Goal: Task Accomplishment & Management: Complete application form

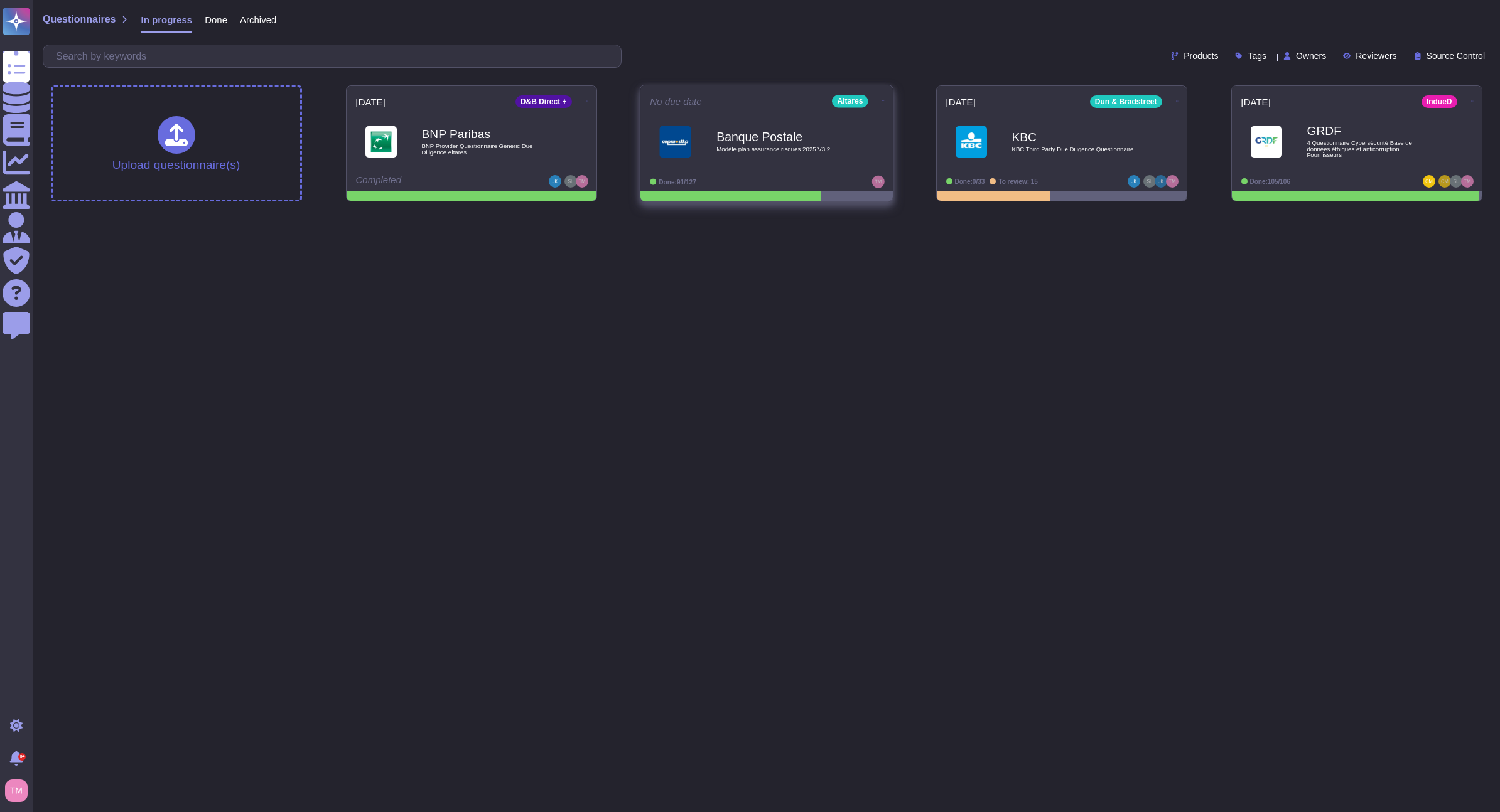
click at [790, 148] on span "Modèle plan assurance risques 2025 V3.2" at bounding box center [779, 149] width 127 height 7
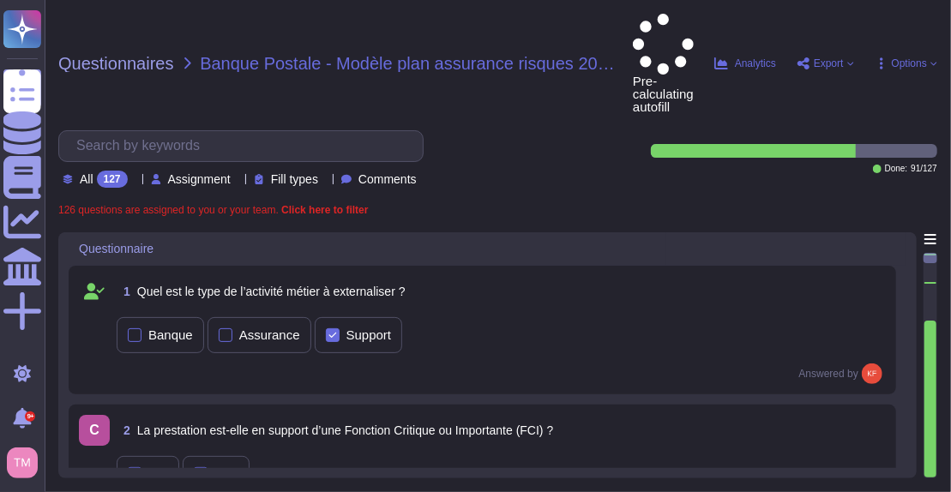
click at [231, 173] on span "Assignment" at bounding box center [199, 179] width 63 height 12
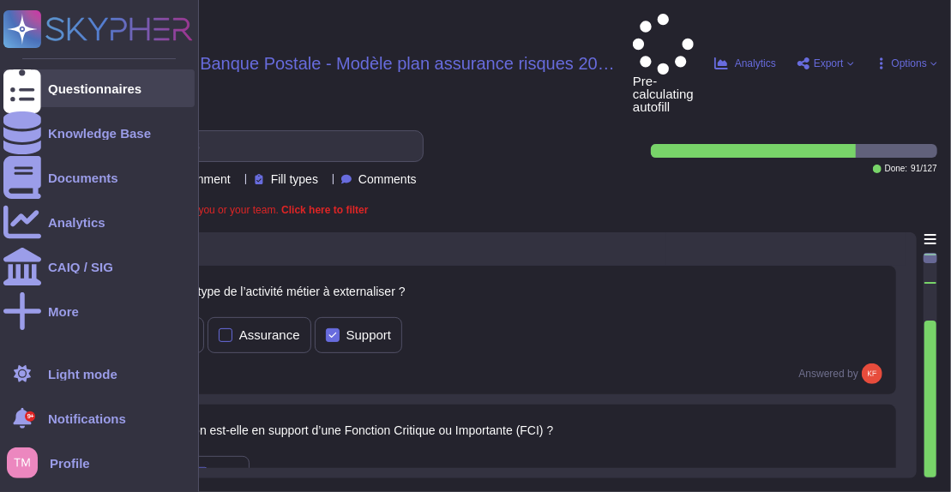
click at [27, 84] on icon at bounding box center [22, 88] width 38 height 51
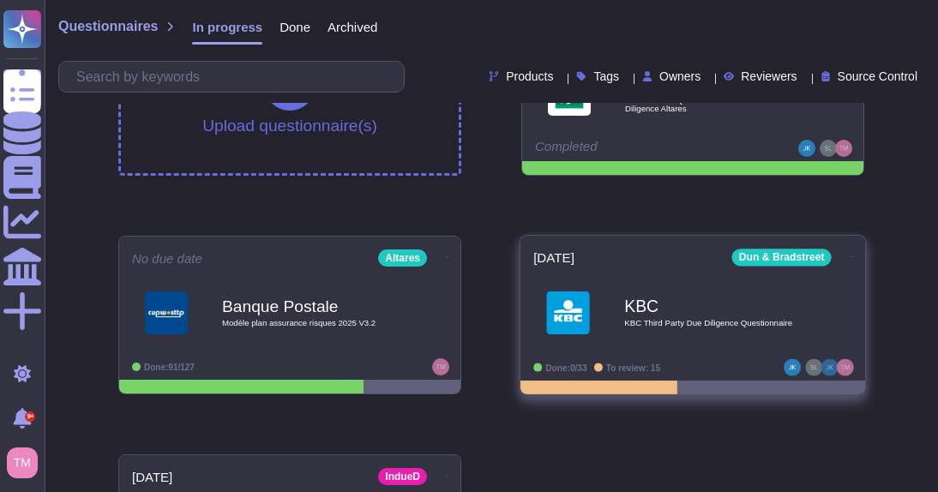
scroll to position [231, 0]
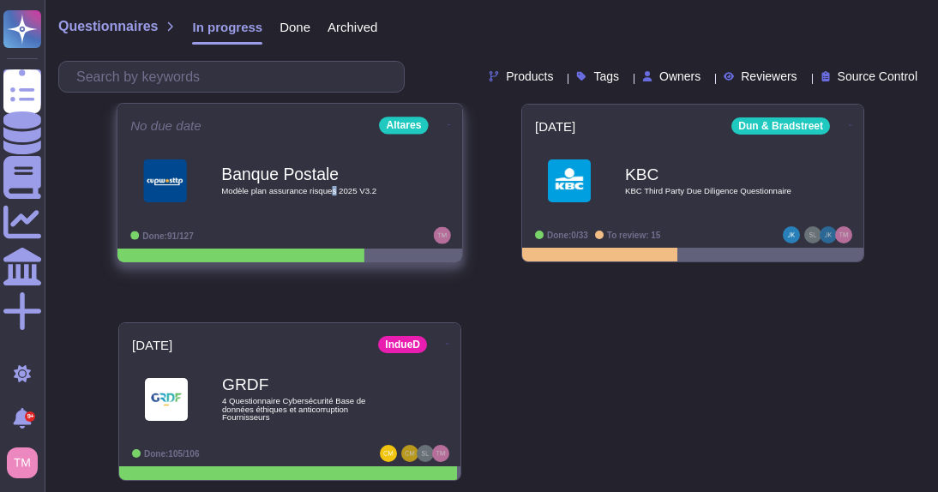
click at [332, 187] on span "Modèle plan assurance risques 2025 V3.2" at bounding box center [307, 191] width 173 height 9
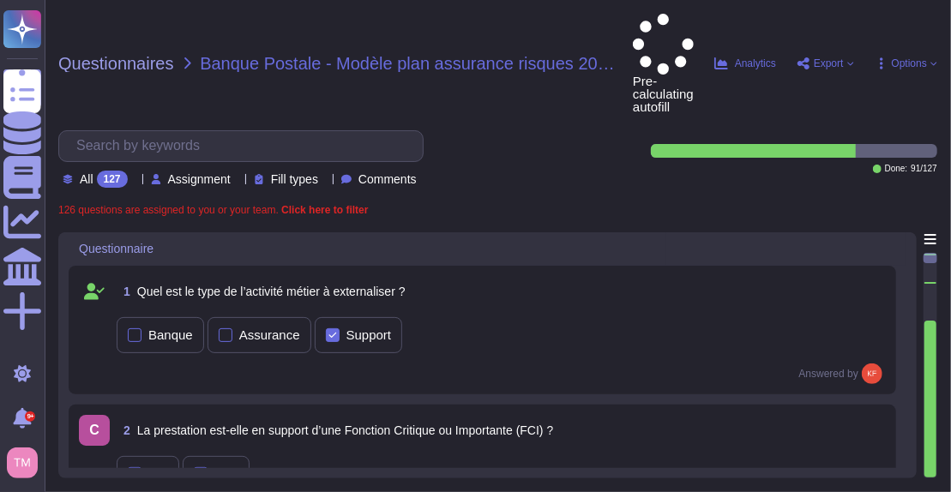
click at [207, 173] on span "Assignment" at bounding box center [199, 179] width 63 height 12
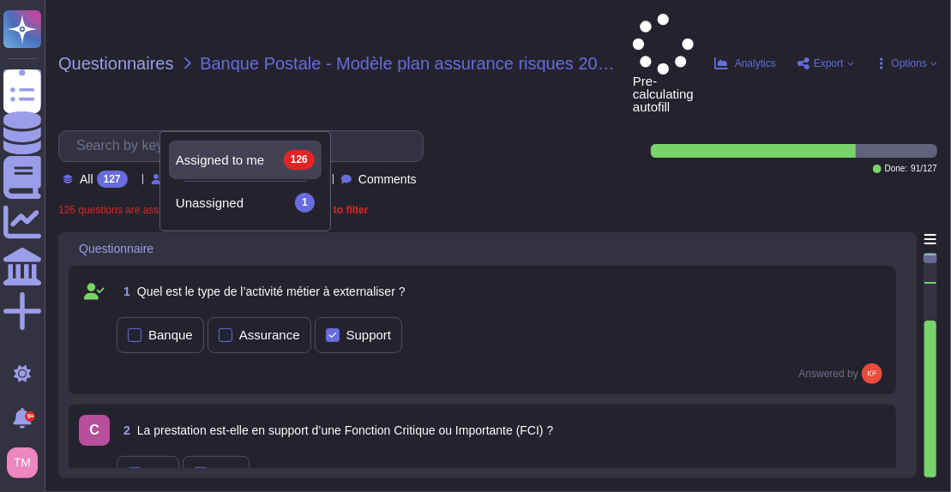
click at [216, 150] on div "Assigned to me 126" at bounding box center [245, 159] width 139 height 19
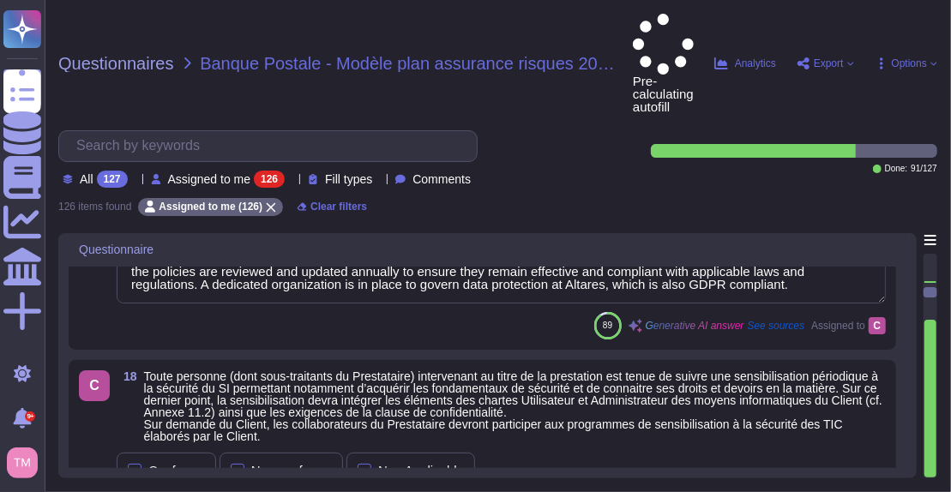
type textarea "Altares has a formally documented information security policies and procedures …"
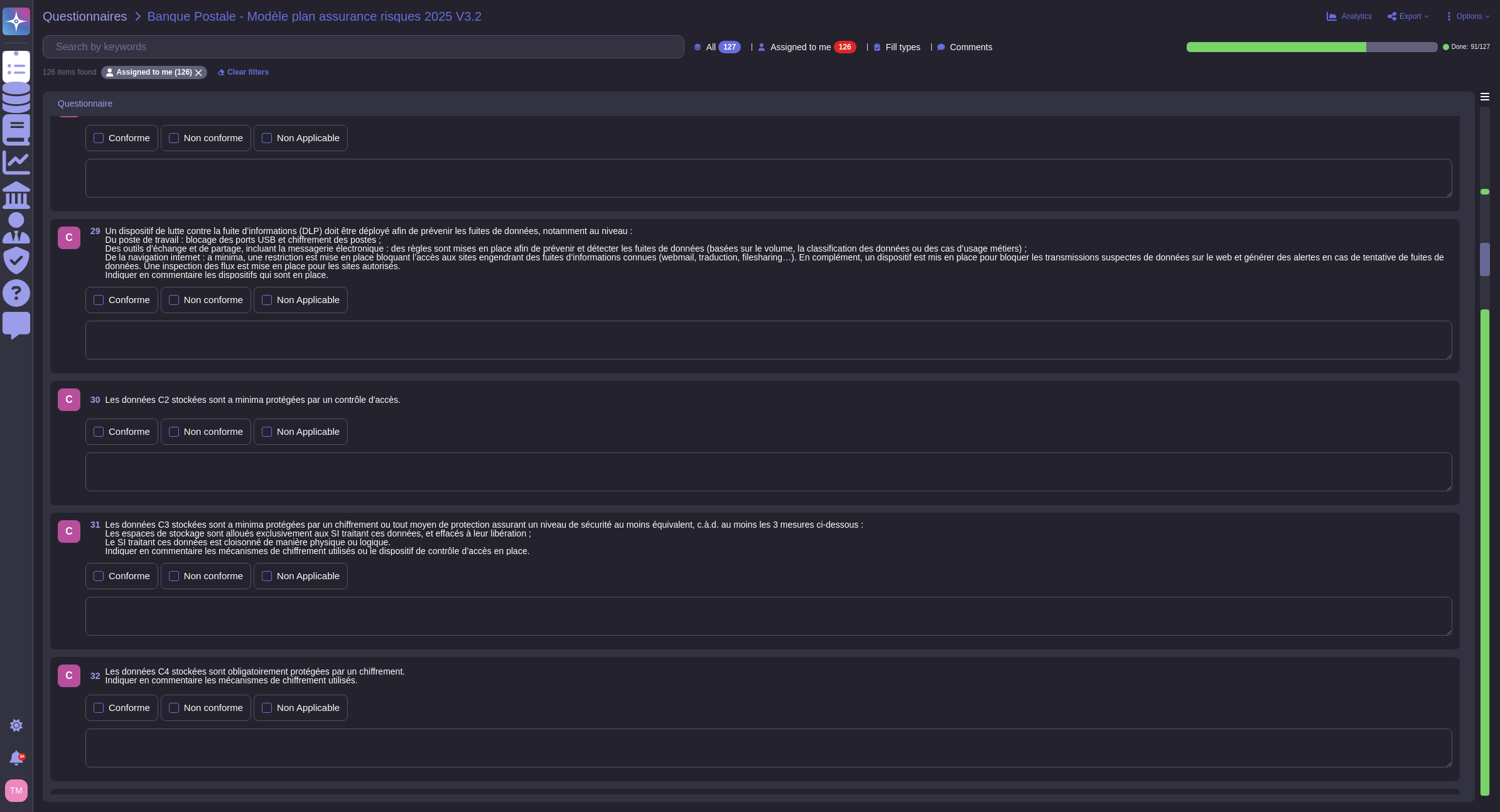
scroll to position [3703, 0]
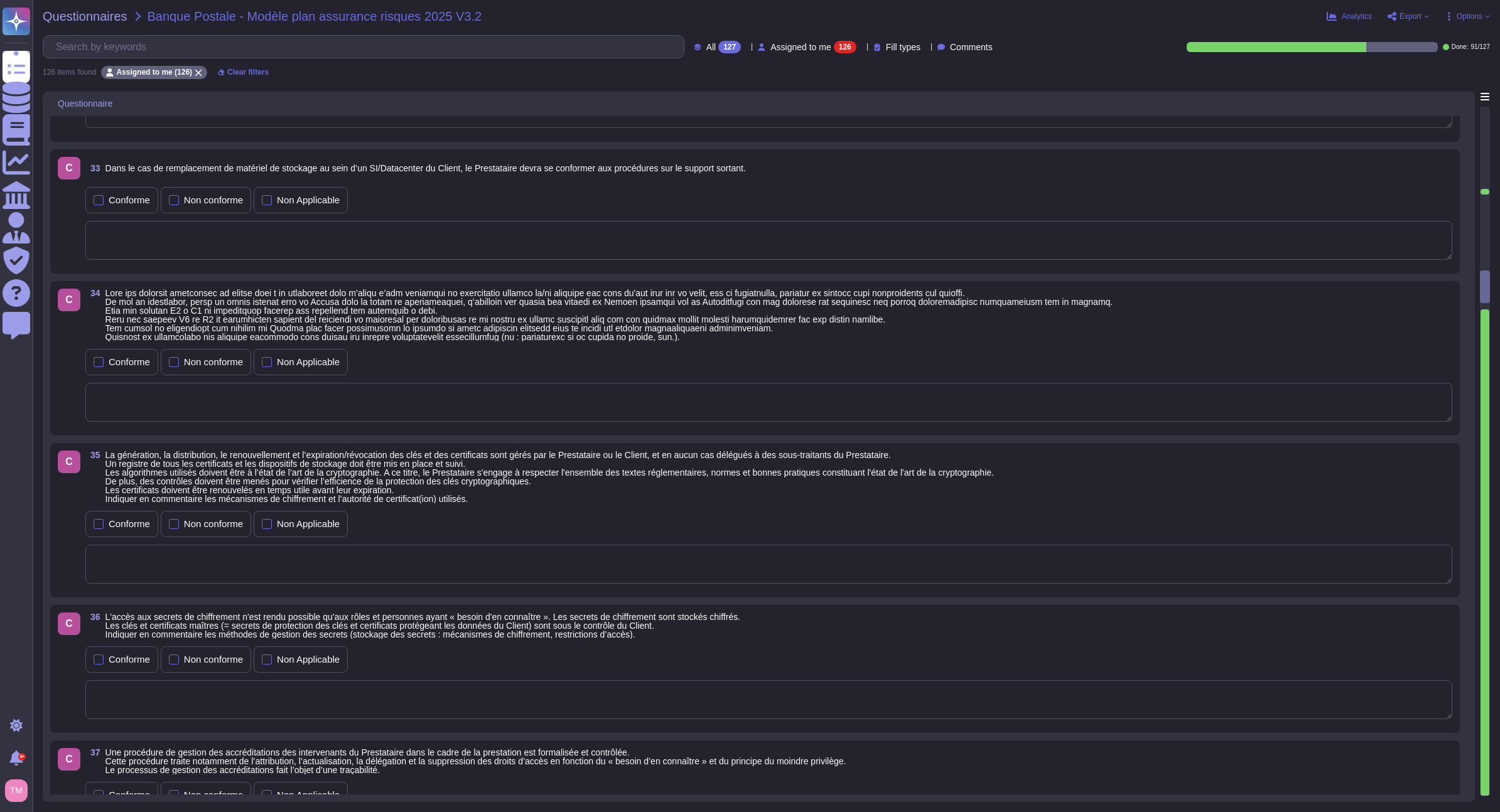
type textarea "La protection des informations confidentielles, des informations exclusives, de…"
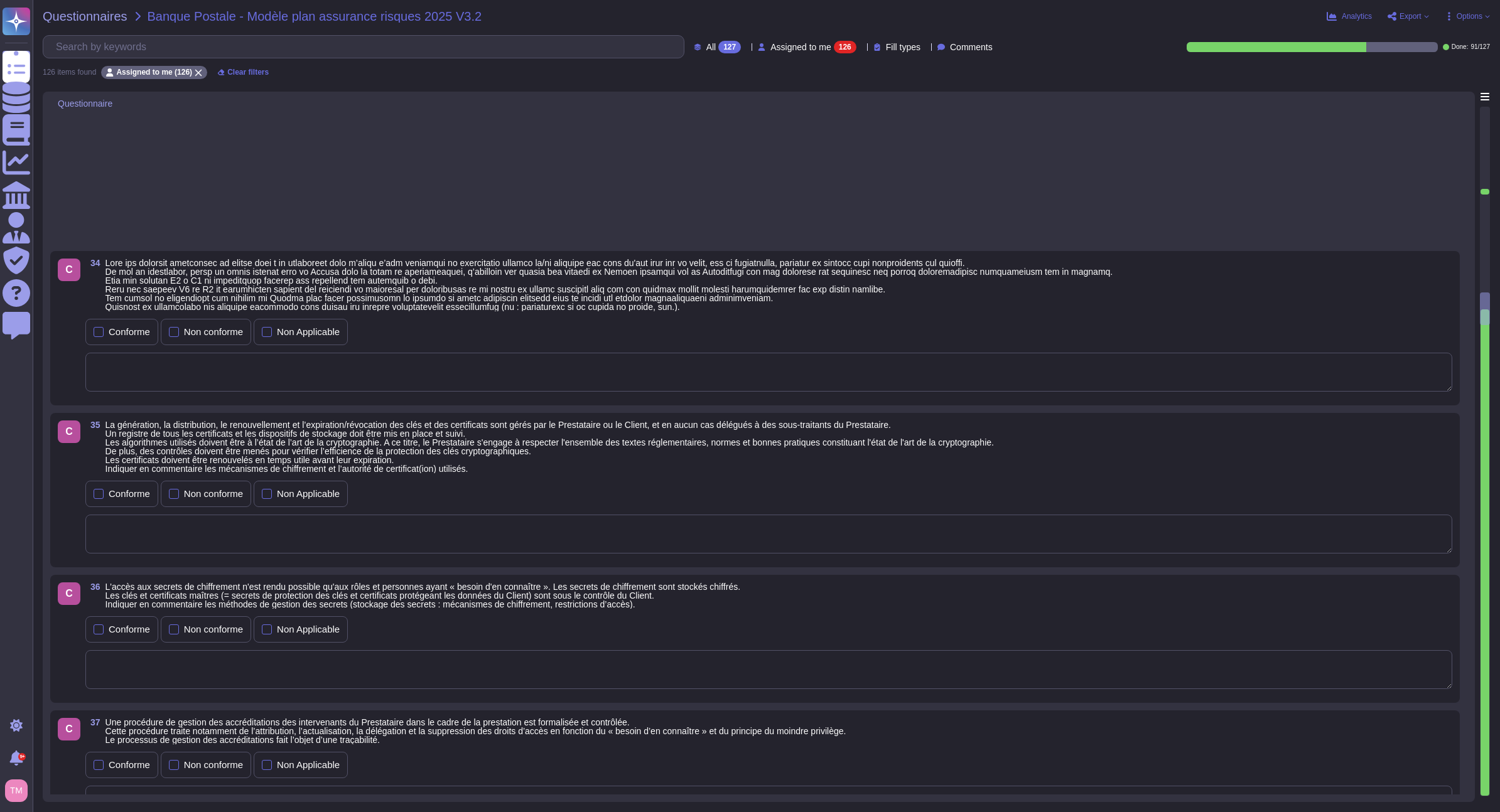
type textarea "Access to the Service Provider's Information System must rely on unique and per…"
type textarea "The service provider is required to maintain records of all identity assignment…"
type textarea "Passwords consist of a minimum of eight characters. They include at least three…"
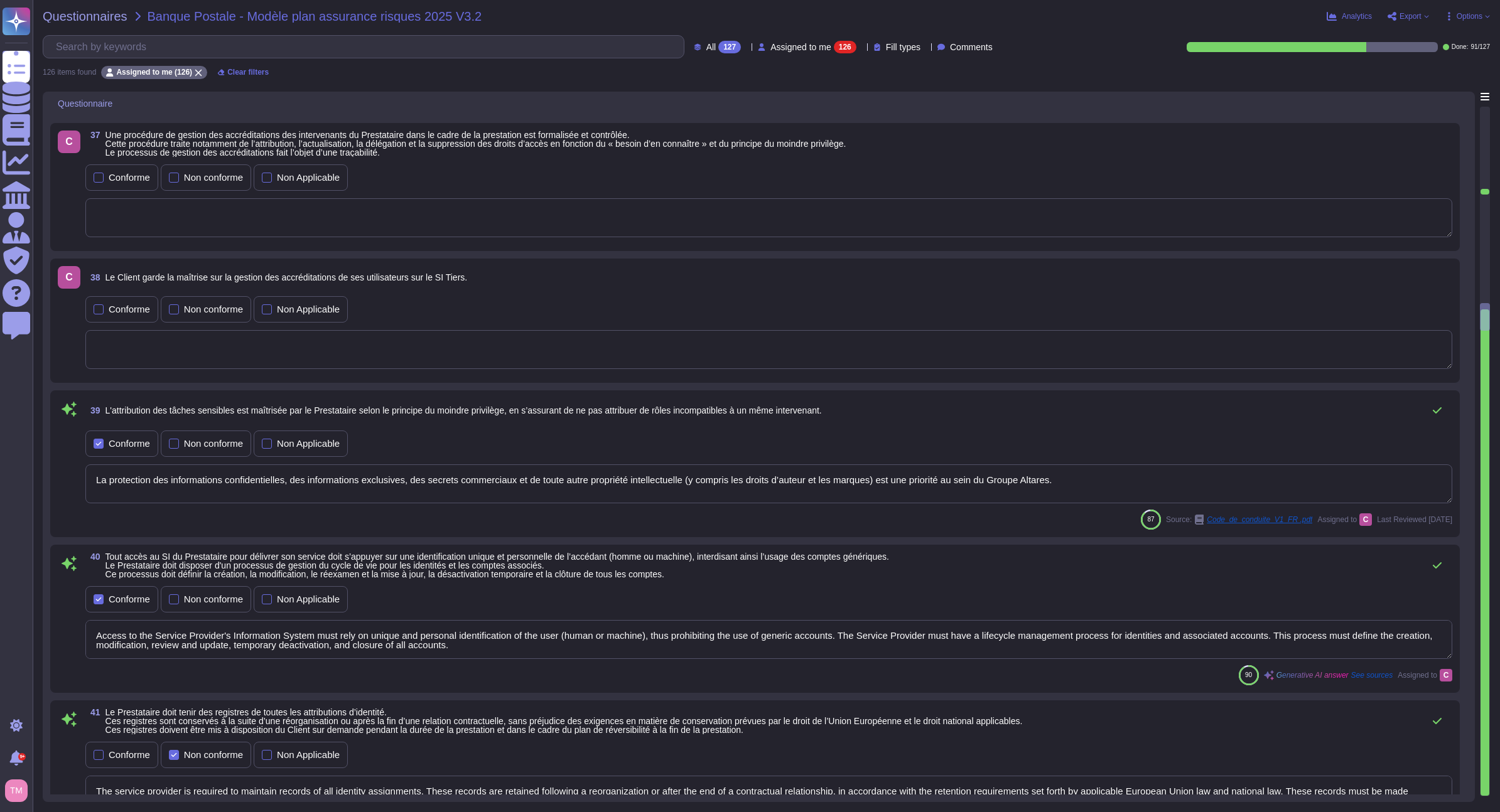
type textarea "Les comptes d’administration suivent les mêmes règles que celles des utilisateu…"
type textarea "Les journaux sont examinés manuellement en cas d'incident ou de doute, et à l'a…"
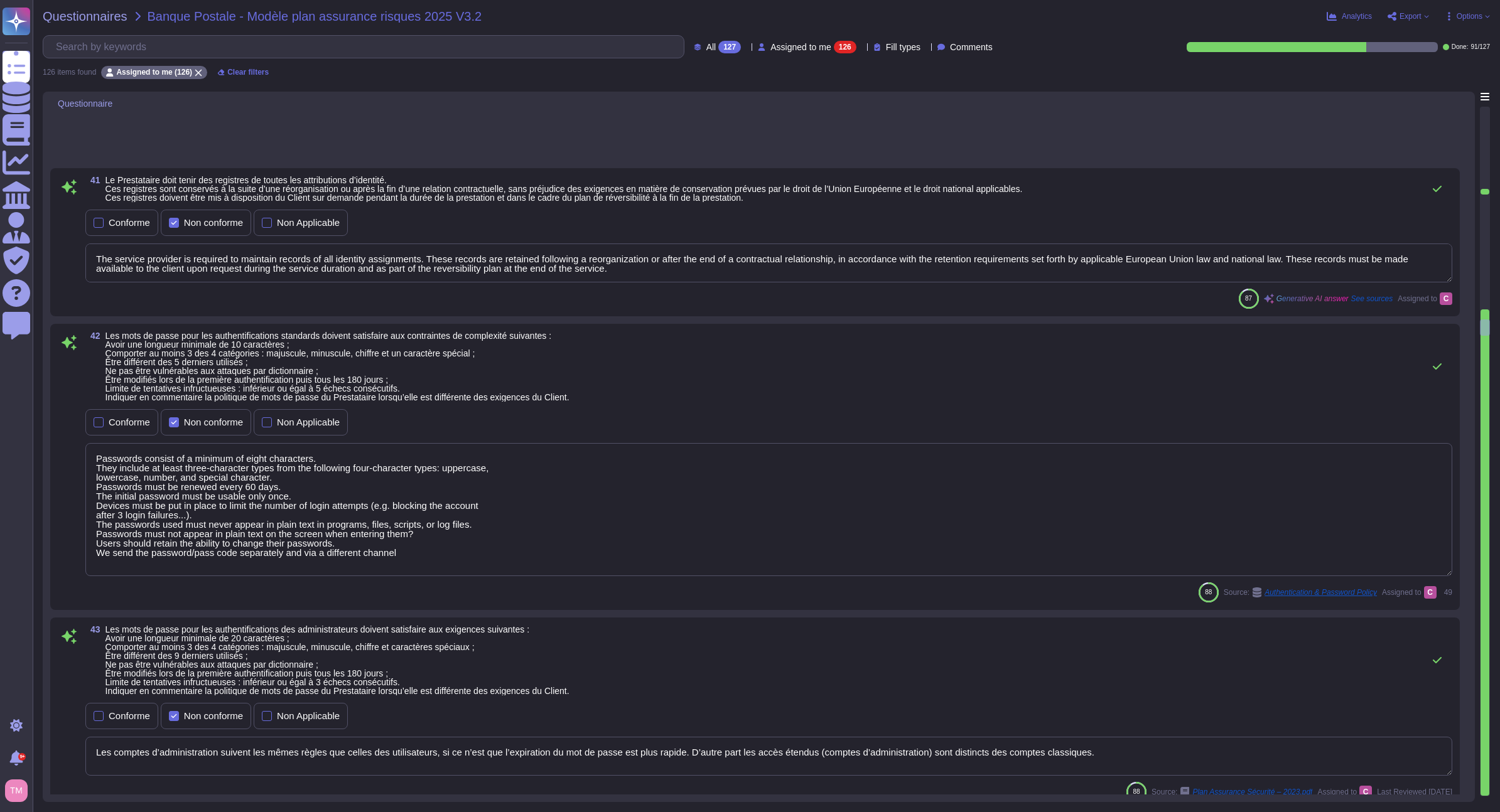
type textarea "Passwords are protected by cryptographic mechanisms during transit and are neve…"
type textarea "Renforced authentication (2FA) is required for: - Access to C3 or C4 informatio…"
type textarea "Une chaine d'outils permet la détection de comportement anormaux sur le SI."
type textarea "Yes, remote access to the Altares - D&B Information System is subject to a secu…"
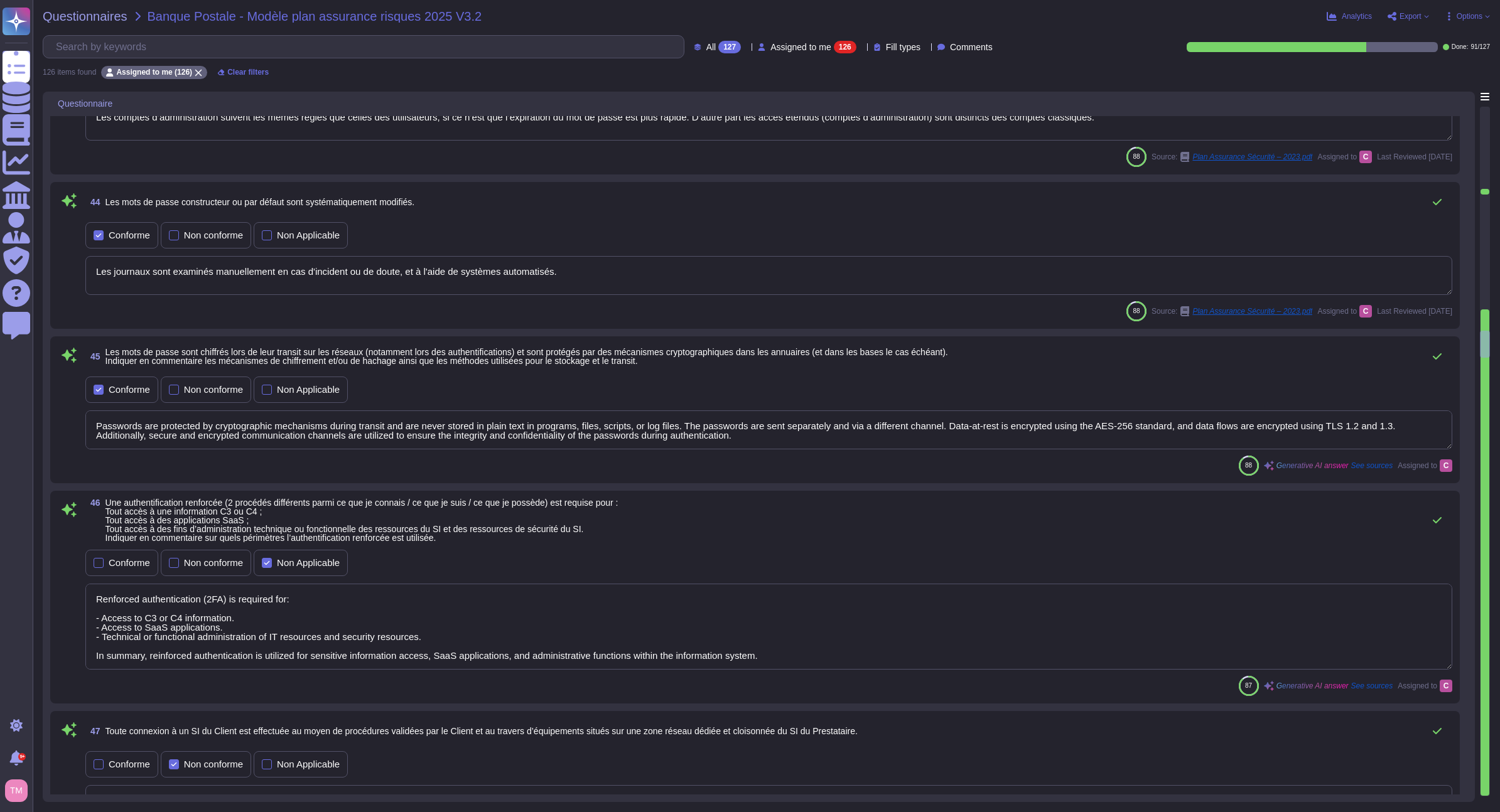
type textarea "The application and system logs are stored for 1 year in a sanctuary within an …"
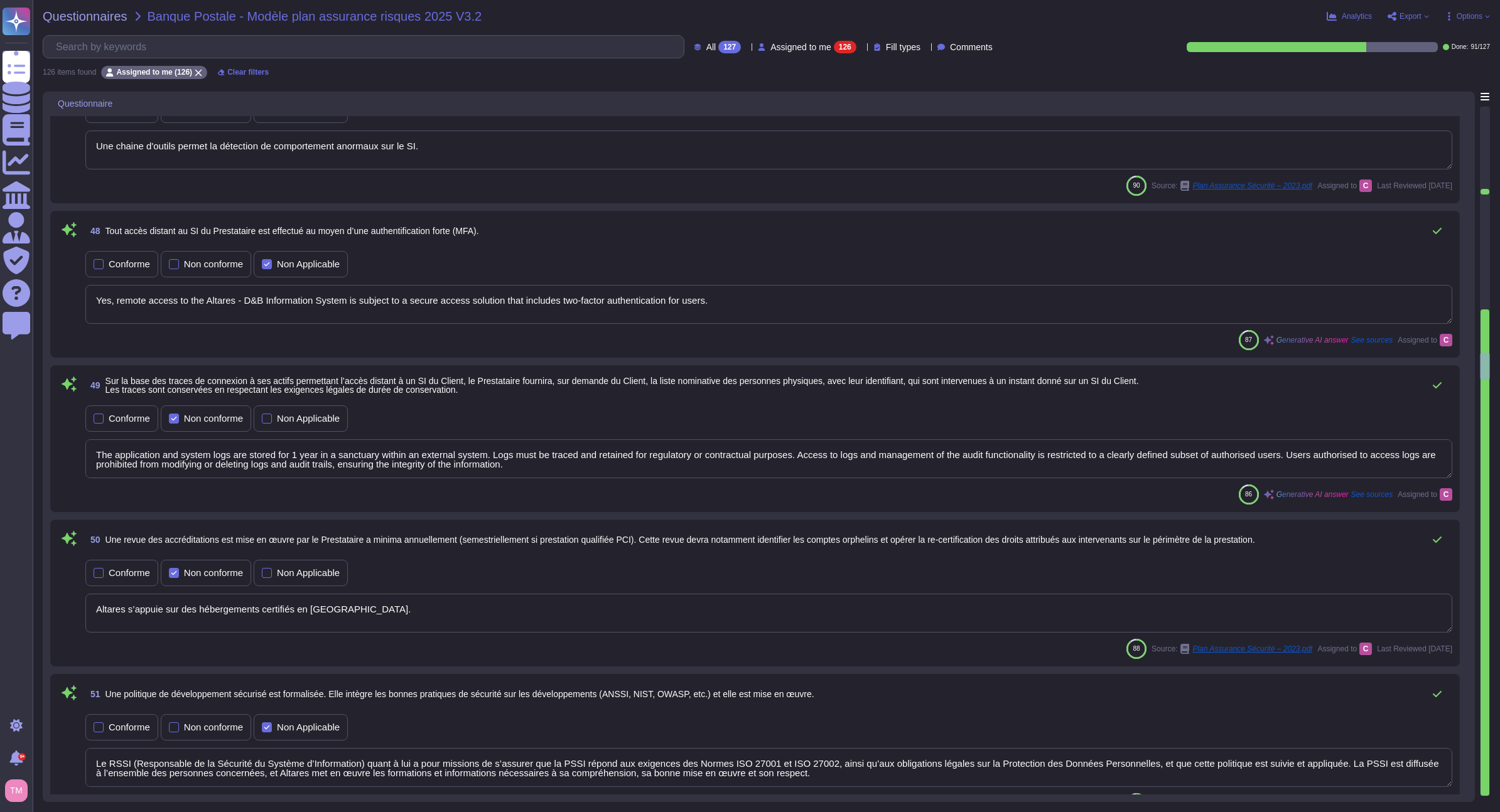
type textarea "Altares s’appuie sur des hébergements certifiés en Europe."
type textarea "Le RSSI (Responsable de la Sécurité du Système d’Information) quant à lui a pou…"
type textarea "Les mises en production des évolutions applicatives sont réalisées pendant la p…"
type textarea "L'environnement de développement est distinct des autres environnements, notamm…"
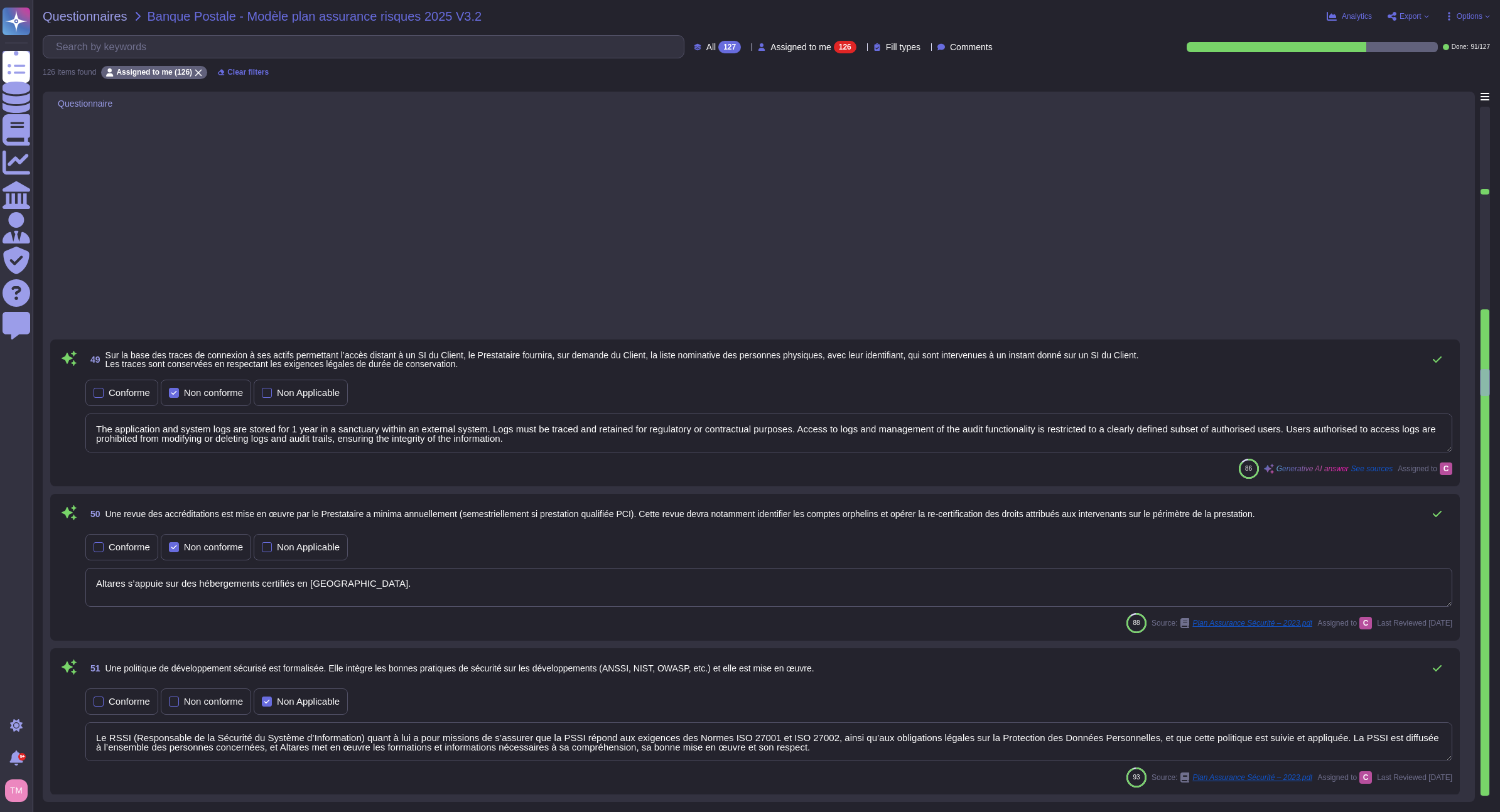
type textarea "Security controls for applications are performed throughout the development cyc…"
type textarea "Security checks are performed as part of infrastructure projects before product…"
type textarea "Les résultats sont confidentiels et ne peuvent être publiés. La preuve que le t…"
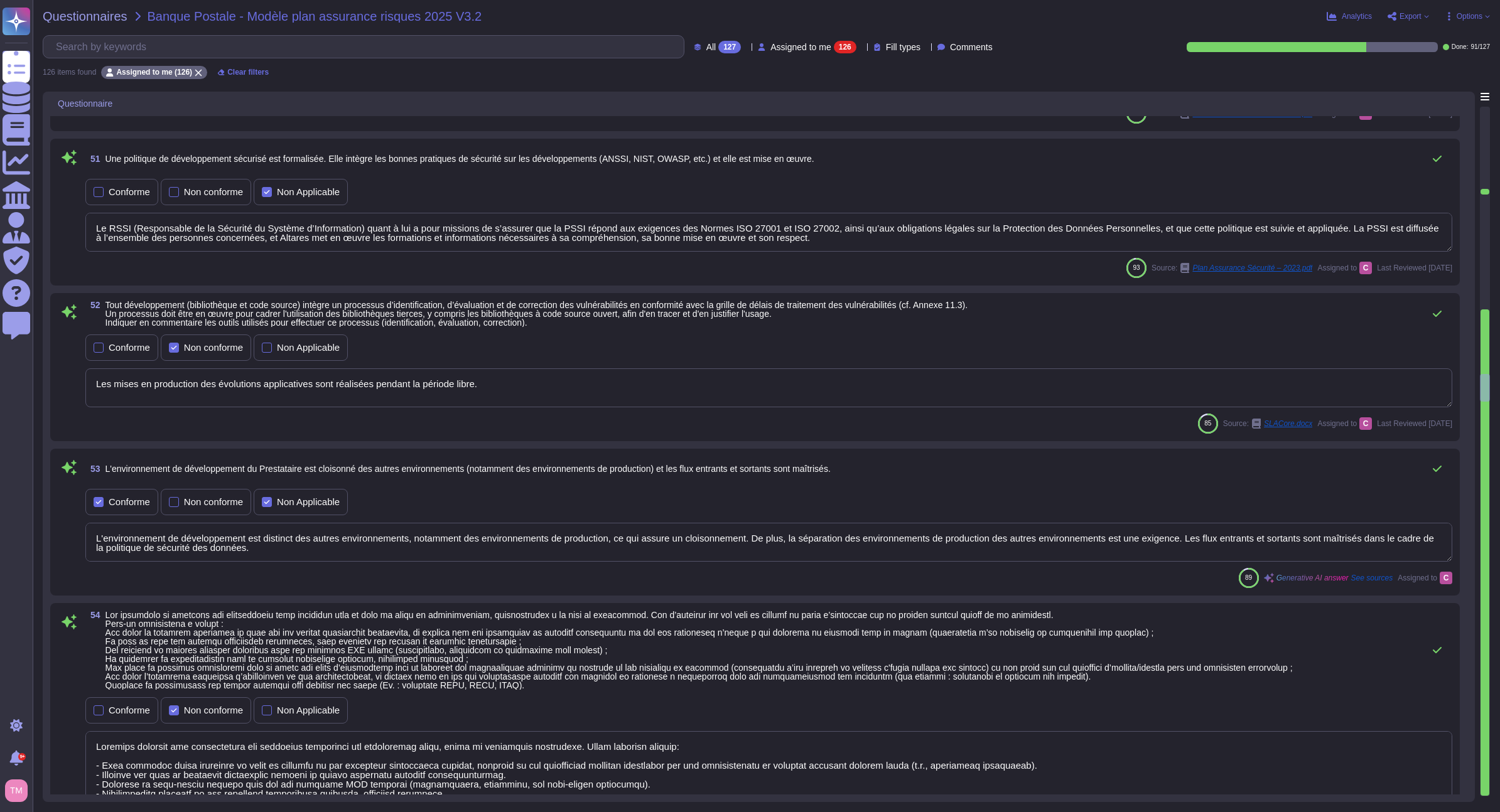
type textarea "L'étendue et la fréquence des sauvegardes sont adaptées à la criticité des info…"
type textarea "Yes, a security incident response process is in place, which includes the detec…"
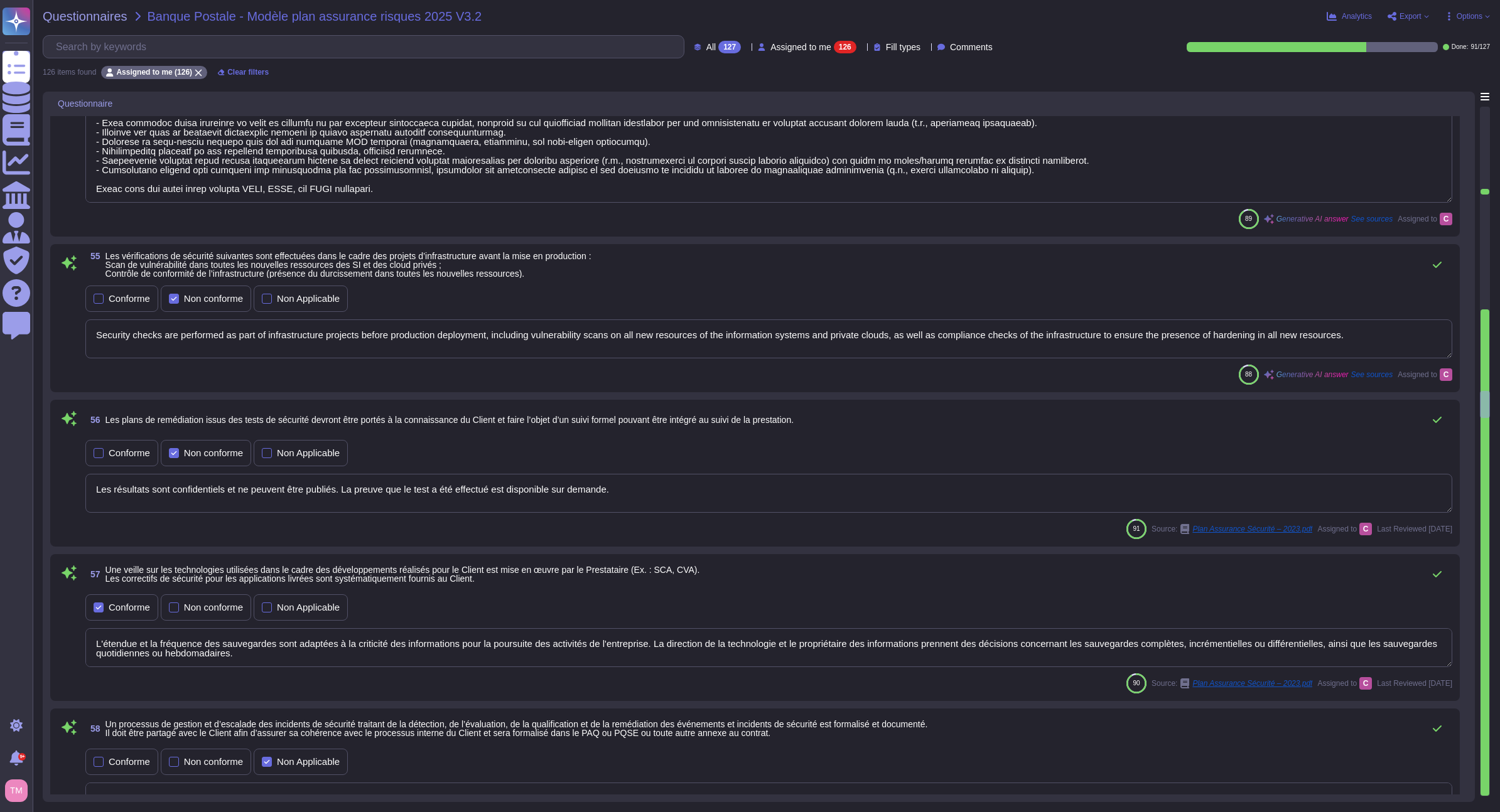
type textarea "In the event of a suspected or confirmed attack on the service provider's infor…"
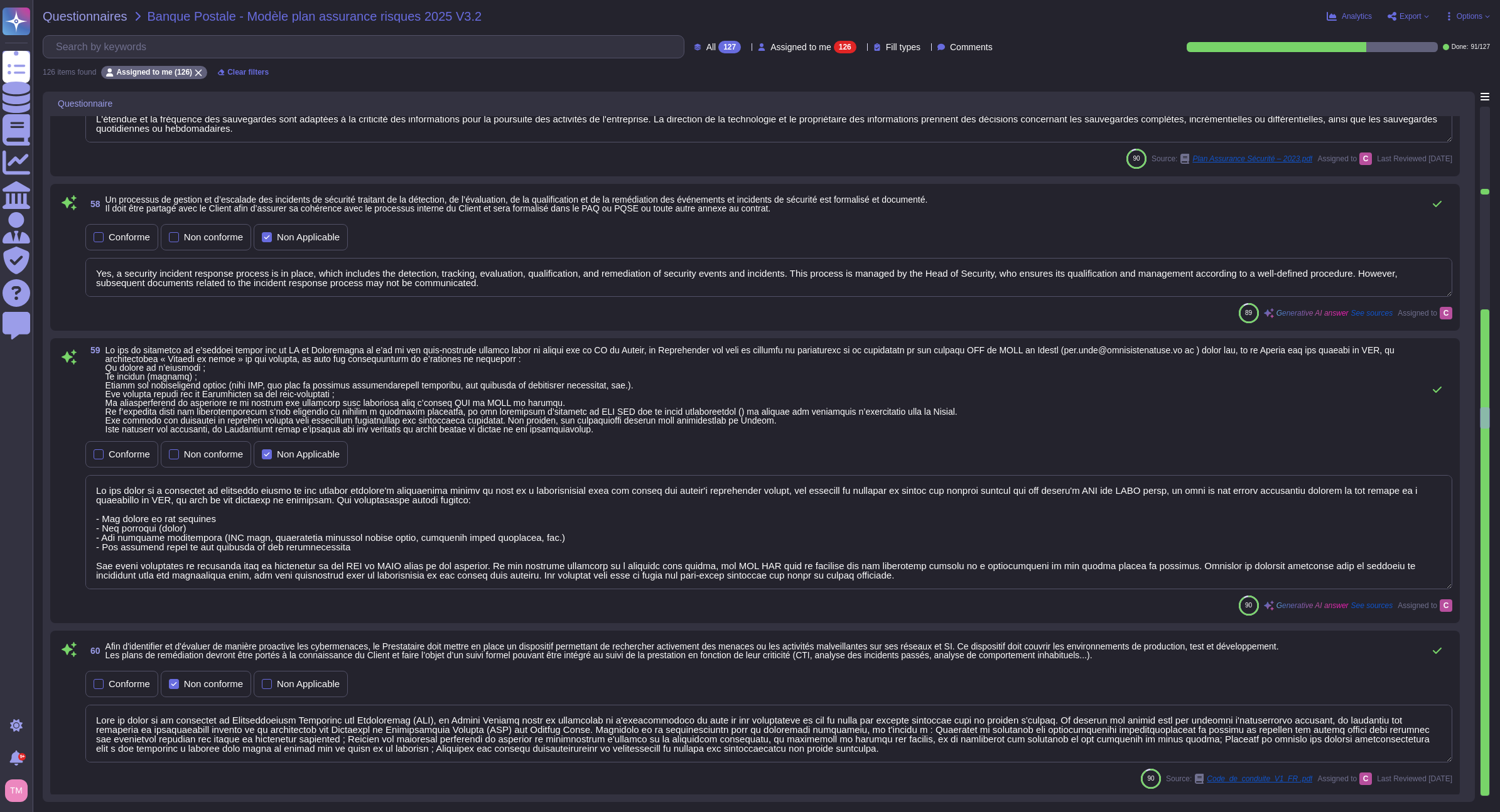
type textarea "Dans le cadre de sa stratégie de Responsabilité Sociétale des Entreprises (RSE)…"
type textarea "The platforms used for the service are isolated from other systems used by the …"
type textarea "Le cloisonnement des données est réalisé de manière logique sur un même environ…"
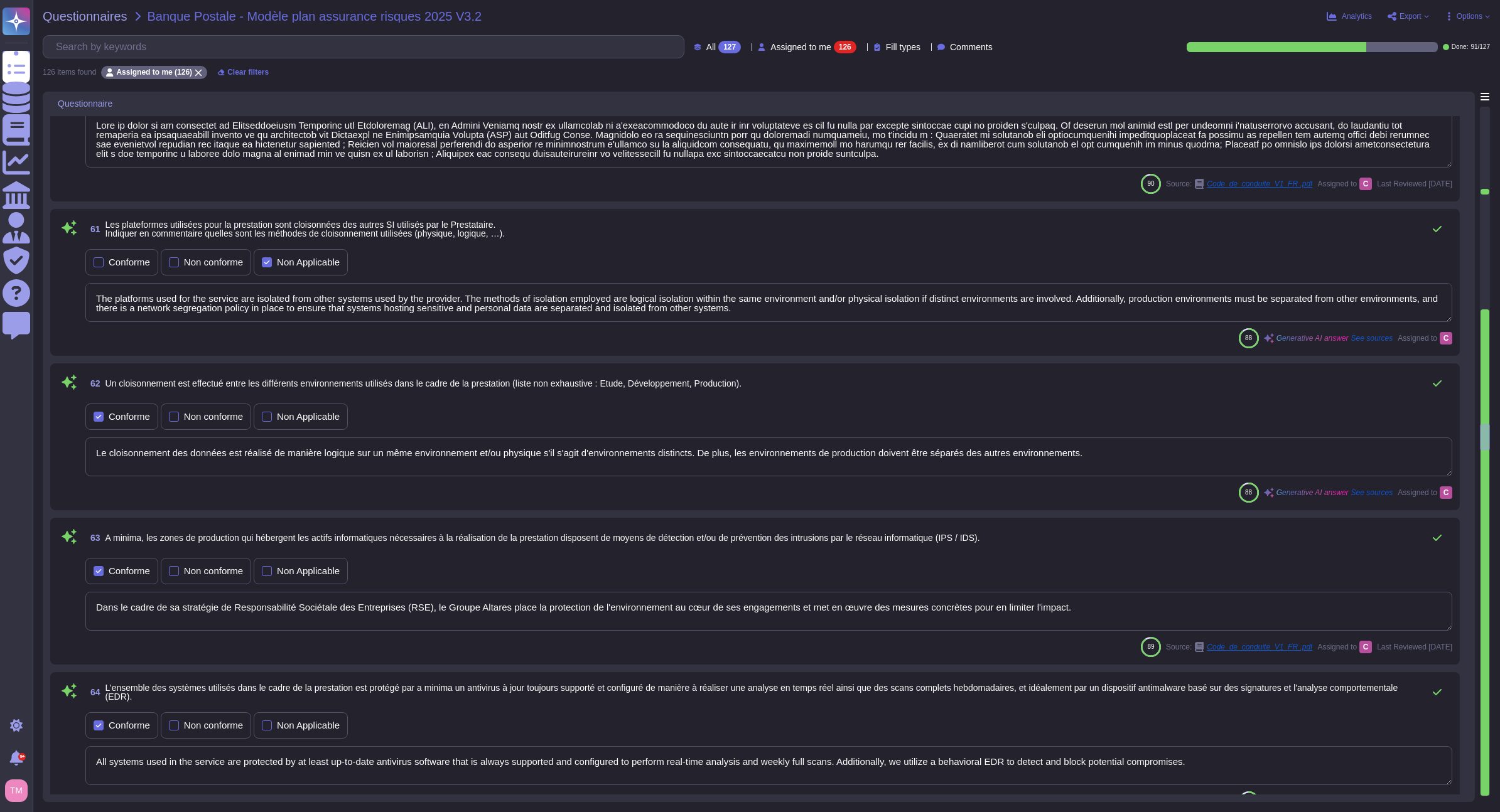
type textarea "Dans le cadre de sa stratégie de Responsabilité Sociétale des Entreprises (RSE)…"
type textarea "All systems used in the service are protected by at least up-to-date antivirus …"
type textarea "La fraude peut prendre de nombreuses formes : Vol d’argent, de biens, de donnée…"
type textarea "By default, employees of the service provider are not administrators of their w…"
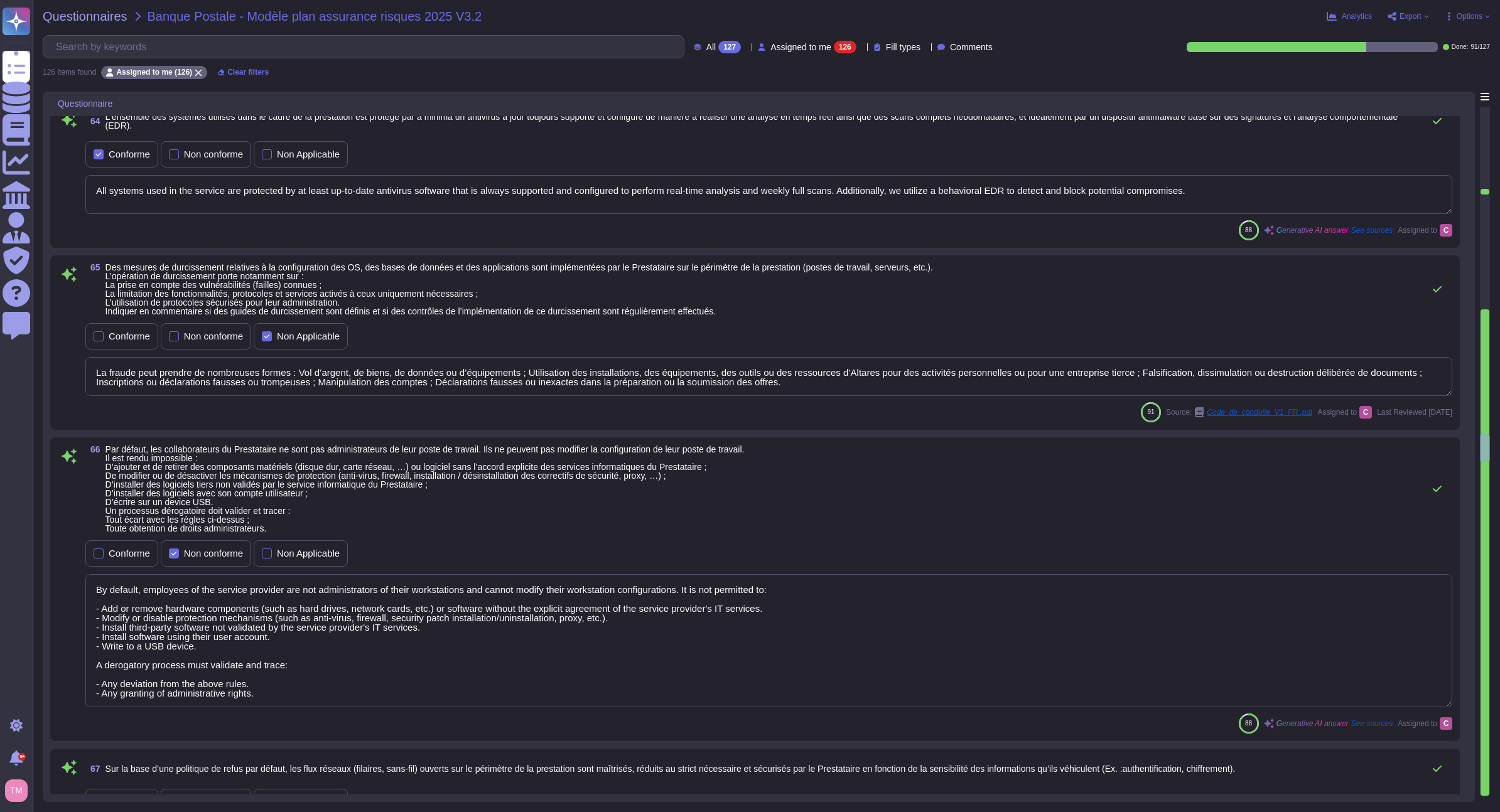
type textarea "Nos principes sont : Les conditions de travail des collaborateurs doivent garan…"
type textarea "Afin que la mise en production soit validée par le service sécurité, l'applicat…"
type textarea "Matériel utilisateur laissé sans surveillance"
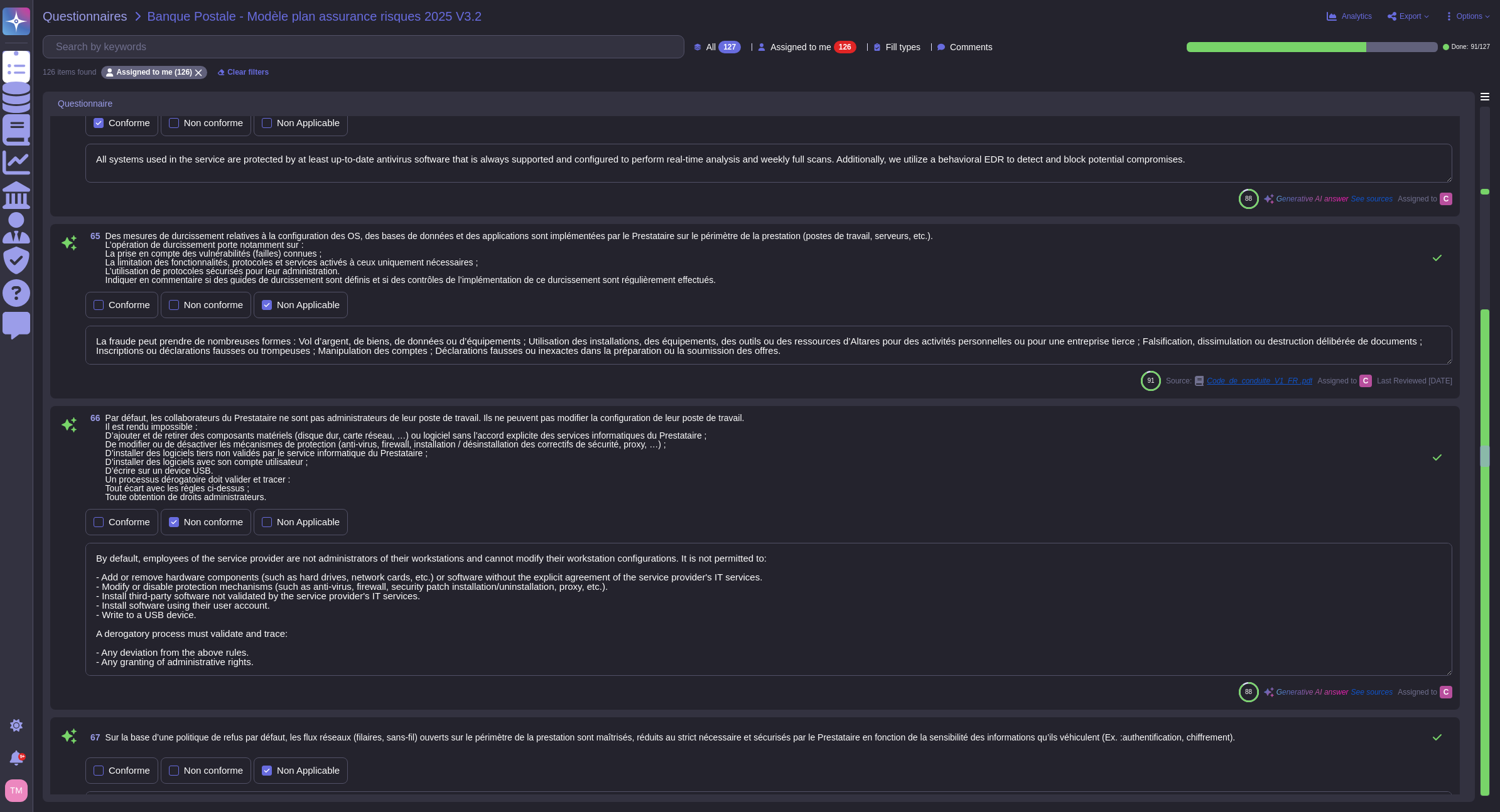
type textarea "The backups performed by the provider are systematically encrypted at rest, adh…"
type textarea "Data extraction of Client-owned data from the production environment is general…"
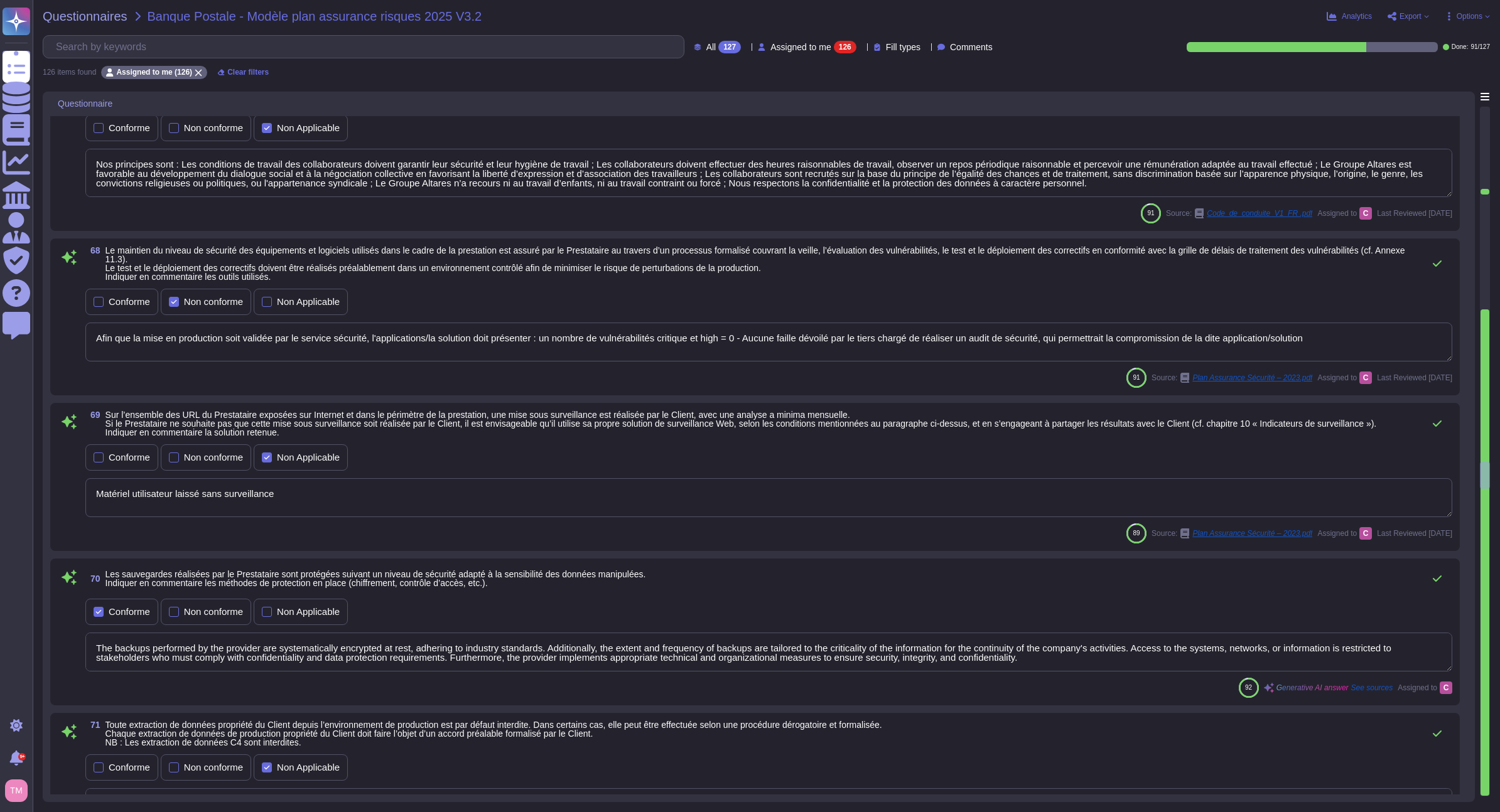
type textarea "Les résultats sont confidentiels et ne peuvent être publiés. La preuve que le t…"
type textarea "Les systèmes étant partagés avec d'autres clients, cela violerait nos accords d…"
type textarea "The protection of logs is ensured in terms of integrity and confidentiality, wi…"
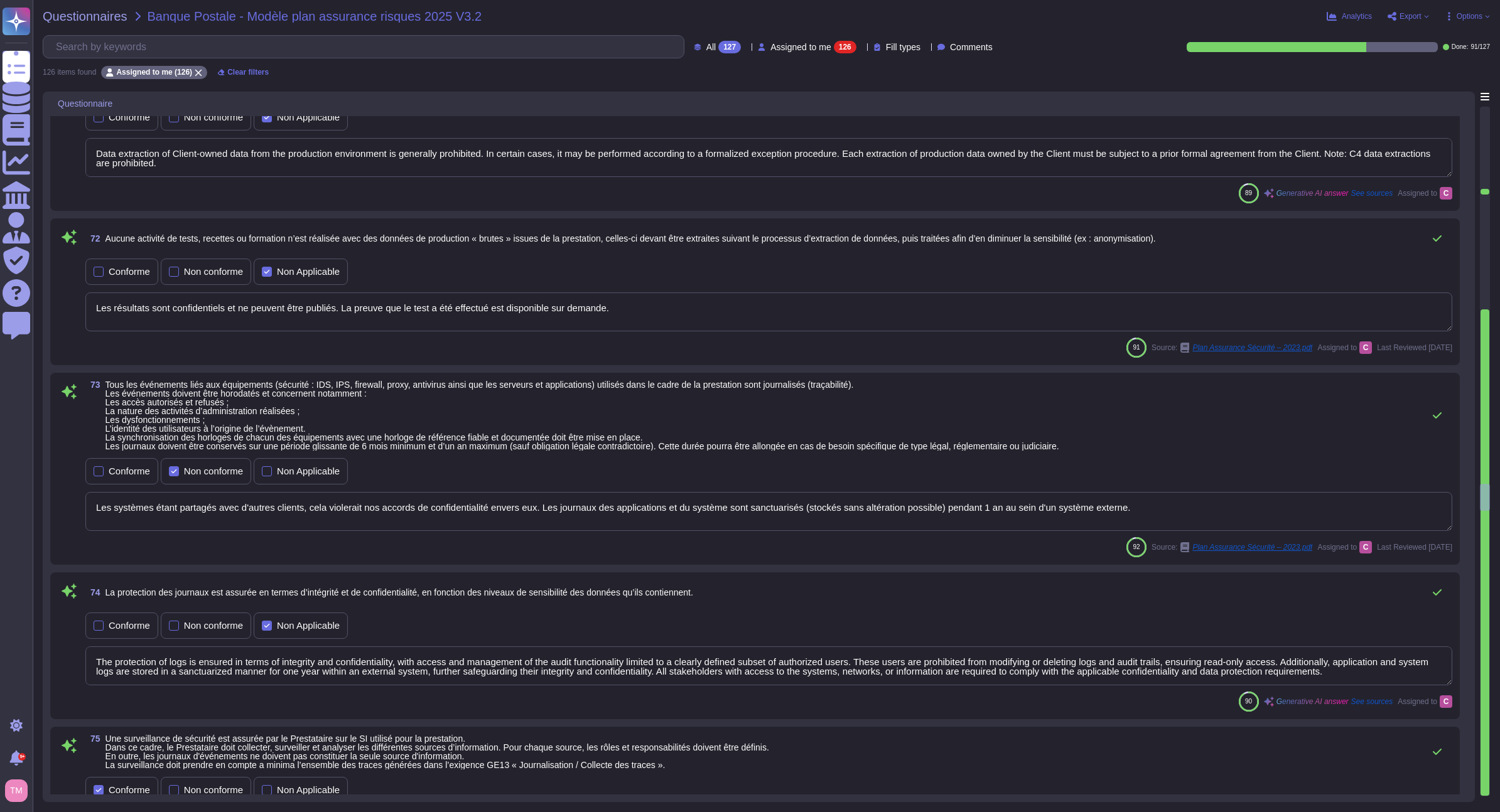
type textarea "The security monitoring is ensured by the Service Provider on the information s…"
type textarea "Altares met en œuvre une démarche qualité afin de s’assurer de la conformité de…"
type textarea "Altares utilizes a SIEM for log centralization and has a dedicated SOC team tha…"
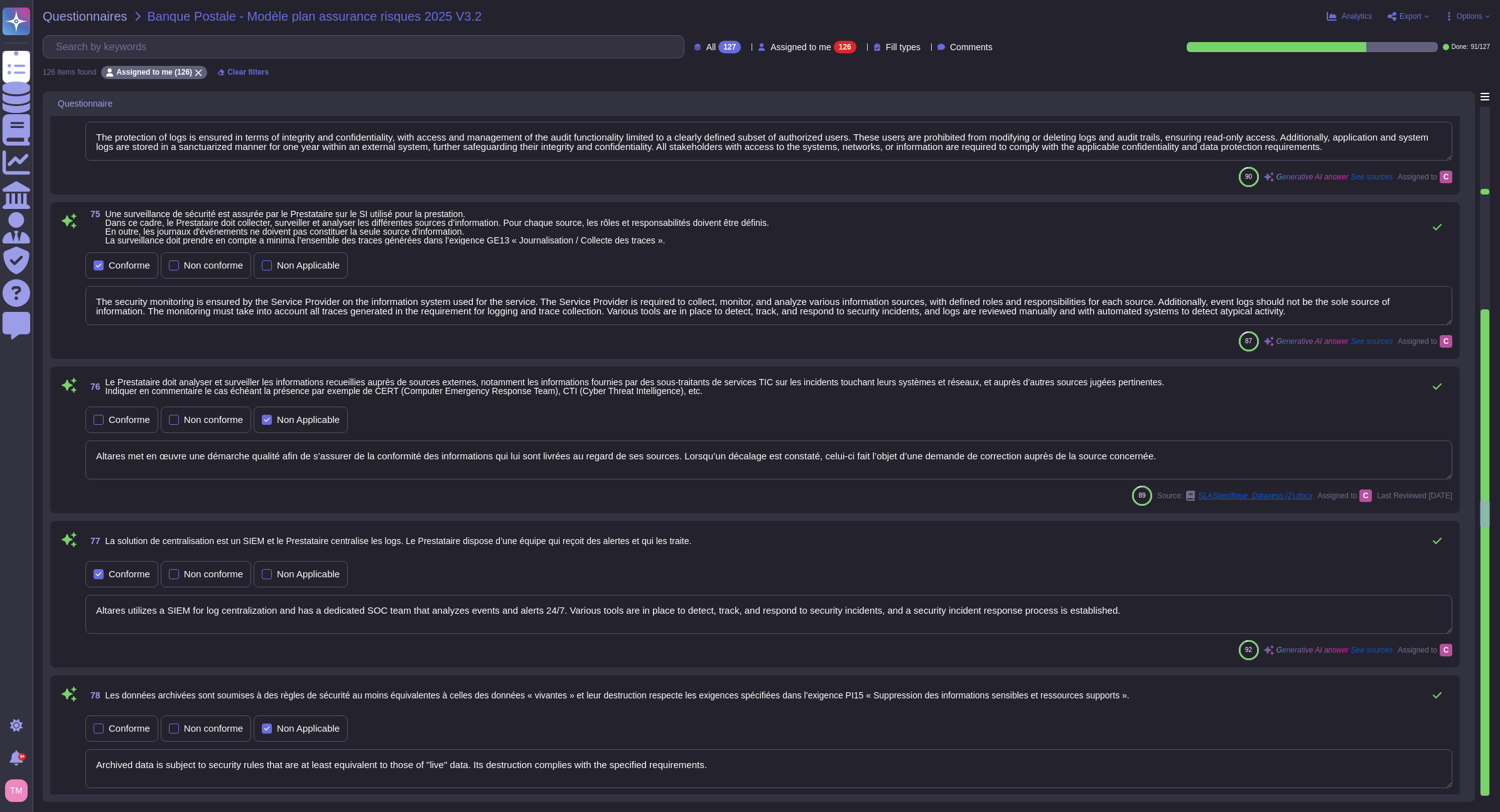
type textarea "Archived data is subject to security rules that are at least equivalent to thos…"
type textarea "Dans ce cadre, Altares – D&B s'engage notamment à : - ne pas traiter, consulter…"
type textarea "To be answered by customer service"
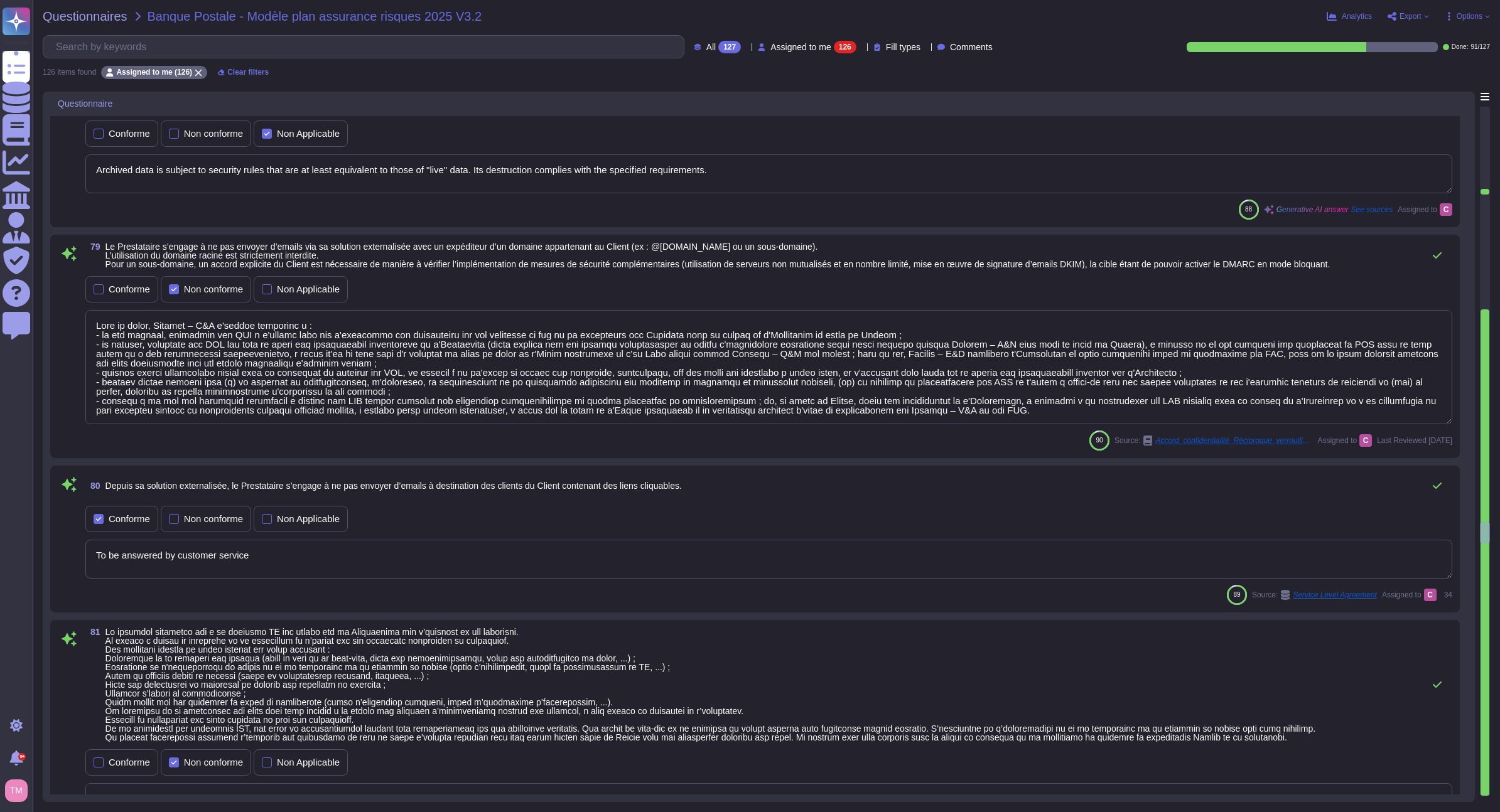
type textarea "A continuous security control related to the information system is ensured by t…"
type textarea "The security audit of the Service Provider's information system is conducted at…"
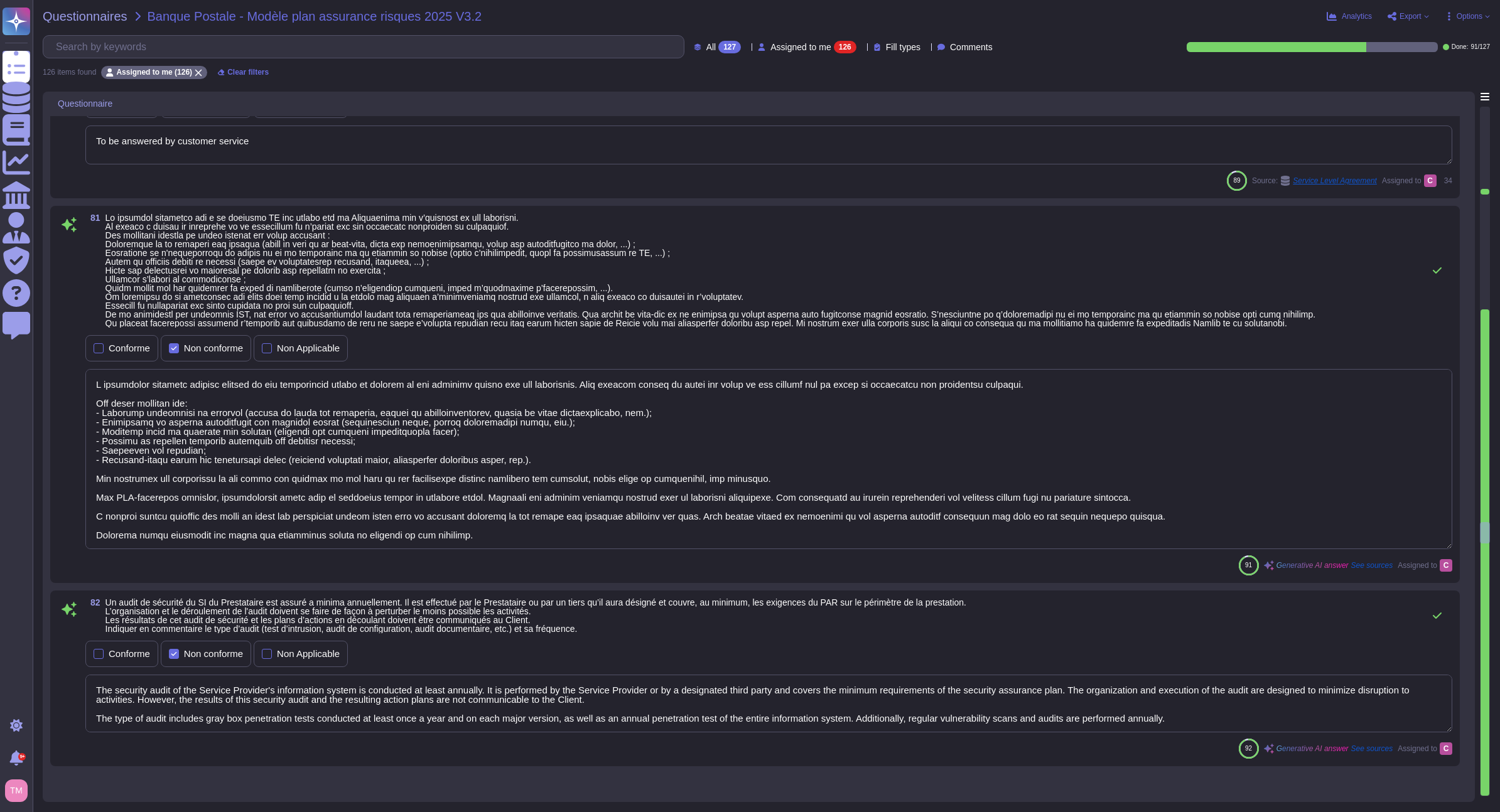
scroll to position [12052, 0]
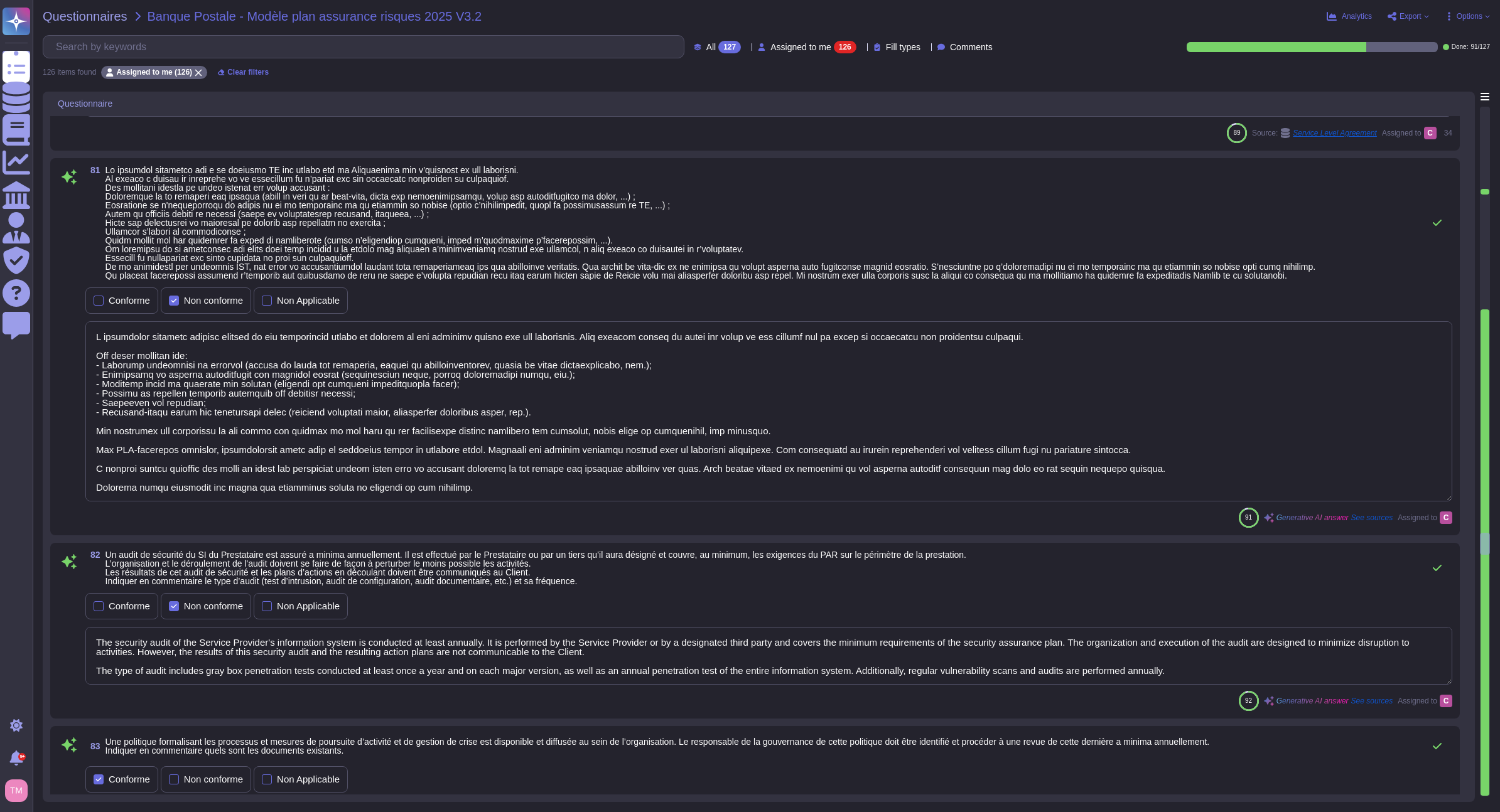
type textarea "Altares has formally documented information security policies and procedures (I…"
type textarea "New employees undergo mandatory training consisting of approximately half a day…"
type textarea "Services, les DCP du Signataire de l’Accord, du correspondant d’Altares - D&B d…"
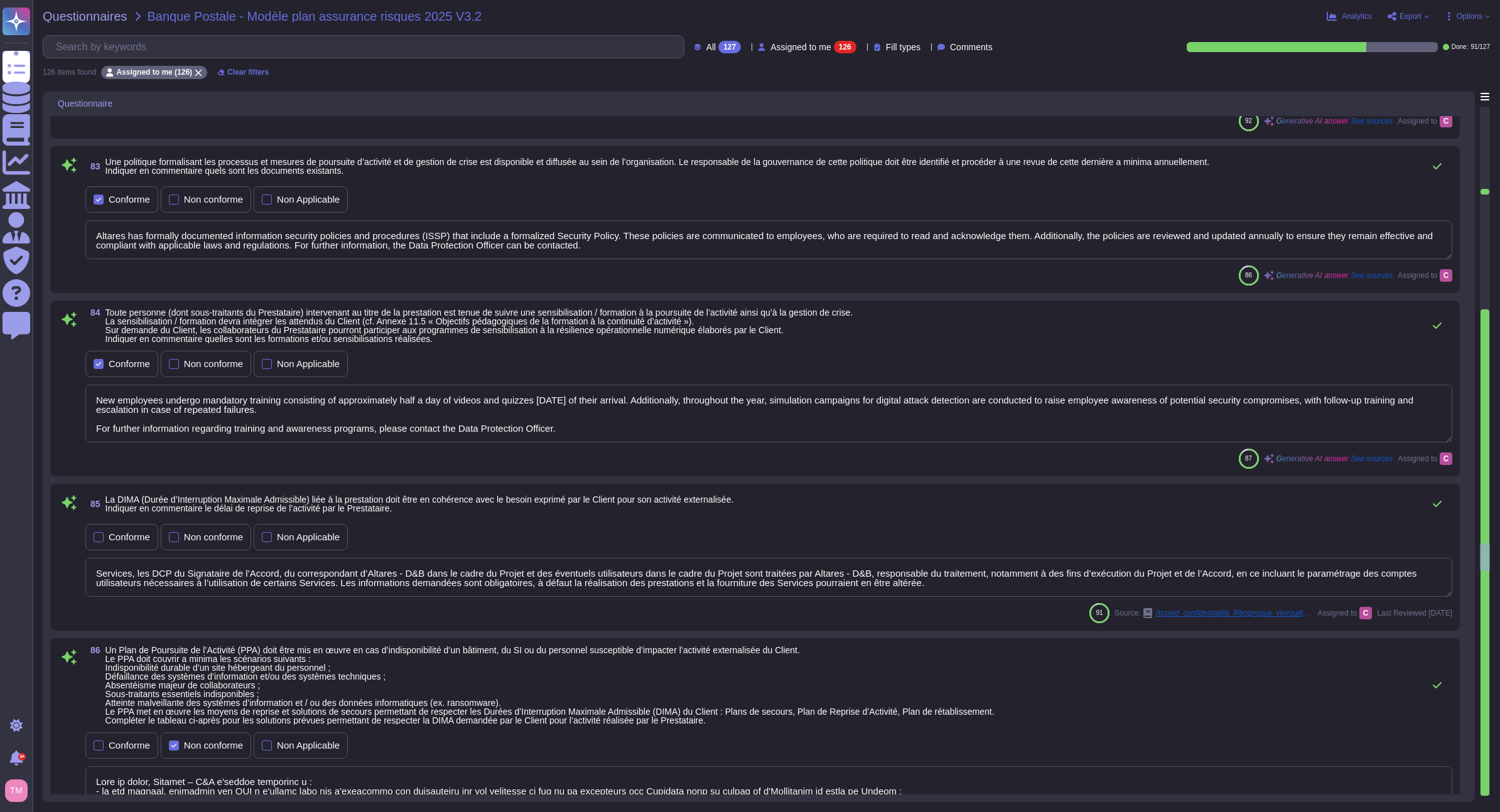
type textarea "Dans ce cadre, Altares – D&B s'engage notamment à : - ne pas traiter, consulter…"
type textarea "En plus d'intégrer les données D&B ou Altares dans le CRM client, Dataxess perm…"
type textarea "To be answered by customer service"
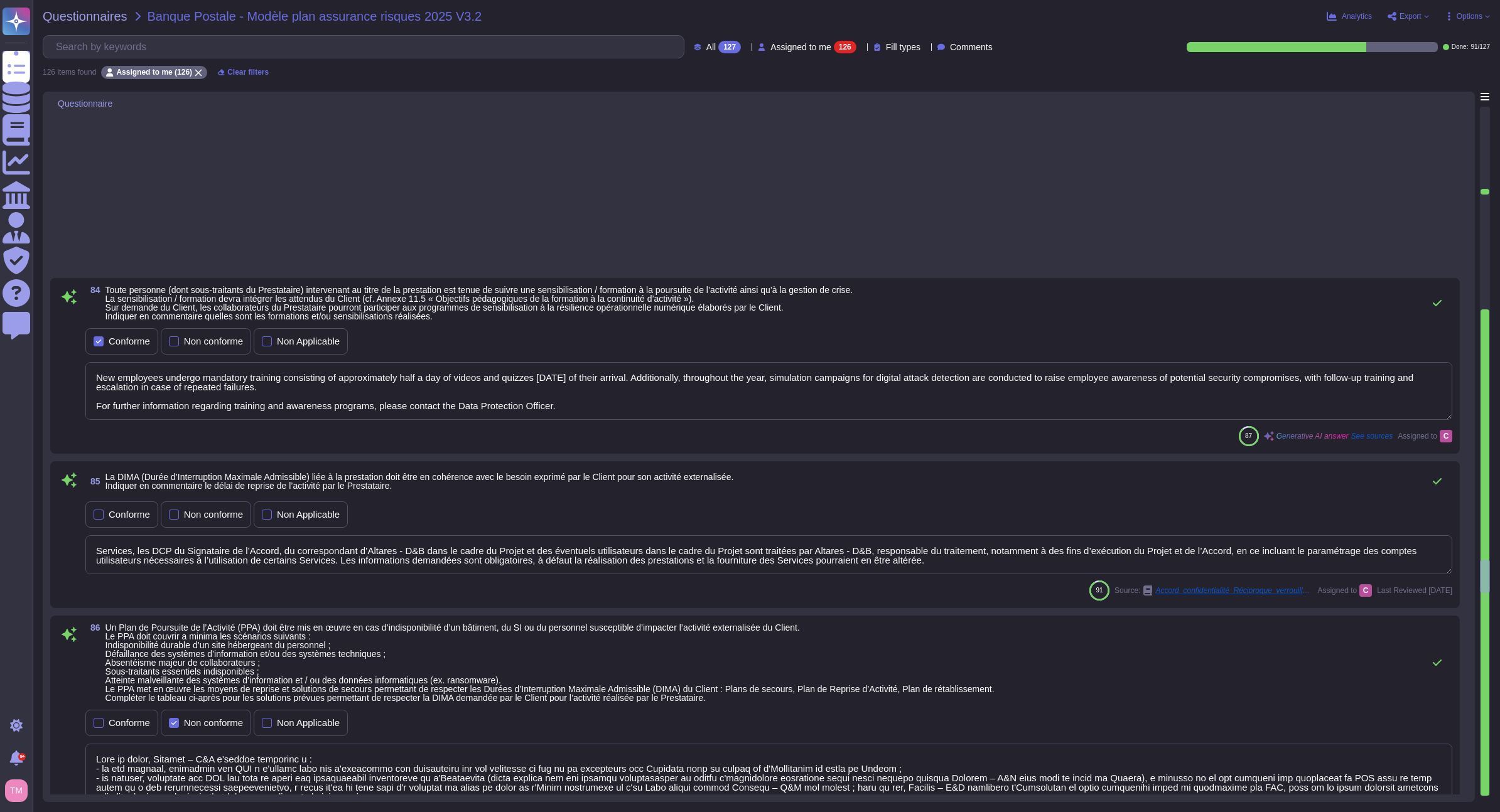
type textarea "Collaborer avec des clients, partenaires et fournisseurs qui adhèrent rigoureus…"
type textarea "Altares has a Business Continuity Plan (BCP) that anticipates emergency solutio…"
type textarea "Altares - D&B is authorized to engage other subcontractors for specific process…"
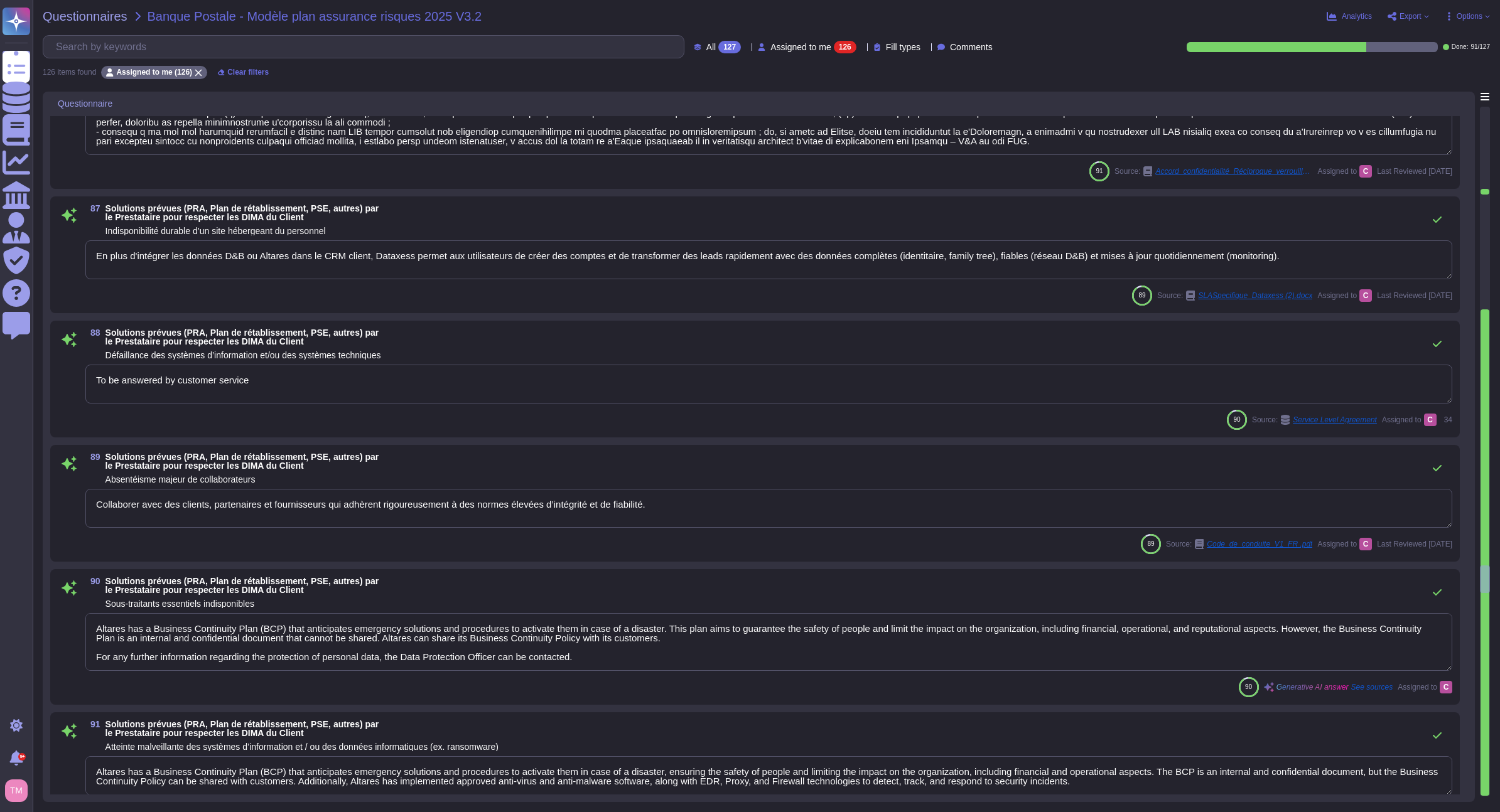
scroll to position [13621, 0]
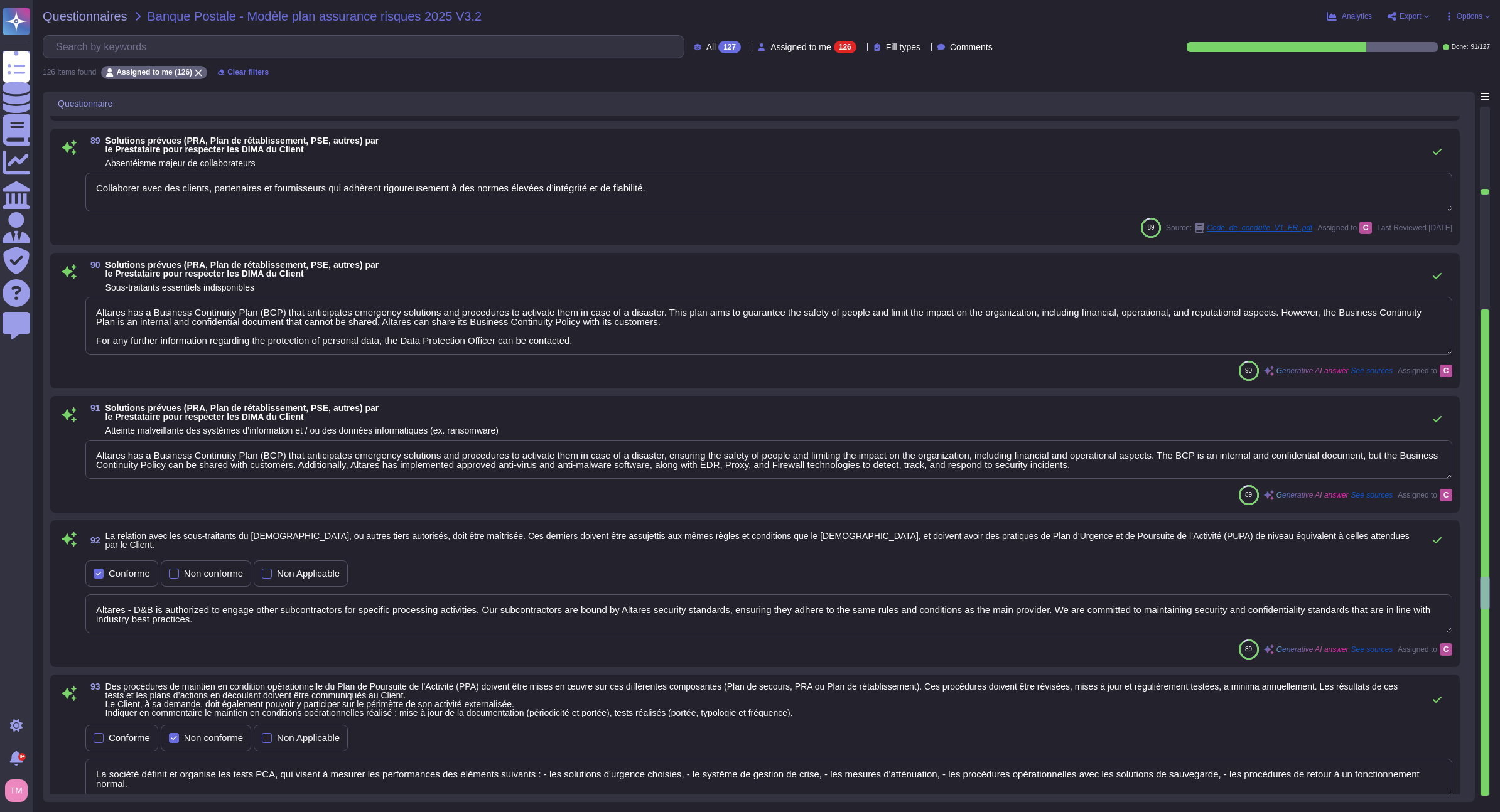
type textarea "La société définit et organise les tests PCA, qui visent à mesurer les performa…"
type textarea "Des sous-traitants sont amenés à intervenir sur la plateforme hébe.ge, il peut …"
type textarea "Localisation : zone non inondable, non sismique, hors couloirs aériens, hors zo…"
drag, startPoint x: 1483, startPoint y: 592, endPoint x: 1486, endPoint y: 642, distance: 50.1
click at [1486, 642] on div at bounding box center [1485, 452] width 10 height 690
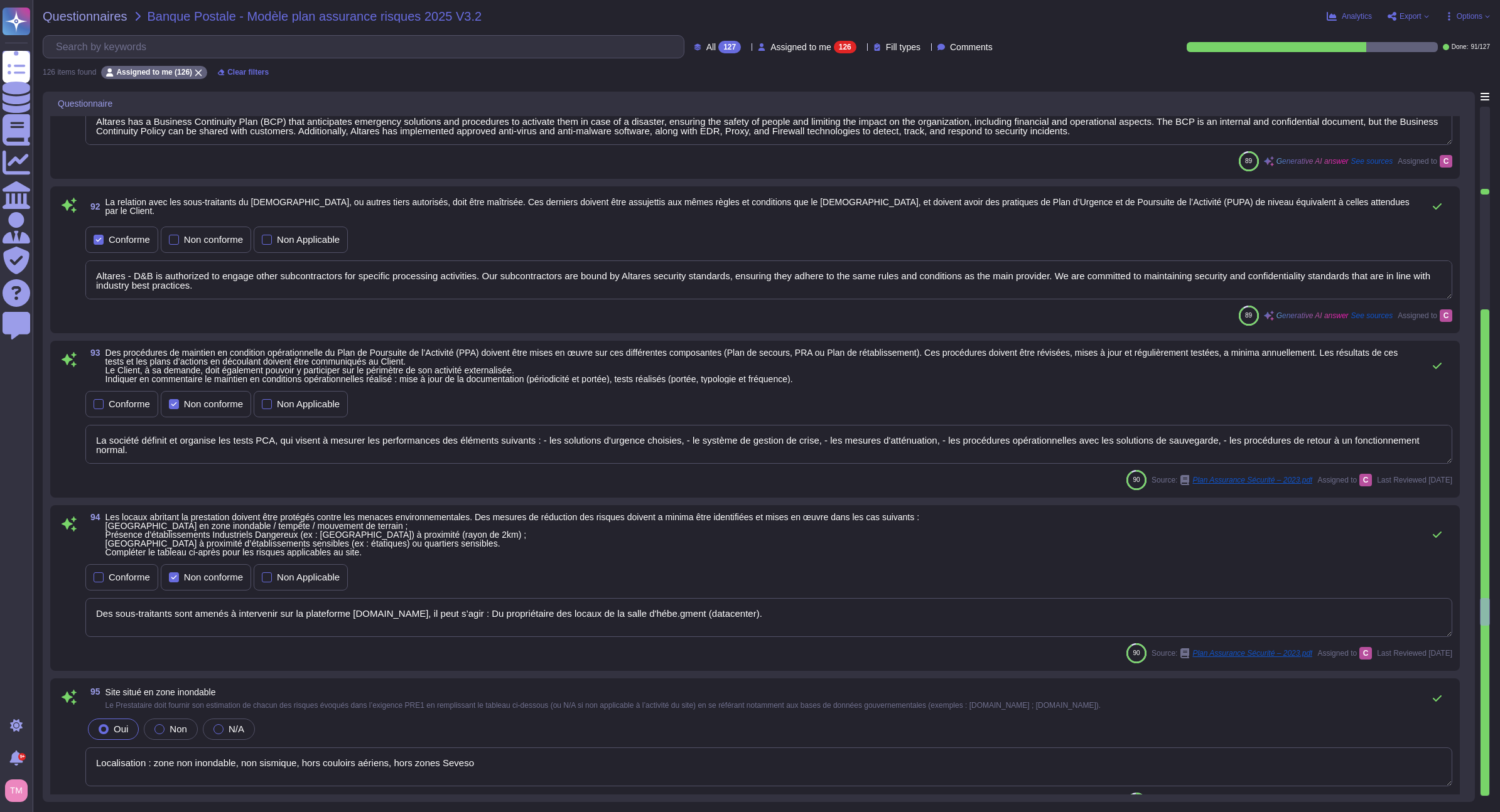
type textarea "Localisation : zone non inondable, non sismique, hors couloirs aériens, hors zo…"
type textarea "Des sous-traitants sont amenés à intervenir sur la plateforme hébe.ge, il peut …"
type textarea "Table des matières Préambule ... 2"
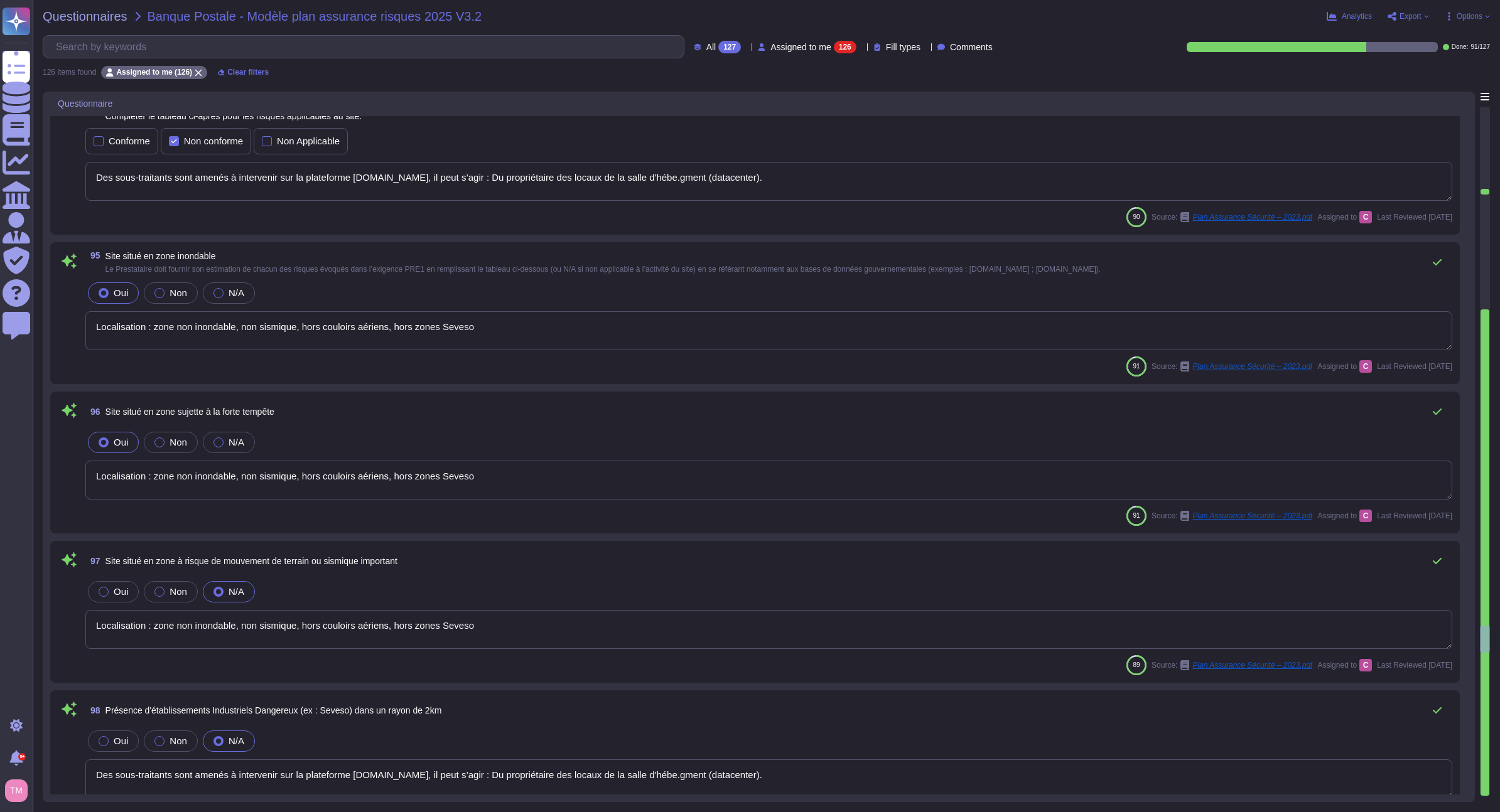
type textarea "Selon les campus, un vigile sécurise l’entrée des locaux et exerce des rondes d…"
type textarea "Sécurité physique et environnementales 7.1 Périmètre physique 7.1.1 Locaux du g…"
type textarea "La fraude peut prendre de nombreuses formes : Vol d’argent, de biens, de donnée…"
type textarea "The service provider must have tools, procedures, and rules for the backup and …"
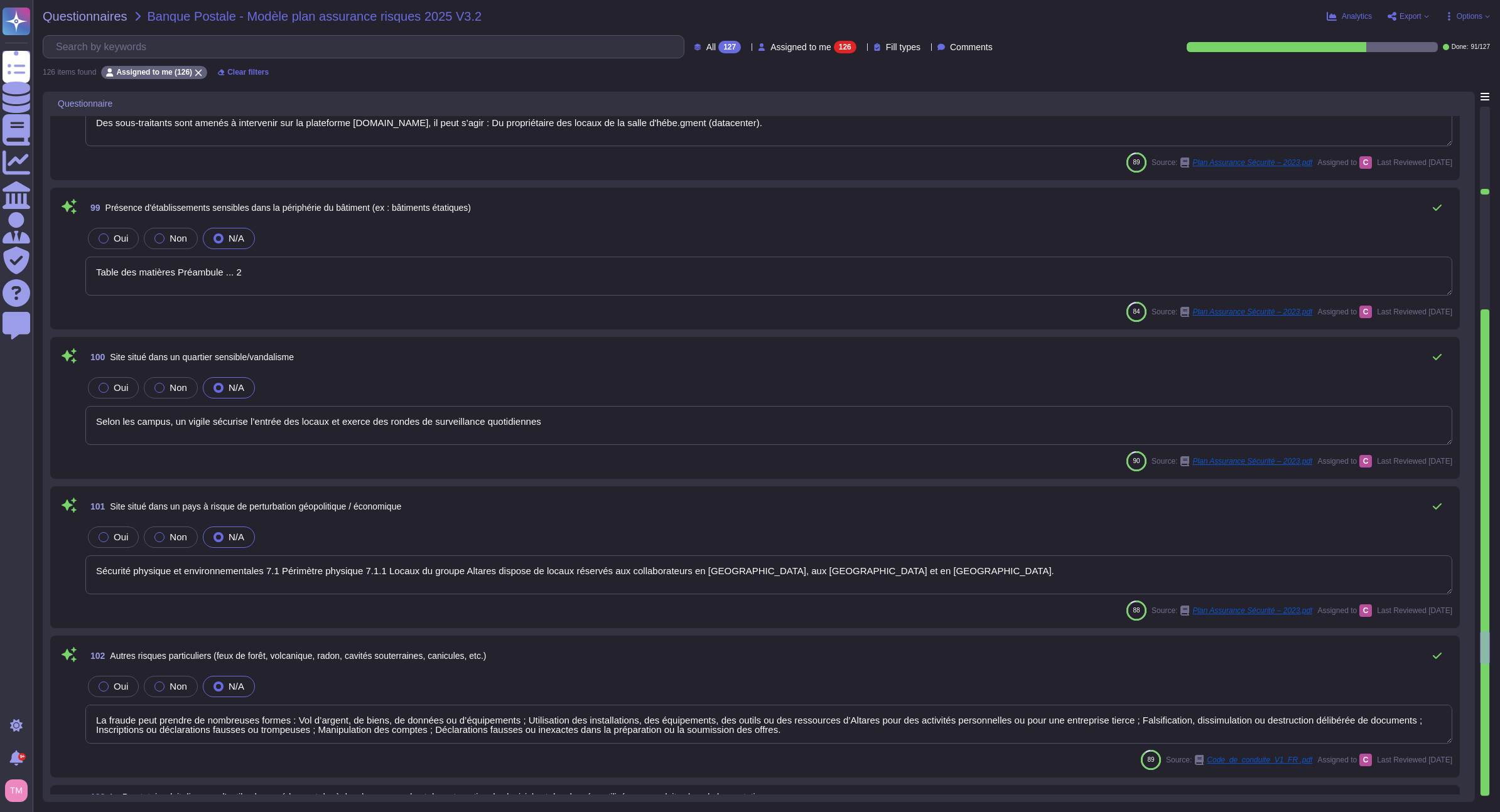
type textarea "Altares conducts annual BCP tests, which include the performance of backup solu…"
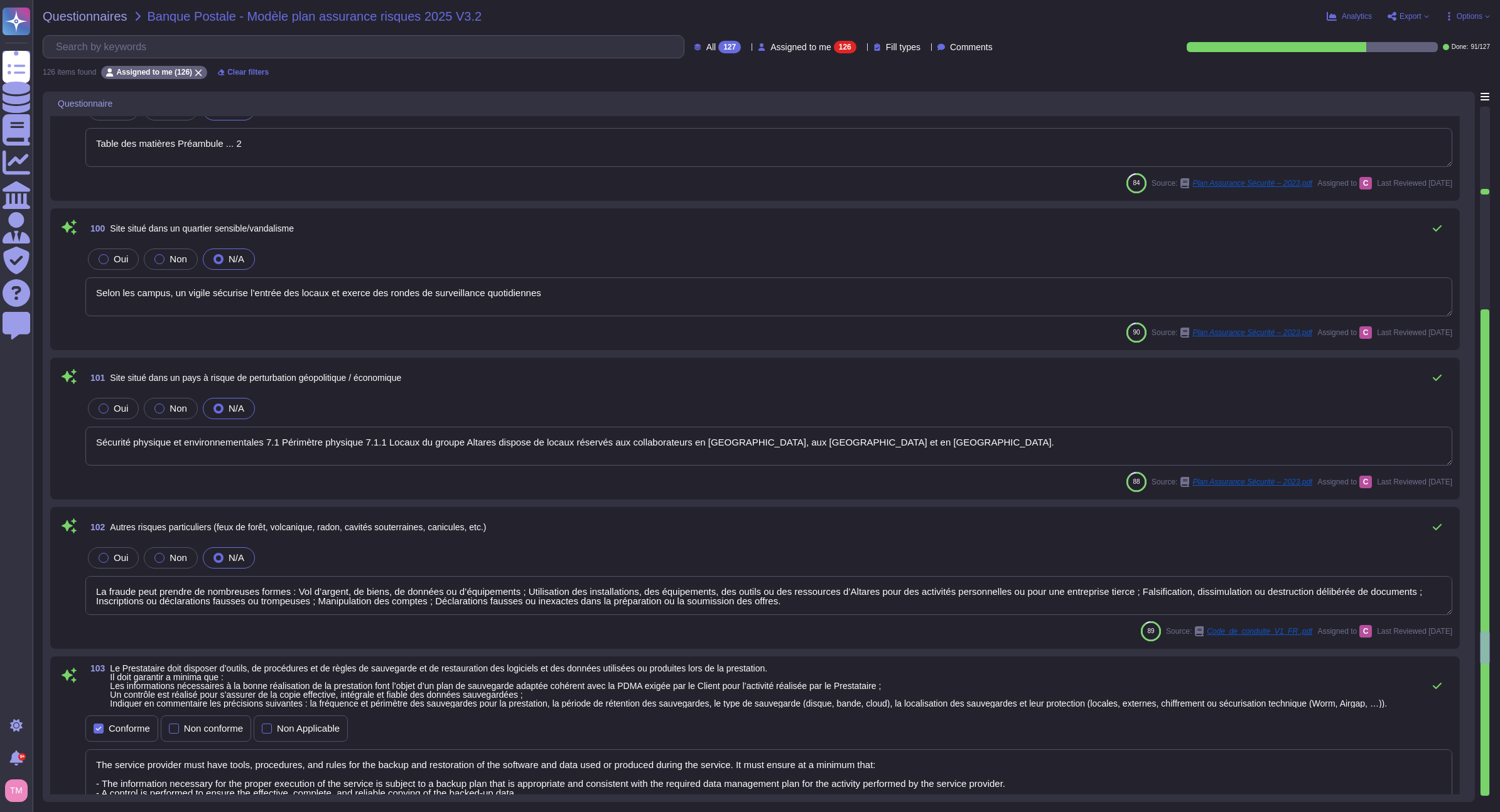
scroll to position [15159, 0]
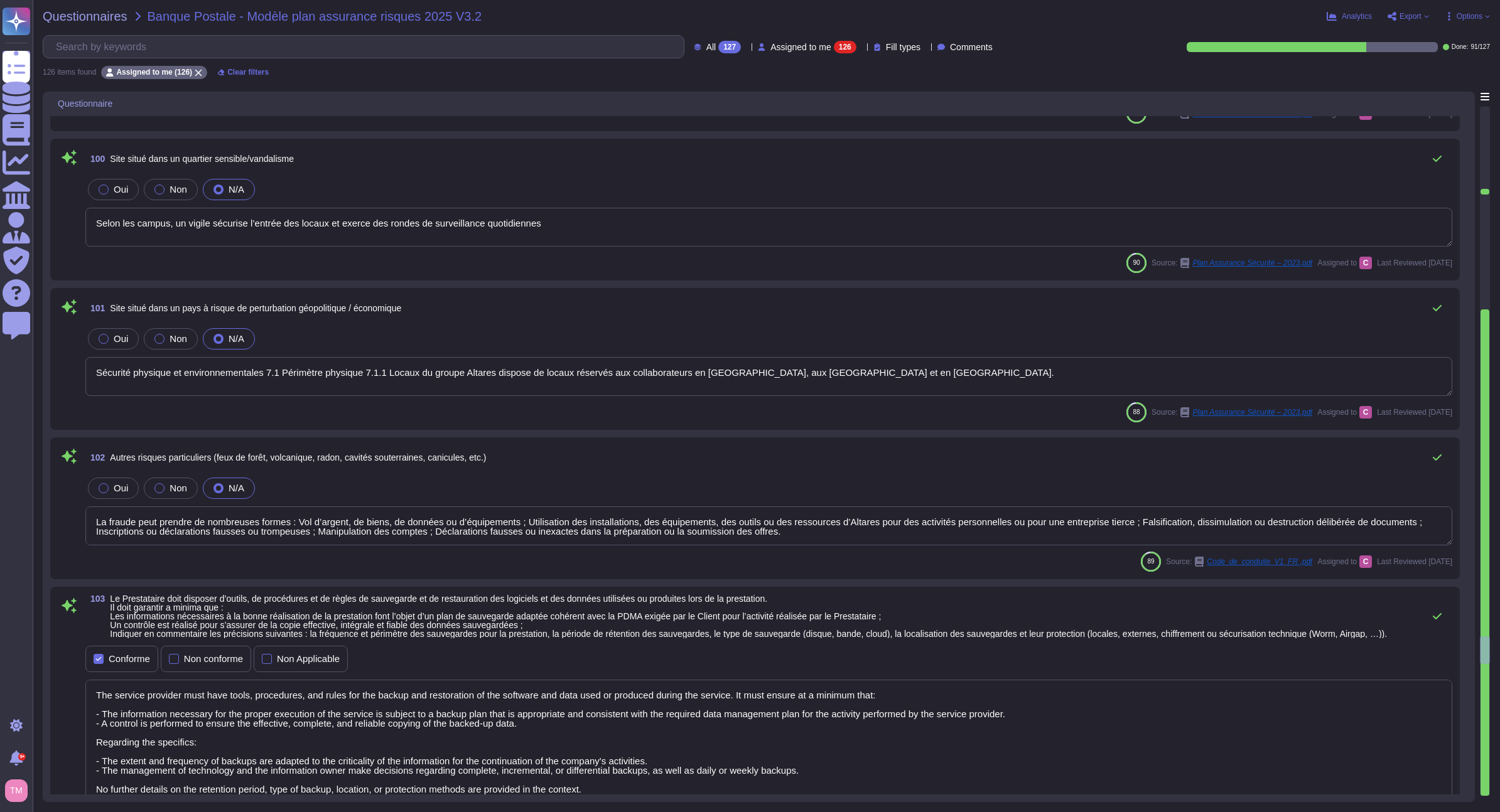
type textarea "Pendant cette période, les incidents de sévérité 1 à 3 sont traités suivant les…"
click at [1489, 789] on div at bounding box center [1485, 452] width 10 height 690
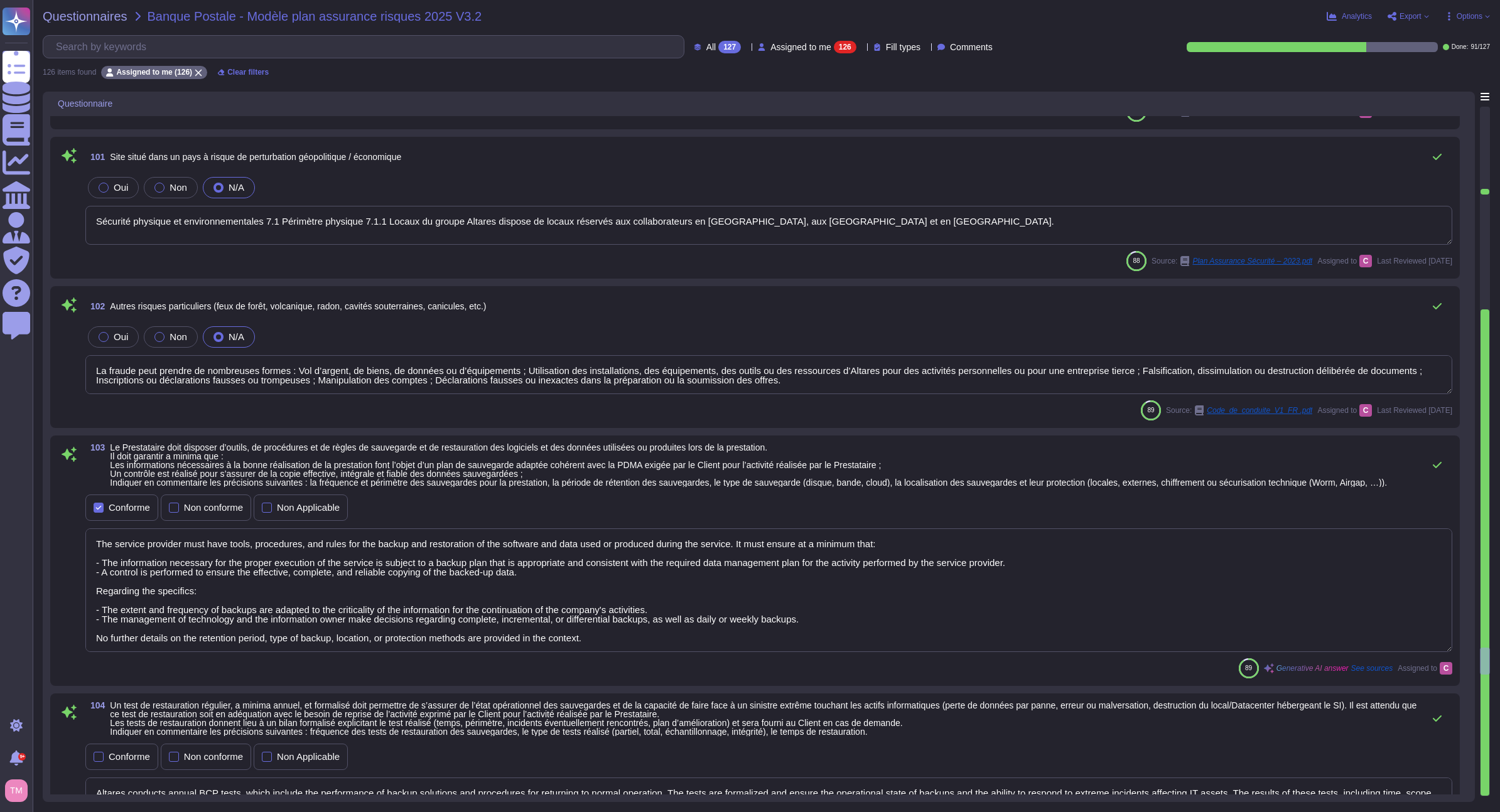
click at [1487, 789] on div at bounding box center [1485, 553] width 9 height 486
type textarea "Altares-D&B has a security operations center team that identifies actual and po…"
type textarea "Déplacement automatique des serveurs virtuels en cas de défaillance d’un serveu…"
type textarea "To be answered by customer service"
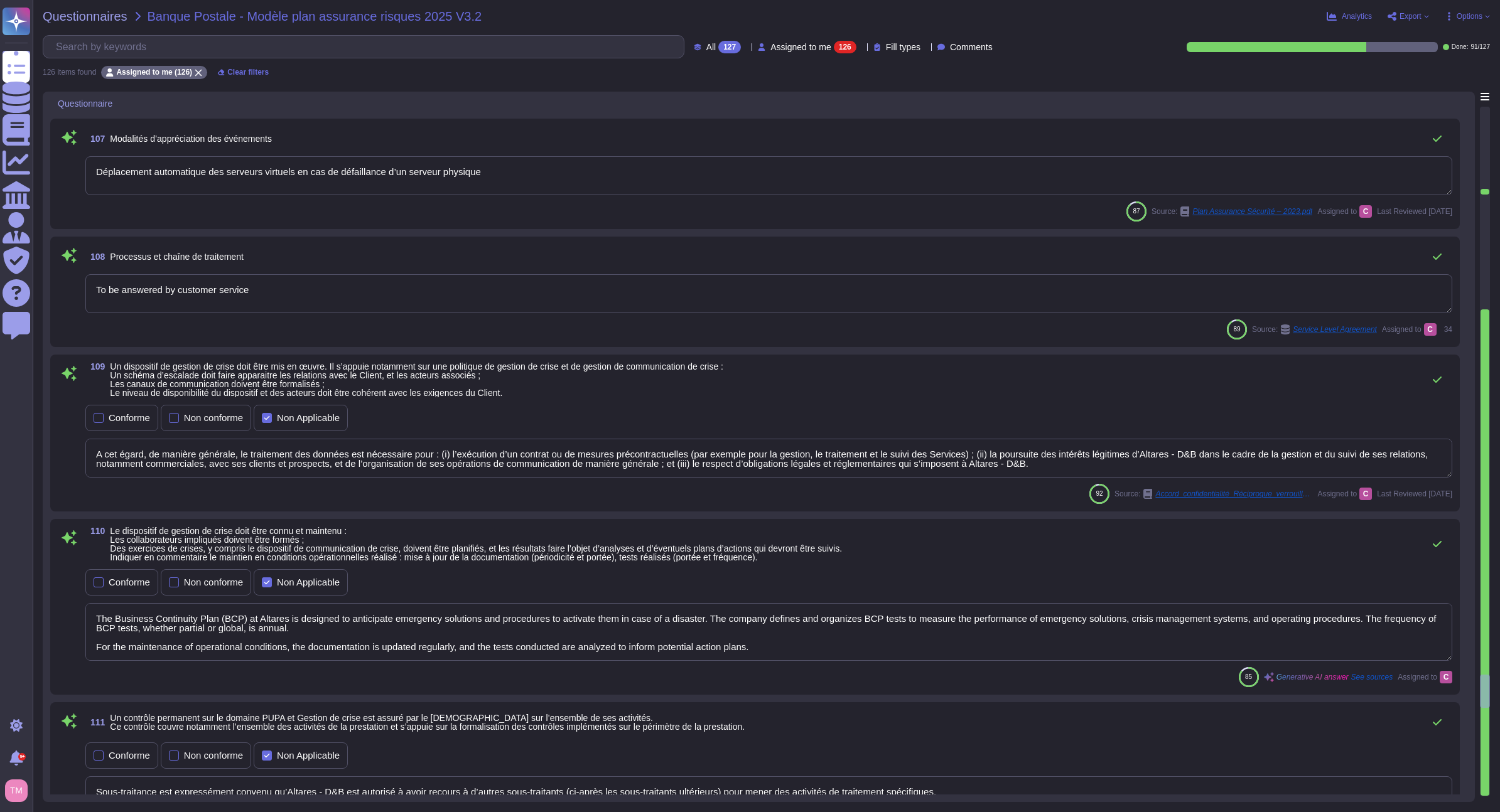
type textarea "A cet égard, de manière générale, le traitement des données est nécessaire pour…"
type textarea "The Business Continuity Plan (BCP) at Altares is designed to anticipate emergen…"
type textarea "Sous-traitance est expressément convenu qu’Altares - D&B est autorisé à avoir r…"
type textarea "Ces lois aident à soutenir les objectifs de politique étrangère des gouvernemen…"
type textarea "Nous nous engageons dès lors, et pleinement et sans ordre de priorité, à : Prom…"
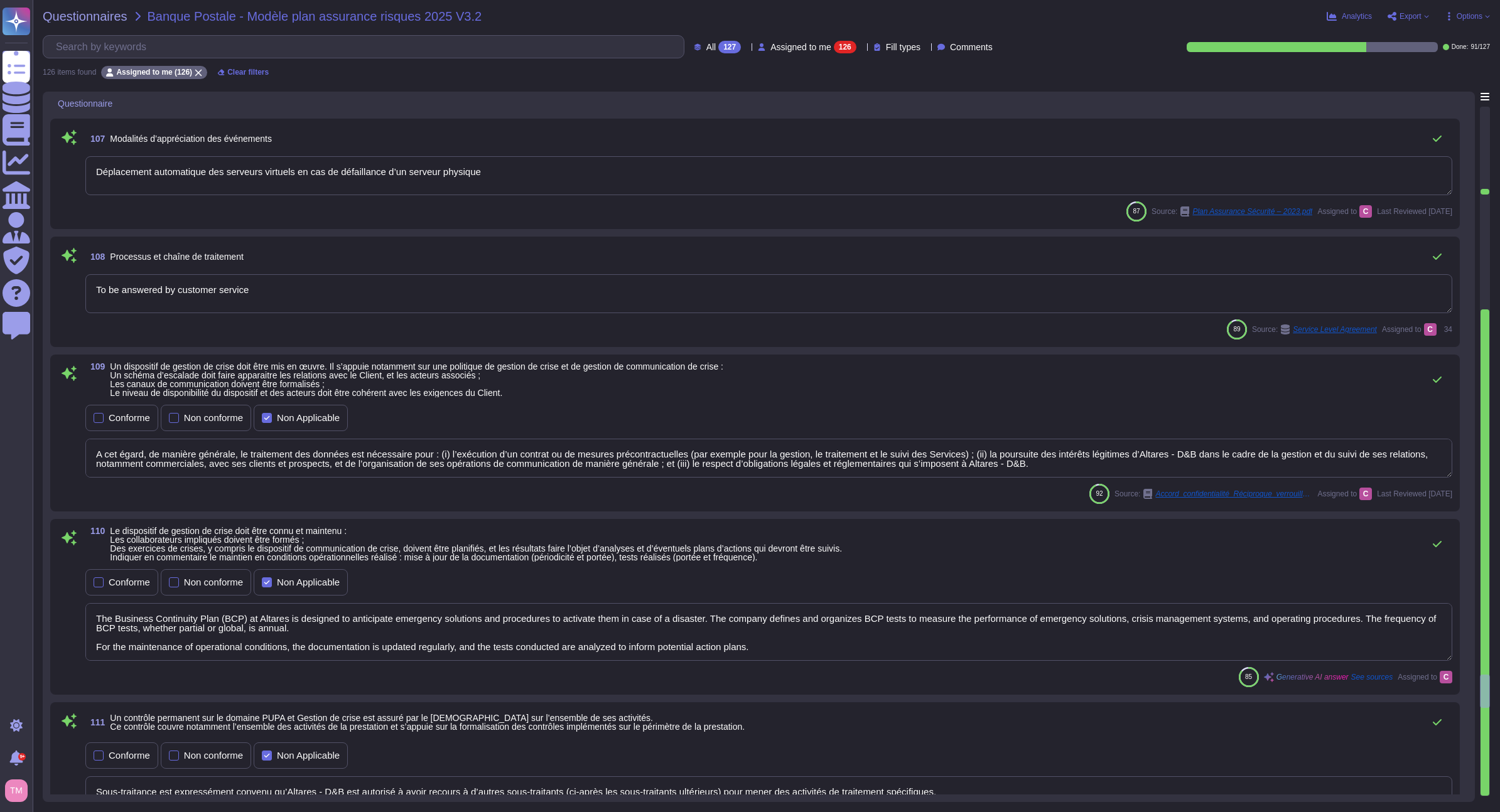
click at [1487, 789] on div at bounding box center [1485, 553] width 9 height 486
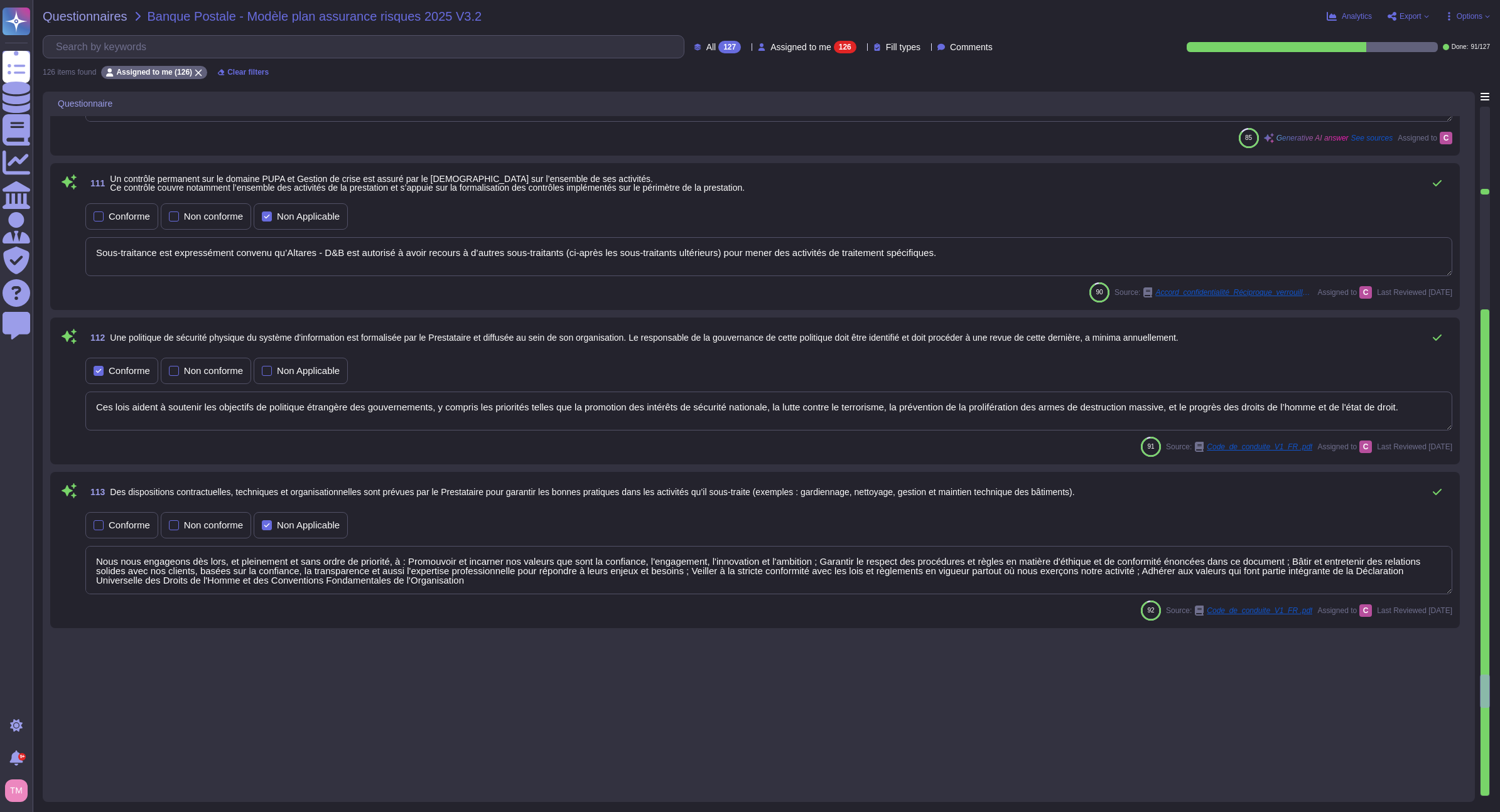
click at [1487, 789] on div at bounding box center [1485, 553] width 9 height 486
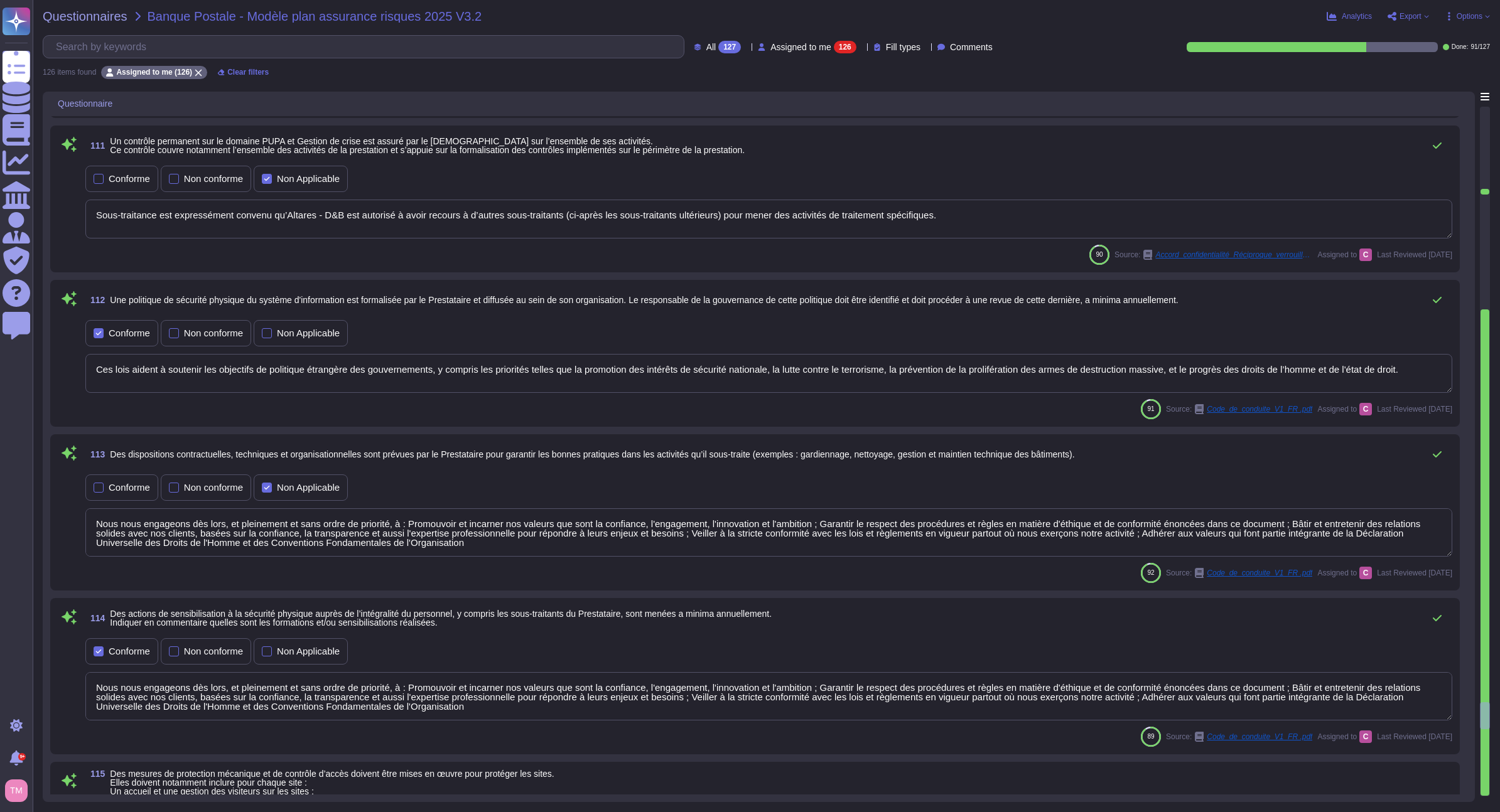
type textarea "Nous nous engageons dès lors, et pleinement et sans ordre de priorité, à : Prom…"
type textarea "The context mentions that security measures are in place, including security on…"
type textarea "Conformément à la Législation applicable, les personnes concernées (i) bénéfici…"
type textarea "Yes"
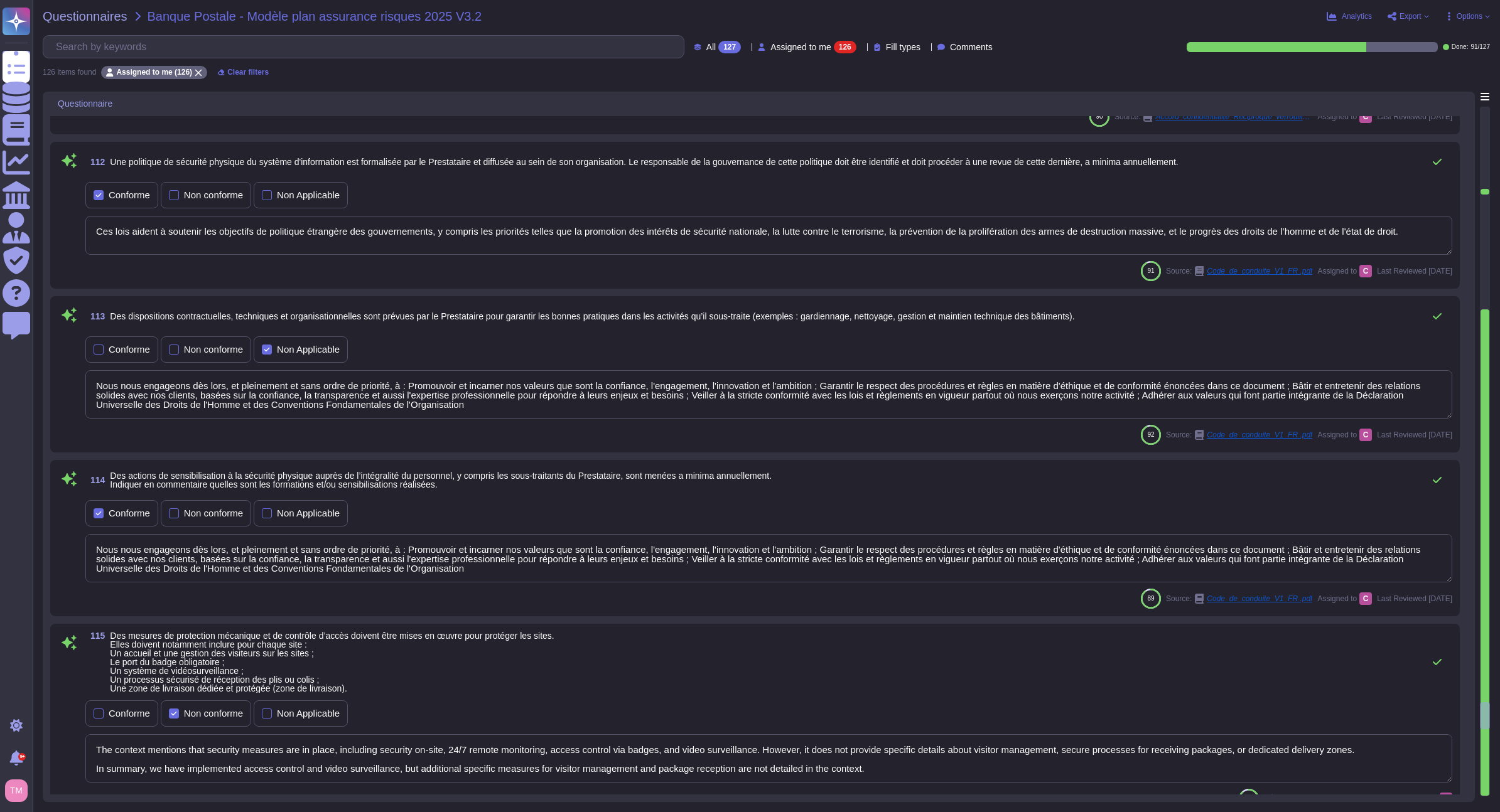
click at [1487, 789] on div at bounding box center [1485, 553] width 9 height 486
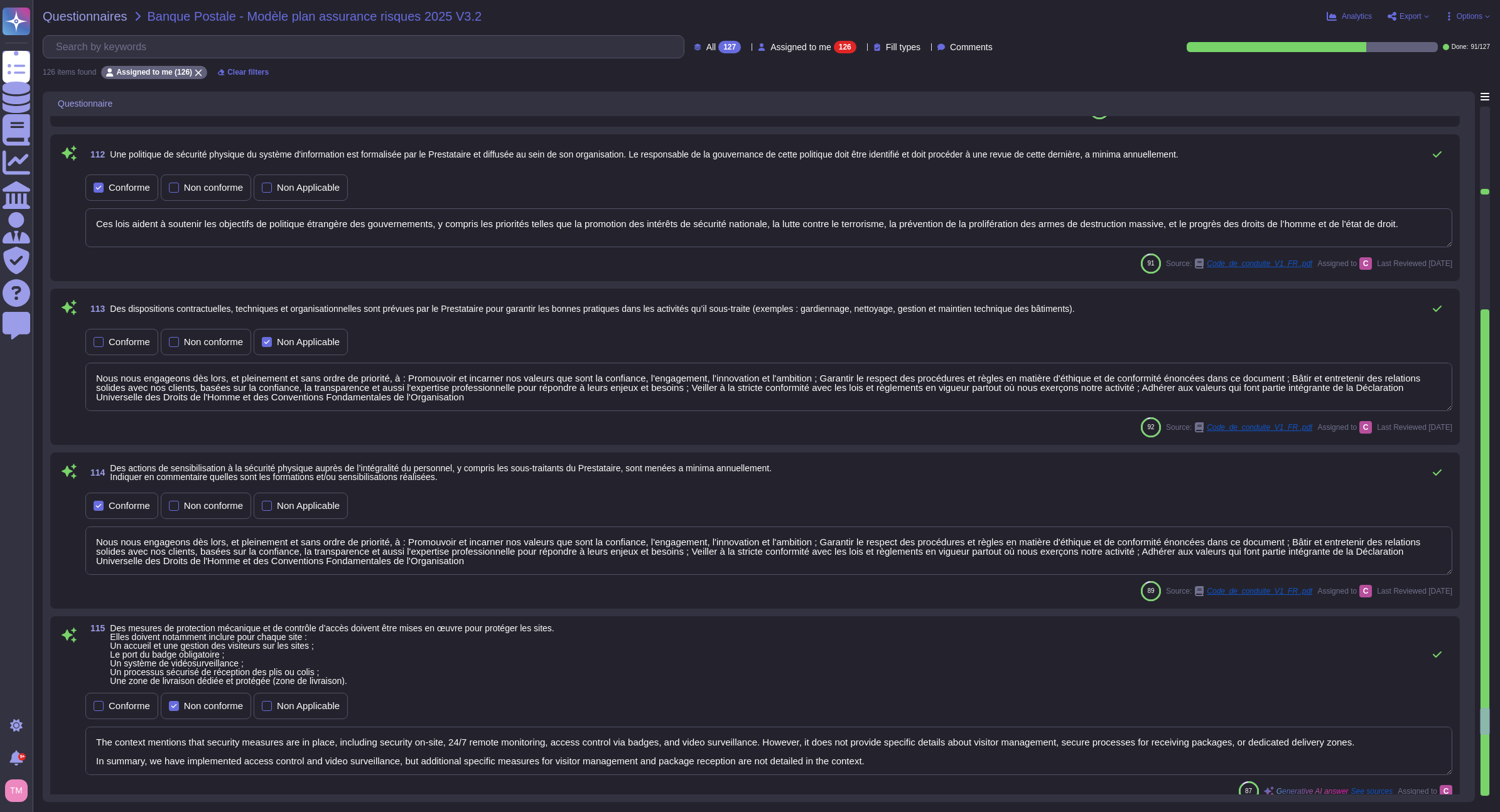
type textarea "Les DCP concernées par le présent document, en ce incluant les DCP de l’Entrepr…"
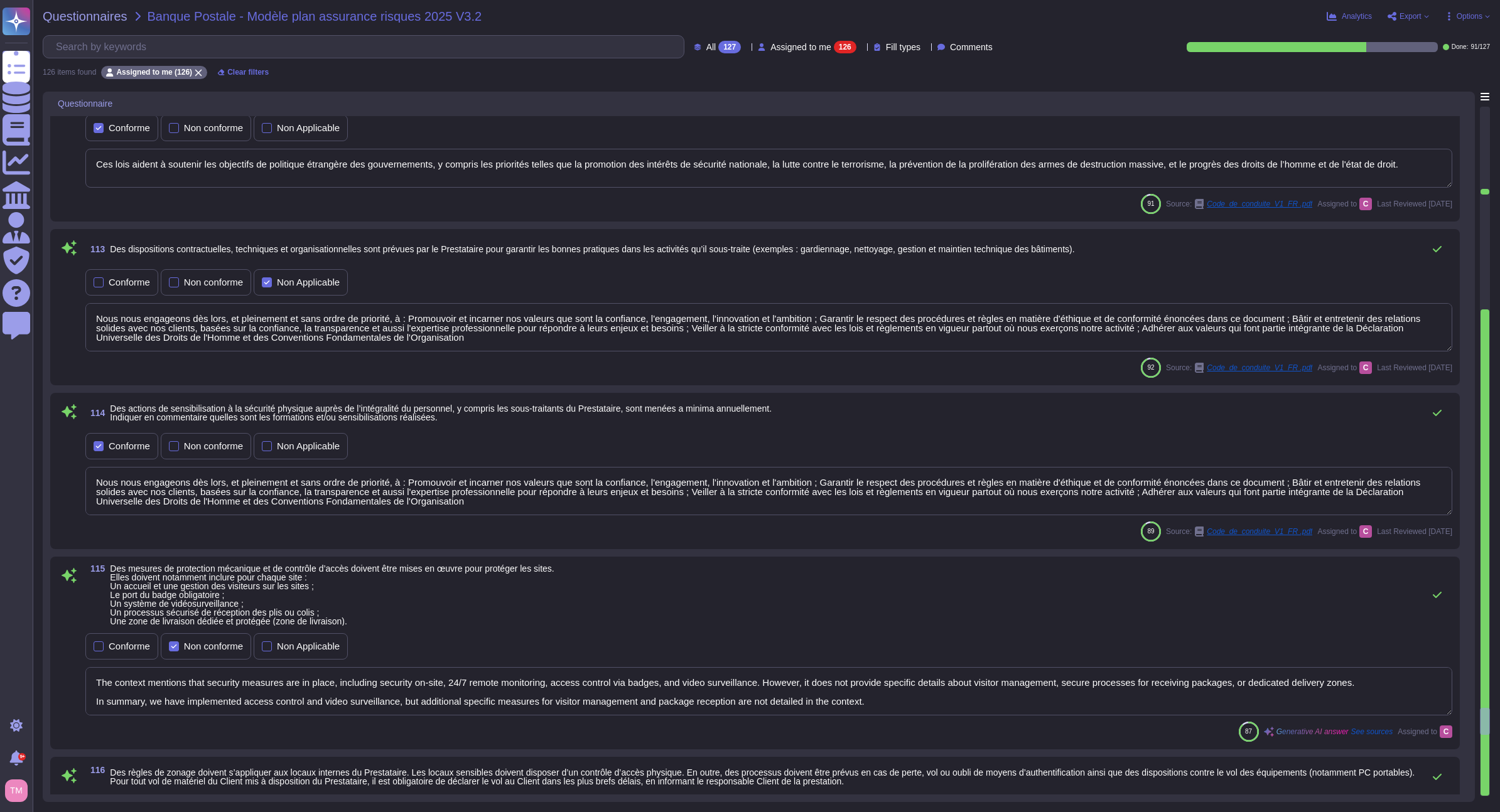
click at [1487, 789] on div at bounding box center [1485, 553] width 9 height 486
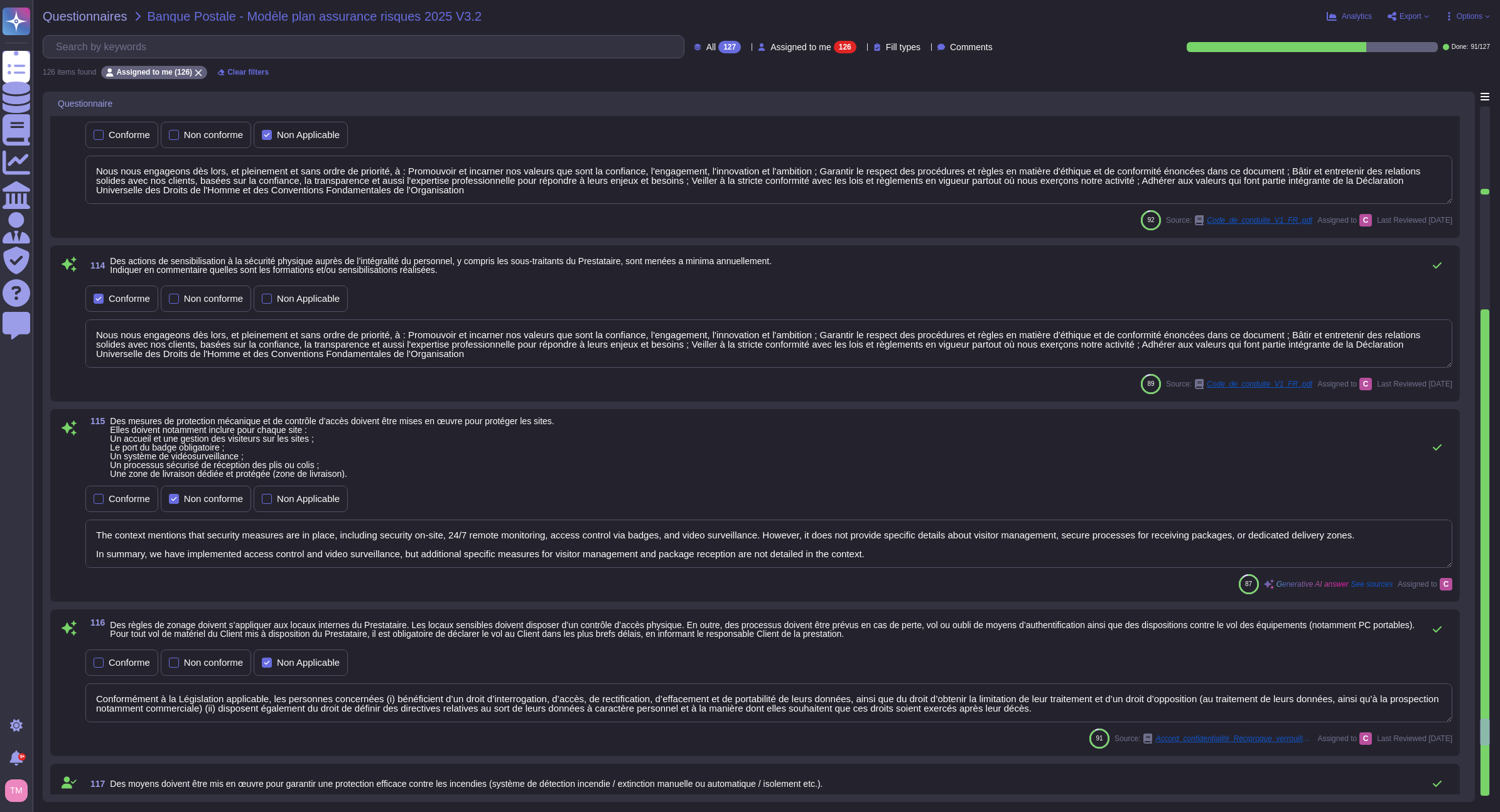
click at [1487, 789] on div at bounding box center [1485, 553] width 9 height 486
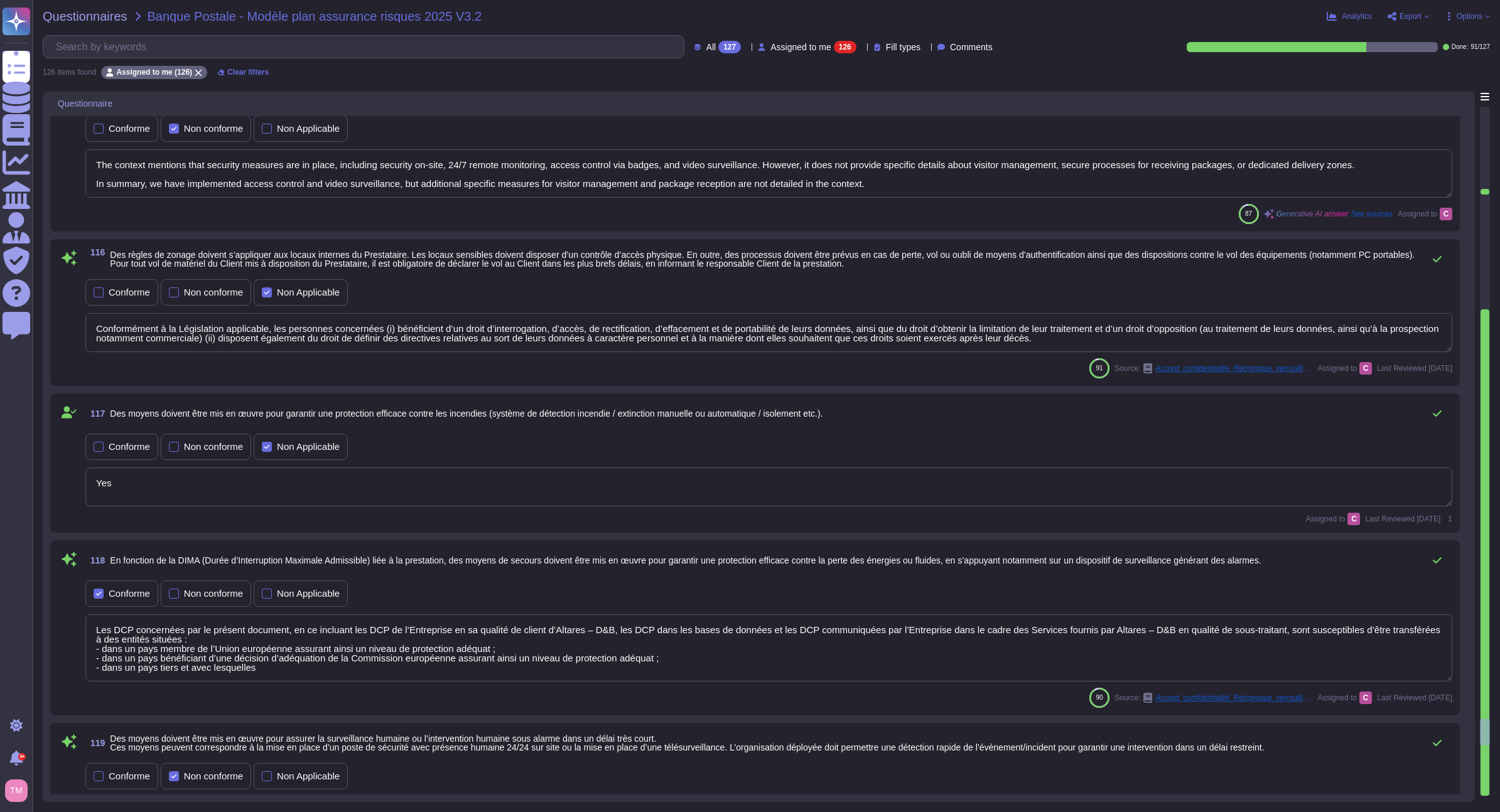
type textarea "We have implemented security measures that include on-site security, 24/7 remot…"
type textarea "La société définit et organise les tests PCA, qui visent à mesurer les performa…"
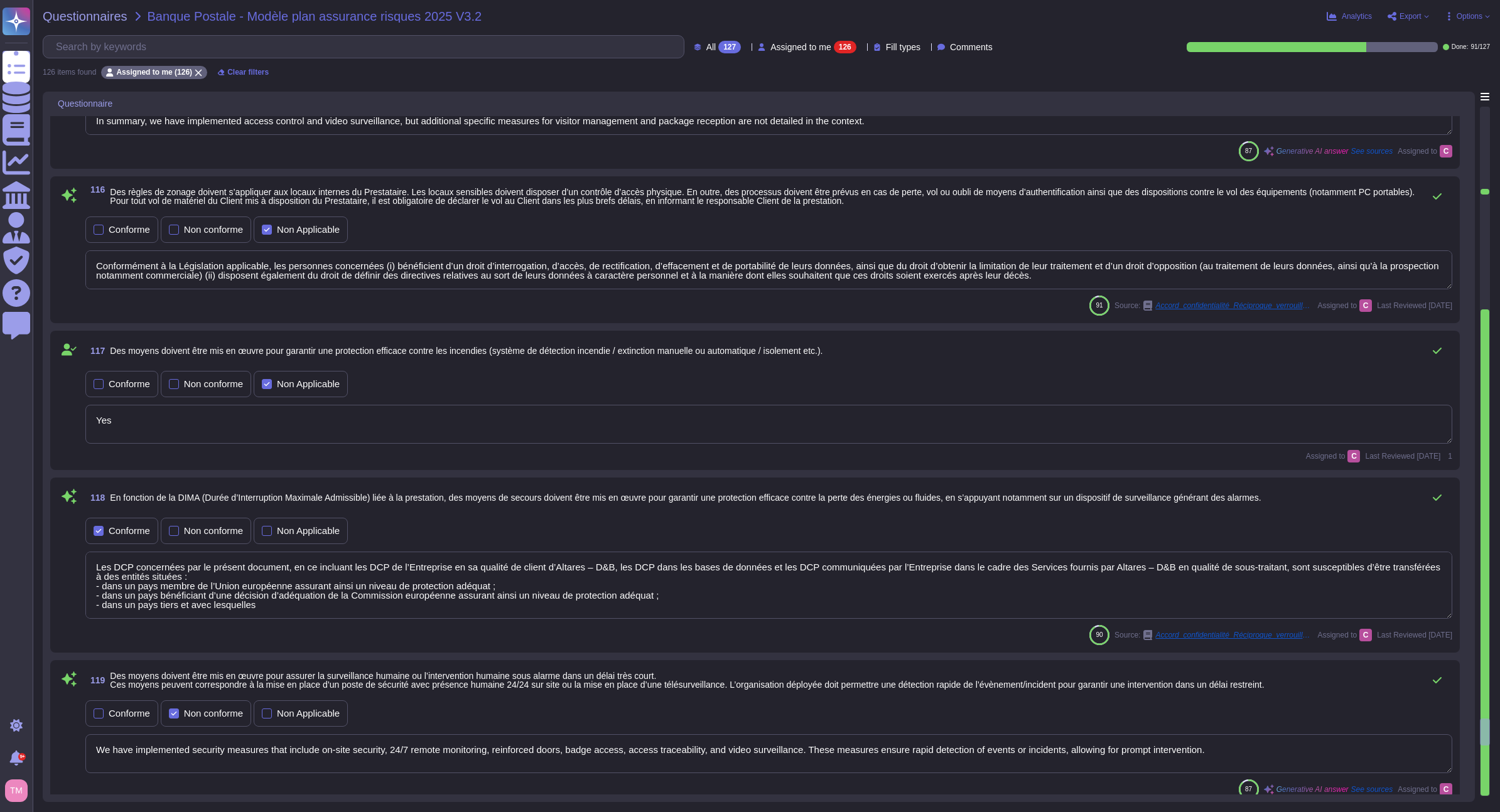
click at [1487, 789] on div at bounding box center [1485, 553] width 9 height 486
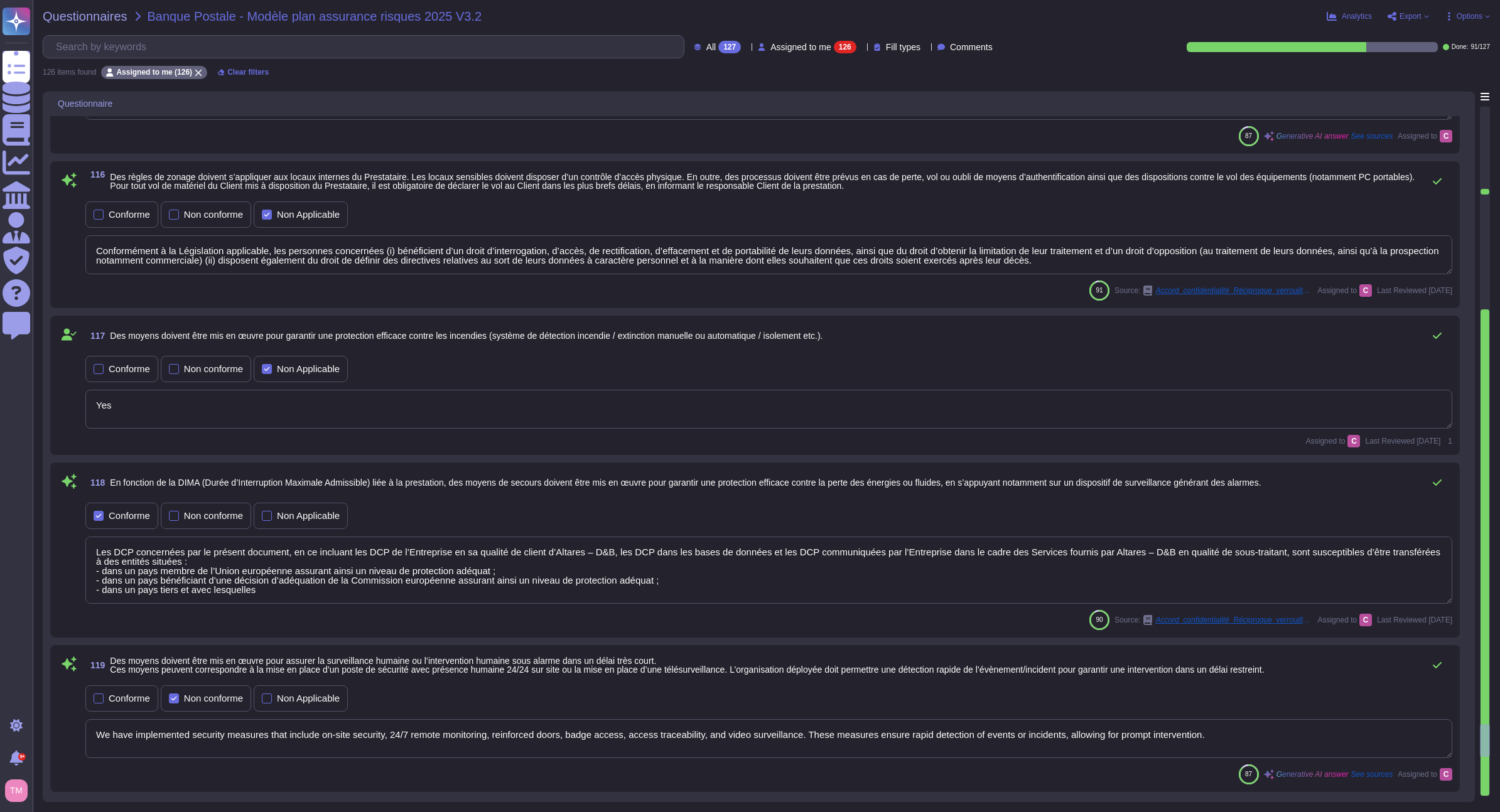
type textarea "Sous-traitance est expressément convenu qu’Altares - D&B est autorisé à avoir r…"
type textarea "Altares has a formally documented information security policies and procedures …"
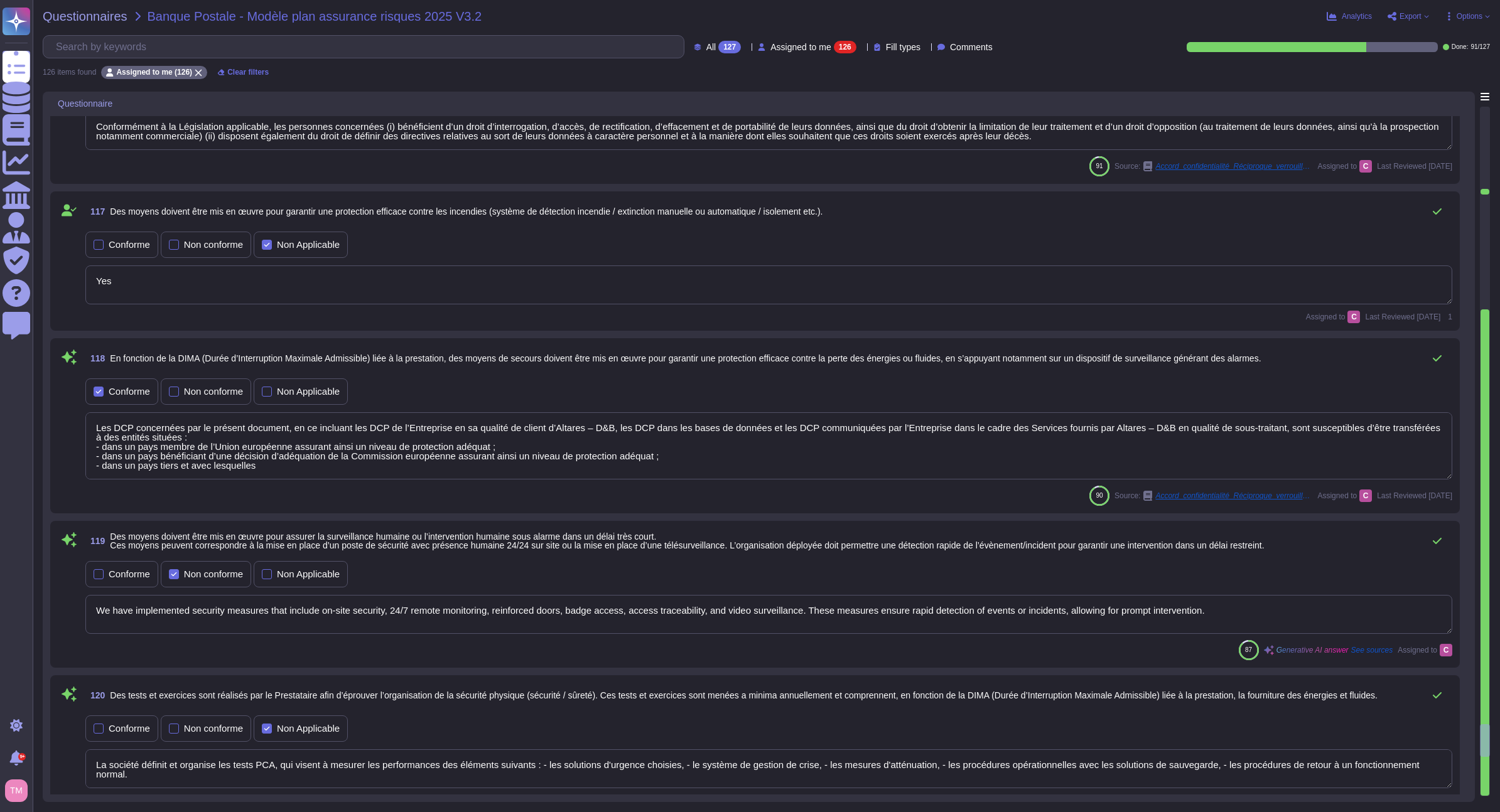
click at [1487, 789] on div at bounding box center [1485, 553] width 9 height 486
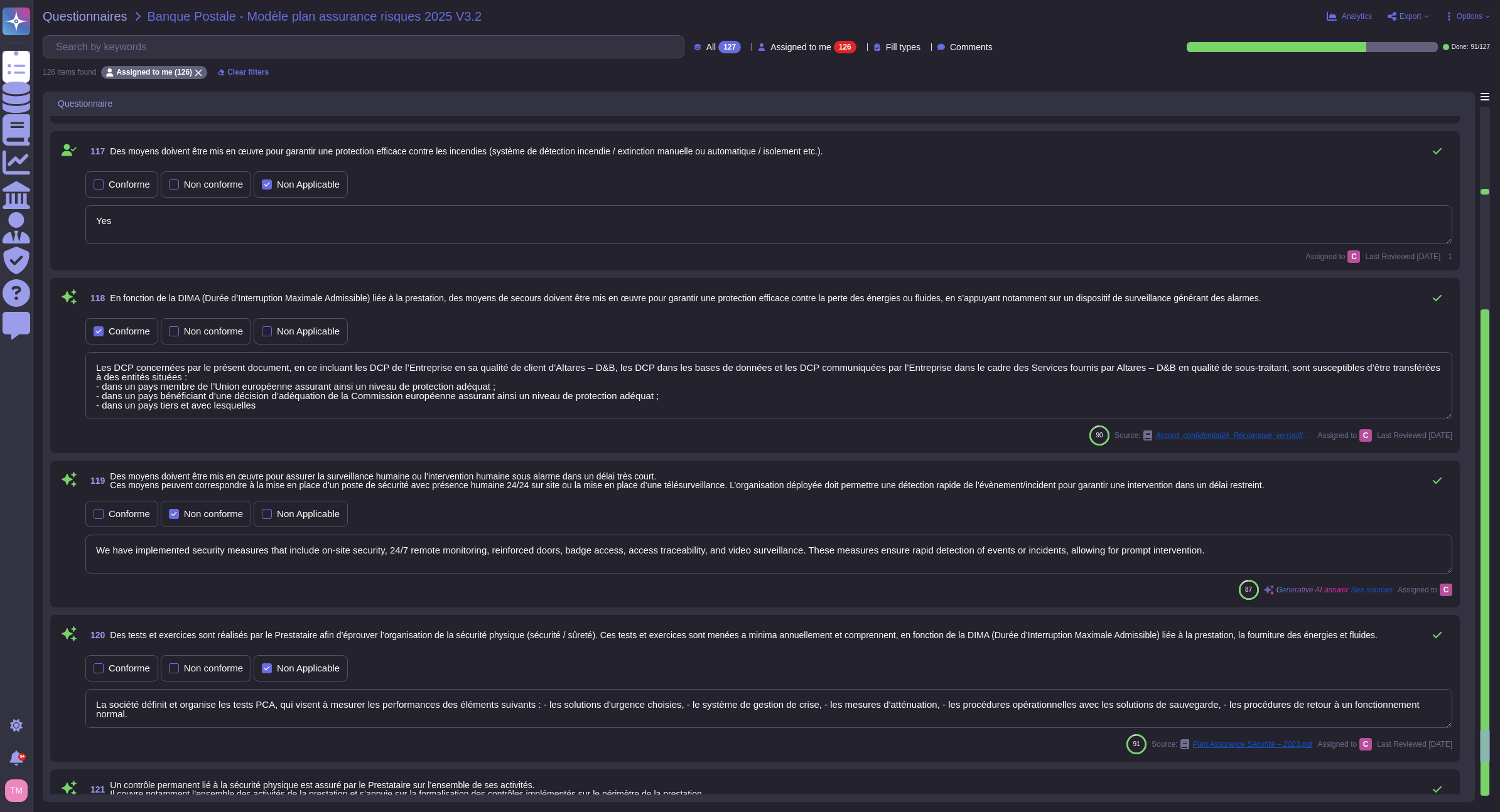
type textarea "Yes, all individuals involved in the service, including subcontractors, receive…"
click at [1487, 789] on div at bounding box center [1485, 553] width 9 height 486
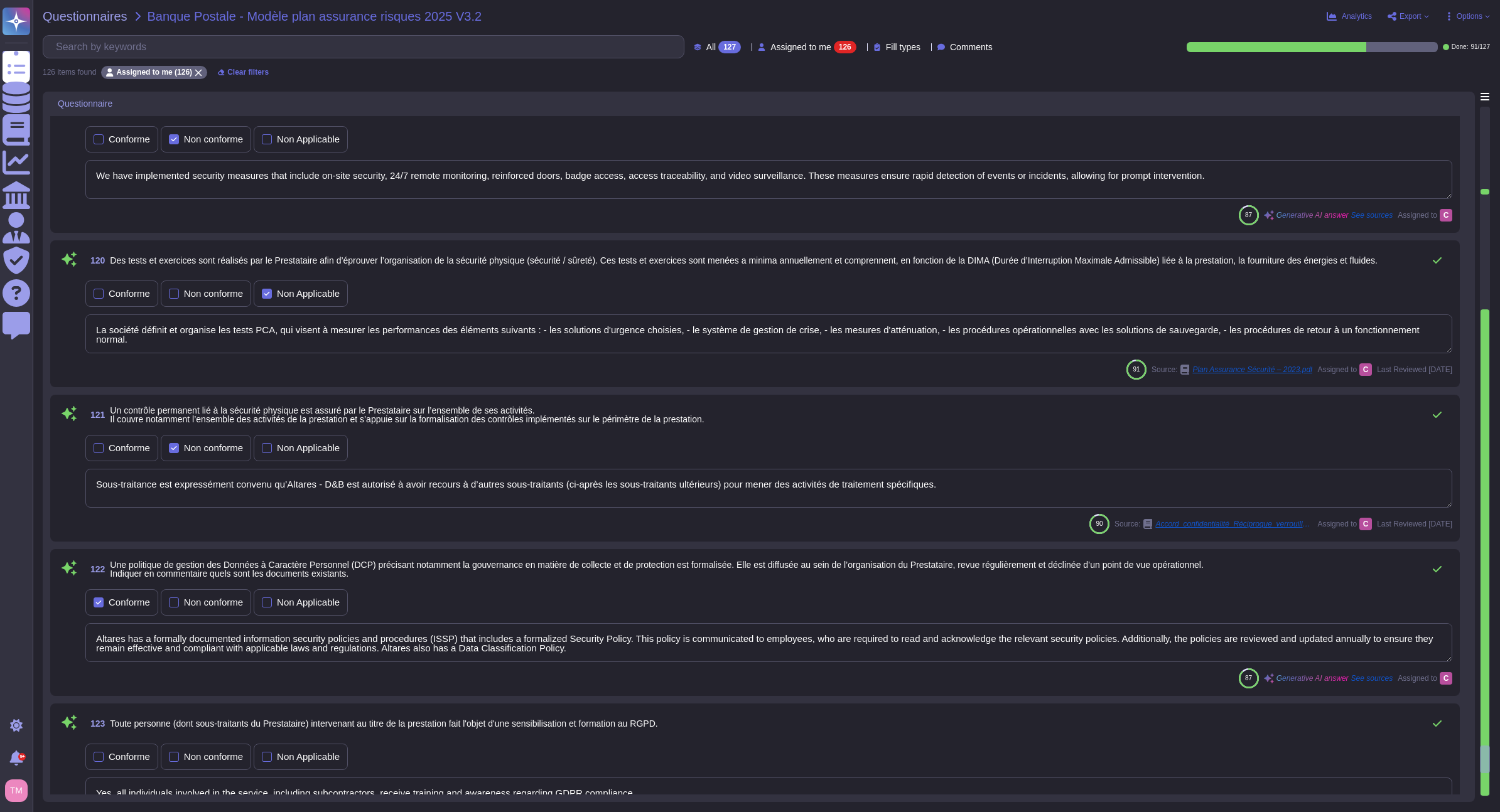
click at [1487, 789] on div at bounding box center [1485, 553] width 9 height 486
type textarea "Les DCP concernées par le présent document, en ce incluant les DCP de l’Entrepr…"
type textarea "Yes, a dedicated organization is in place to govern data protection at Altares,…"
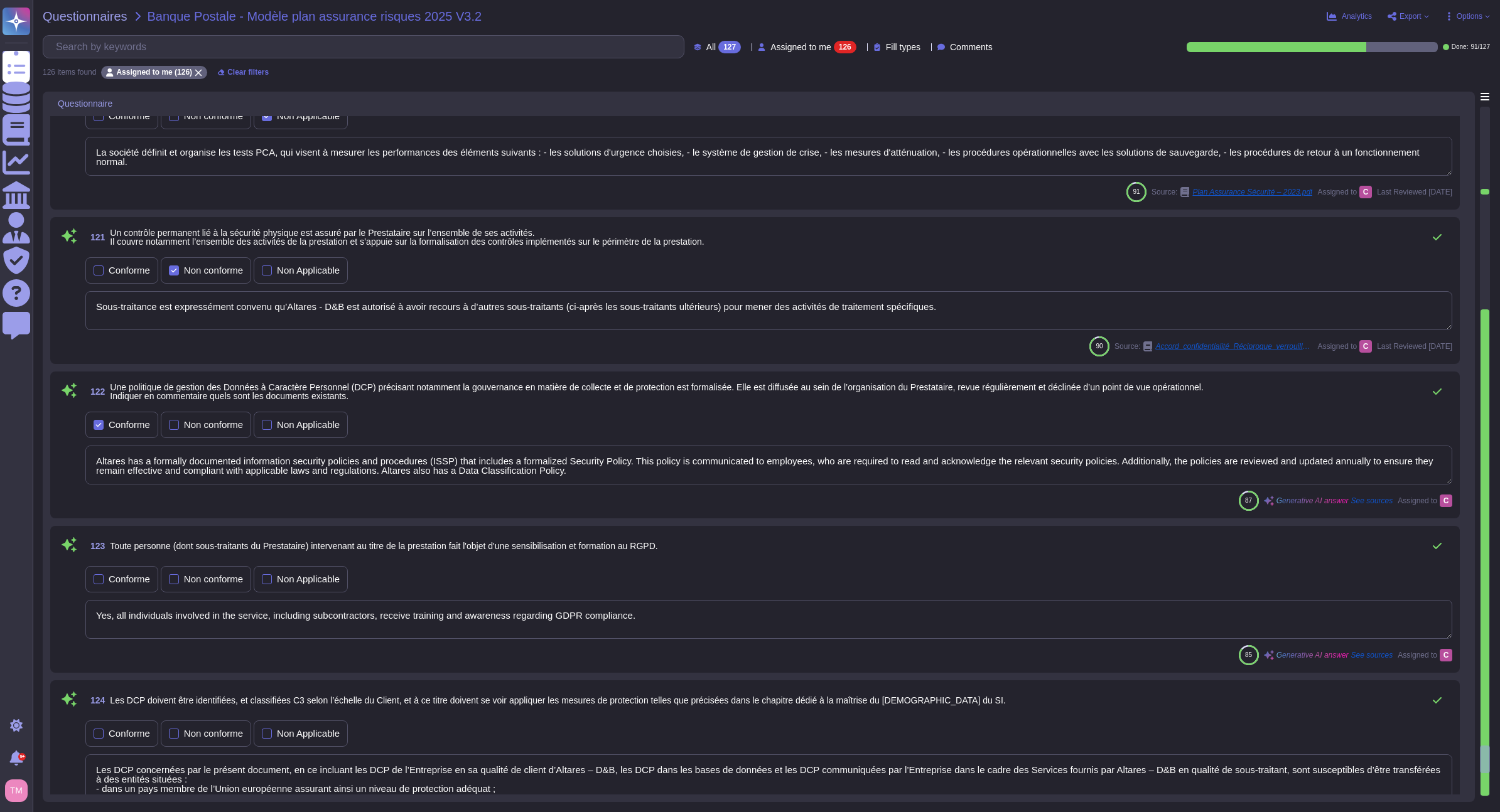
click at [1487, 789] on div at bounding box center [1485, 553] width 9 height 486
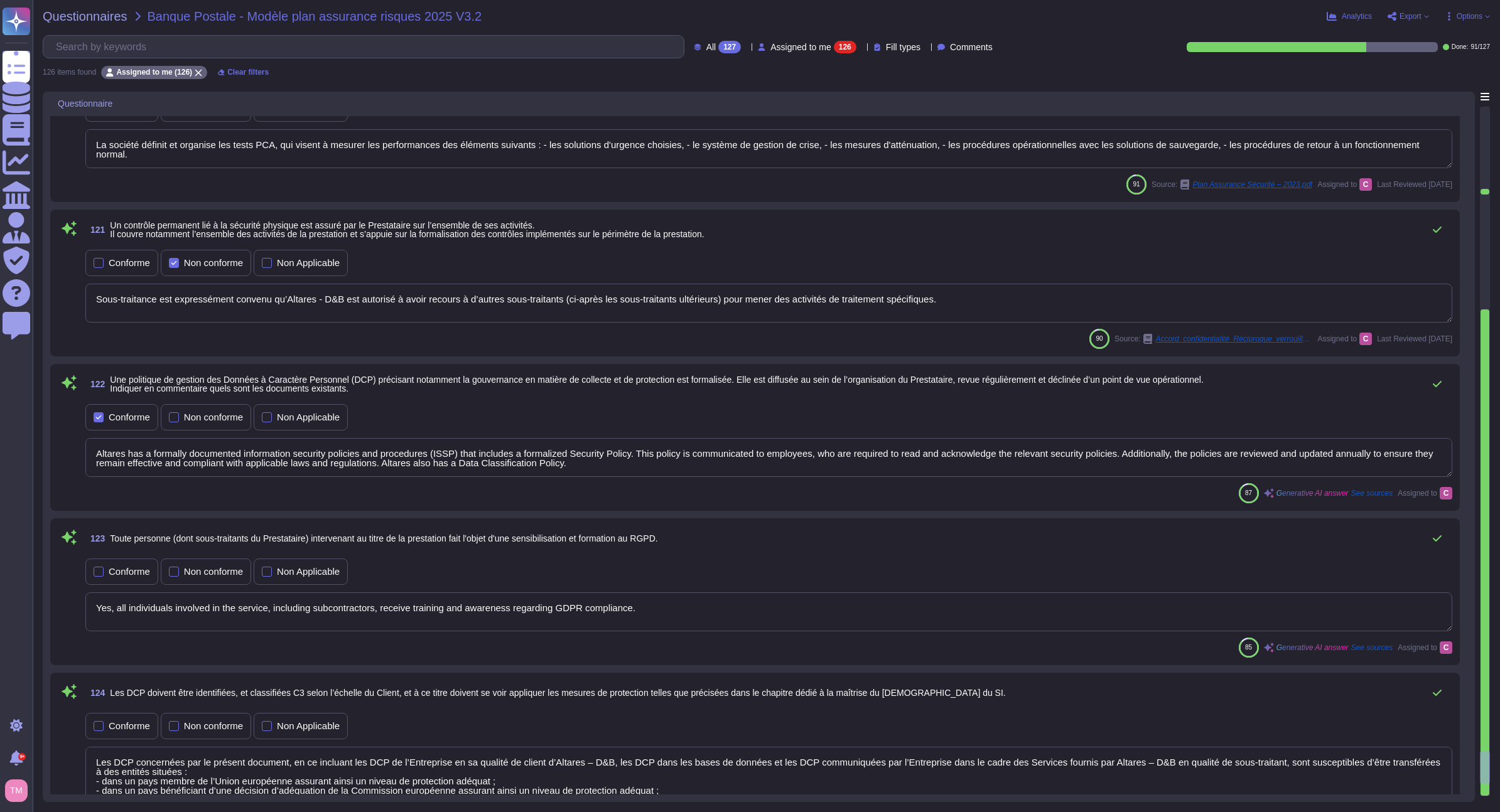
type textarea "Yes, our subcontractors are bound by the same security standards and conditions…"
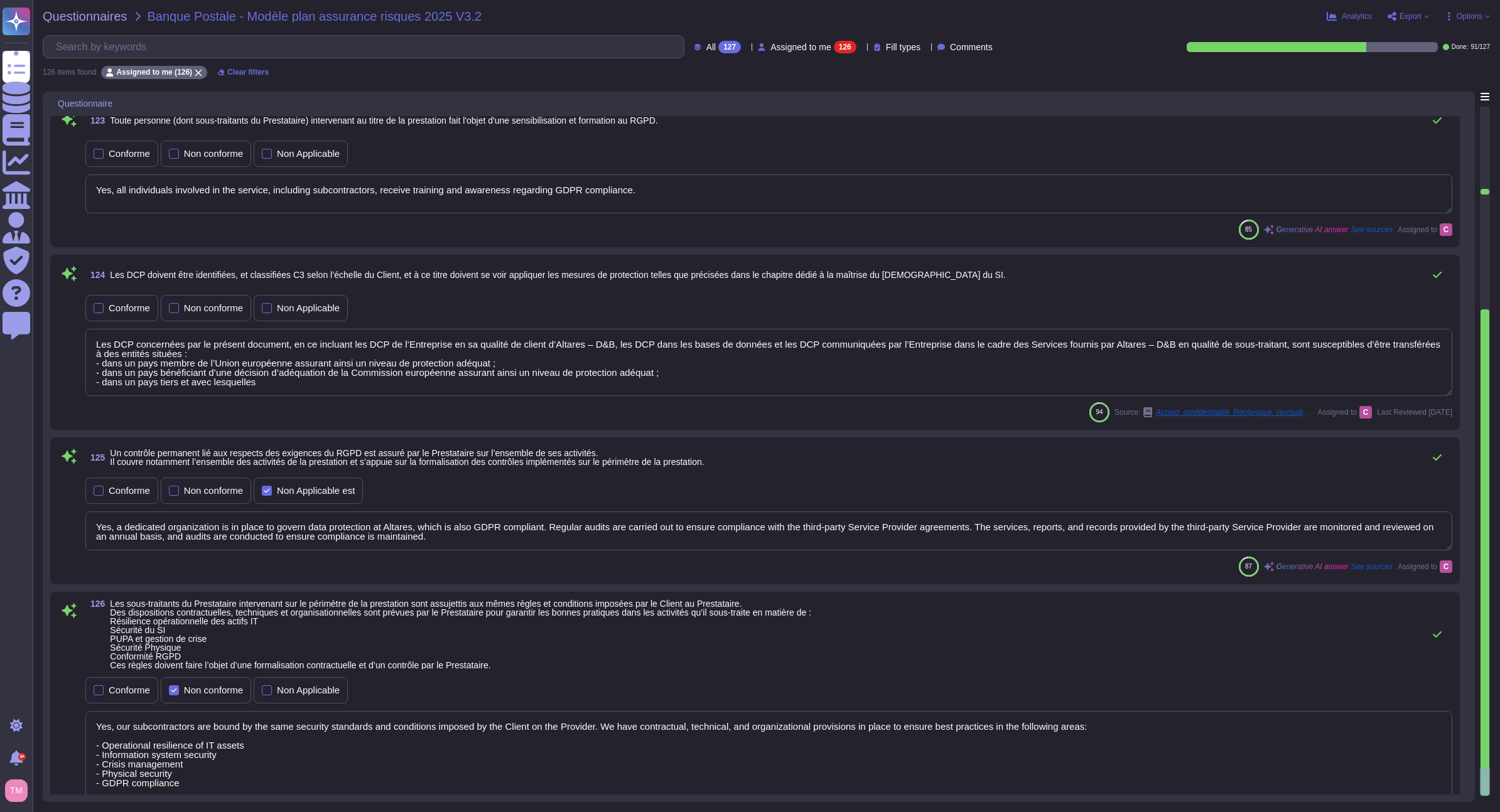
type textarea "The service provider is required to conduct compliance checks on new actors in …"
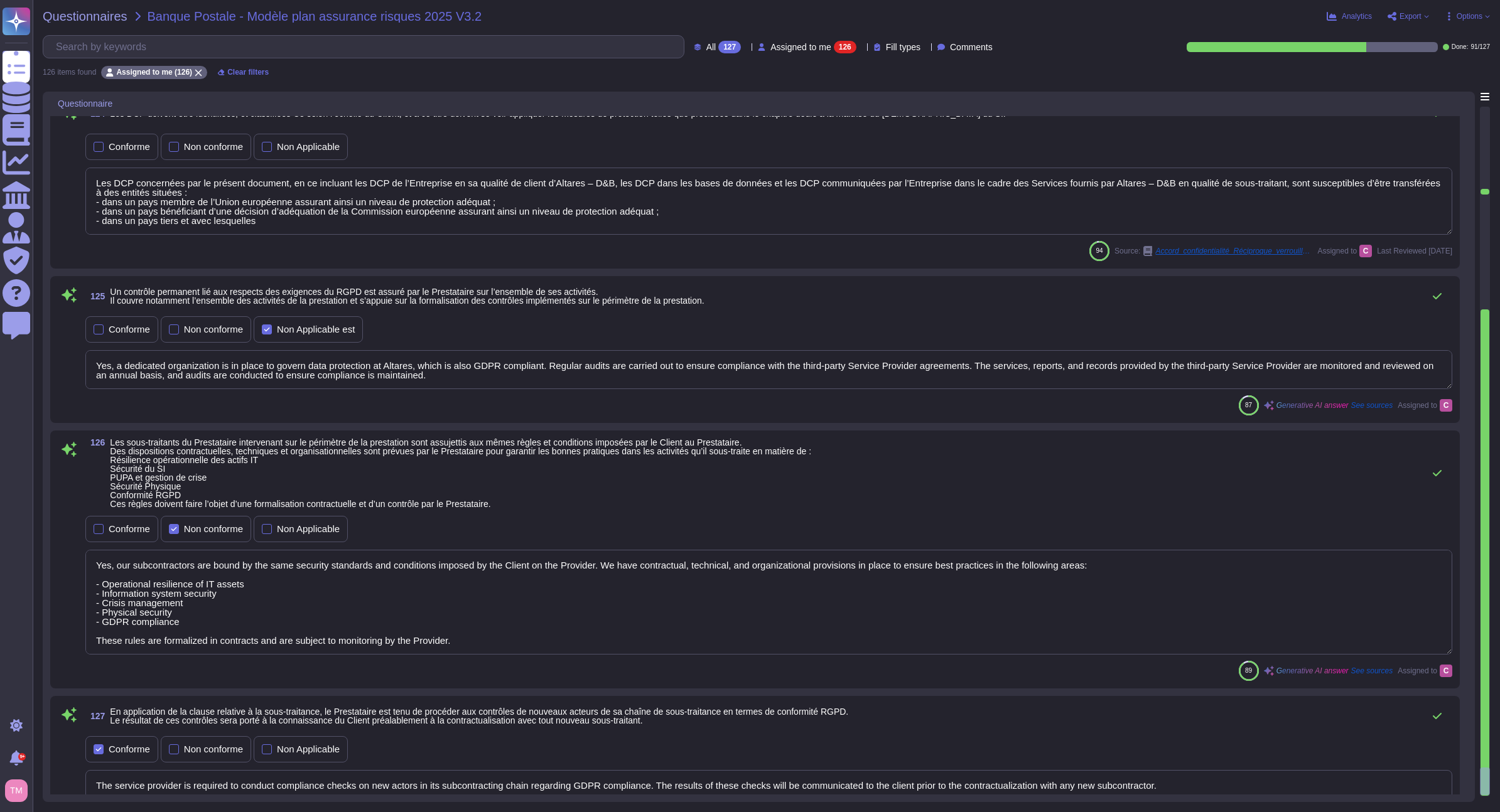
click at [1487, 788] on div at bounding box center [1485, 452] width 10 height 690
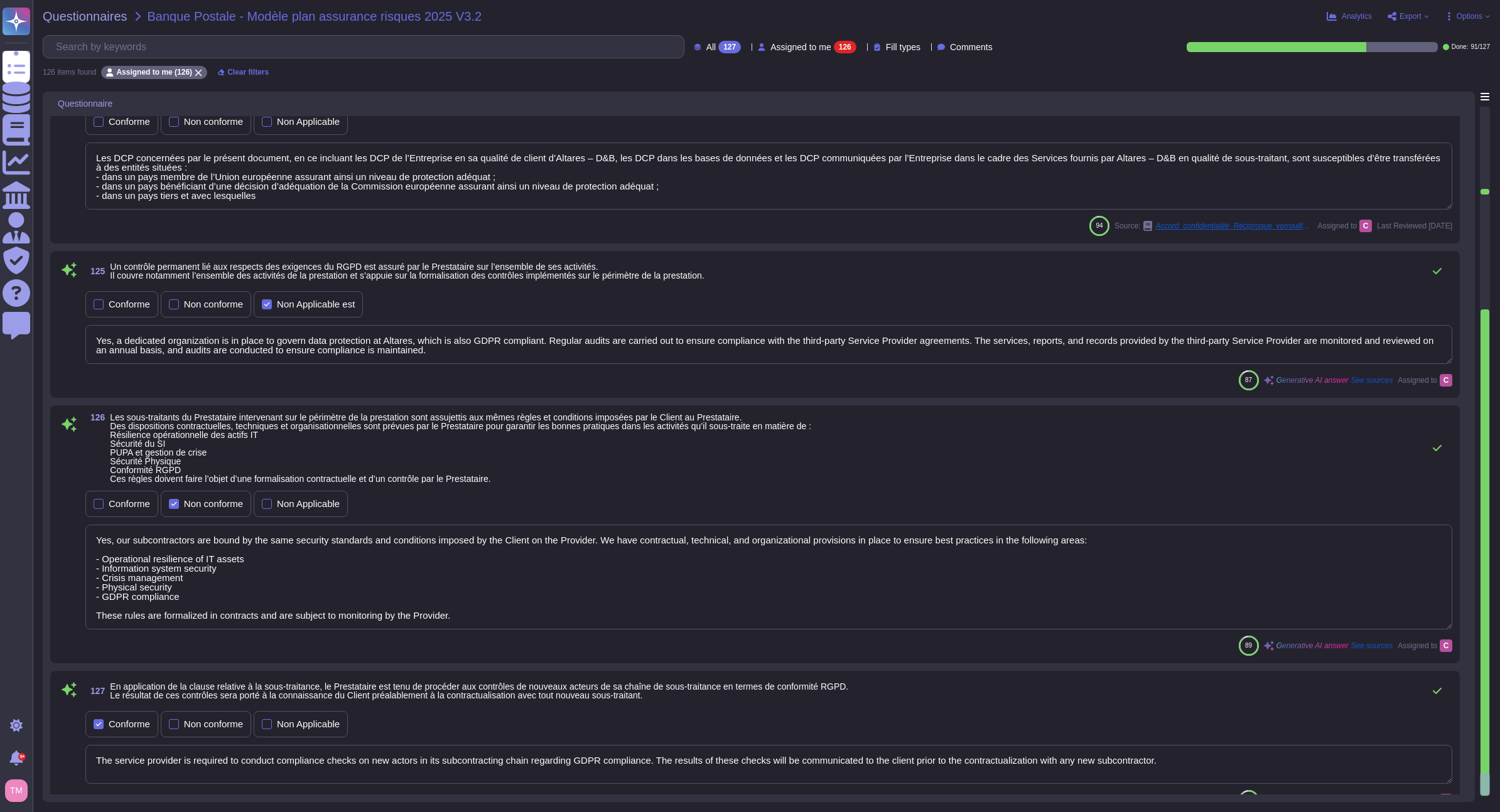
scroll to position [18921, 0]
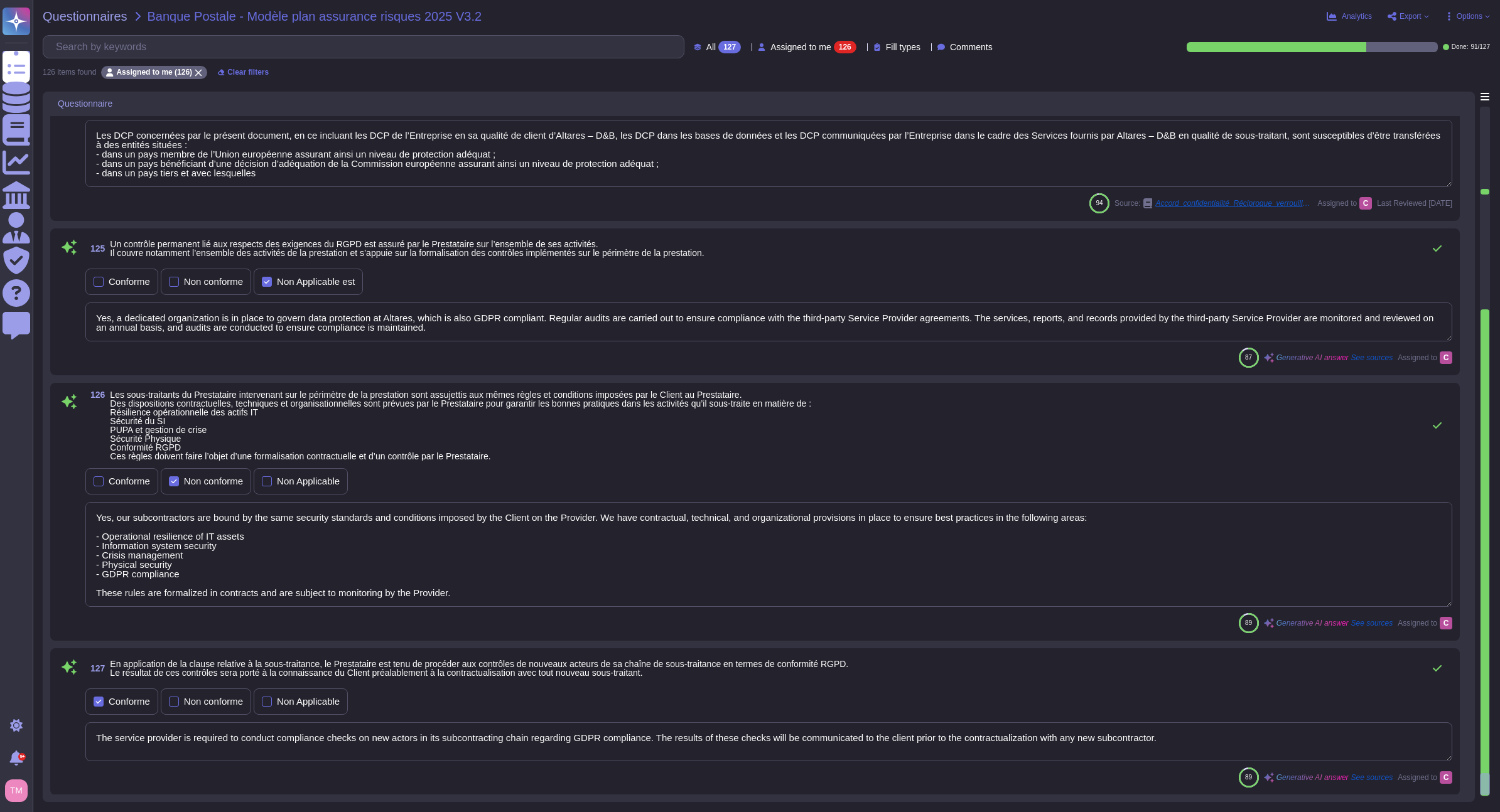
click at [1486, 125] on div at bounding box center [1485, 149] width 9 height 82
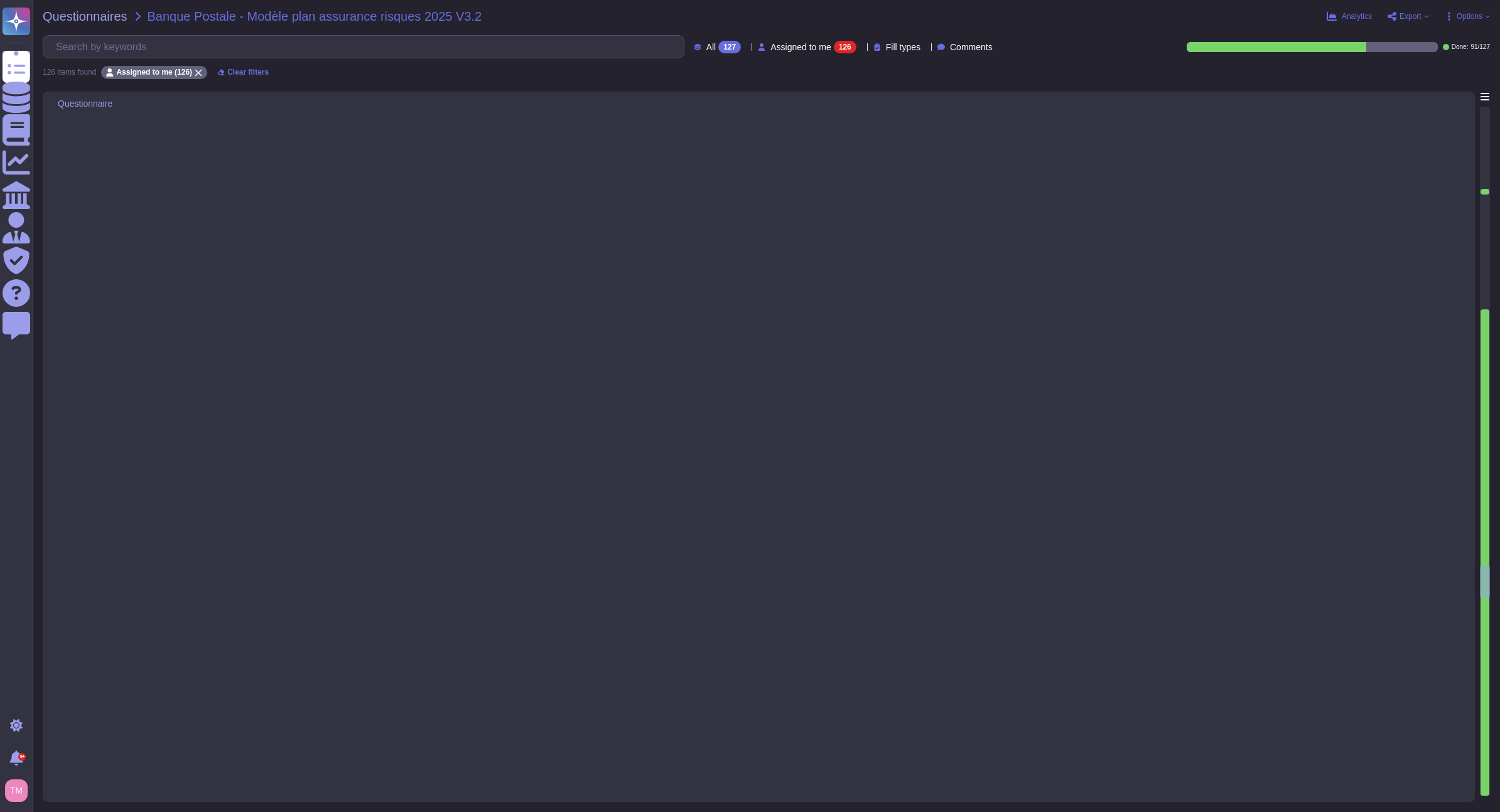
click at [1482, 117] on div at bounding box center [1485, 149] width 9 height 82
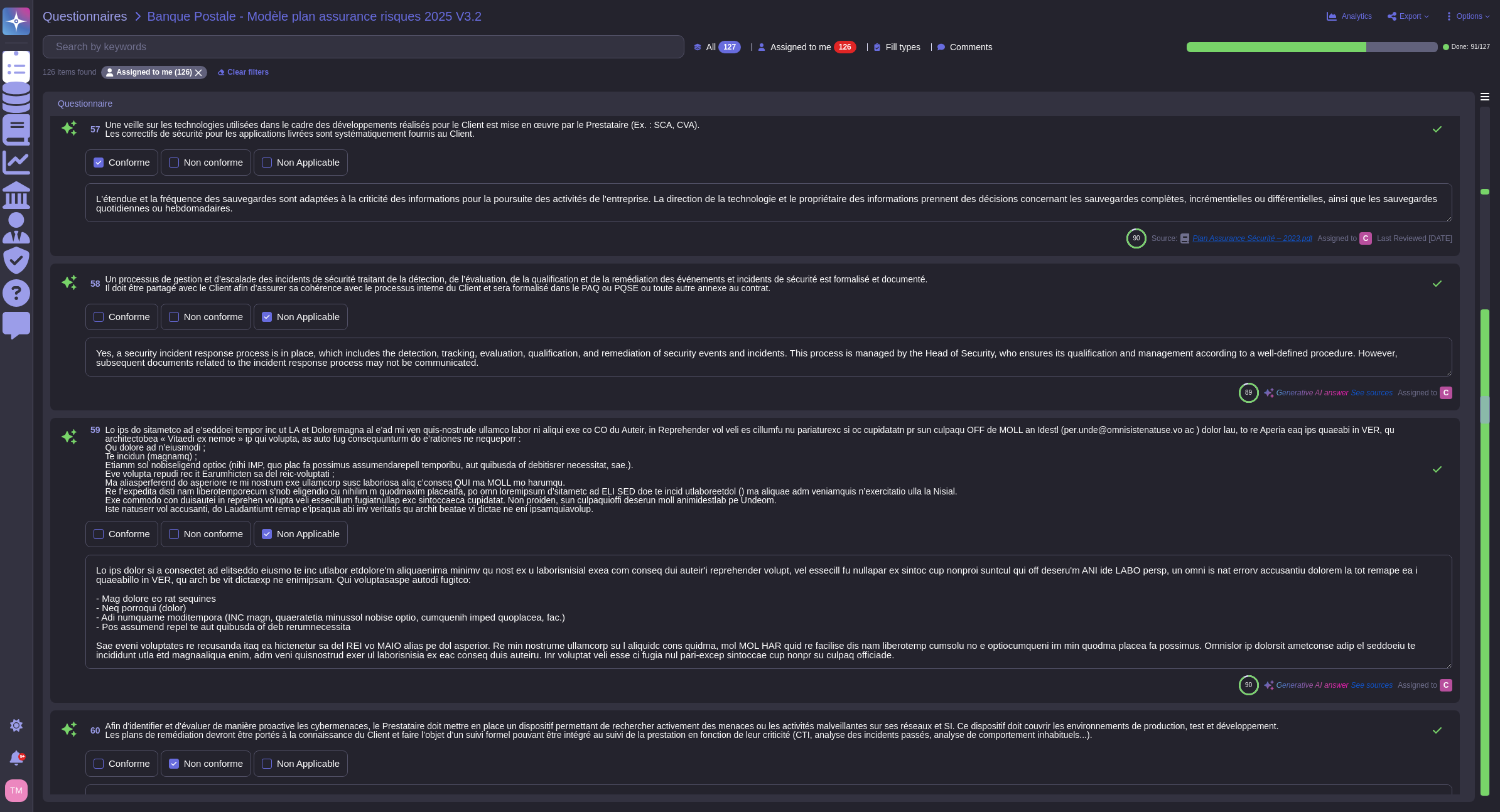
type textarea "Security controls for applications are performed throughout the development cyc…"
type textarea "Security checks are performed as part of infrastructure projects before product…"
type textarea "Les résultats sont confidentiels et ne peuvent être publiés. La preuve que le t…"
type textarea "L'étendue et la fréquence des sauvegardes sont adaptées à la criticité des info…"
type textarea "Yes, a security incident response process is in place, which includes the detec…"
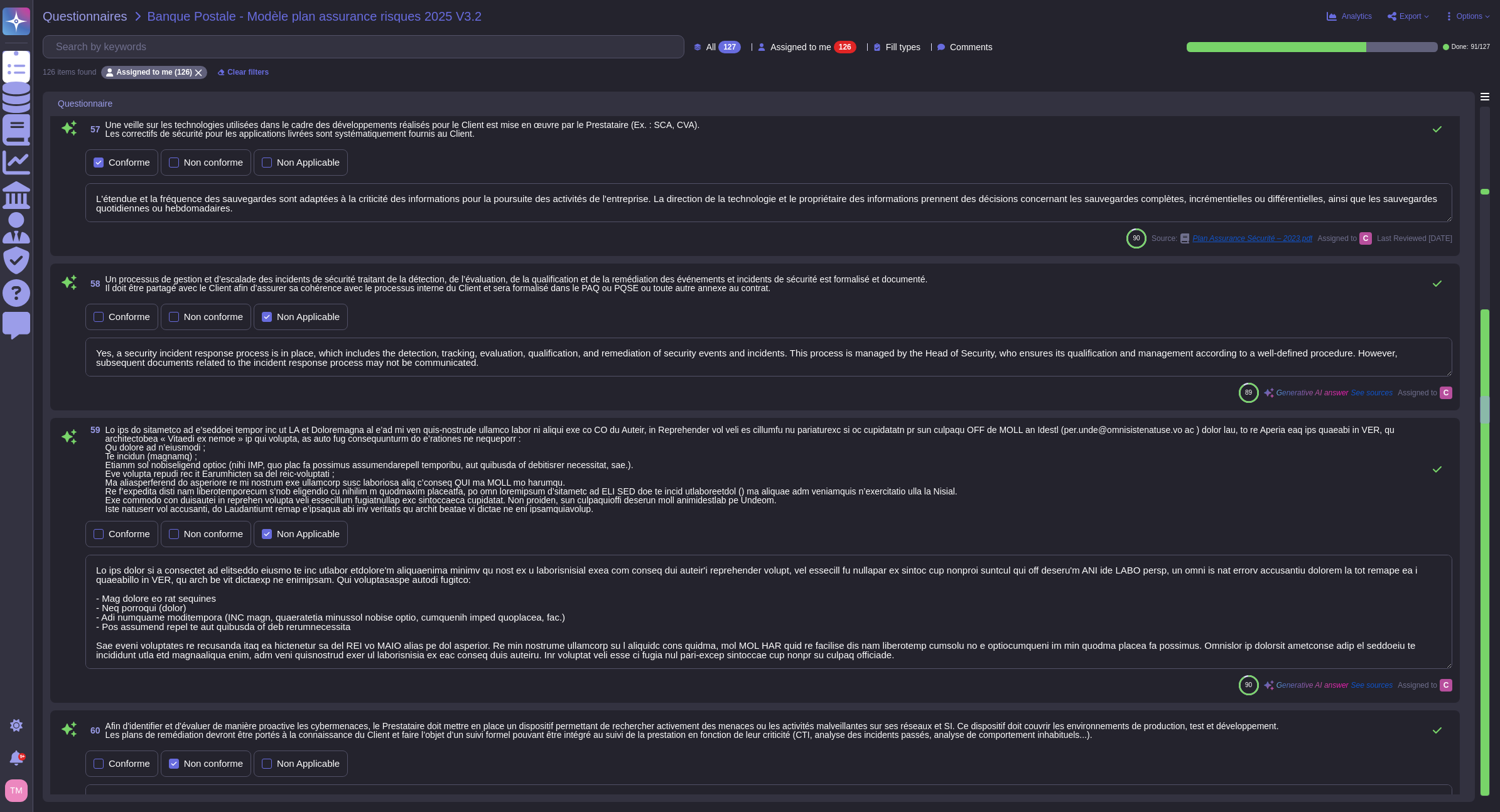
type textarea "In the event of a suspected or confirmed attack on the service provider's infor…"
type textarea "Dans le cadre de sa stratégie de Responsabilité Sociétale des Entreprises (RSE)…"
type textarea "The platforms used for the service are isolated from other systems used by the …"
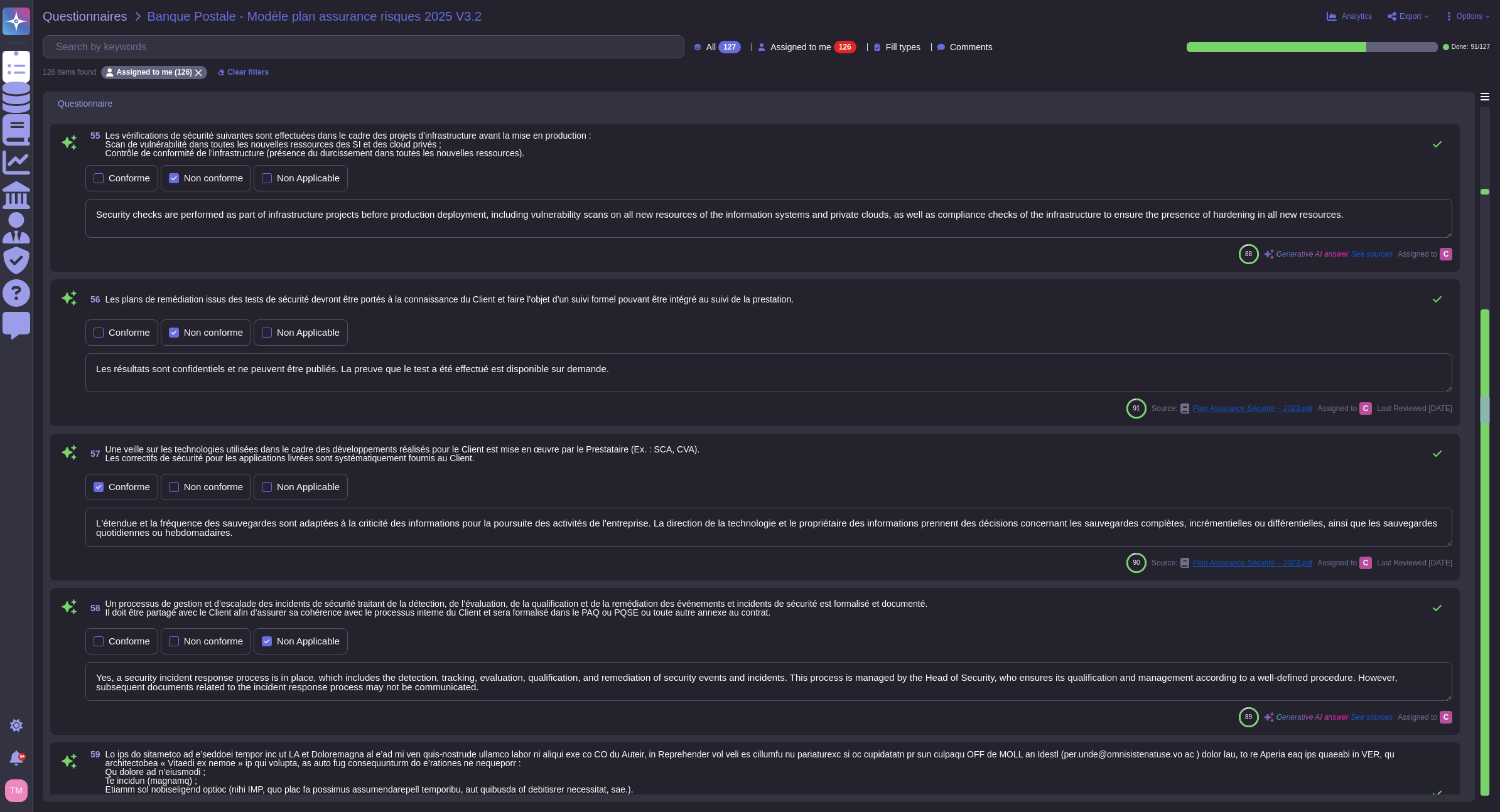
click at [1482, 117] on div at bounding box center [1485, 149] width 9 height 82
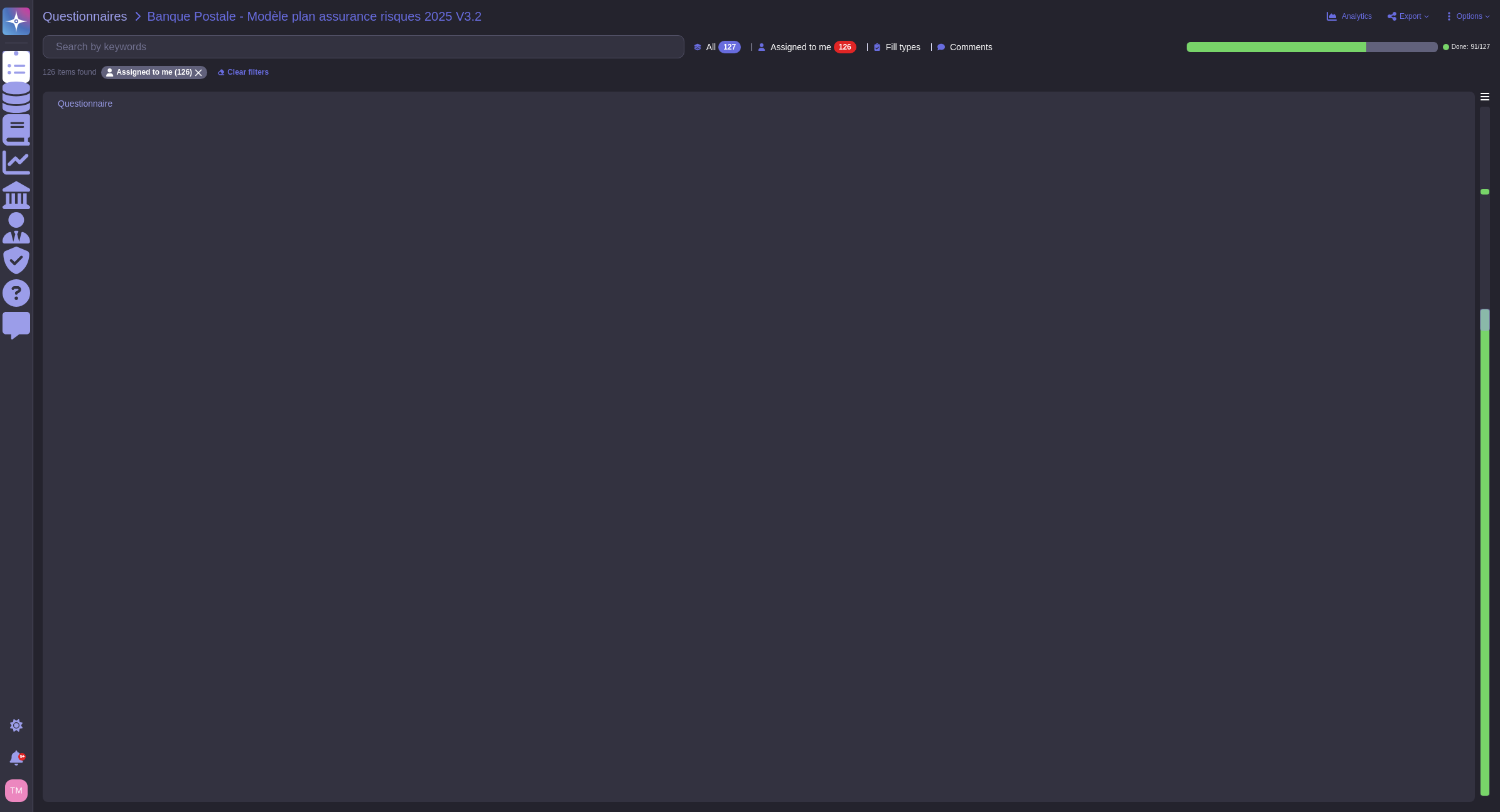
type textarea "La protection des informations confidentielles, des informations exclusives, de…"
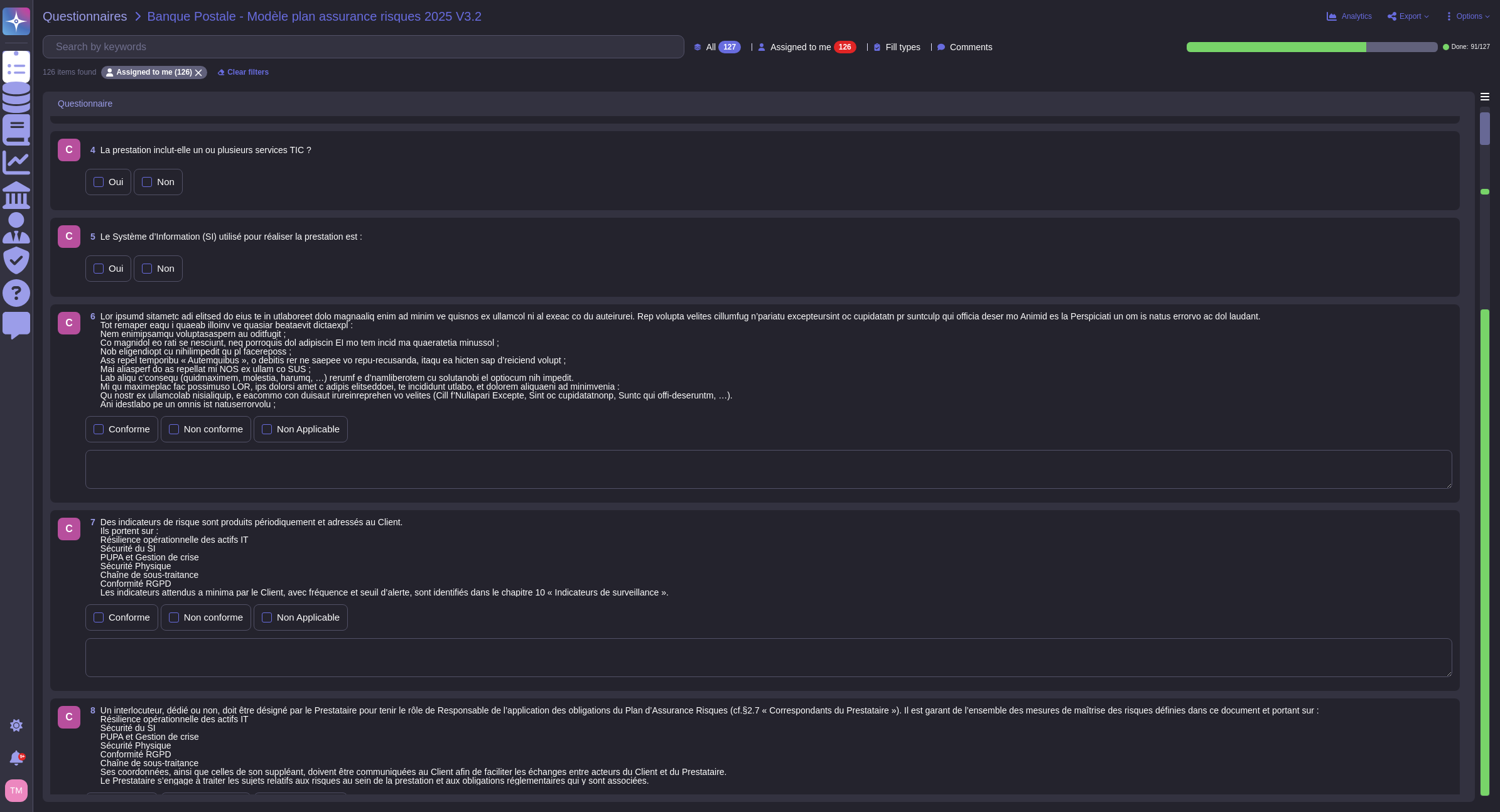
click at [1482, 113] on div at bounding box center [1485, 149] width 9 height 82
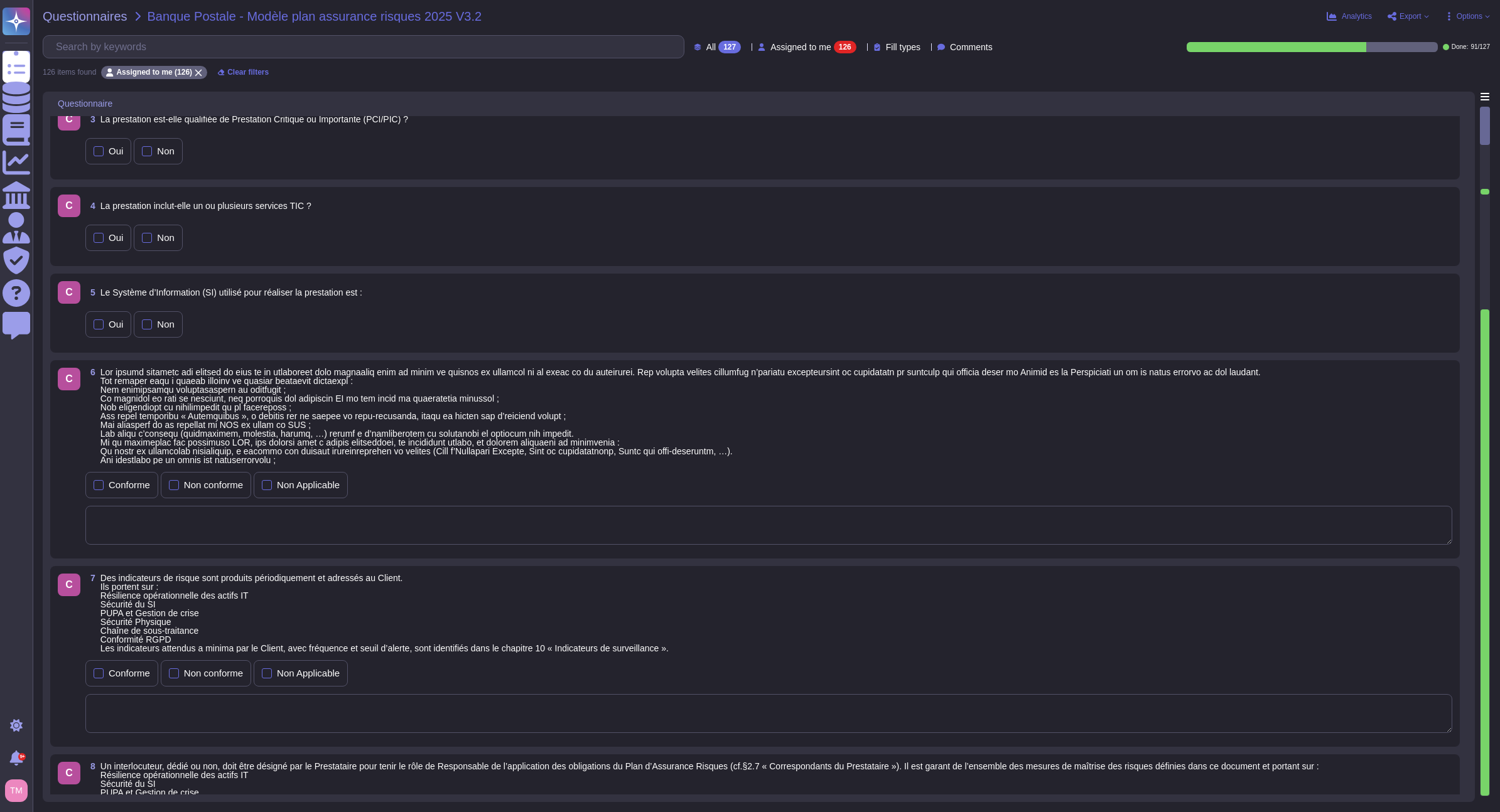
scroll to position [79, 0]
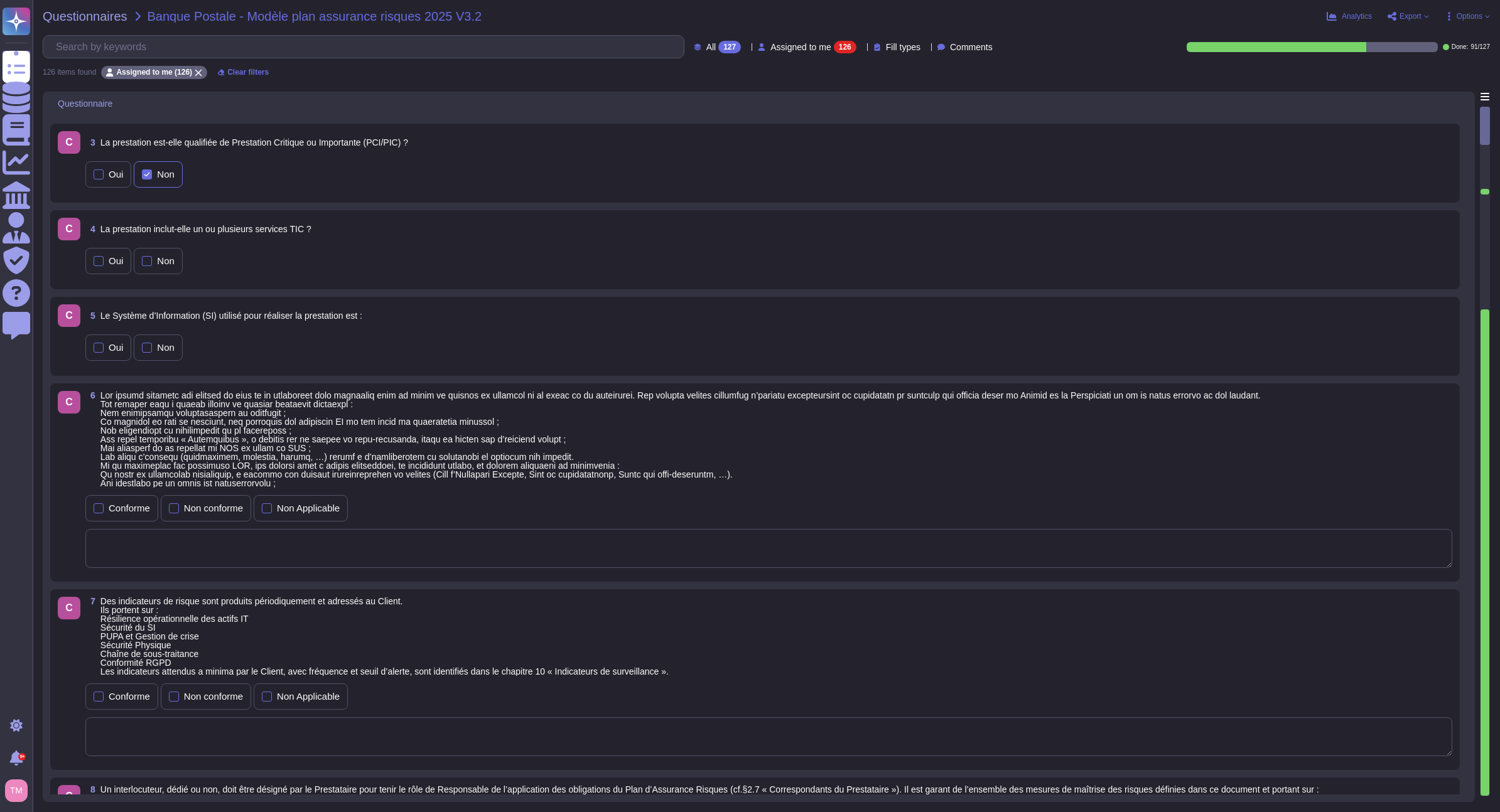
click at [156, 174] on label "Non" at bounding box center [158, 174] width 33 height 10
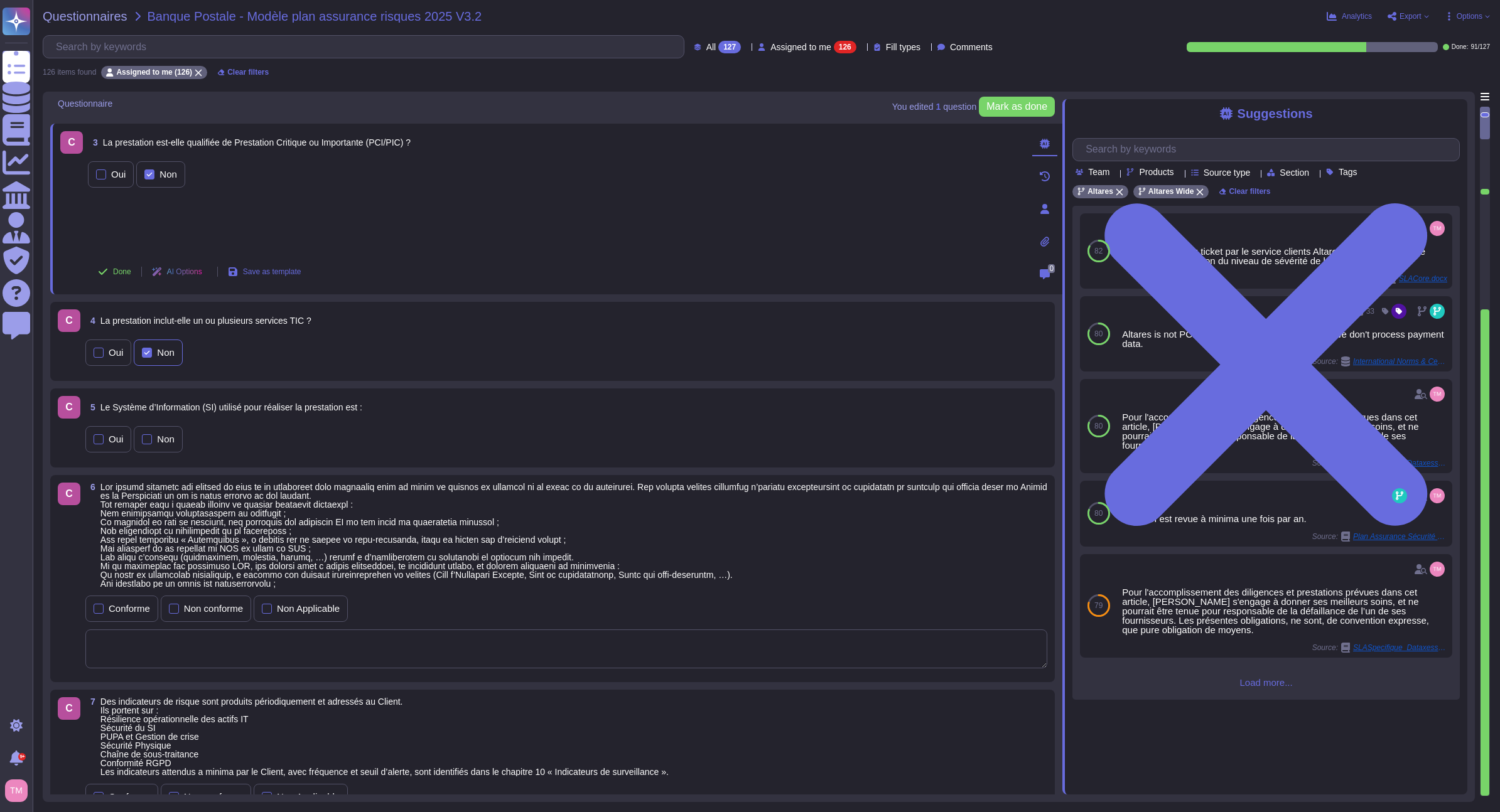
click at [175, 355] on div "Non" at bounding box center [158, 353] width 49 height 26
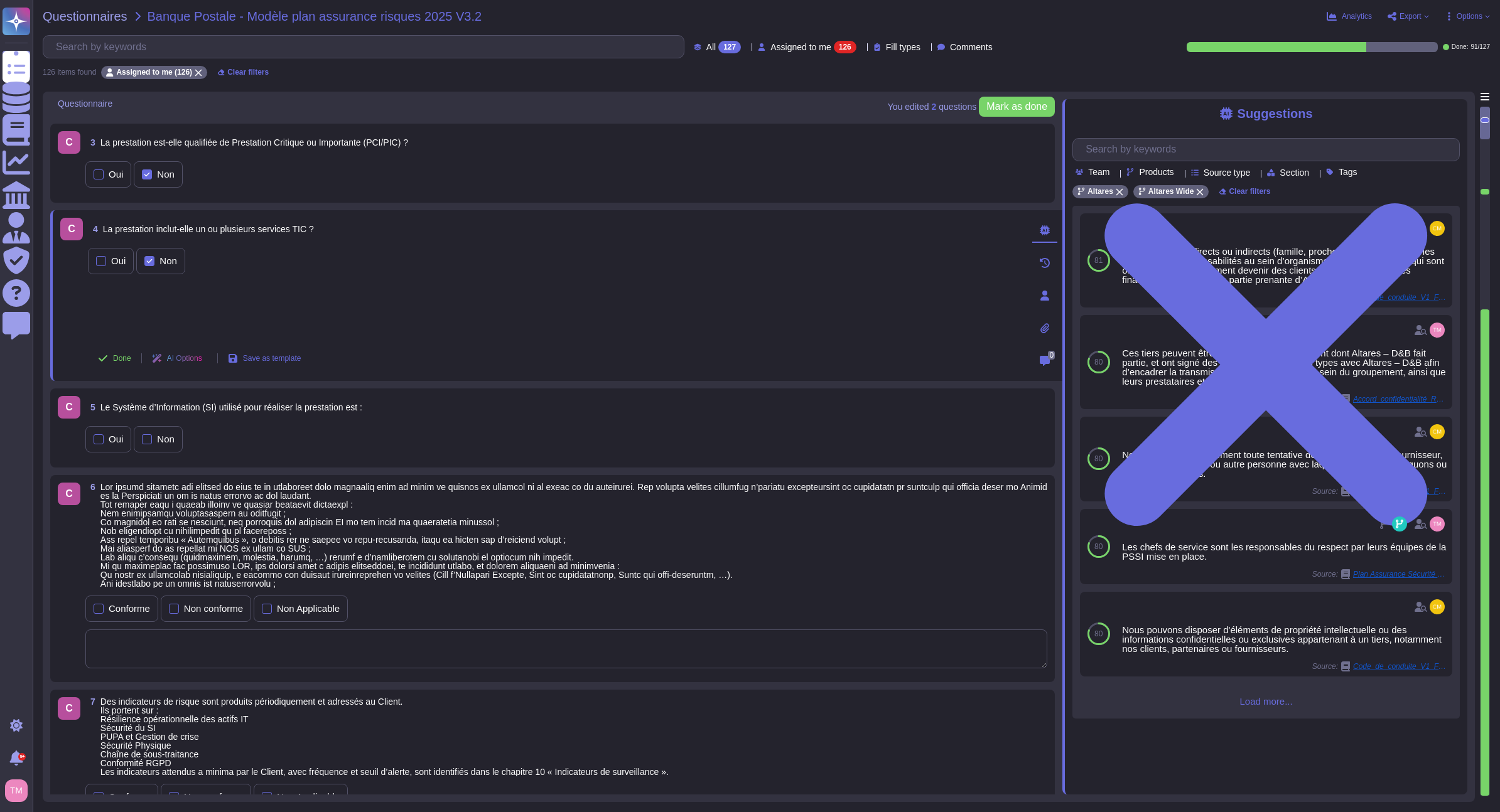
click at [278, 428] on div "Oui Non" at bounding box center [566, 439] width 962 height 26
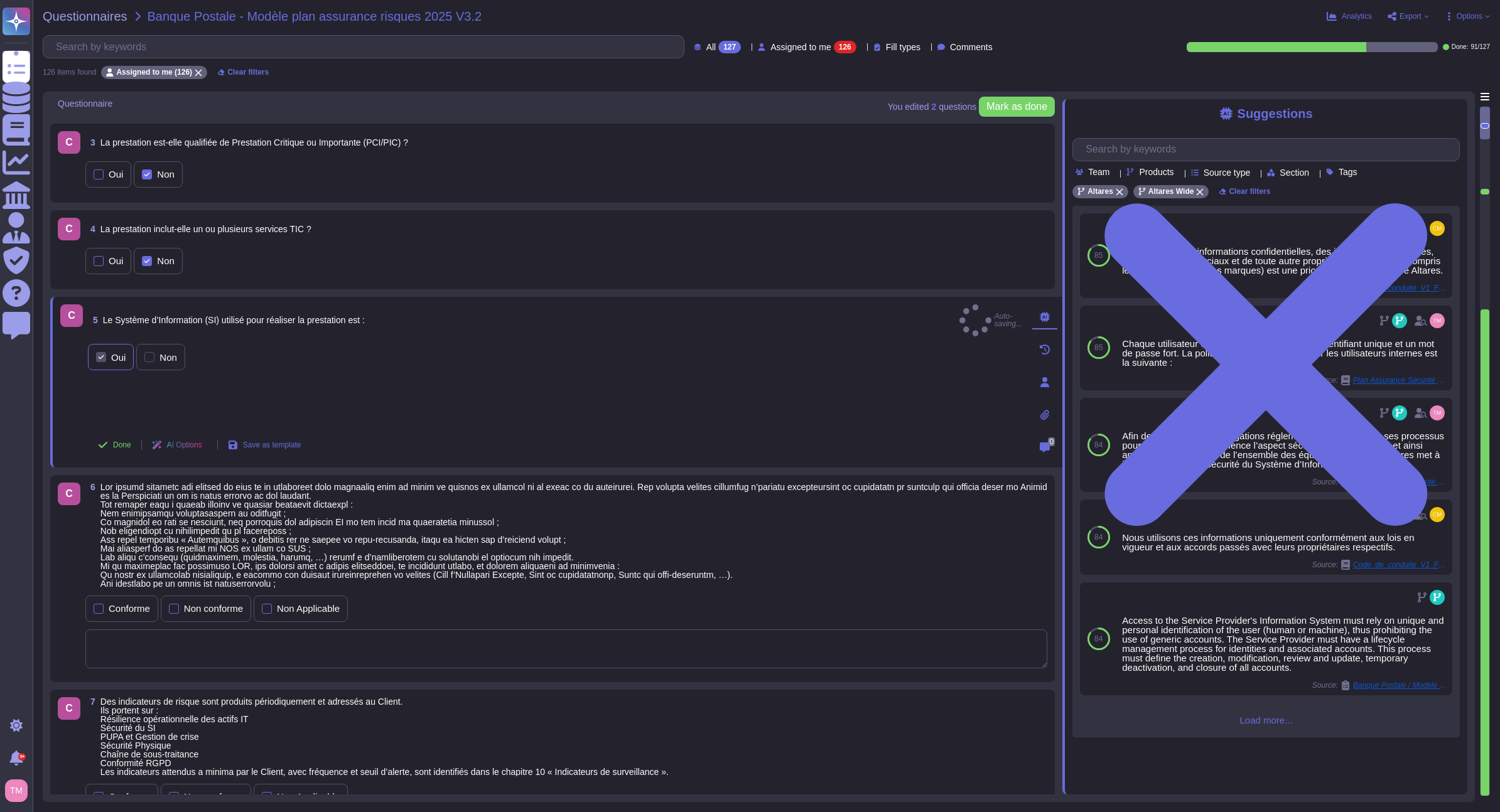
click at [108, 352] on label "Oui" at bounding box center [111, 357] width 29 height 10
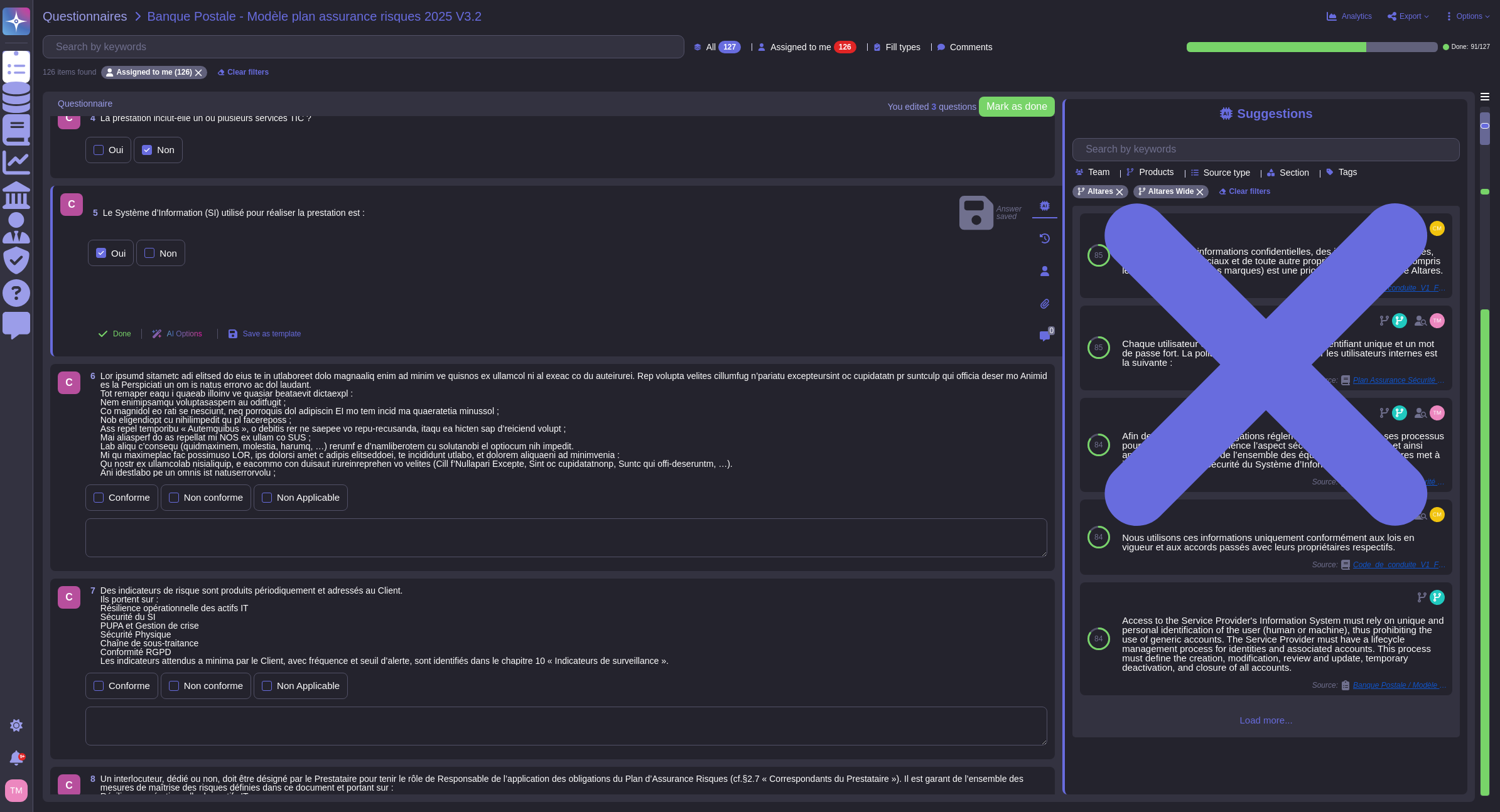
scroll to position [204, 0]
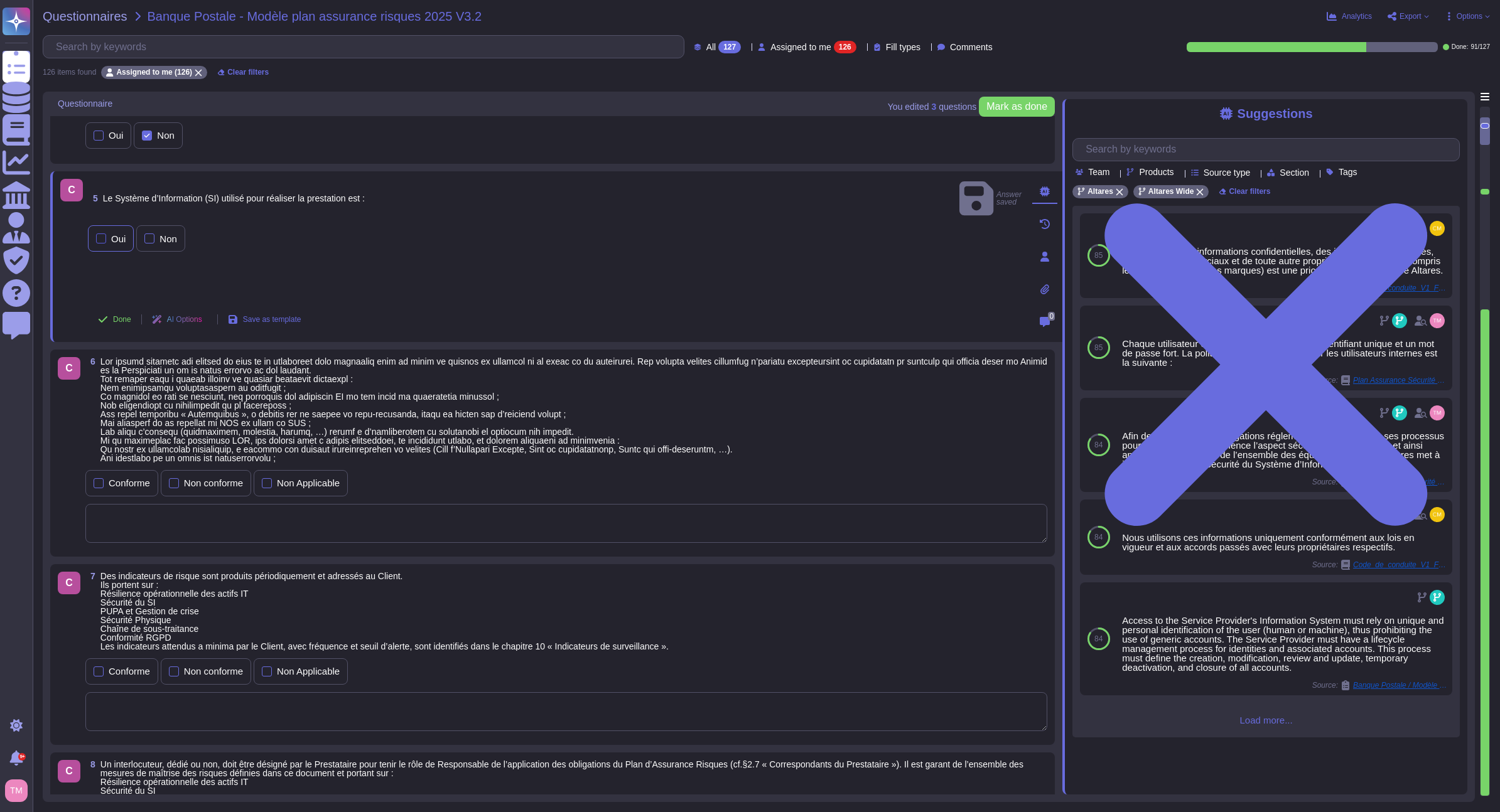
click at [112, 234] on div "Oui" at bounding box center [119, 239] width 15 height 10
click at [116, 322] on span "Done" at bounding box center [122, 319] width 18 height 7
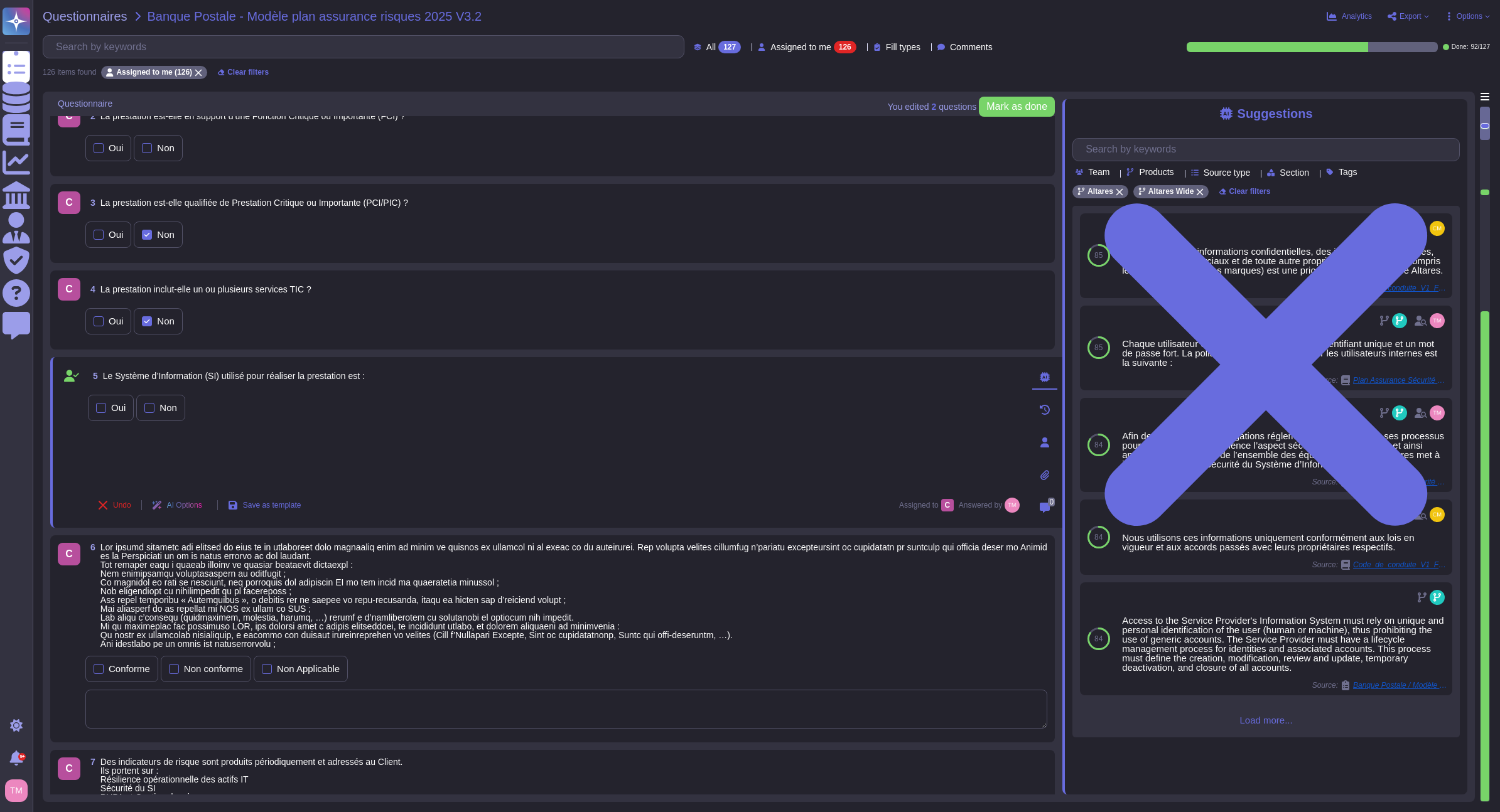
scroll to position [0, 0]
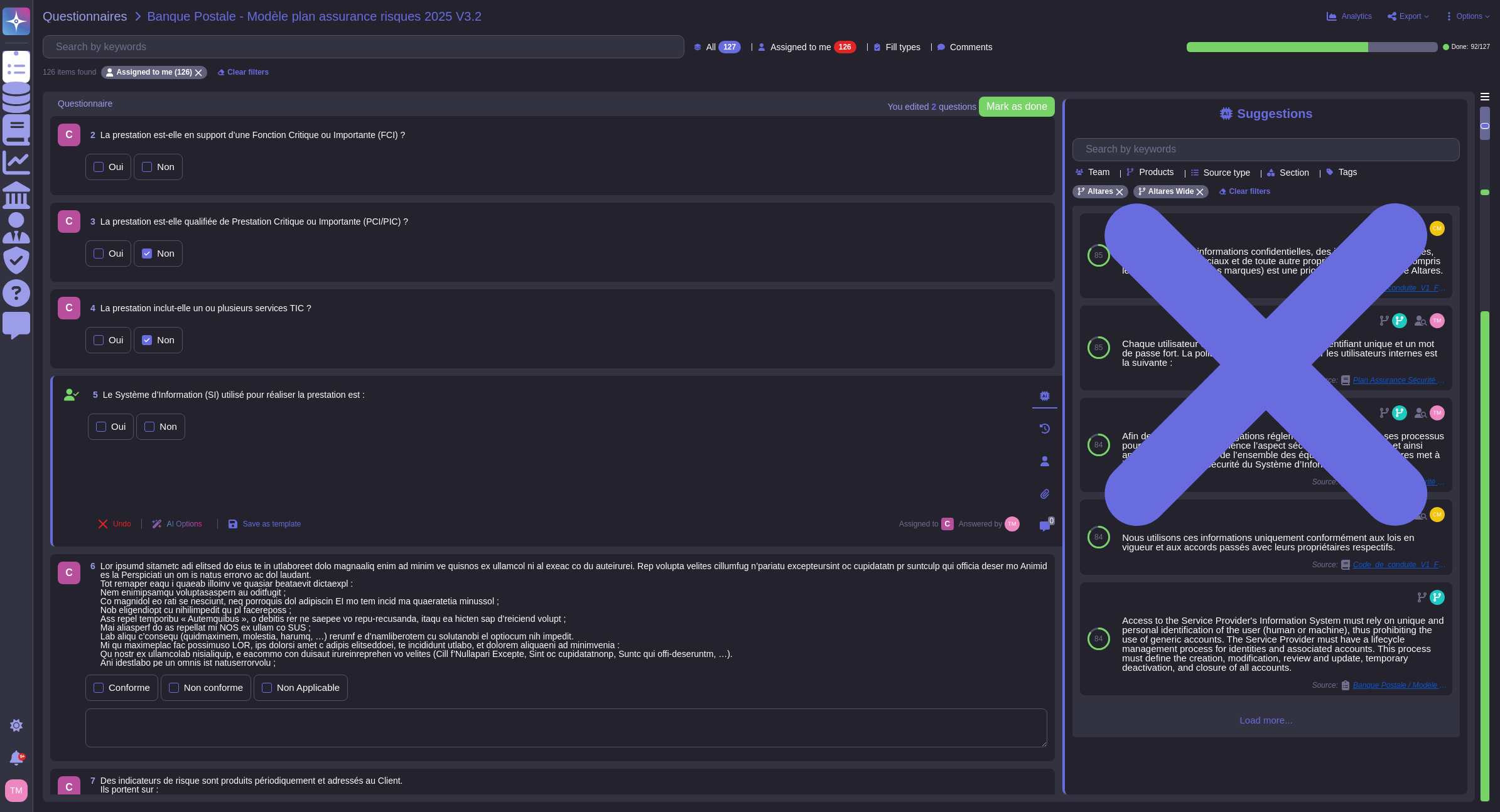
click at [338, 316] on div "4 La prestation inclut-elle un ou plusieurs services TIC ?" at bounding box center [566, 308] width 962 height 23
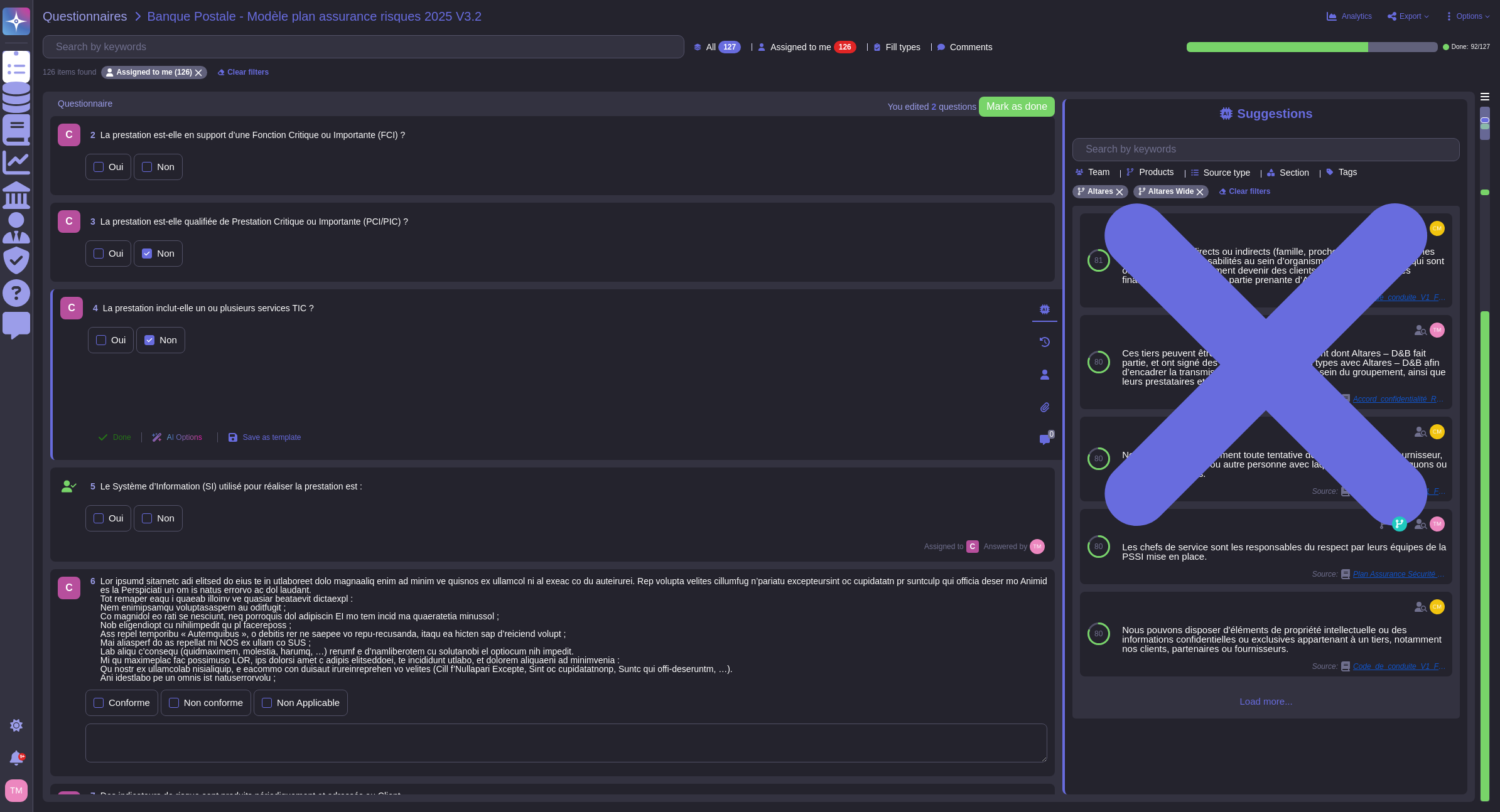
click at [127, 441] on span "Done" at bounding box center [122, 437] width 18 height 7
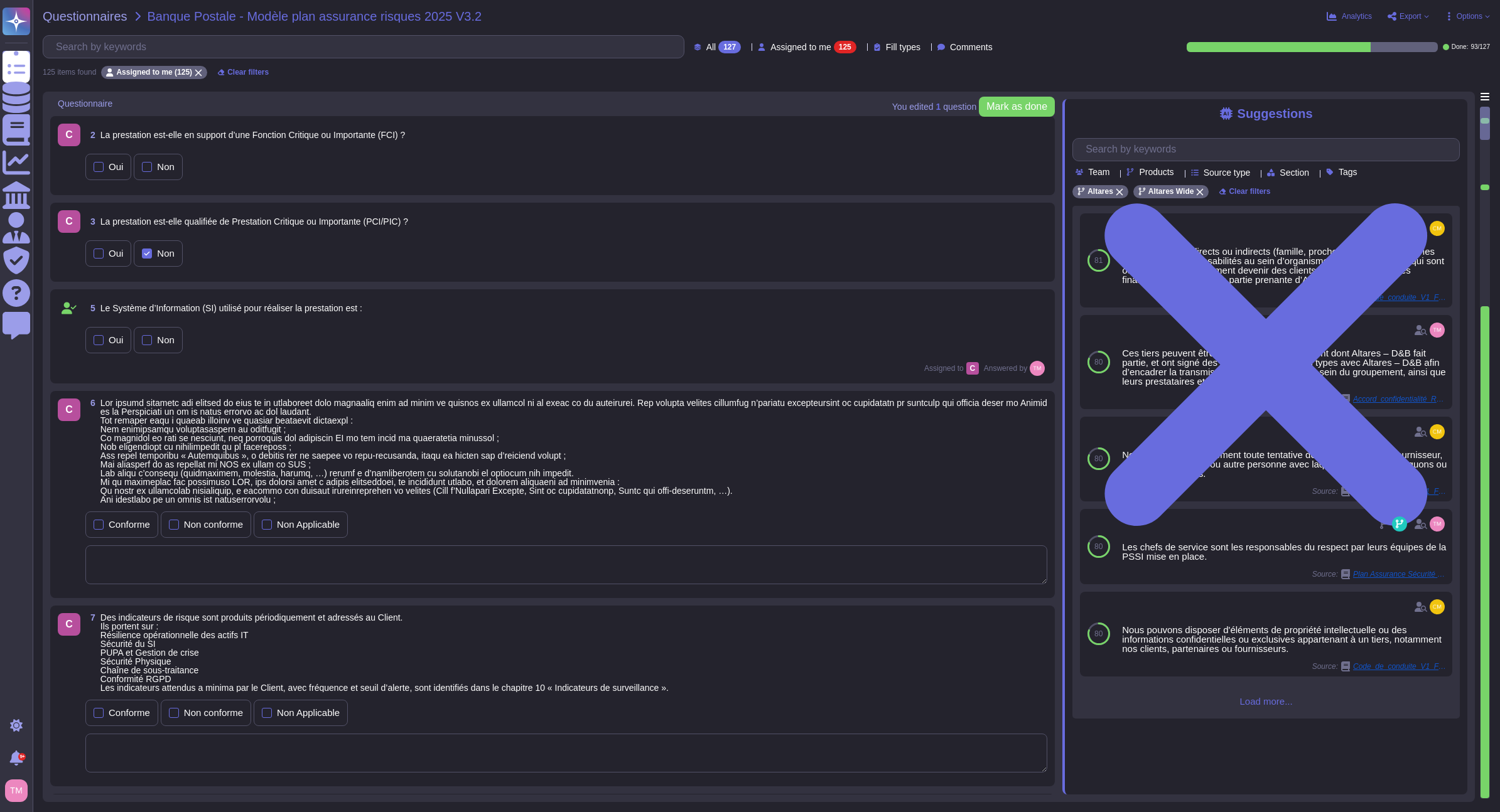
click at [264, 223] on span "La prestation est-elle qualifiée de Prestation Critique ou Importante (PCI/PIC)…" at bounding box center [254, 222] width 308 height 10
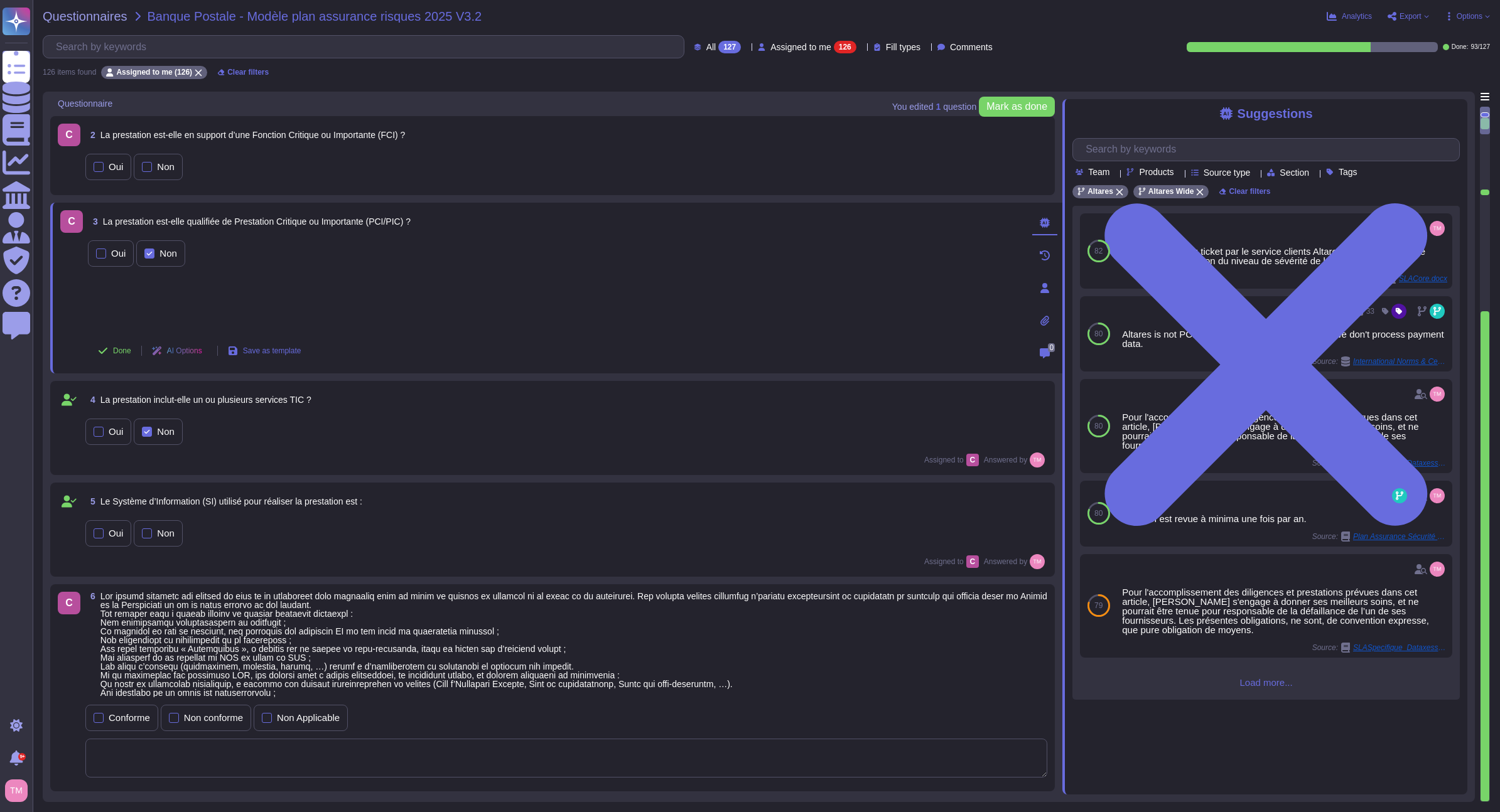
click at [117, 365] on div "Done AI Options Save as template" at bounding box center [199, 351] width 223 height 30
click at [116, 354] on span "Done" at bounding box center [122, 351] width 18 height 7
click at [313, 264] on div "Oui Non" at bounding box center [555, 253] width 935 height 26
click at [313, 160] on div "Oui Non" at bounding box center [566, 167] width 962 height 26
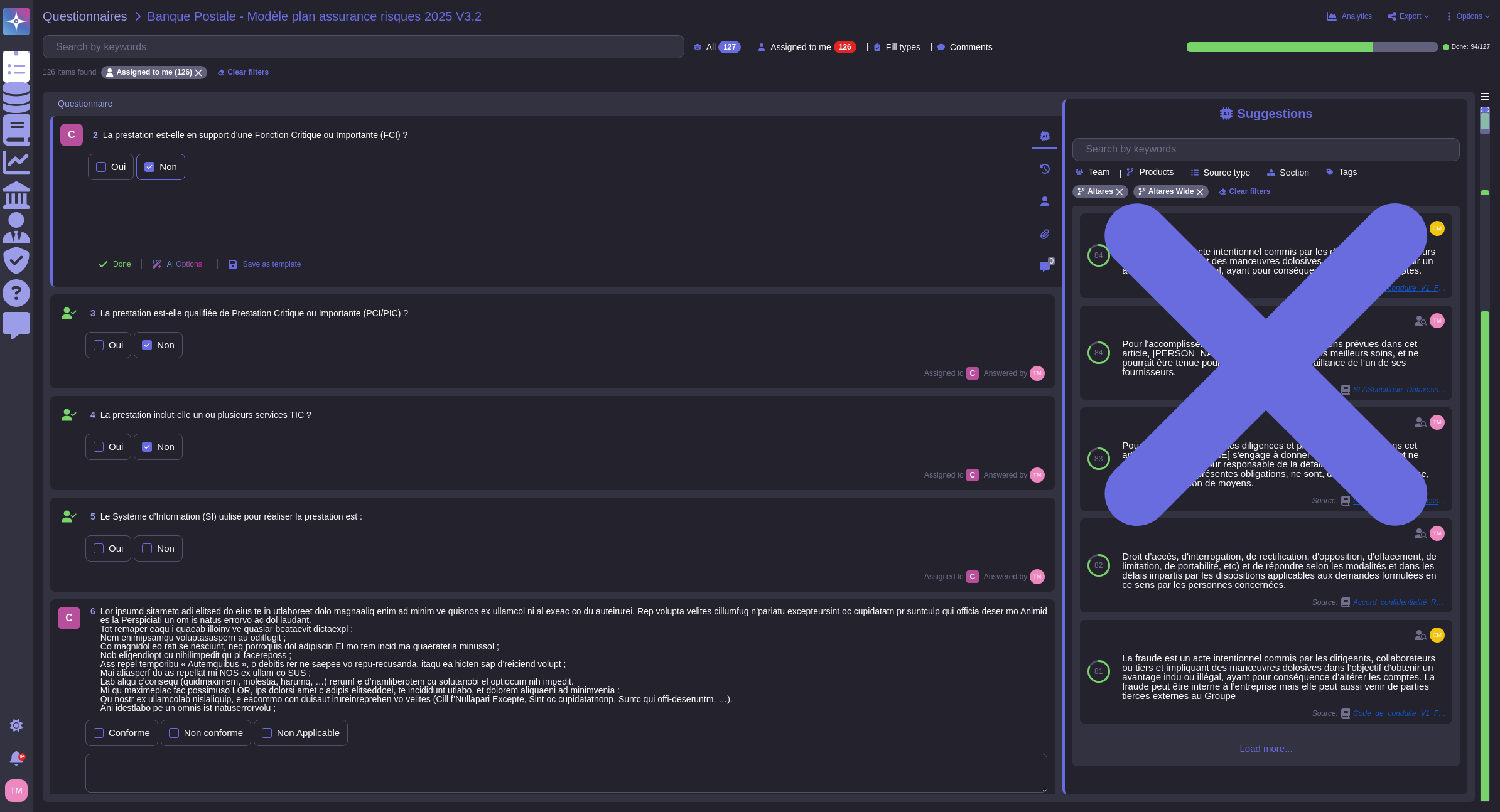
click at [153, 163] on div at bounding box center [149, 167] width 10 height 10
click at [107, 261] on icon at bounding box center [103, 264] width 9 height 7
click at [794, 45] on span "Assigned to me" at bounding box center [801, 47] width 61 height 9
click at [899, 42] on span "Fill types" at bounding box center [903, 47] width 34 height 9
click at [1041, 32] on div "Questionnaires Banque Postale - Modèle plan assurance risques 2025 V3.2 Analyt…" at bounding box center [766, 406] width 1467 height 812
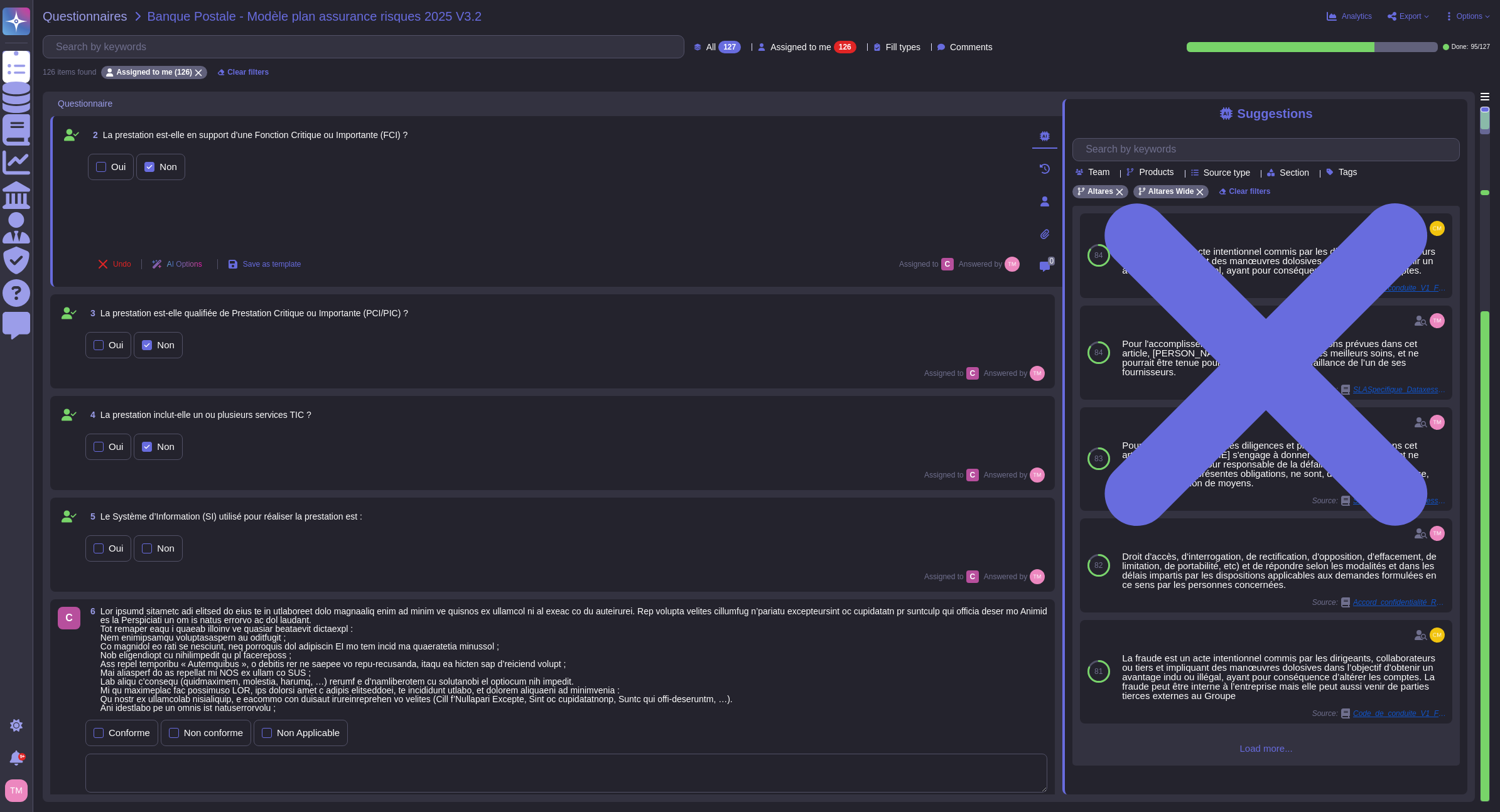
click at [979, 53] on div "Comments" at bounding box center [968, 47] width 60 height 12
click at [982, 37] on div "All 127 Assigned to me 126 Fill types Comments" at bounding box center [520, 47] width 955 height 23
click at [719, 40] on div "All 127 Assigned to me 126 Fill types Comments" at bounding box center [520, 47] width 955 height 23
click at [746, 48] on icon at bounding box center [746, 48] width 0 height 0
click at [702, 113] on div "To do 32" at bounding box center [729, 110] width 102 height 14
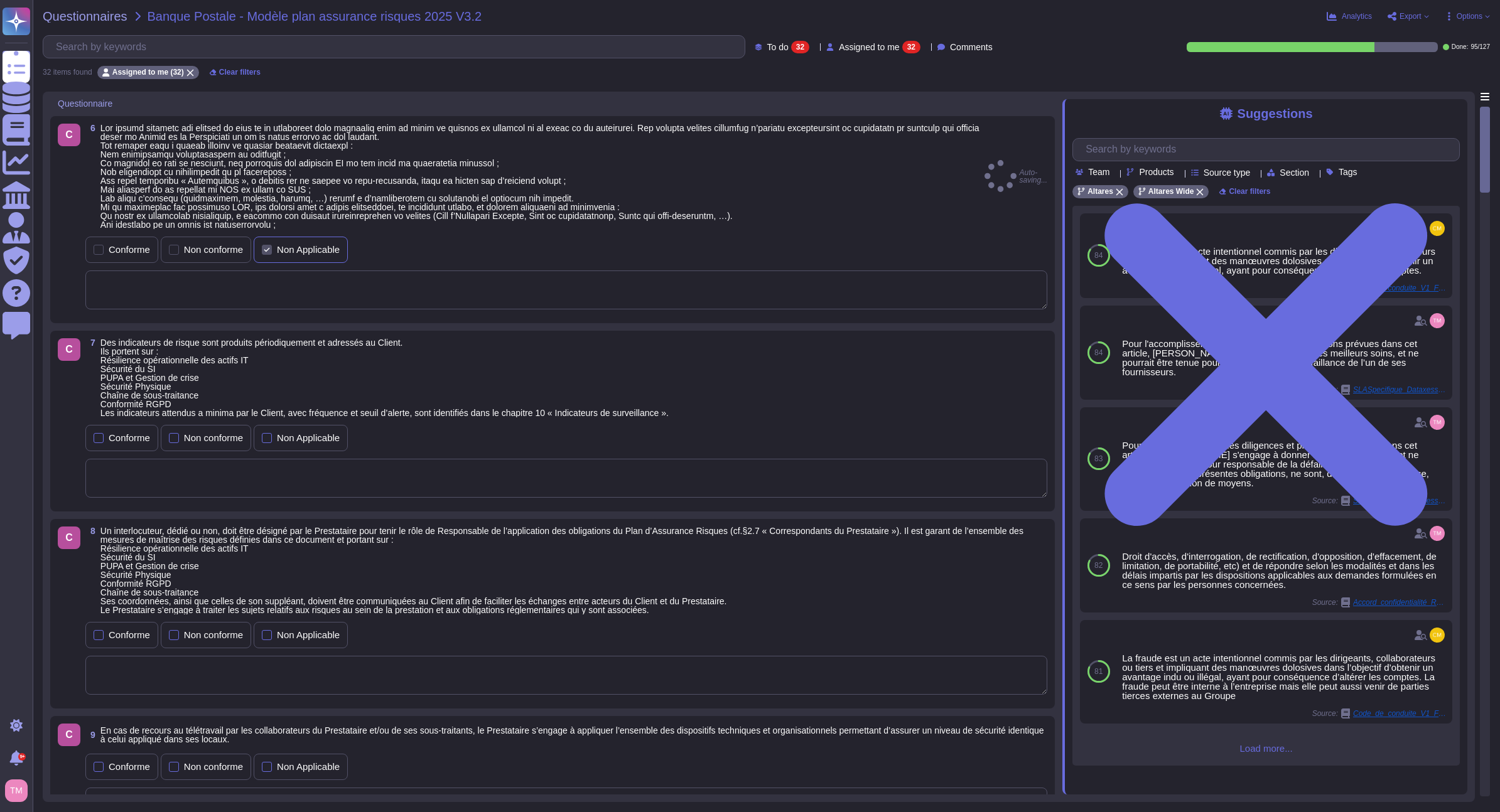
click at [290, 245] on div "Non Applicable" at bounding box center [308, 249] width 63 height 10
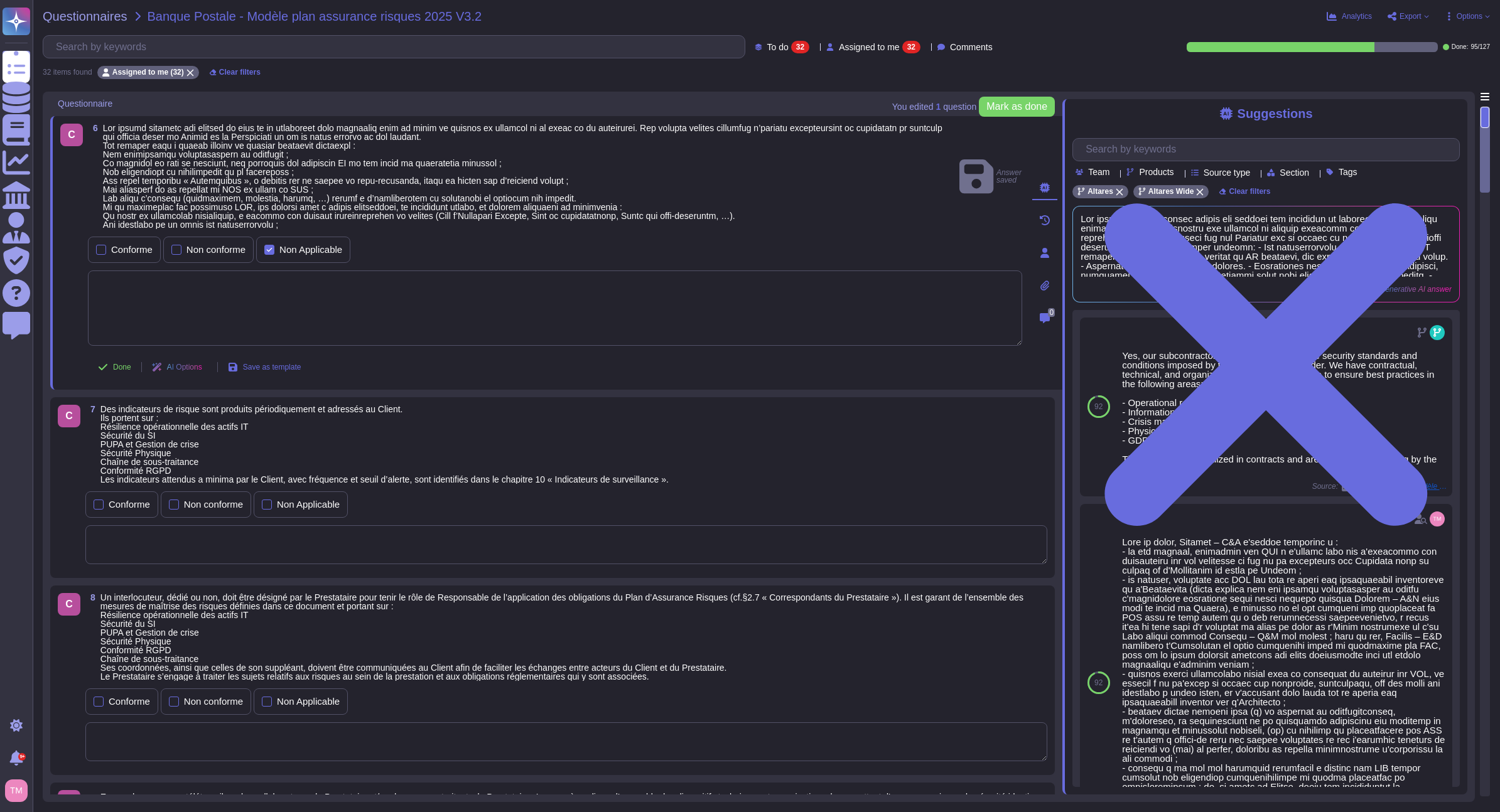
click at [310, 324] on textarea at bounding box center [555, 308] width 935 height 75
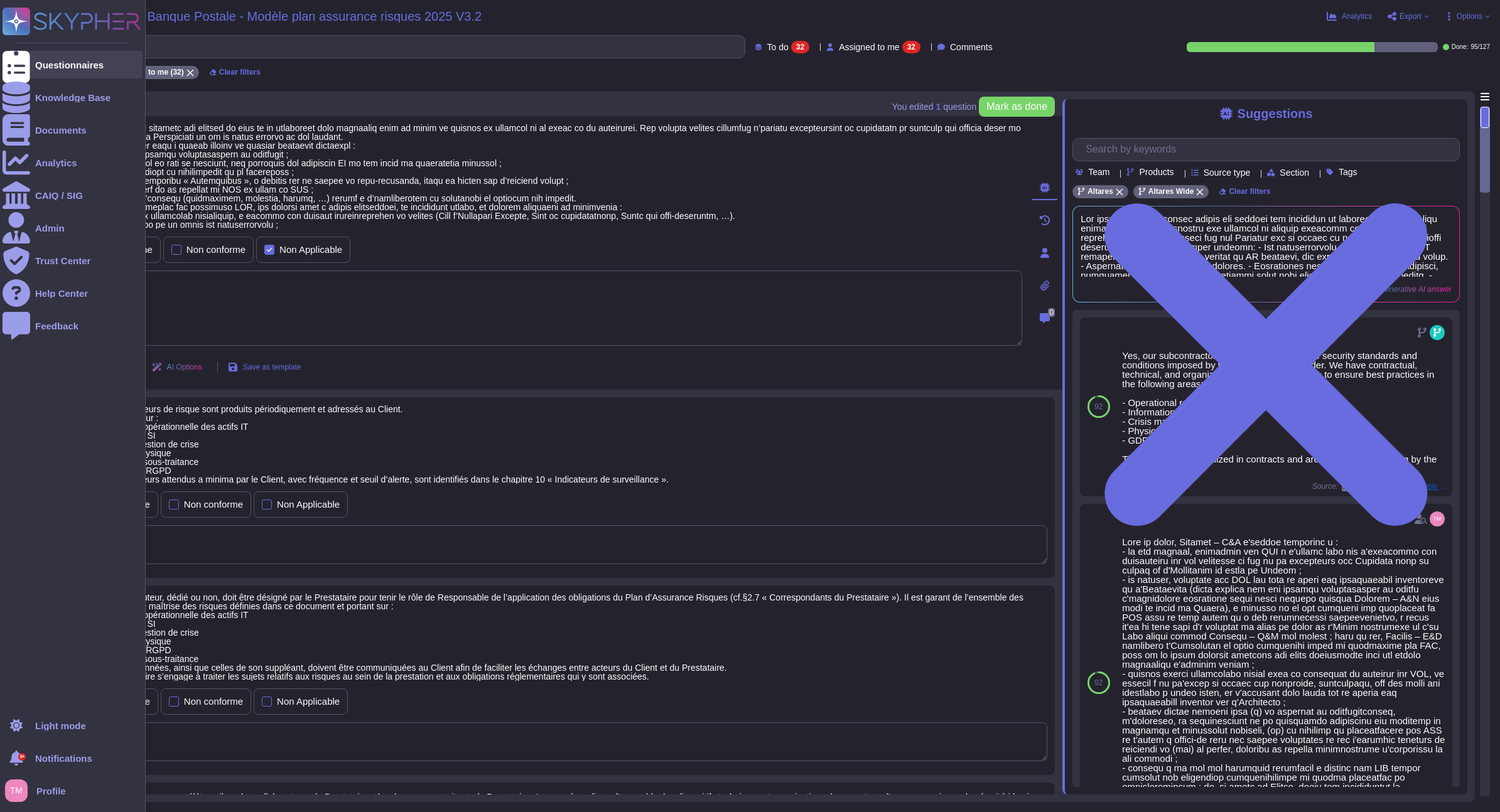
click at [23, 69] on icon at bounding box center [16, 64] width 28 height 37
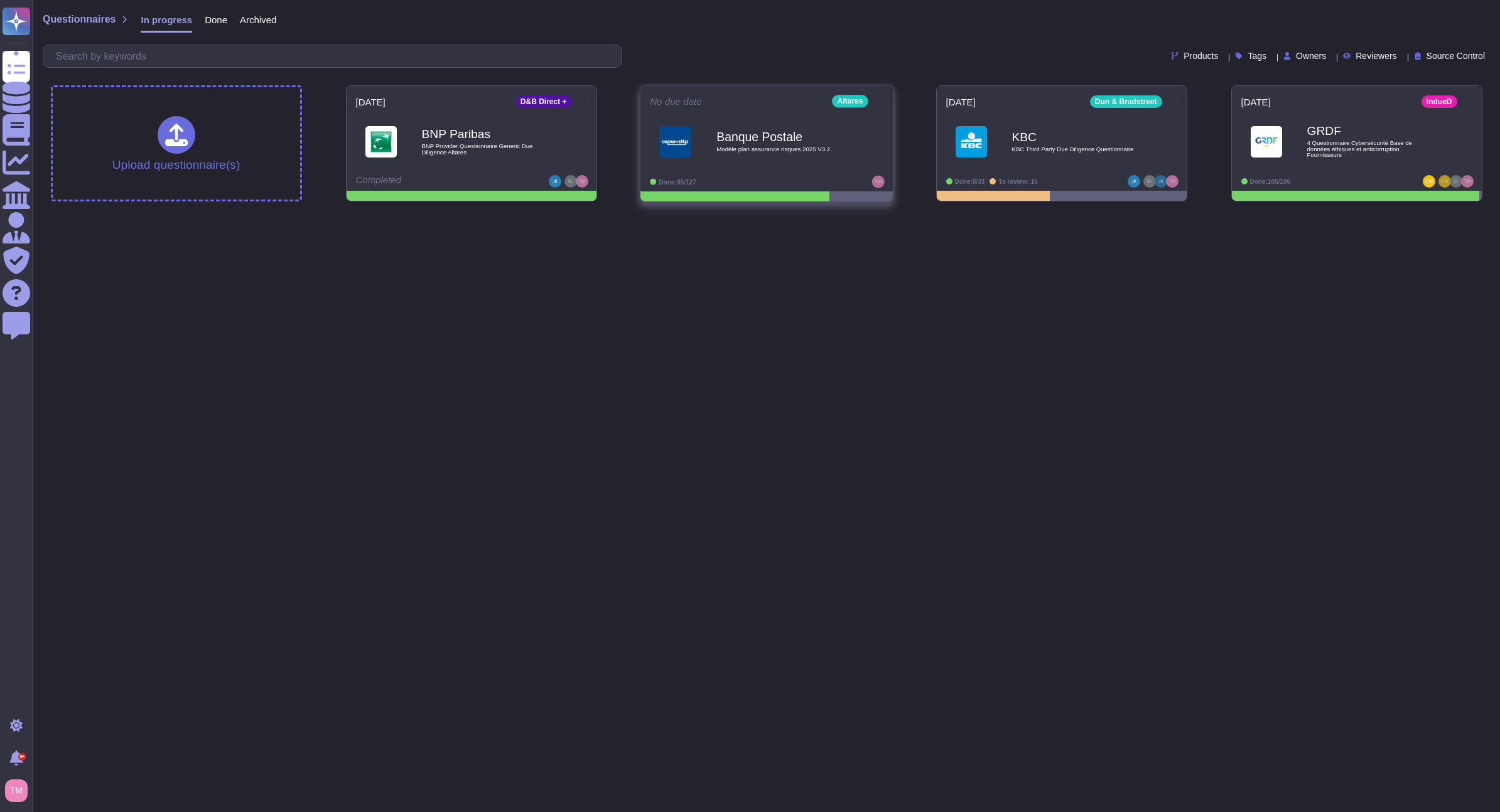
click at [882, 99] on icon at bounding box center [883, 100] width 2 height 3
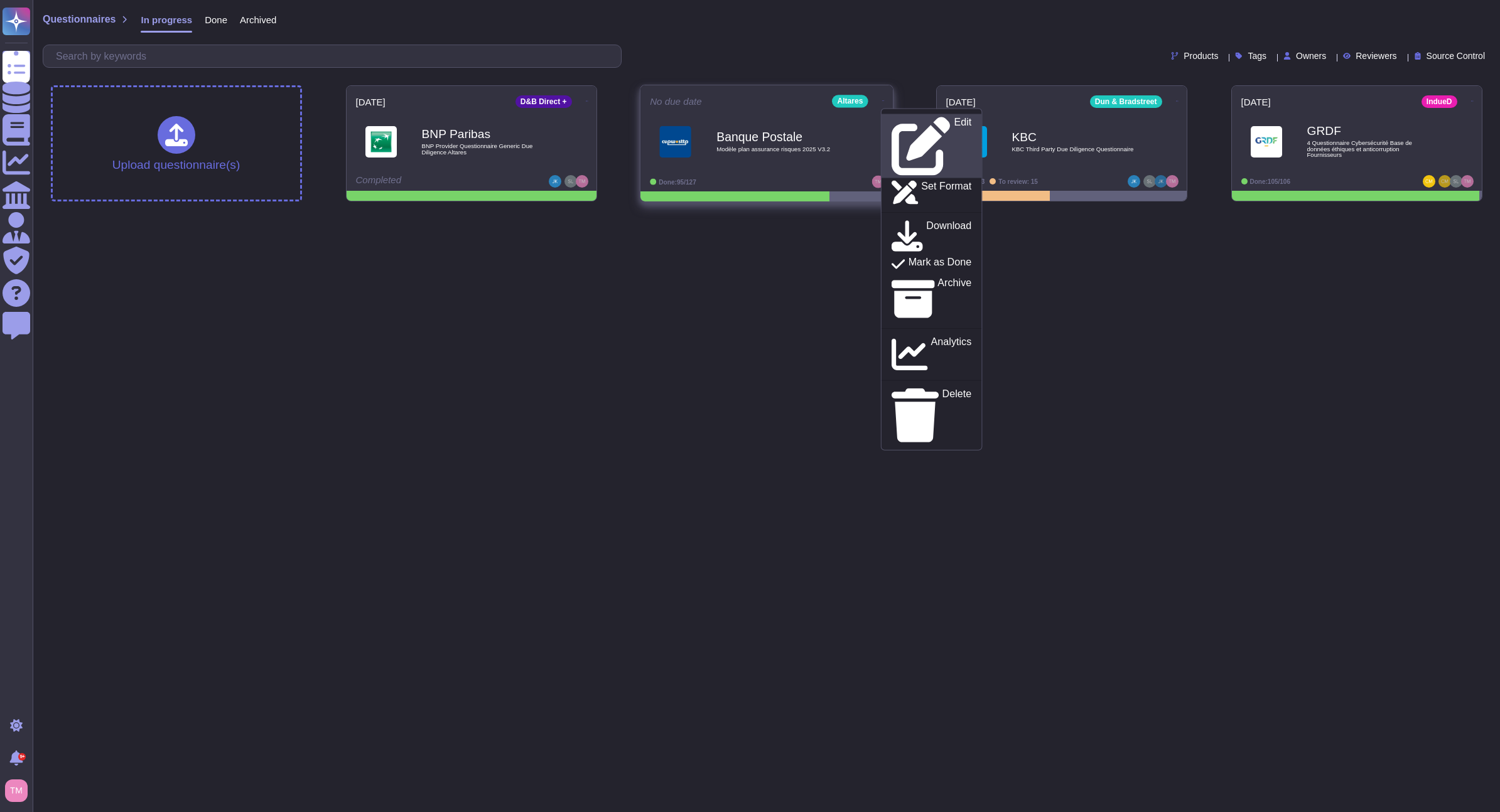
click at [920, 122] on div "Edit" at bounding box center [930, 146] width 80 height 59
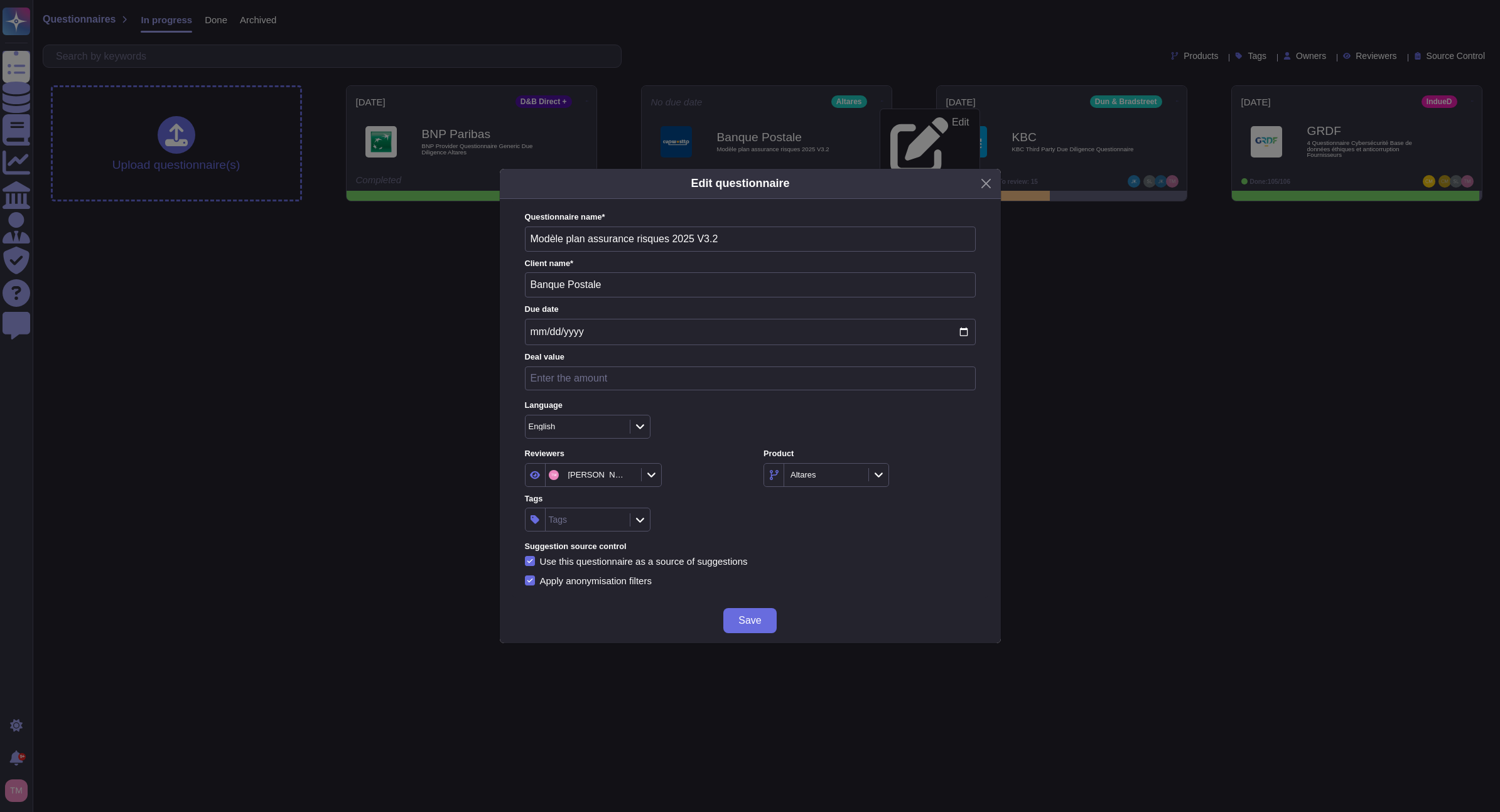
click at [572, 430] on div "English" at bounding box center [571, 426] width 86 height 8
click at [546, 492] on span "French" at bounding box center [552, 496] width 29 height 11
click at [745, 623] on span "Save" at bounding box center [749, 621] width 23 height 10
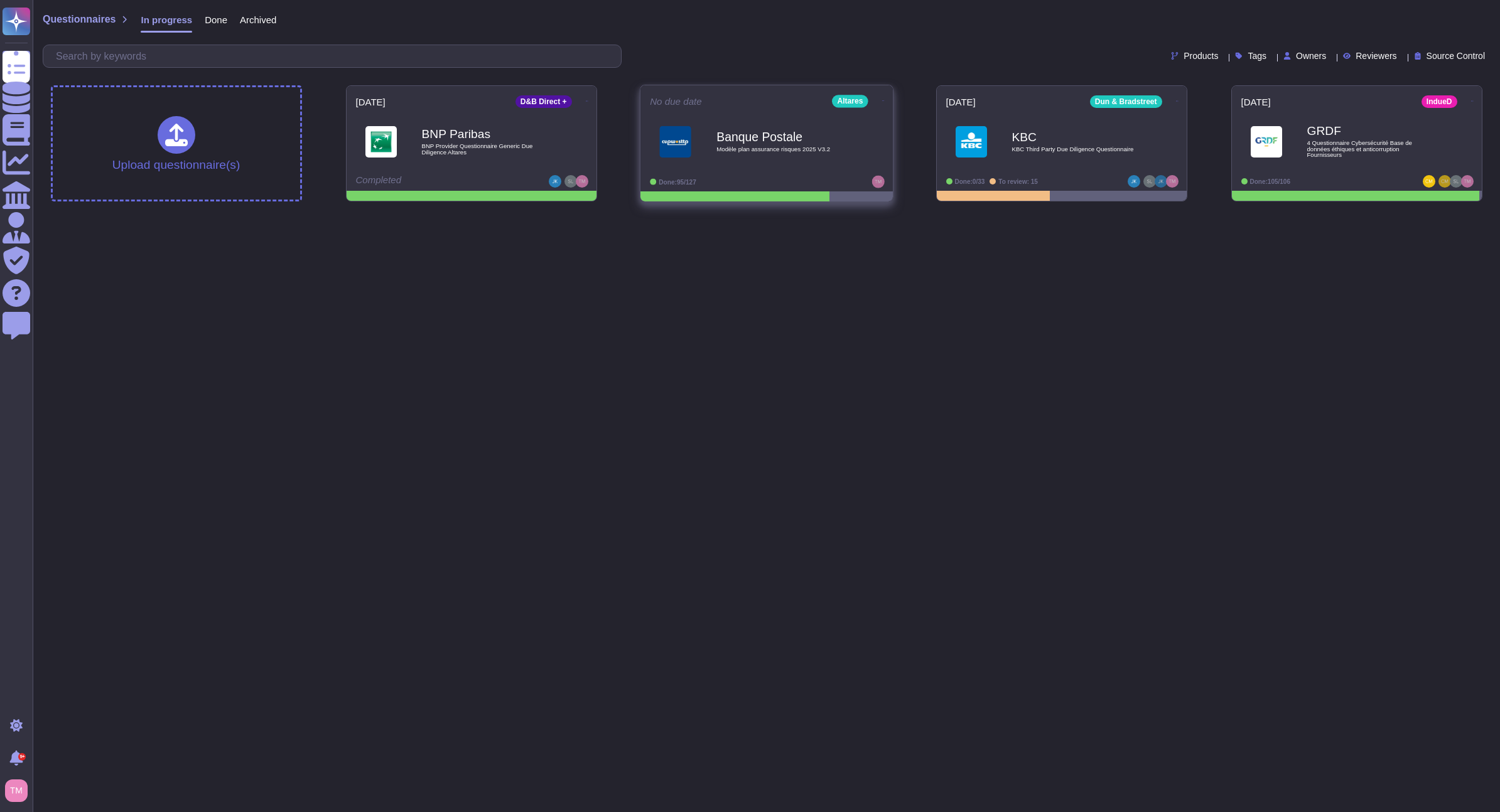
click at [761, 133] on b "Banque Postale" at bounding box center [779, 136] width 127 height 12
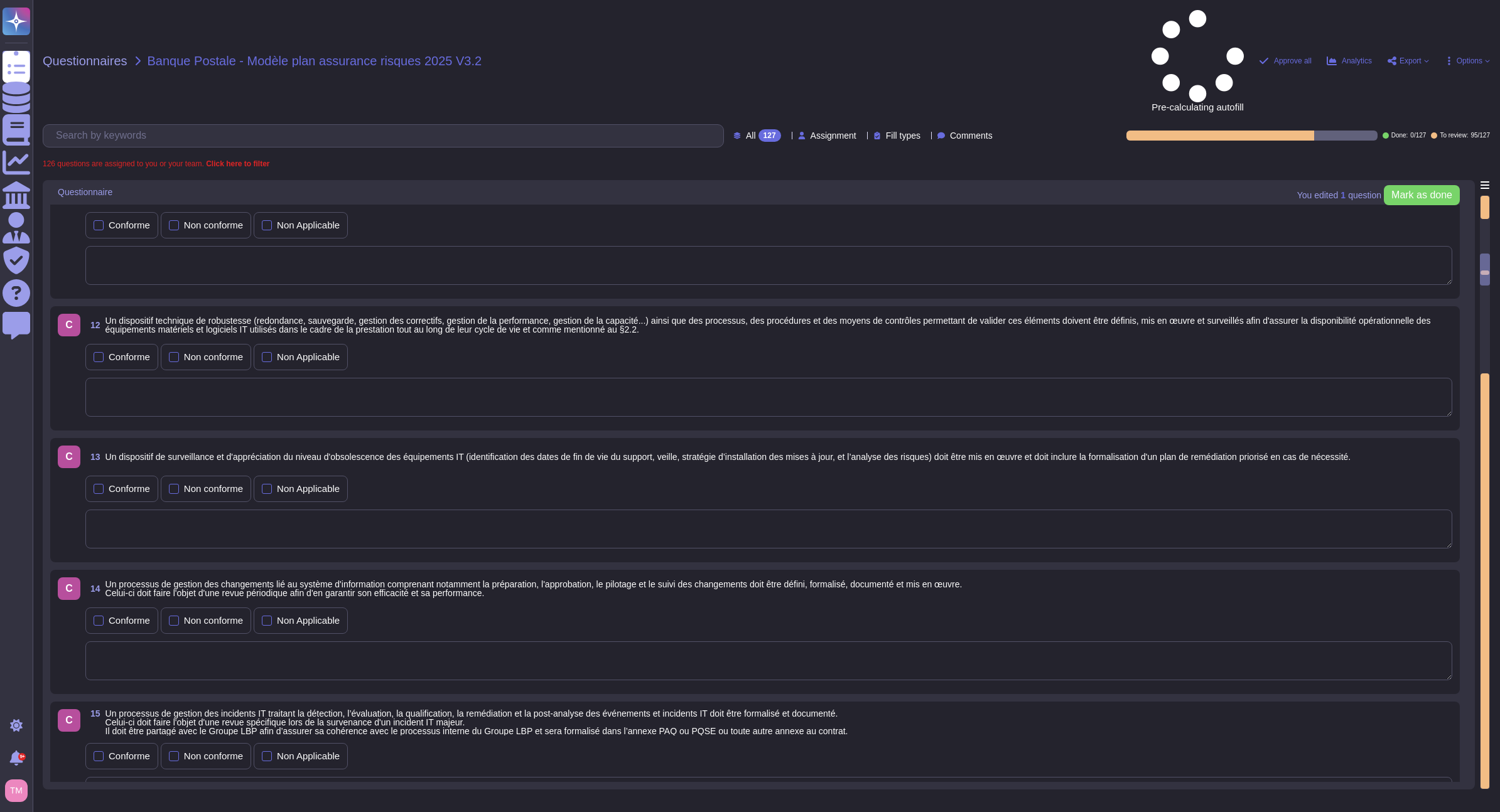
type textarea "Altares has a formally documented information security policies and procedures …"
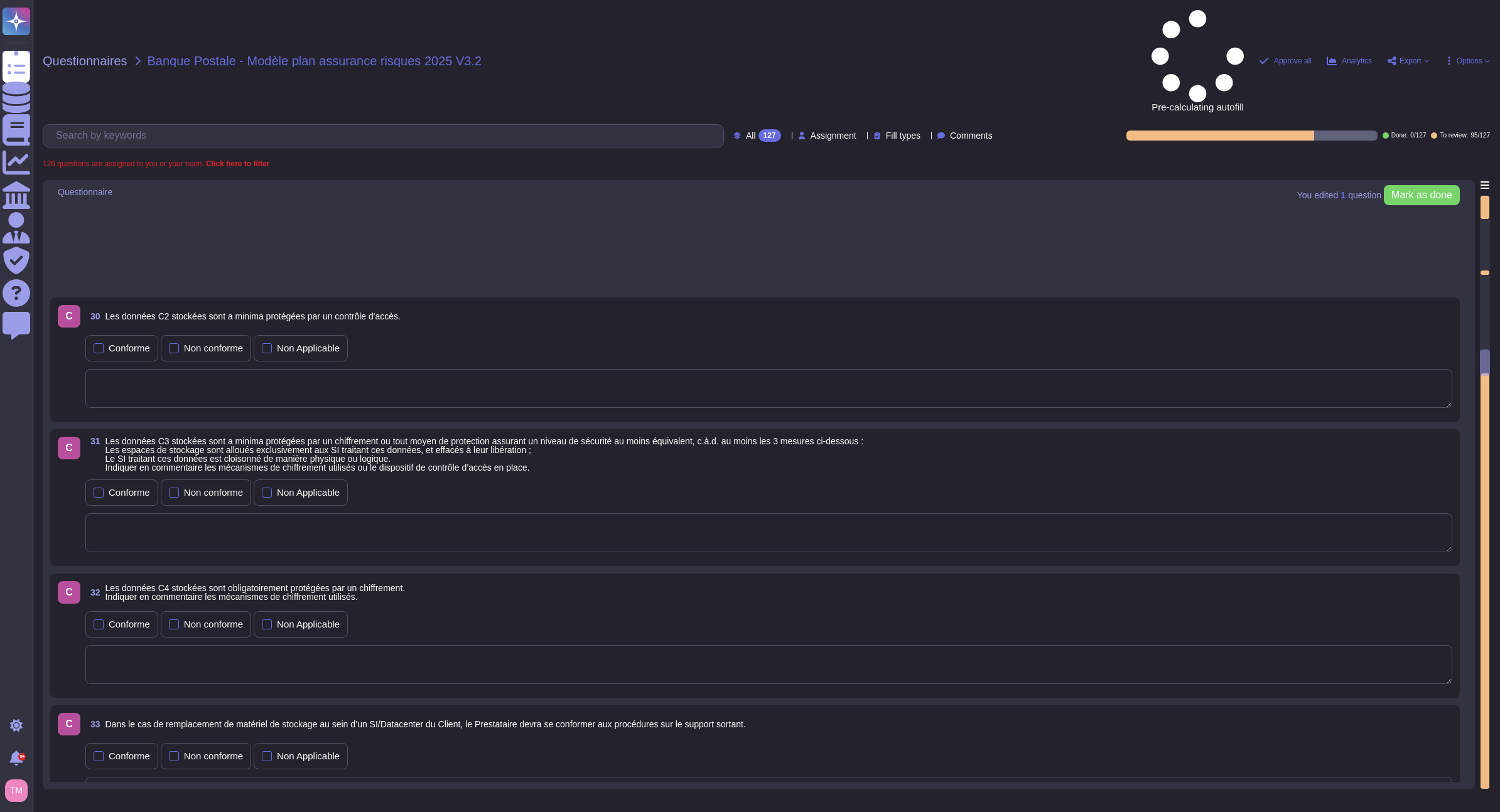
type textarea "La protection des informations confidentielles, des informations exclusives, de…"
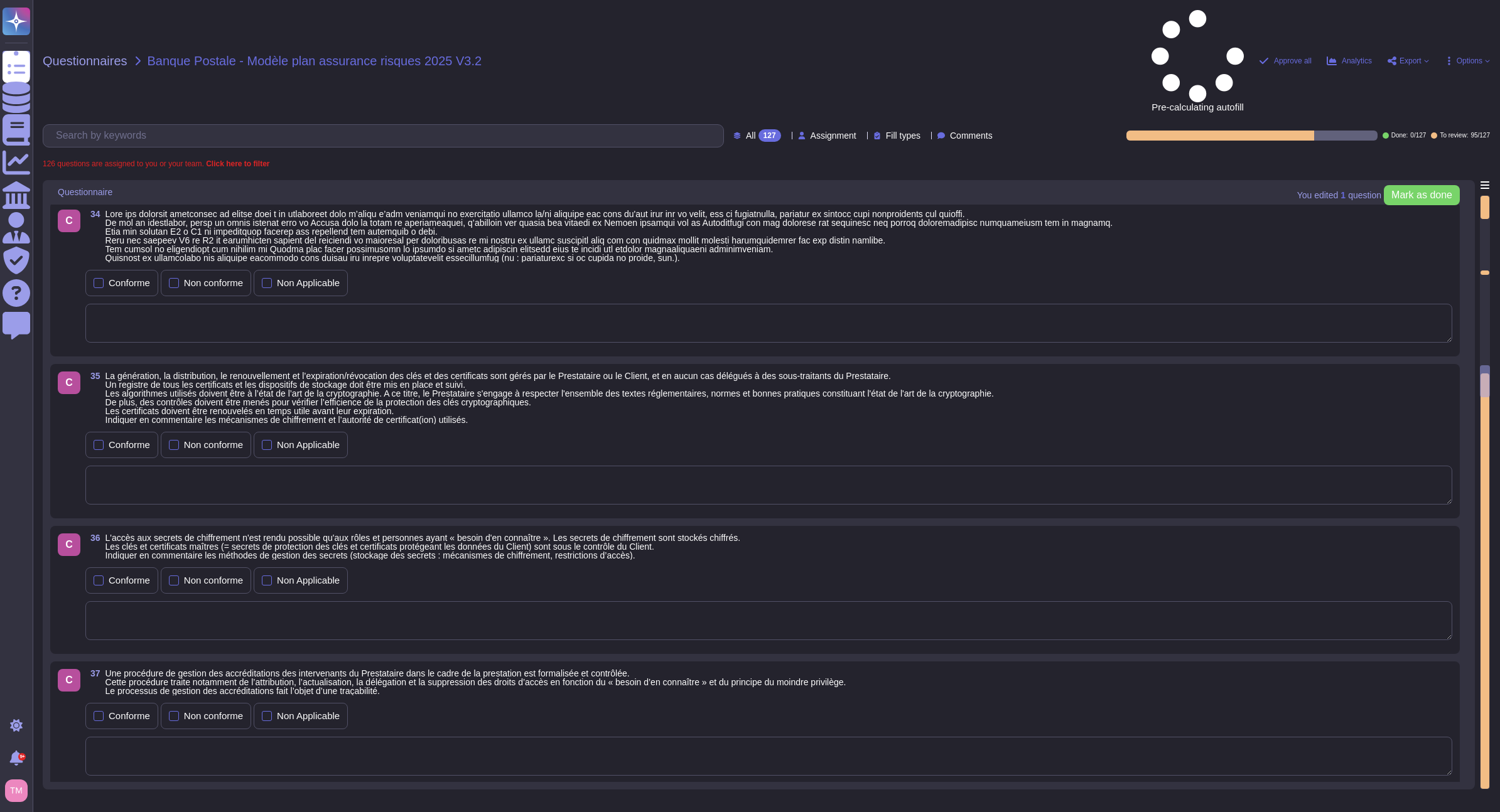
type textarea "Access to the Service Provider's Information System must rely on unique and per…"
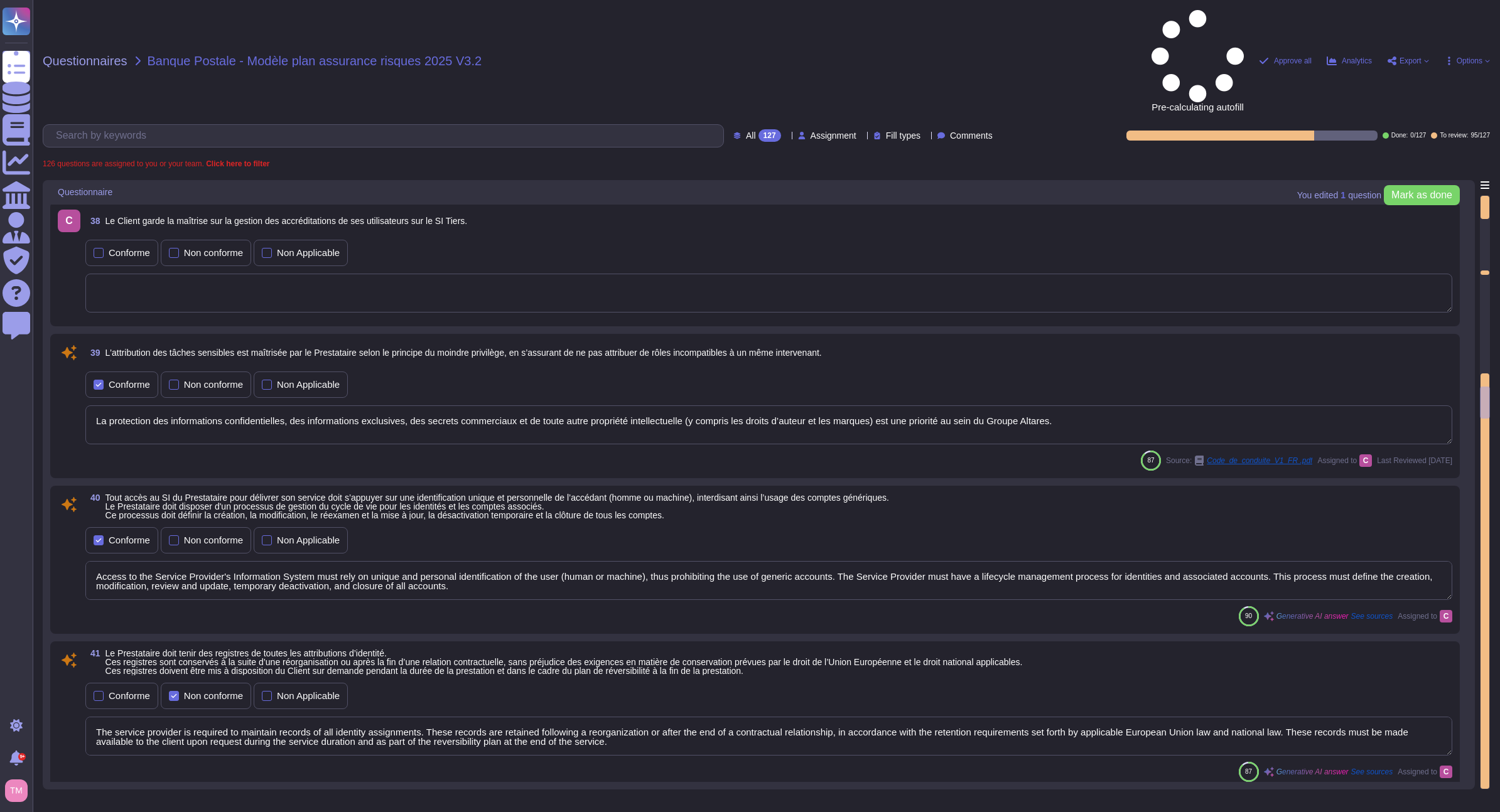
type textarea "The service provider is required to maintain records of all identity assignment…"
type textarea "Passwords consist of a minimum of eight characters. They include at least three…"
type textarea "Les comptes d’administration suivent les mêmes règles que celles des utilisateu…"
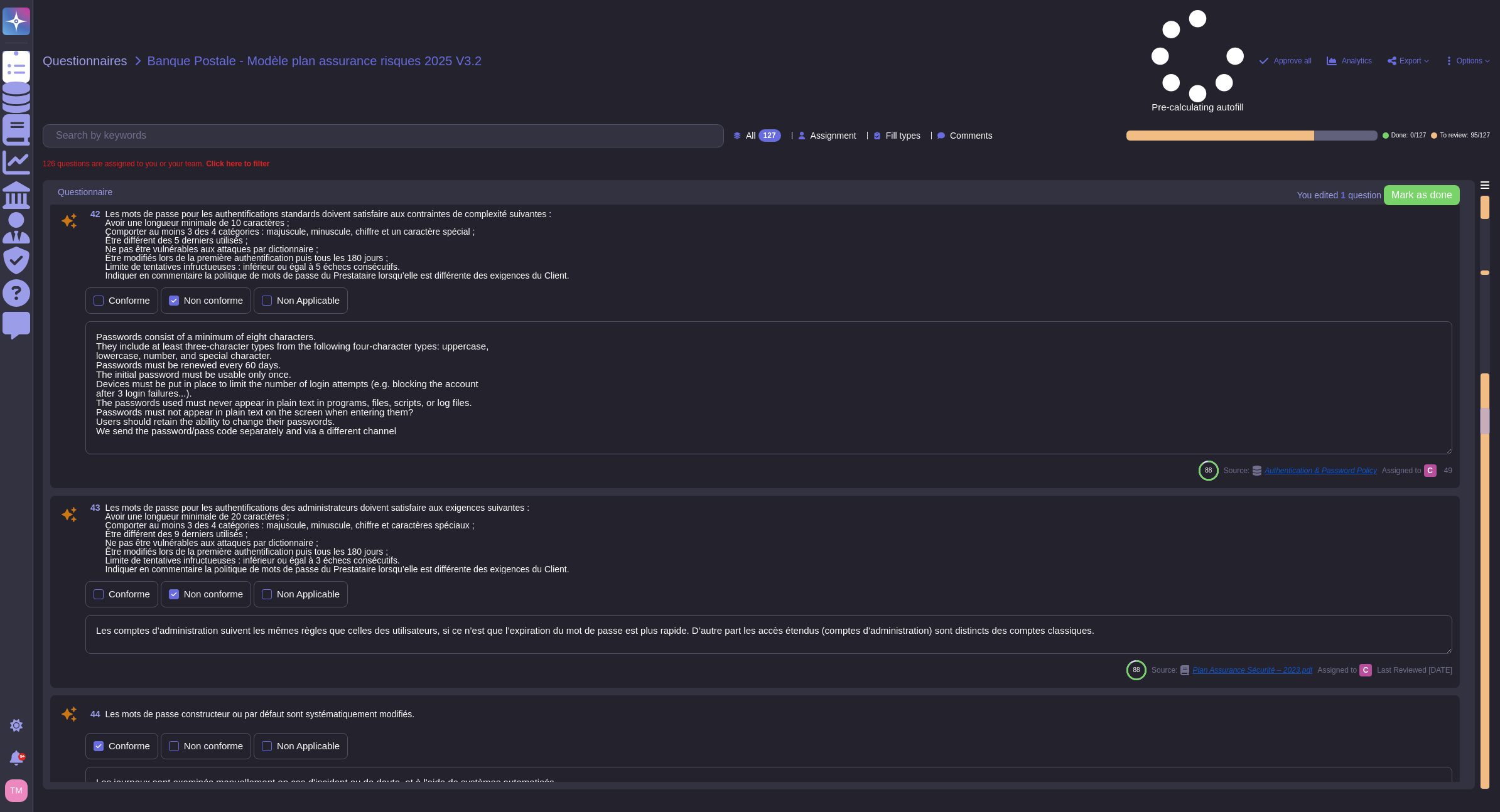
type textarea "Les journaux sont examinés manuellement en cas d'incident ou de doute, et à l'a…"
type textarea "Passwords are protected by cryptographic mechanisms during transit and are neve…"
type textarea "Renforced authentication (2FA) is required for: - Access to C3 or C4 informatio…"
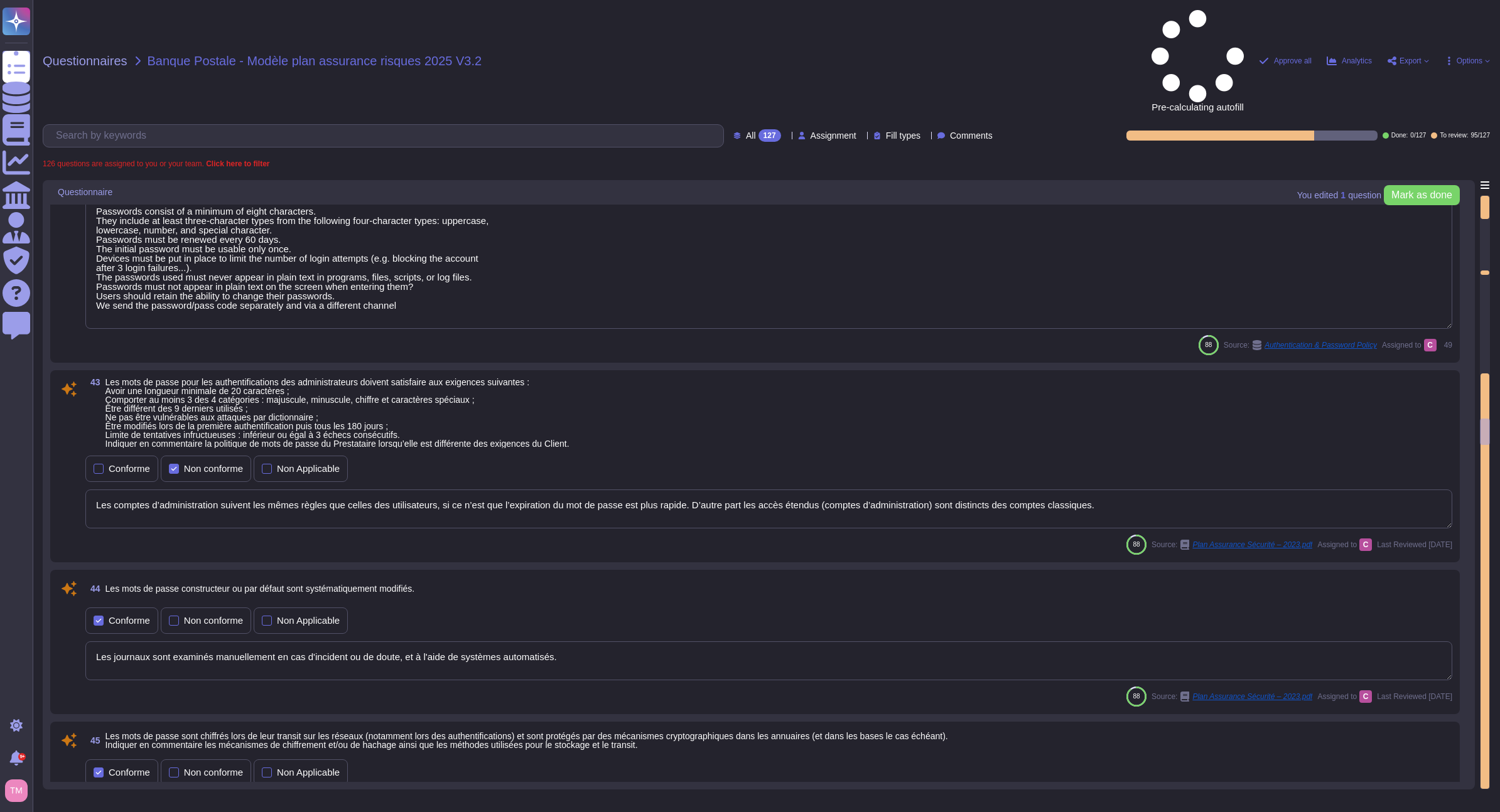
scroll to position [6026, 0]
type textarea "Une chaine d'outils permet la détection de comportement anormaux sur le SI."
type textarea "Yes, remote access to the Altares - D&B Information System is subject to a secu…"
type textarea "The application and system logs are stored for 1 year in a sanctuary within an …"
type textarea "Altares s’appuie sur des hébergements certifiés en Europe."
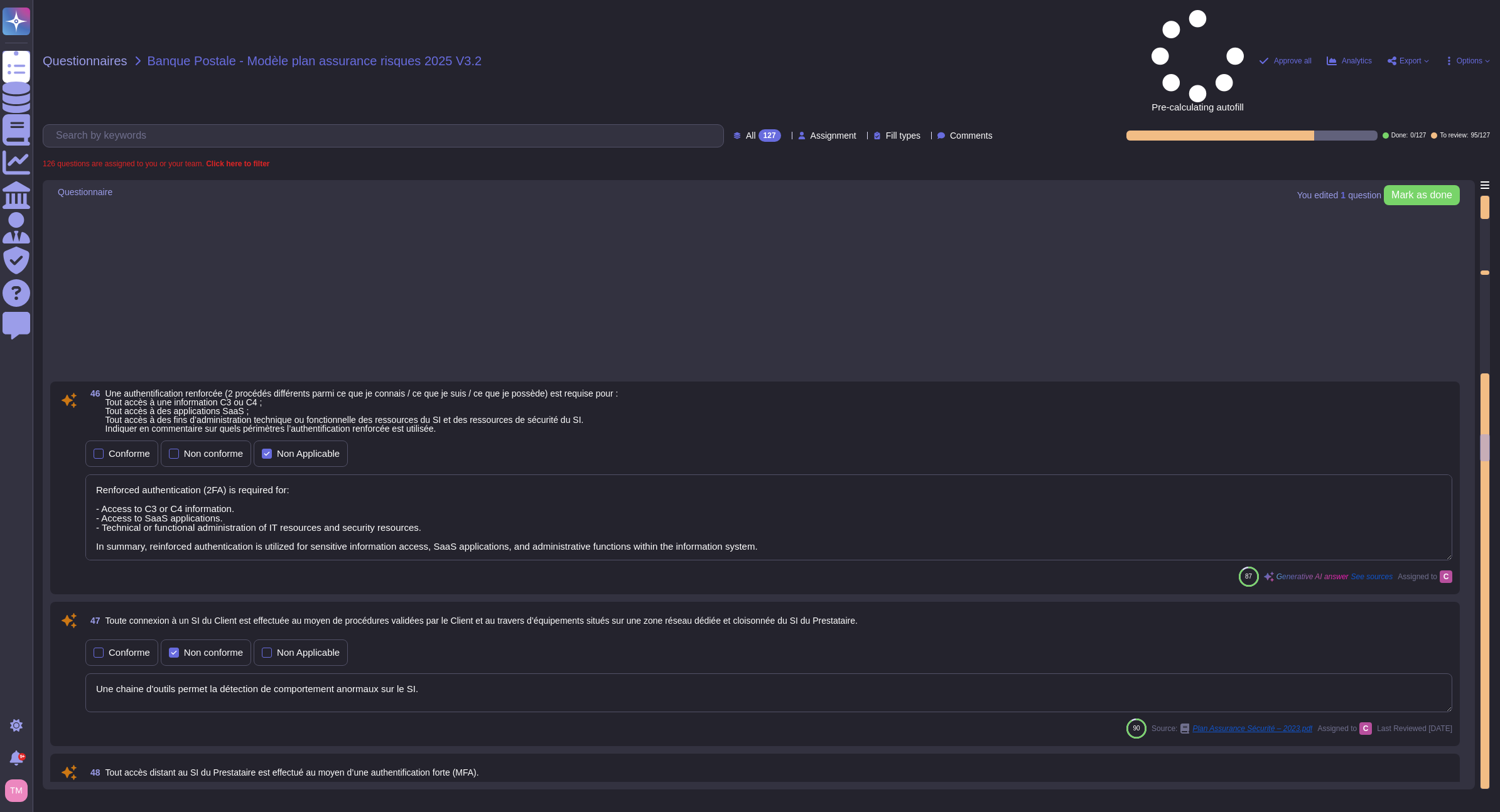
type textarea "Le RSSI (Responsable de la Sécurité du Système d’Information) quant à lui a pou…"
type textarea "Les mises en production des évolutions applicatives sont réalisées pendant la p…"
type textarea "L'environnement de développement est distinct des autres environnements, notamm…"
type textarea "Security controls for applications are performed throughout the development cyc…"
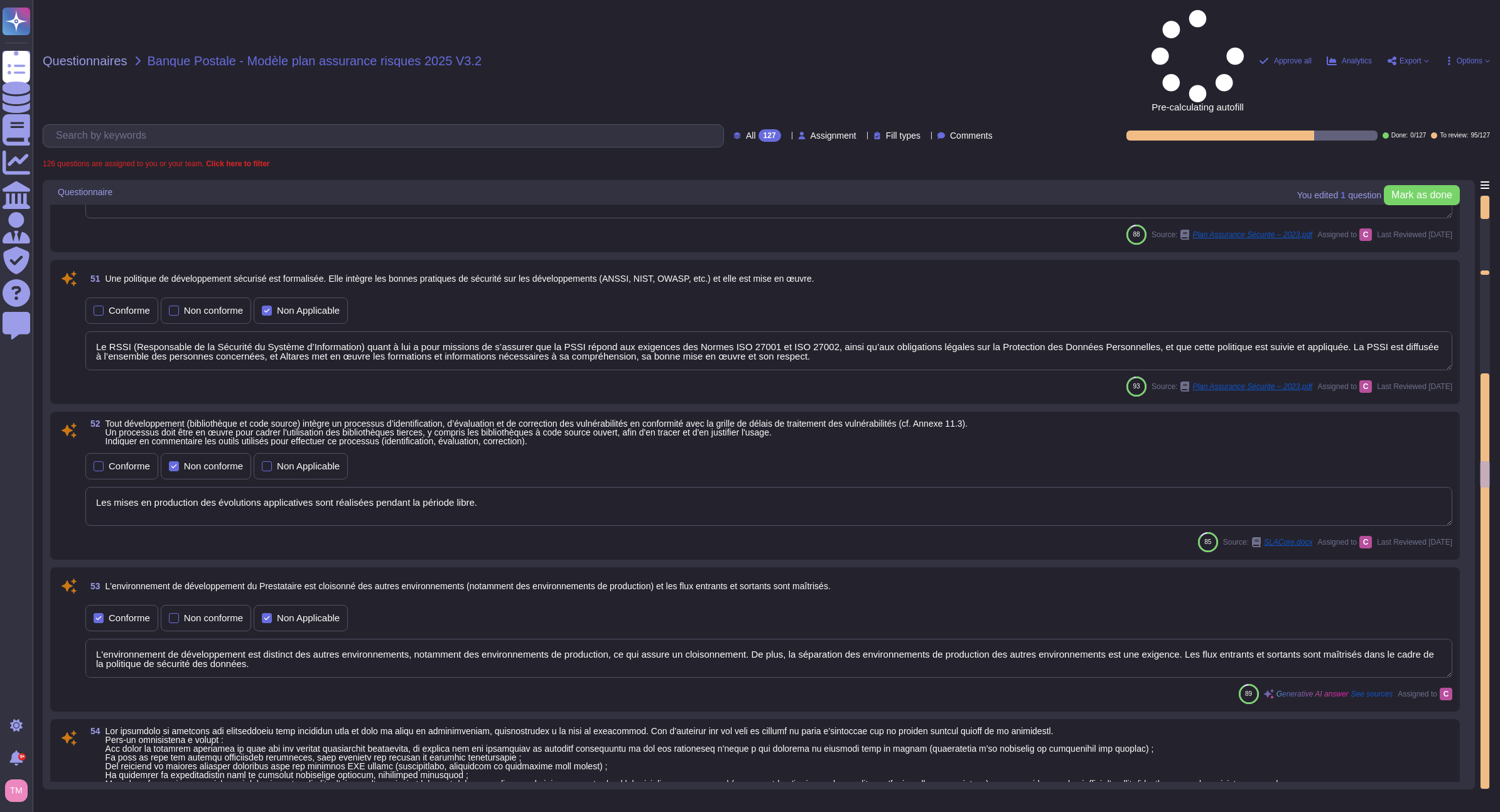
type textarea "Security checks are performed as part of infrastructure projects before product…"
type textarea "Les résultats sont confidentiels et ne peuvent être publiés. La preuve que le t…"
type textarea "L'étendue et la fréquence des sauvegardes sont adaptées à la criticité des info…"
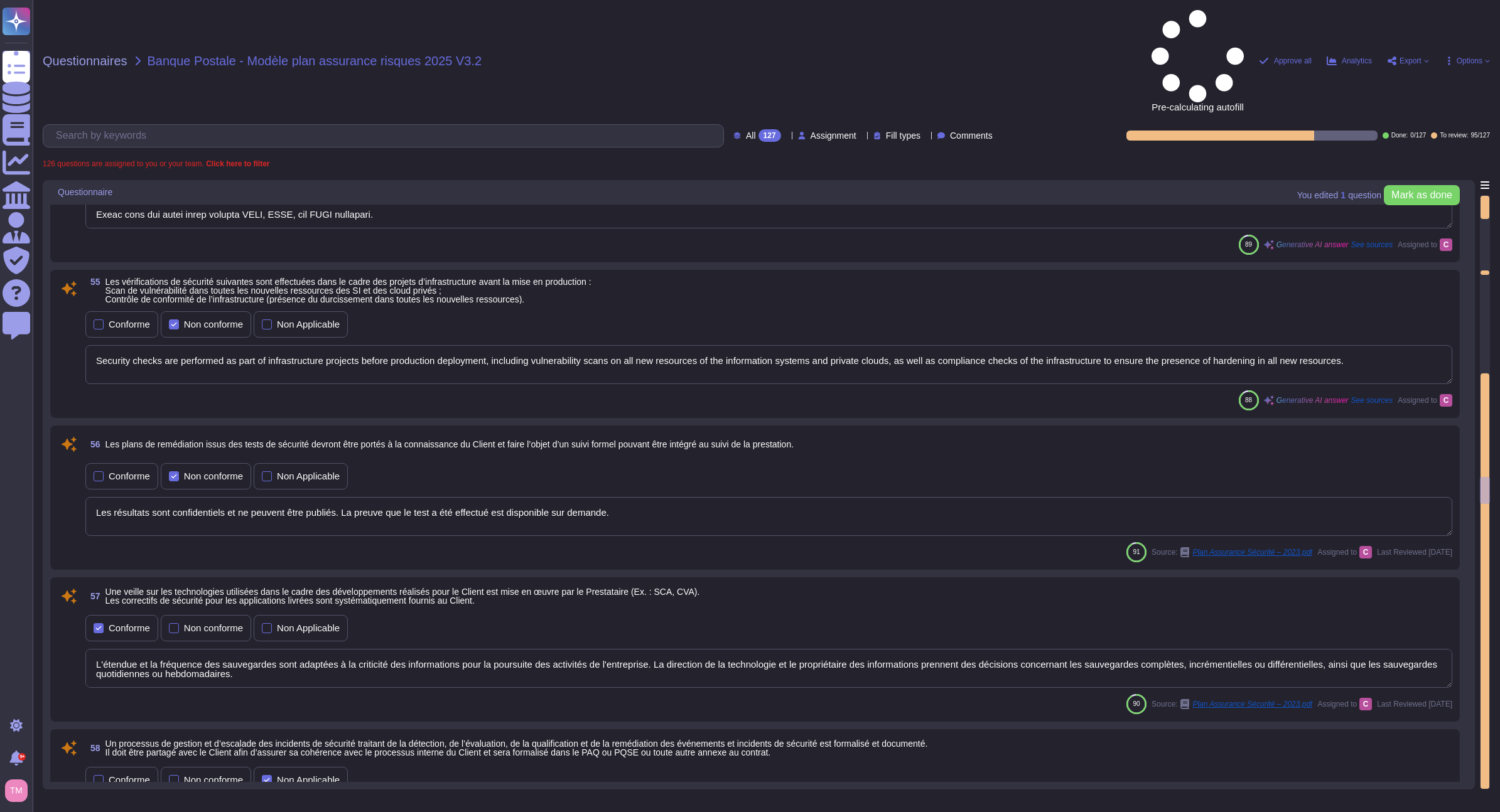
type textarea "Yes, a security incident response process is in place, which includes the detec…"
type textarea "In the event of a suspected or confirmed attack on the service provider's infor…"
type textarea "Dans le cadre de sa stratégie de Responsabilité Sociétale des Entreprises (RSE)…"
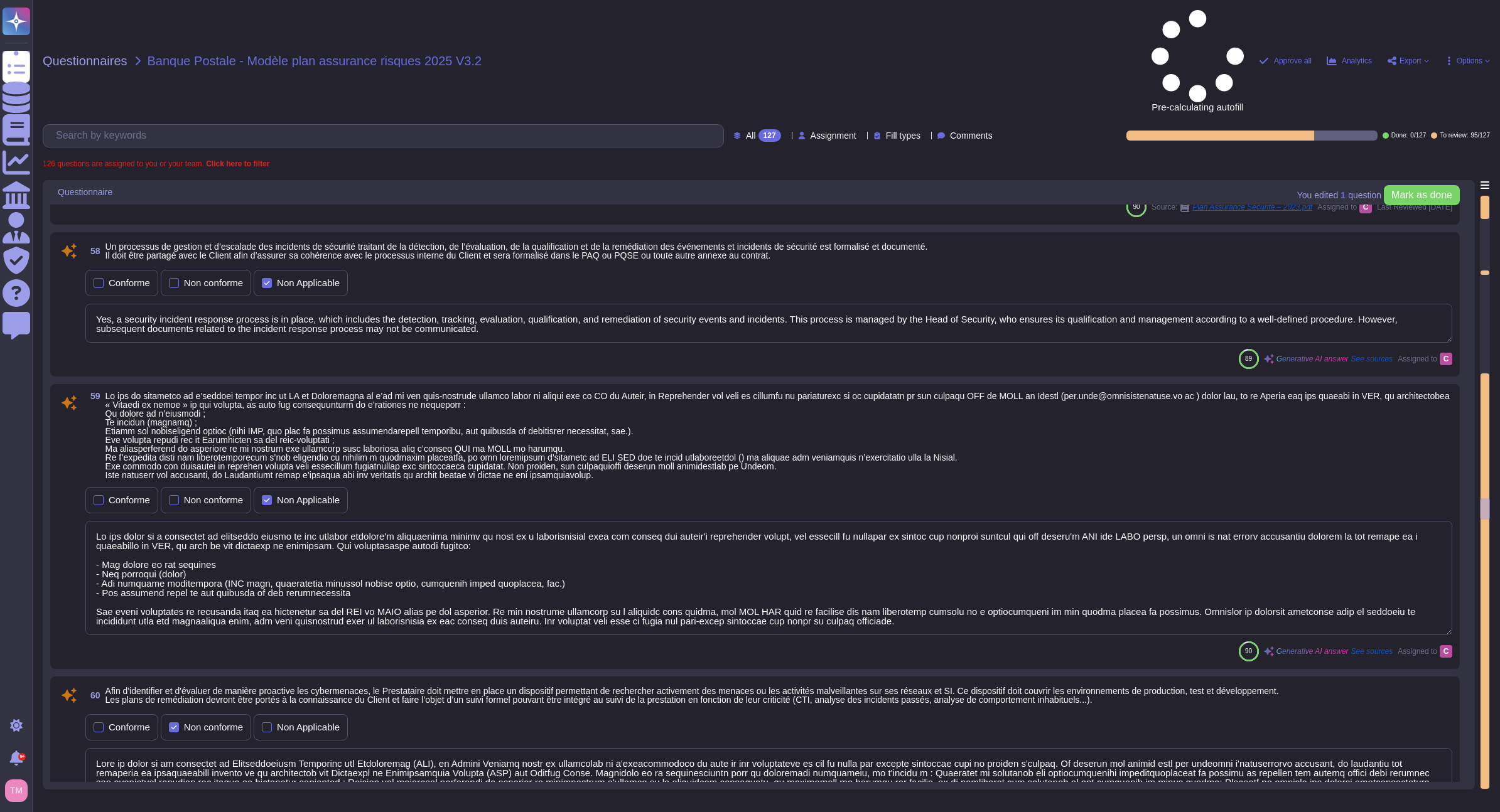
type textarea "The platforms used for the service are isolated from other systems used by the …"
type textarea "Le cloisonnement des données est réalisé de manière logique sur un même environ…"
type textarea "Dans le cadre de sa stratégie de Responsabilité Sociétale des Entreprises (RSE)…"
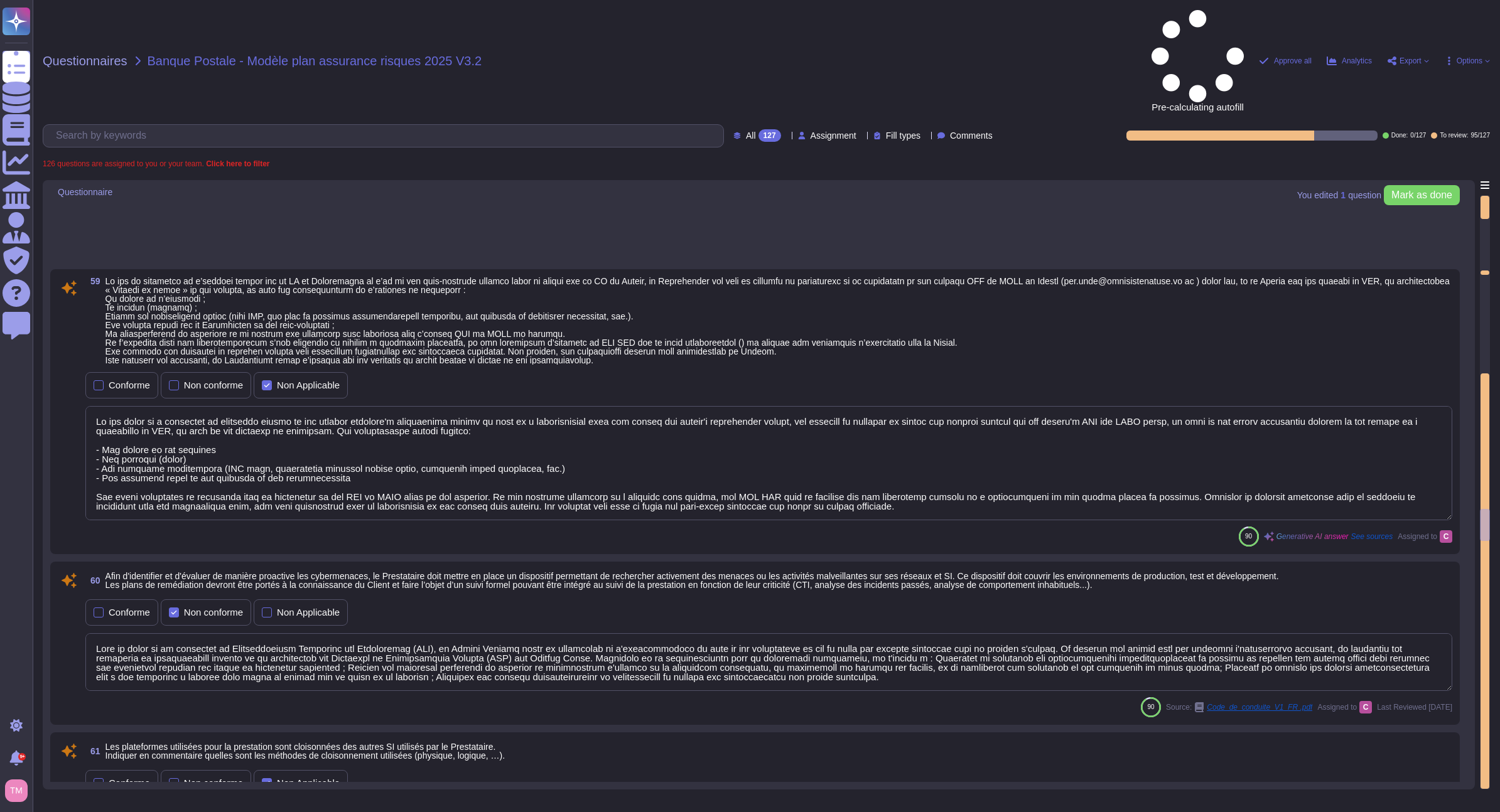
type textarea "All systems used in the service are protected by at least up-to-date antivirus …"
type textarea "La fraude peut prendre de nombreuses formes : Vol d’argent, de biens, de donnée…"
type textarea "By default, employees of the service provider are not administrators of their w…"
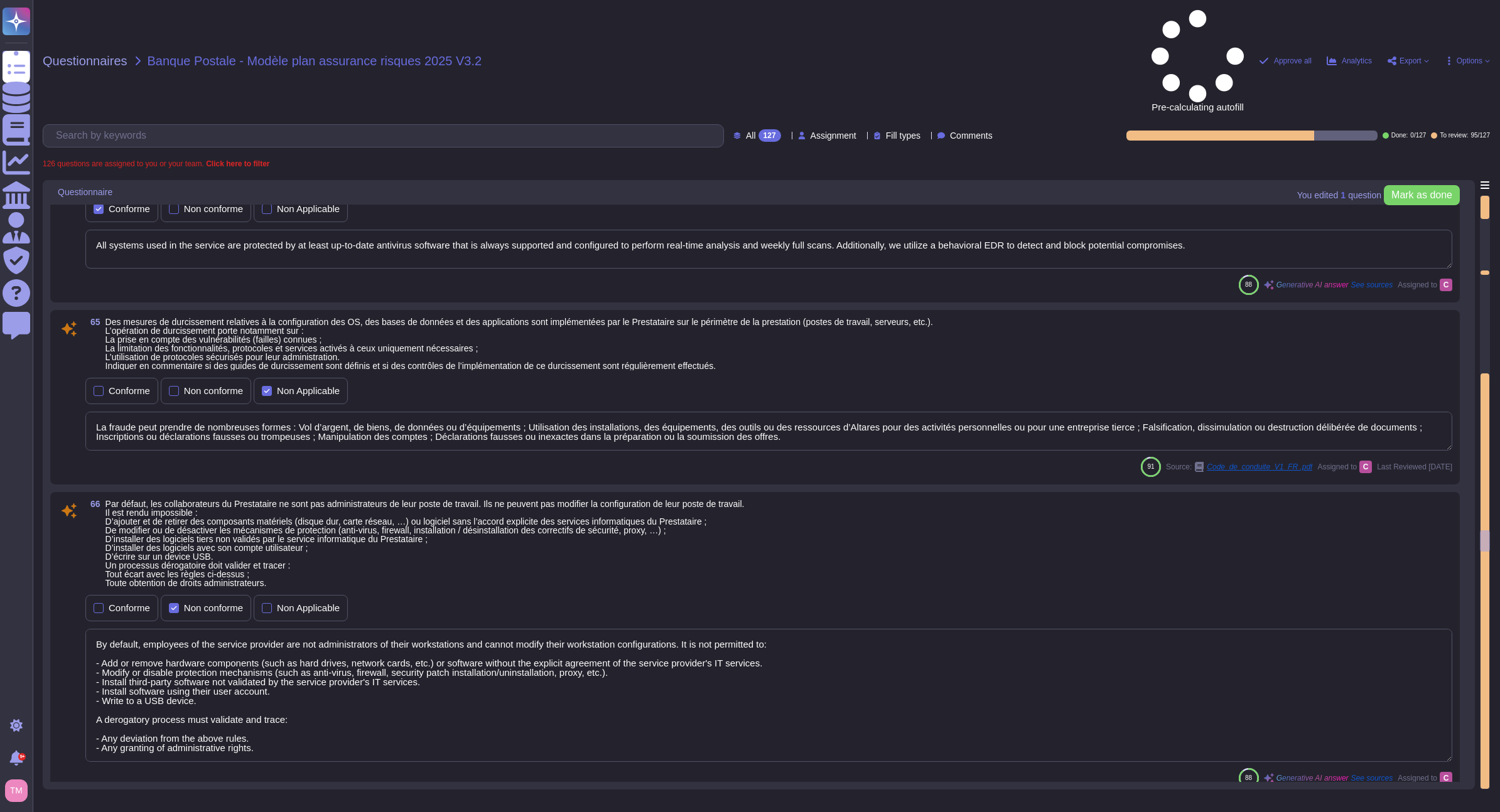
type textarea "Nos principes sont : Les conditions de travail des collaborateurs doivent garan…"
type textarea "Afin que la mise en production soit validée par le service sécurité, l'applicat…"
type textarea "Matériel utilisateur laissé sans surveillance"
type textarea "The backups performed by the provider are systematically encrypted at rest, adh…"
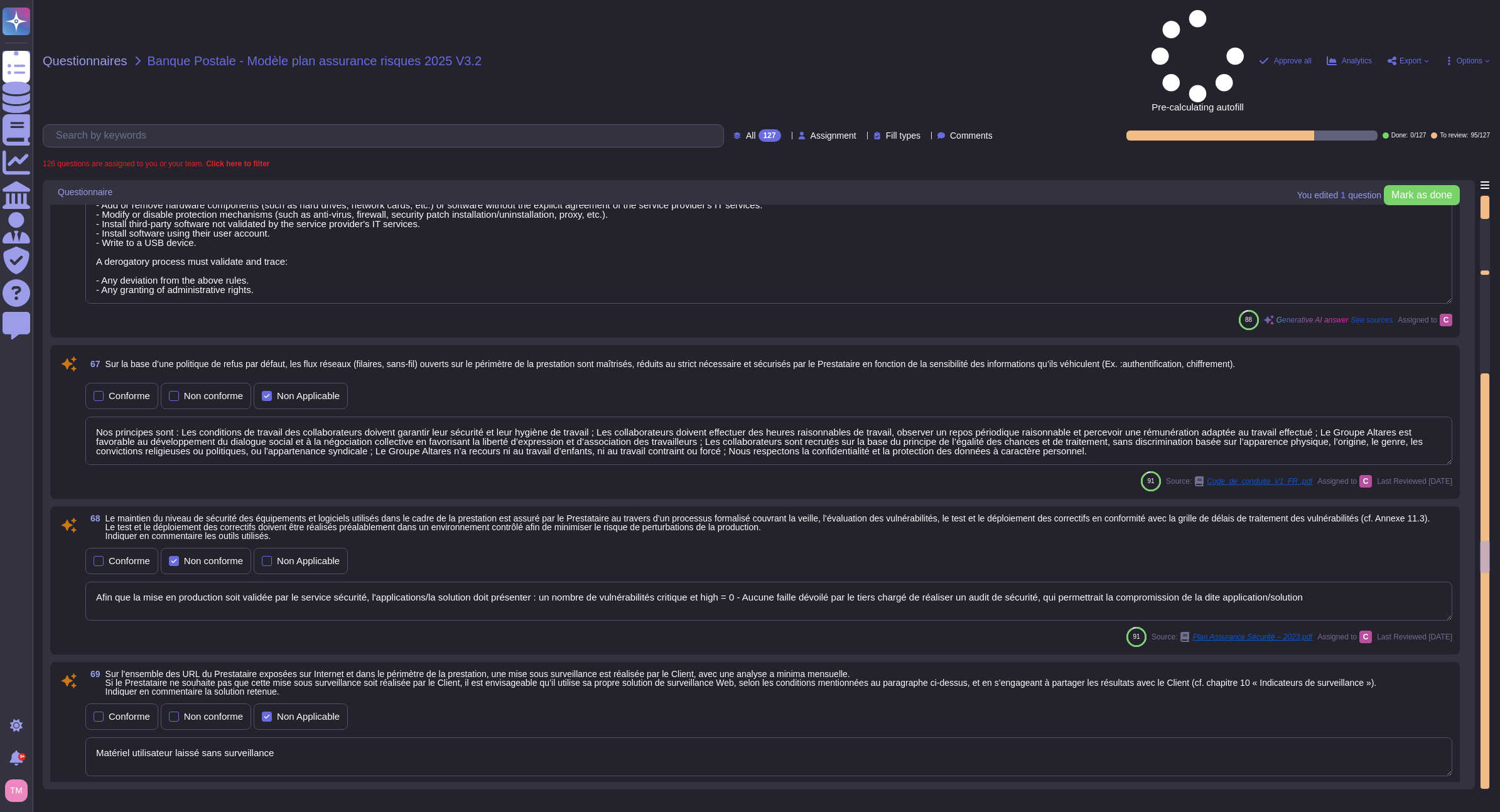
type textarea "Data extraction of Client-owned data from the production environment is general…"
type textarea "Les résultats sont confidentiels et ne peuvent être publiés. La preuve que le t…"
type textarea "Les systèmes étant partagés avec d'autres clients, cela violerait nos accords d…"
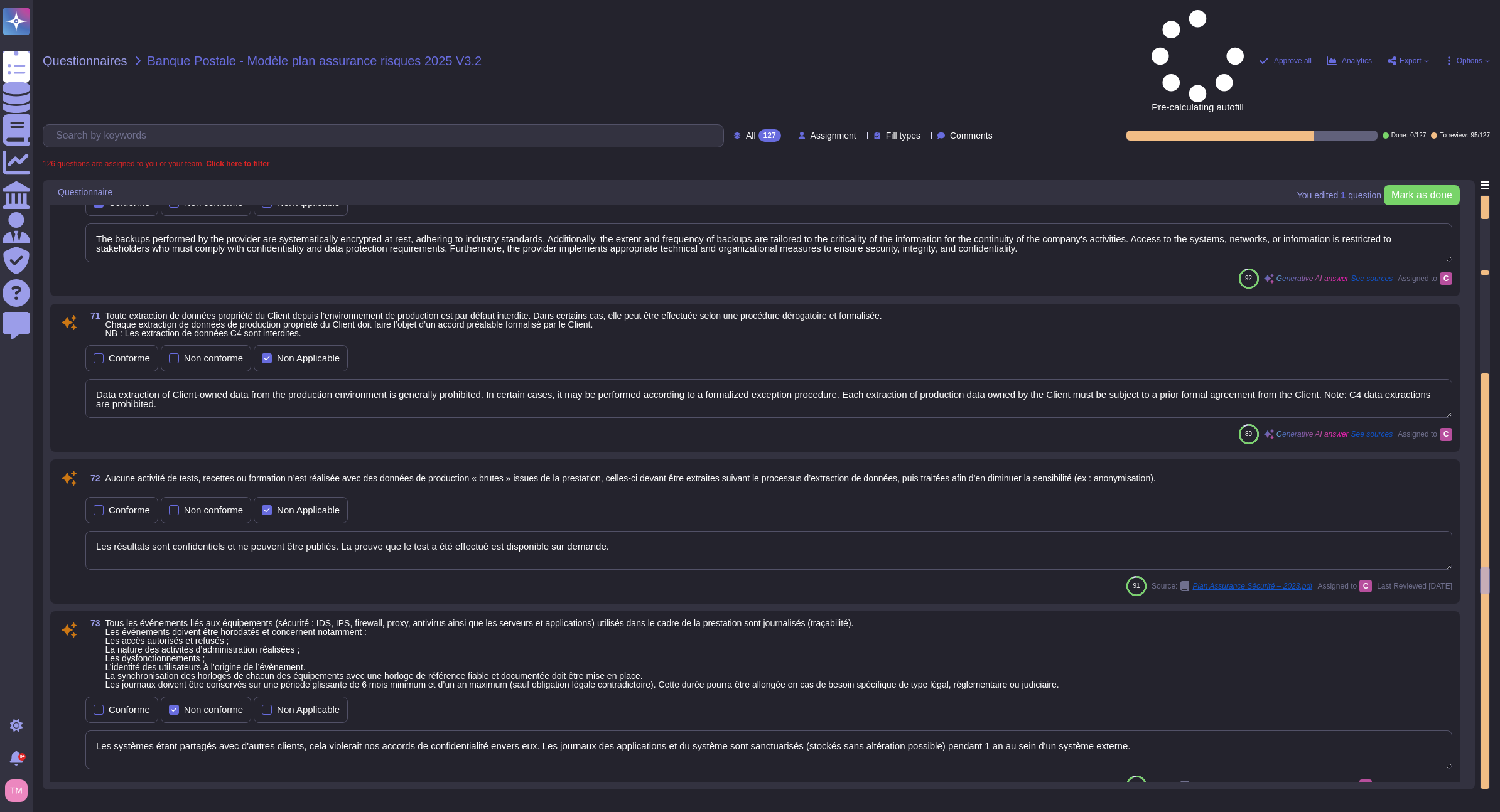
type textarea "The protection of logs is ensured in terms of integrity and confidentiality, wi…"
type textarea "The security monitoring is ensured by the Service Provider on the information s…"
type textarea "Altares met en œuvre une démarche qualité afin de s’assurer de la conformité de…"
type textarea "Altares utilizes a SIEM for log centralization and has a dedicated SOC team tha…"
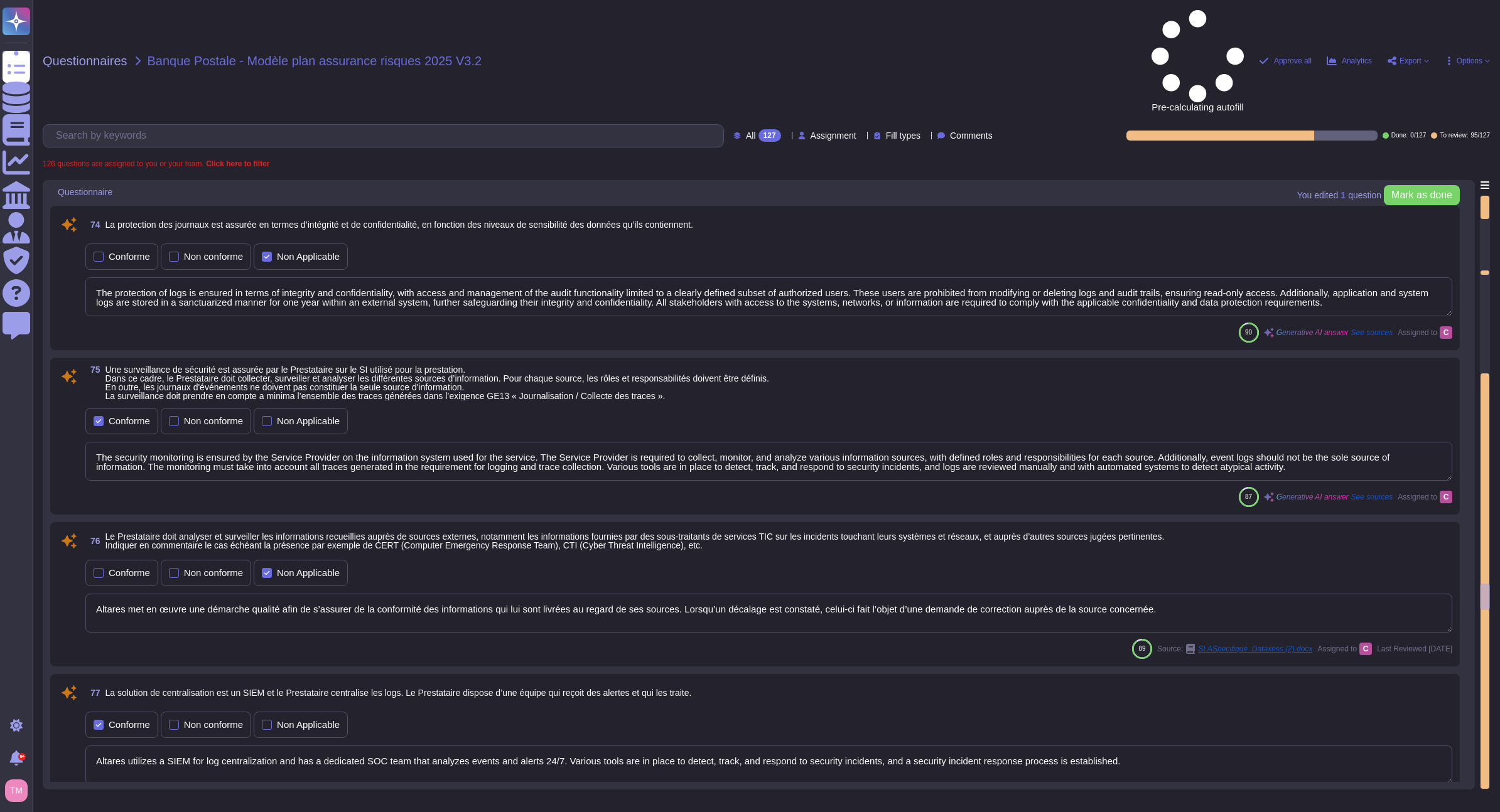
type textarea "Archived data is subject to security rules that are at least equivalent to thos…"
type textarea "Dans ce cadre, Altares – D&B s'engage notamment à : - ne pas traiter, consulter…"
type textarea "To be answered by customer service"
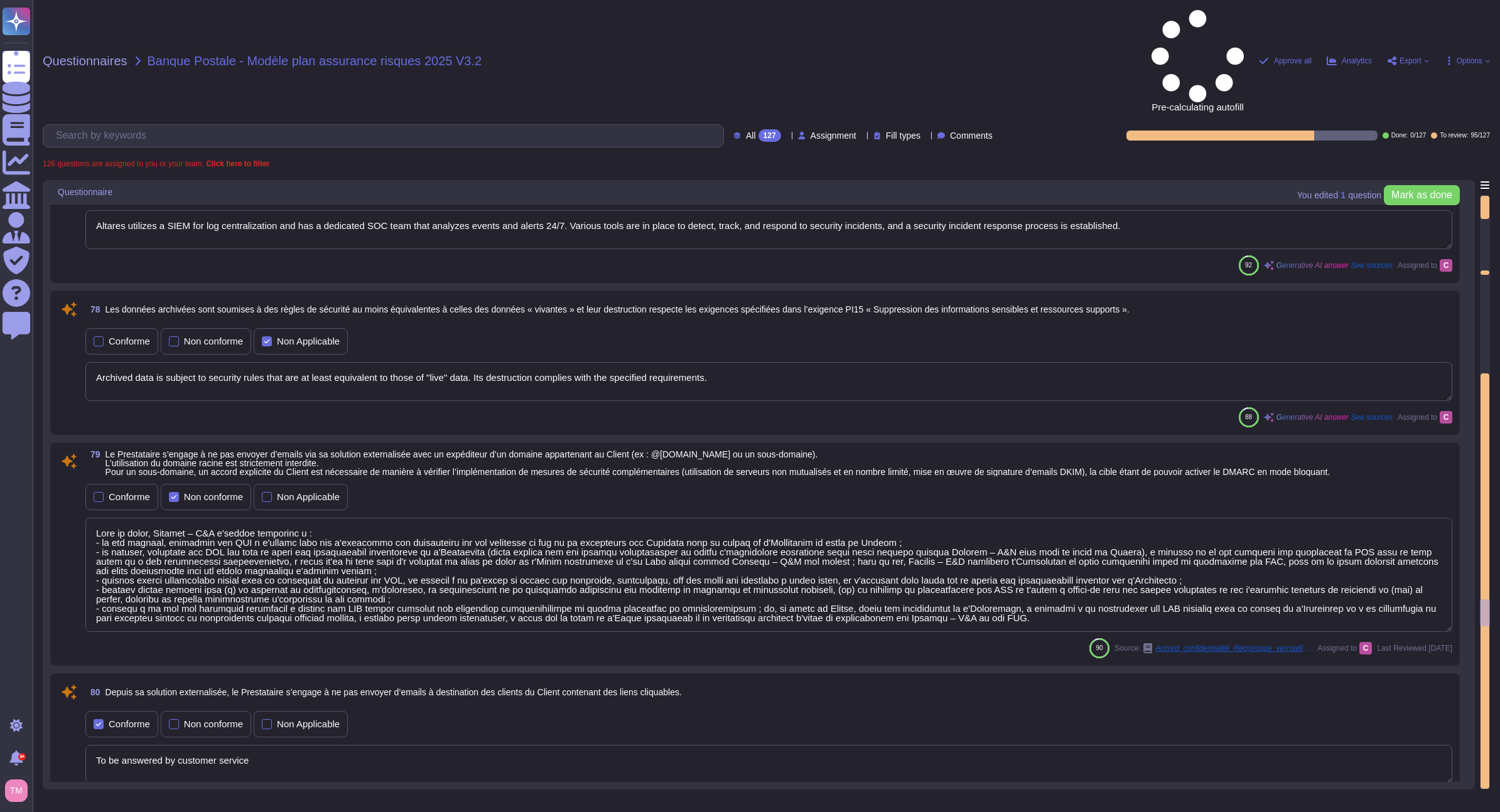
type textarea "A continuous security control related to the information system is ensured by t…"
type textarea "The security audit of the Service Provider's information system is conducted at…"
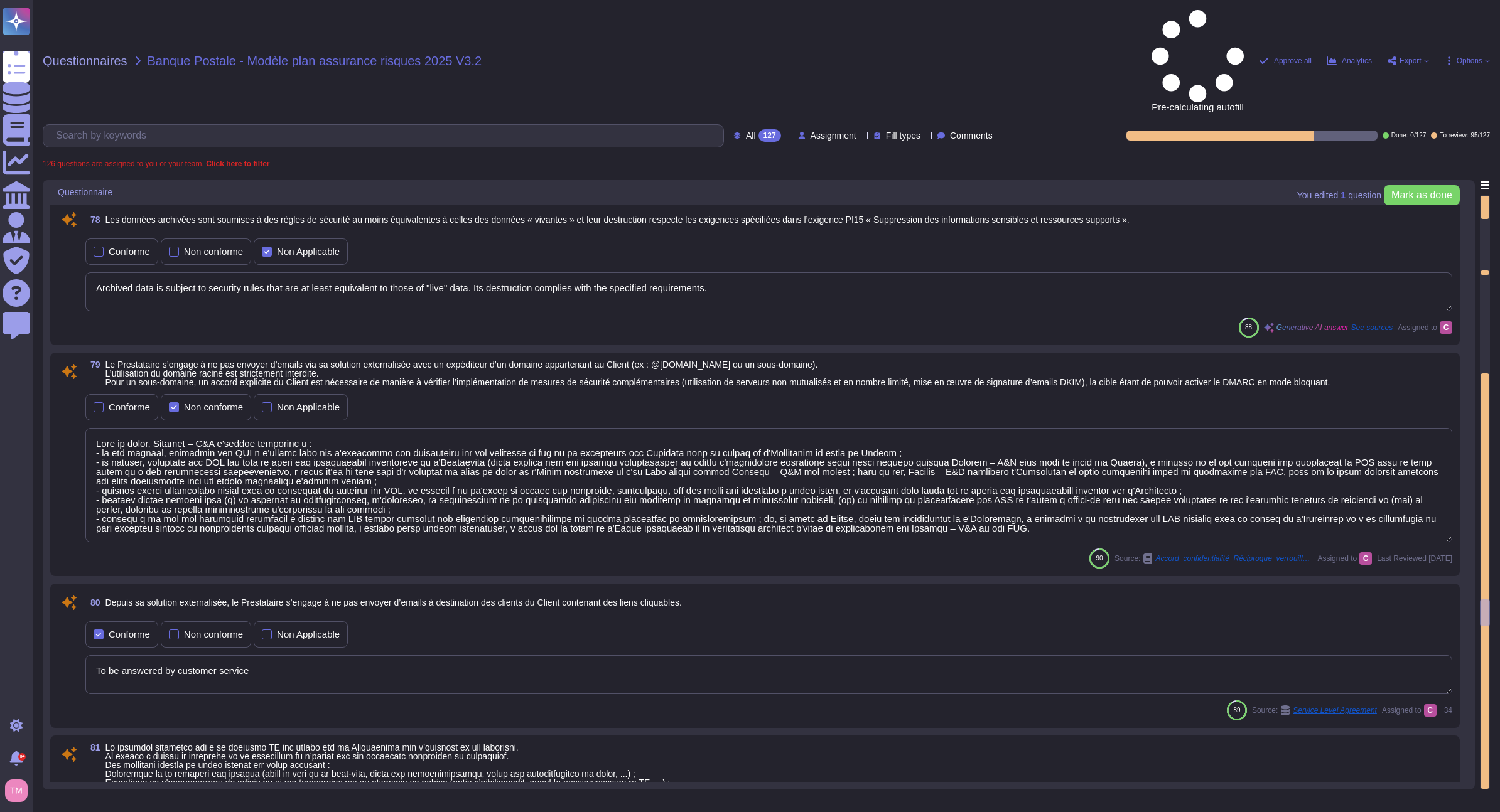
scroll to position [1, 0]
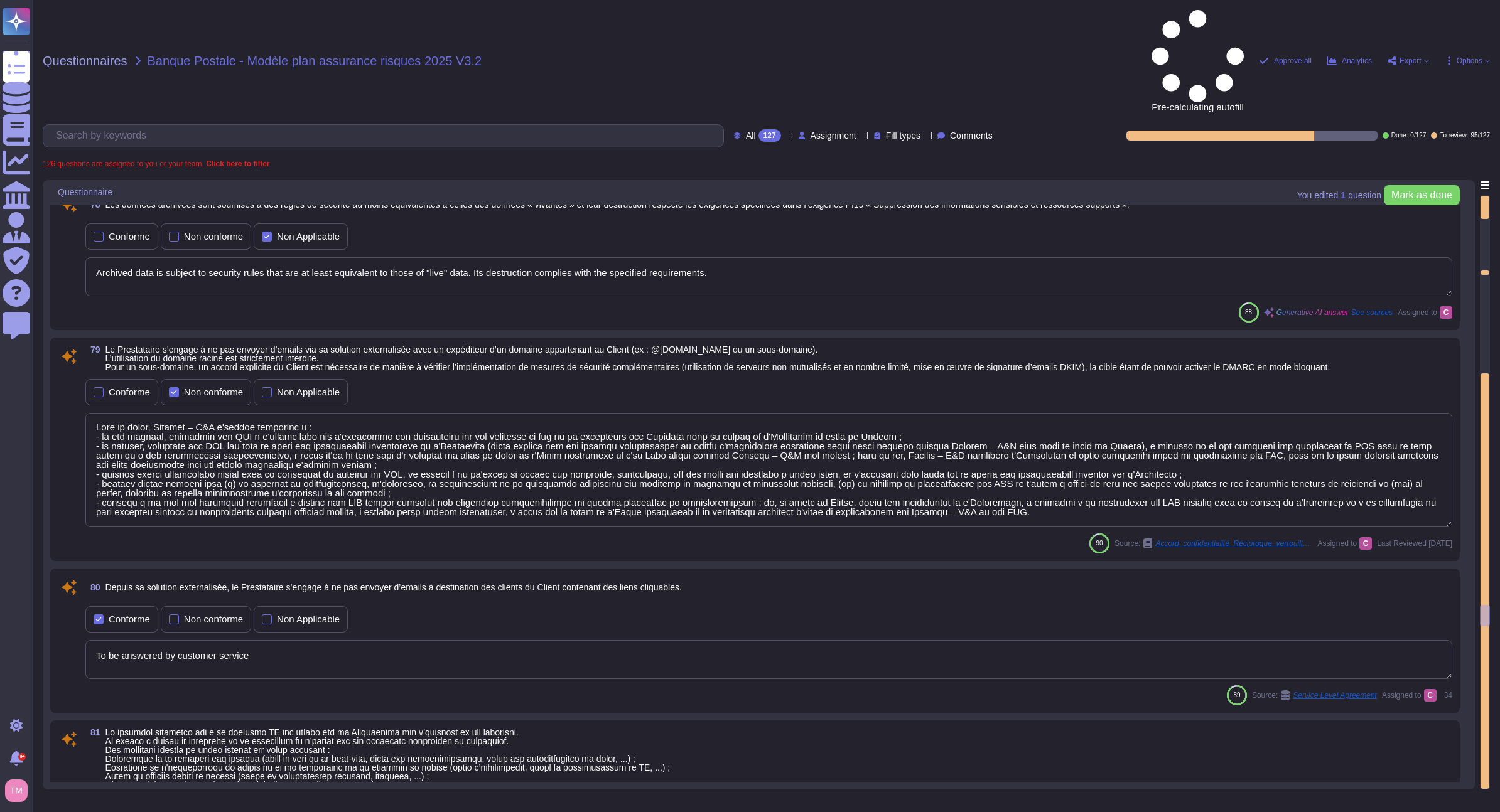
type textarea "Altares has formally documented information security policies and procedures (I…"
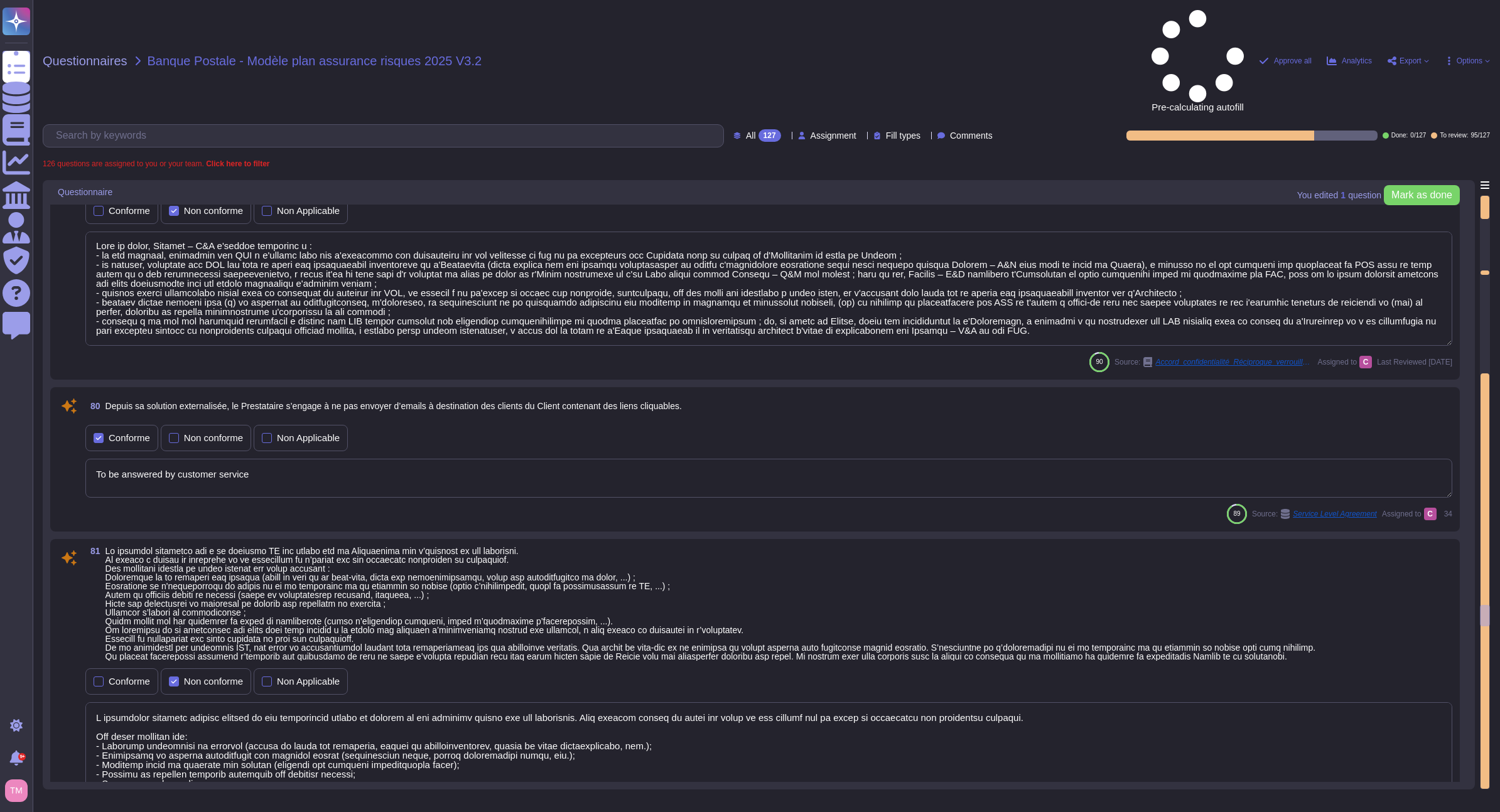
scroll to position [11864, 0]
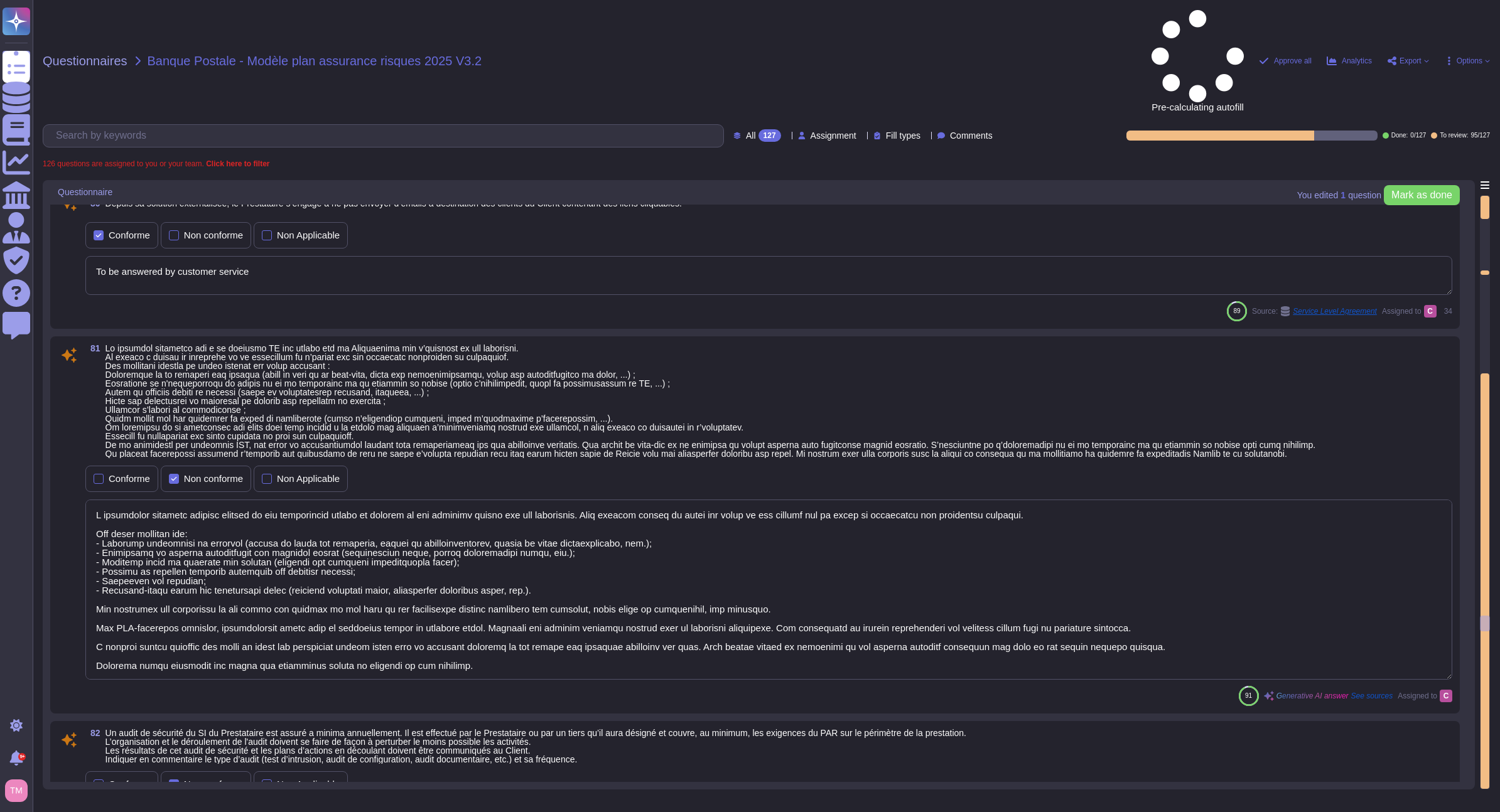
type textarea "New employees undergo mandatory training consisting of approximately half a day…"
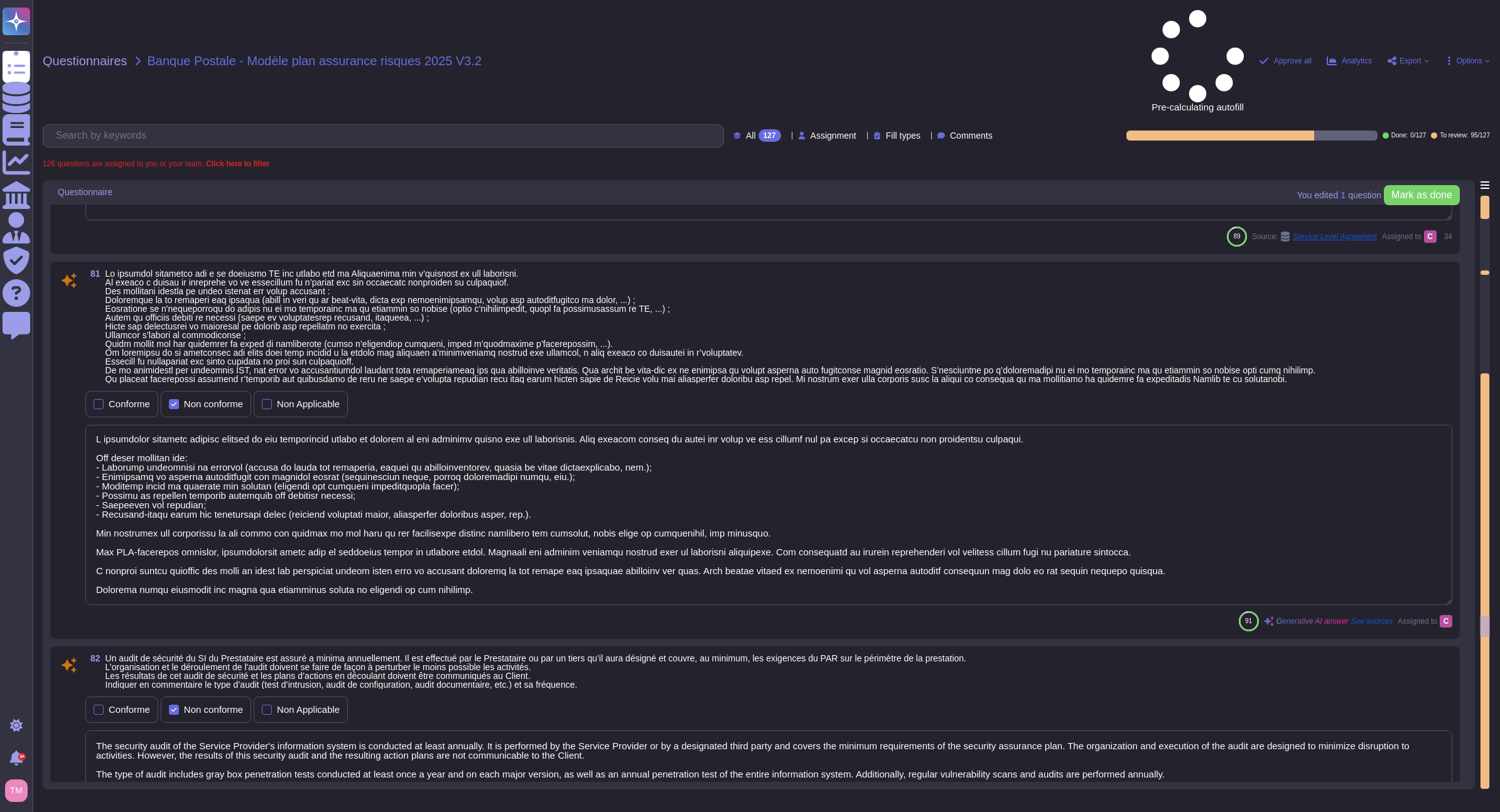
type textarea "Services, les DCP du Signataire de l’Accord, du correspondant d’Altares - D&B d…"
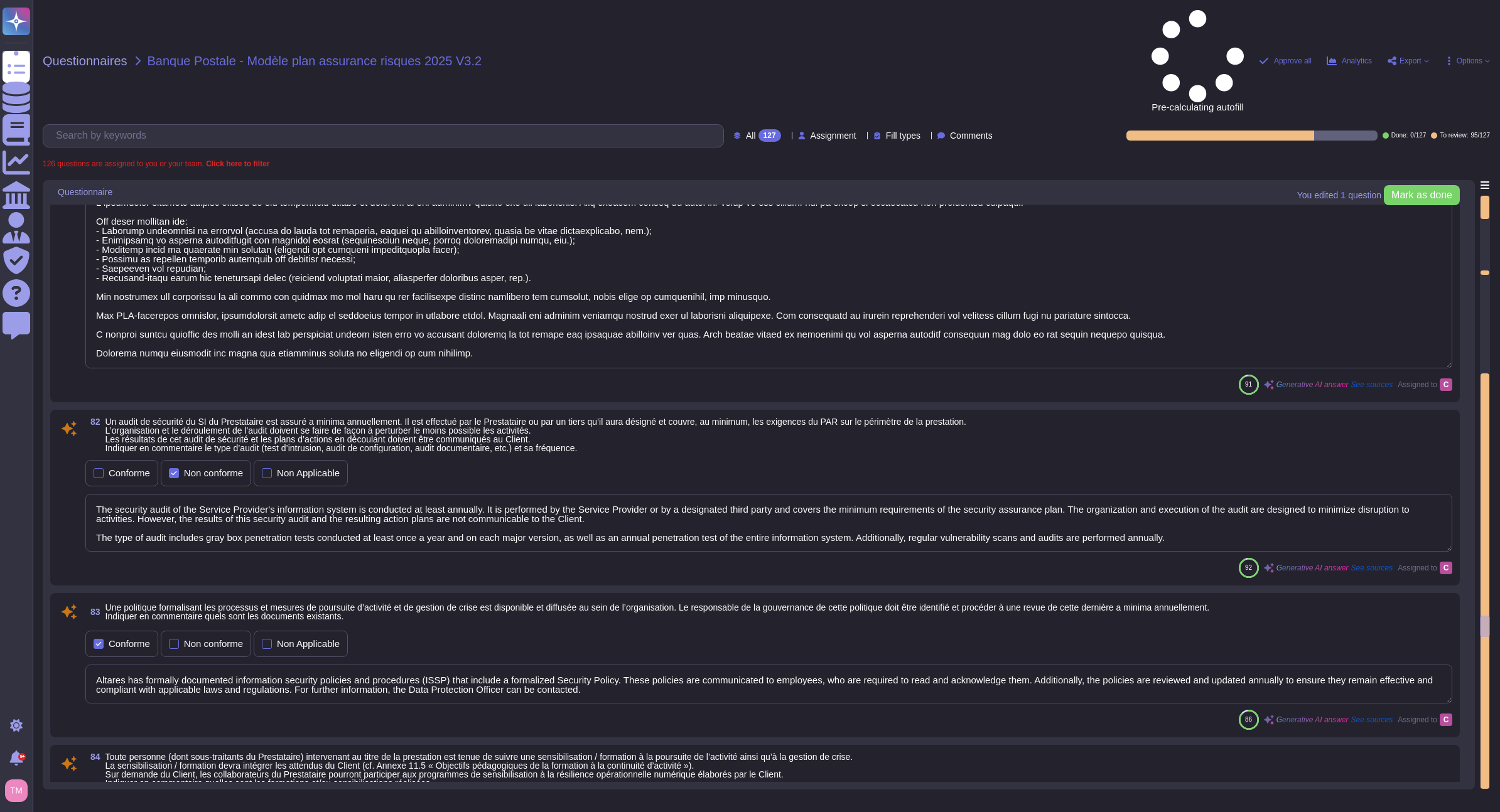
scroll to position [12177, 0]
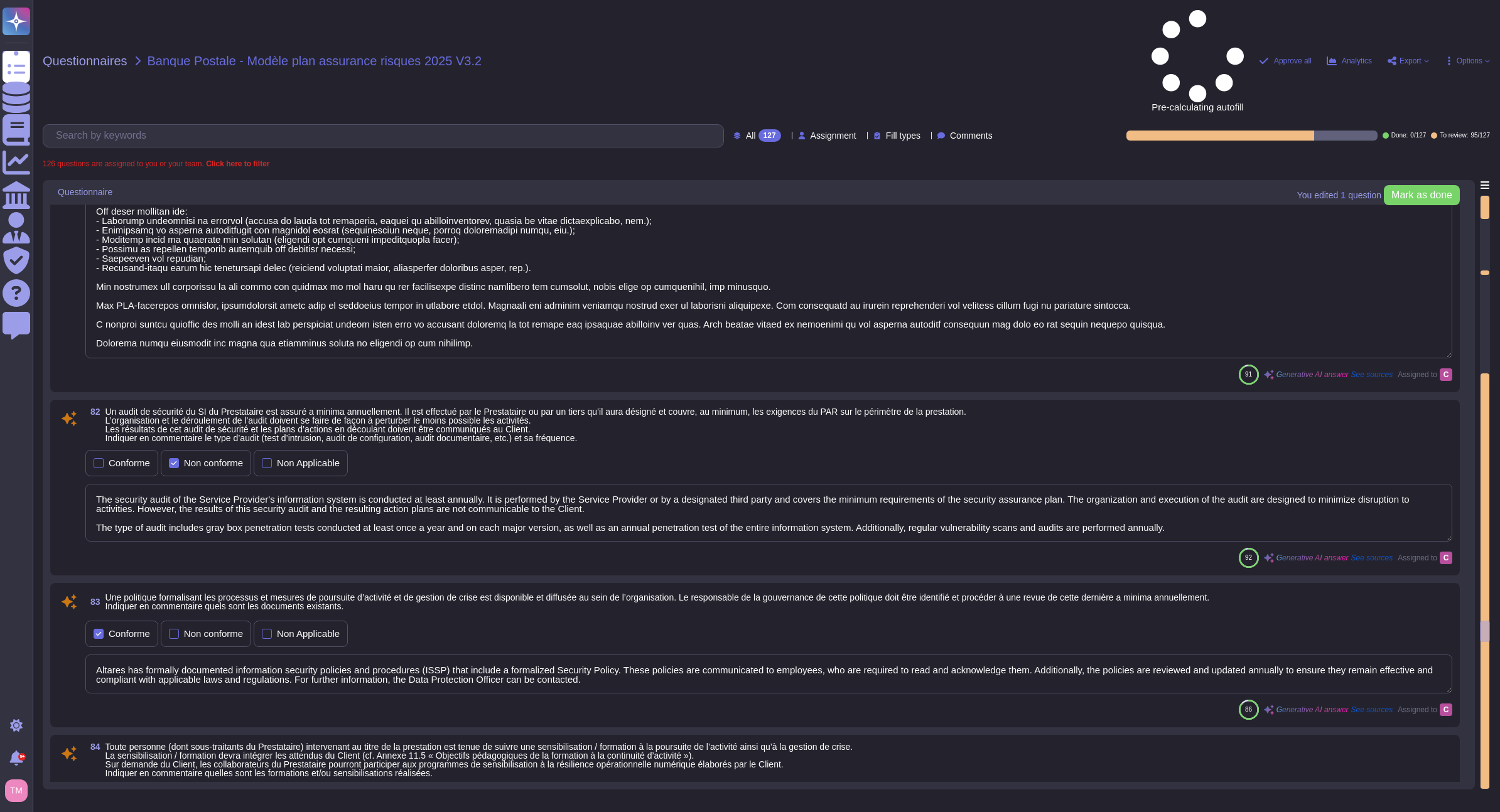
type textarea "Dans ce cadre, Altares – D&B s'engage notamment à : - ne pas traiter, consulter…"
drag, startPoint x: 1485, startPoint y: 544, endPoint x: 1496, endPoint y: 209, distance: 335.2
click at [1498, 217] on div "Questionnaires Banque Postale - Modèle plan assurance risques 2025 V3.2 Pre-ca…" at bounding box center [766, 406] width 1467 height 812
click at [1486, 219] on div at bounding box center [1485, 245] width 9 height 51
click at [1485, 219] on div at bounding box center [1485, 245] width 9 height 51
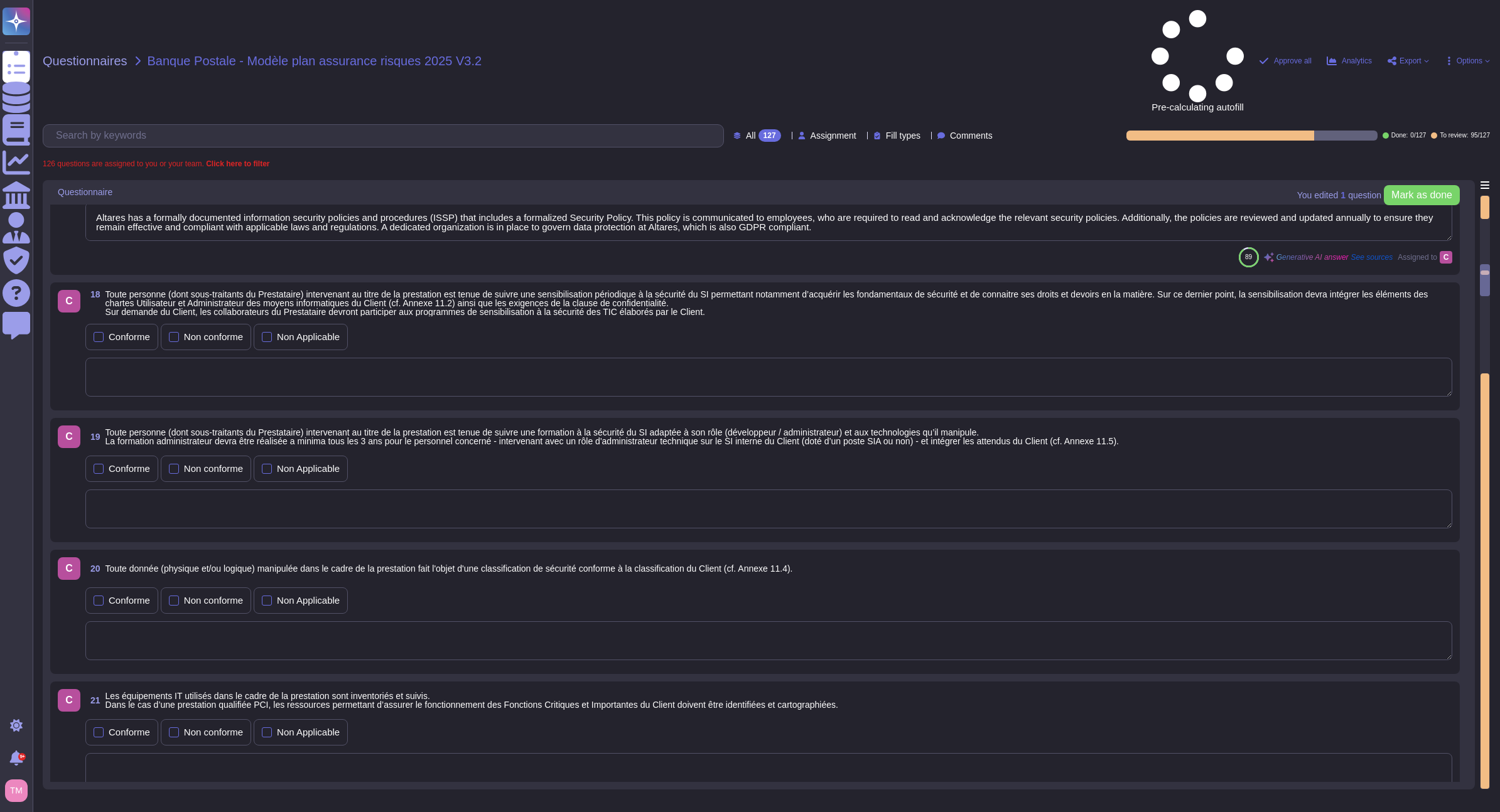
type textarea "Altares has a formally documented information security policies and procedures …"
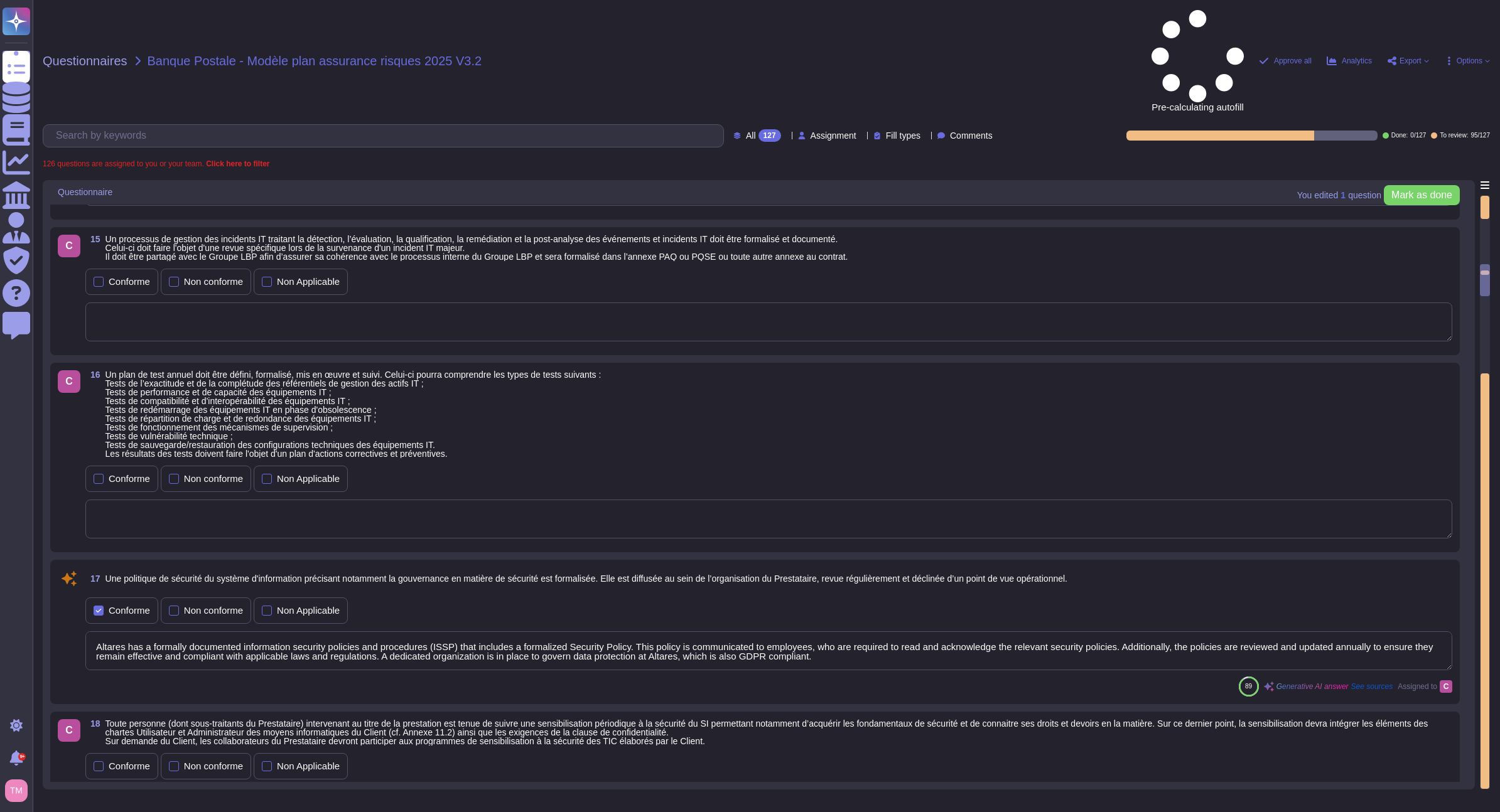
click at [1485, 195] on div at bounding box center [1485, 207] width 9 height 23
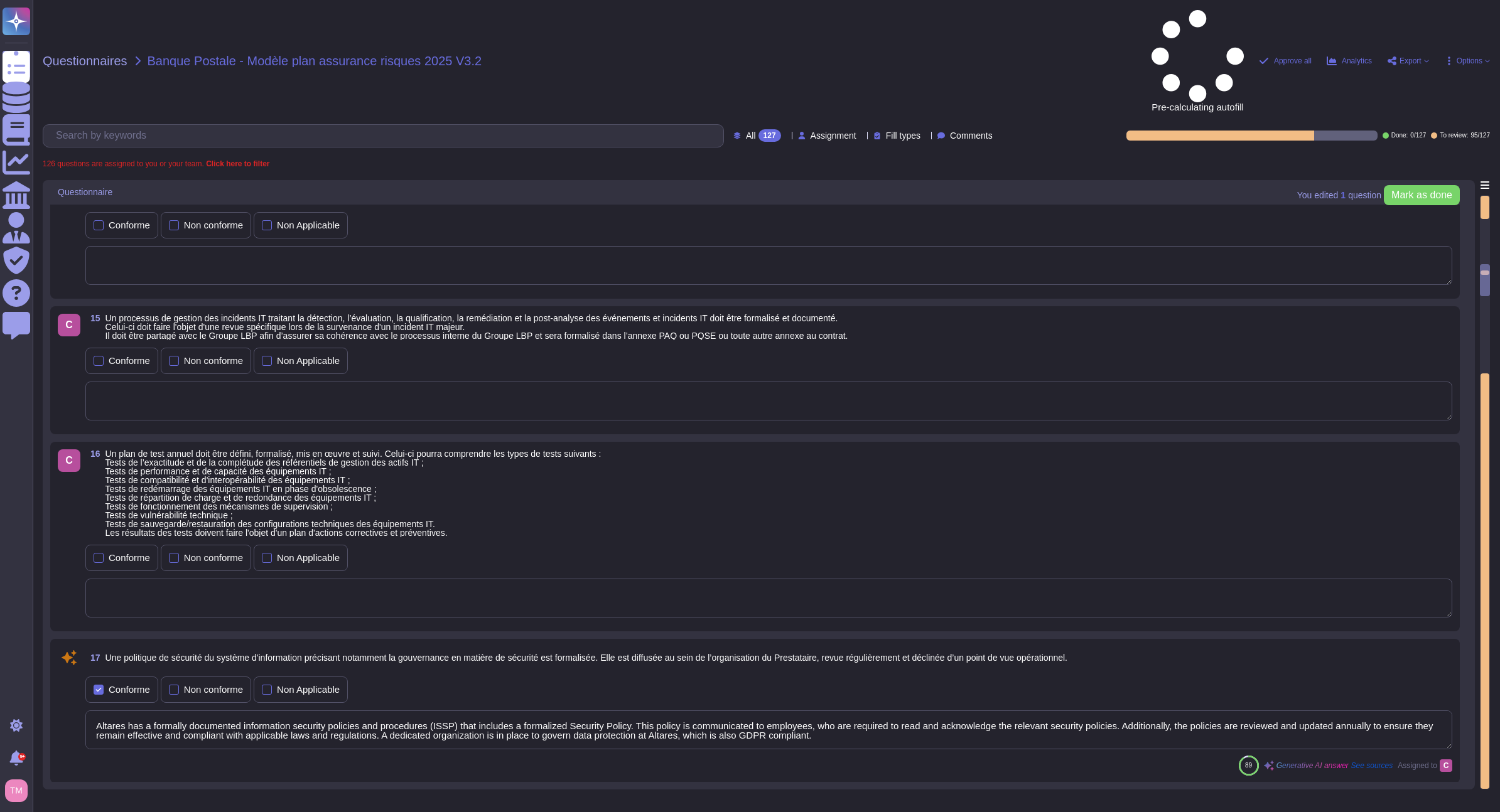
click at [1485, 195] on div at bounding box center [1485, 207] width 9 height 23
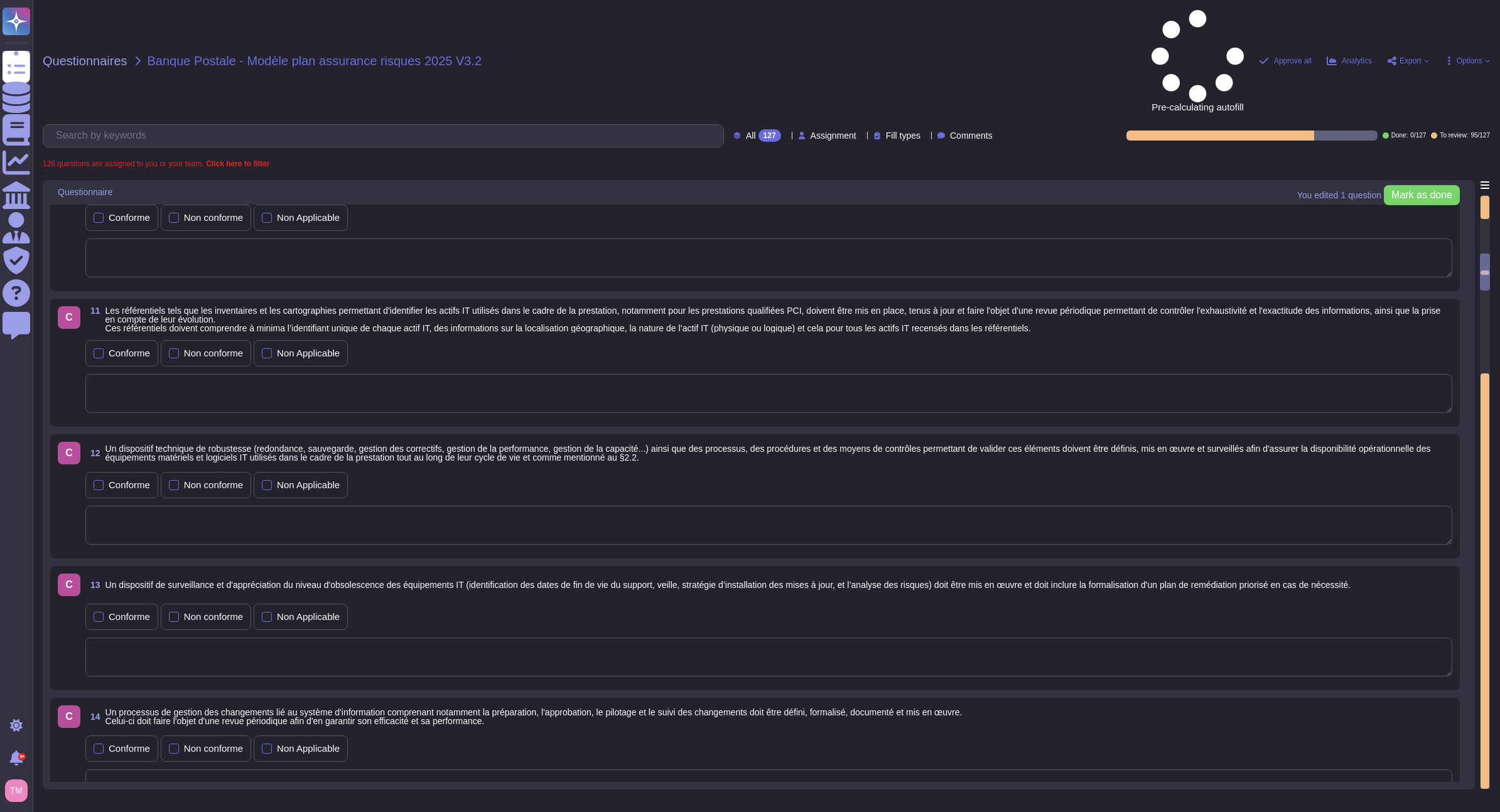
click at [1485, 195] on div at bounding box center [1485, 207] width 9 height 23
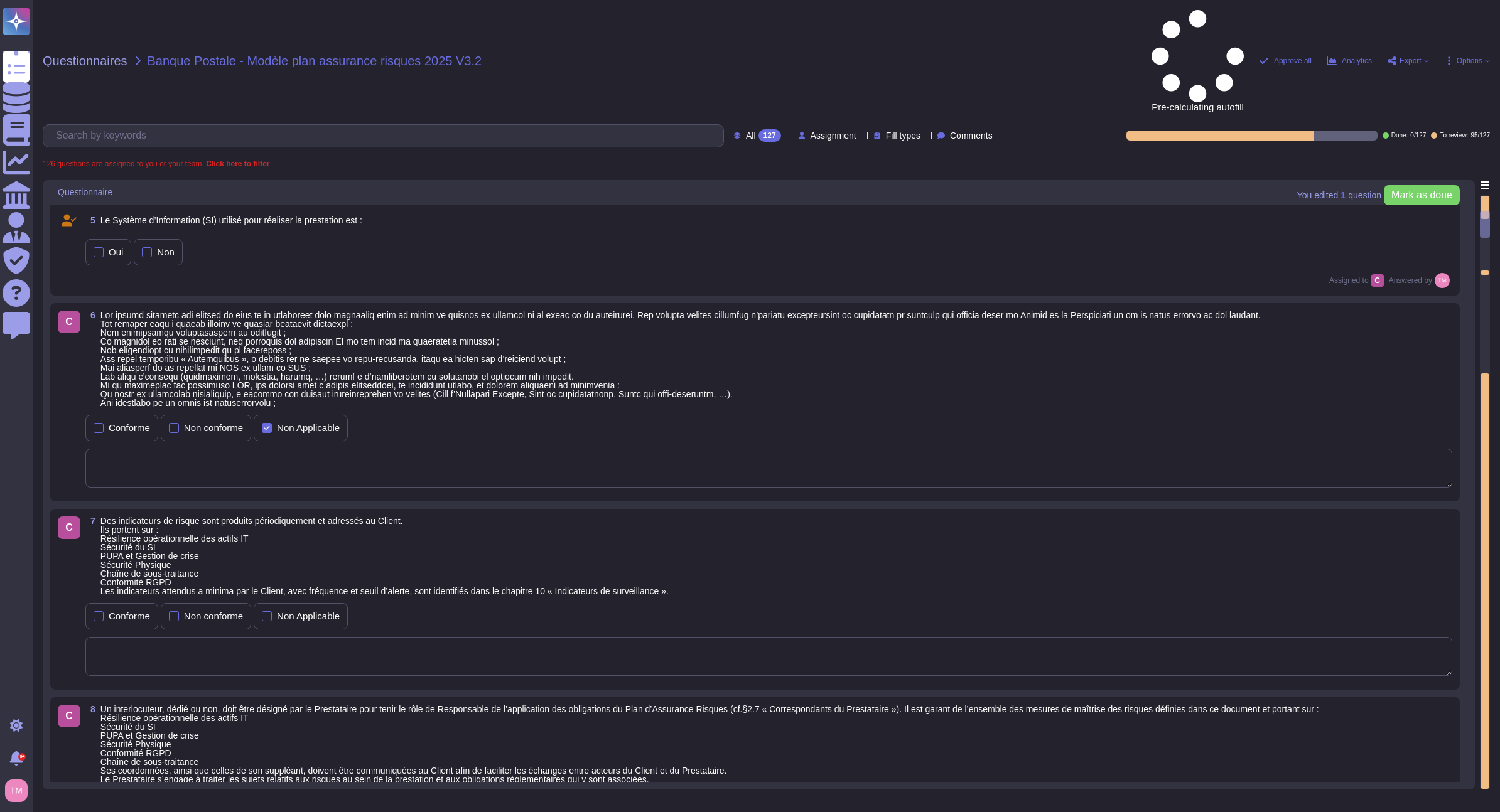
scroll to position [376, 0]
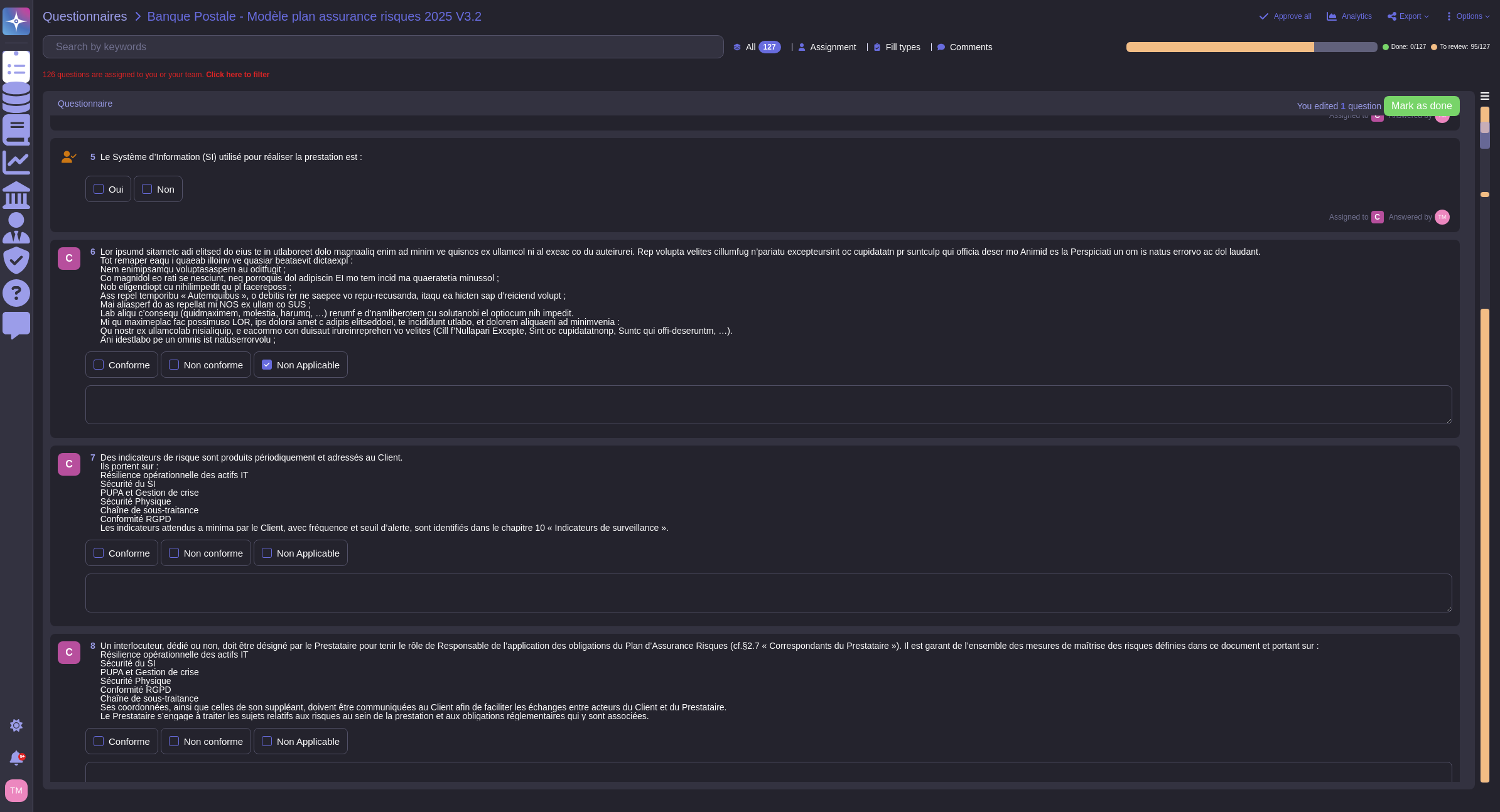
click at [990, 349] on div "C 6 Conforme Non conforme Non Applicable" at bounding box center [755, 339] width 1395 height 183
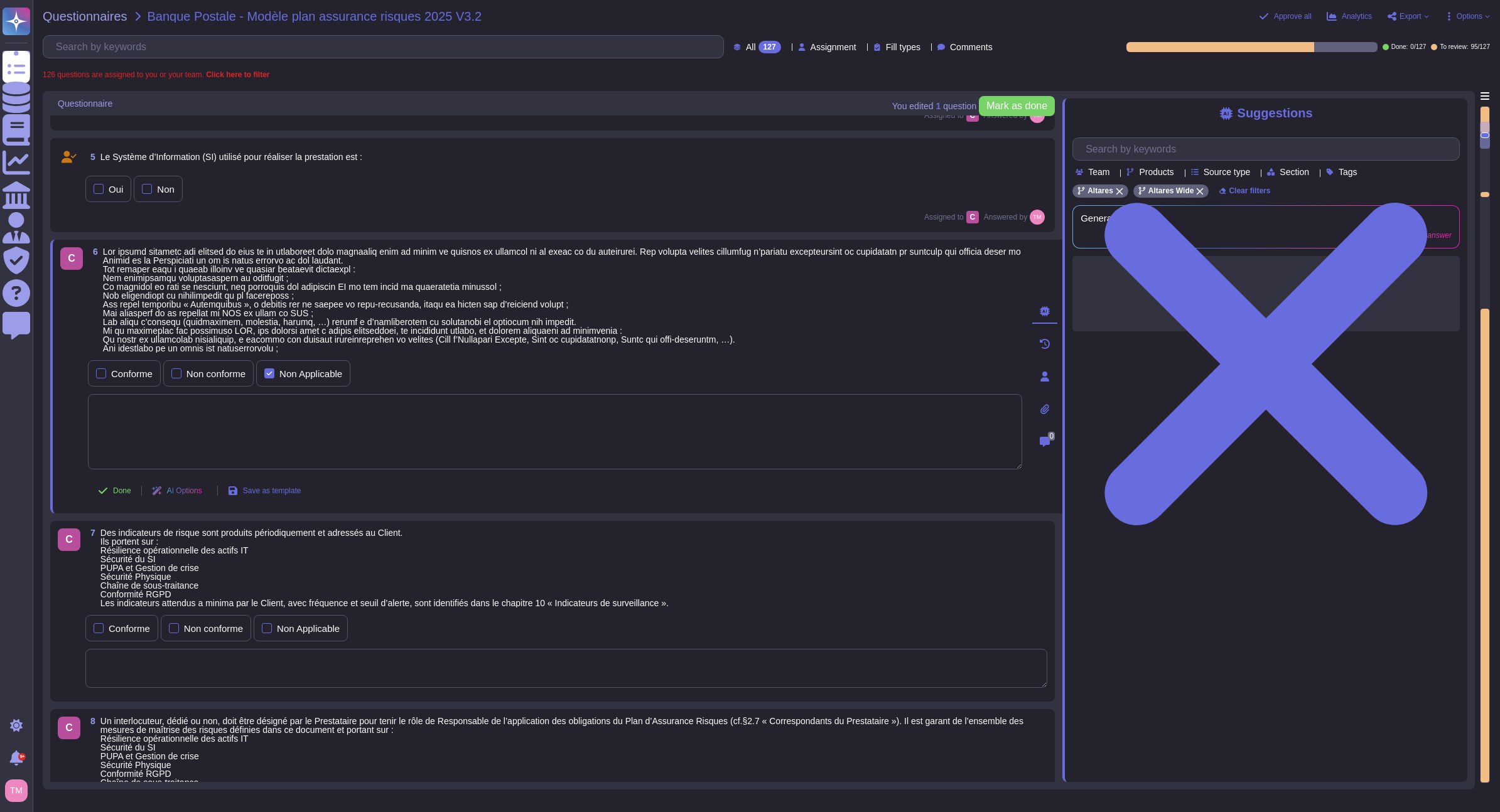
click at [762, 308] on span at bounding box center [562, 300] width 919 height 105
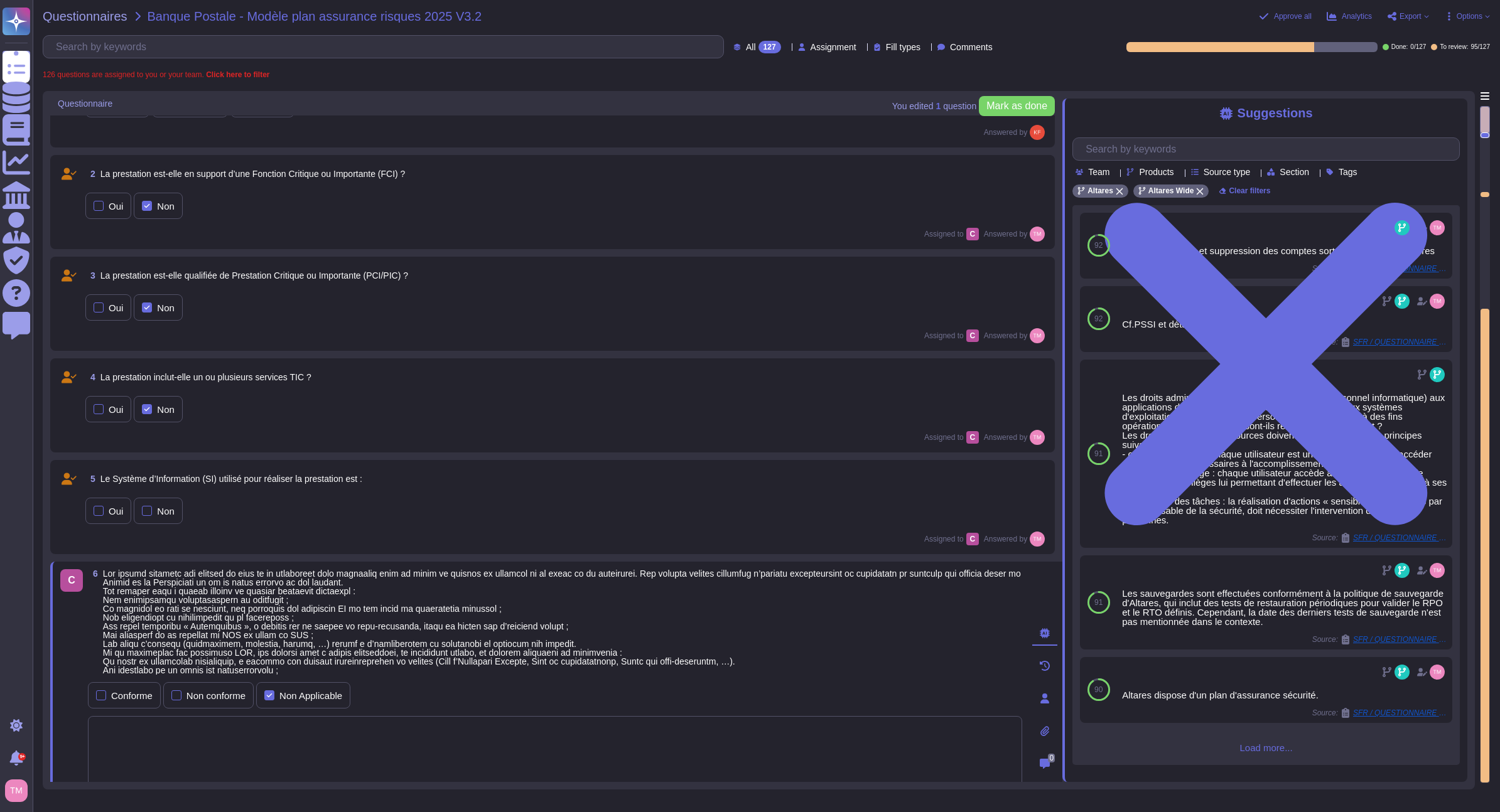
scroll to position [63, 0]
click at [288, 498] on div "Oui Non" at bounding box center [566, 510] width 962 height 26
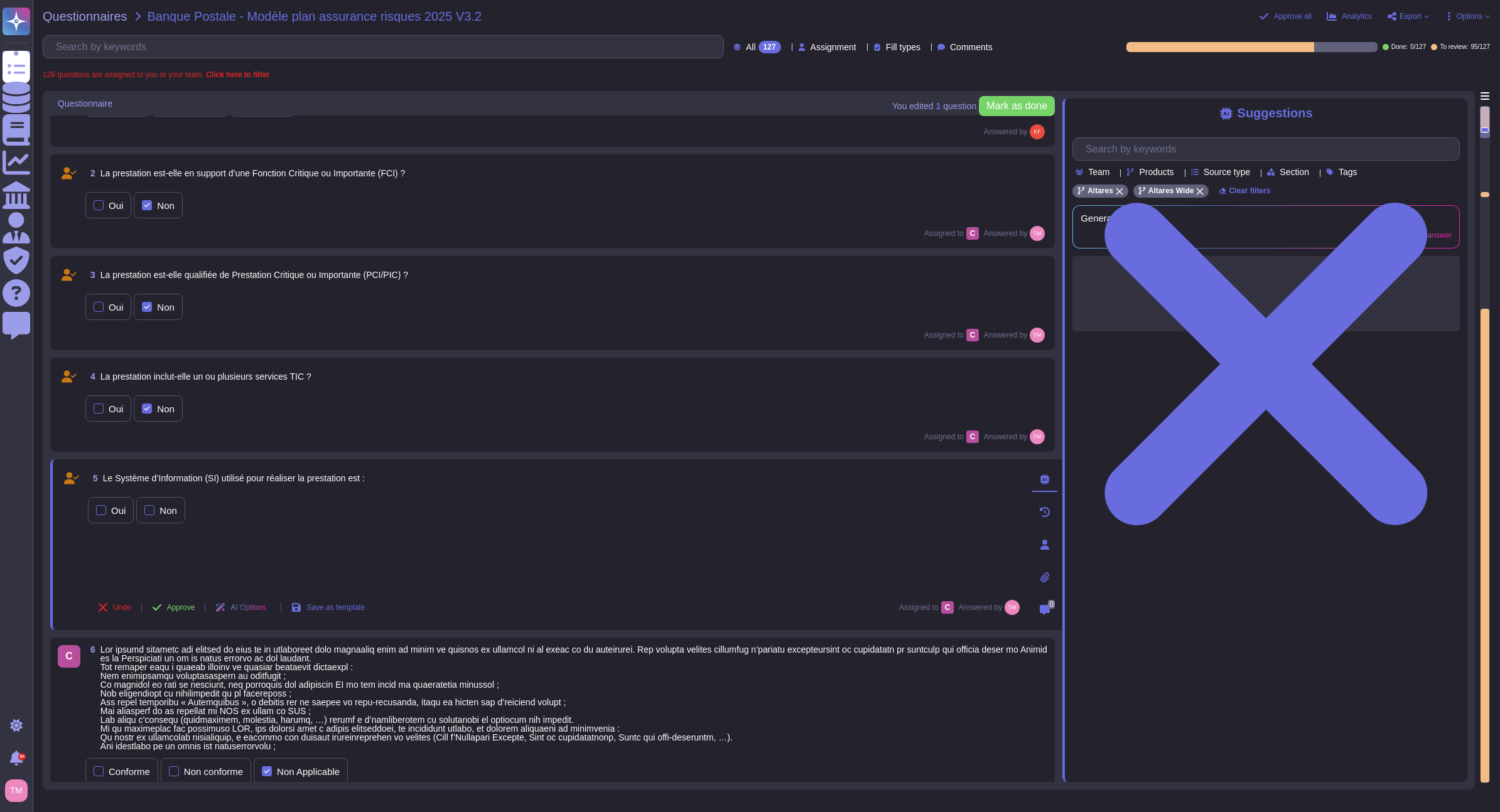
click at [384, 183] on span "2 La prestation est-elle en support d’une Fonction Critique ou Importante (FCI)…" at bounding box center [245, 173] width 319 height 23
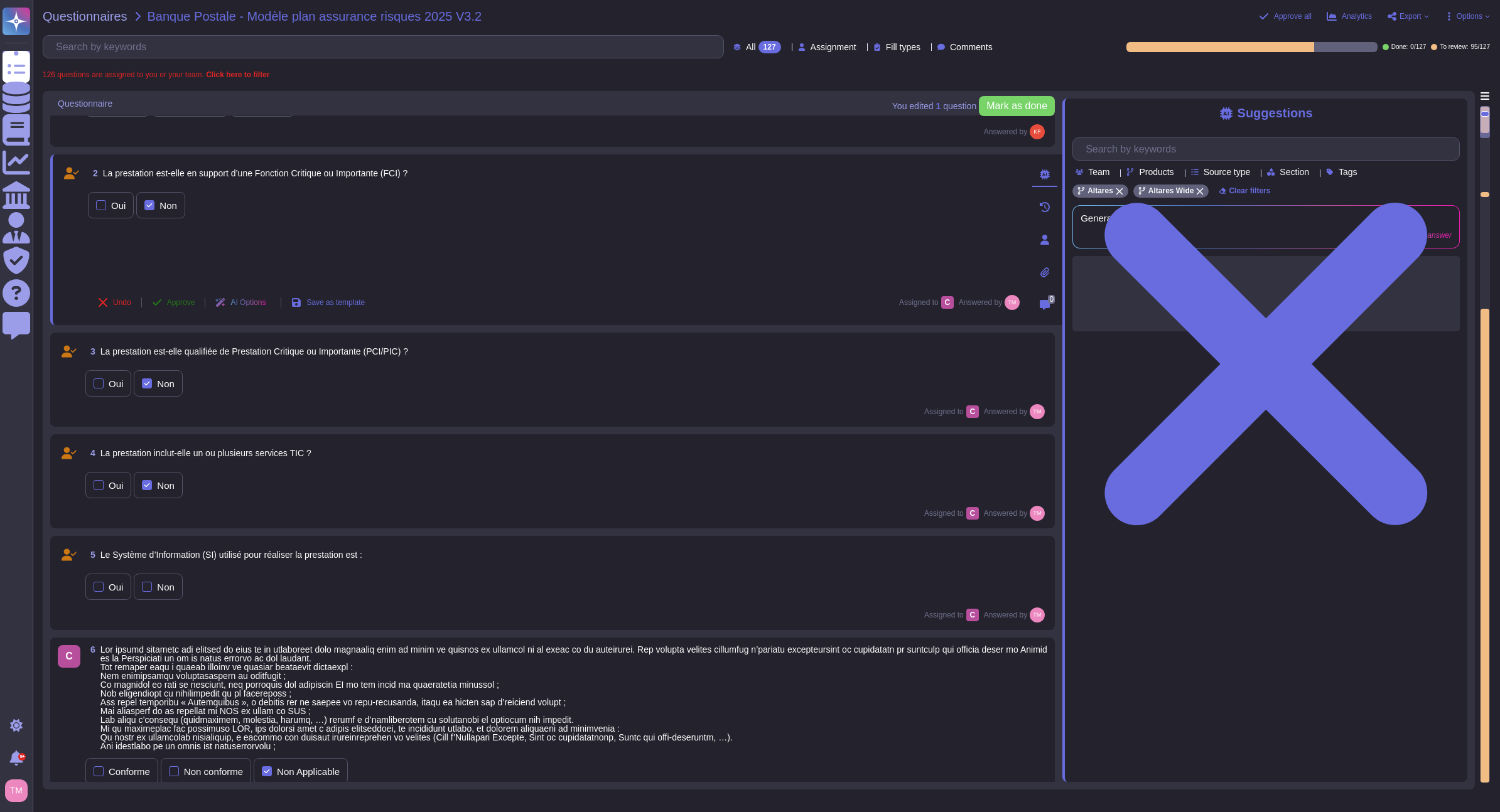
click at [174, 305] on span "Approve" at bounding box center [181, 302] width 29 height 7
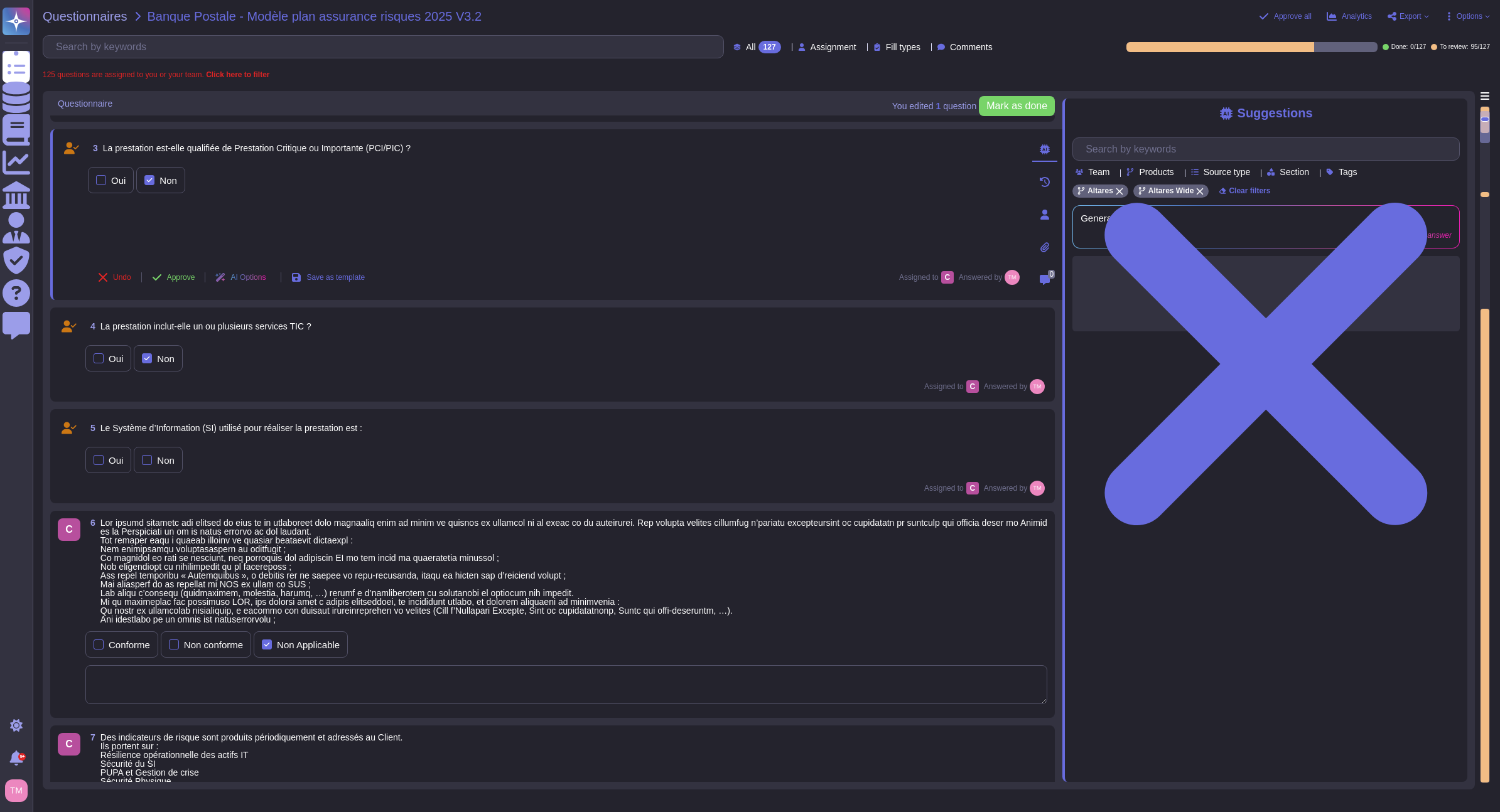
scroll to position [188, 0]
click at [185, 278] on span "Approve" at bounding box center [181, 278] width 29 height 7
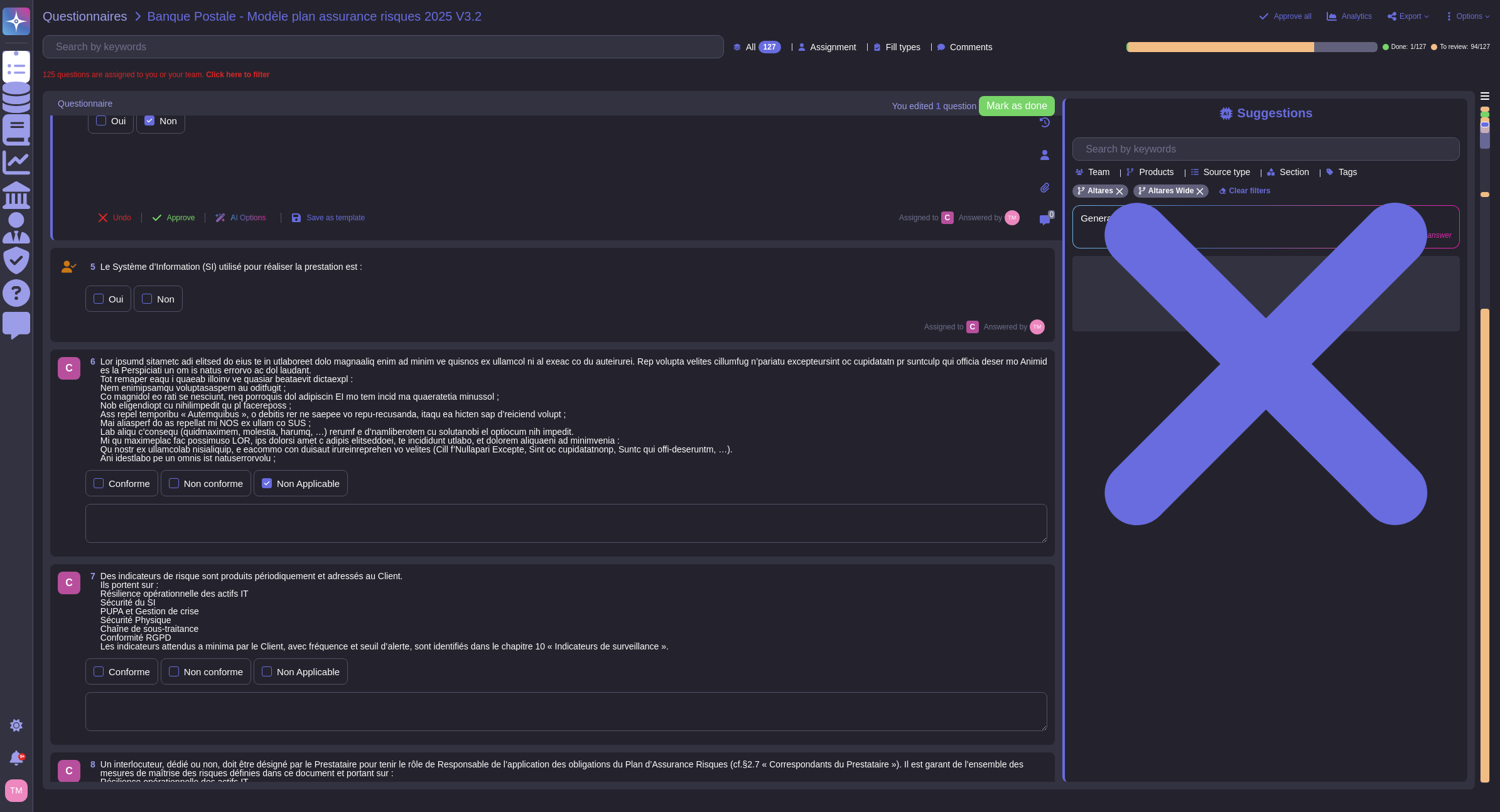
scroll to position [283, 0]
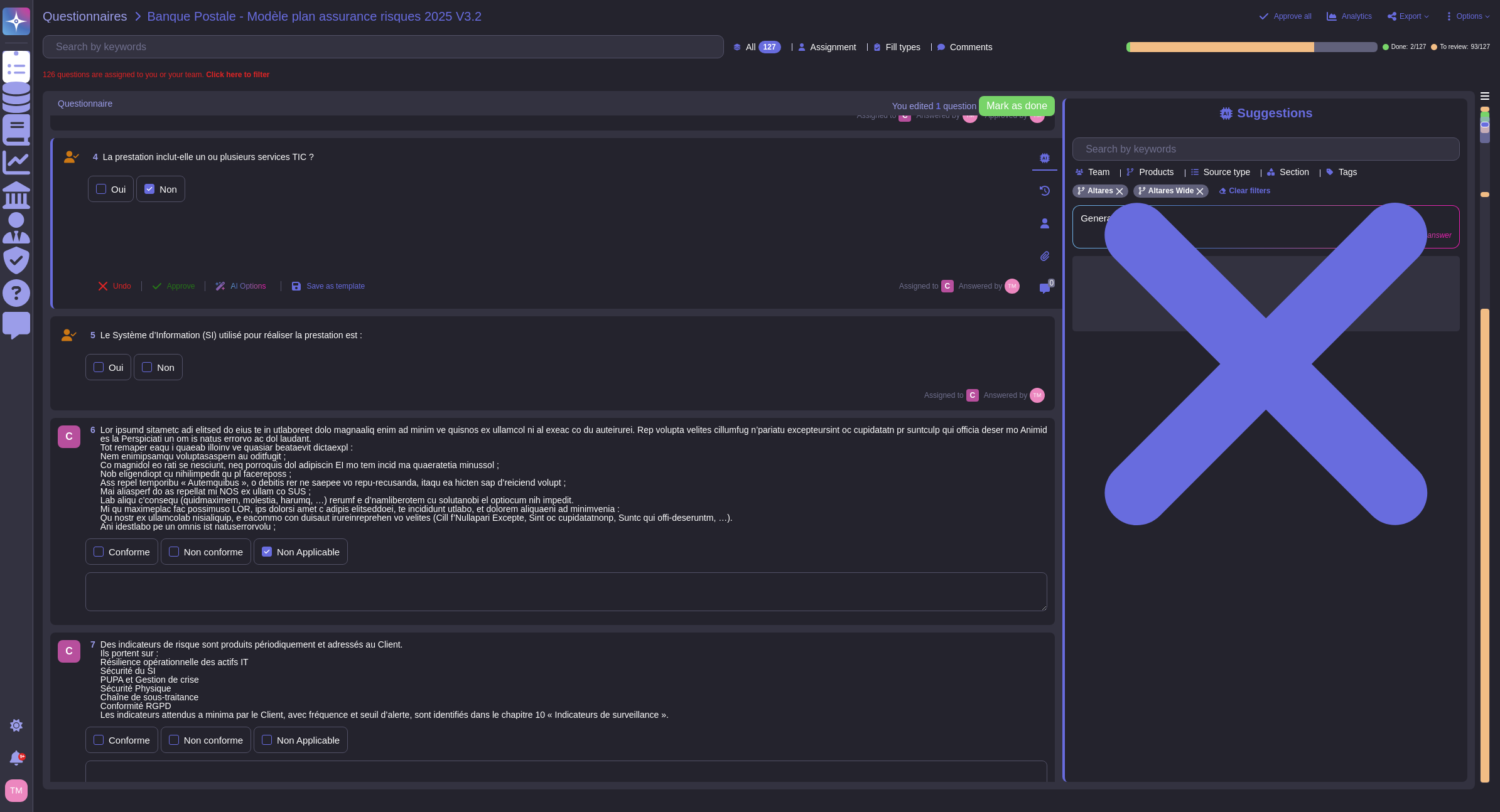
click at [179, 291] on button "Approve" at bounding box center [174, 286] width 64 height 25
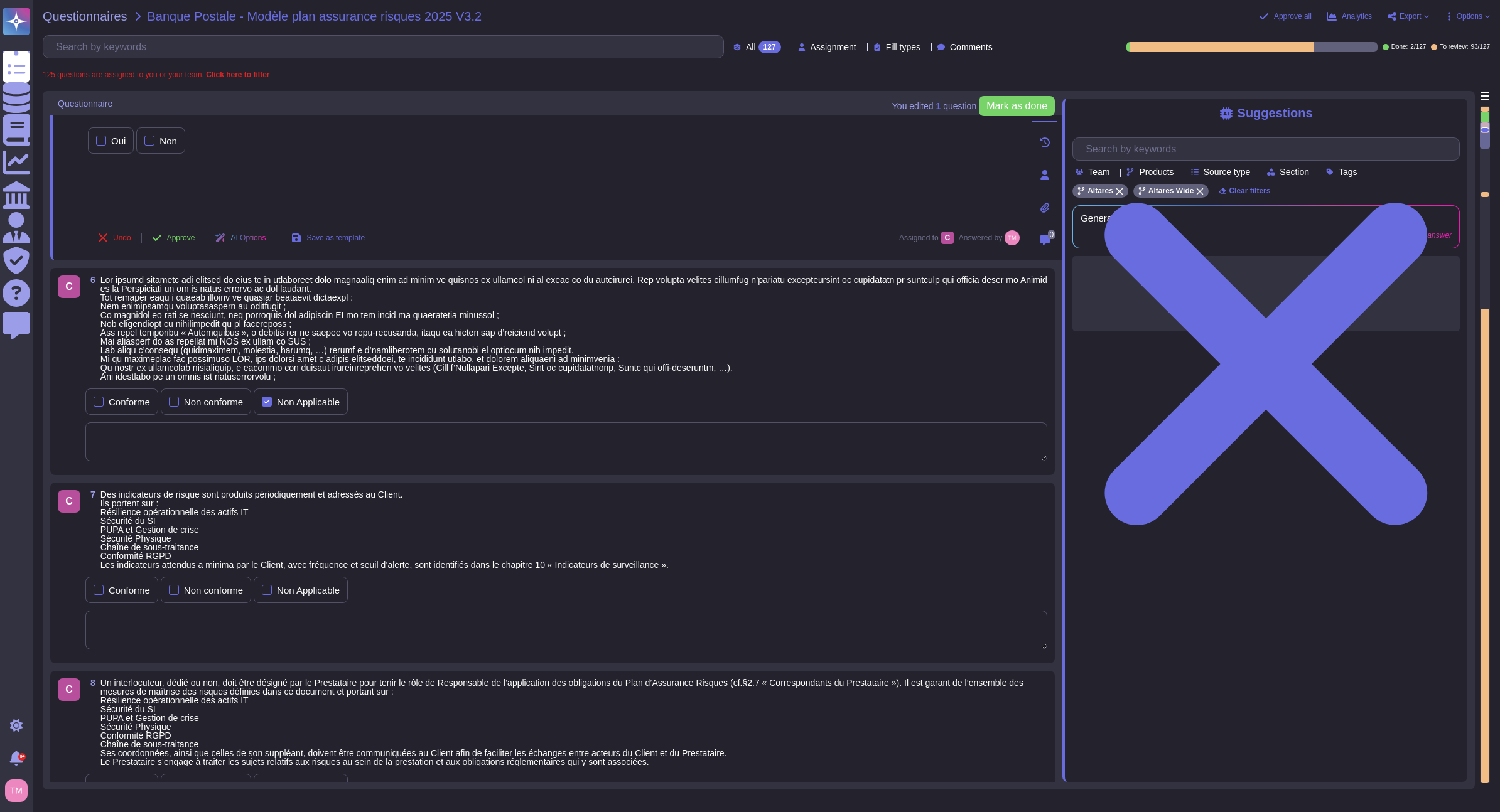
scroll to position [376, 0]
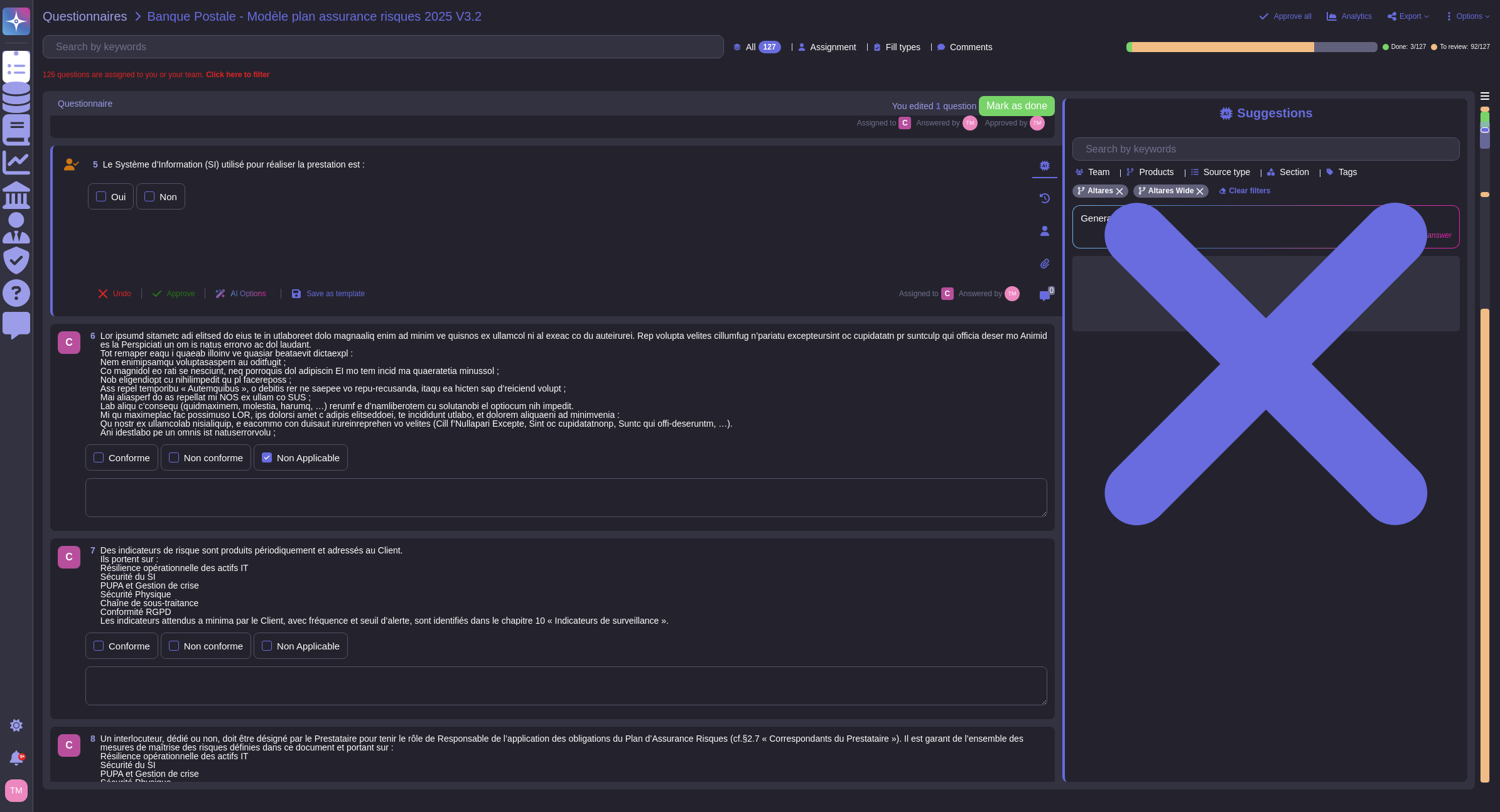
click at [171, 290] on span "Approve" at bounding box center [181, 294] width 29 height 7
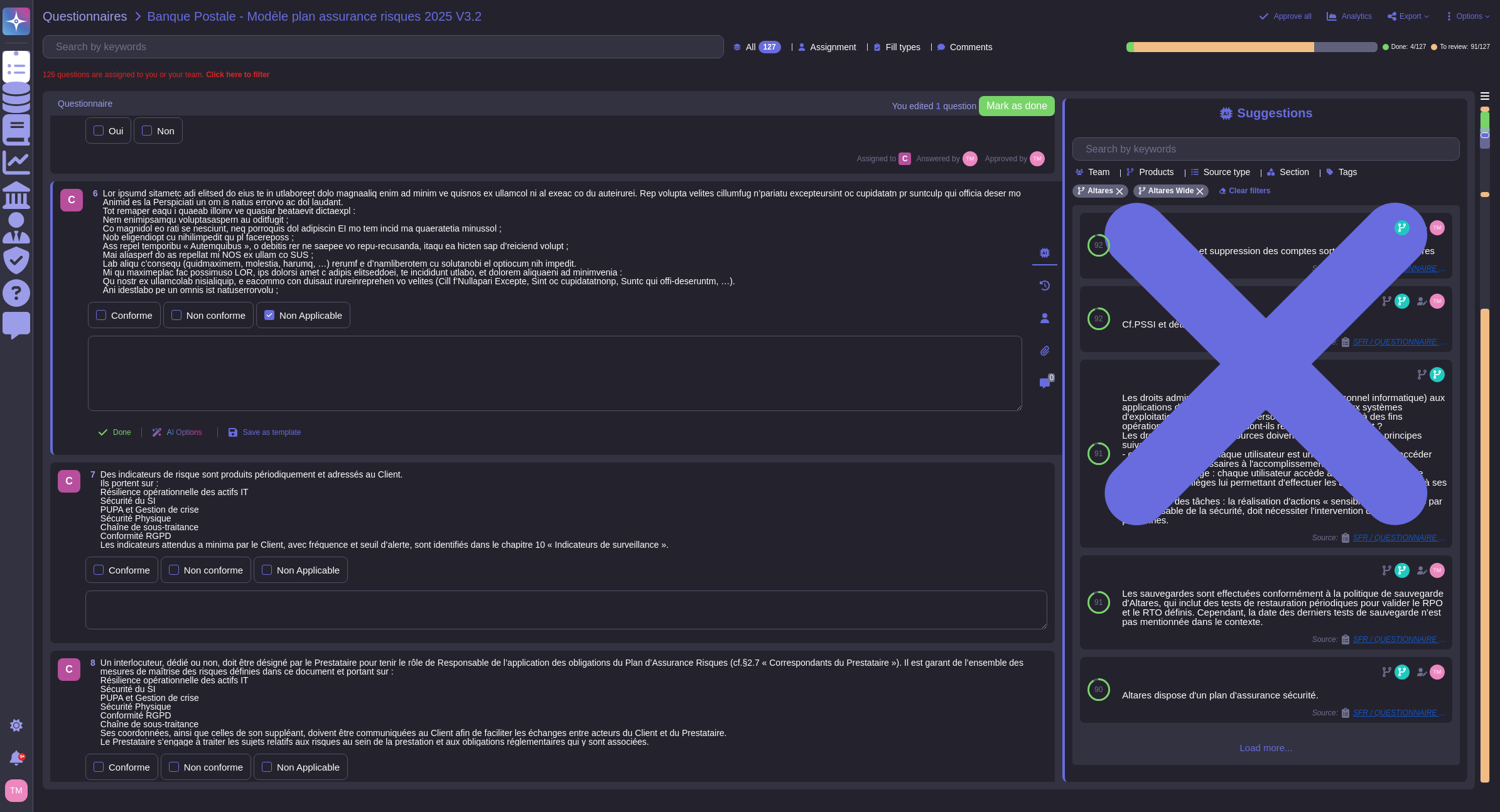
scroll to position [471, 0]
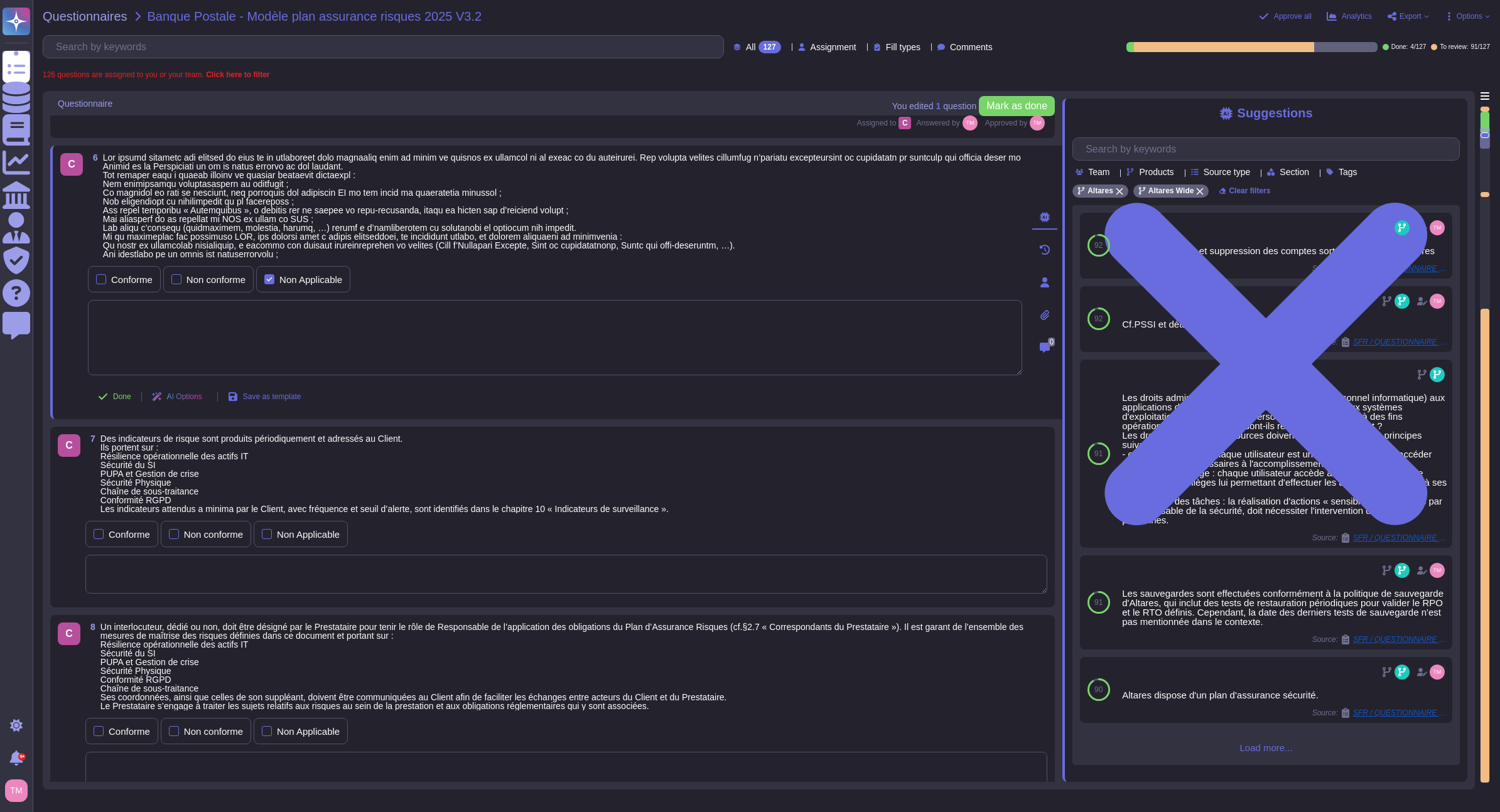
click at [496, 212] on span at bounding box center [562, 206] width 918 height 107
click at [759, 44] on div "127" at bounding box center [770, 47] width 23 height 12
click at [751, 105] on div "To do 32" at bounding box center [768, 110] width 102 height 14
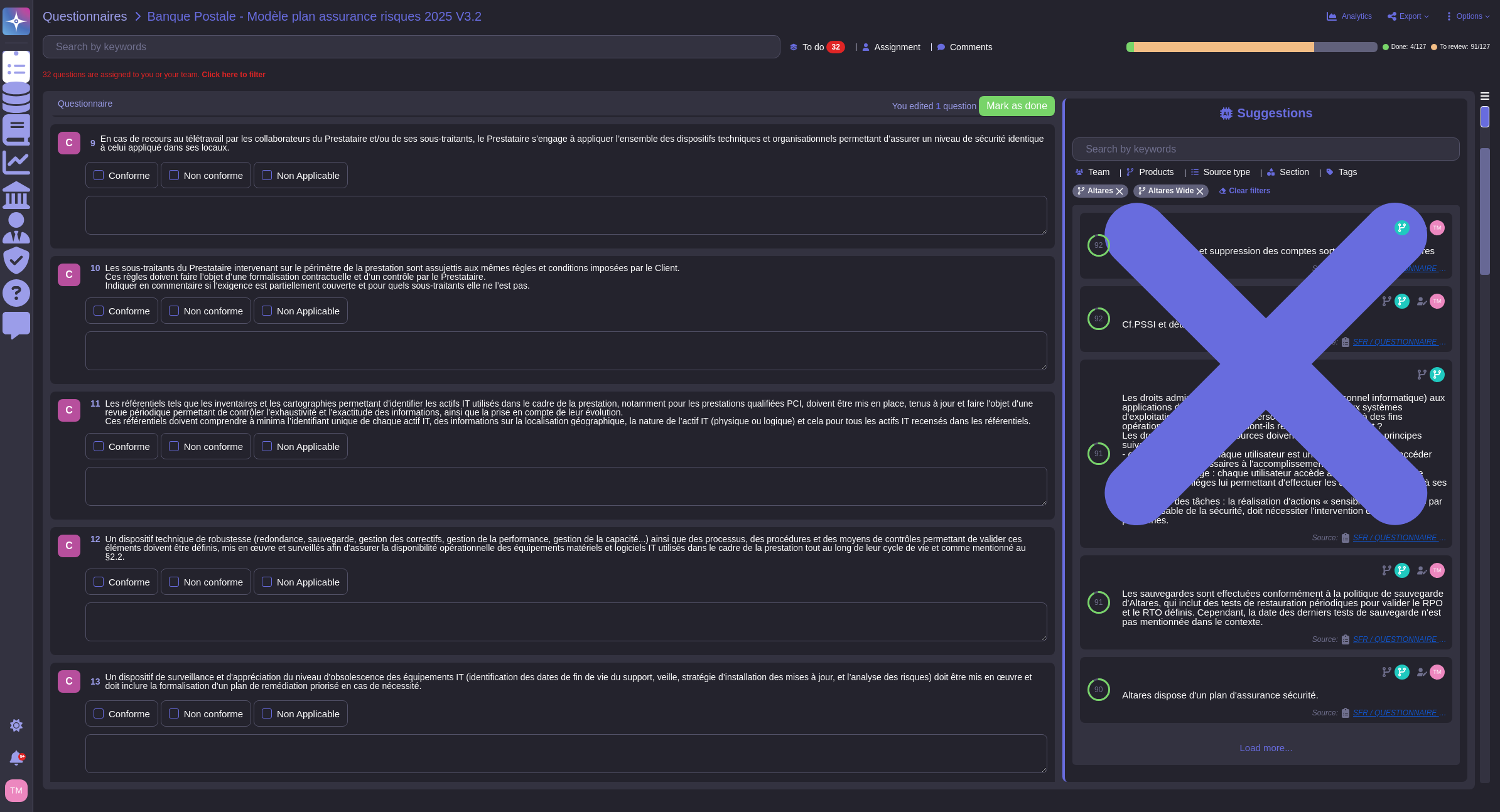
click at [785, 37] on div "To do 32 Assignment Comments" at bounding box center [520, 47] width 955 height 23
click at [803, 47] on span "To do" at bounding box center [813, 47] width 21 height 9
click at [790, 144] on span "To review" at bounding box center [799, 141] width 40 height 11
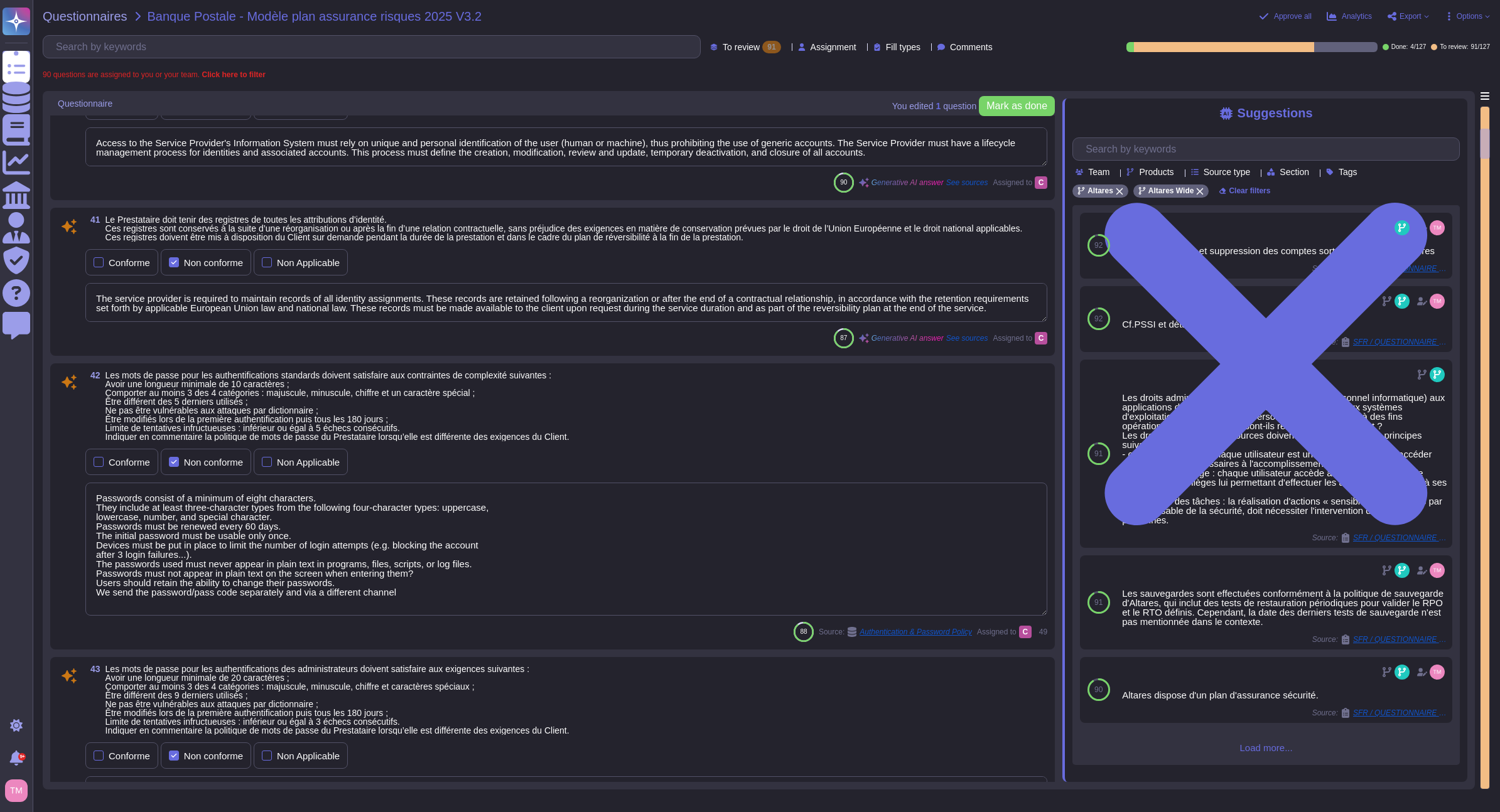
type textarea "The service provider is required to maintain records of all identity assignment…"
type textarea "Passwords consist of a minimum of eight characters. They include at least three…"
type textarea "Les comptes d’administration suivent les mêmes règles que celles des utilisateu…"
type textarea "Altares has a formally documented information security policies and procedures …"
type textarea "La protection des informations confidentielles, des informations exclusives, de…"
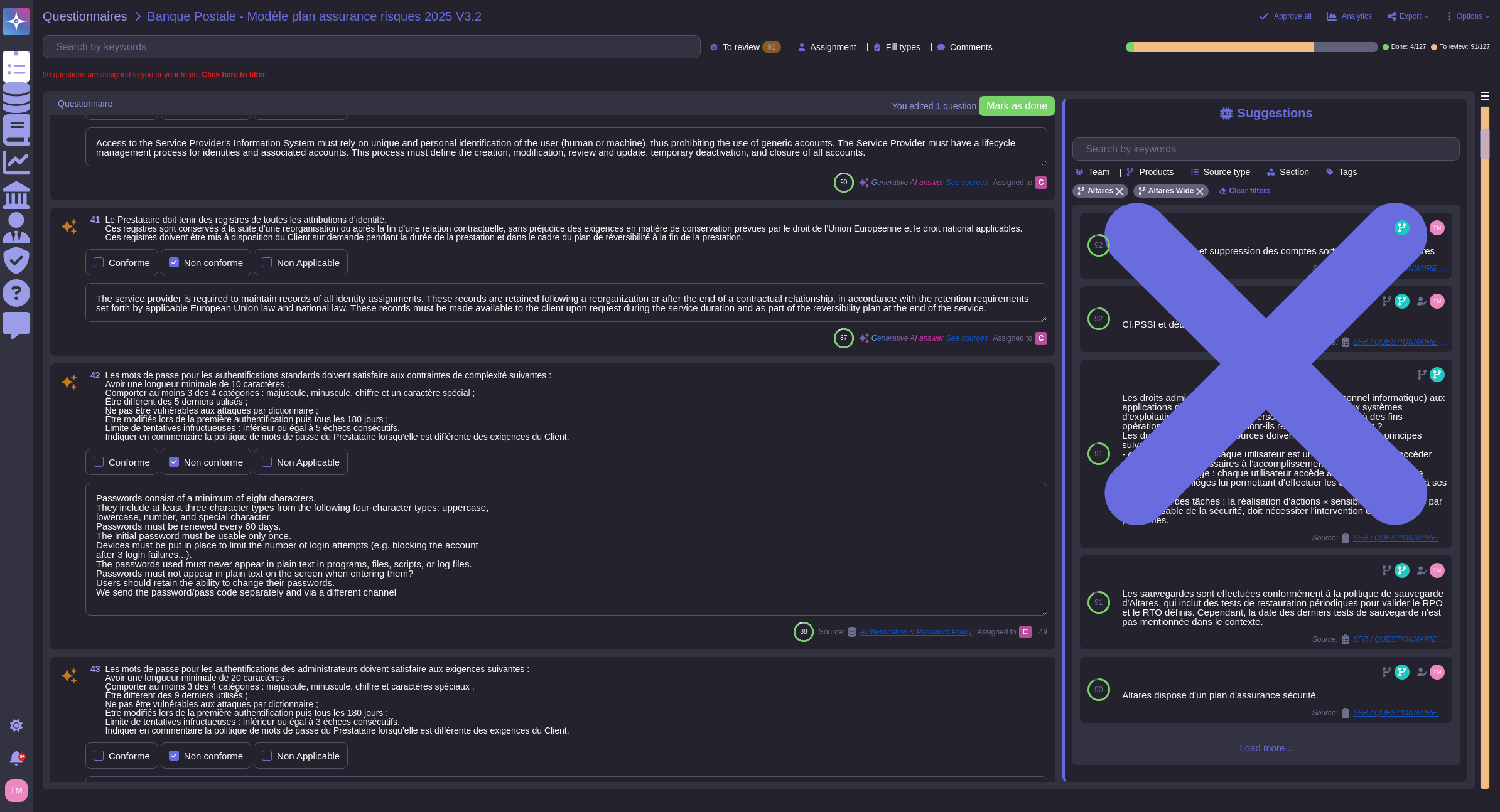
type textarea "Access to the Service Provider's Information System must rely on unique and per…"
type textarea "Les journaux sont examinés manuellement en cas d'incident ou de doute, et à l'a…"
type textarea "Passwords are protected by cryptographic mechanisms during transit and are neve…"
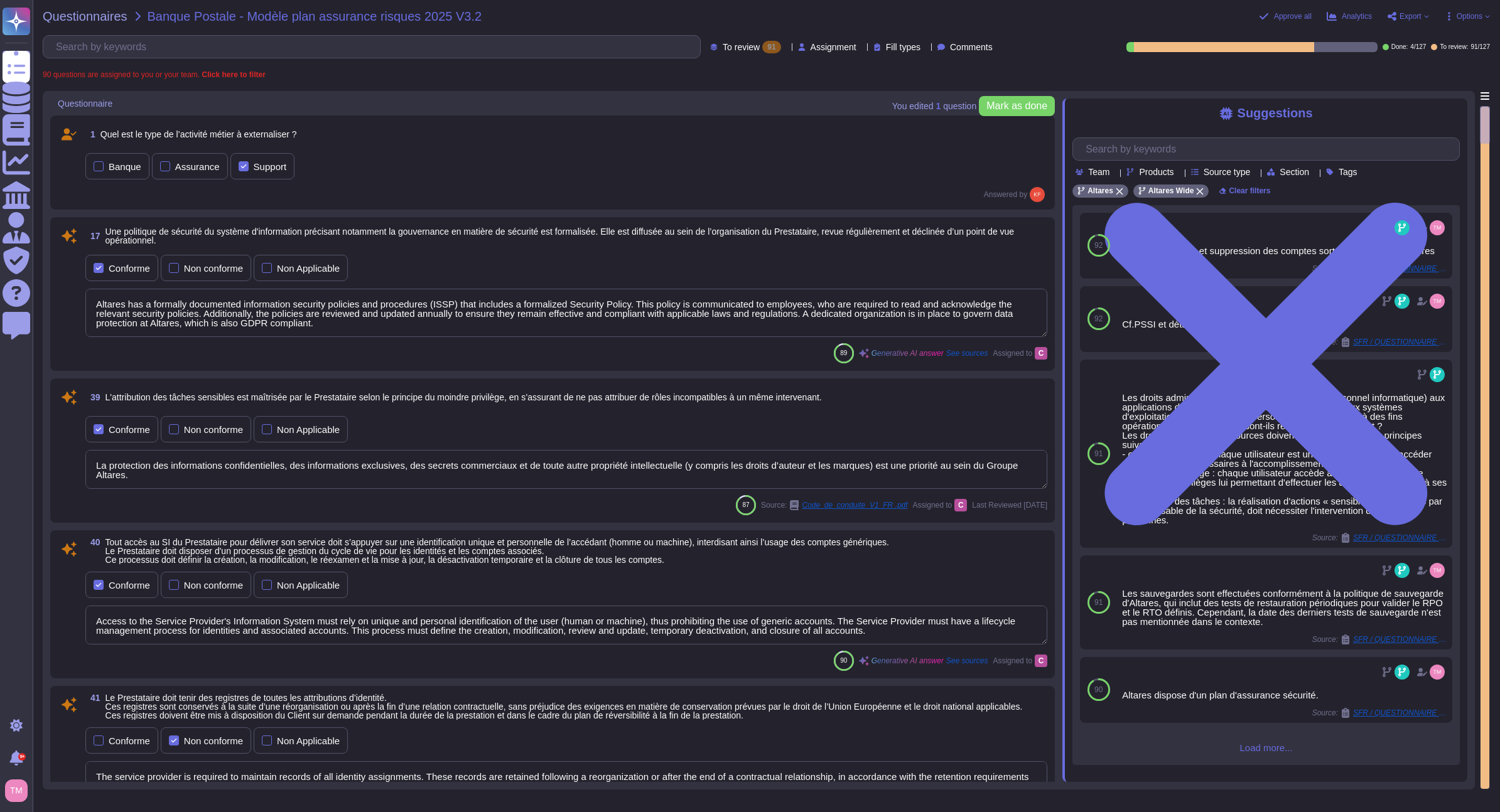
click at [475, 337] on textarea "Altares has a formally documented information security policies and procedures …" at bounding box center [566, 313] width 962 height 48
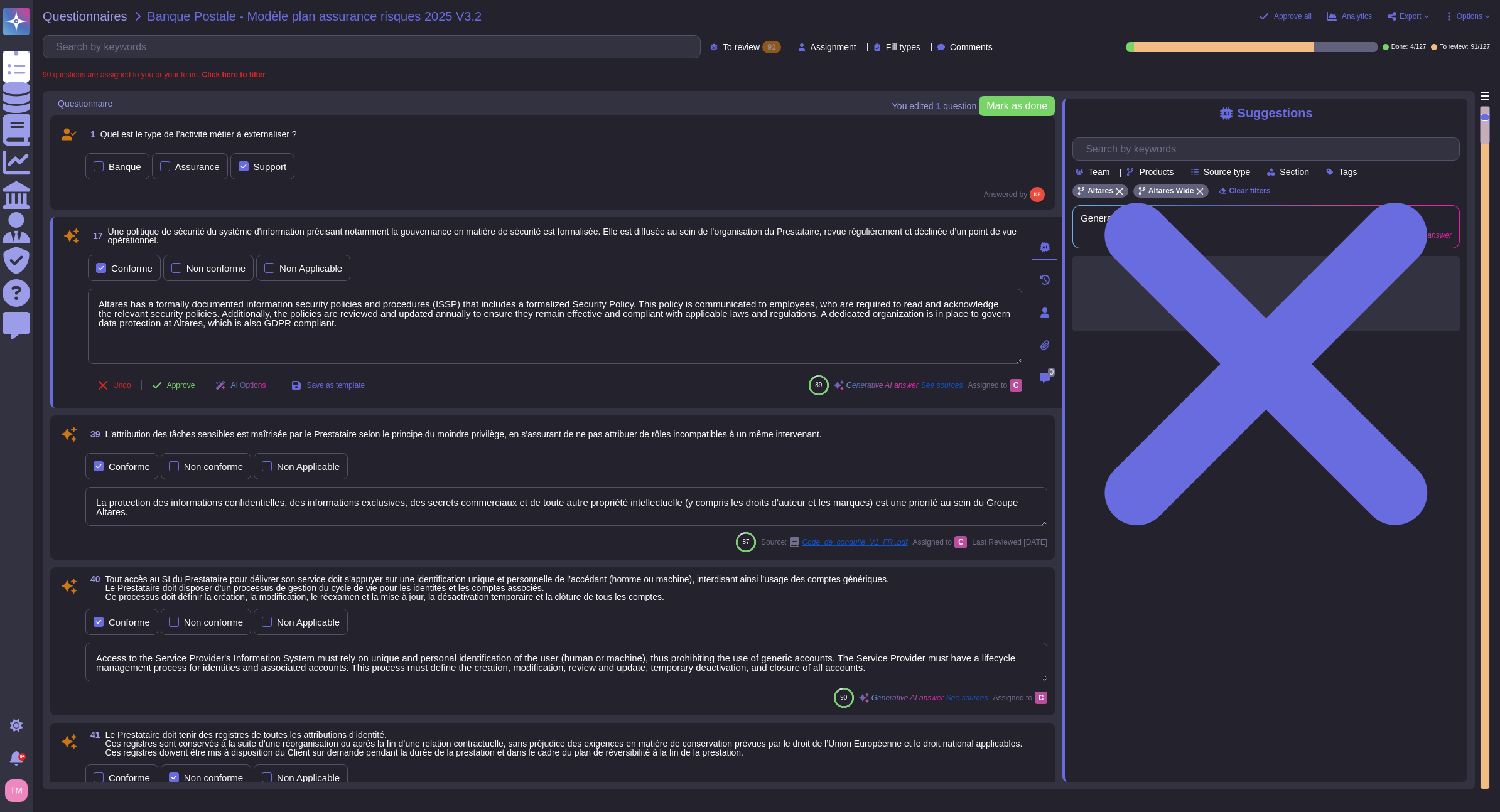
drag, startPoint x: 465, startPoint y: 335, endPoint x: 77, endPoint y: 301, distance: 389.5
click at [77, 301] on div "17 Une politique de sécurité du système d'information précisant notamment la go…" at bounding box center [541, 313] width 962 height 176
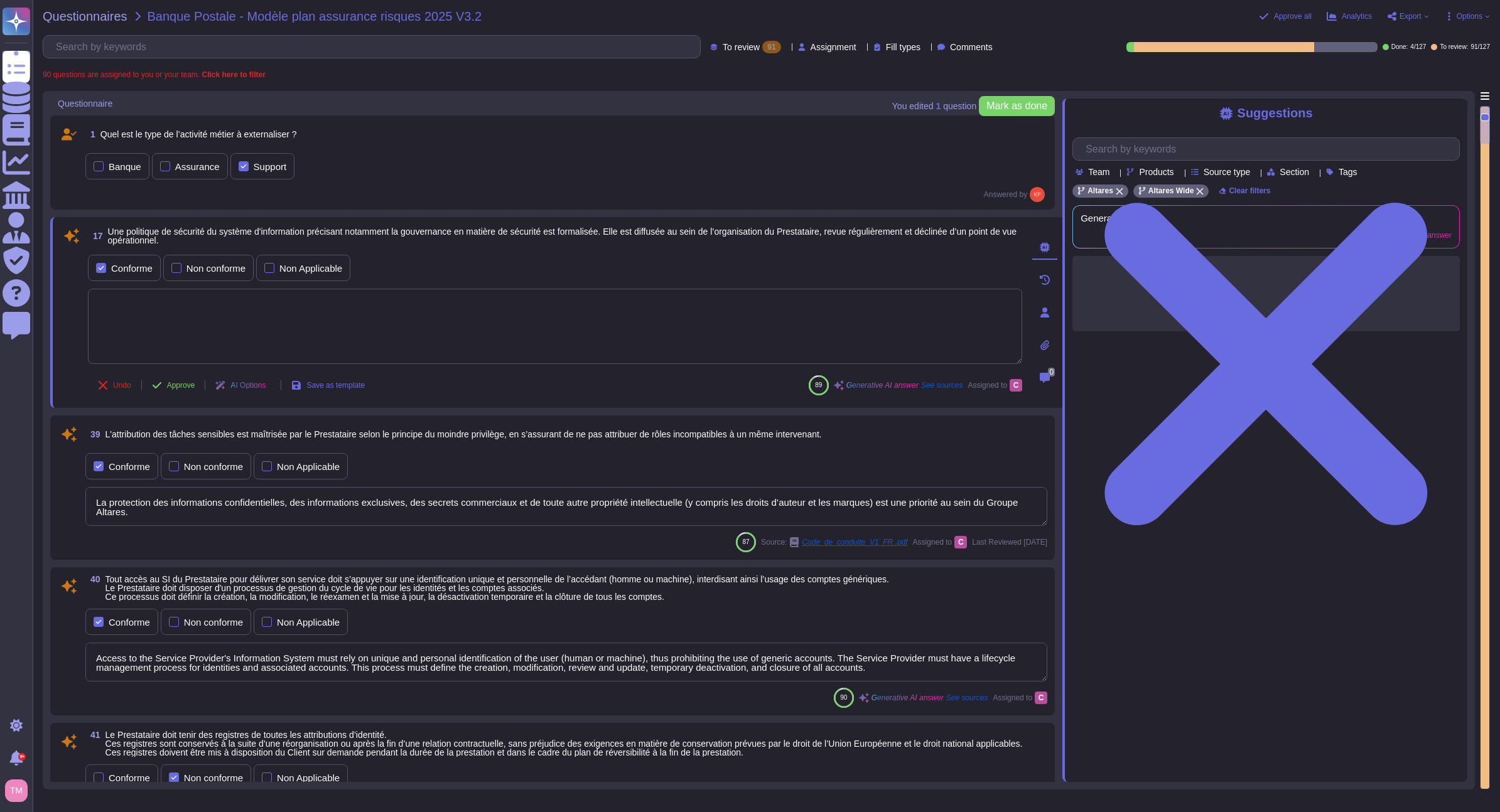
click at [1470, 18] on span "Options" at bounding box center [1469, 16] width 26 height 7
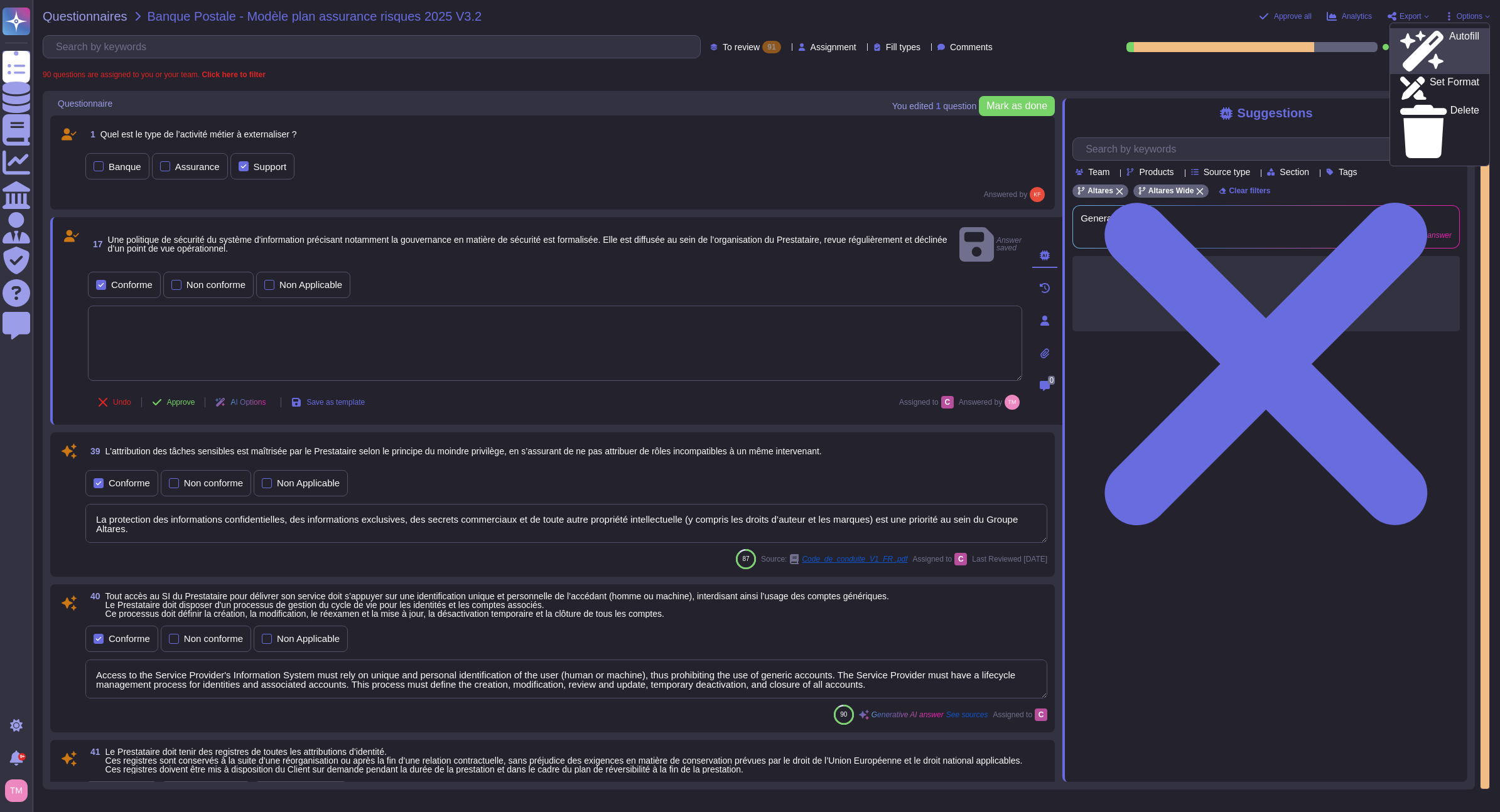
click at [1449, 31] on p "Autofill" at bounding box center [1464, 51] width 30 height 40
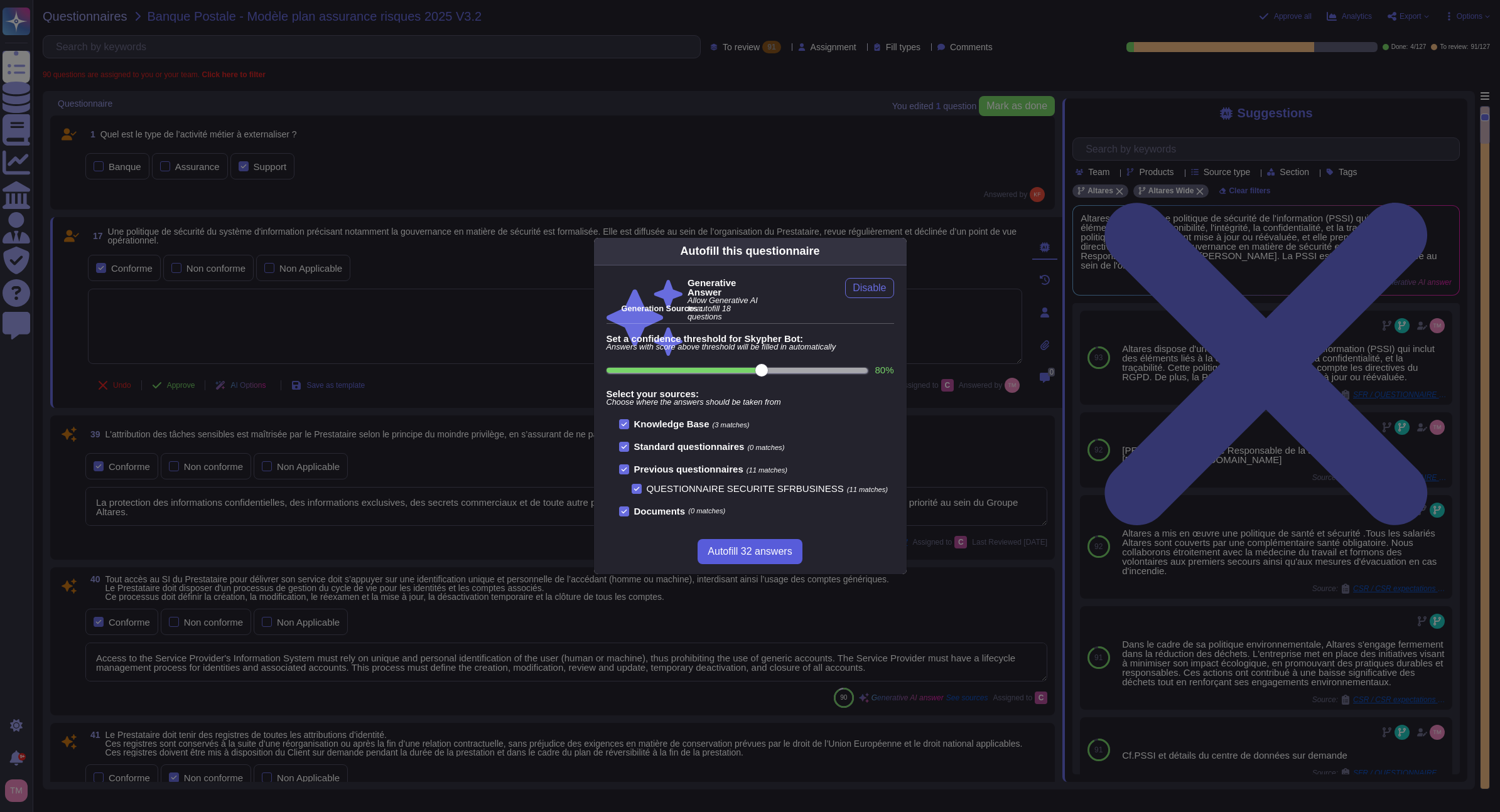
click at [734, 558] on button "Autofill 32 answers" at bounding box center [749, 551] width 104 height 25
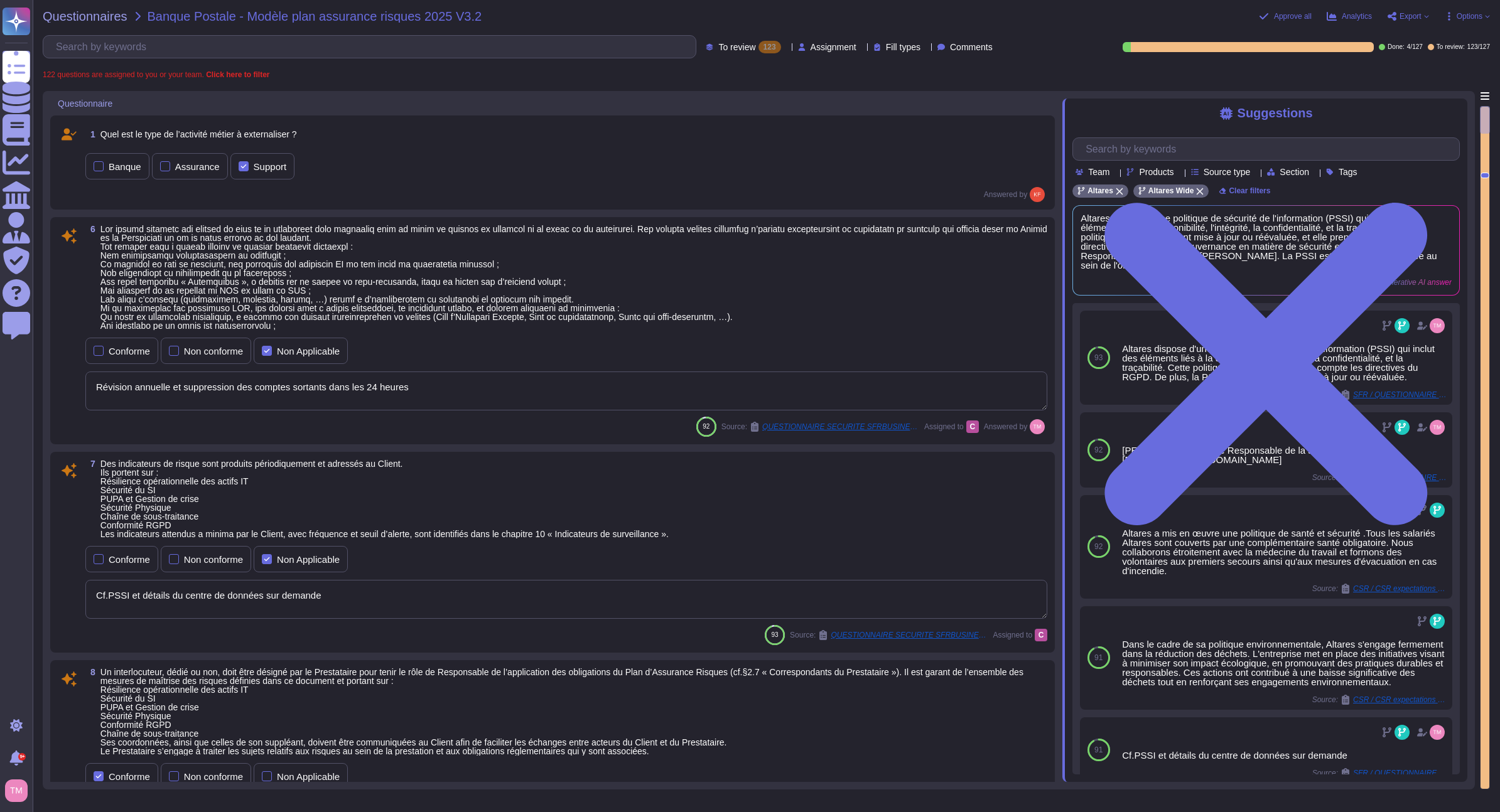
type textarea "Sébastien LEVEQUE est le Responsable de la sécurité. sebastien.leveque@altares.…"
type textarea "Nos sous-traitants sont liés par les normes de sécurité Altares. Cependant, le …"
type textarea "Révision annuelle et suppression des comptes sortants dans les 24 heures"
type textarea "Cf.PSSI et détails du centre de données sur demande"
type textarea "Sébastien LEVEQUE est le Responsable de la sécurité. sebastien.leveque@altares.…"
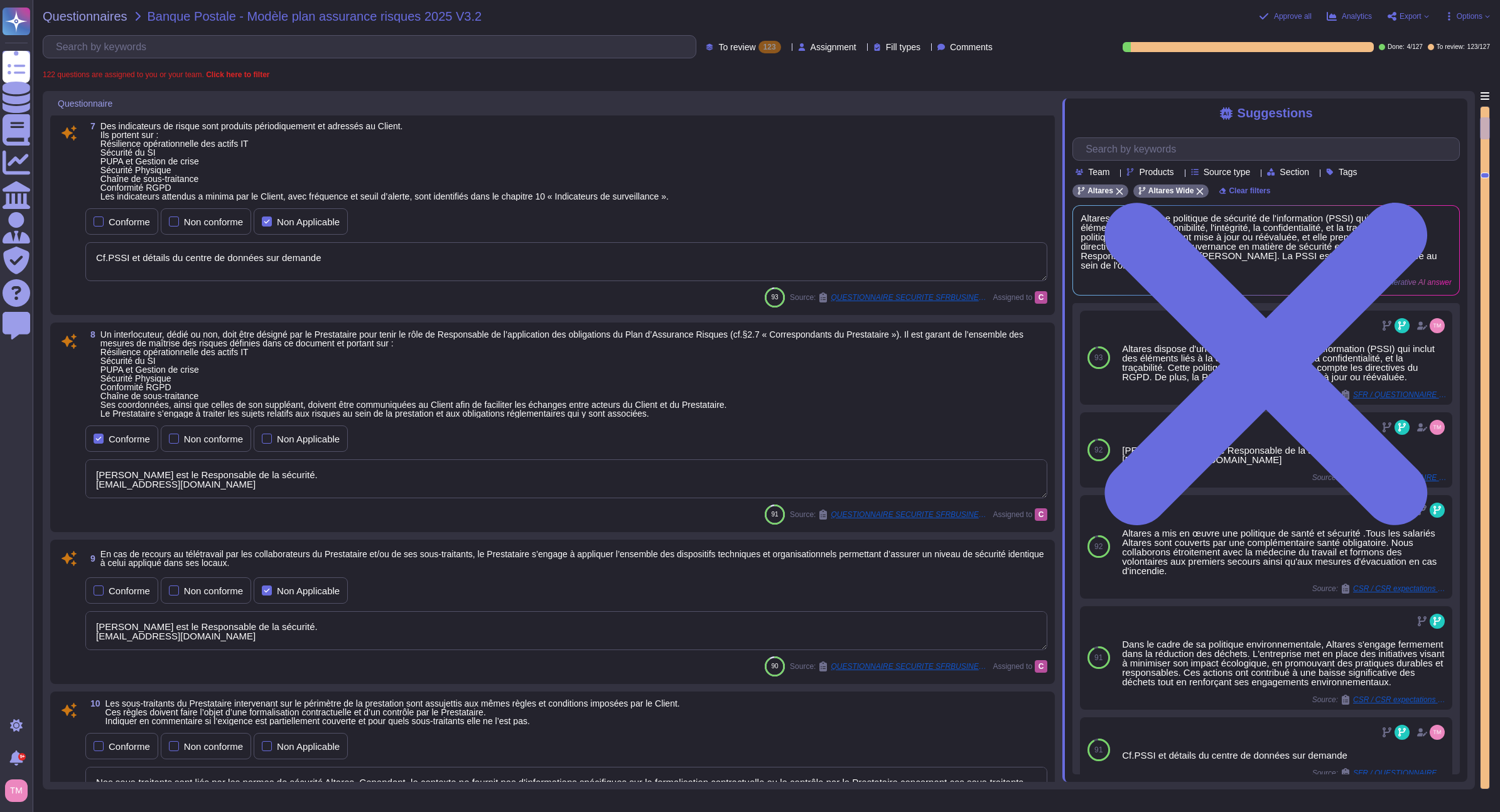
type textarea "Cf.PSSI et détails du centre de données sur demande"
type textarea "Nous avons mis en place des sauvegardes conformément à notre politique de sauve…"
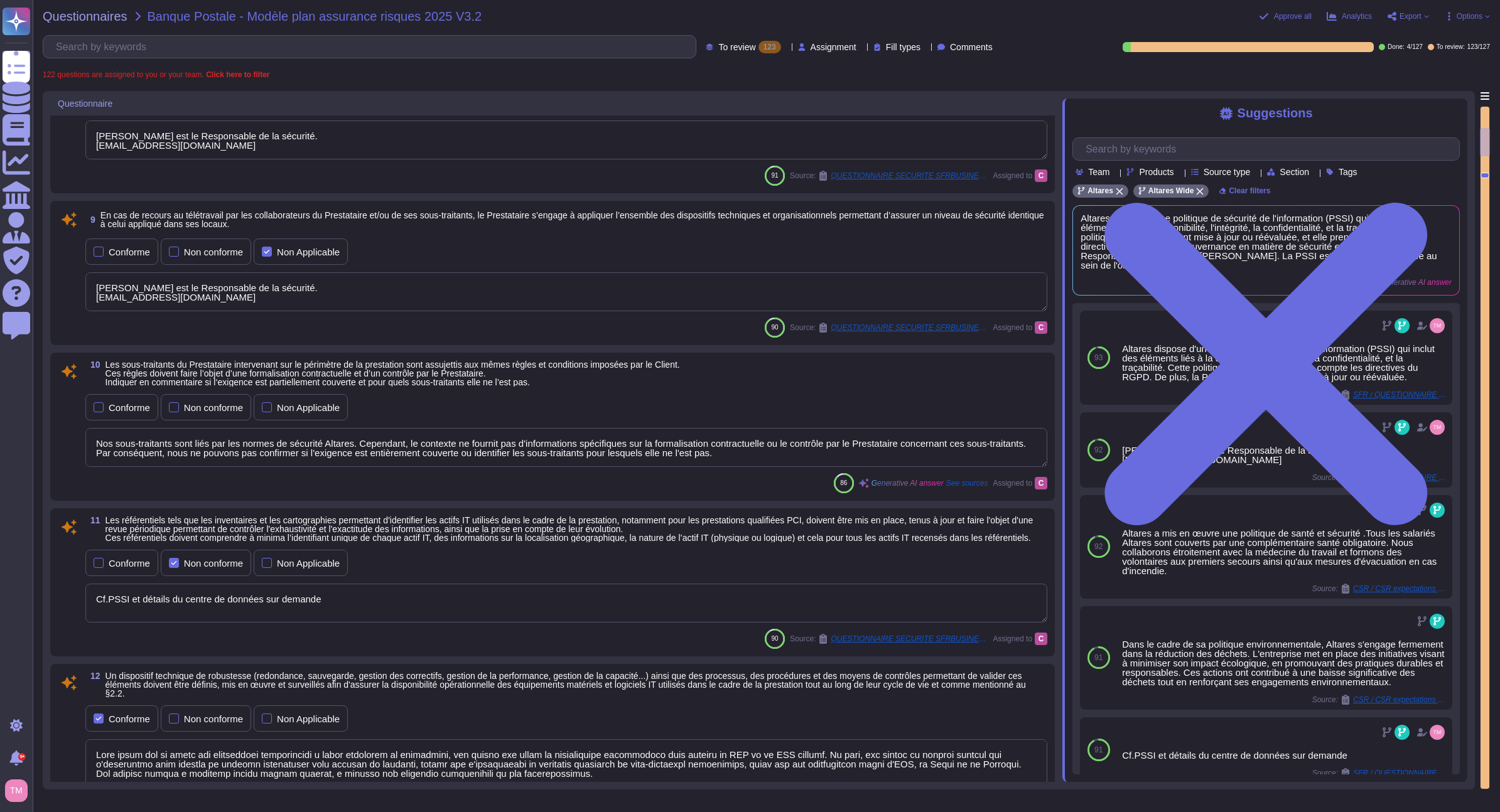
type textarea "Cf.PSSI et détails du centre de données sur demande"
type textarea "Nous avons un système de gestion du changement en place, et la formalisation de…"
type textarea "L'équipe du centre des opérations de sécurité d'Altares-D&B identifie les incid…"
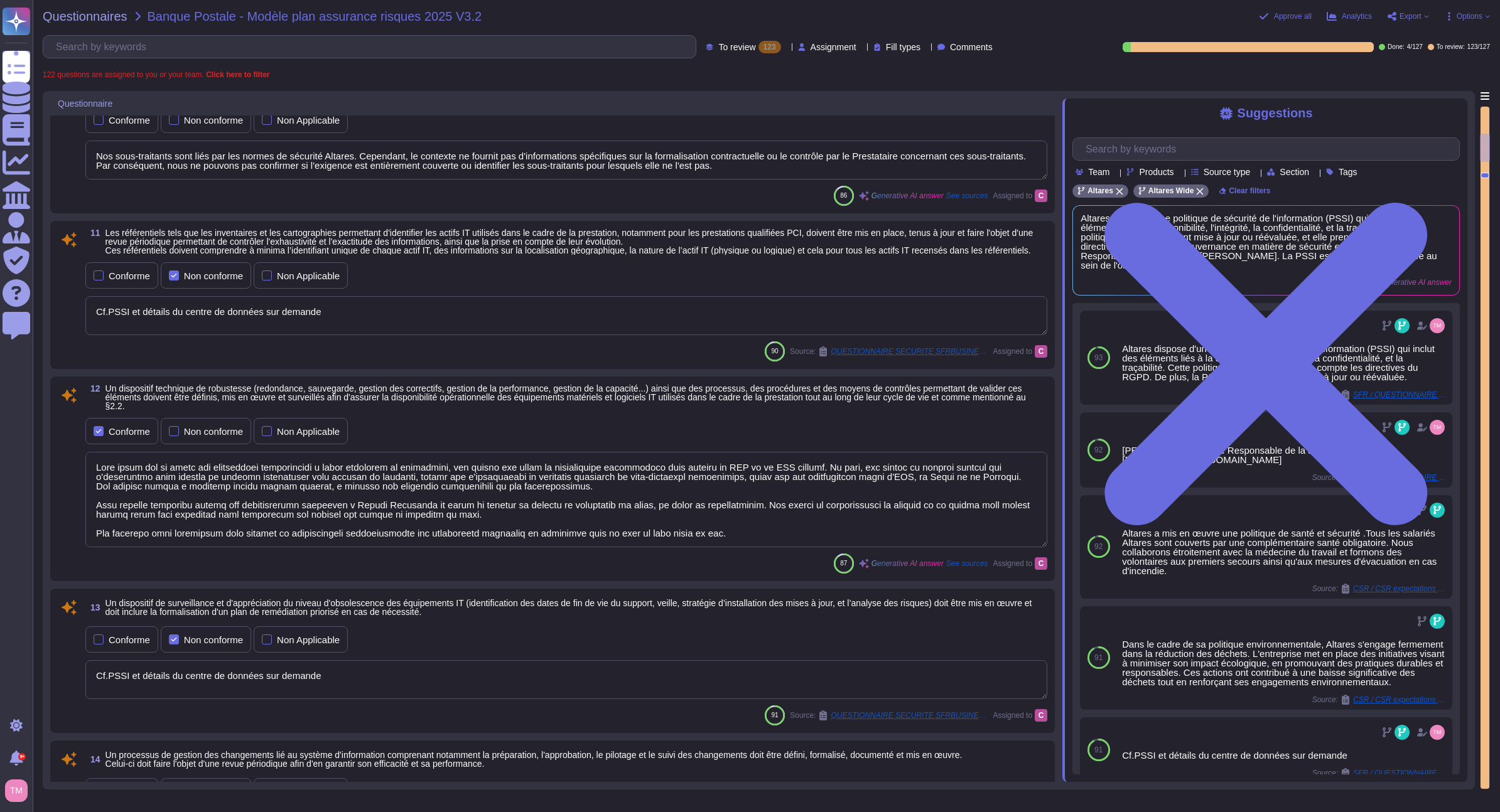
type textarea "Des audits réguliers sont effectués mais les résultats ne sont pas communicable…"
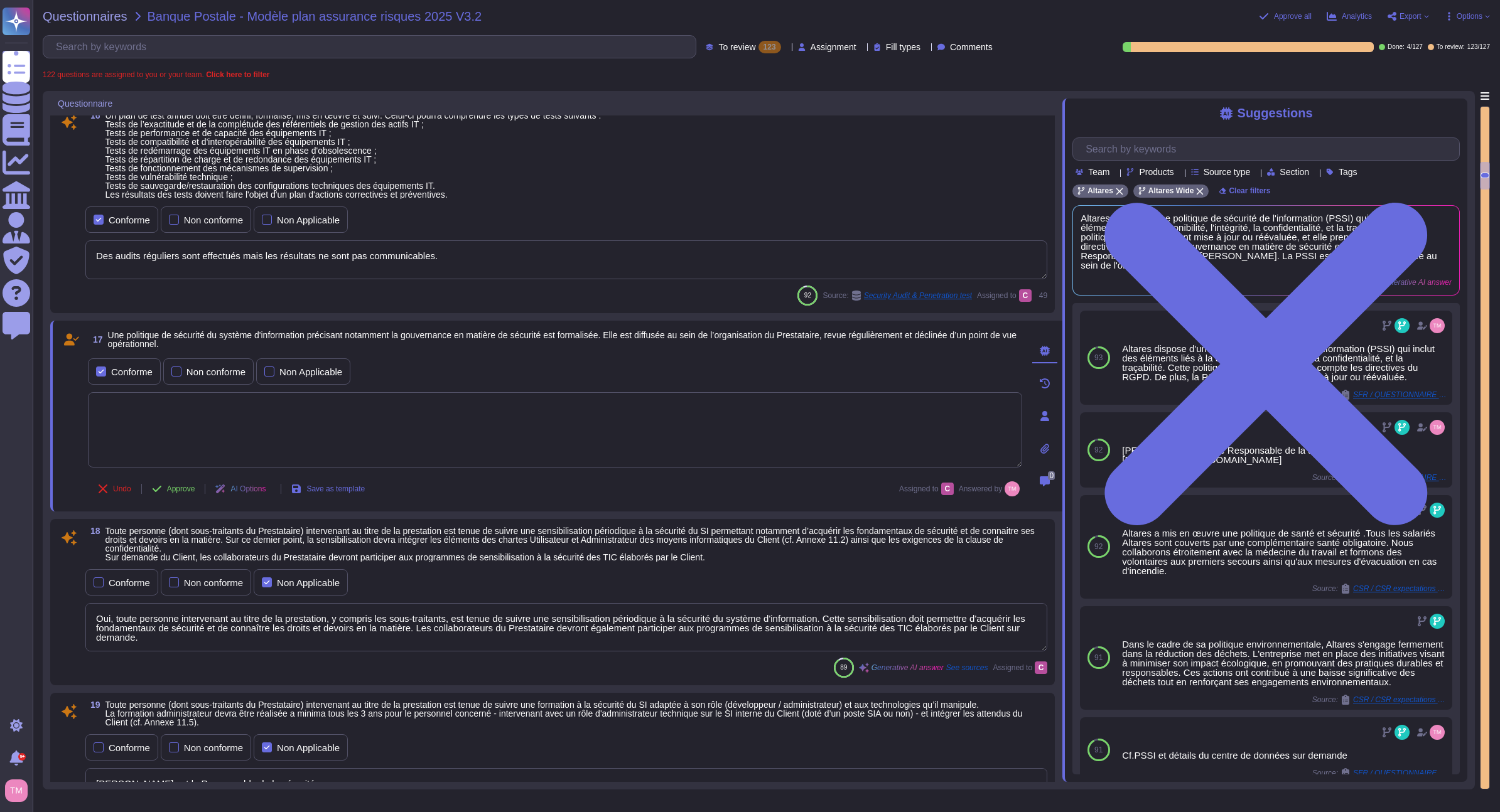
type textarea "Oui, toute personne intervenant au titre de la prestation, y compris les sous-t…"
type textarea "Sébastien LEVEQUE est le Responsable de la sécurité. sebastien.leveque@altares.…"
type textarea "Oui, toute donnée manipulée dans le cadre de la prestation fait l'objet d'une c…"
type textarea "Cf.PSSI et détails du centre de données sur demande"
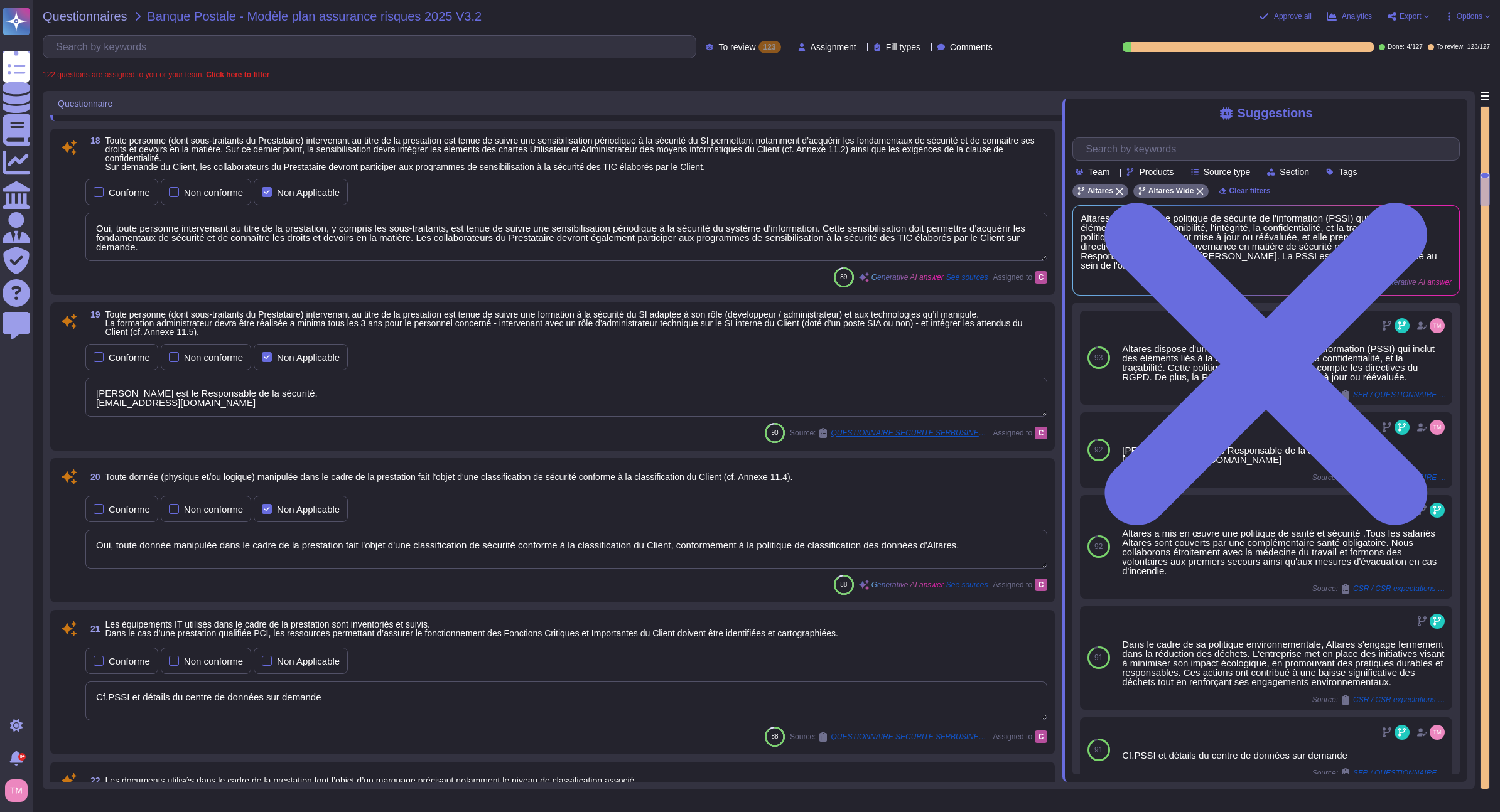
type textarea "Les supports d'information doivent être clairement indiqués avec leur niveau de…"
type textarea "Oui, la transmission d'informations doit respecter le principe du « besoin d’en…"
type textarea "Les postes de travail fournis par l'entreprise sont équipés de mesures préventi…"
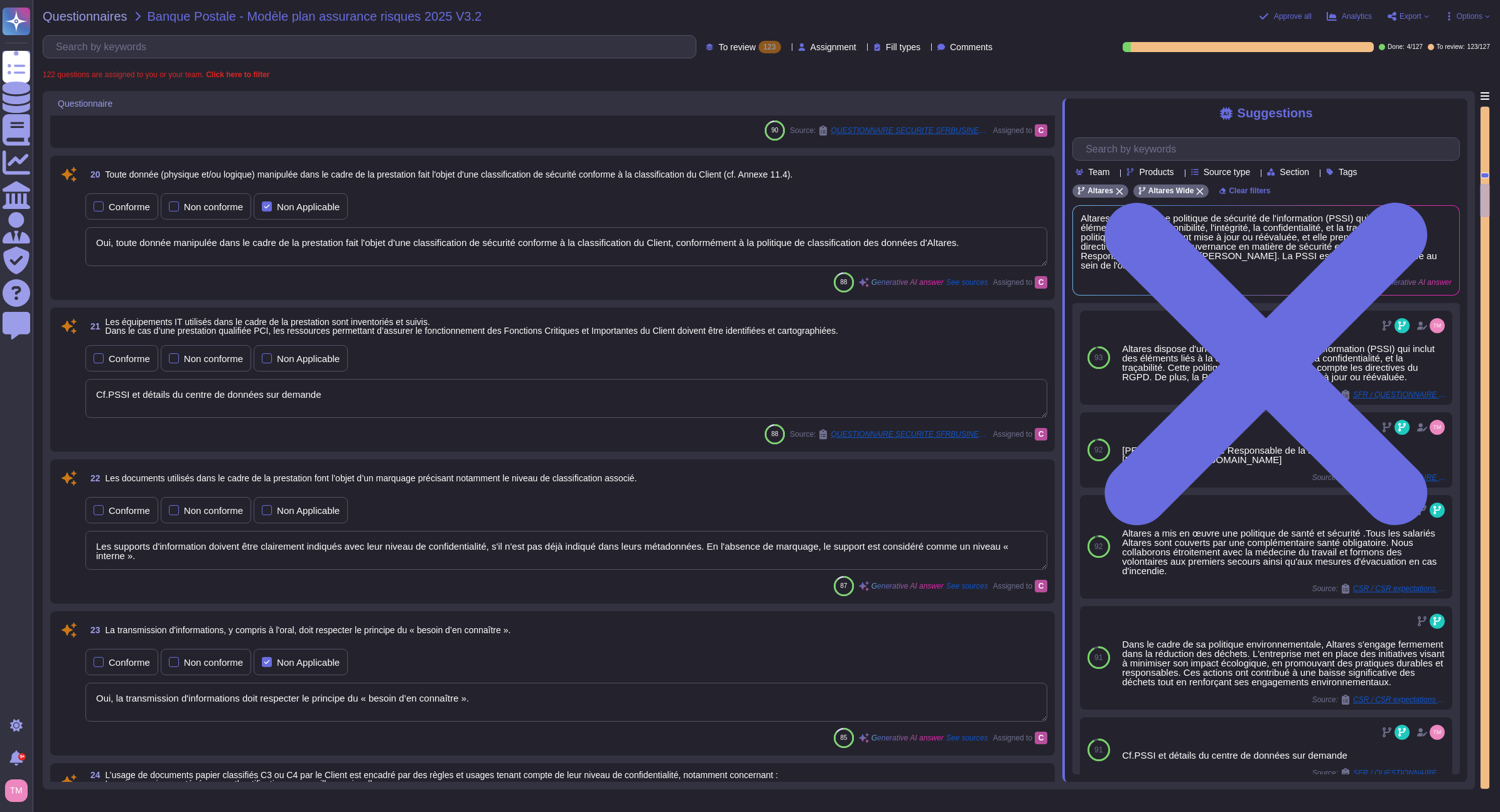
type textarea "Oui, tout échange de supports de stockage est effectué au travers d'un processu…"
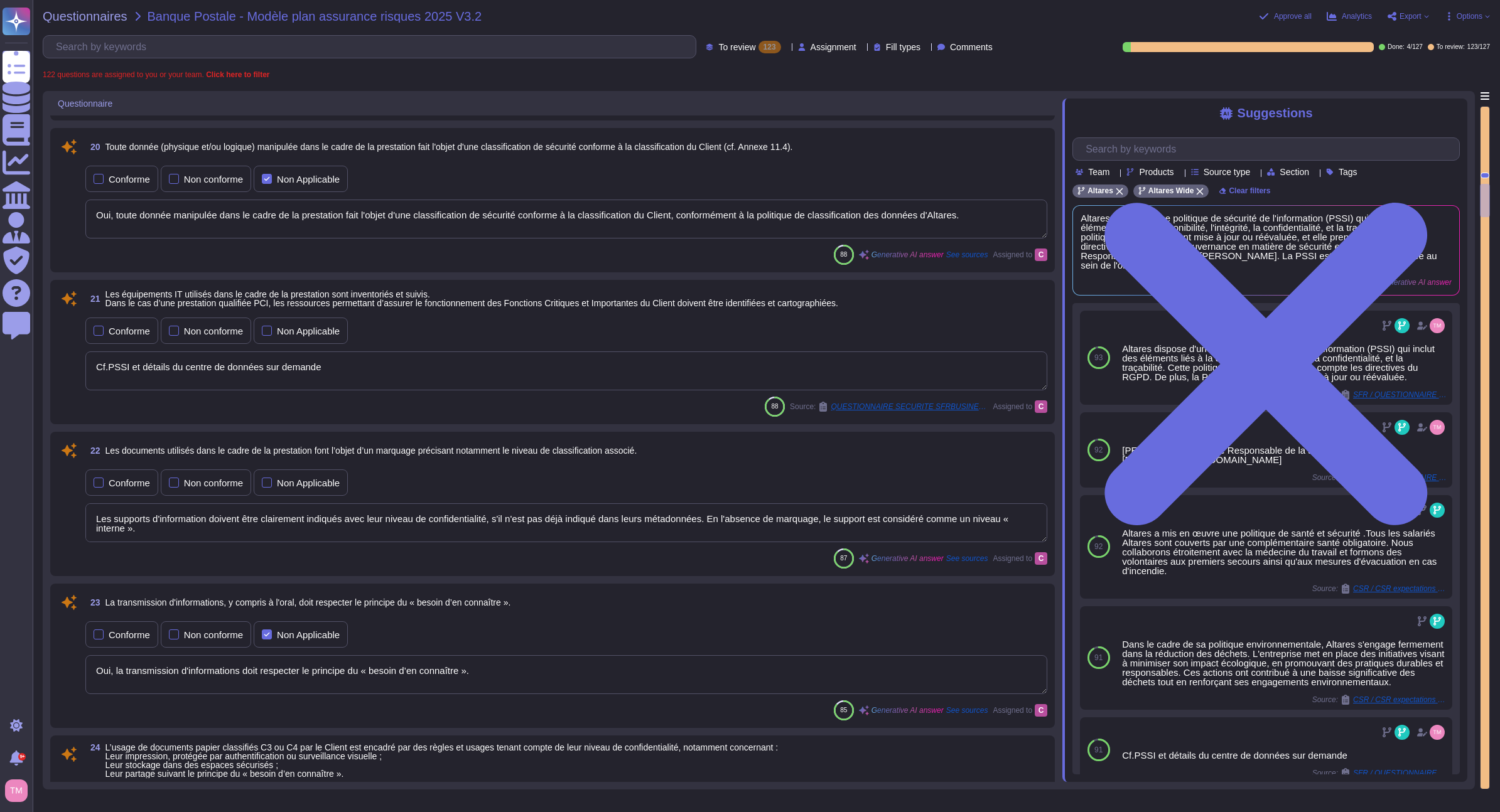
type textarea "Les données sont stockées par Neurones/SCSQD et AWS en Europe, dans la zone par…"
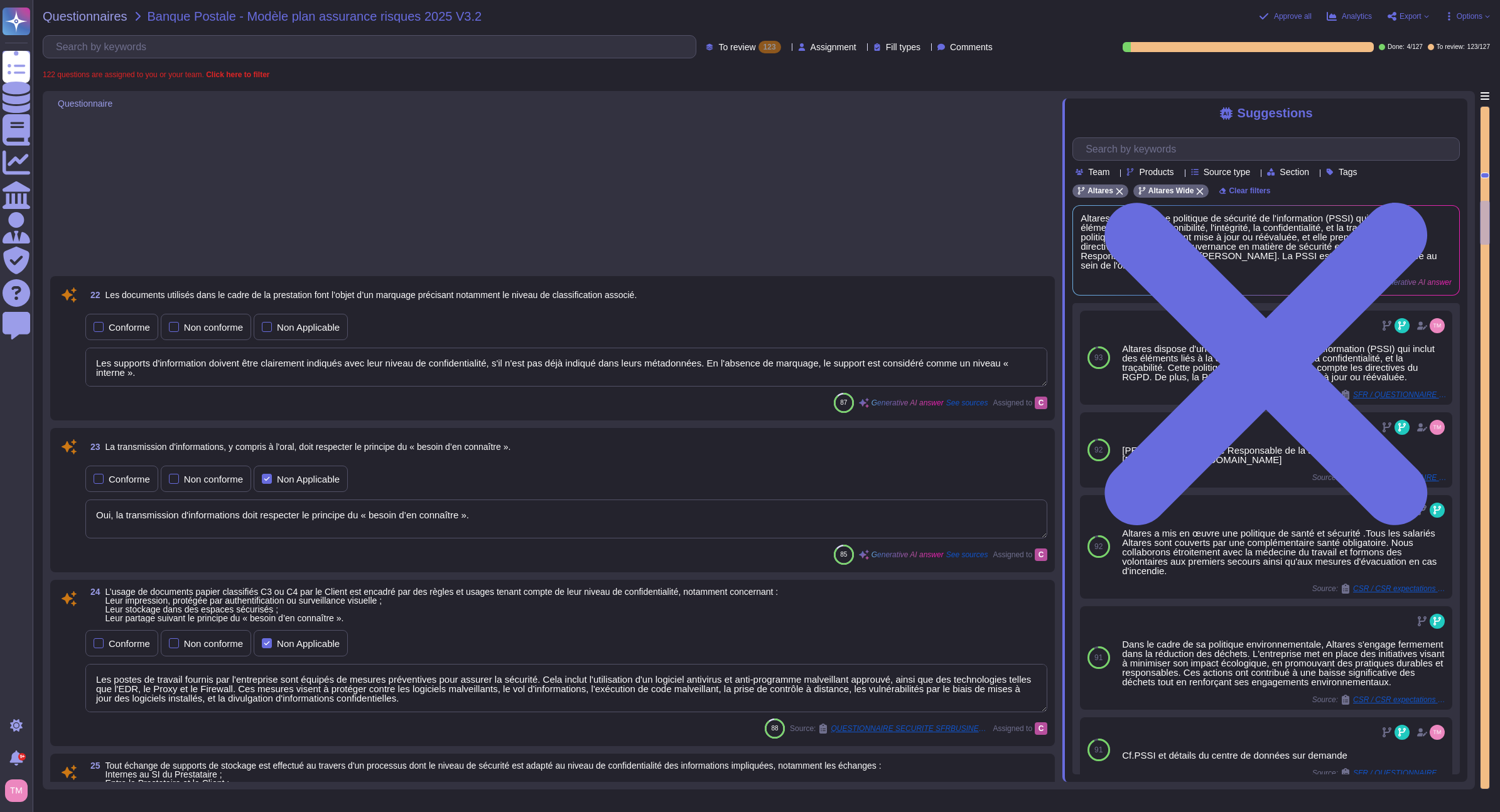
type textarea "Toutes les données appartenant à SFR, ainsi que les flux de données, sont chiff…"
type textarea "Oui, nos sous-traitants sont liés par les normes de sécurité Altares, ce qui ga…"
type textarea "Altares a mis en place plusieurs dispositifs pour lutter contre les fuites d'in…"
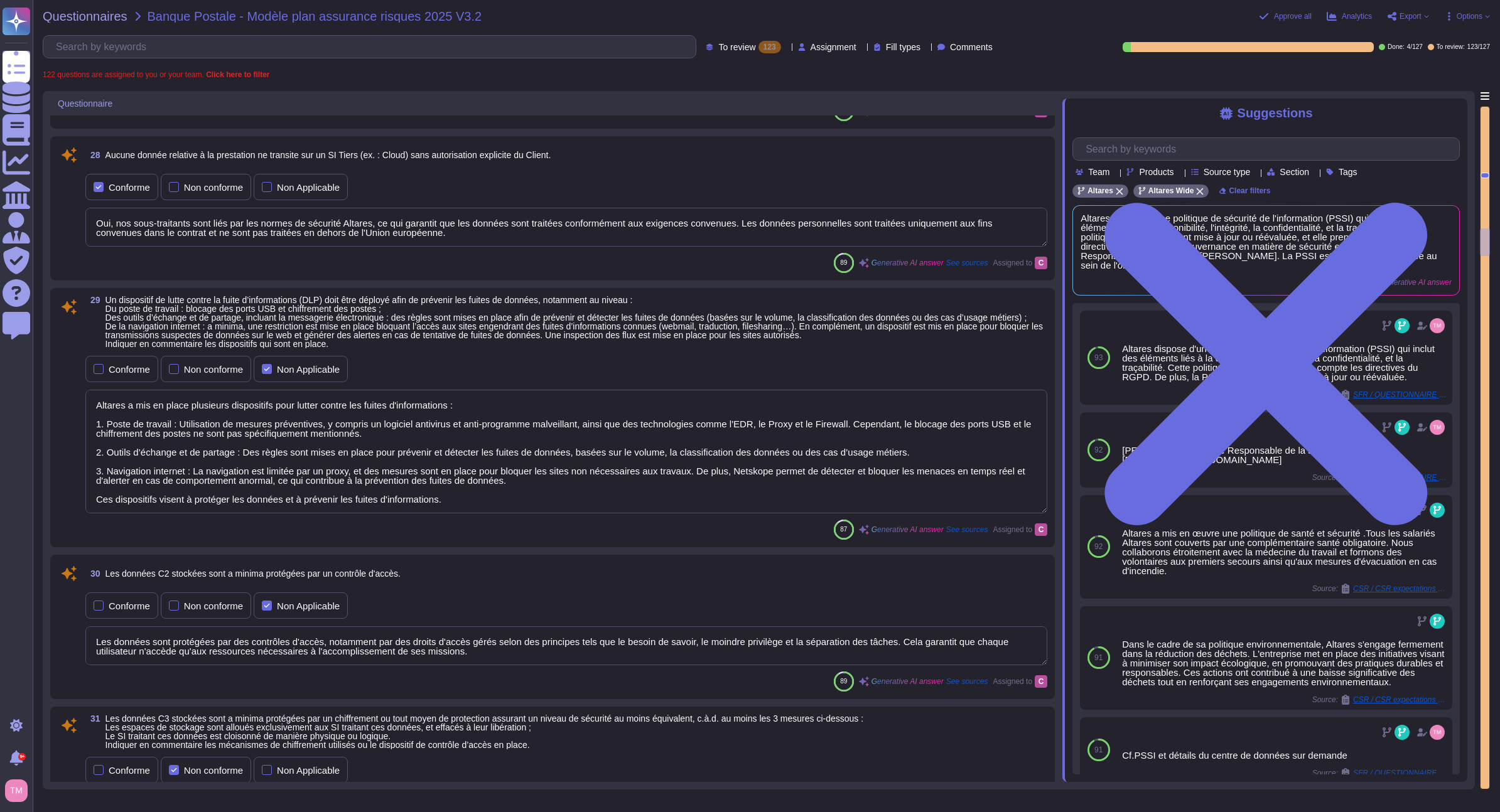
type textarea "Les données sont protégées par des contrôles d'accès, notamment par des droits …"
type textarea "Les données sont chiffrées, et les algorithmes de chiffrement utilisés sont con…"
type textarea "Les données C4 stockées sont chiffrées. Les algorithmes de chiffrement utilisés…"
type textarea "Oui, il existe une procédure pour le traitement des informations et des actifs,…"
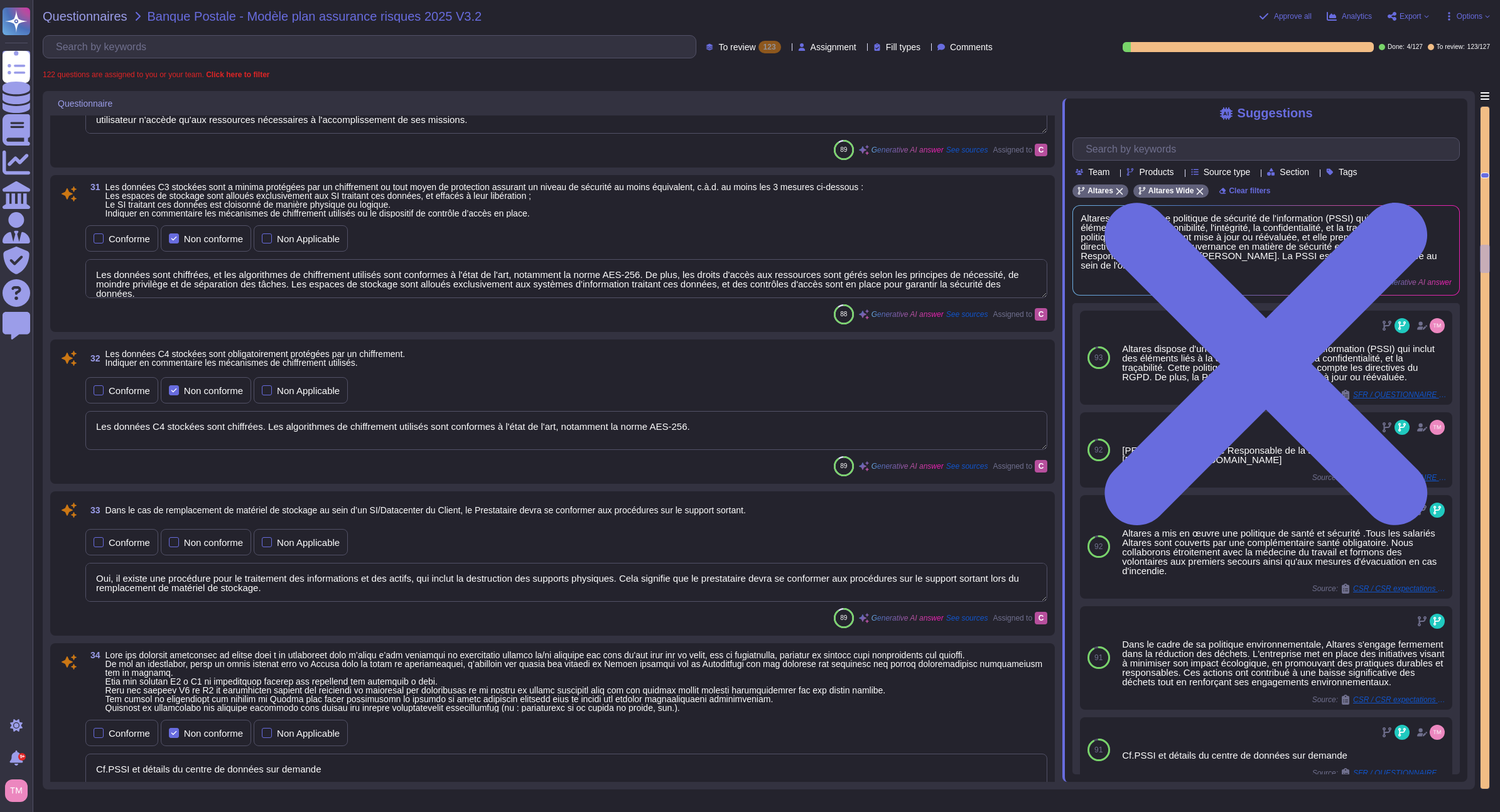
type textarea "Cf.PSSI et détails du centre de données sur demande"
type textarea "Altares utilise des algorithmes de chiffrement conformes à l'état de l'art, not…"
type textarea "Les clés secrètes sont générées manuellement et stockées dans un coffre-fort él…"
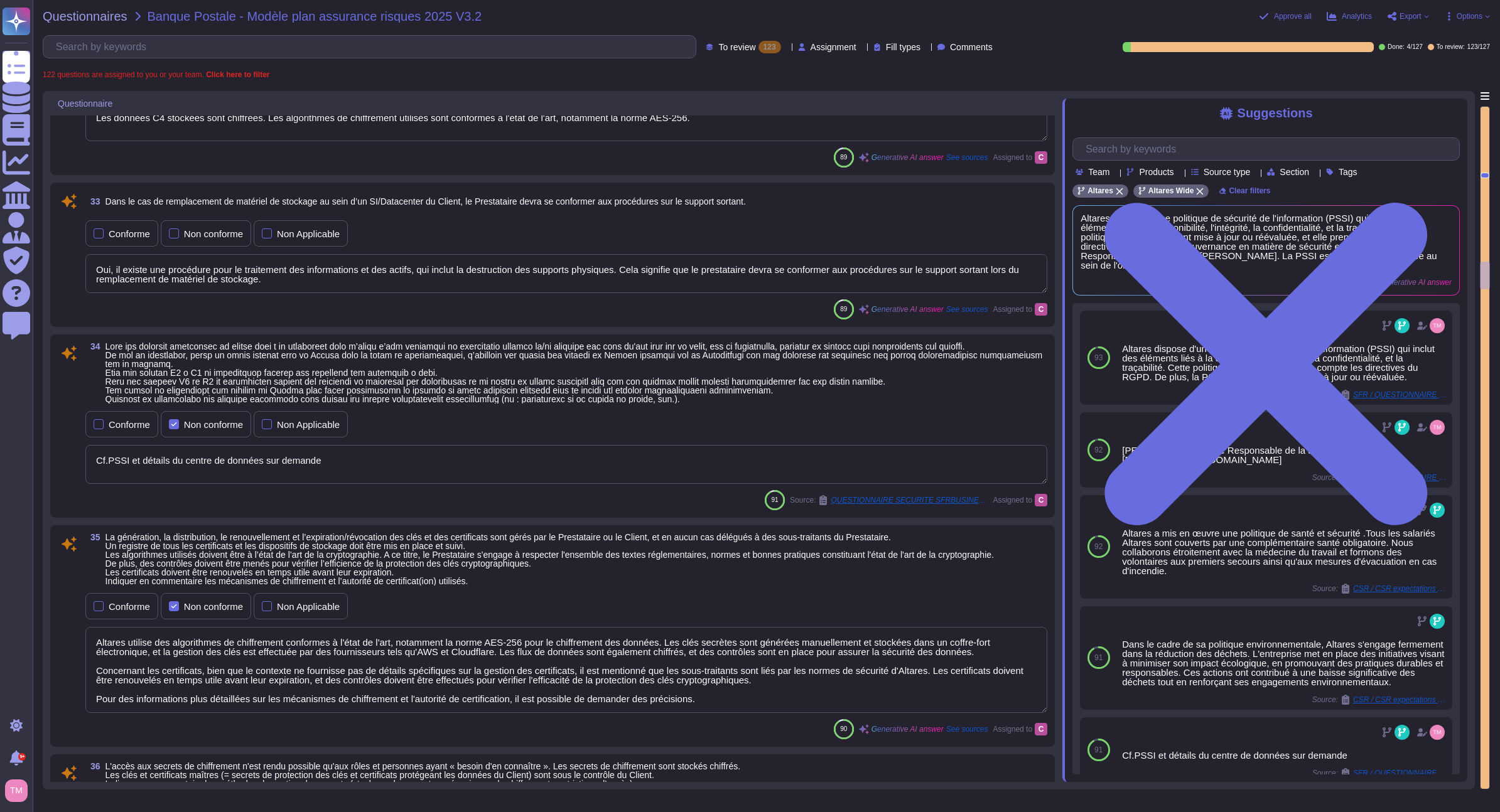
type textarea "Oui, il existe une procédure pour le traitement des informations et des actifs,…"
type textarea "À répondre par le service client"
type textarea "La protection des informations confidentielles, des informations exclusives, de…"
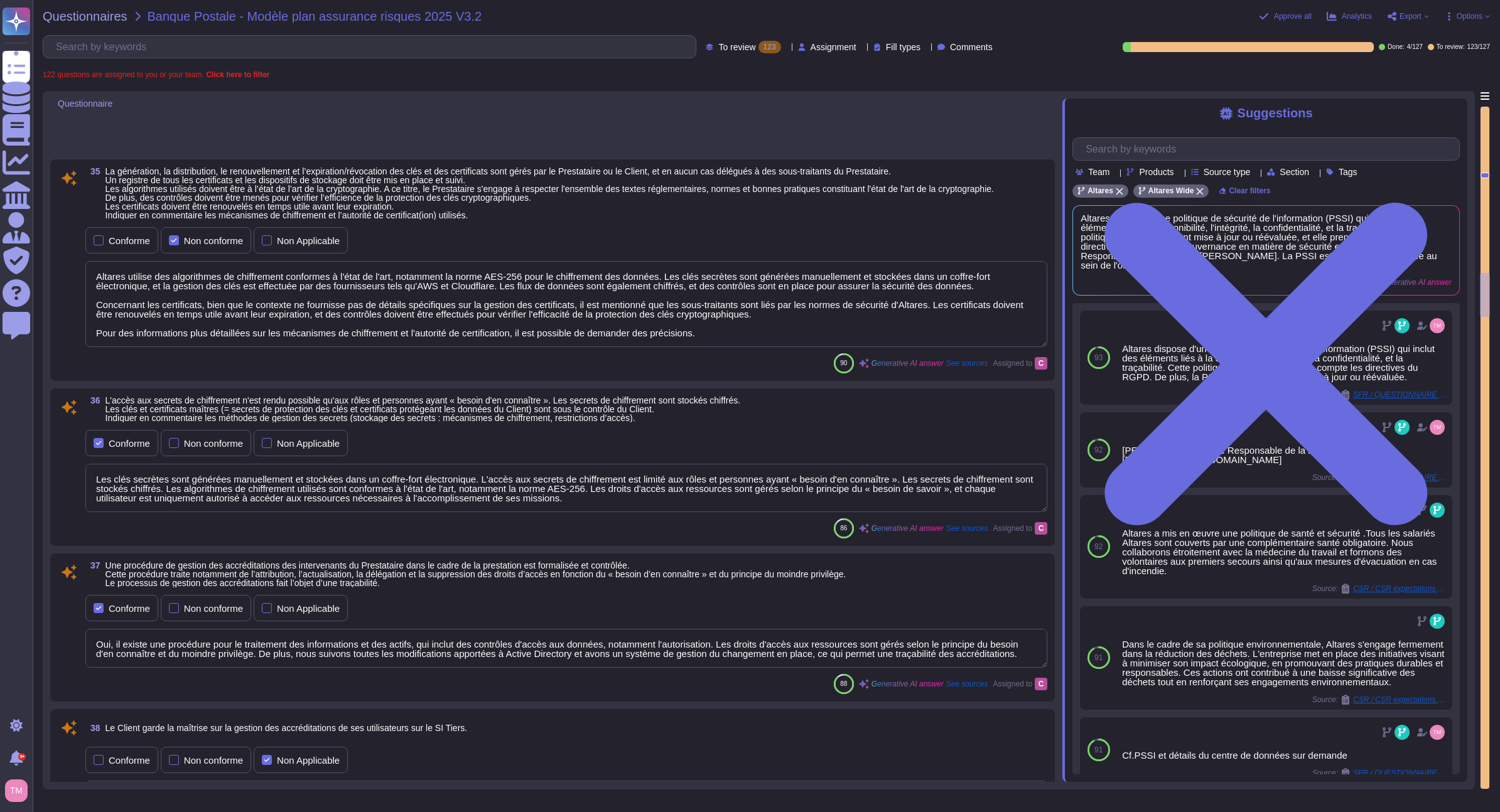
type textarea "Access to the Service Provider's Information System must rely on unique and per…"
type textarea "The service provider is required to maintain records of all identity assignment…"
type textarea "Passwords consist of a minimum of eight characters. They include at least three…"
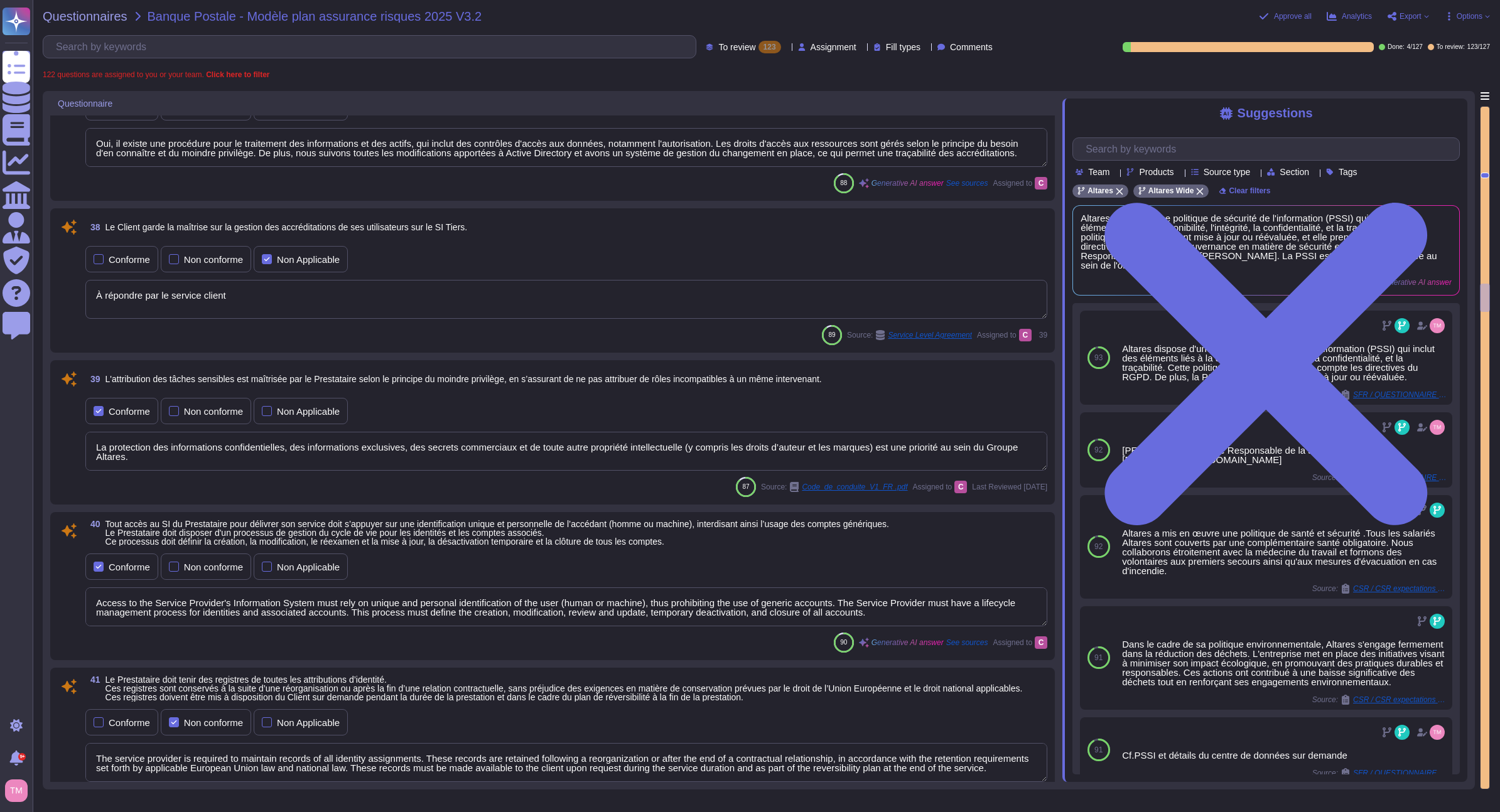
scroll to position [1, 0]
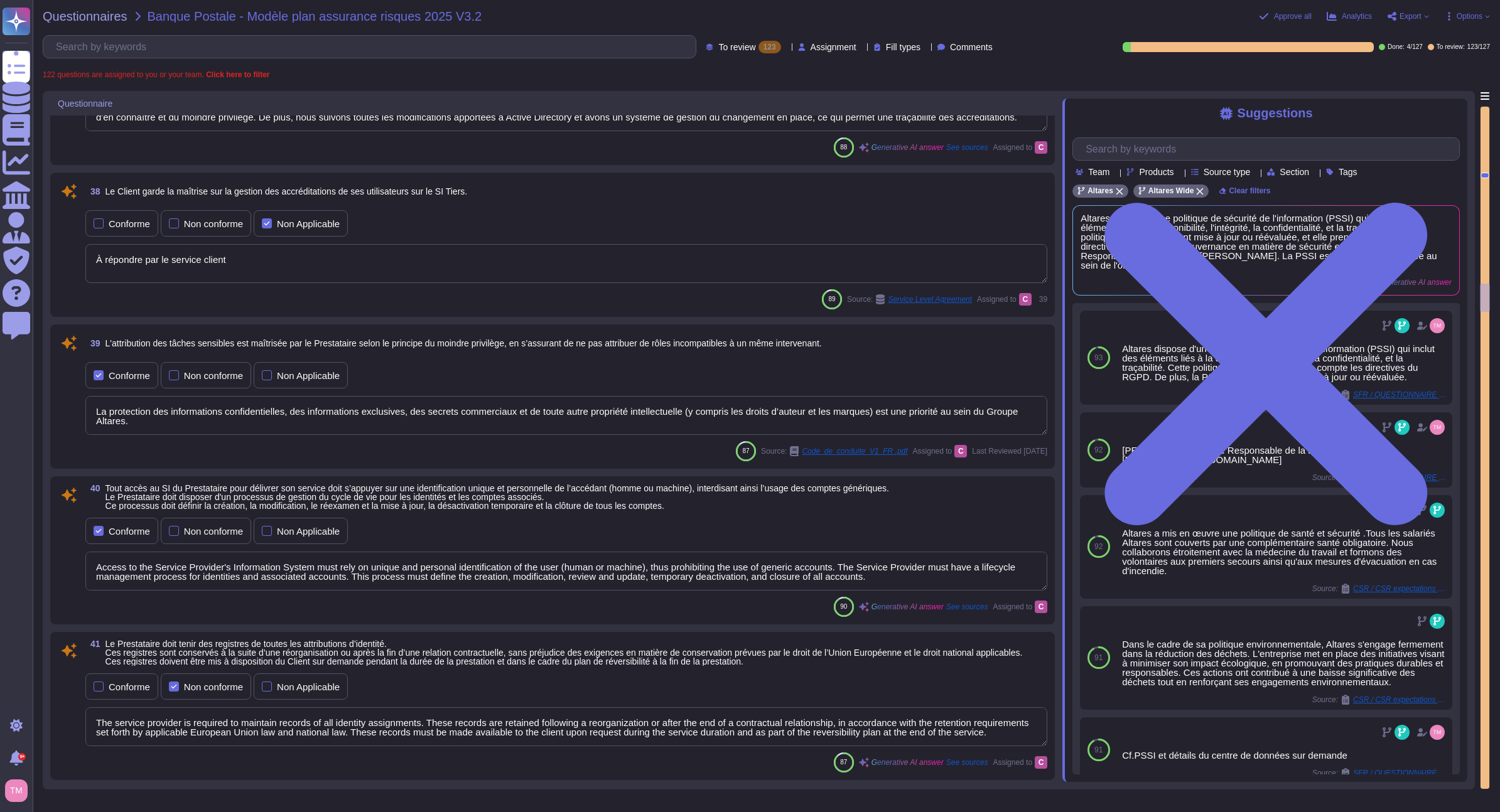
type textarea "Les comptes d’administration suivent les mêmes règles que celles des utilisateu…"
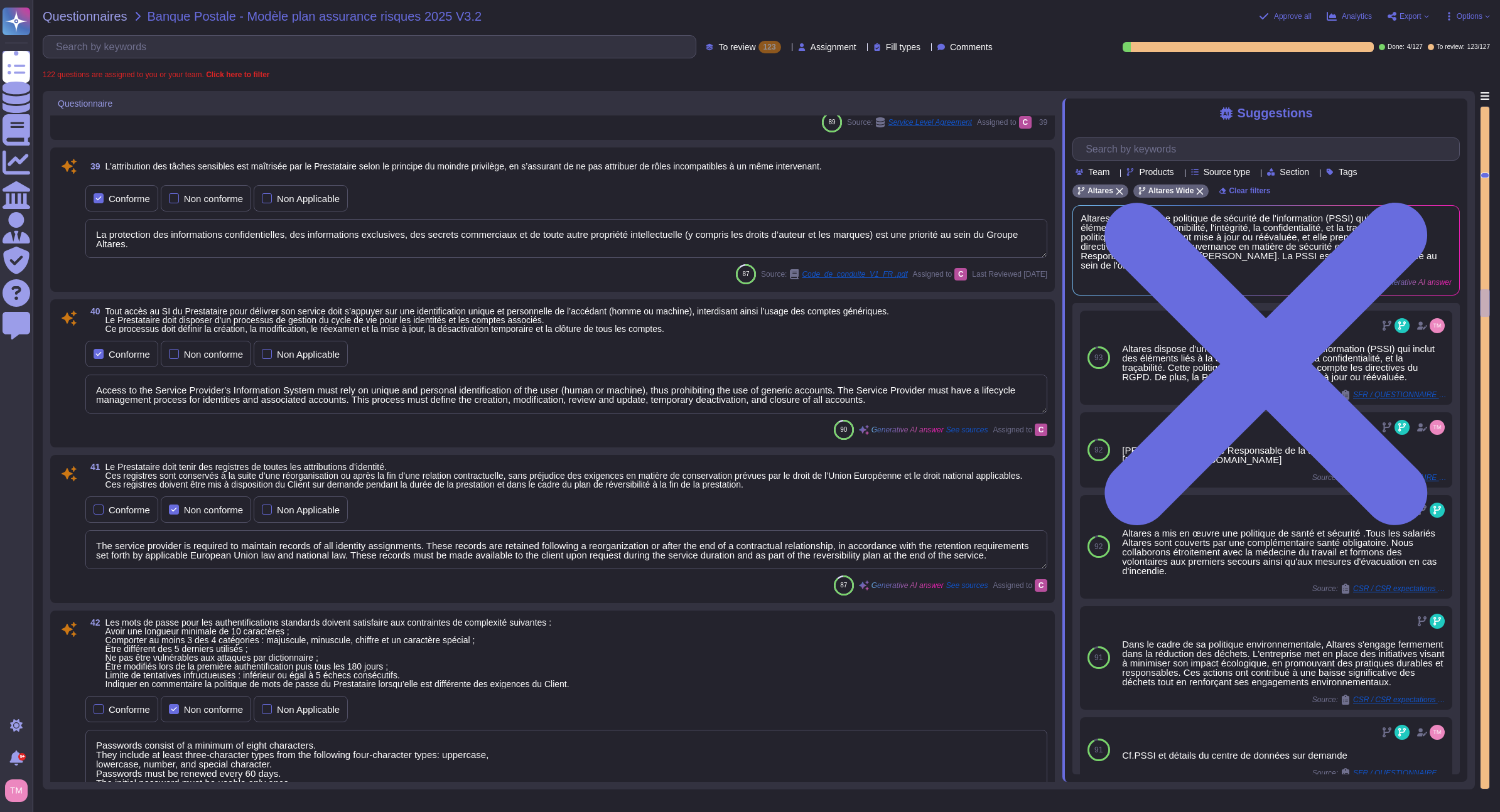
scroll to position [6055, 0]
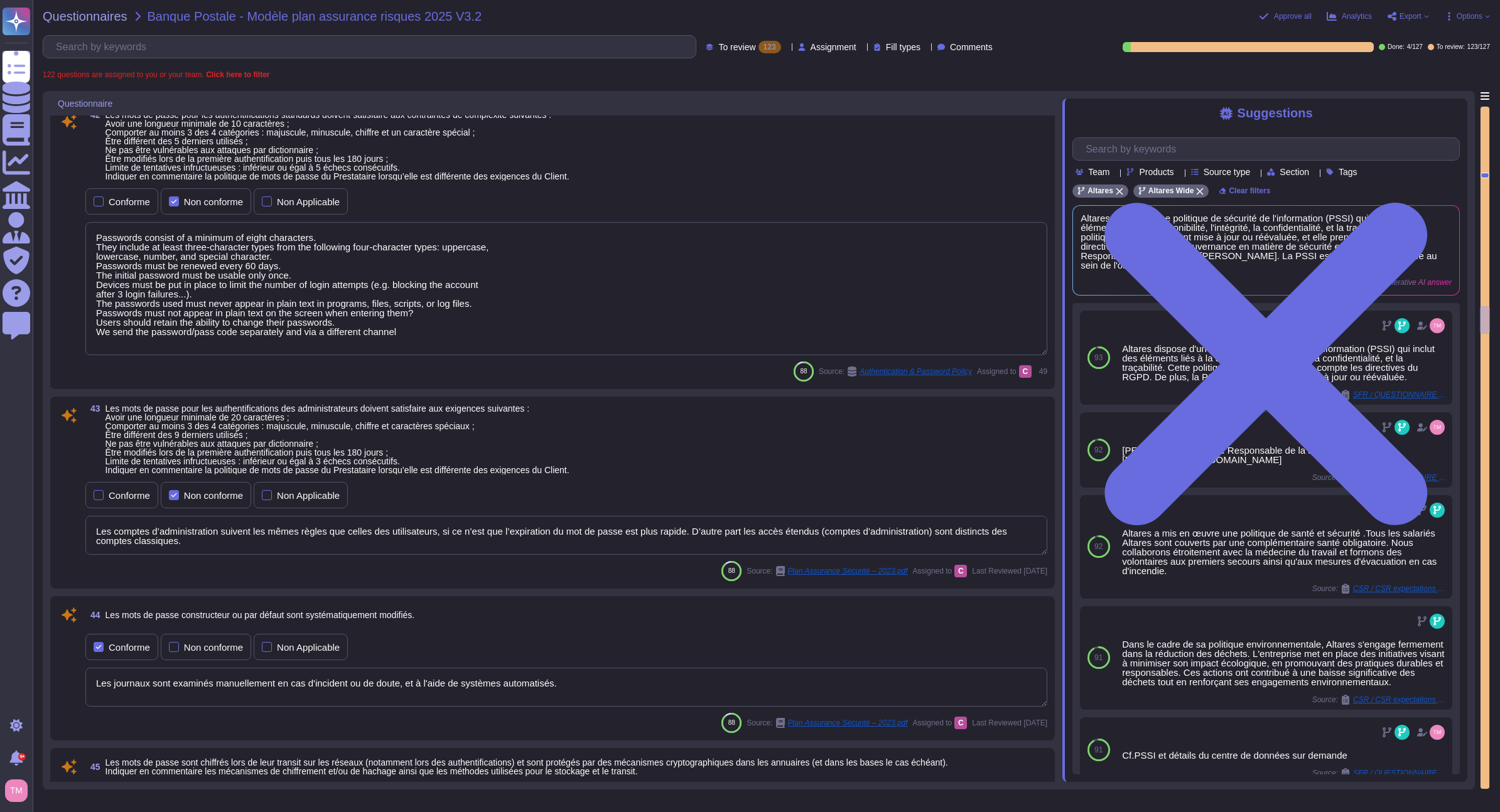
type textarea "Les journaux sont examinés manuellement en cas d'incident ou de doute, et à l'a…"
type textarea "Passwords are protected by cryptographic mechanisms during transit and are neve…"
type textarea "Renforced authentication (2FA) is required for: - Access to C3 or C4 informatio…"
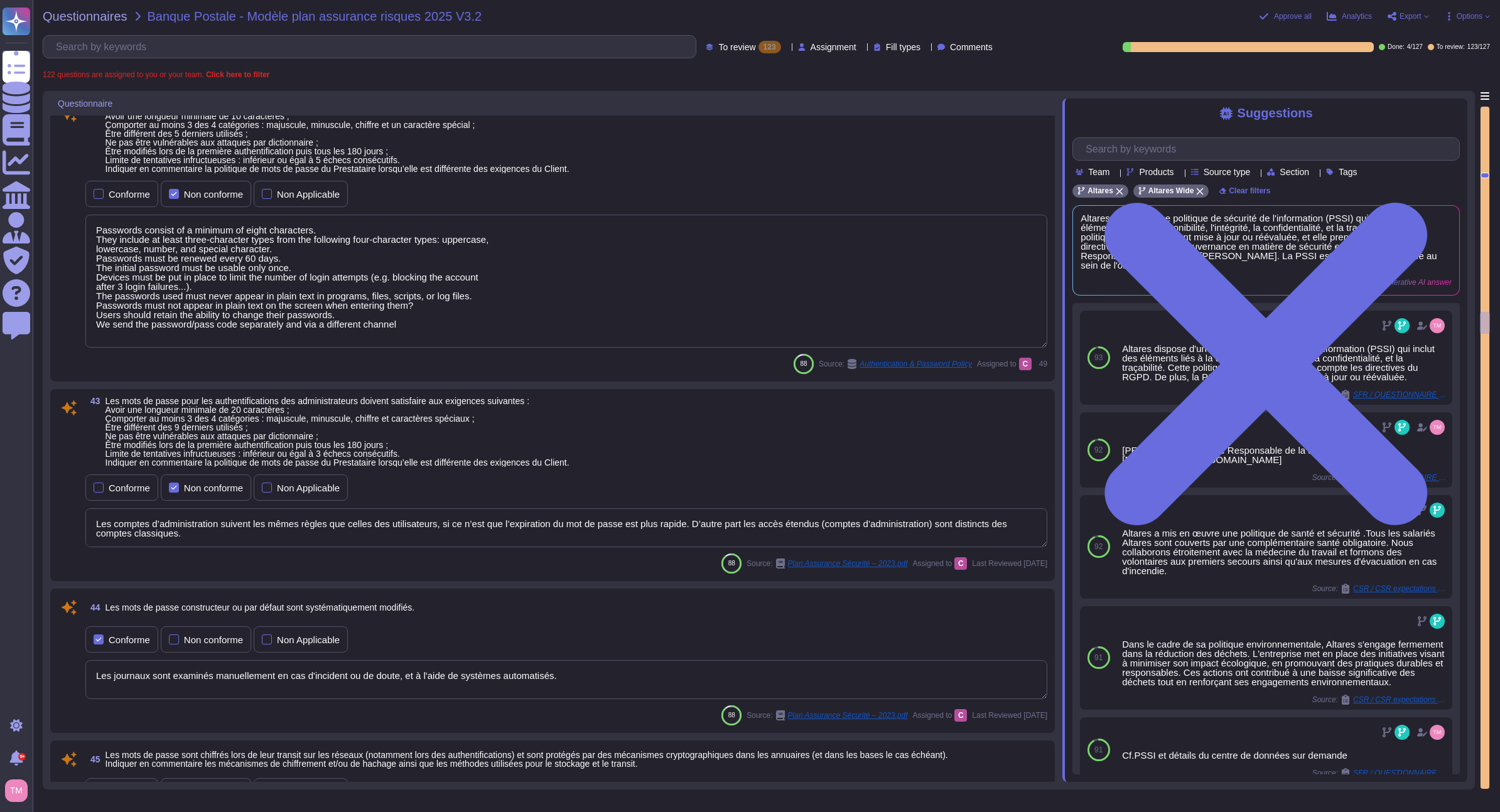
type textarea "Une chaine d'outils permet la détection de comportement anormaux sur le SI."
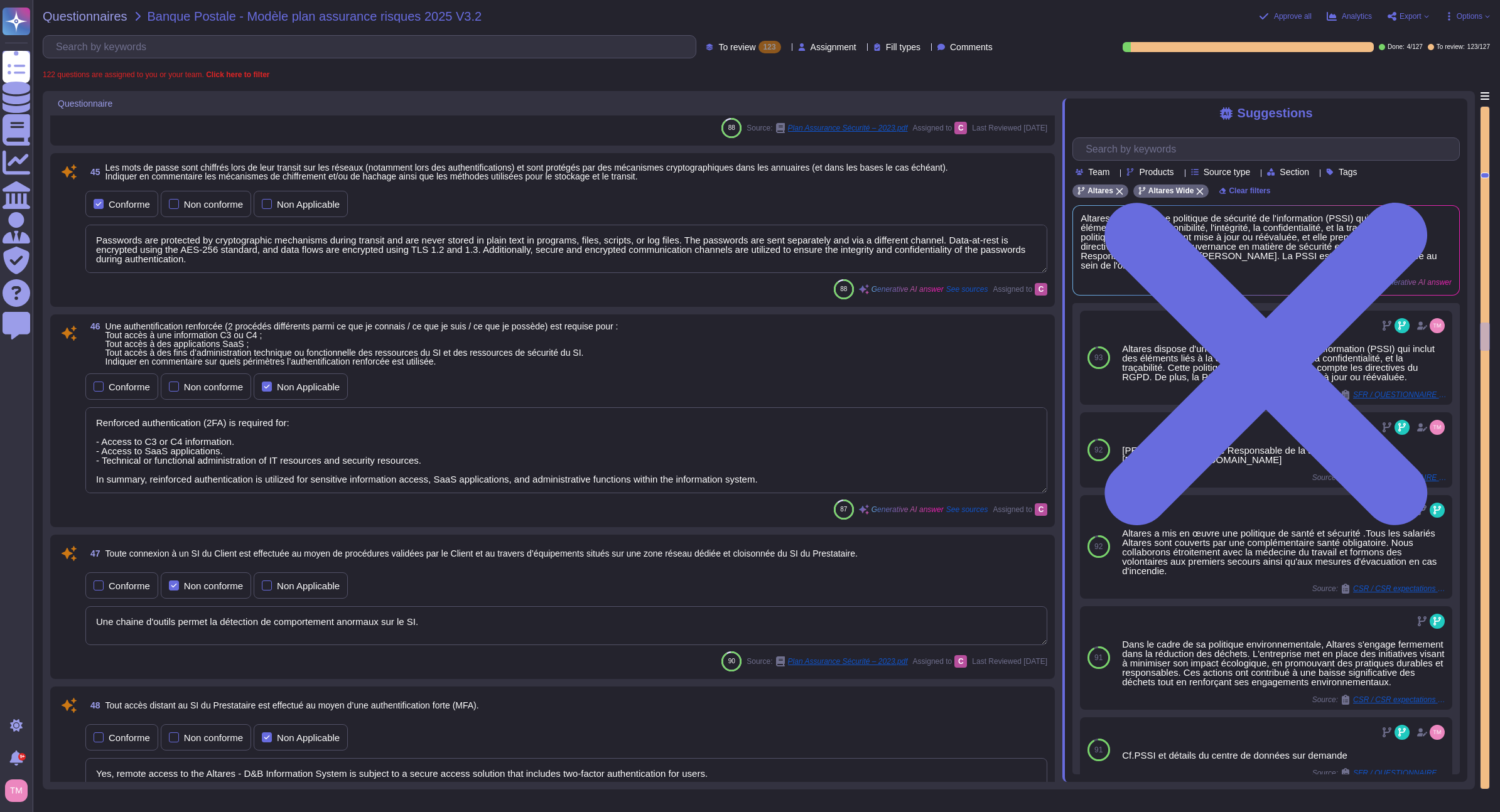
type textarea "Yes, remote access to the Altares - D&B Information System is subject to a secu…"
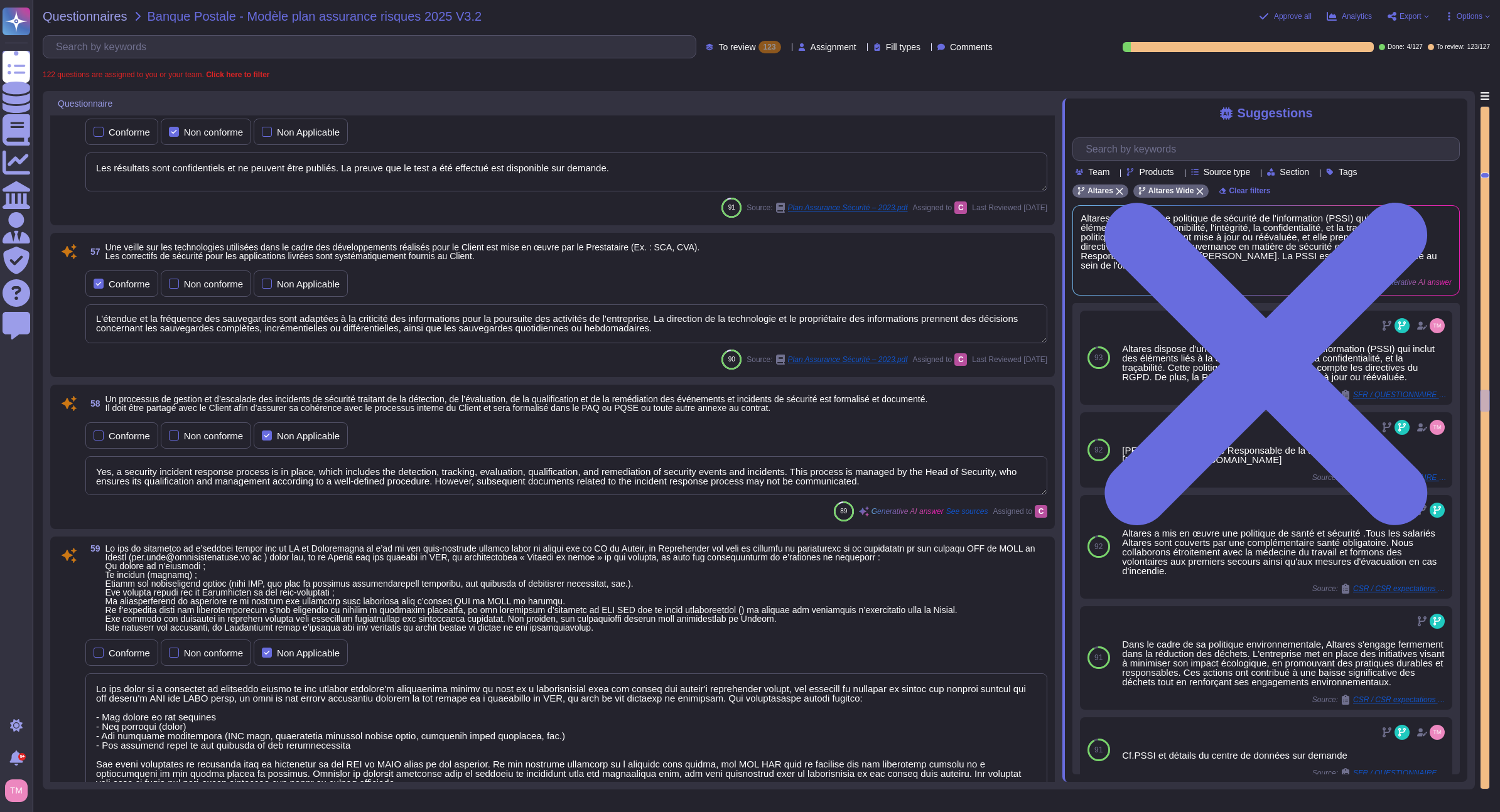
scroll to position [8566, 0]
drag, startPoint x: 1487, startPoint y: 401, endPoint x: 1490, endPoint y: 130, distance: 271.0
click at [1490, 130] on div "Questionnaires Banque Postale - Modèle plan assurance risques 2025 V3.2 Approv…" at bounding box center [766, 406] width 1467 height 812
click at [1485, 130] on div at bounding box center [1485, 448] width 9 height 682
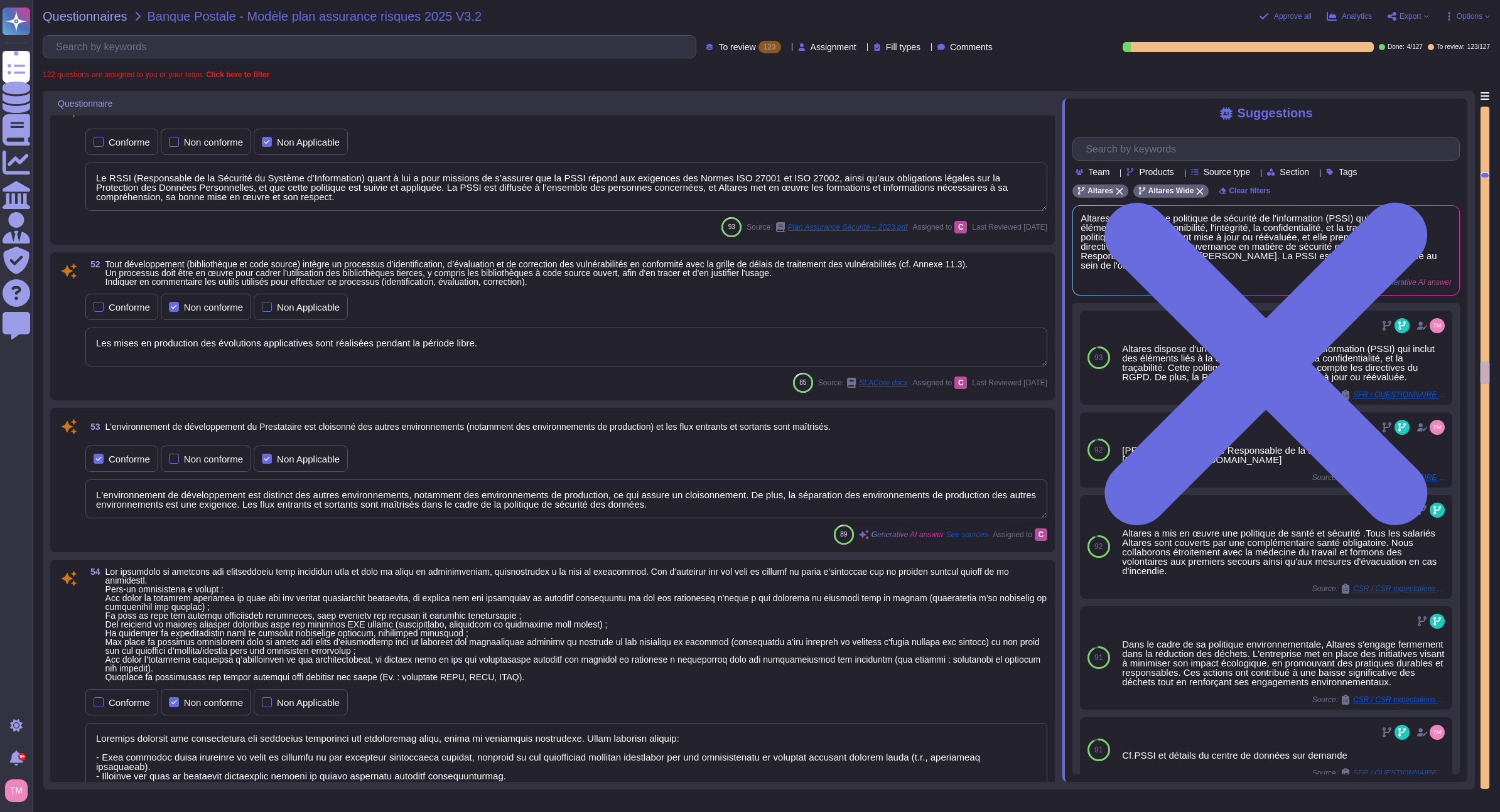
click at [1485, 130] on div at bounding box center [1485, 448] width 9 height 682
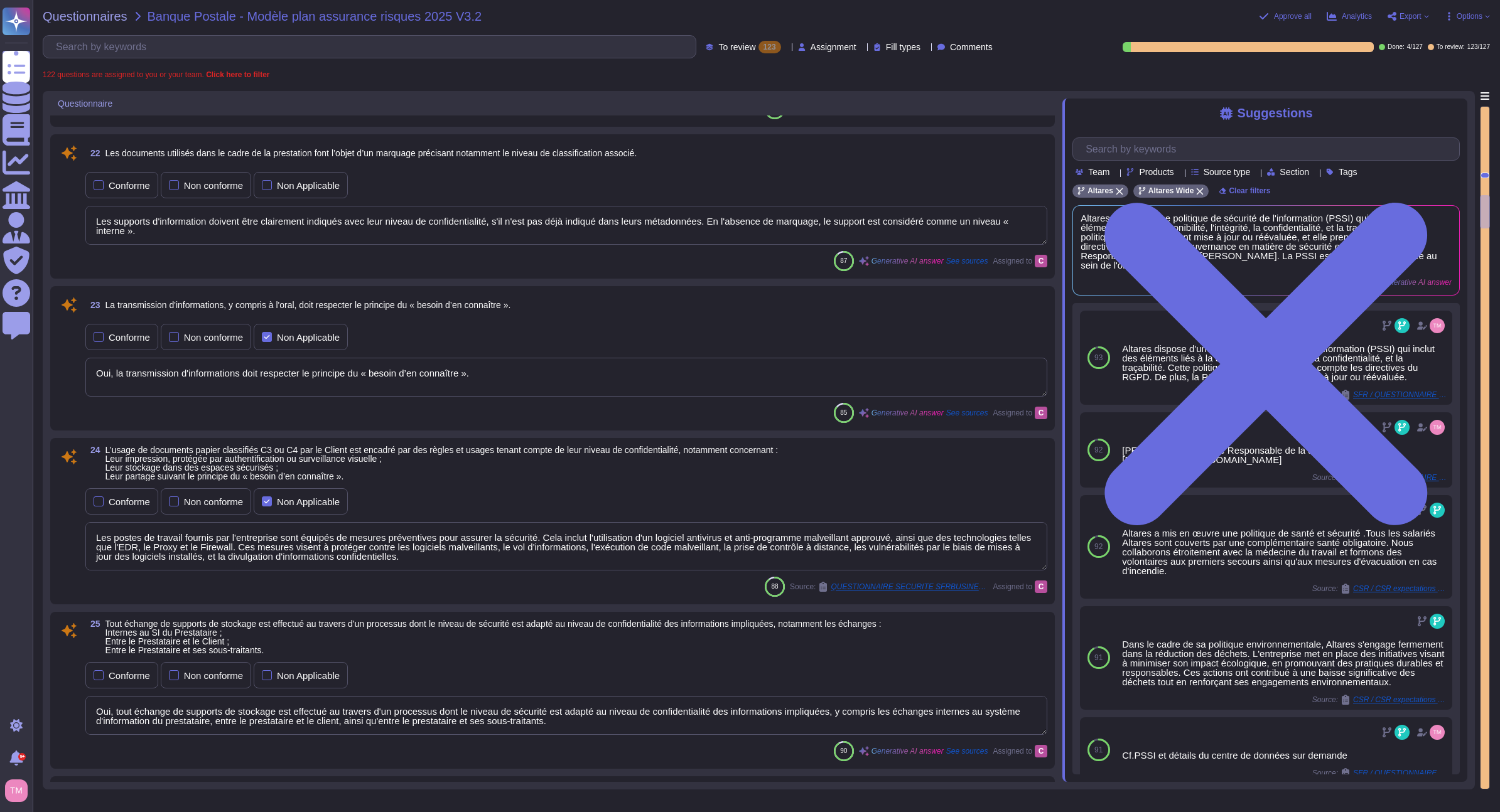
click at [1485, 130] on div at bounding box center [1485, 448] width 9 height 682
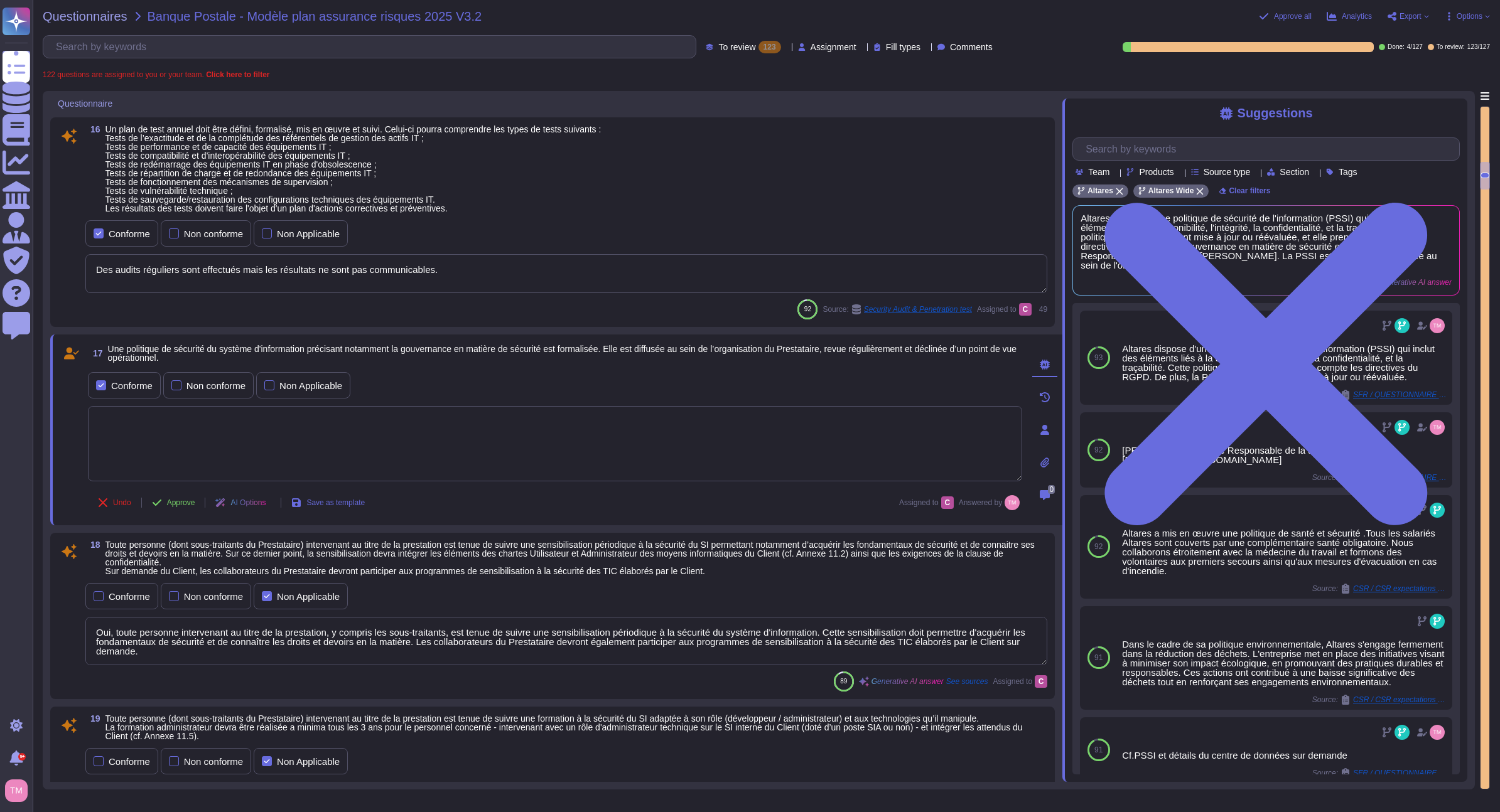
click at [1485, 130] on div at bounding box center [1485, 448] width 9 height 682
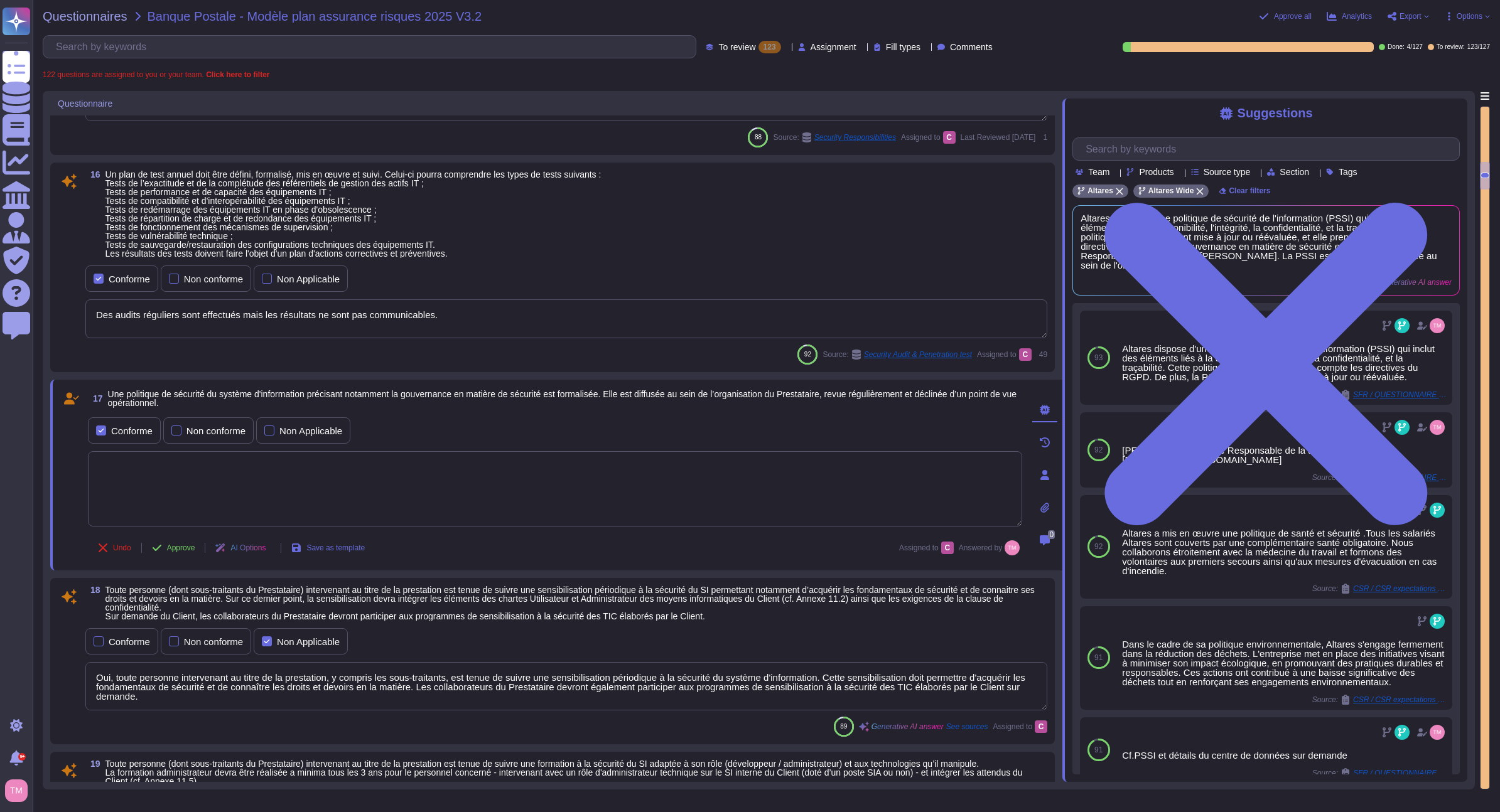
click at [1485, 130] on div at bounding box center [1485, 448] width 9 height 682
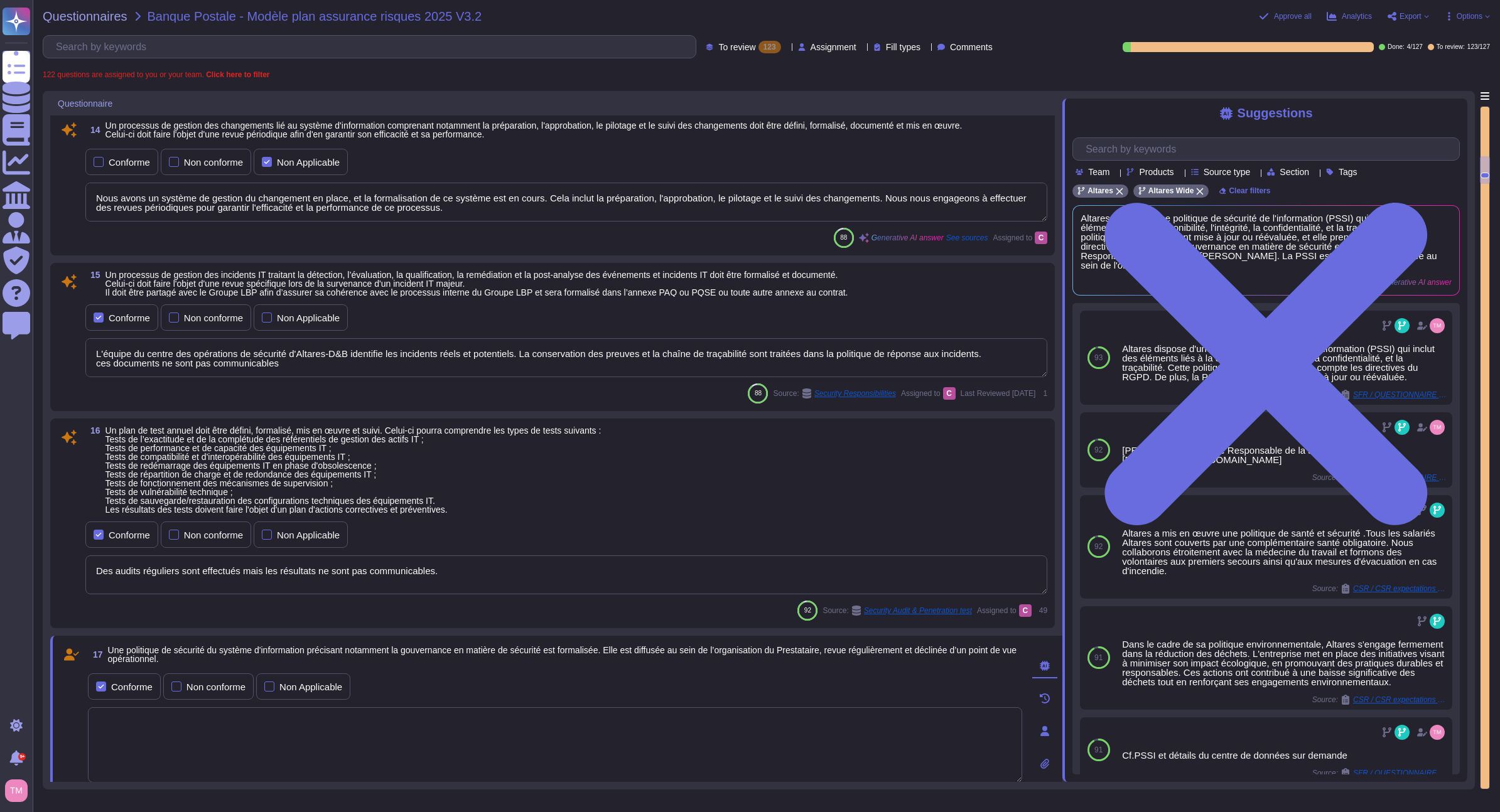
click at [1485, 130] on div at bounding box center [1485, 448] width 9 height 682
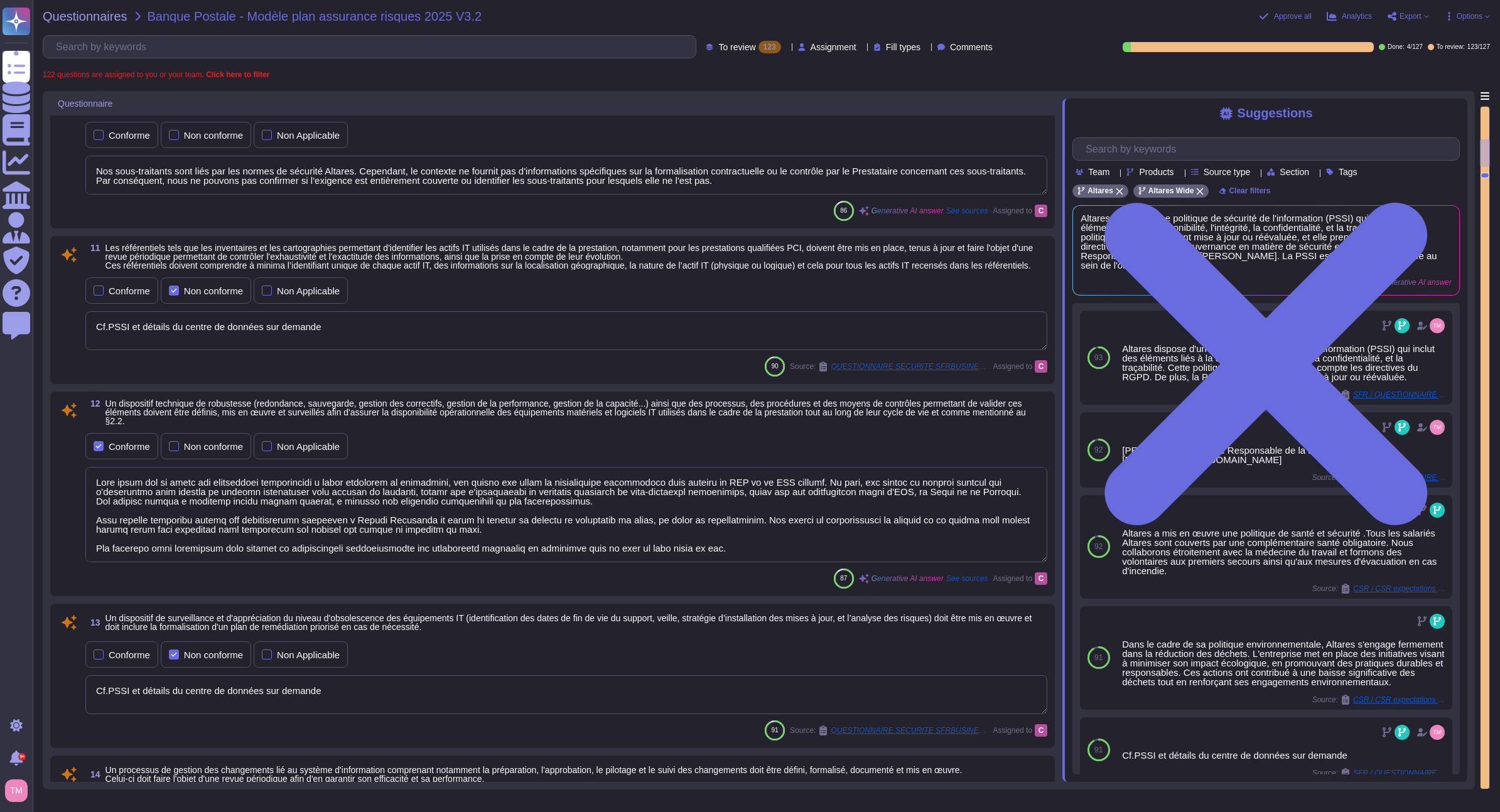
click at [1485, 130] on div at bounding box center [1485, 448] width 9 height 682
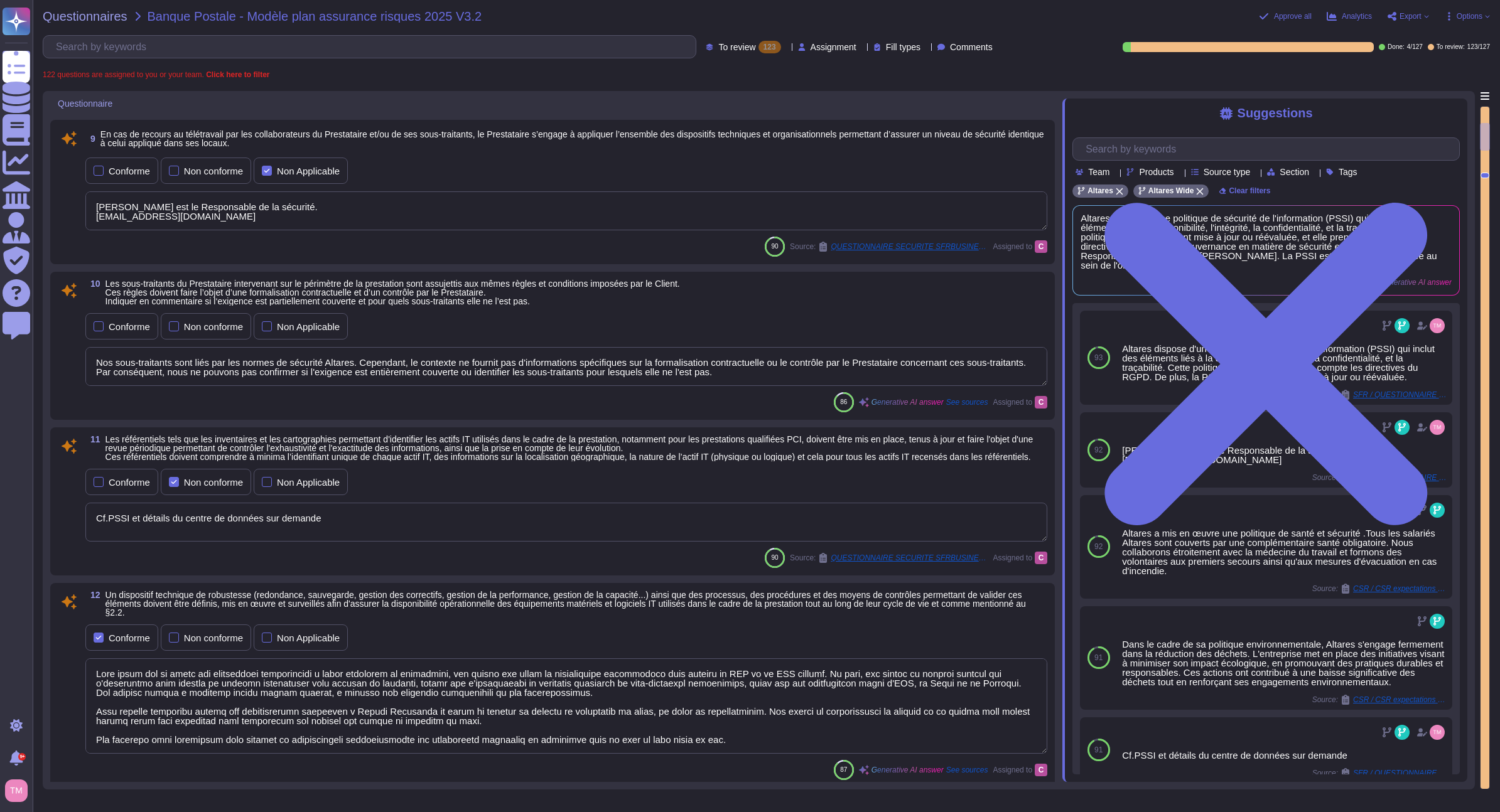
scroll to position [732, 0]
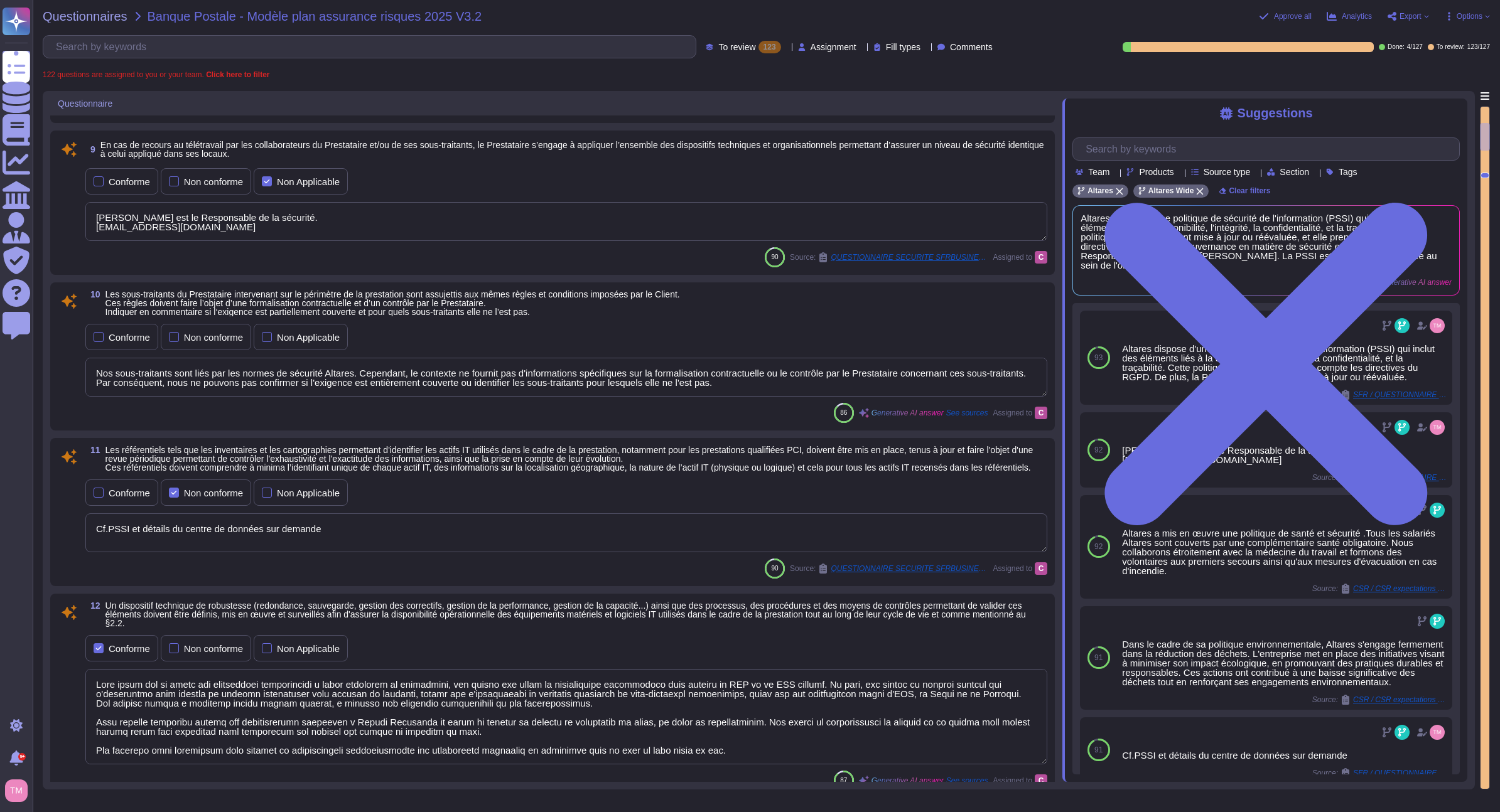
click at [1485, 130] on div at bounding box center [1485, 448] width 10 height 684
click at [1485, 130] on div at bounding box center [1485, 137] width 10 height 28
click at [1485, 112] on div at bounding box center [1485, 448] width 9 height 682
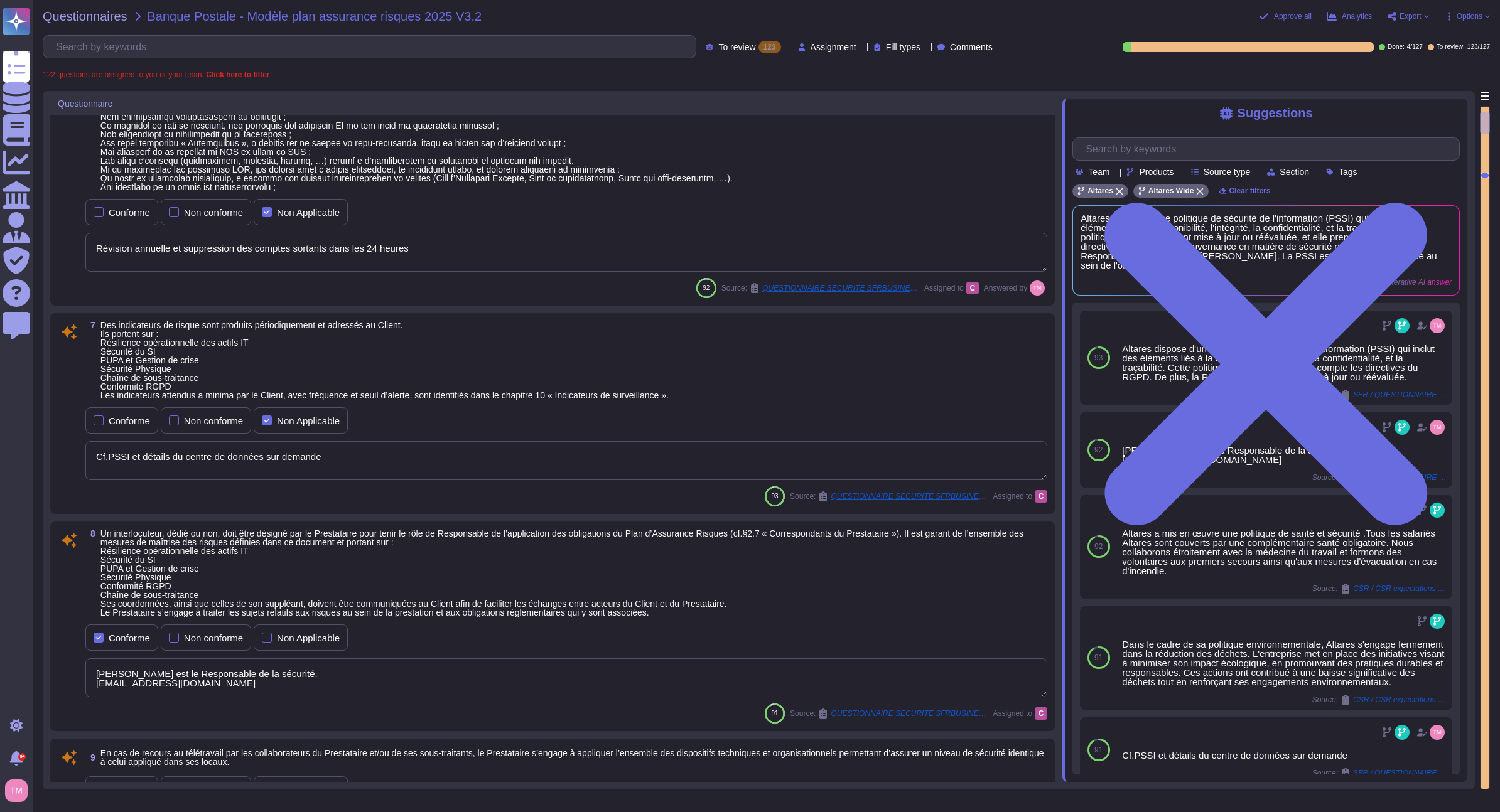
click at [1485, 105] on div "Return to the current question" at bounding box center [1485, 440] width 10 height 699
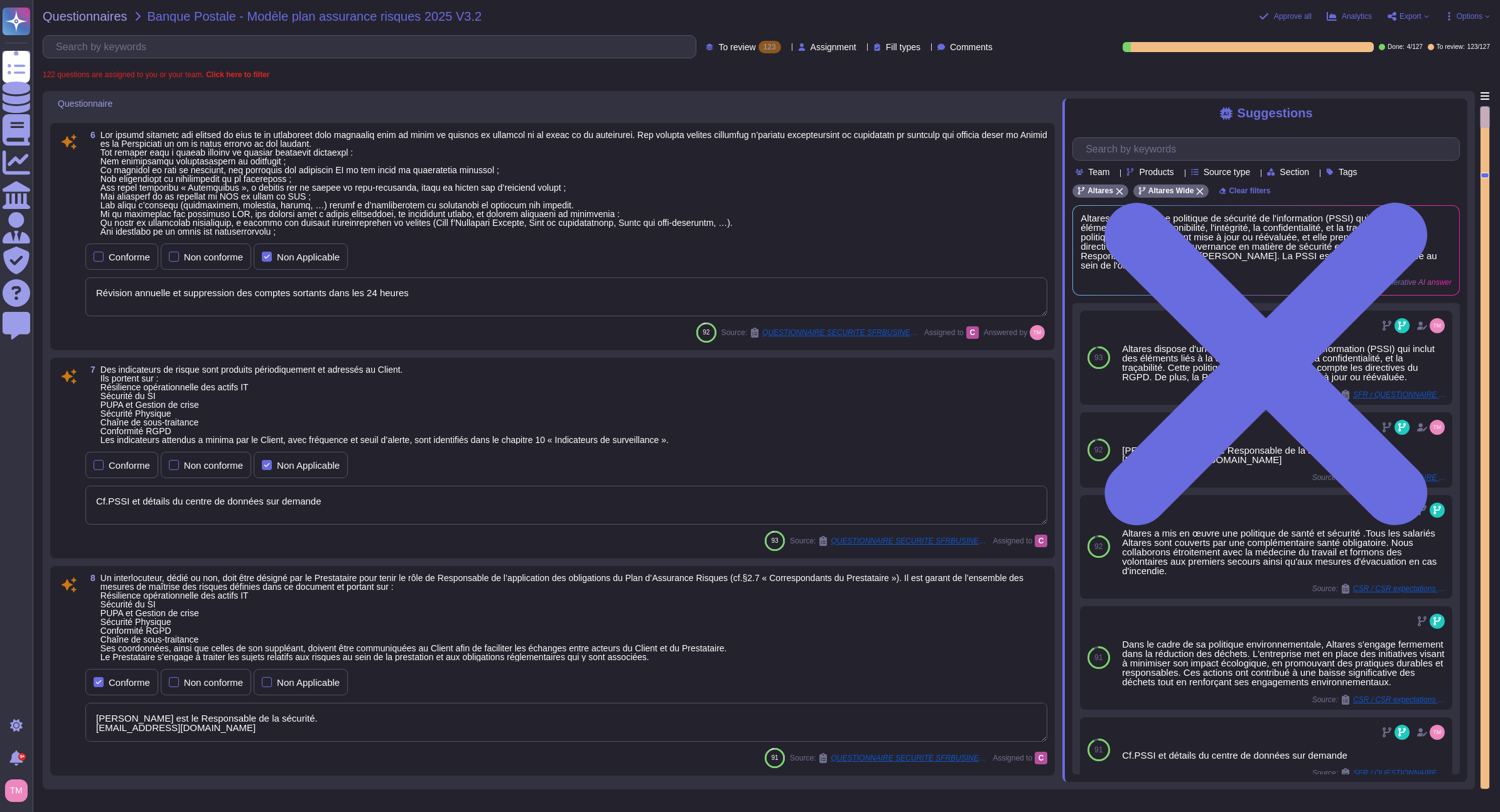
click at [1485, 108] on div at bounding box center [1485, 117] width 10 height 22
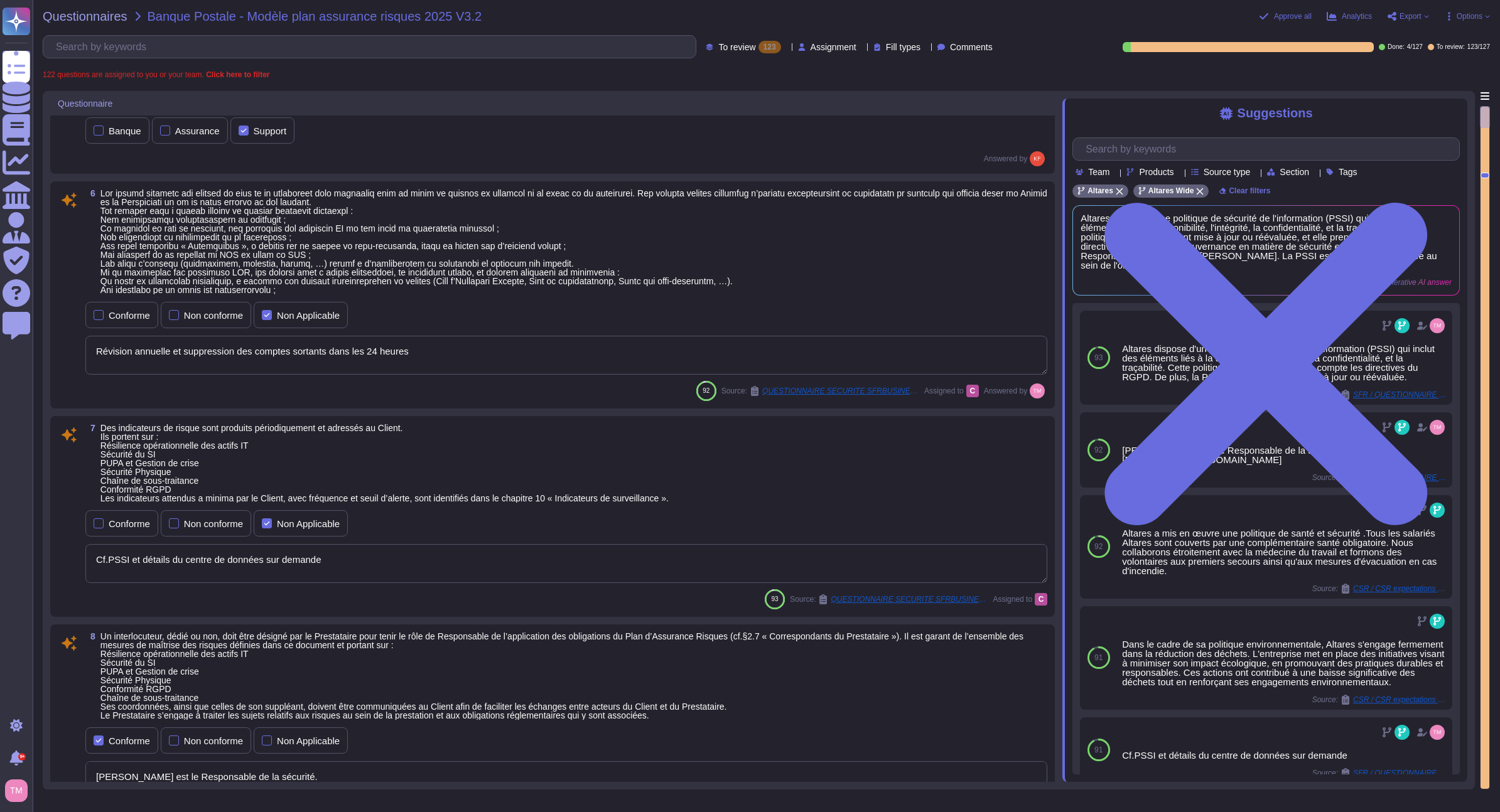
scroll to position [0, 0]
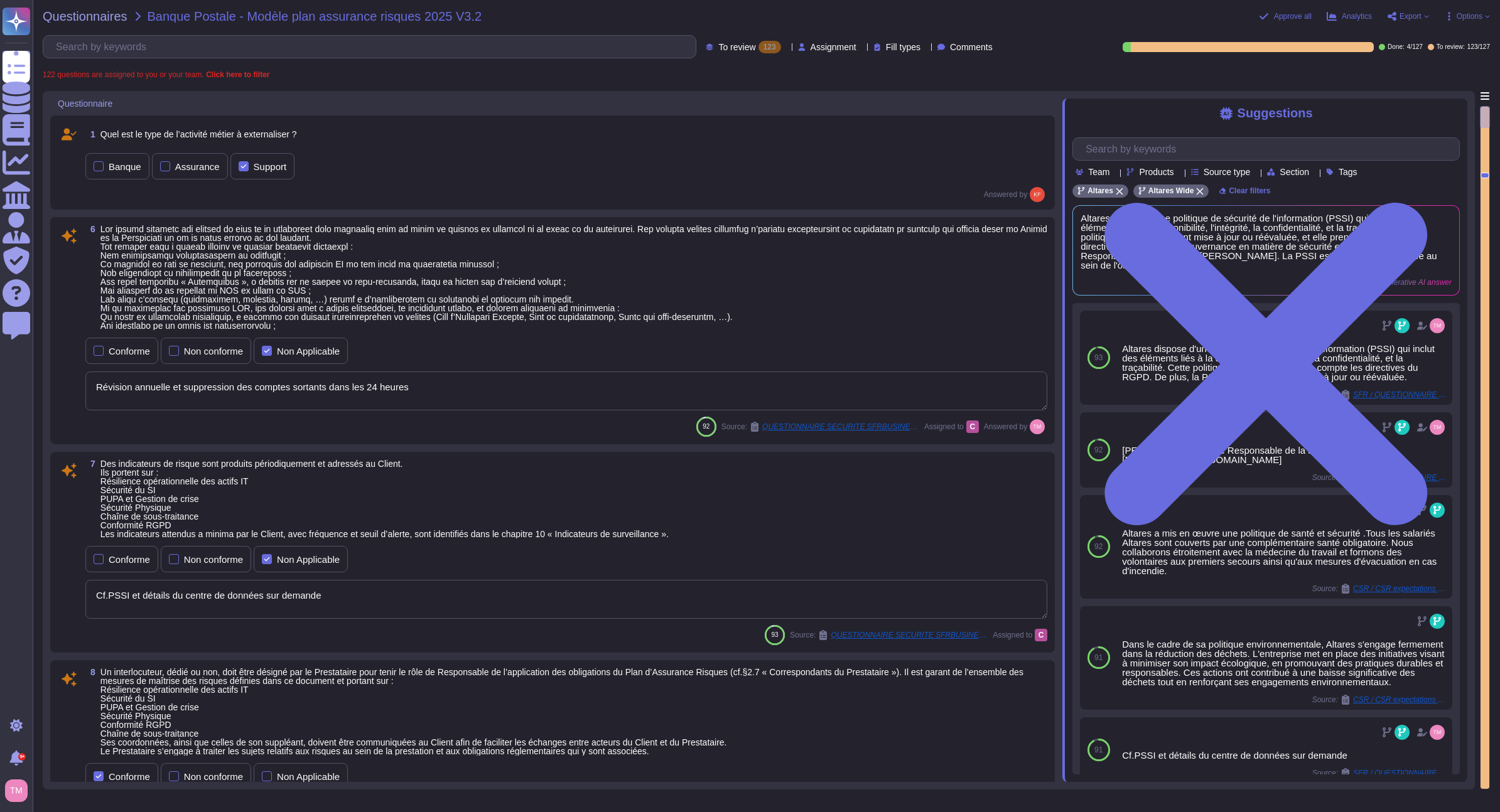
click at [1485, 108] on div at bounding box center [1485, 117] width 10 height 22
click at [271, 281] on span at bounding box center [573, 278] width 947 height 107
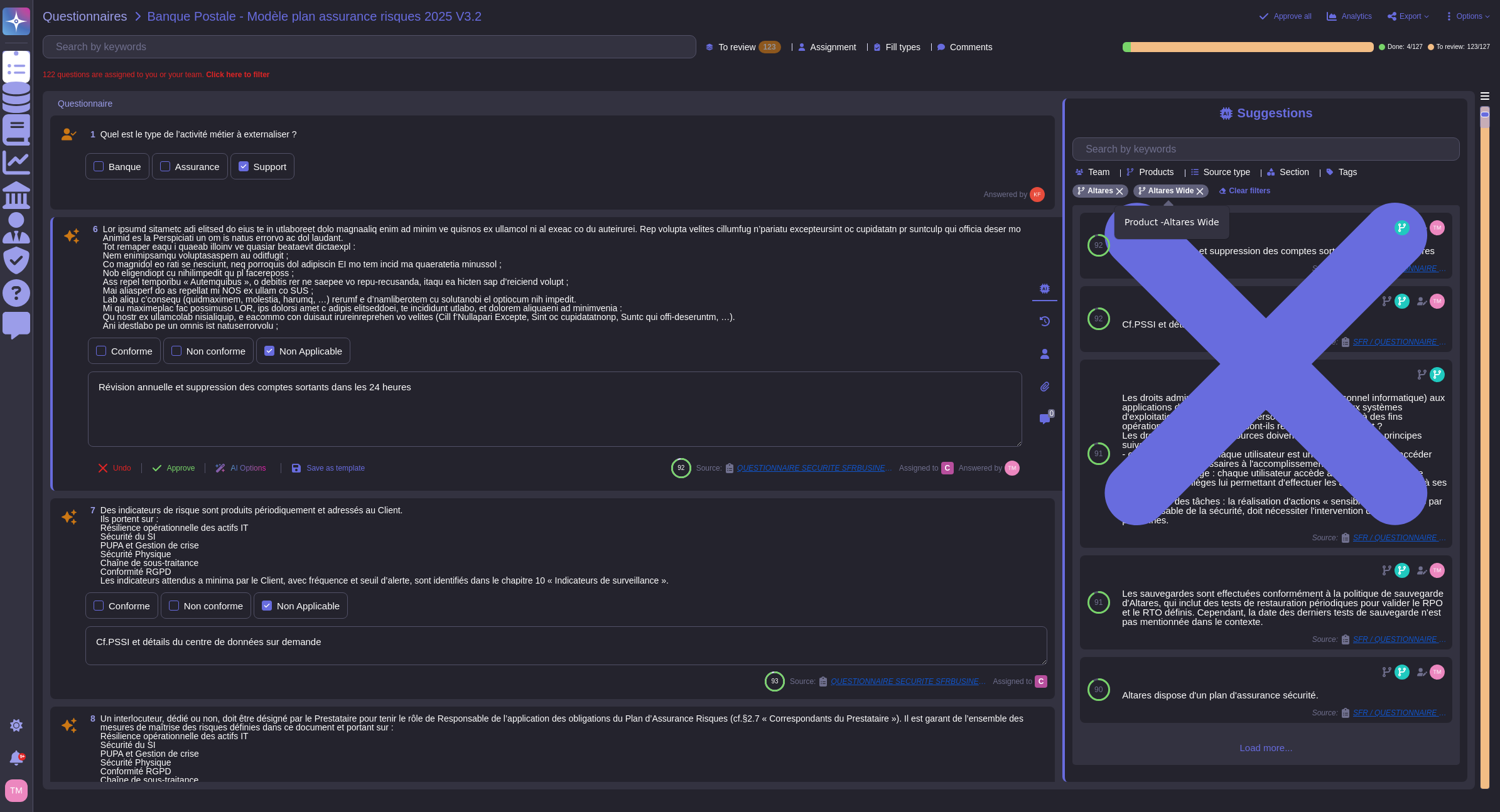
click at [1198, 193] on icon at bounding box center [1200, 191] width 7 height 7
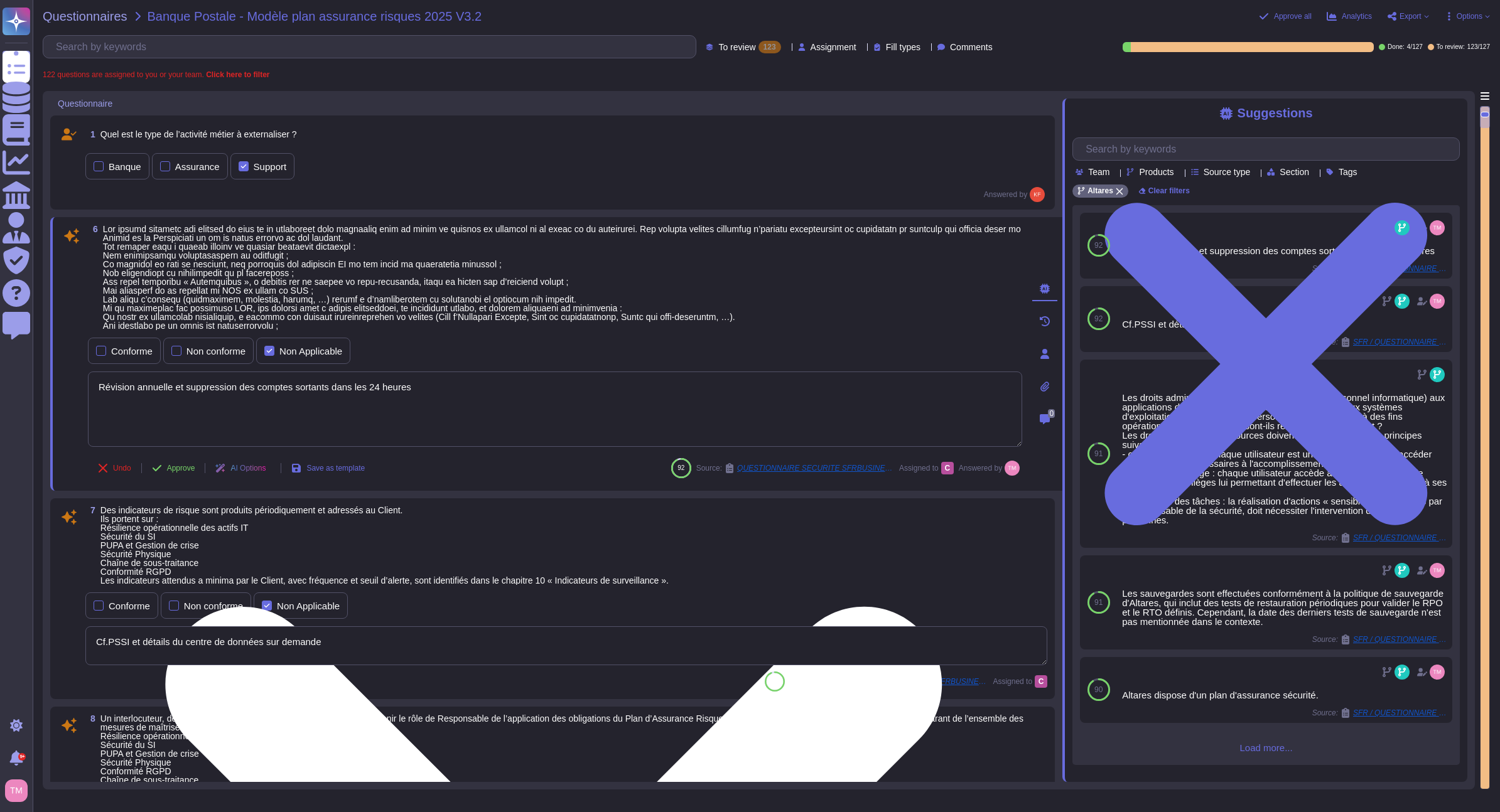
drag, startPoint x: 475, startPoint y: 391, endPoint x: 92, endPoint y: 404, distance: 383.2
click at [92, 404] on textarea "Révision annuelle et suppression des comptes sortants dans les 24 heures" at bounding box center [555, 409] width 935 height 75
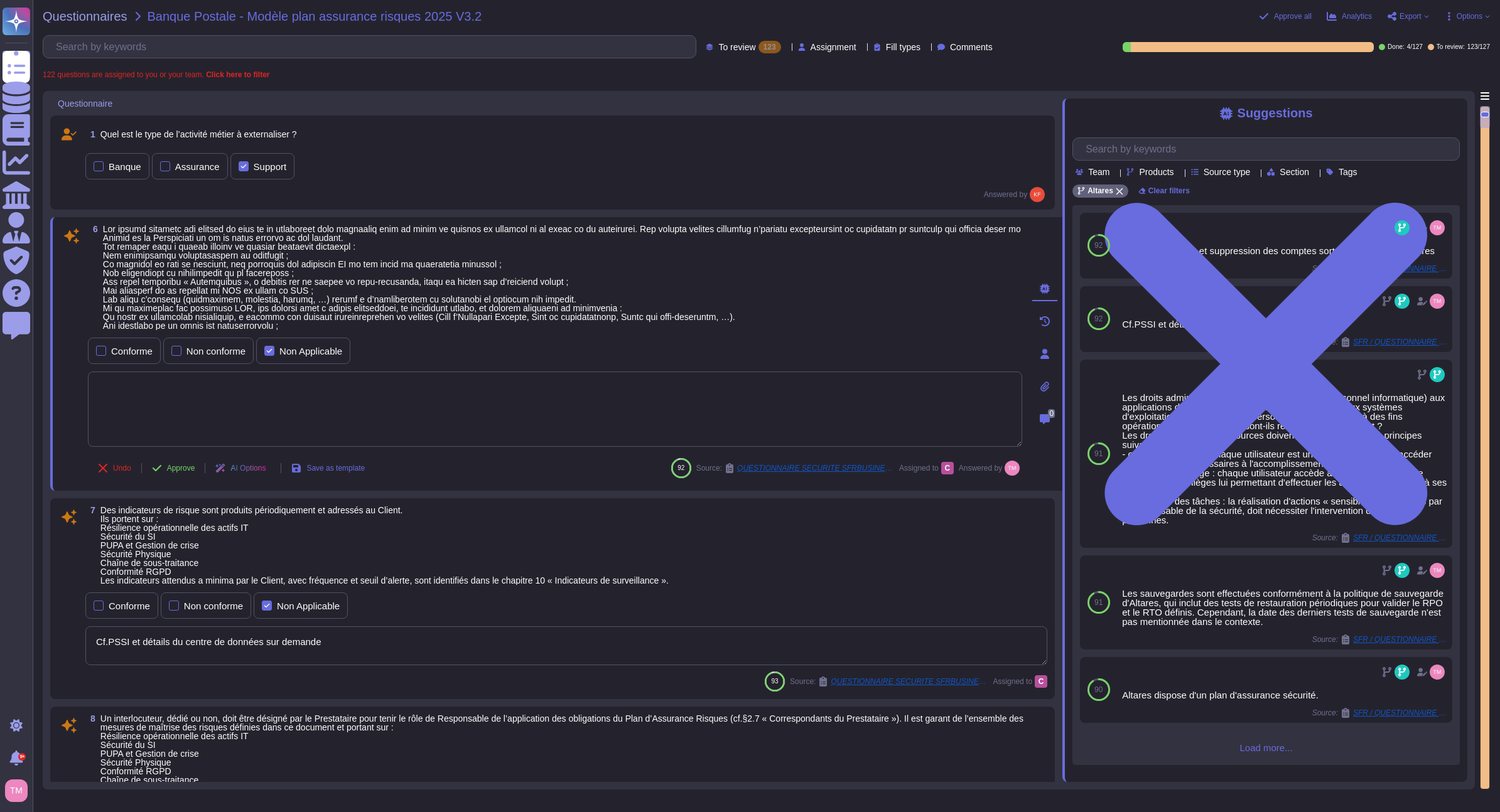
click at [1271, 752] on span "Load more..." at bounding box center [1266, 748] width 387 height 10
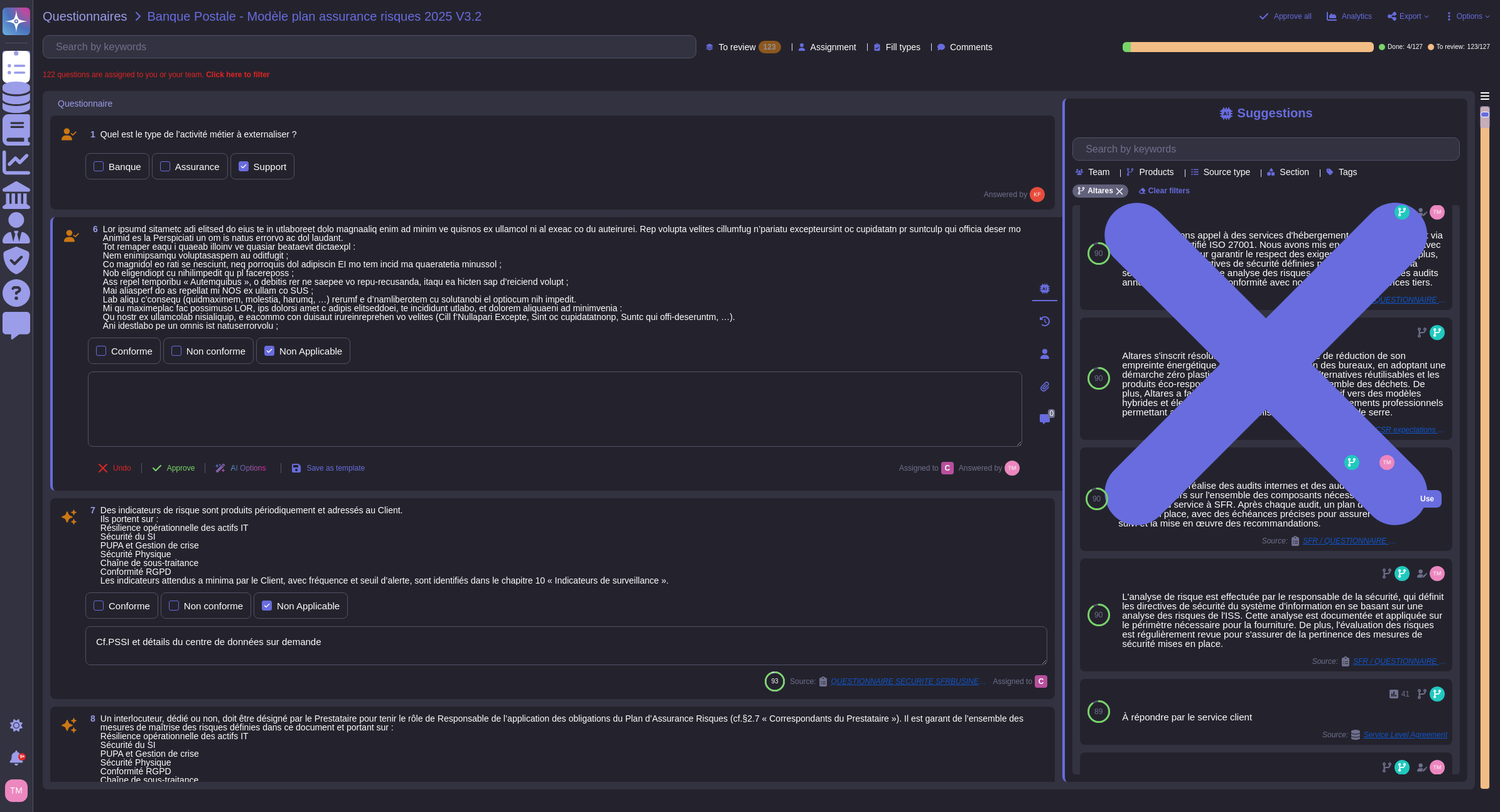
scroll to position [556, 0]
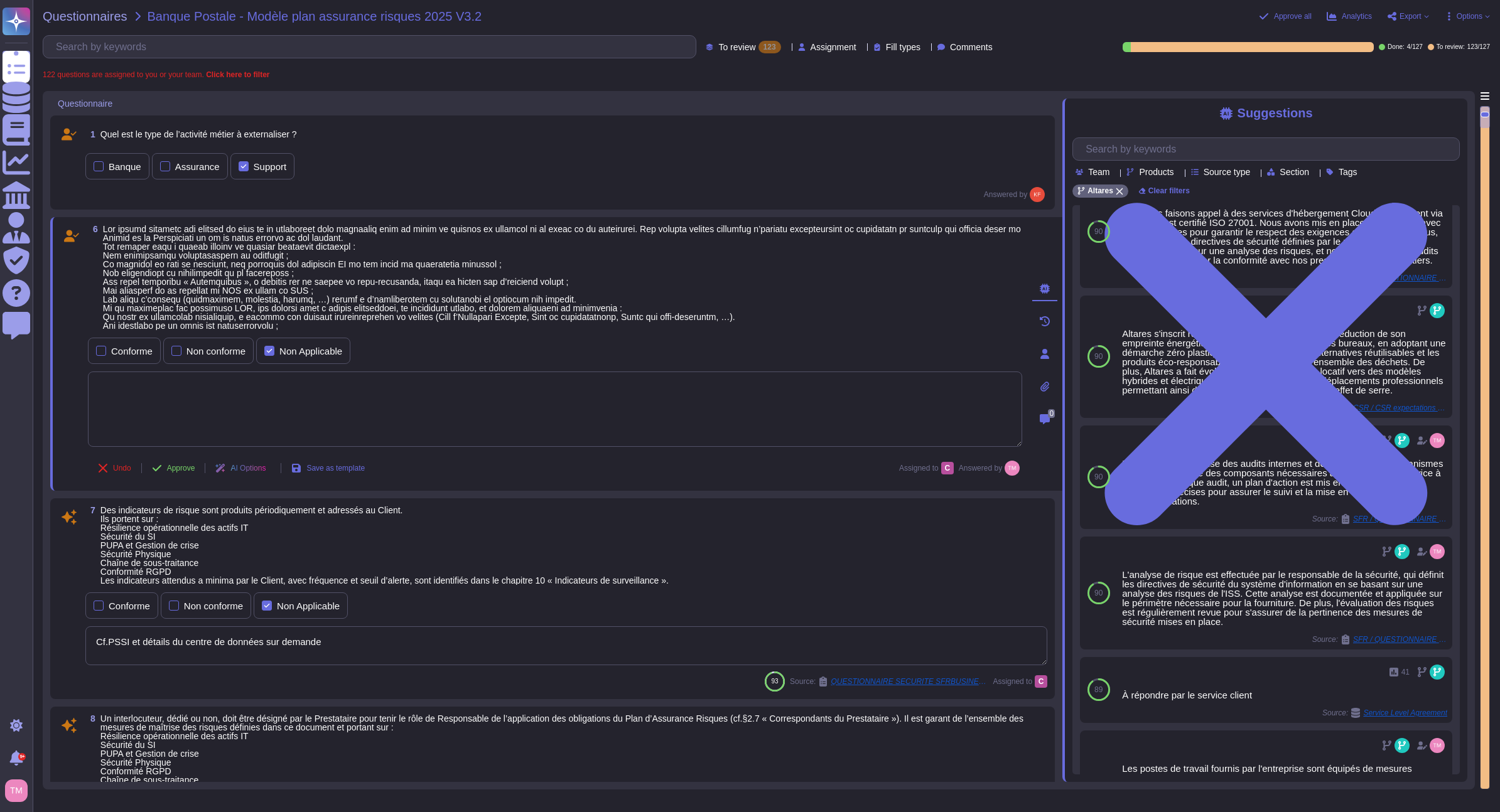
click at [275, 391] on textarea at bounding box center [555, 409] width 935 height 75
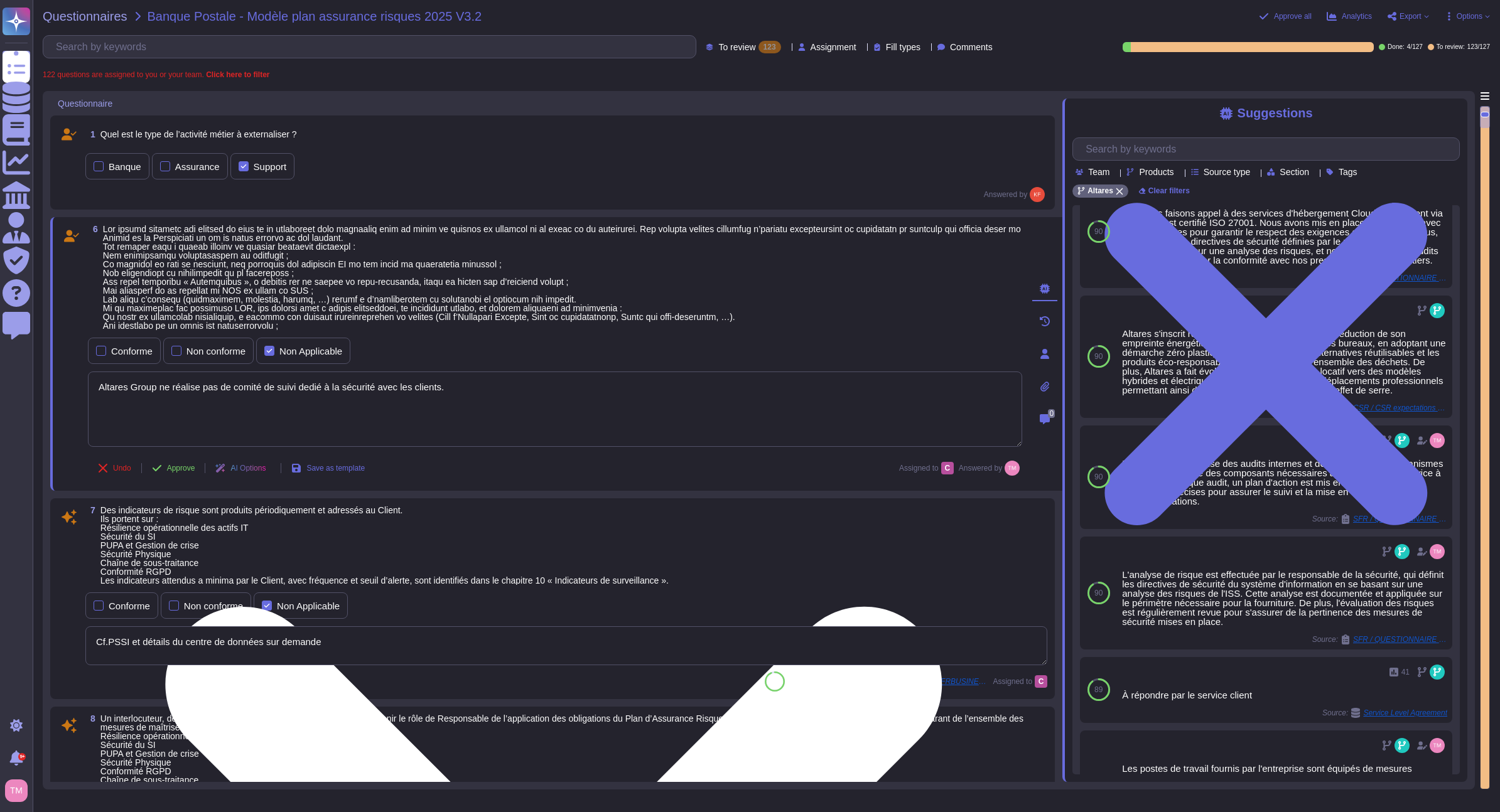
click at [307, 386] on textarea "Altares Group ne réalise pas de comité de suivi dedié à la sécurité avec les cl…" at bounding box center [555, 409] width 935 height 75
click at [465, 383] on textarea "Altares Group ne réalise pas de comité de suivi dédié à la sécurité avec les cl…" at bounding box center [555, 409] width 935 height 75
click at [412, 421] on textarea "Altares Group ne réalise pas de comité de suivi dédié à la sécurité avec les cl…" at bounding box center [555, 409] width 935 height 75
click at [158, 398] on textarea "Altares Group ne réalise pas de comité de suivi dédié à la sécurité avec les cl…" at bounding box center [555, 409] width 935 height 75
click at [151, 398] on textarea "Altares Group ne réalise pas de comité de suivi dédié à la sécurité avec les cl…" at bounding box center [555, 409] width 935 height 75
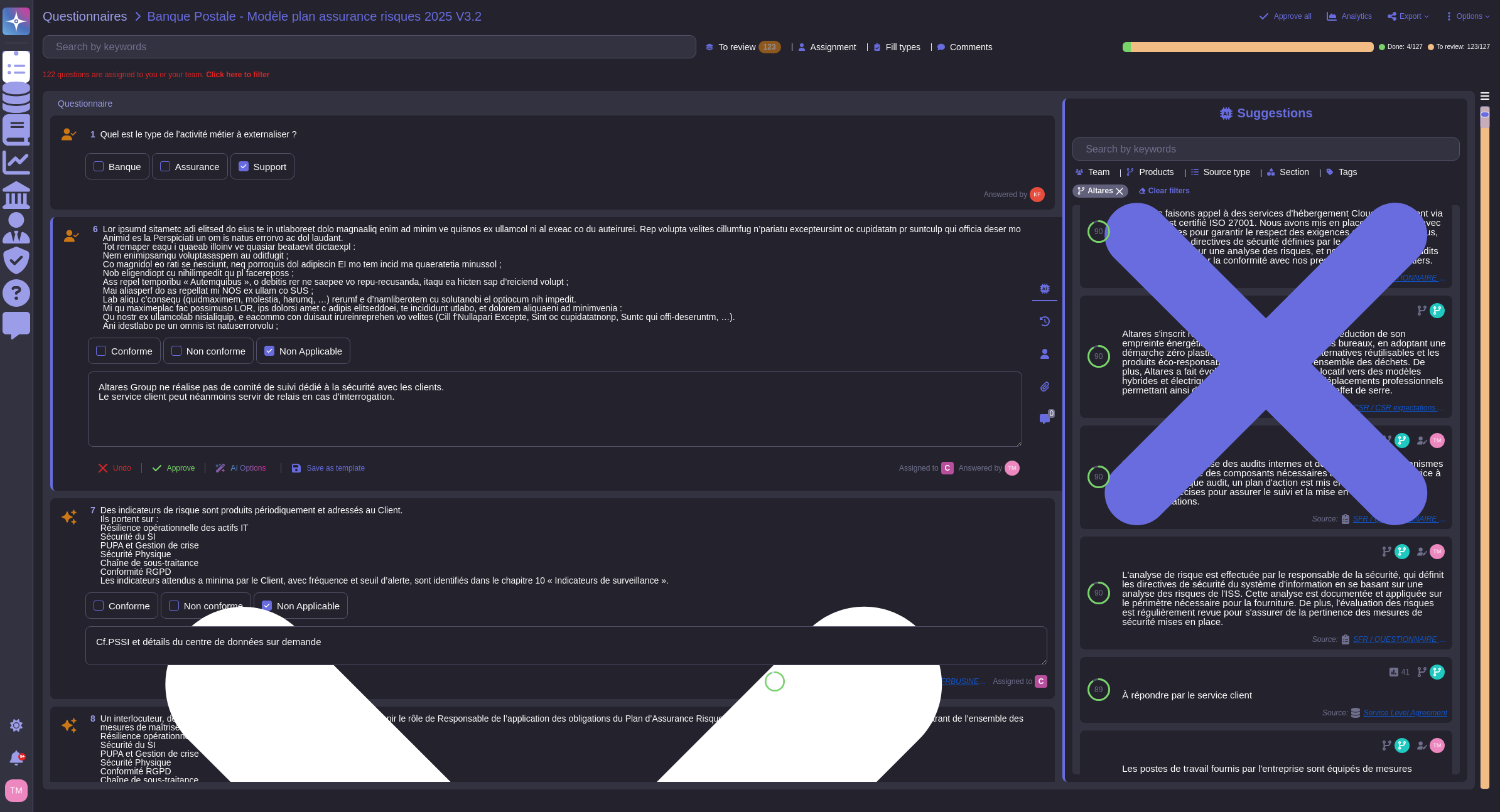
click at [421, 405] on textarea "Altares Group ne réalise pas de comité de suivi dédié à la sécurité avec les cl…" at bounding box center [555, 409] width 935 height 75
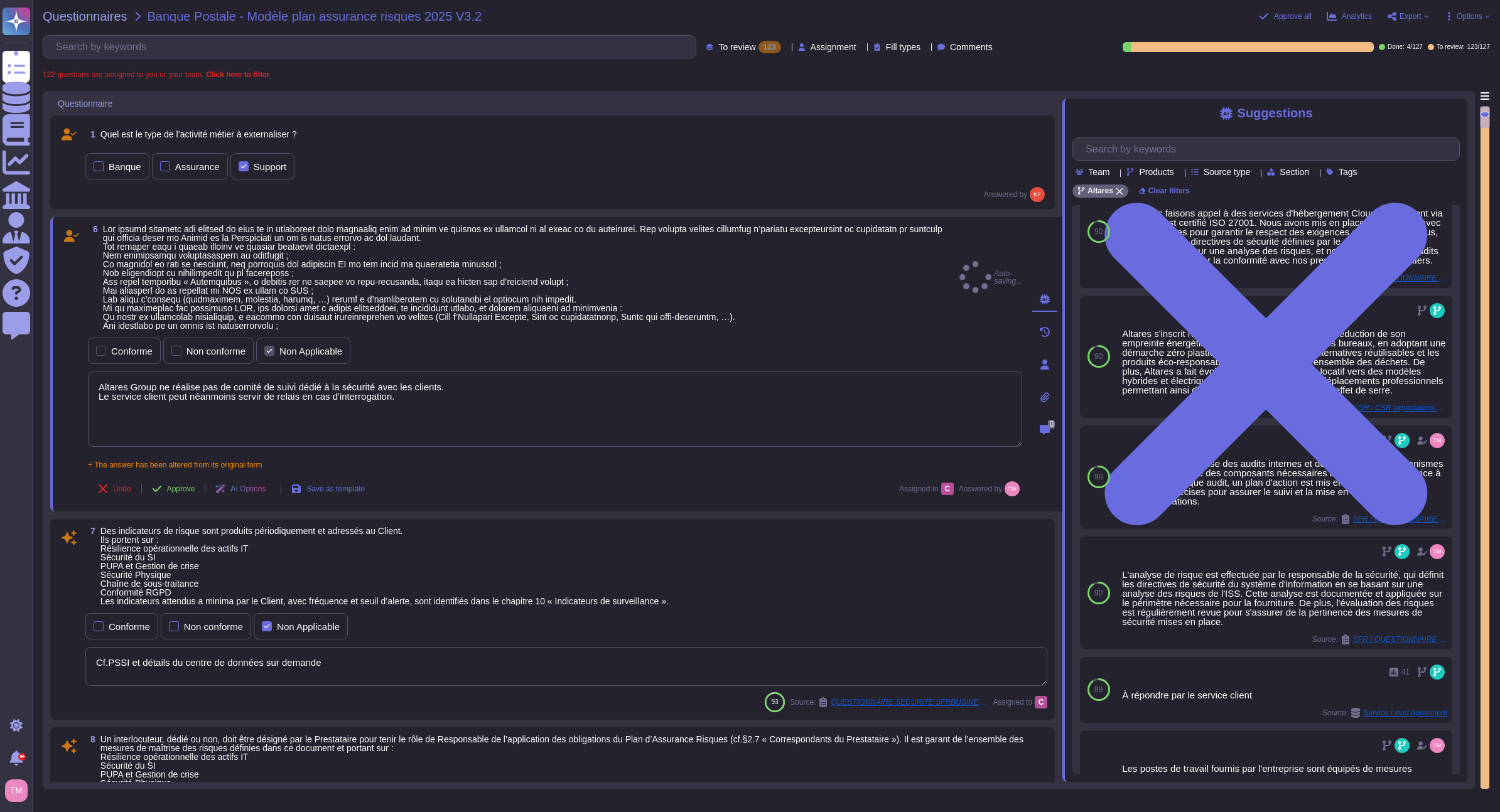
click at [414, 151] on div "Banque Assurance Support" at bounding box center [566, 166] width 962 height 31
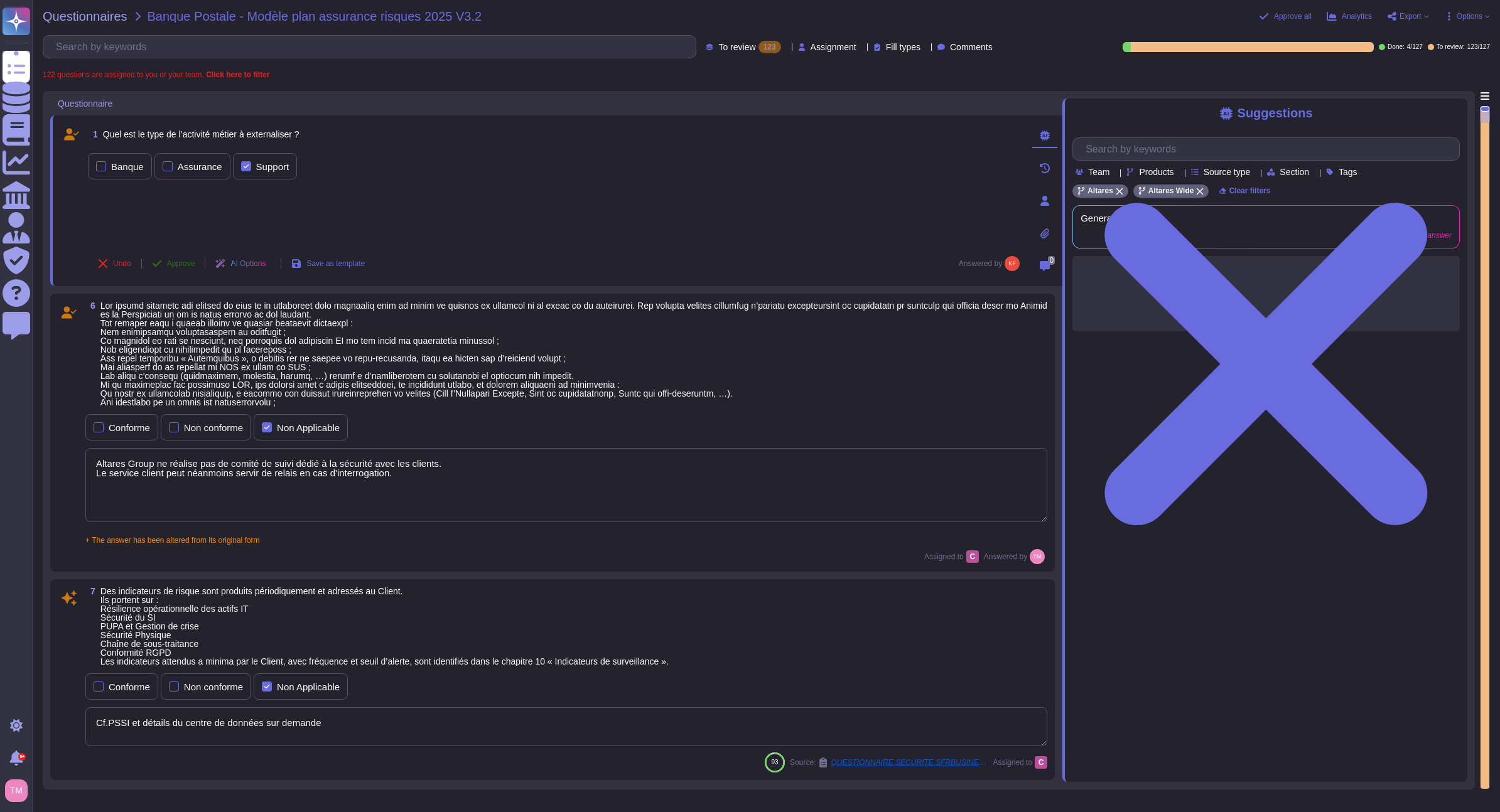
click at [187, 261] on span "Approve" at bounding box center [181, 264] width 29 height 7
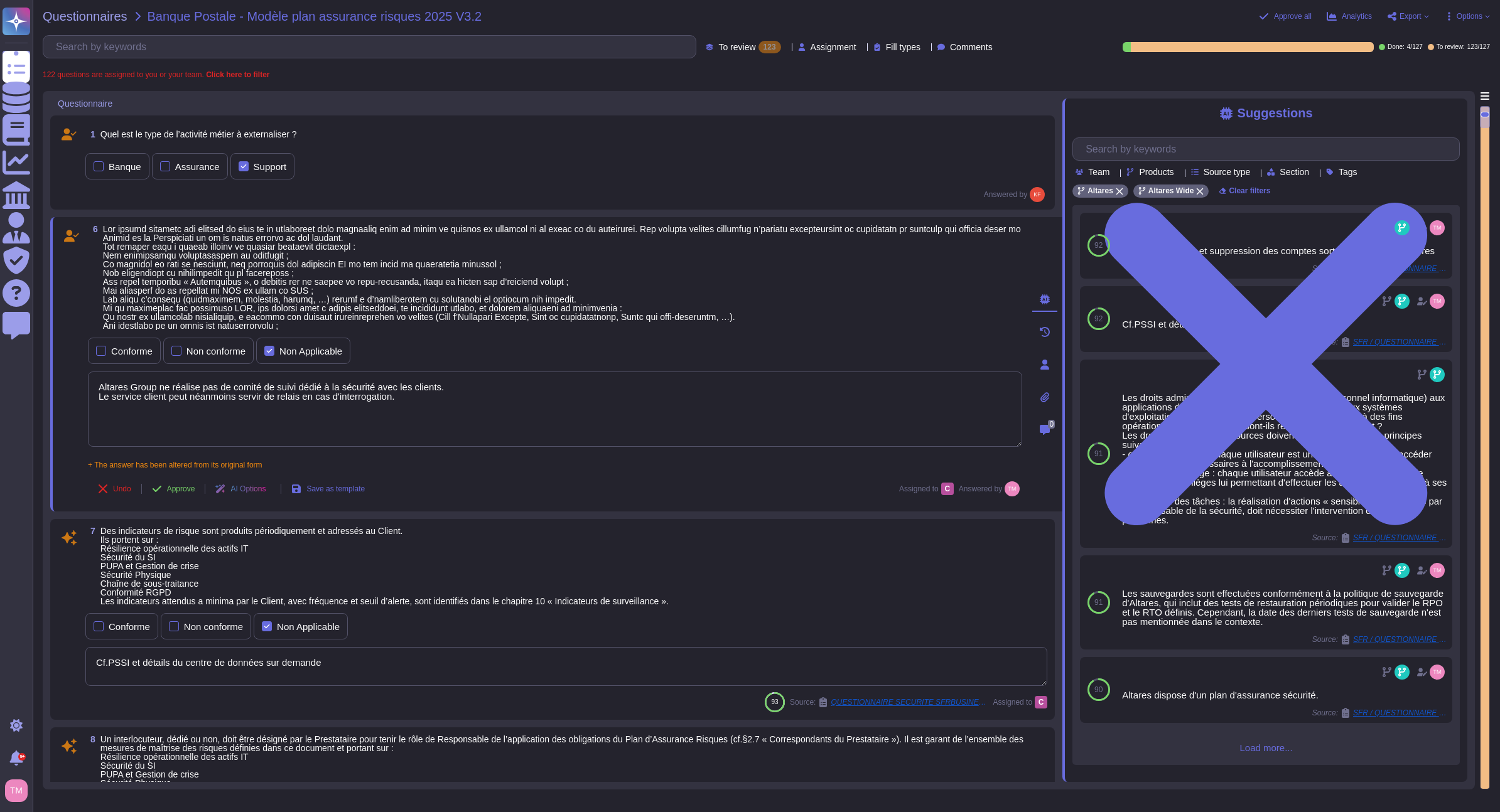
click at [459, 288] on span at bounding box center [562, 278] width 919 height 105
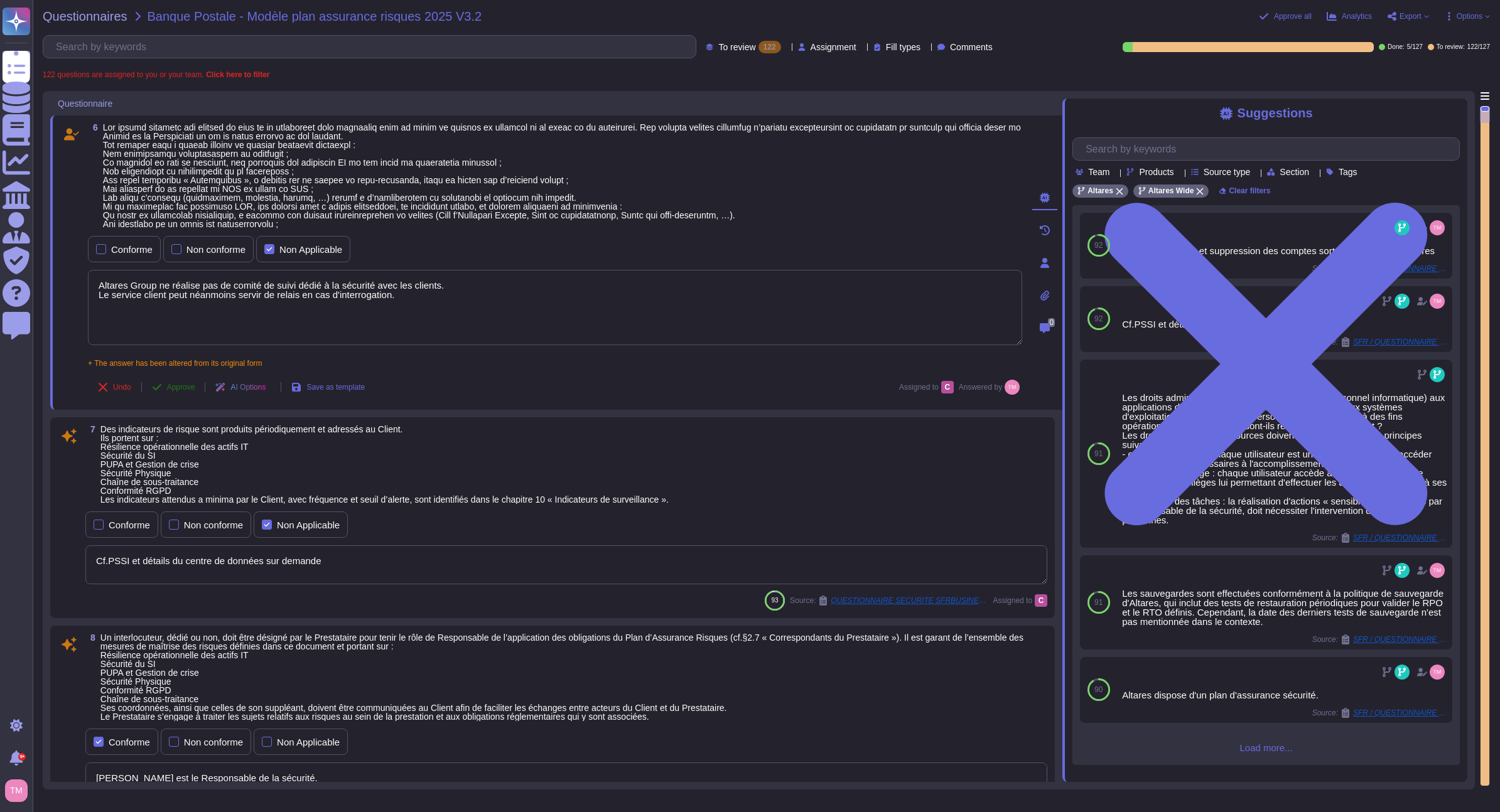
click at [182, 390] on span "Approve" at bounding box center [181, 387] width 29 height 7
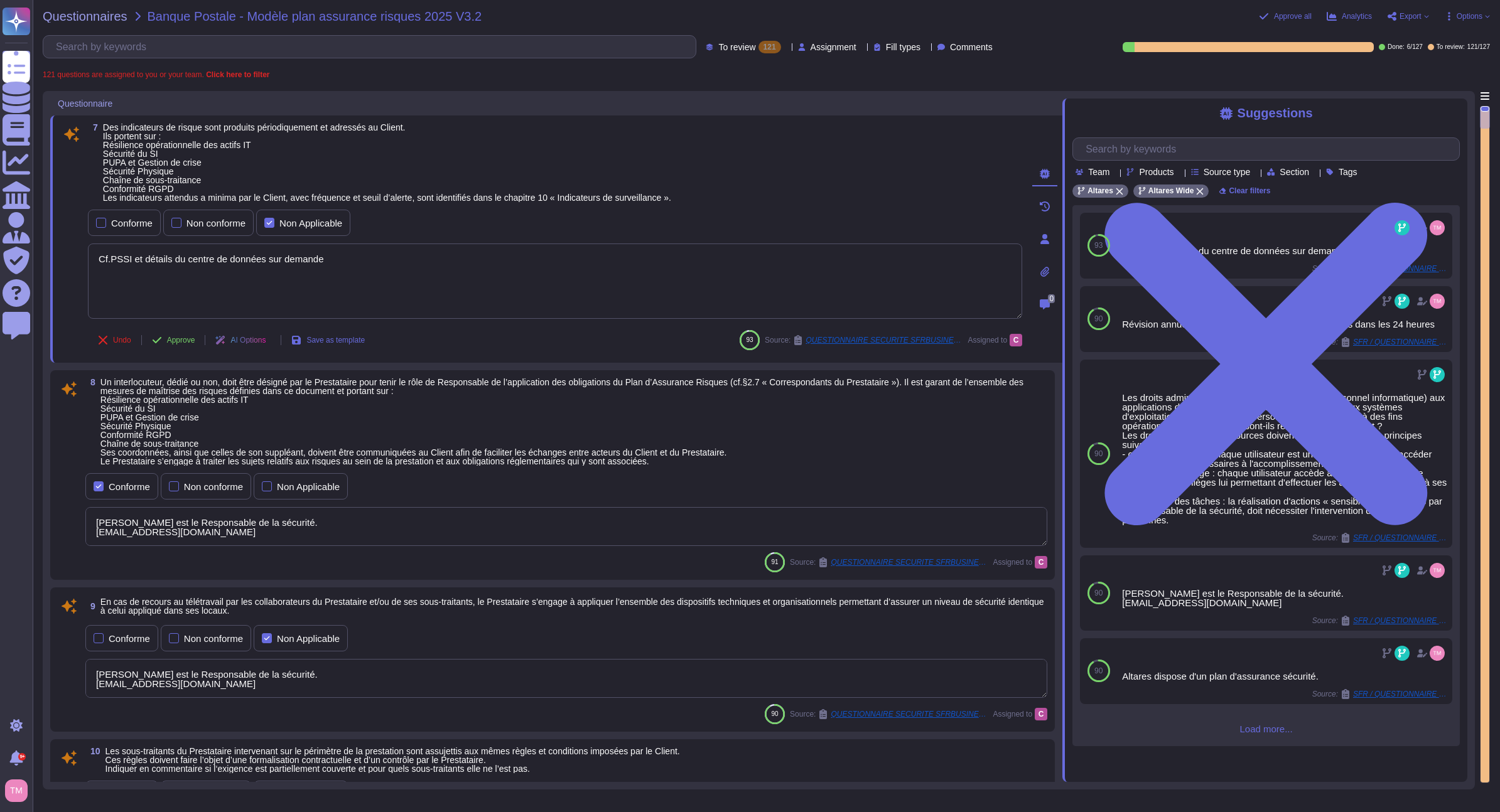
drag, startPoint x: 349, startPoint y: 254, endPoint x: 54, endPoint y: 266, distance: 295.2
click at [54, 266] on div "7 Des indicateurs de risque sont produits périodiquement et adressés au Client.…" at bounding box center [557, 239] width 1012 height 247
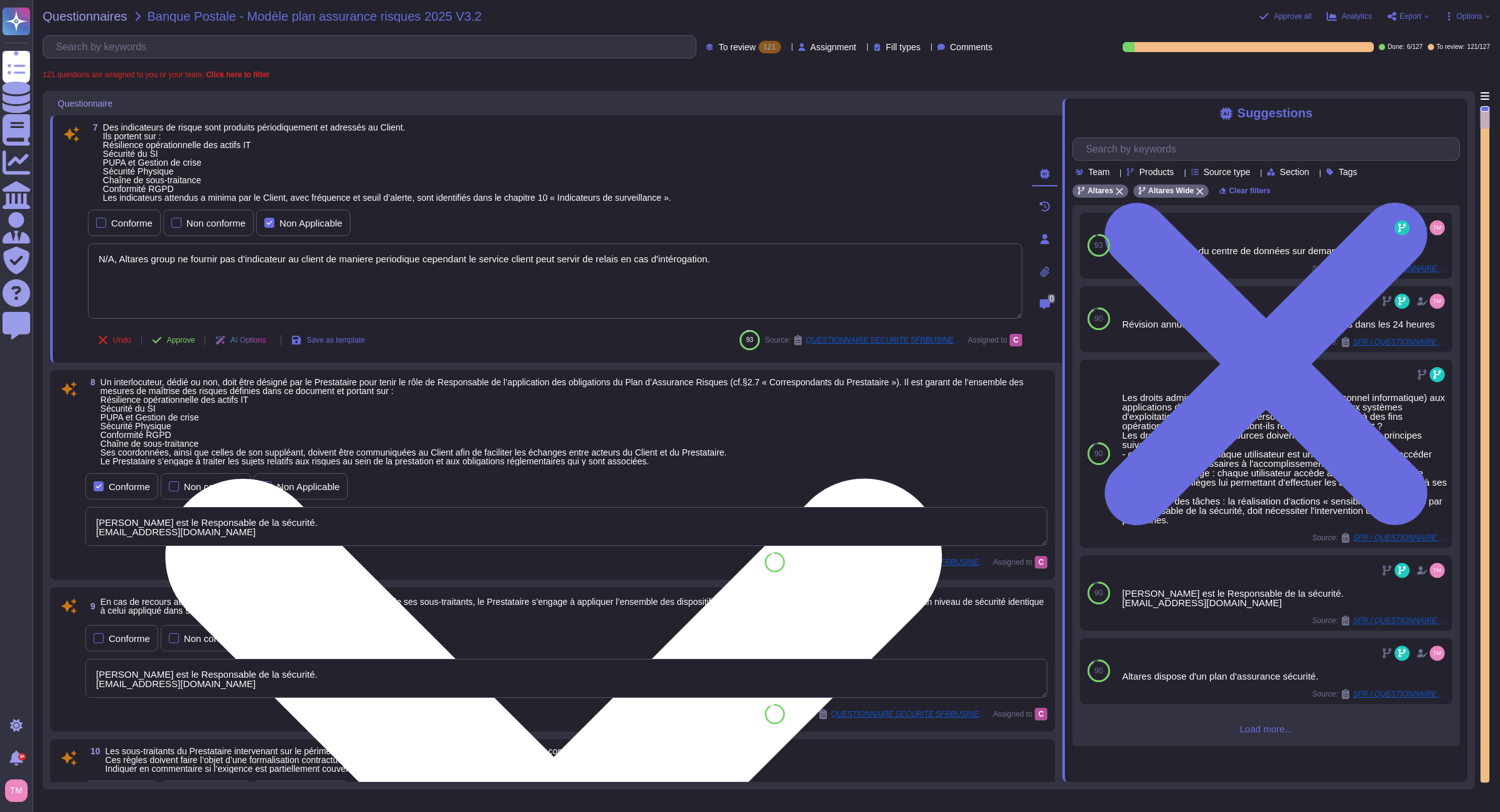
click at [368, 257] on textarea "N/A, Altares group ne fournir pas d'indicateur au client de maniere periodique …" at bounding box center [555, 281] width 935 height 75
click at [415, 283] on textarea "N/A, Altares group ne fournir pas d'indicateur au client de manière periodique …" at bounding box center [555, 281] width 935 height 75
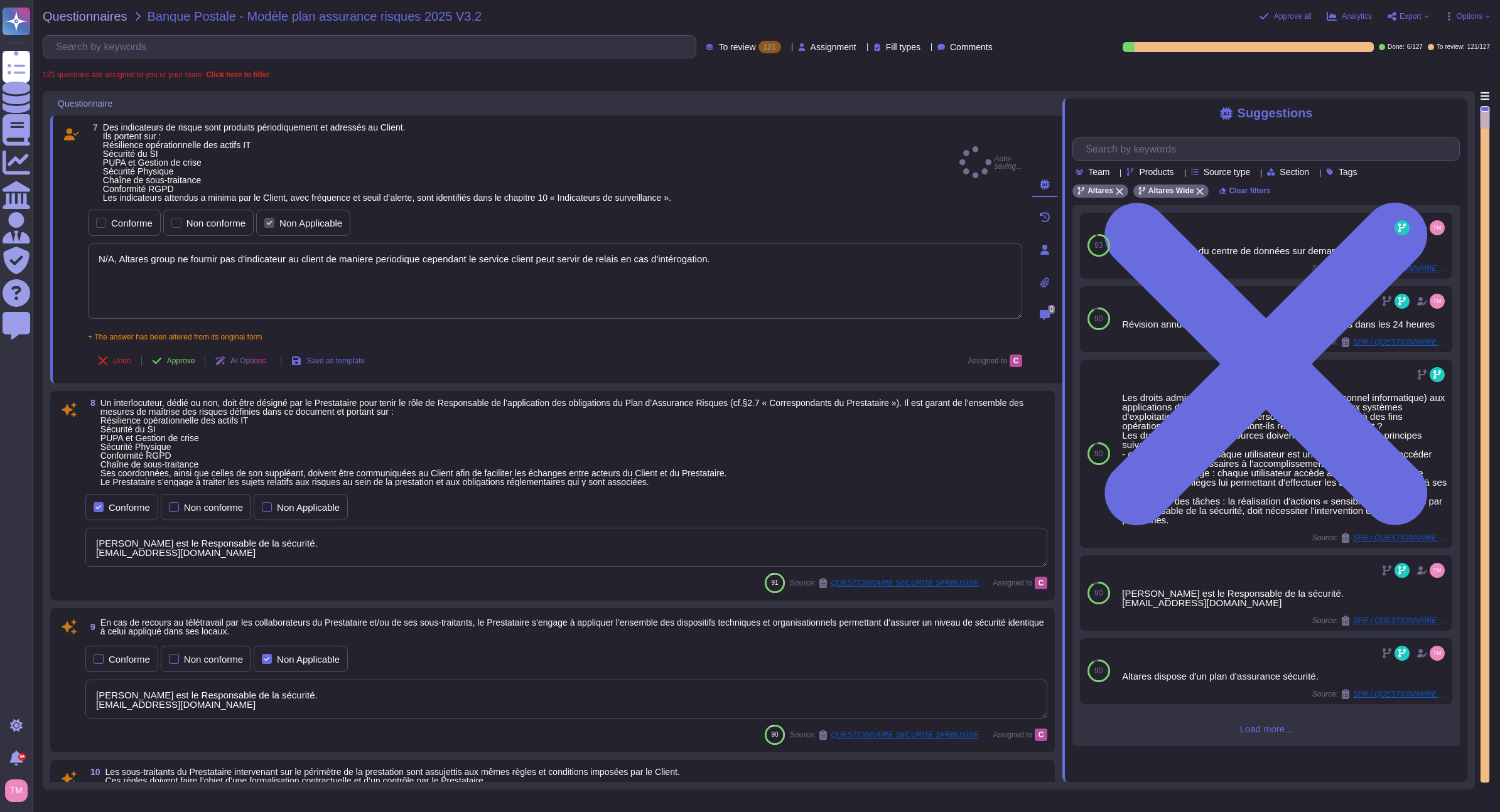
click at [451, 521] on div "Conforme Non conforme Non Applicable Sébastien LEVEQUE est le Responsable de la…" at bounding box center [566, 529] width 962 height 77
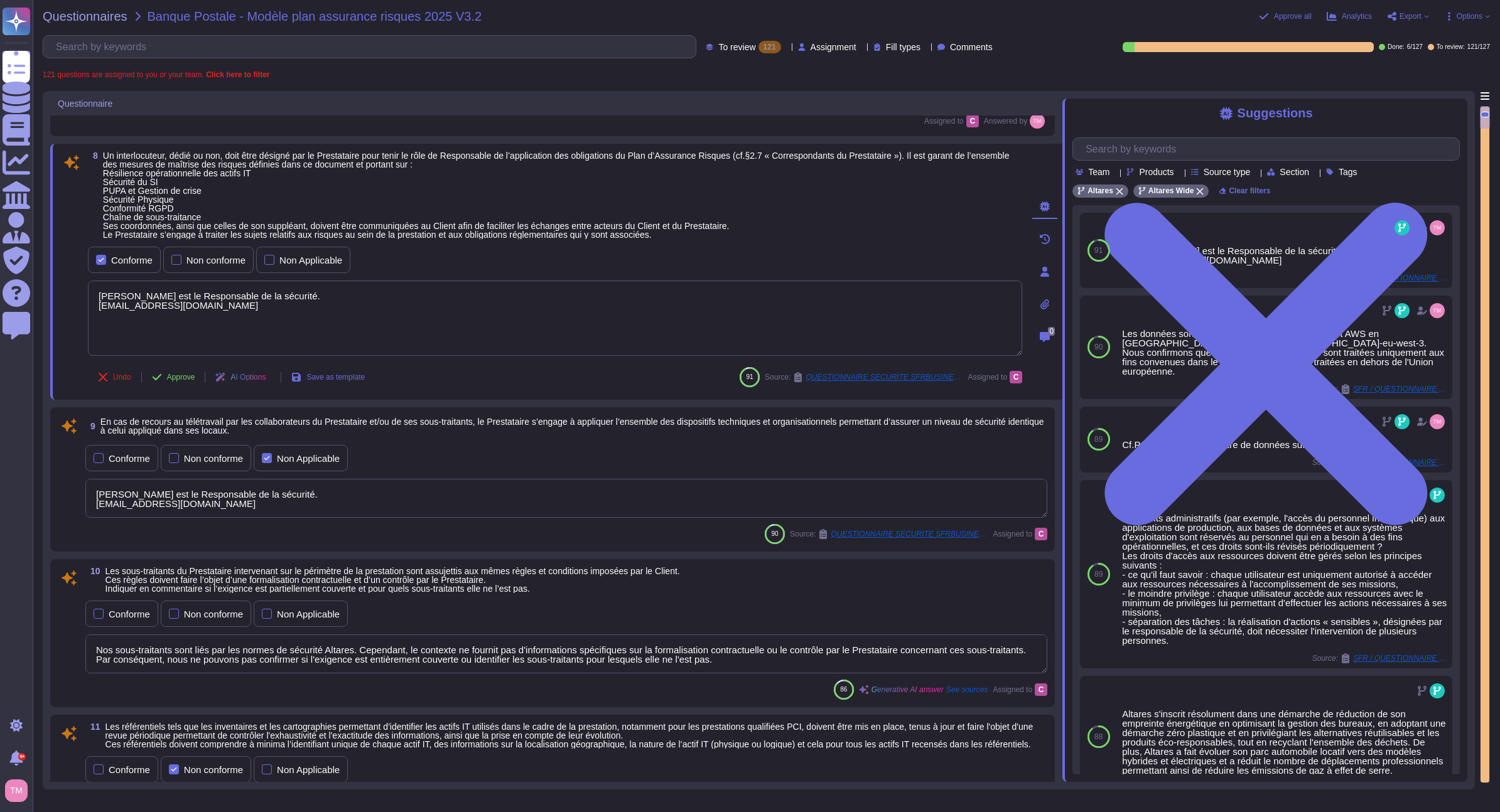
scroll to position [251, 0]
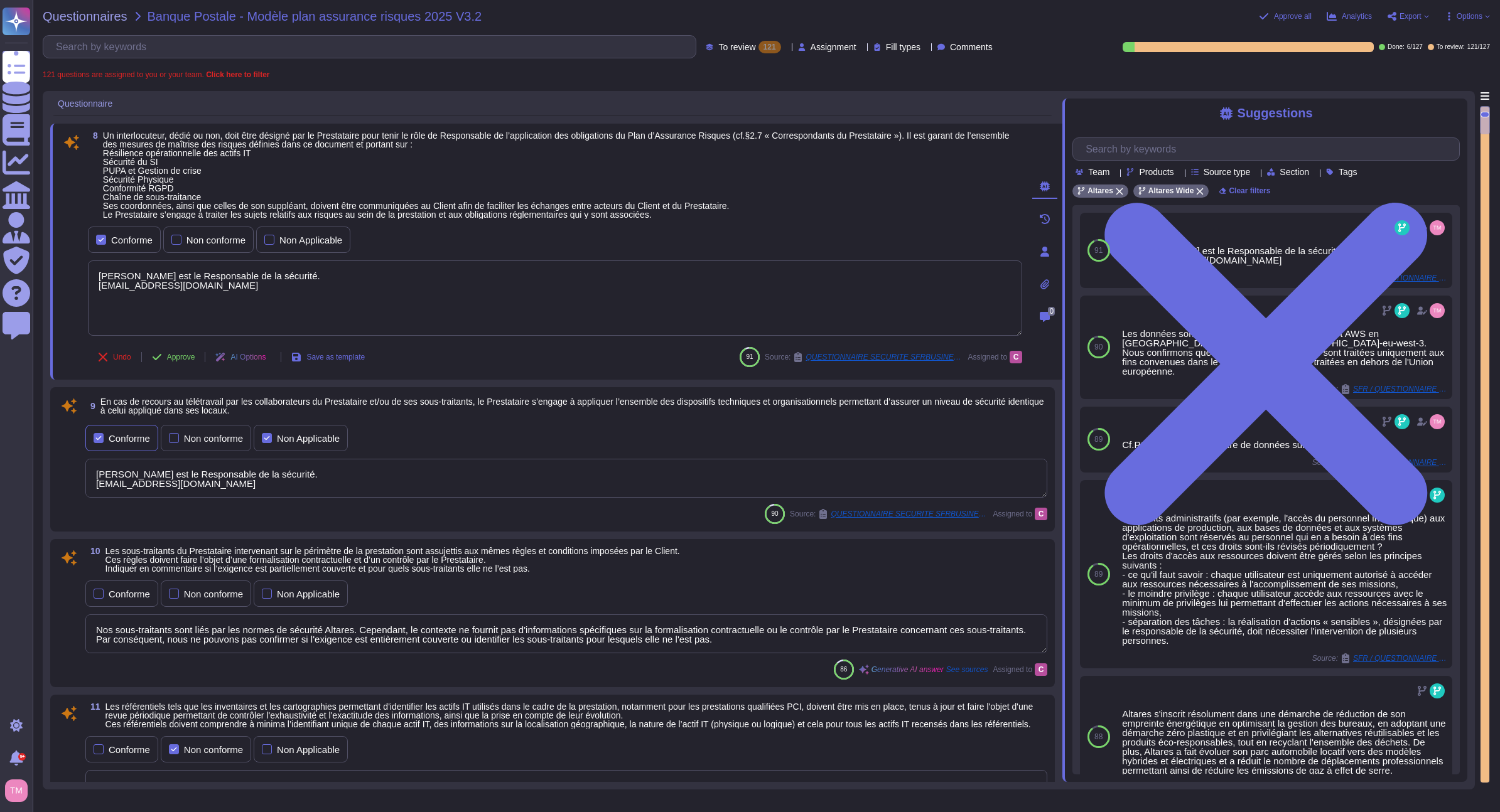
click at [121, 441] on div "Conforme" at bounding box center [129, 438] width 42 height 10
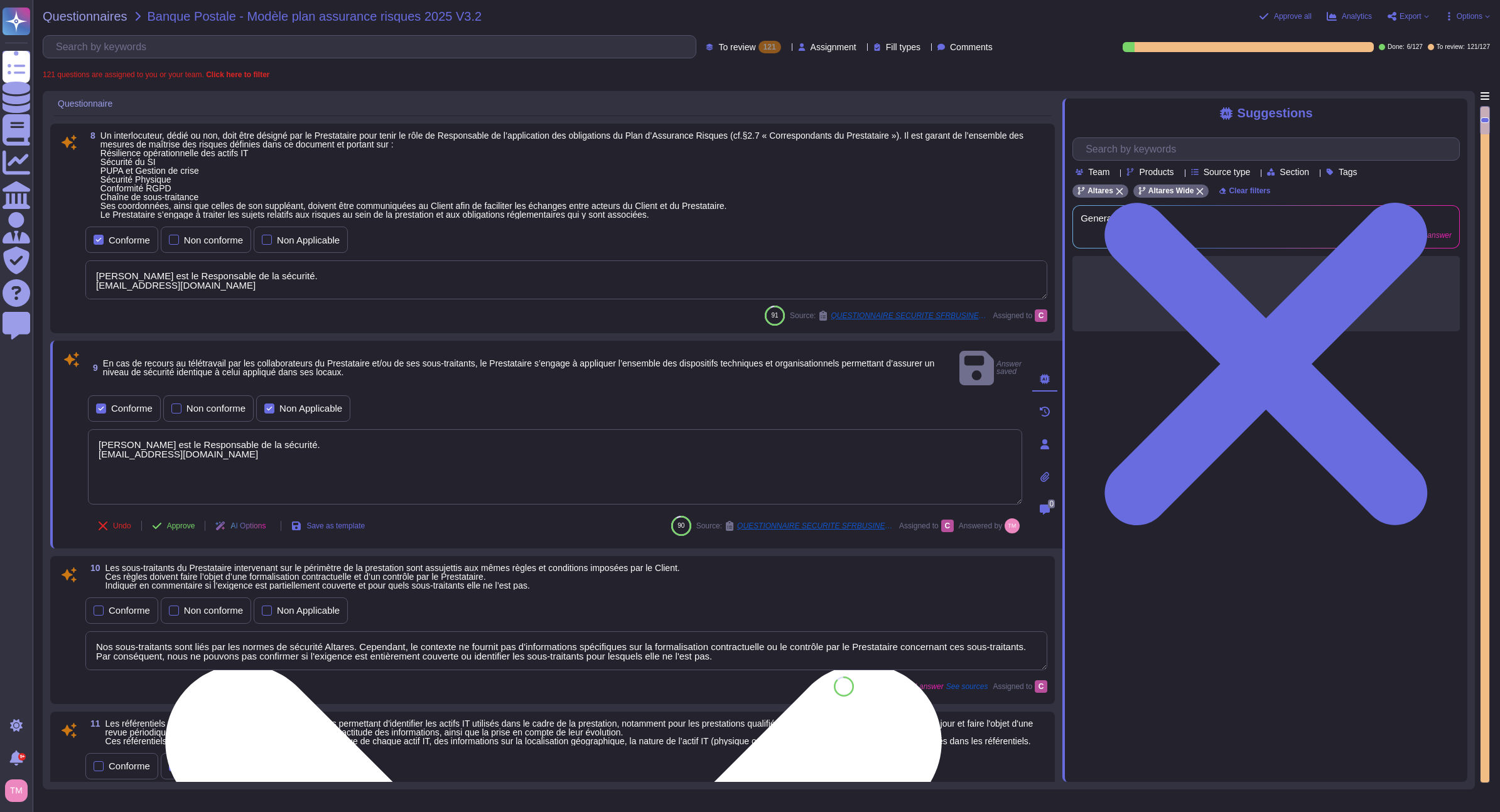
click at [110, 431] on textarea "Sébastien LEVEQUE est le Responsable de la sécurité. sebastien.leveque@altares.…" at bounding box center [555, 466] width 935 height 75
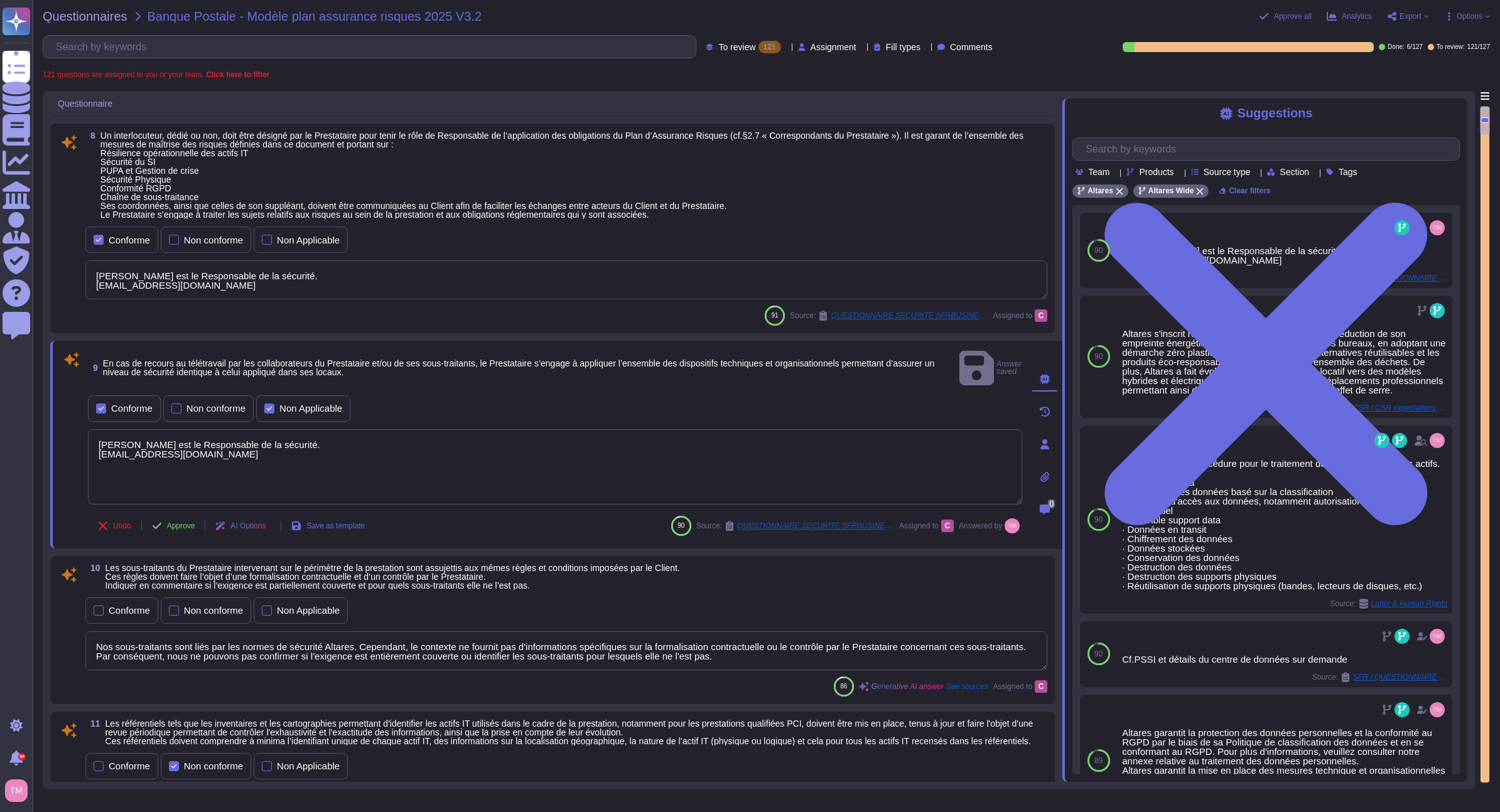
drag, startPoint x: 231, startPoint y: 438, endPoint x: 76, endPoint y: 425, distance: 155.5
click at [74, 425] on div "9 En cas de recours au télétravail par les collaborateurs du Prestataire et/ou …" at bounding box center [541, 444] width 962 height 193
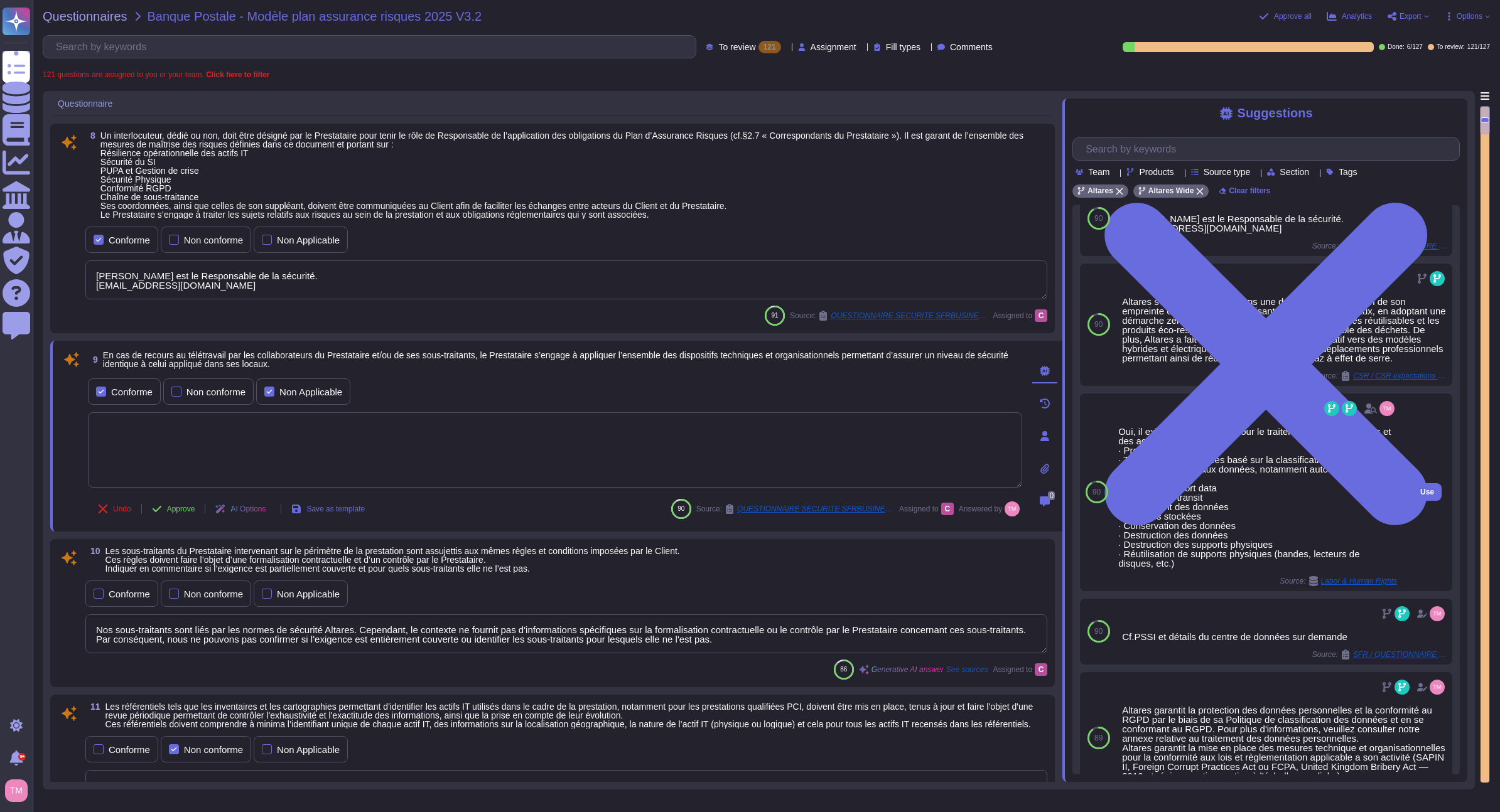
scroll to position [63, 0]
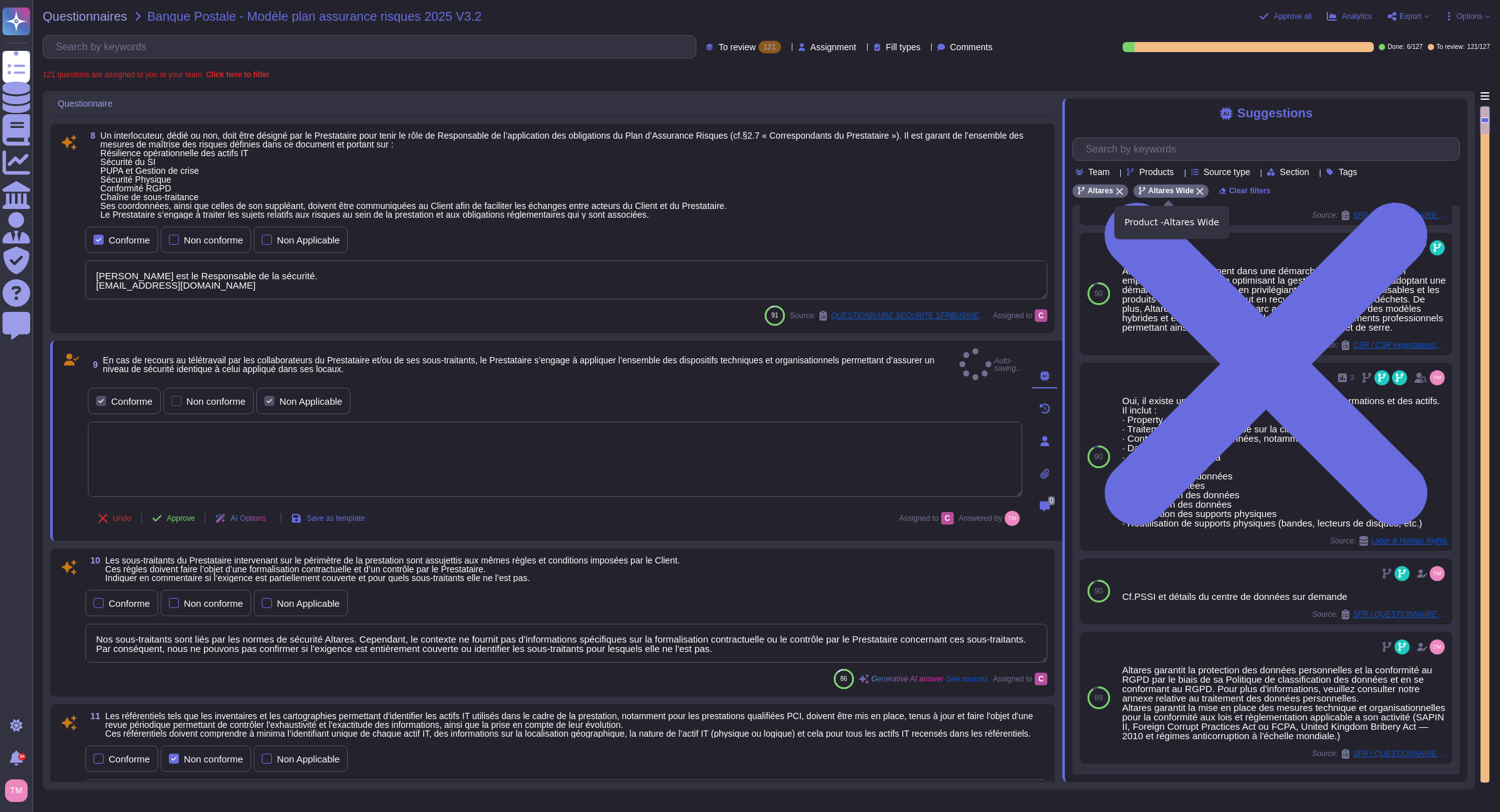
click at [1197, 195] on icon at bounding box center [1200, 191] width 7 height 7
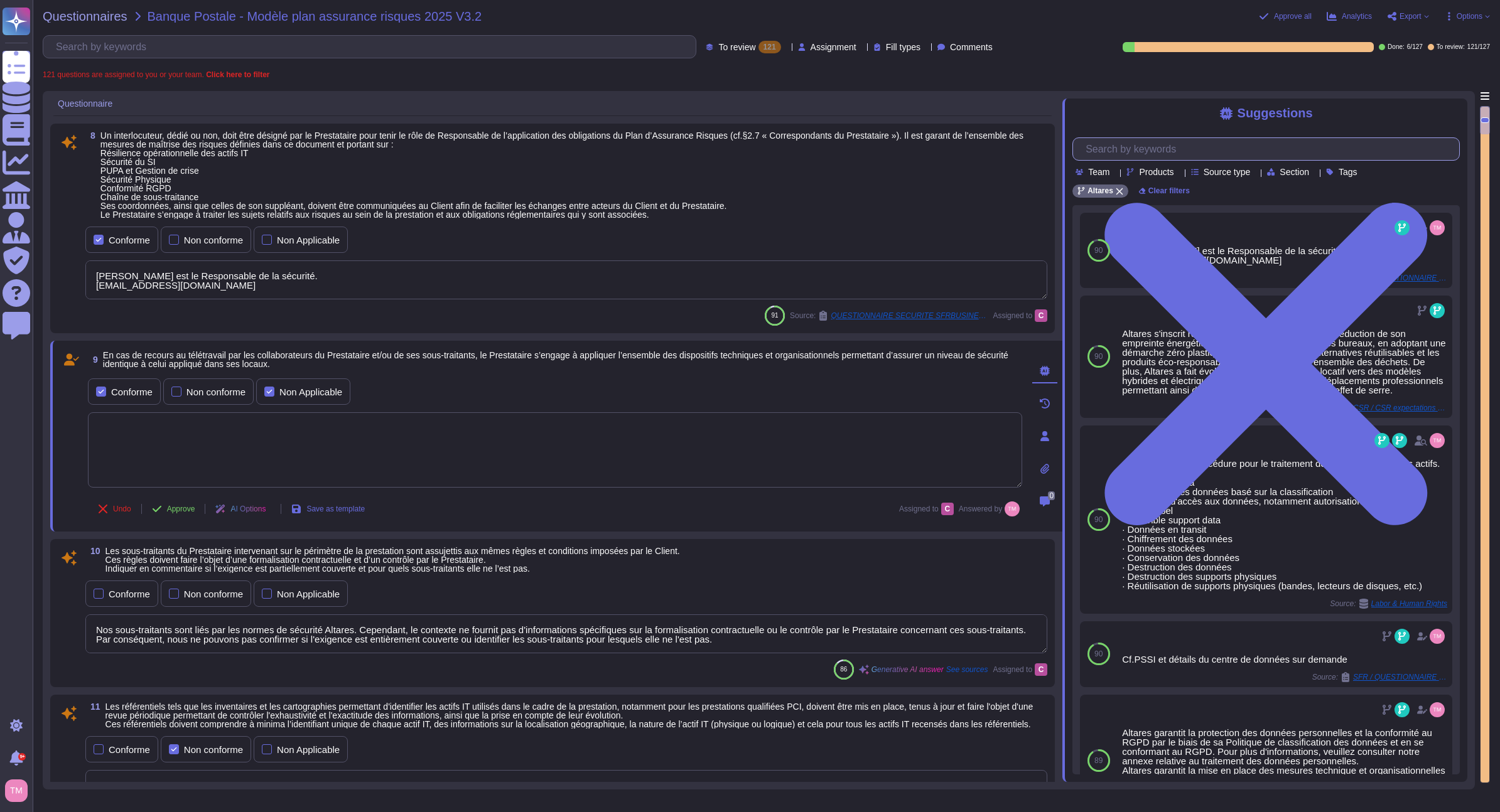
click at [1155, 155] on input "text" at bounding box center [1269, 149] width 380 height 22
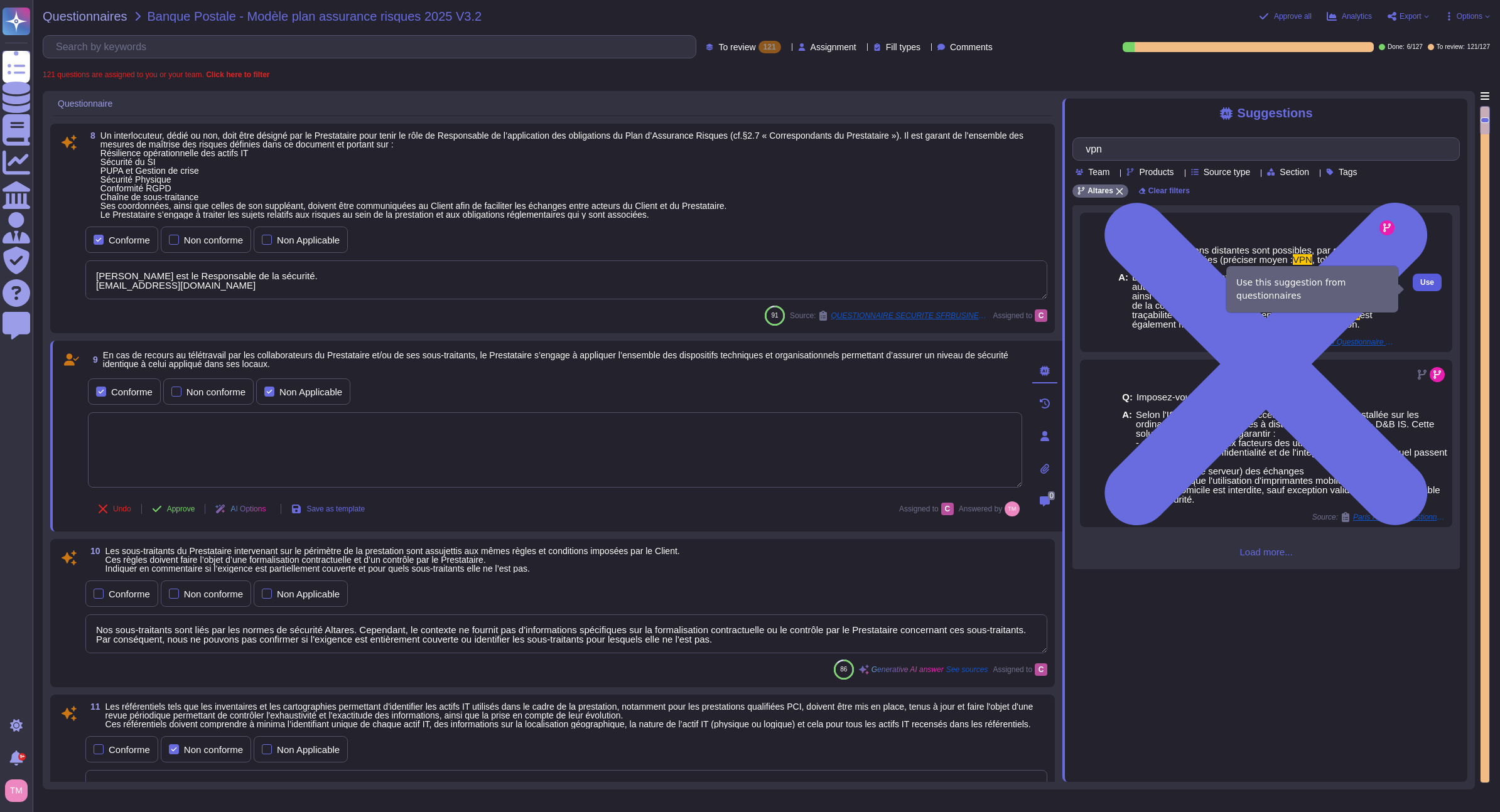
click at [1413, 291] on button "Use" at bounding box center [1427, 283] width 29 height 18
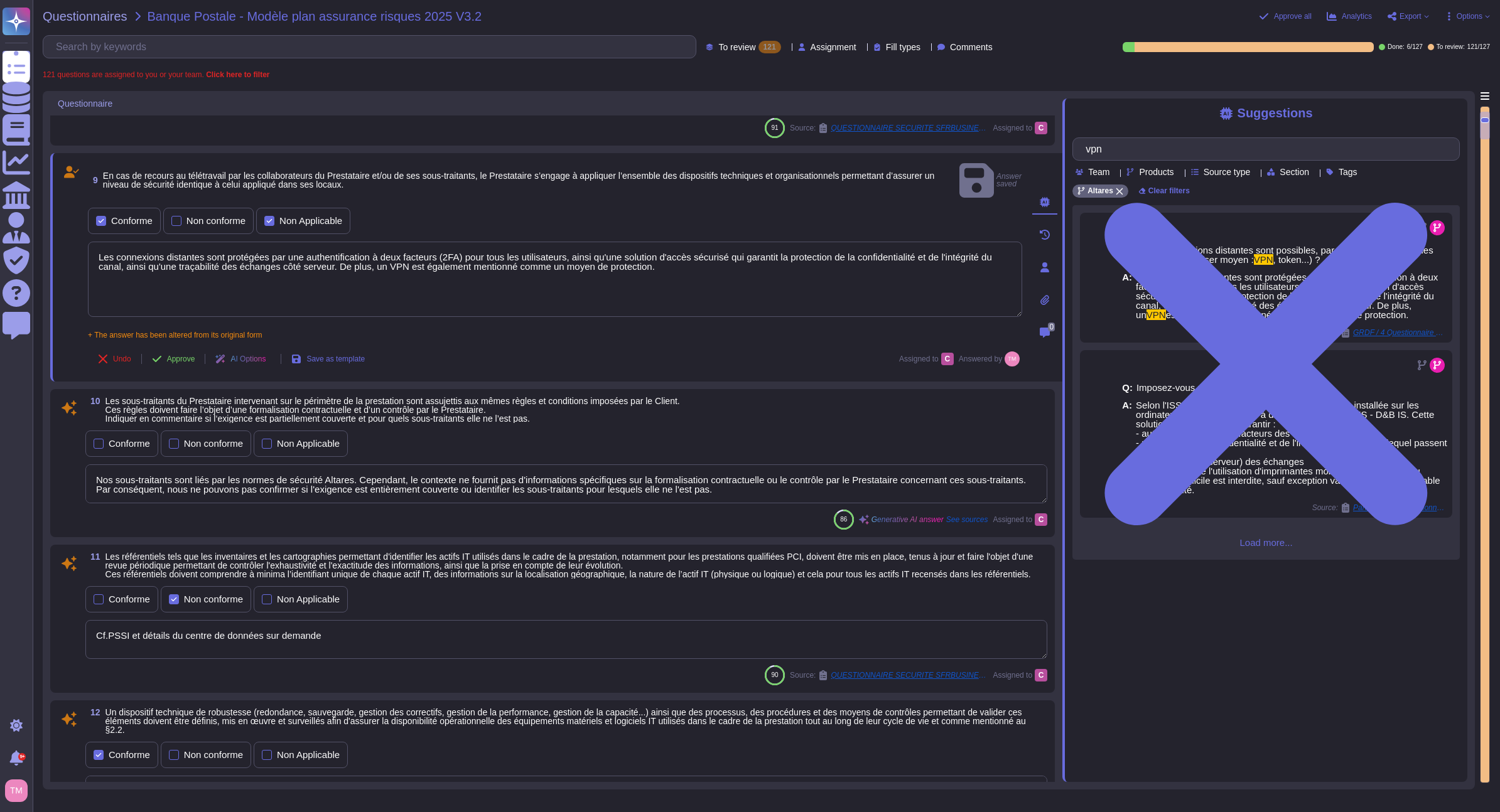
scroll to position [439, 0]
click at [289, 215] on div "Non Applicable" at bounding box center [311, 220] width 63 height 10
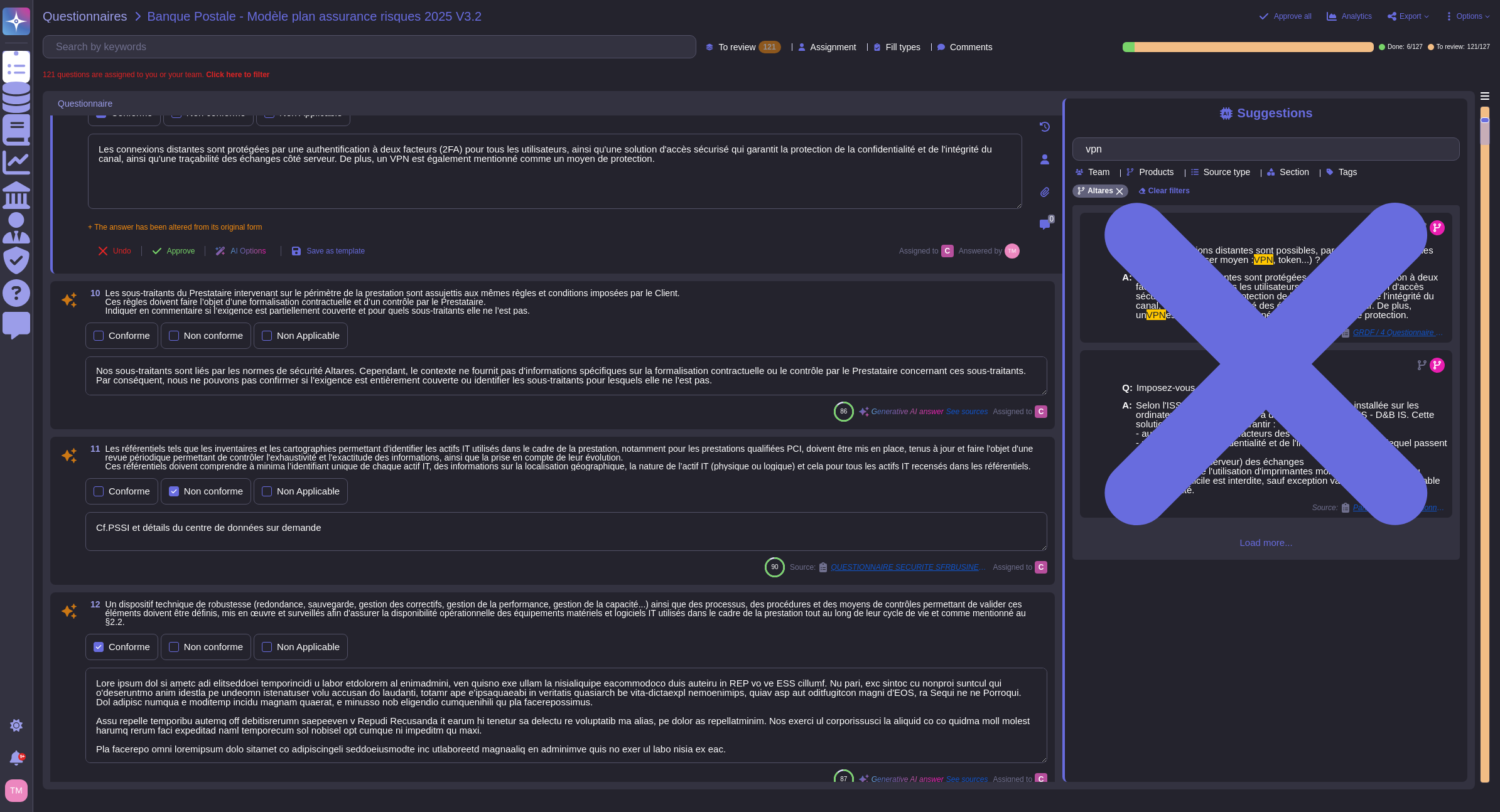
scroll to position [565, 0]
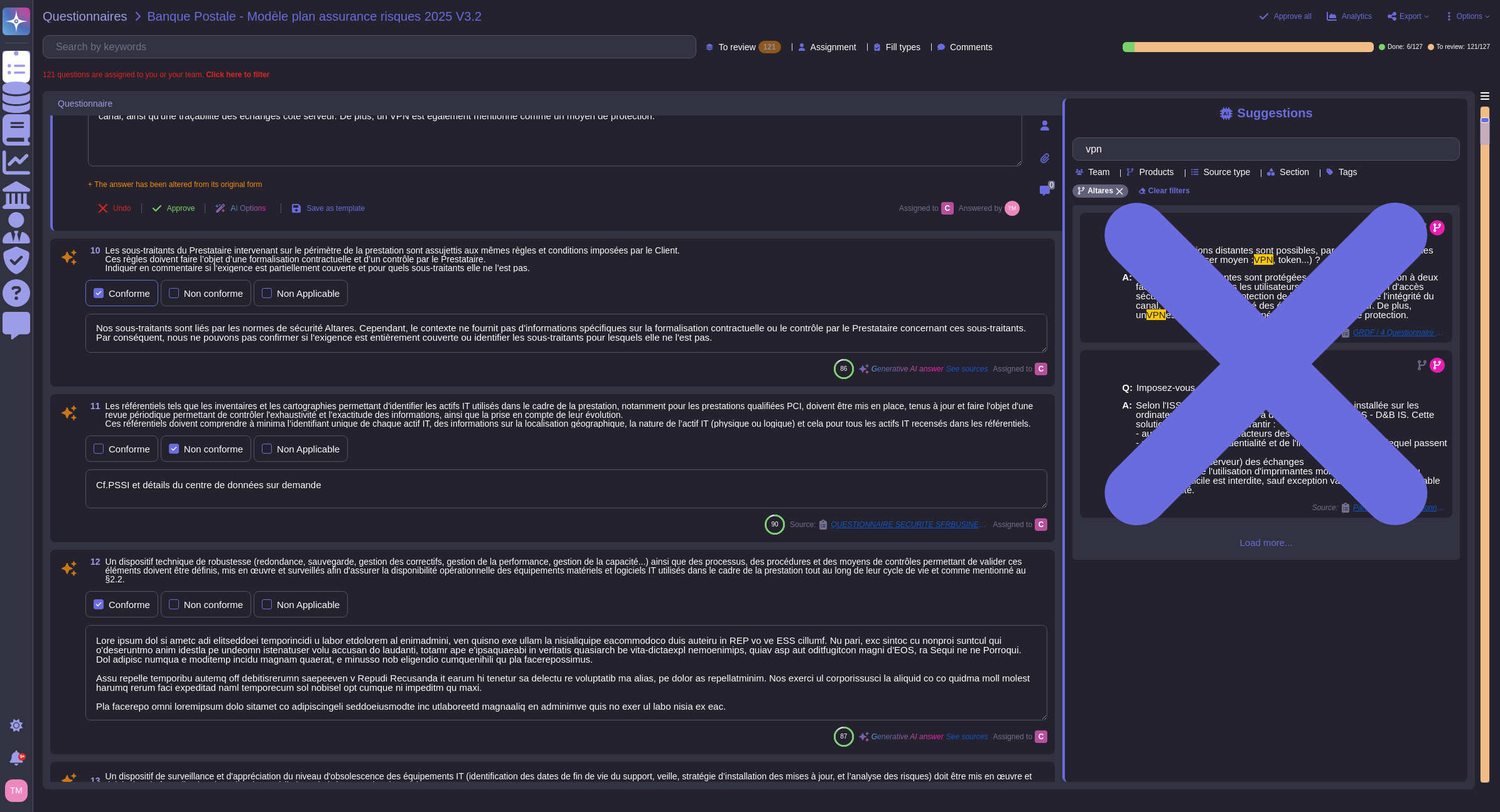
click at [103, 294] on div at bounding box center [99, 293] width 10 height 10
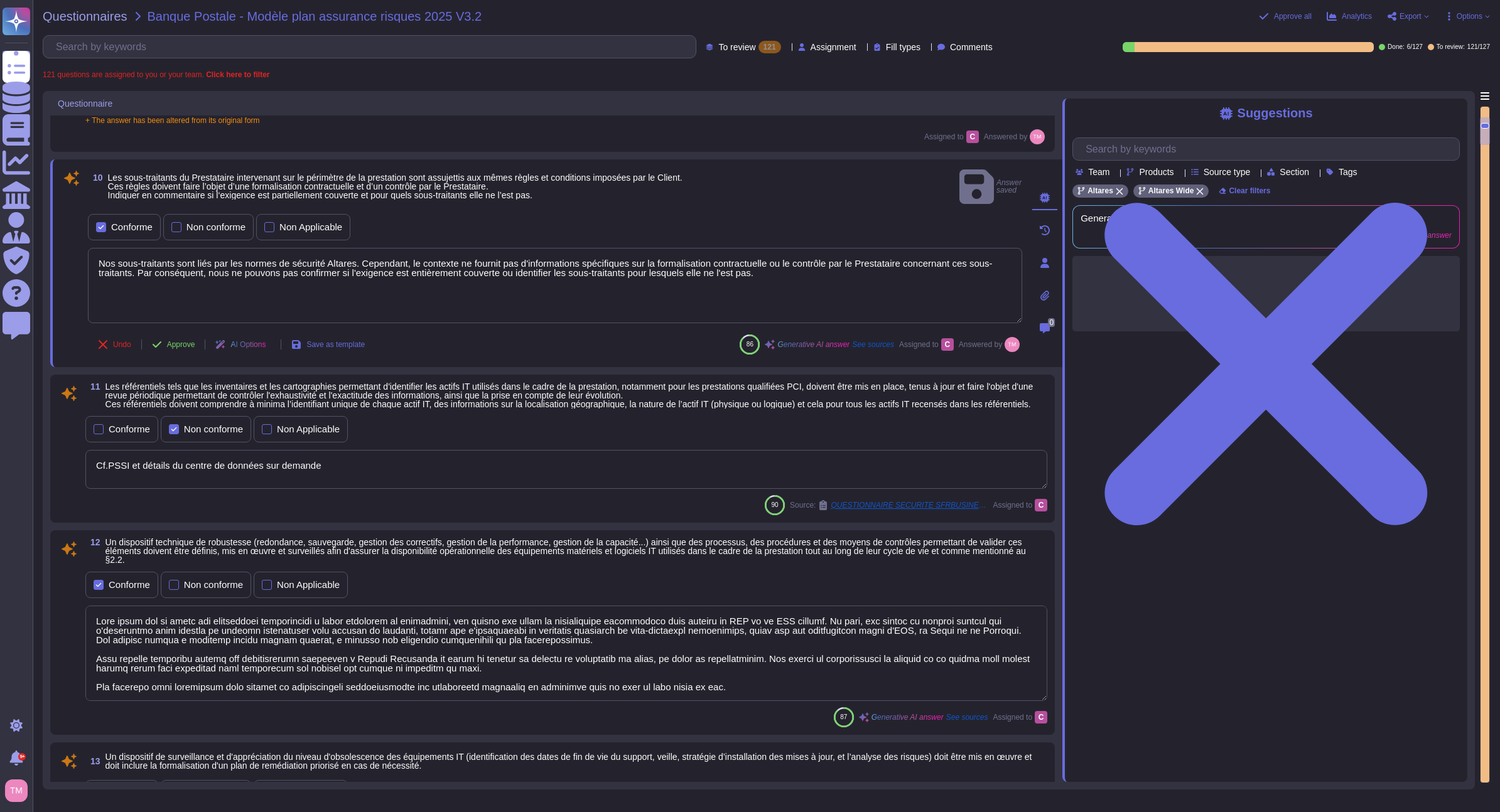
scroll to position [690, 0]
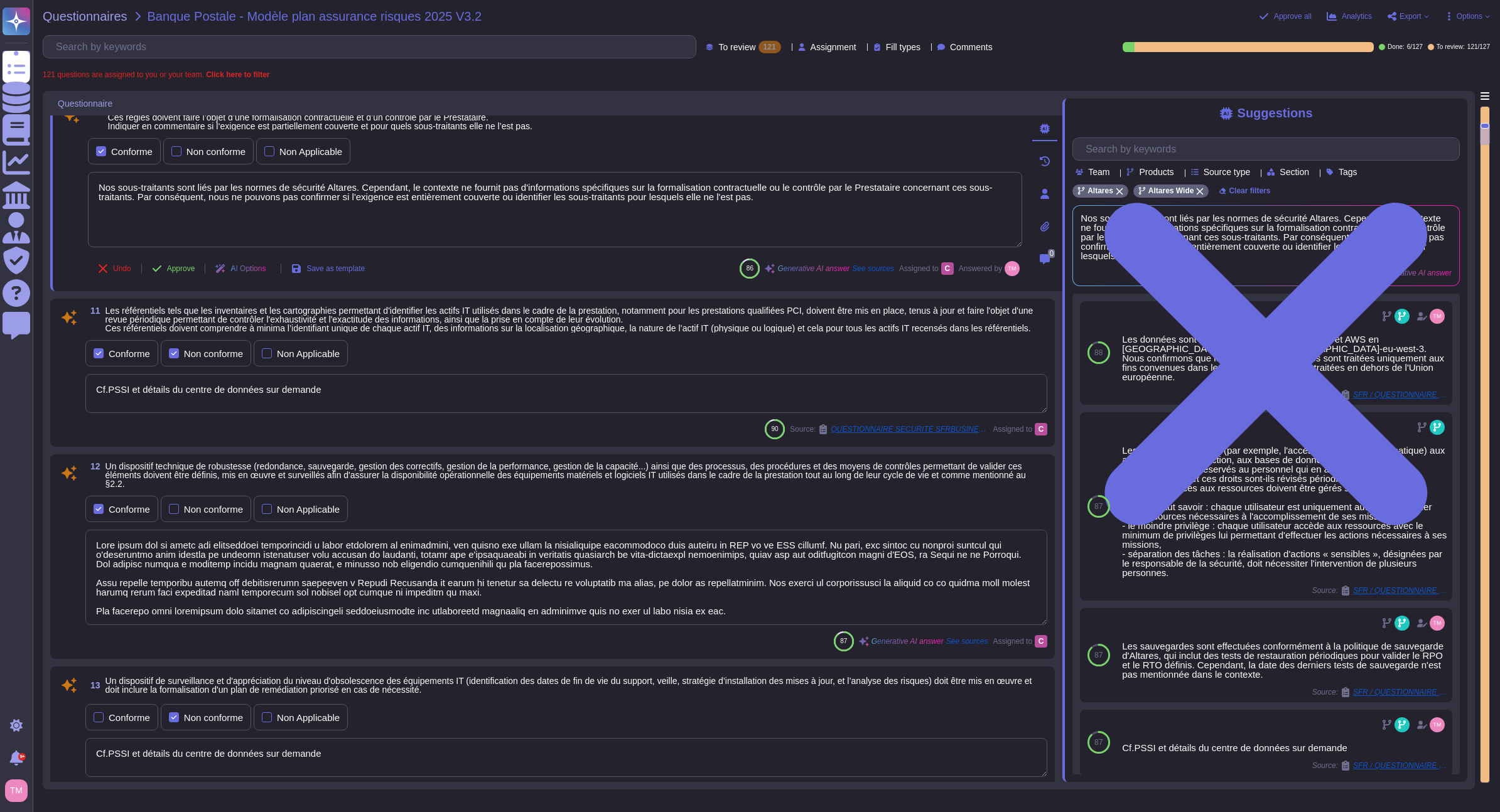
click at [118, 359] on div "Conforme" at bounding box center [129, 354] width 42 height 10
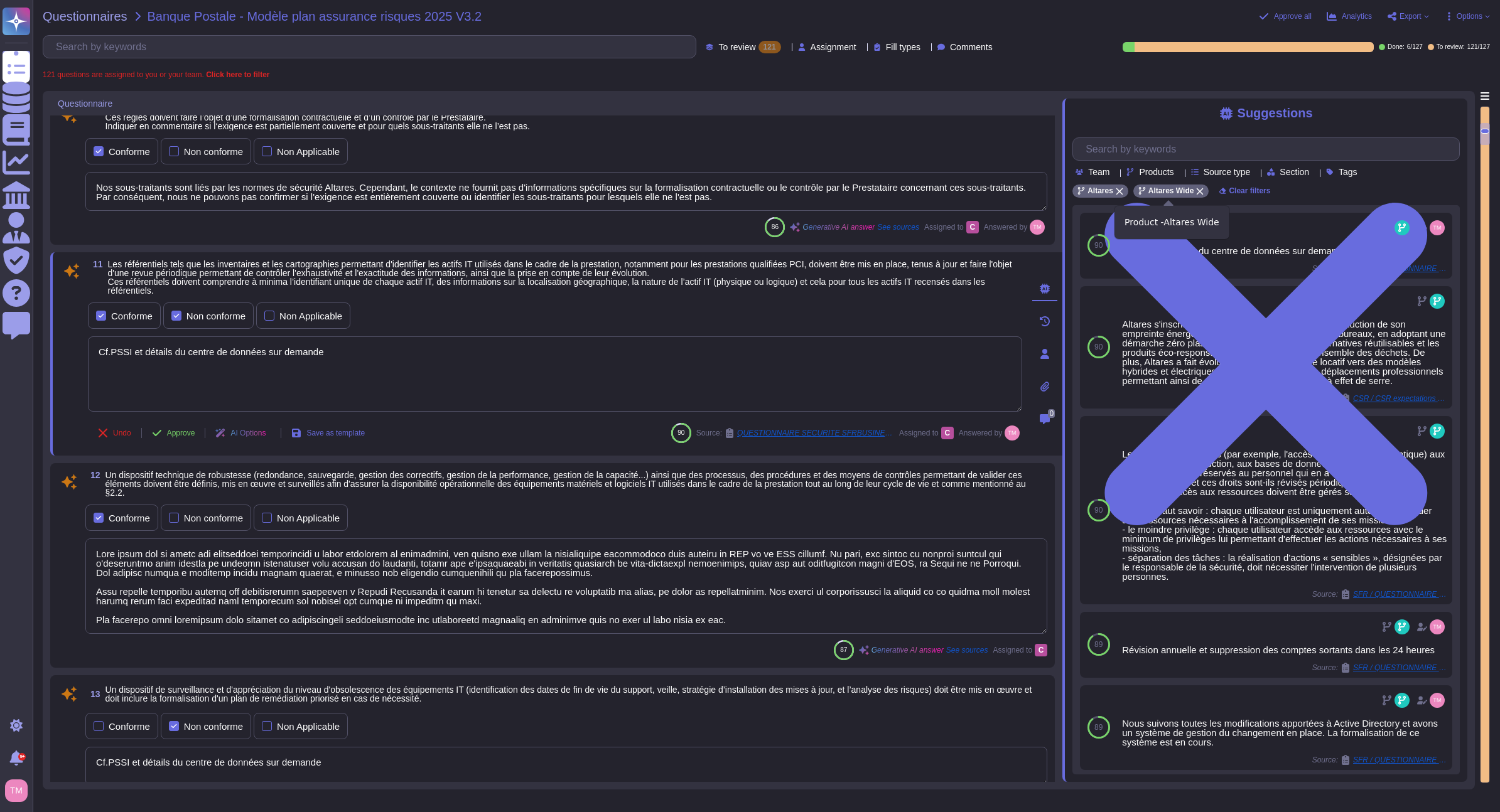
click at [1199, 194] on icon at bounding box center [1200, 191] width 7 height 7
click at [1188, 156] on input "text" at bounding box center [1269, 149] width 380 height 22
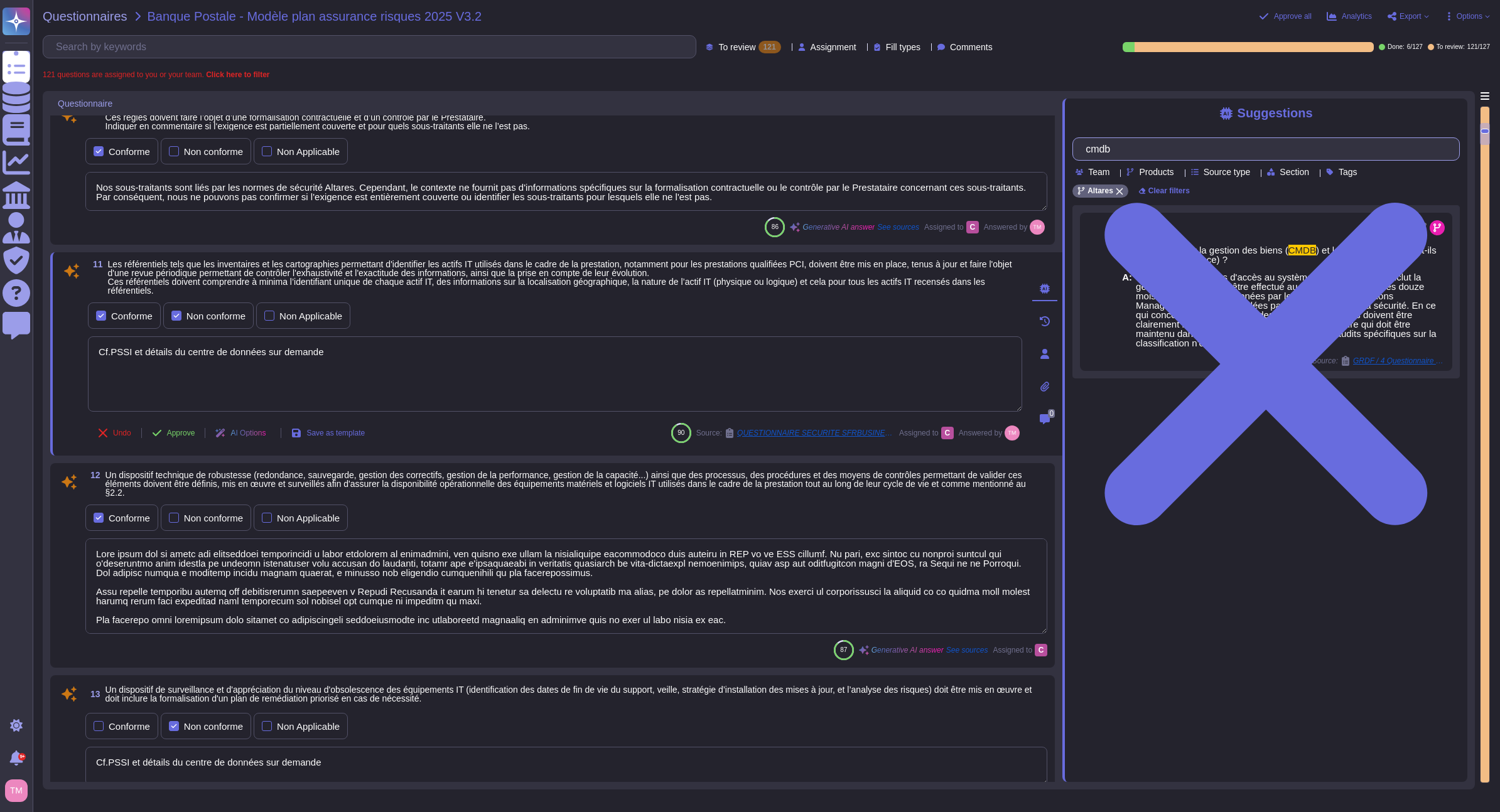
drag, startPoint x: 1166, startPoint y: 150, endPoint x: 1041, endPoint y: 149, distance: 125.0
click at [1041, 149] on div "Questionnaire 8 Un interlocuteur, dédié ou non, doit être désigné par le Presta…" at bounding box center [758, 440] width 1432 height 699
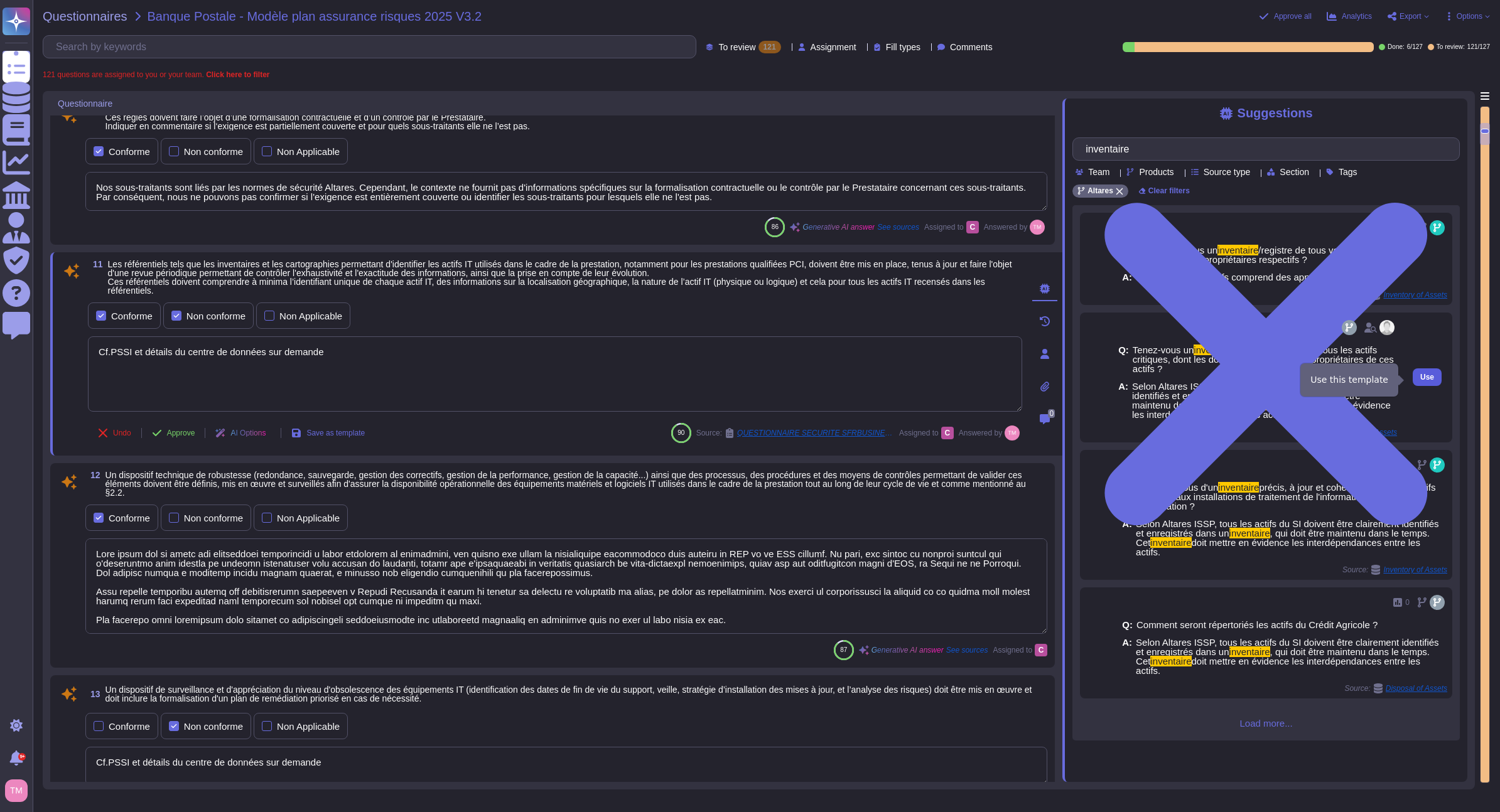
click at [1420, 376] on span "Use" at bounding box center [1427, 377] width 14 height 7
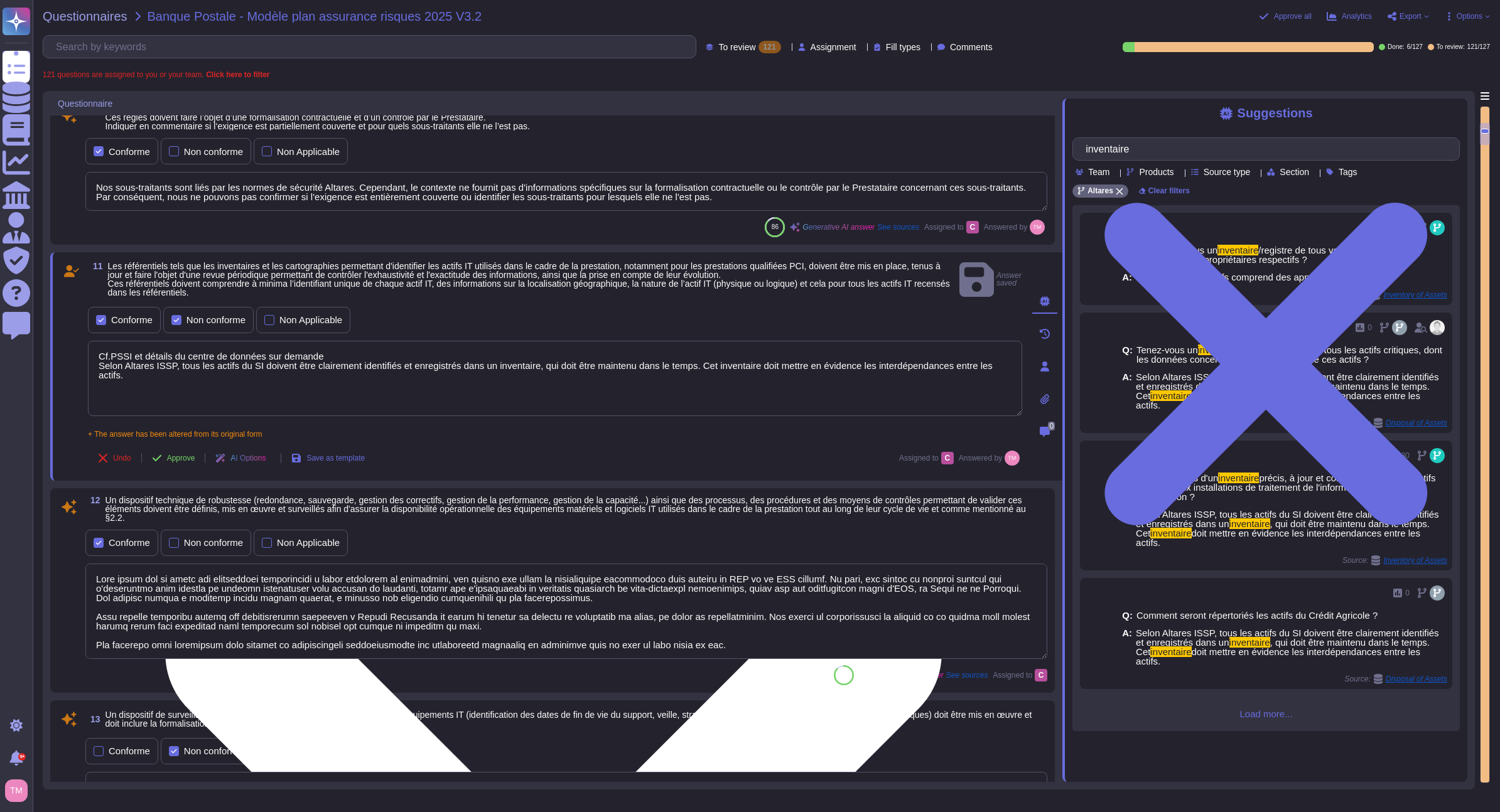
drag, startPoint x: 172, startPoint y: 362, endPoint x: 92, endPoint y: 361, distance: 80.0
click at [92, 361] on textarea "Cf.PSSI et détails du centre de données sur demande Selon Altares ISSP, tous le…" at bounding box center [555, 379] width 935 height 75
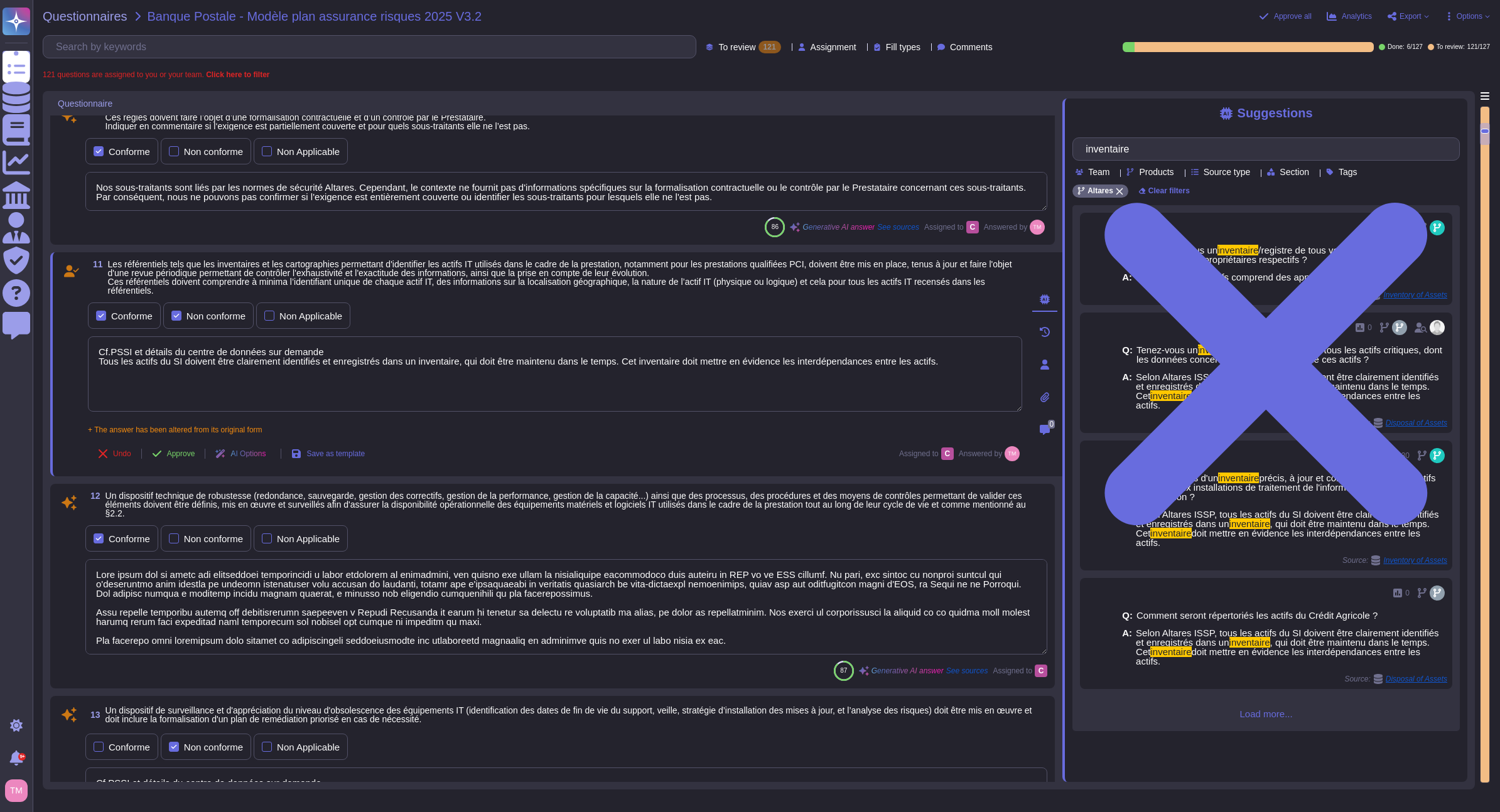
click at [400, 195] on textarea "Nos sous-traitants sont liés par les normes de sécurité Altares. Cependant, le …" at bounding box center [566, 191] width 962 height 39
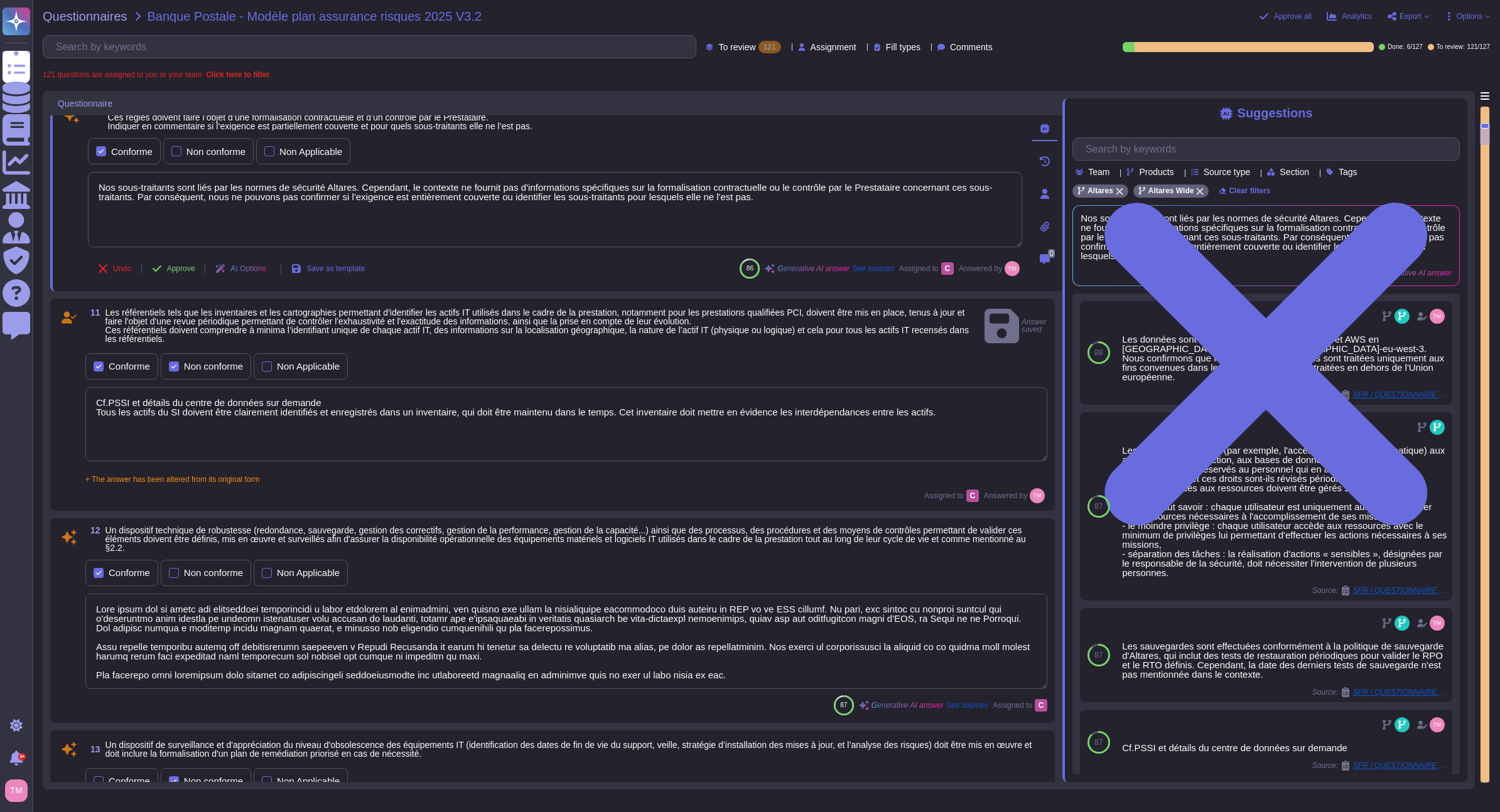
click at [475, 420] on textarea "Cf.PSSI et détails du centre de données sur demande Tous les actifs du SI doive…" at bounding box center [566, 424] width 962 height 74
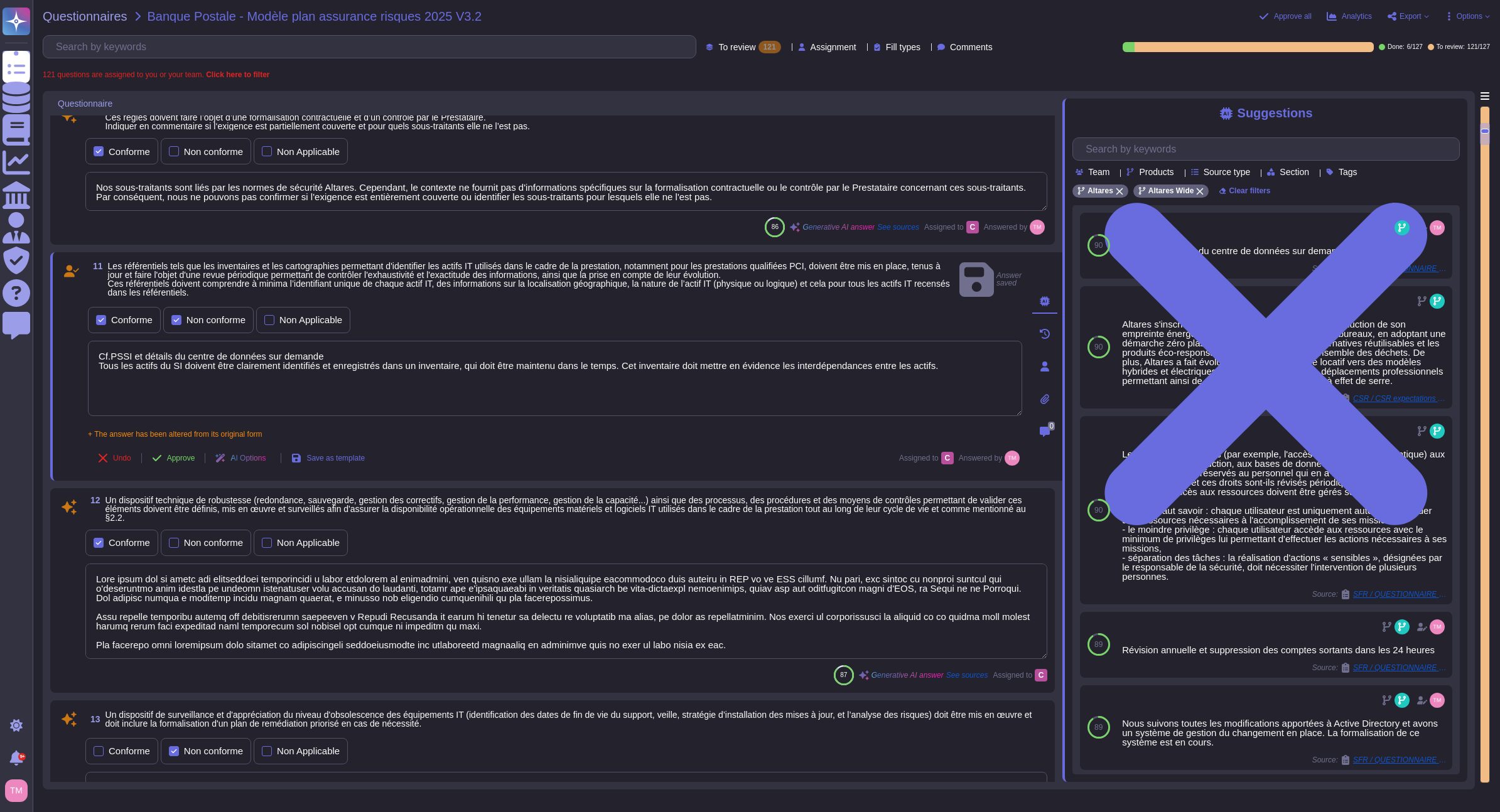
click at [506, 597] on textarea at bounding box center [566, 611] width 962 height 95
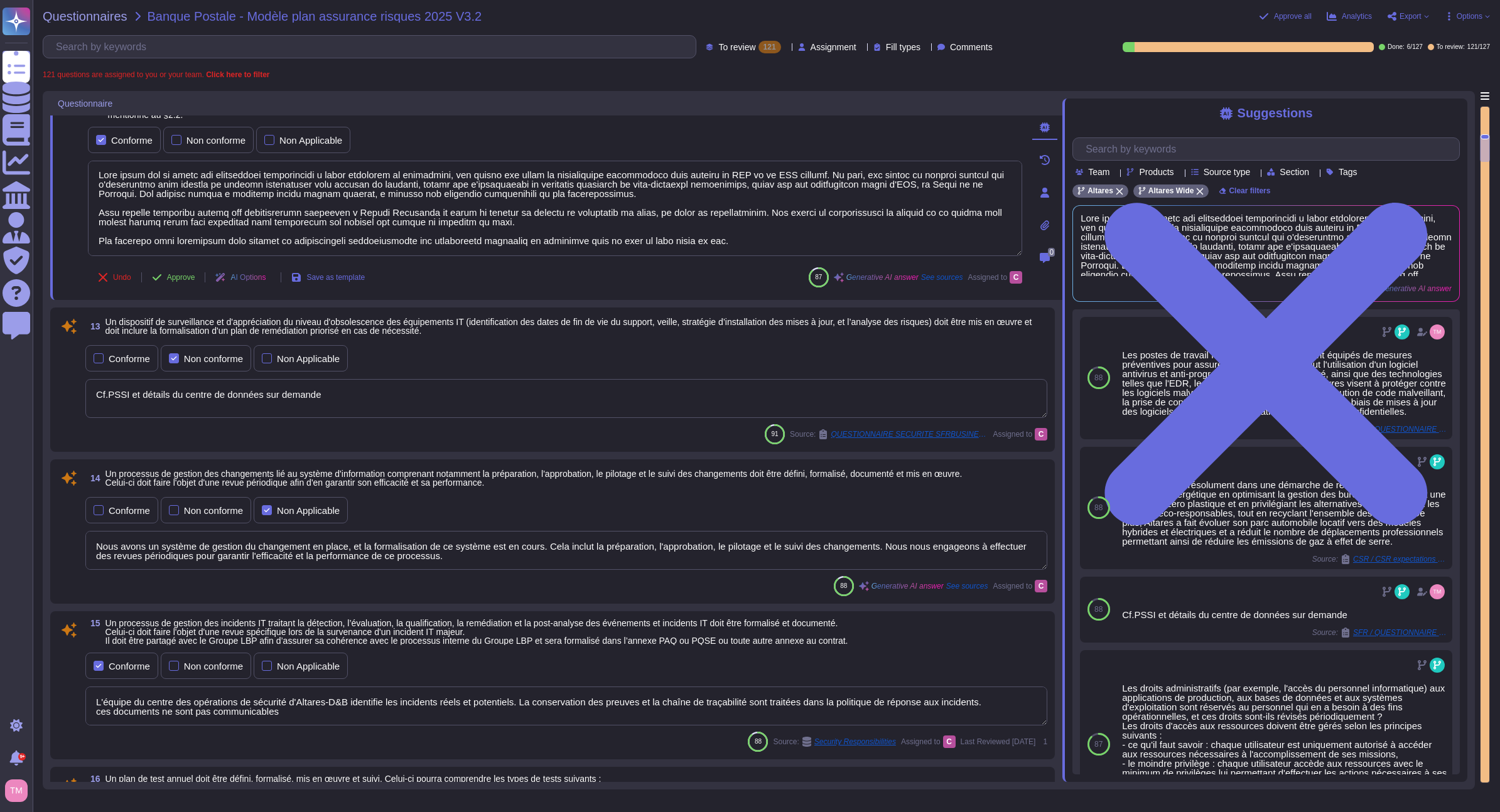
scroll to position [1067, 0]
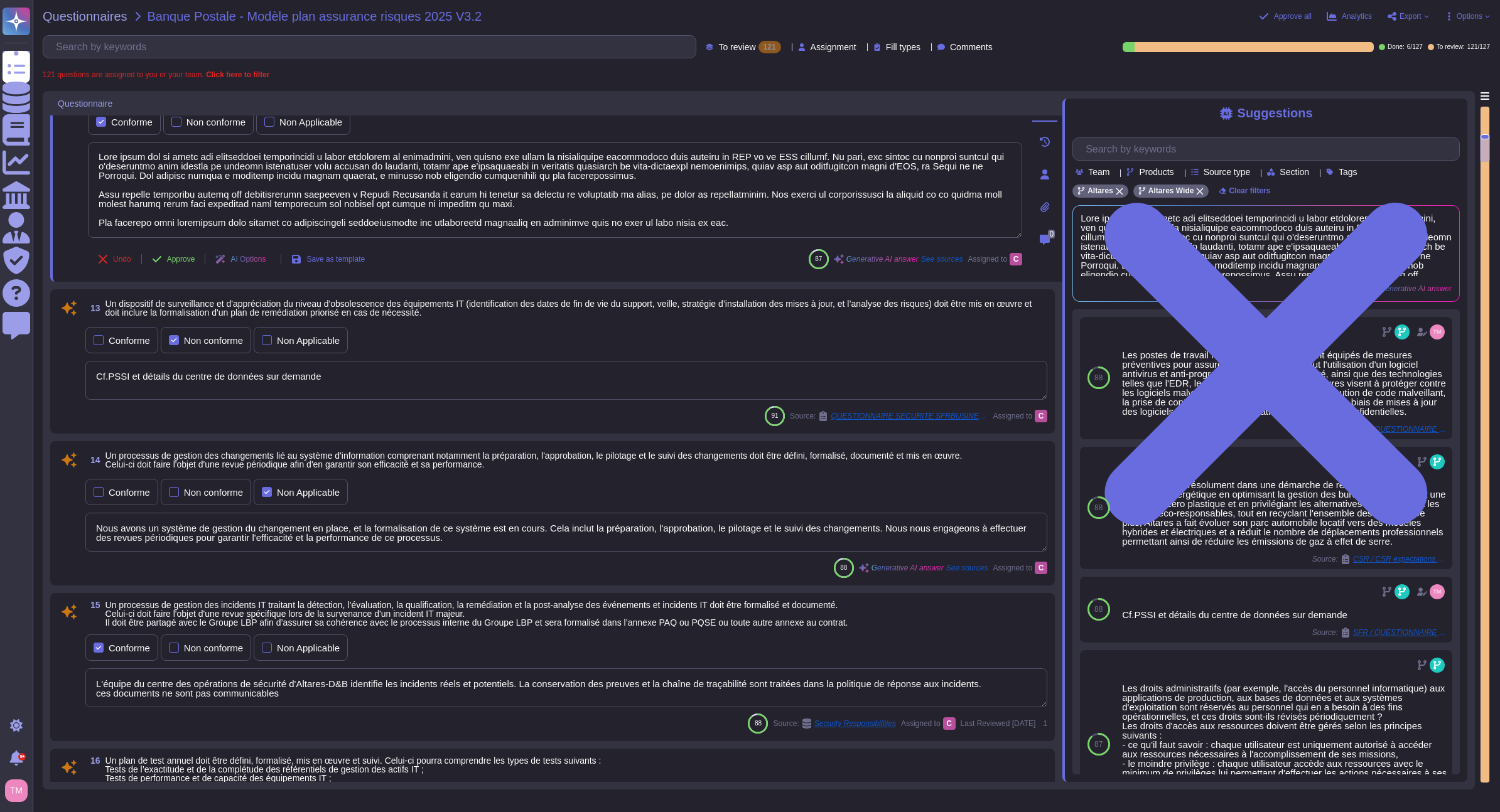
click at [584, 394] on textarea "Cf.PSSI et détails du centre de données sur demande" at bounding box center [566, 380] width 962 height 39
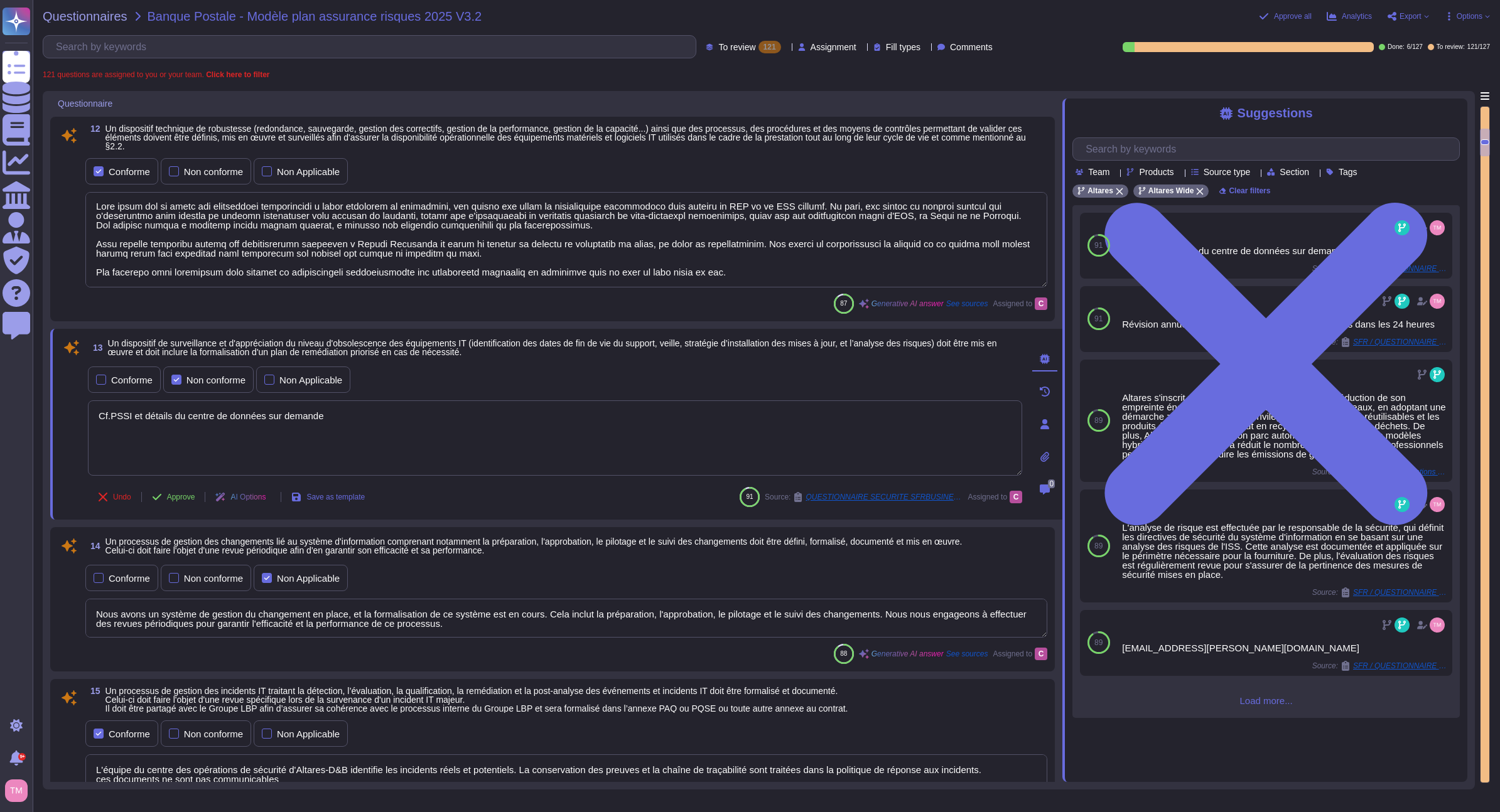
scroll to position [969, 0]
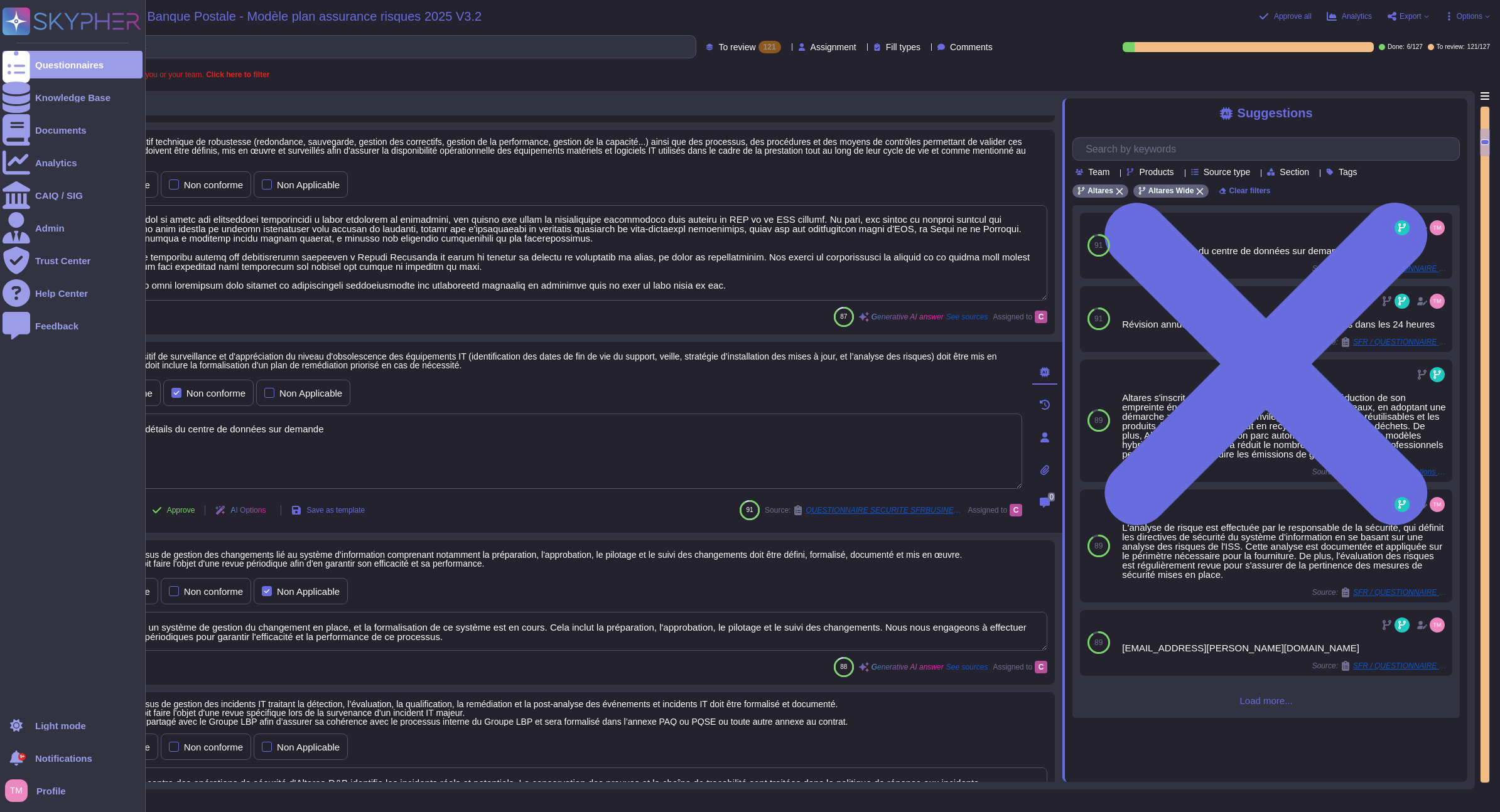
drag, startPoint x: 349, startPoint y: 432, endPoint x: 15, endPoint y: 442, distance: 334.1
click at [15, 442] on div "Questionnaires Knowledge Base Documents Analytics CAIQ / SIG Admin Trust Center…" at bounding box center [750, 406] width 1500 height 812
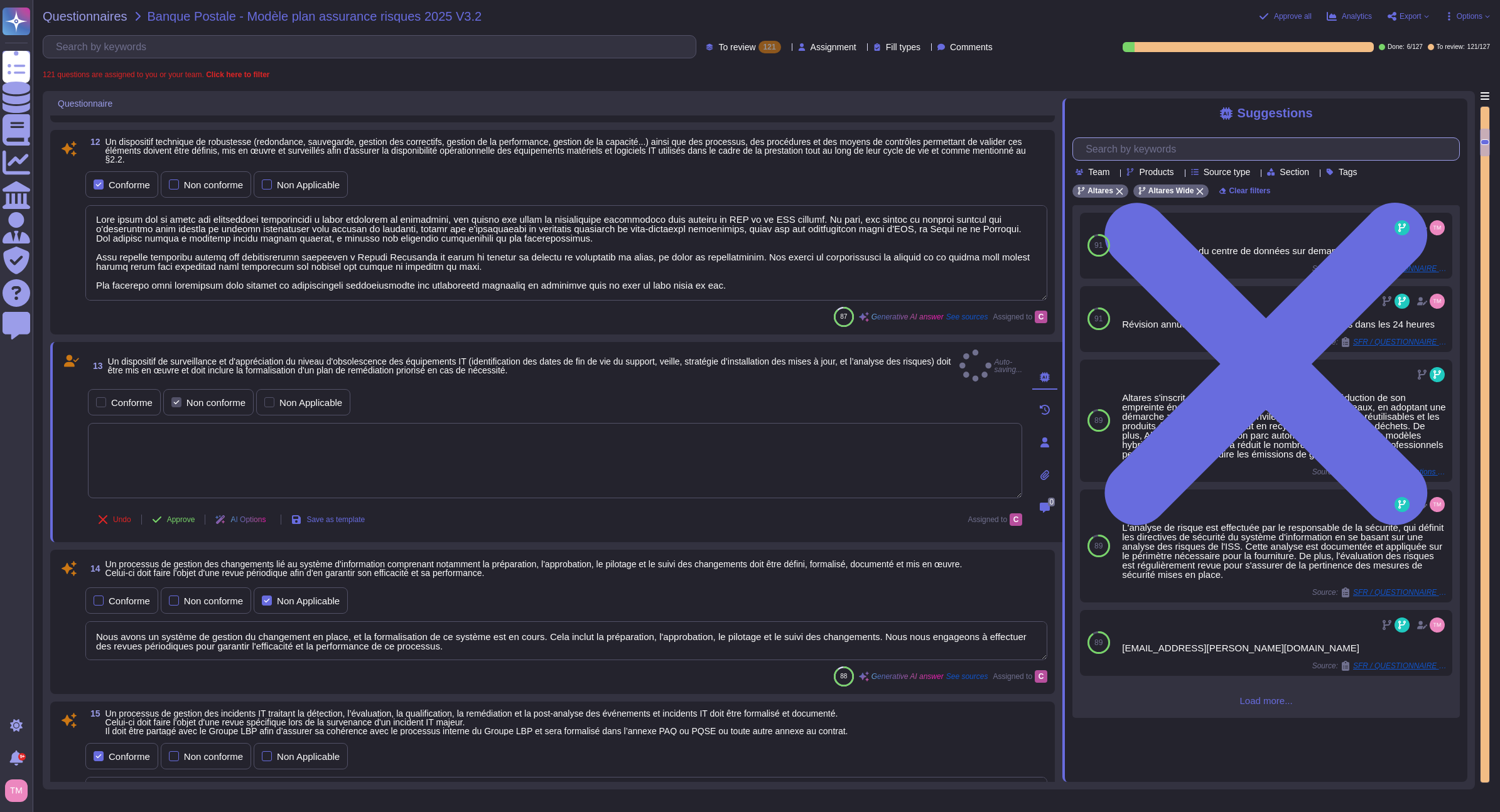
click at [1111, 160] on input "text" at bounding box center [1269, 149] width 380 height 22
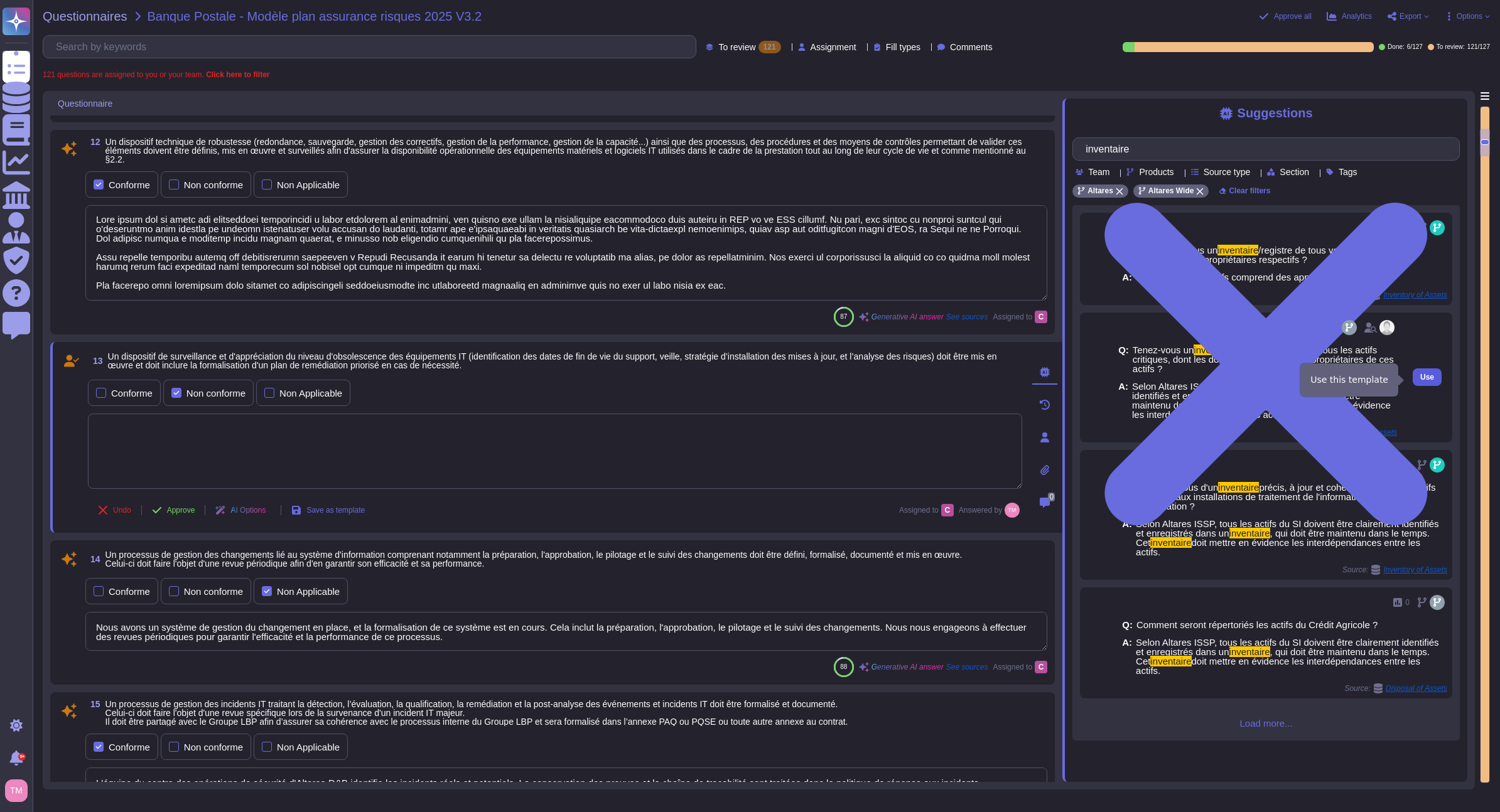
click at [1420, 378] on span "Use" at bounding box center [1427, 377] width 14 height 7
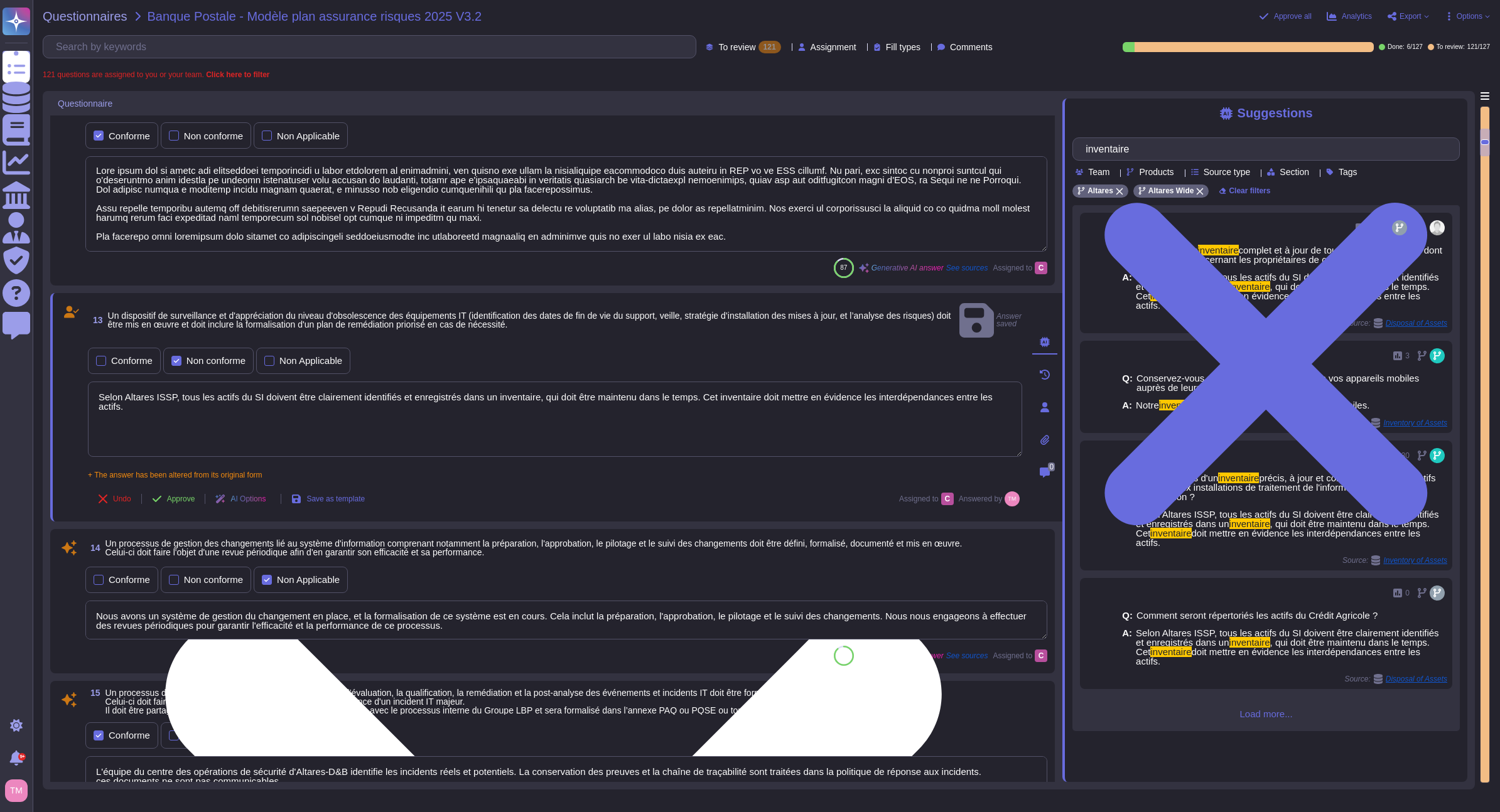
scroll to position [1032, 0]
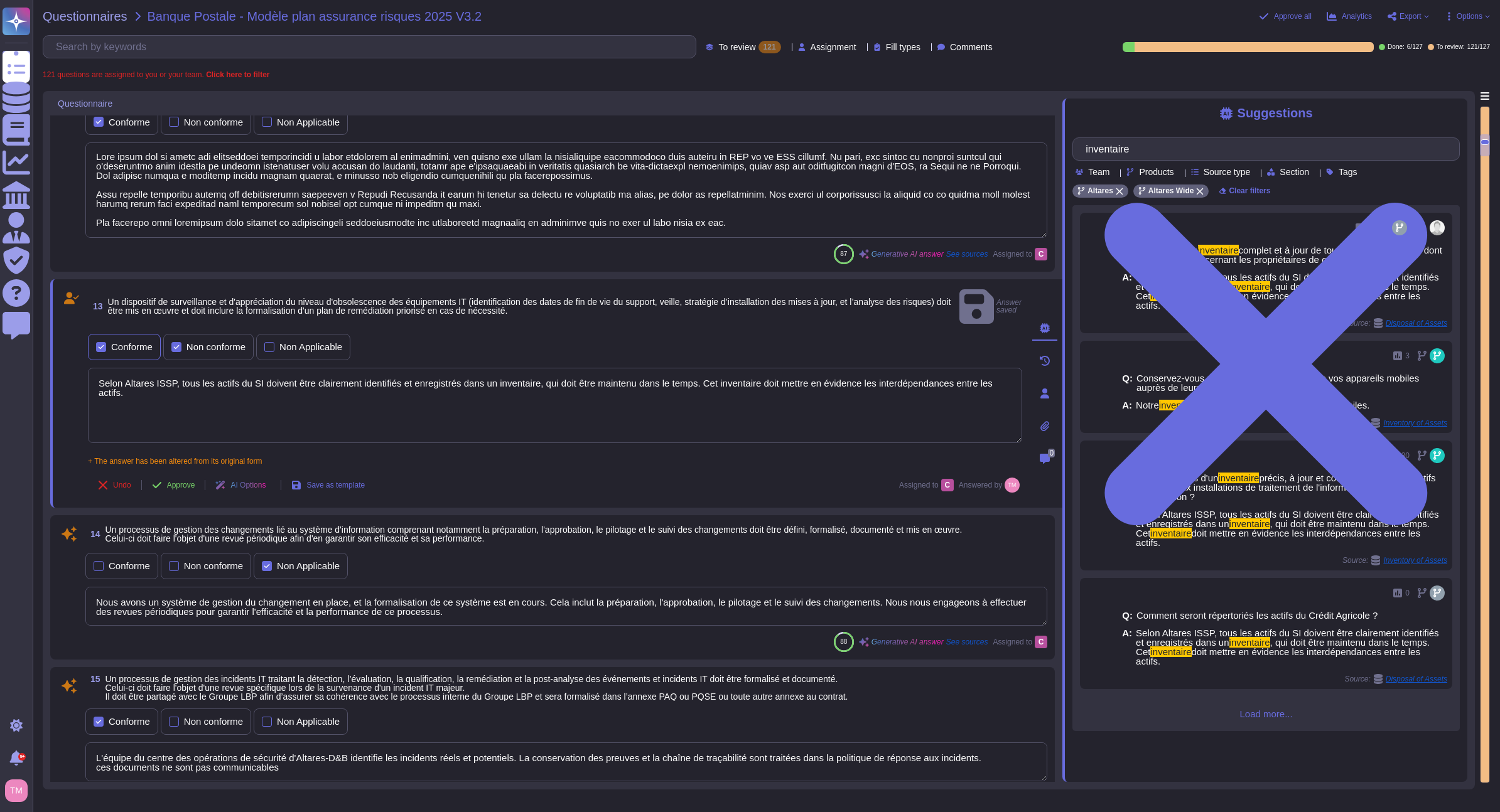
click at [118, 342] on div "Conforme" at bounding box center [132, 346] width 42 height 10
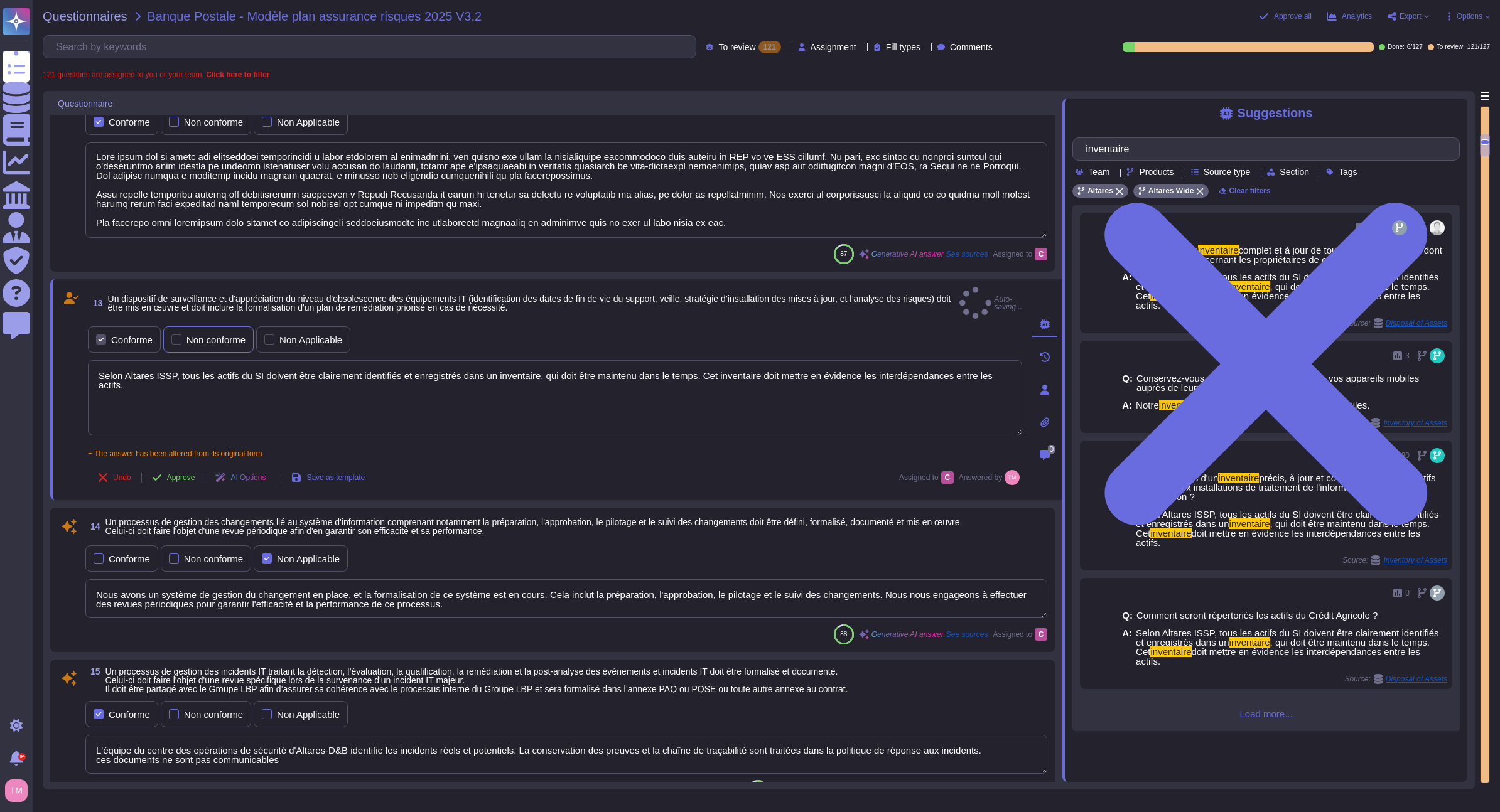
click at [195, 332] on div "Non conforme" at bounding box center [208, 340] width 90 height 26
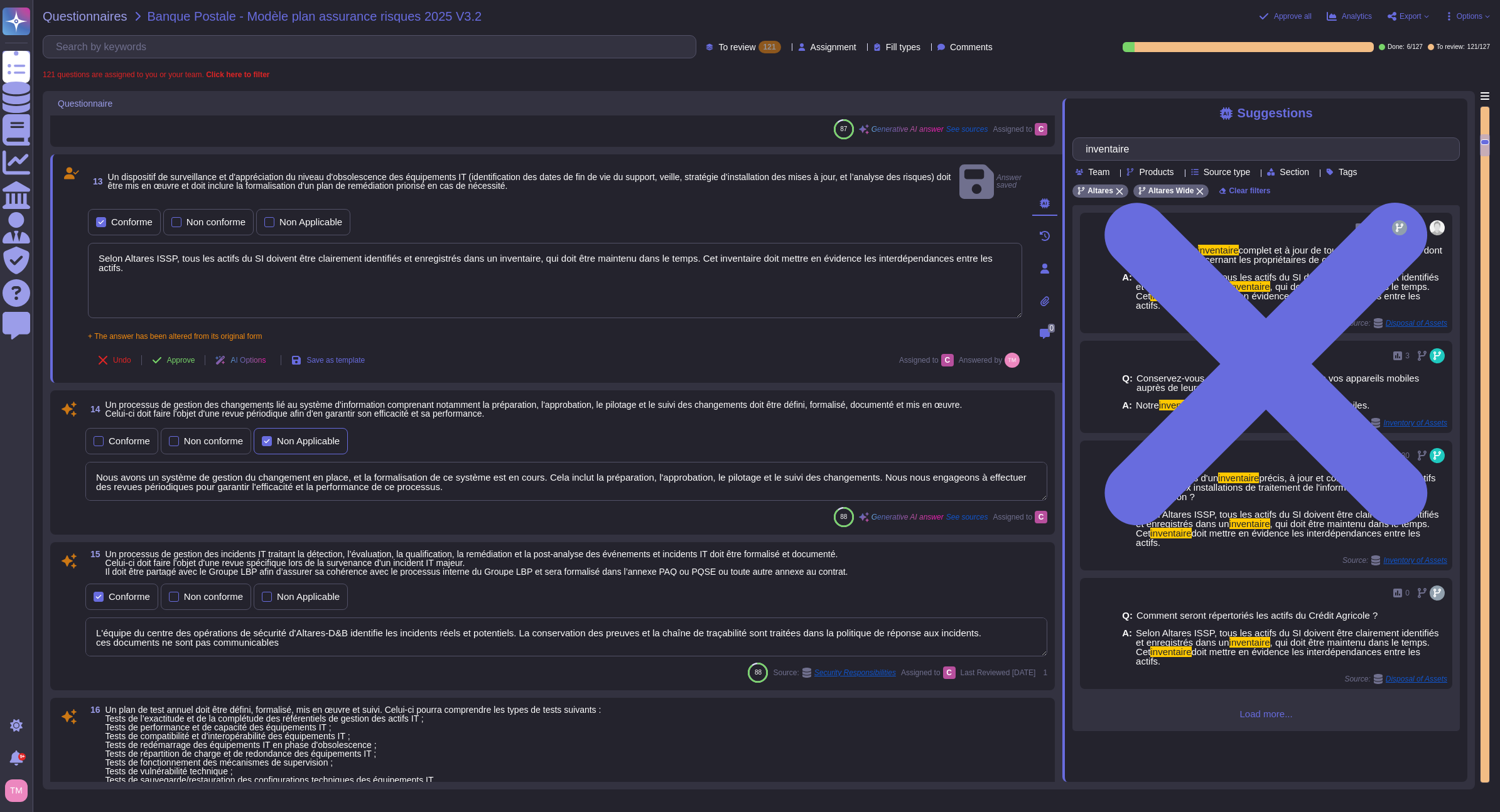
scroll to position [1158, 0]
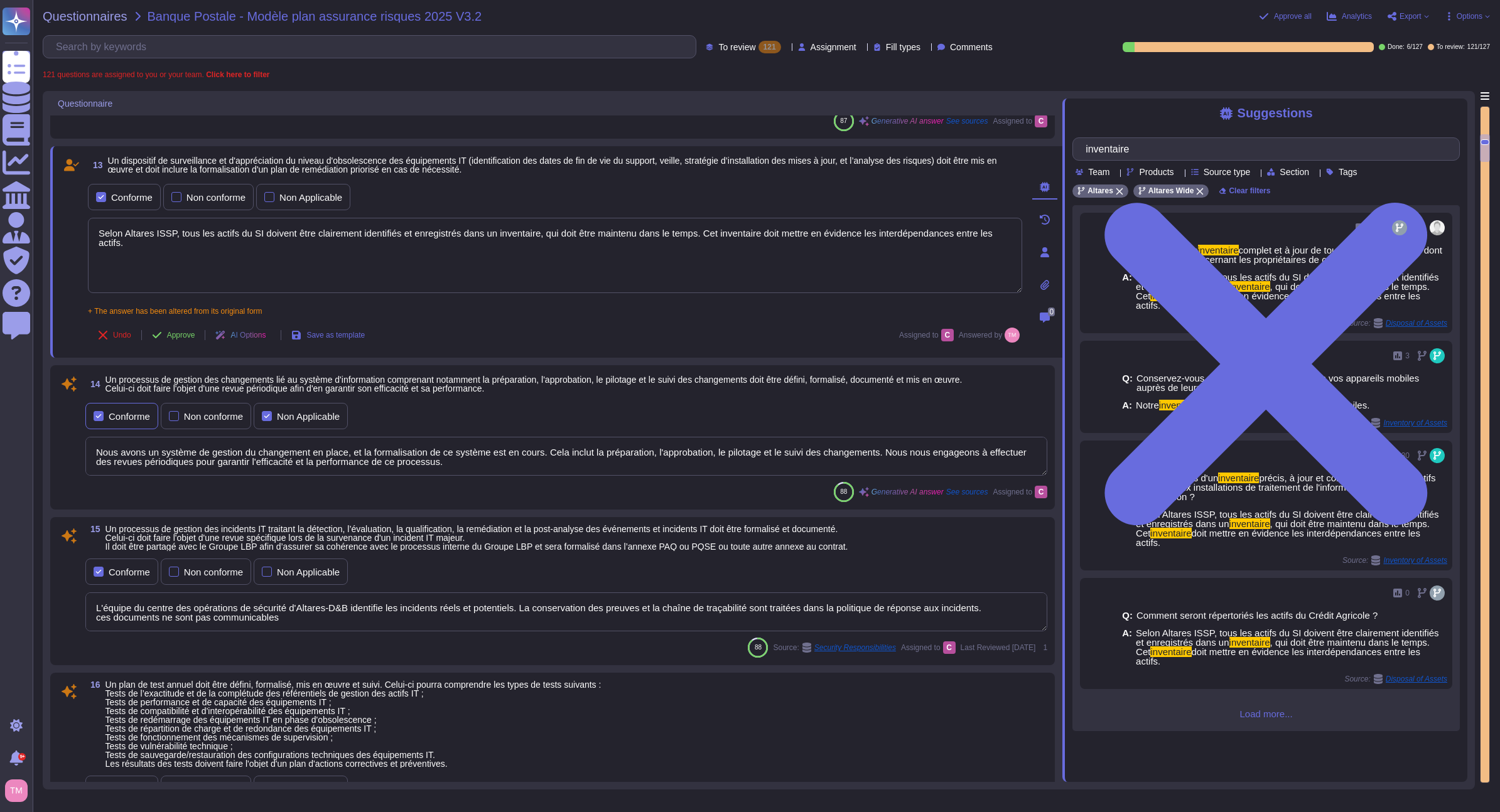
click at [125, 421] on div "Conforme" at bounding box center [129, 416] width 42 height 10
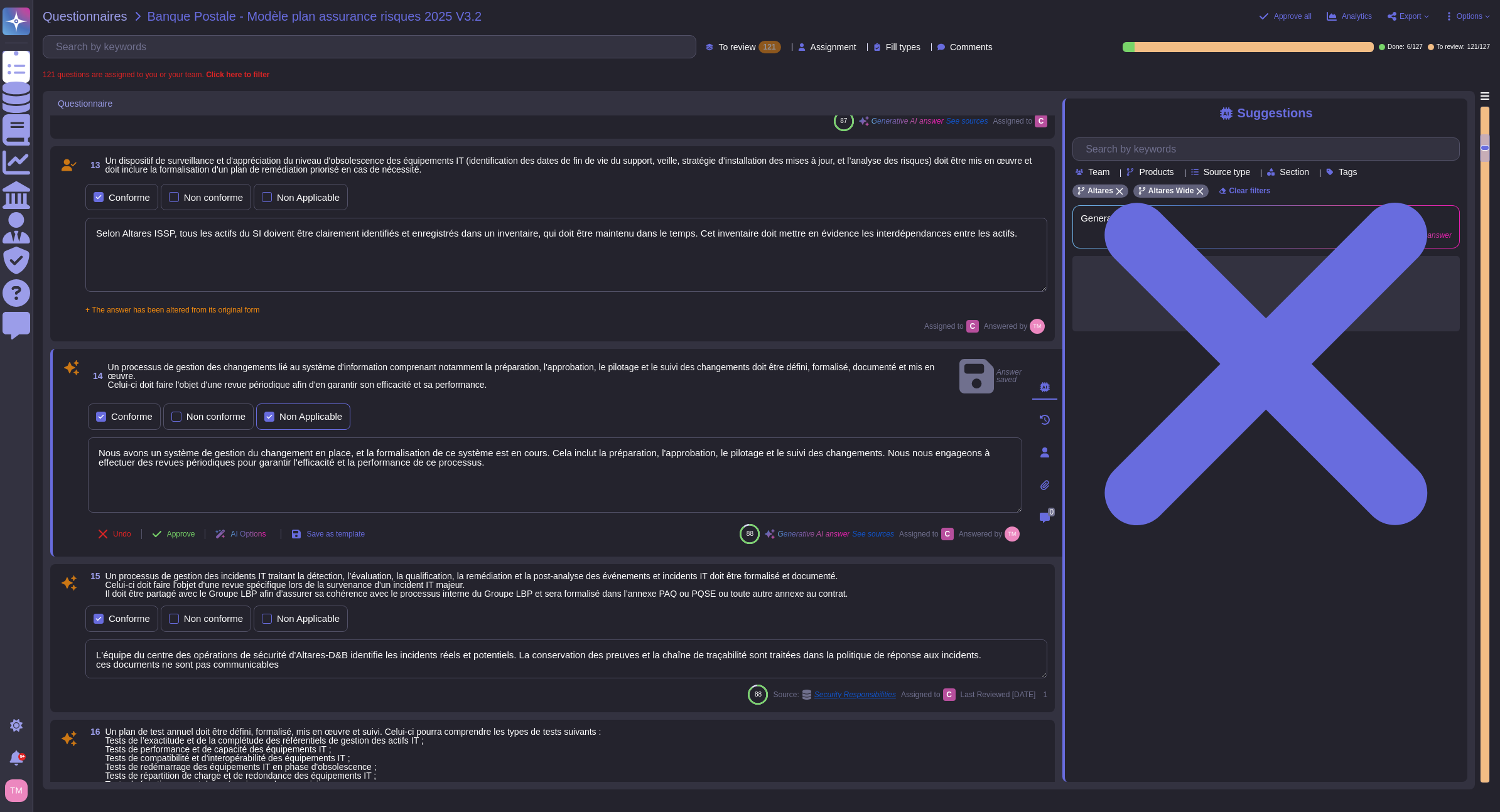
click at [308, 411] on div "Non Applicable" at bounding box center [311, 416] width 63 height 10
click at [0, 0] on input "Non Applicable" at bounding box center [0, 0] width 0 height 0
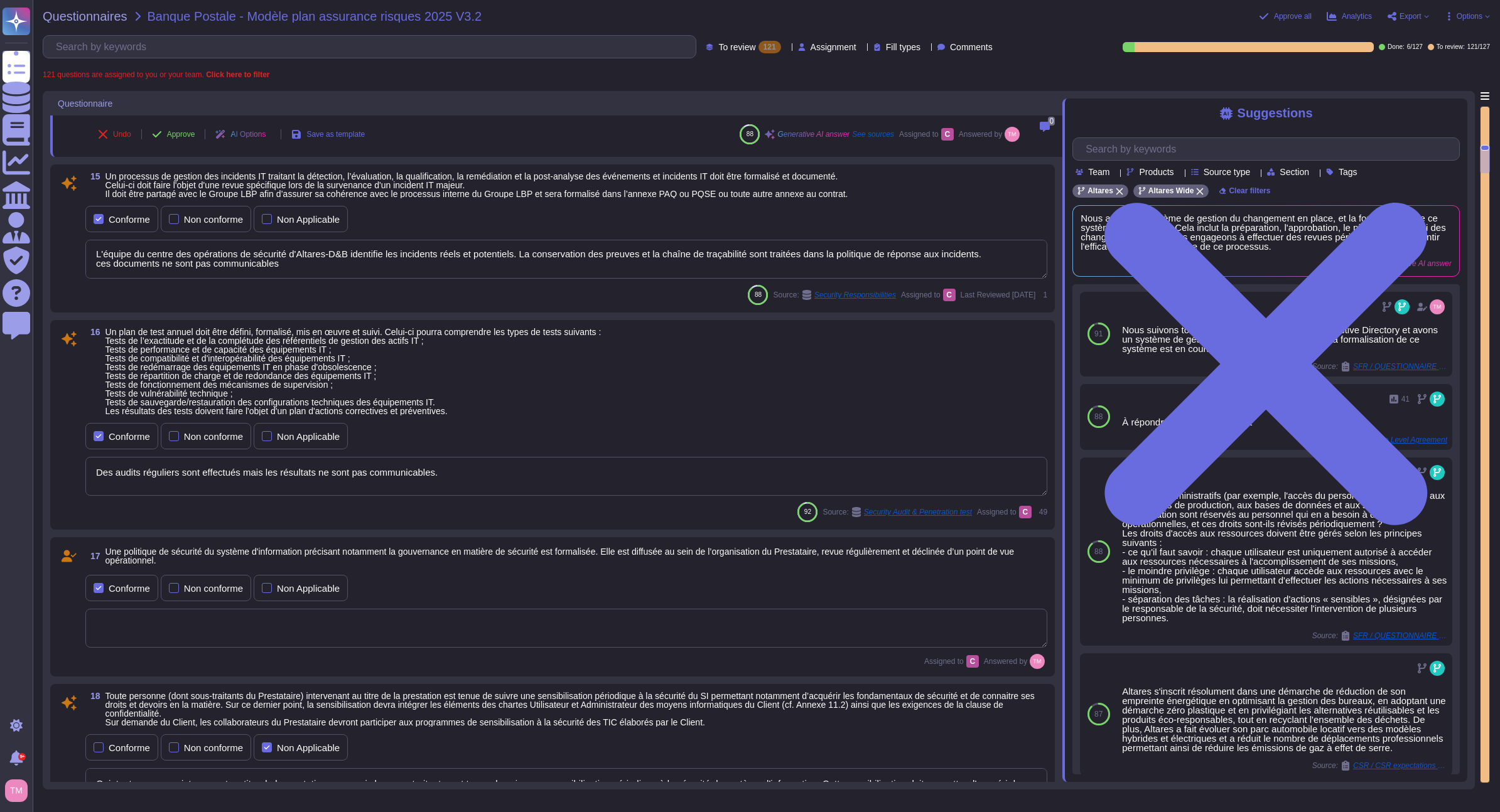
scroll to position [1660, 0]
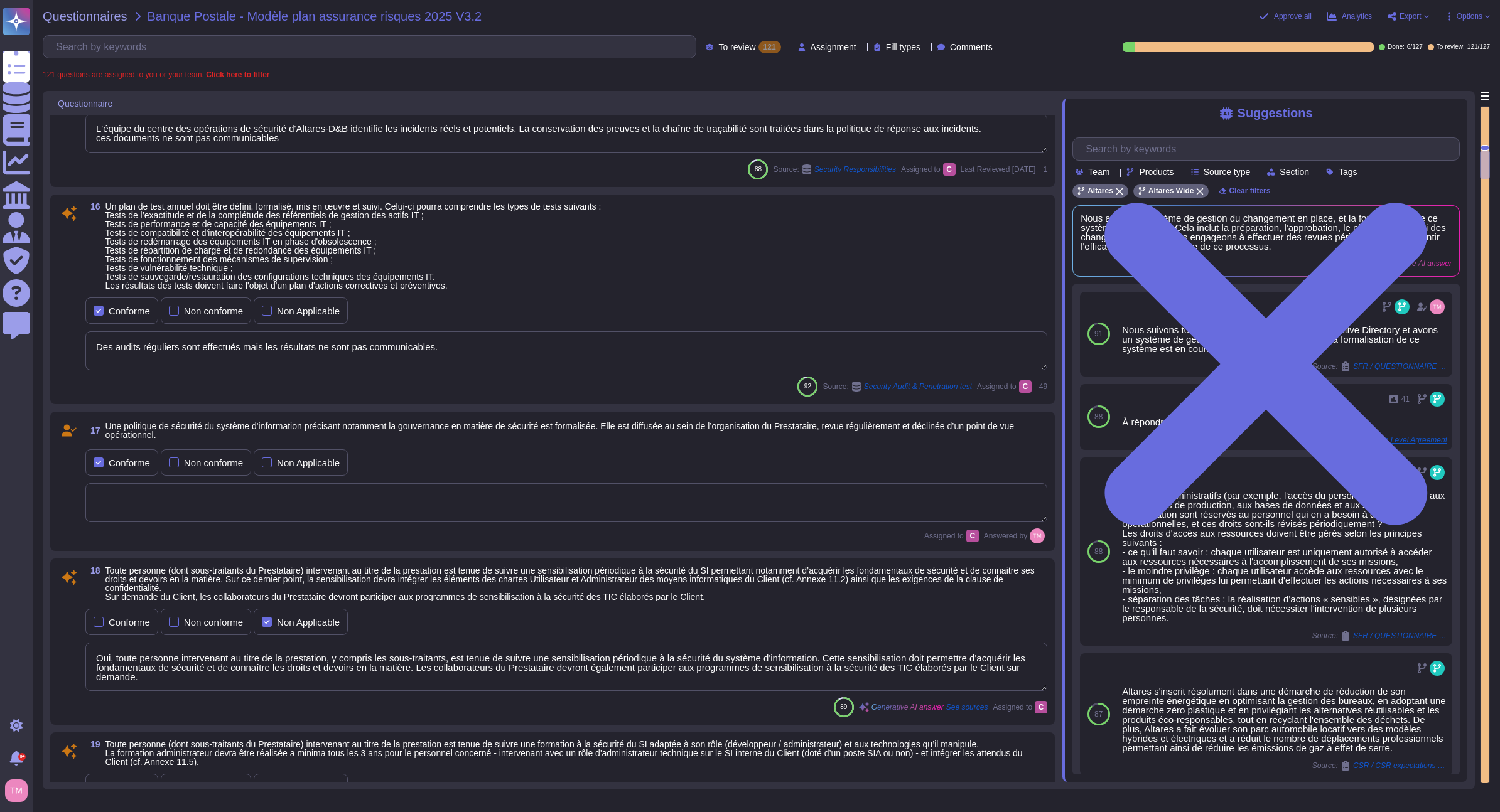
click at [450, 508] on textarea at bounding box center [566, 502] width 962 height 39
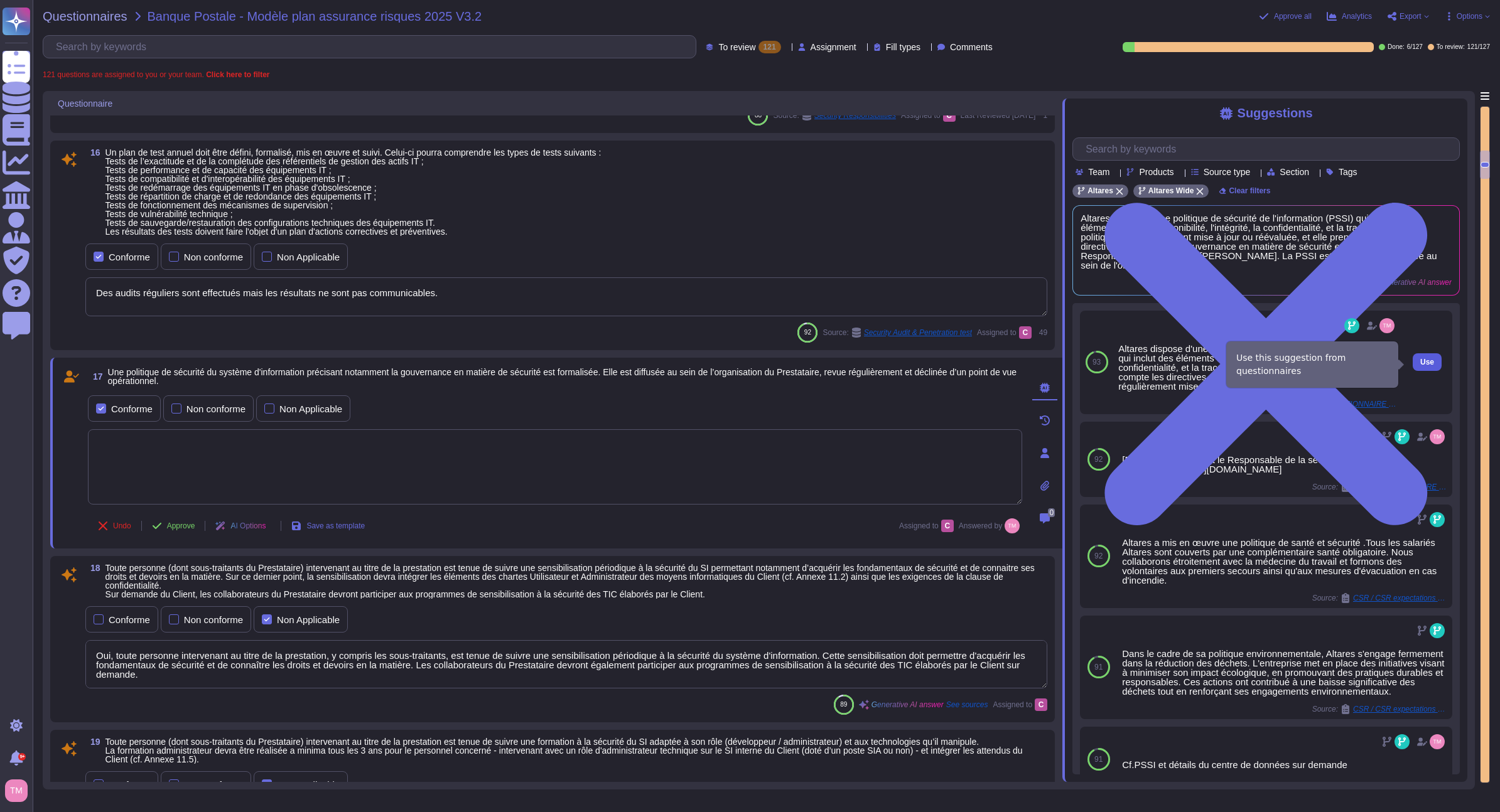
click at [1420, 365] on span "Use" at bounding box center [1427, 362] width 14 height 7
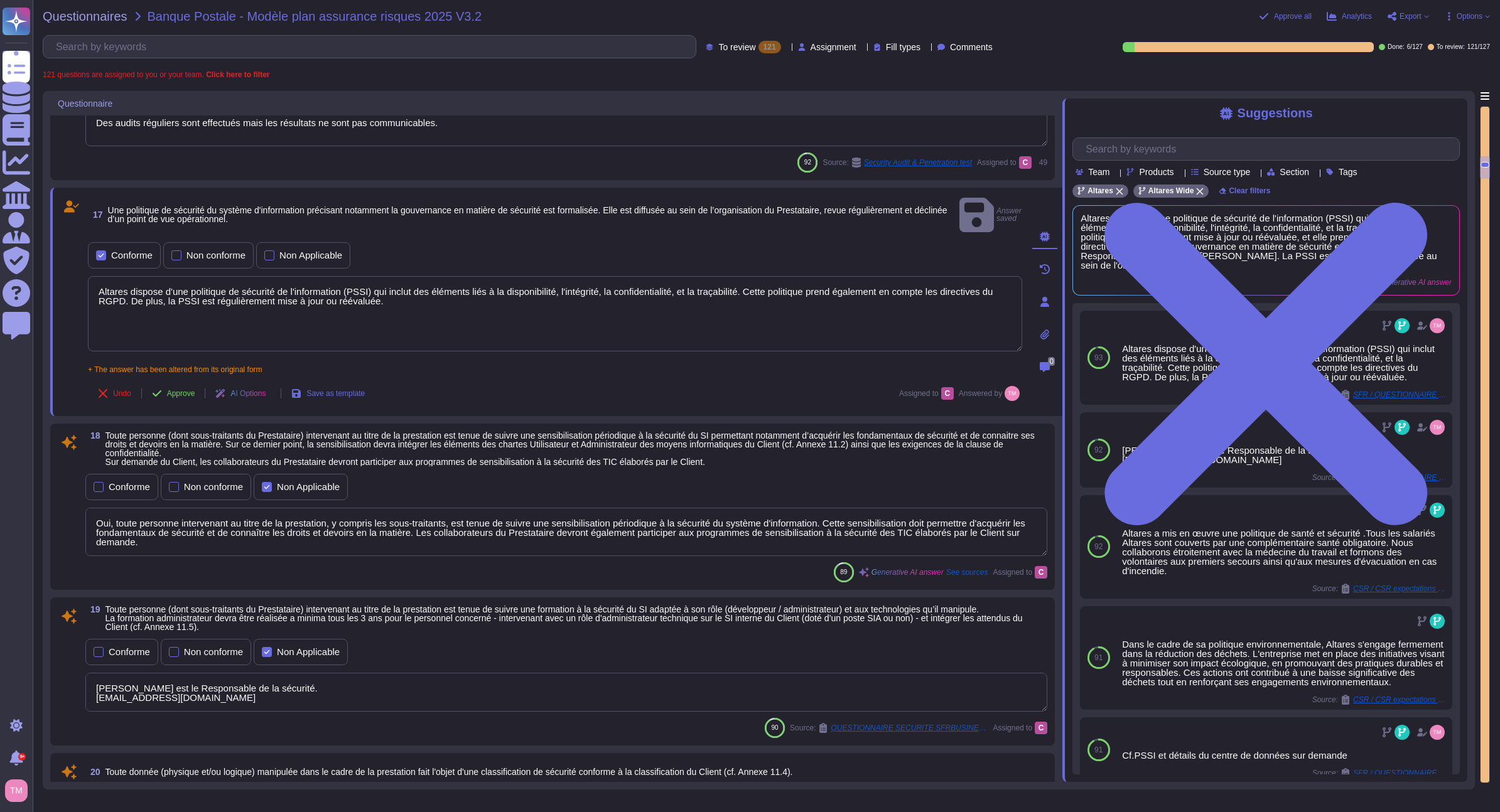
scroll to position [1848, 0]
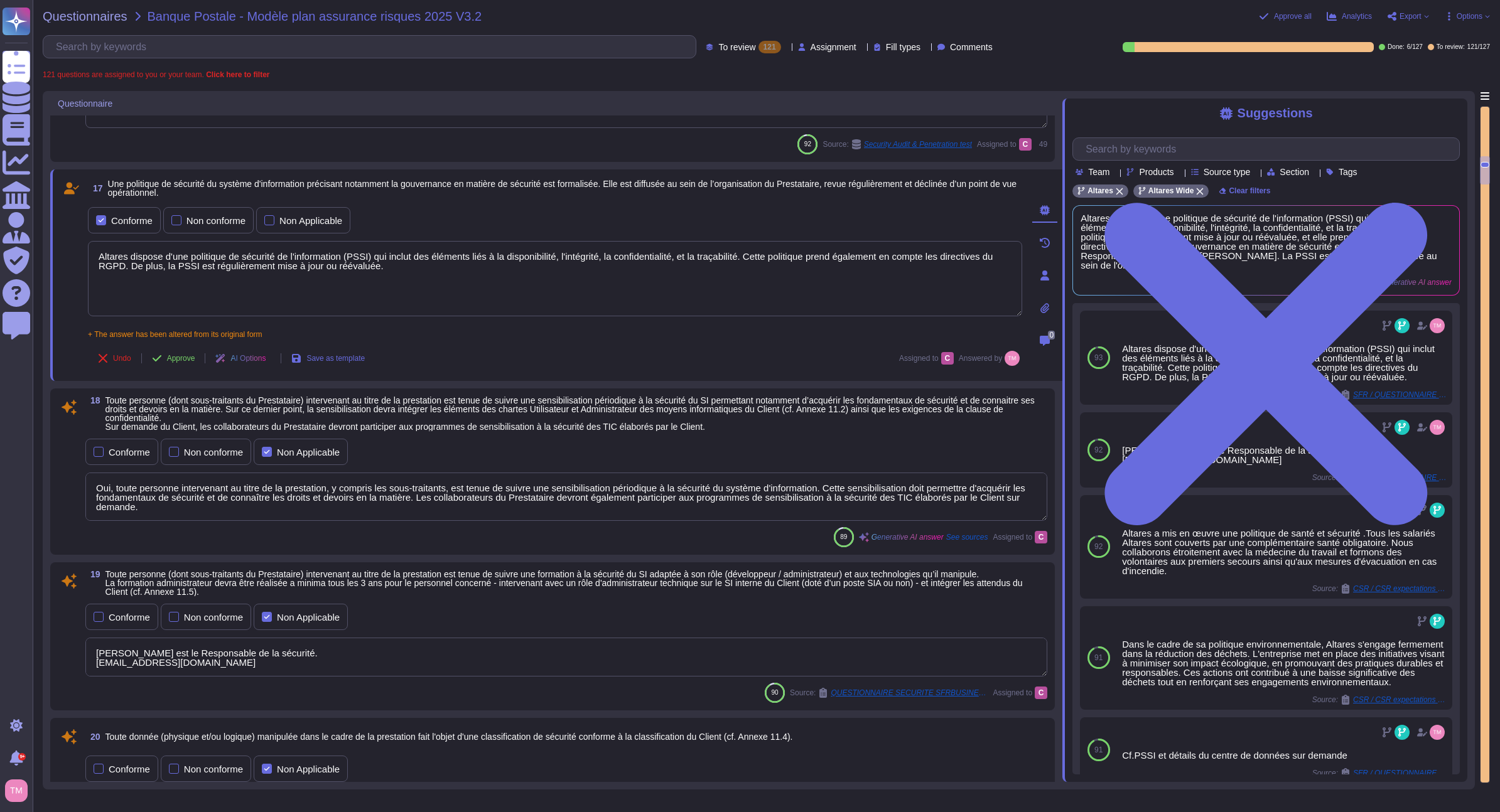
click at [531, 433] on div "18 Toute personne (dont sous-traitants du Prestataire) intervenant au titre de …" at bounding box center [552, 472] width 990 height 152
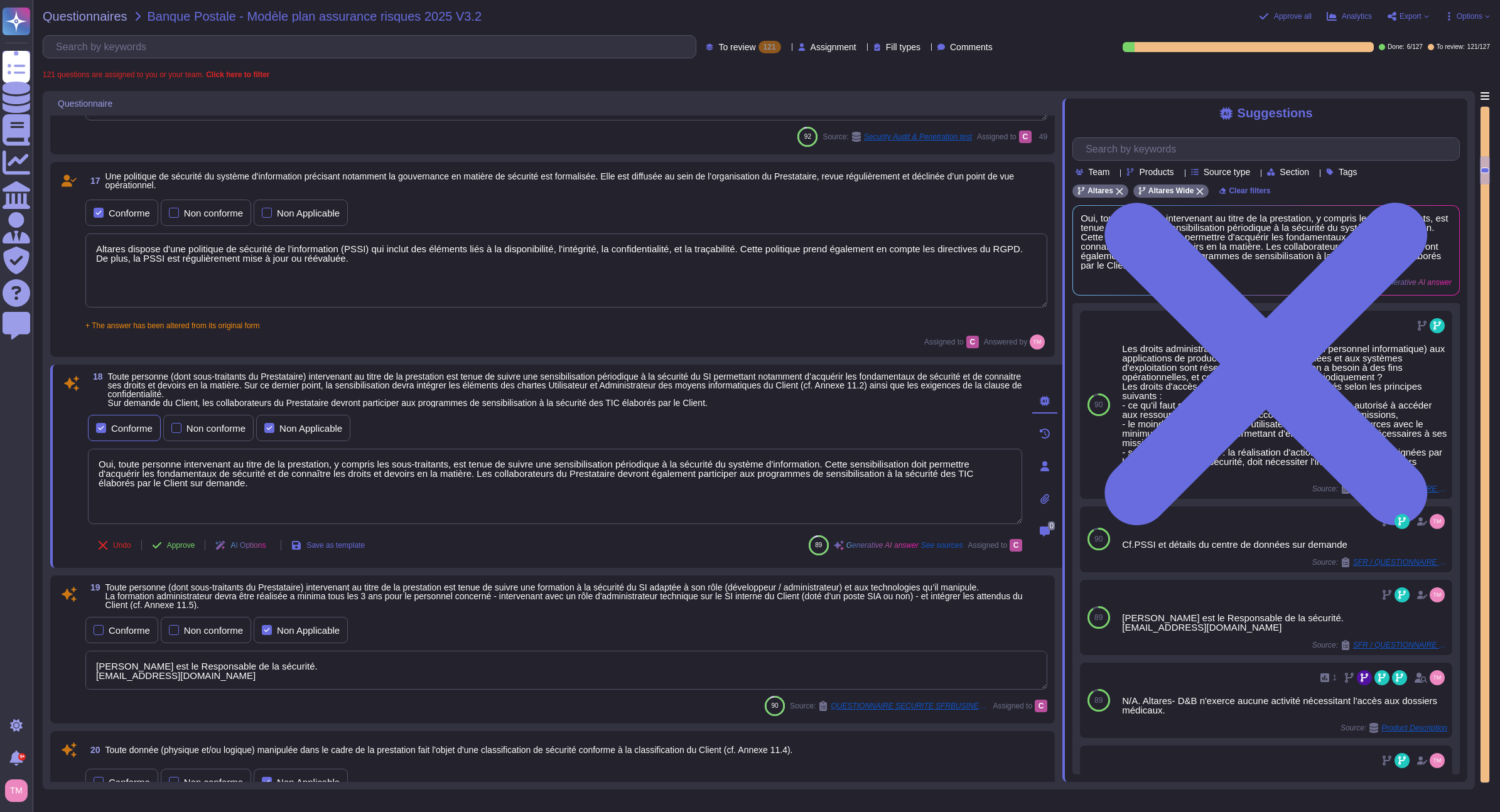
click at [132, 420] on div "Conforme" at bounding box center [124, 428] width 73 height 26
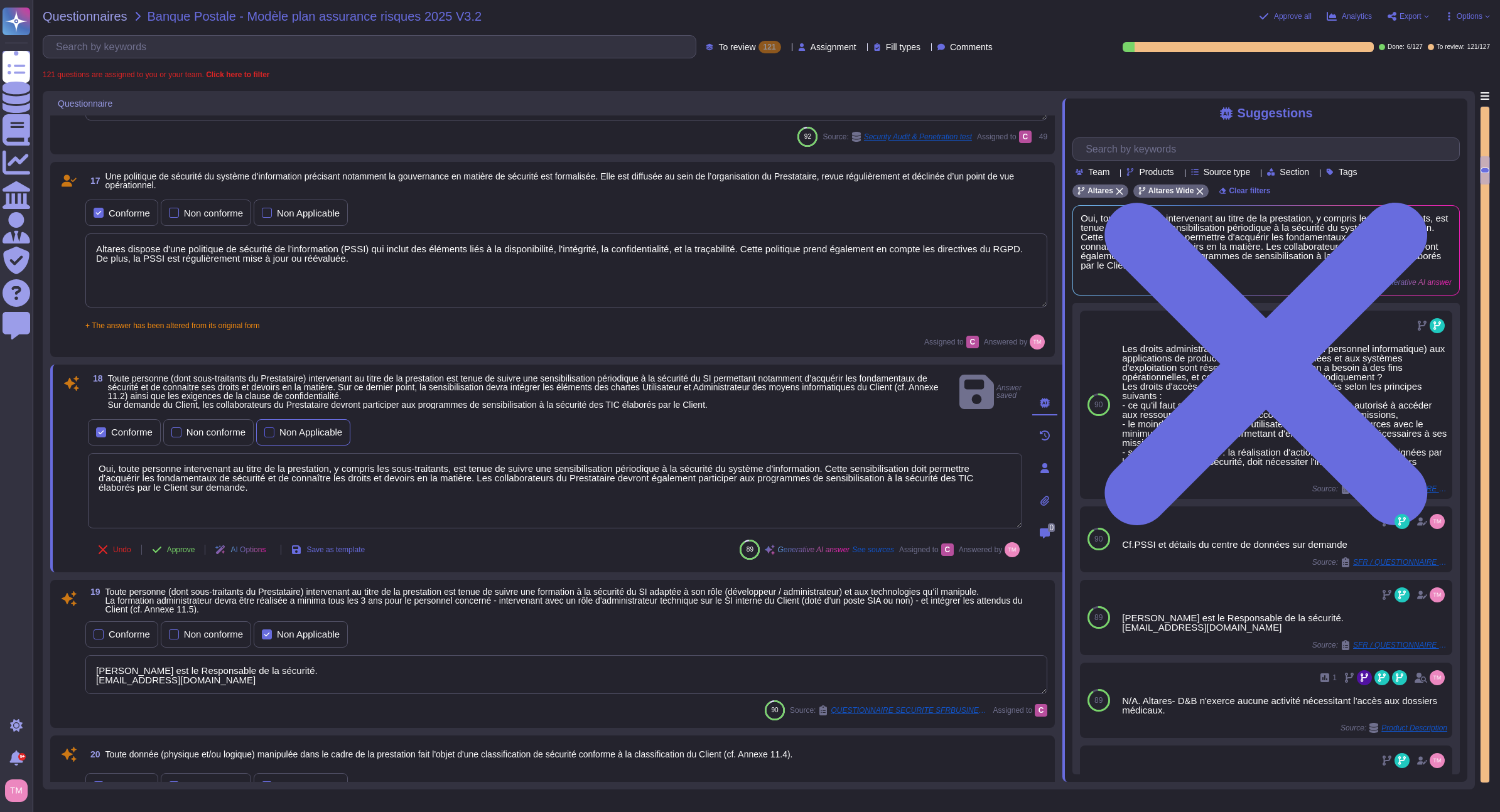
click at [295, 431] on div "Non Applicable" at bounding box center [311, 432] width 63 height 10
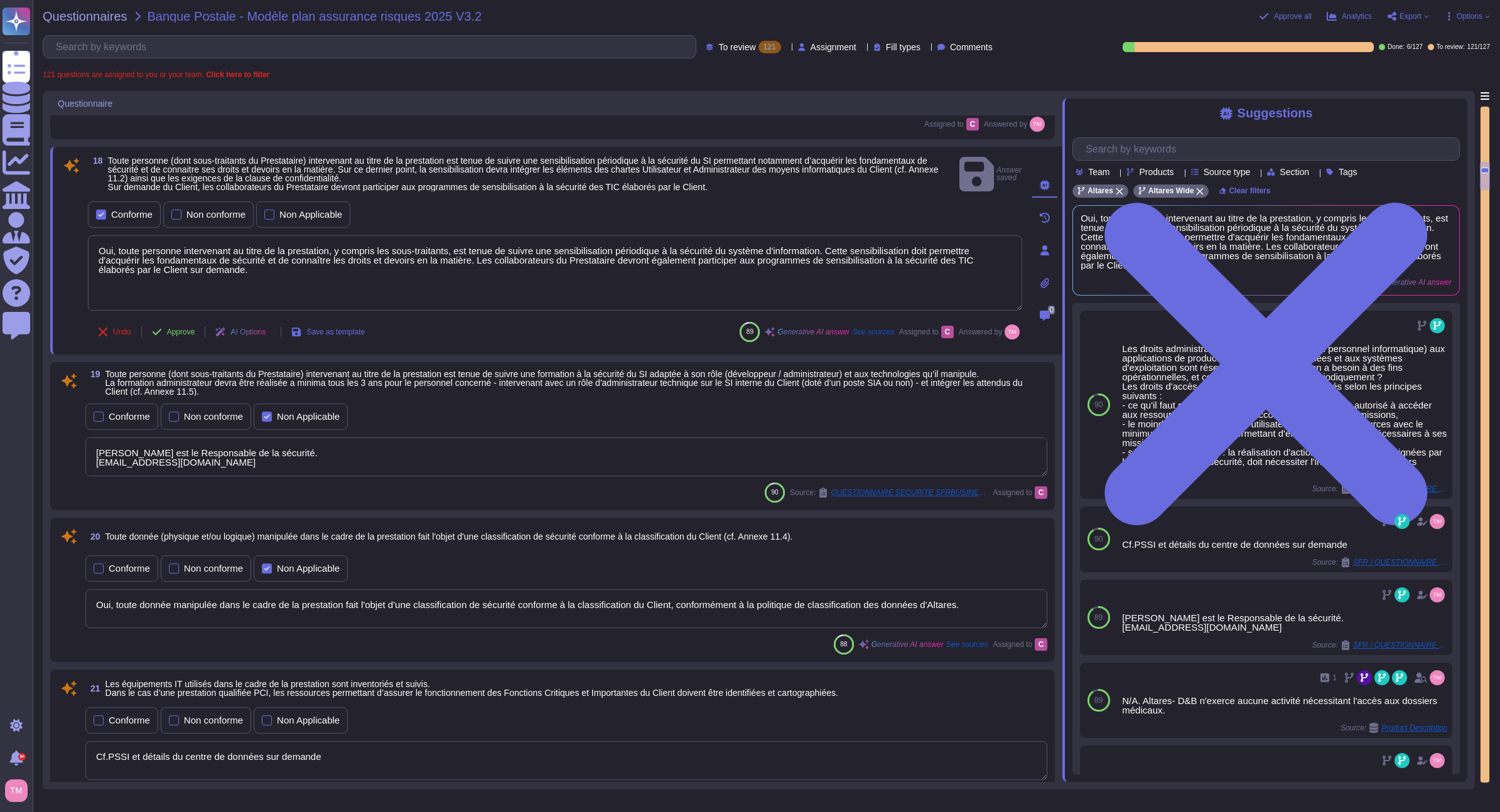
scroll to position [2099, 0]
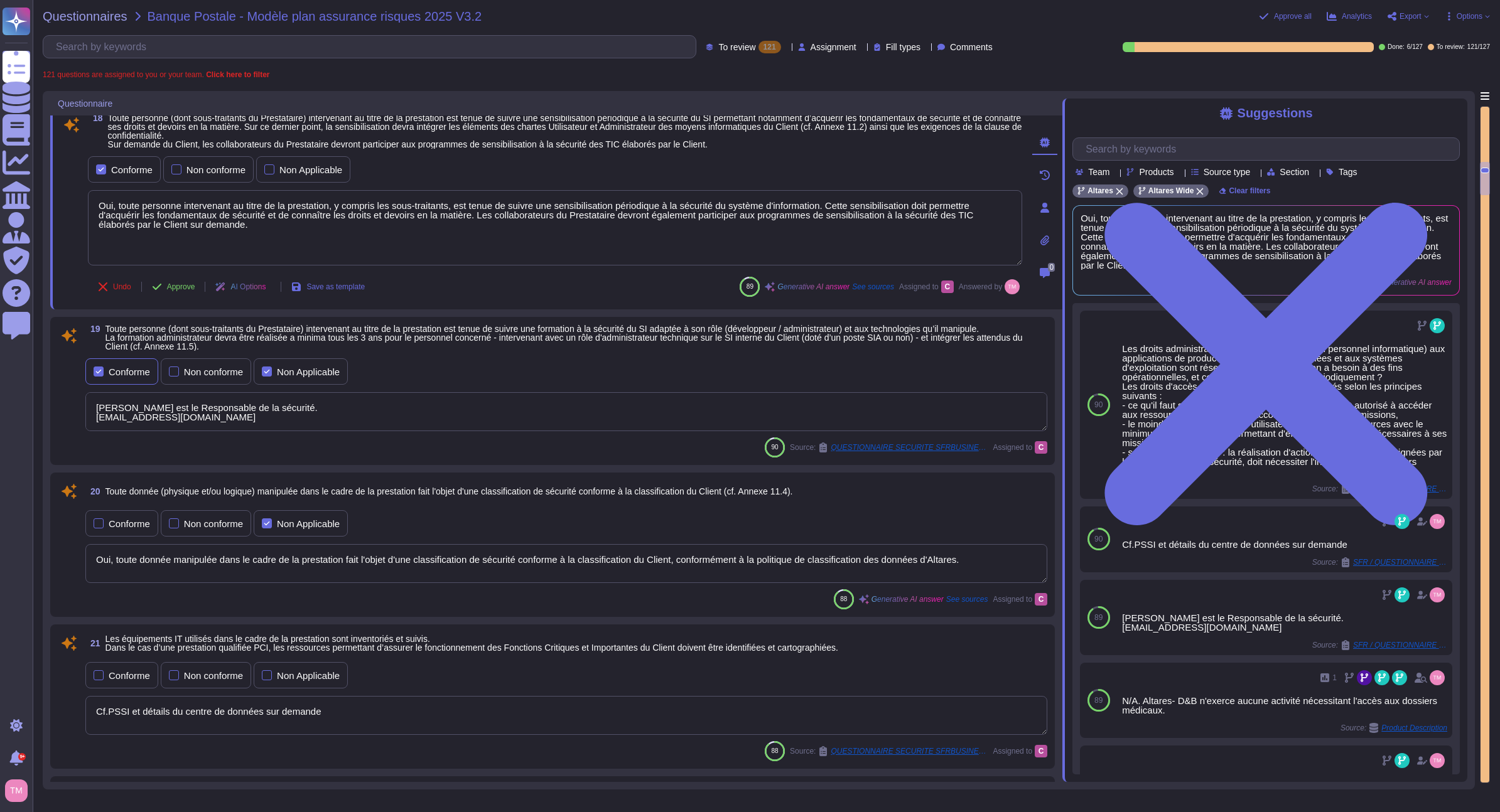
click at [143, 365] on div "Conforme Non conforme Non Applicable" at bounding box center [566, 371] width 962 height 31
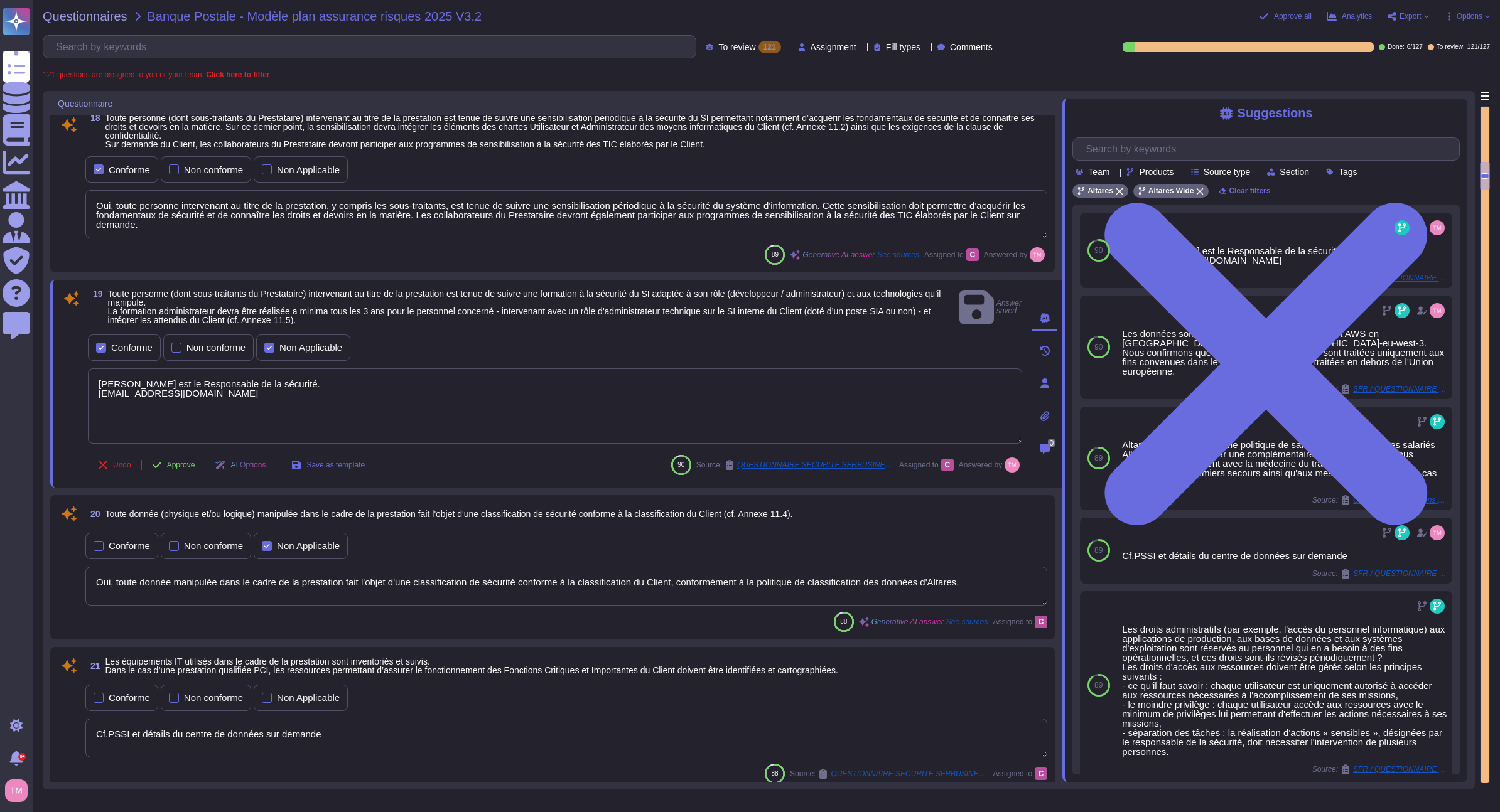
drag, startPoint x: 193, startPoint y: 225, endPoint x: 75, endPoint y: 187, distance: 124.0
click at [75, 187] on div "18 Toute personne (dont sous-traitants du Prestataire) intervenant au titre de …" at bounding box center [552, 189] width 990 height 152
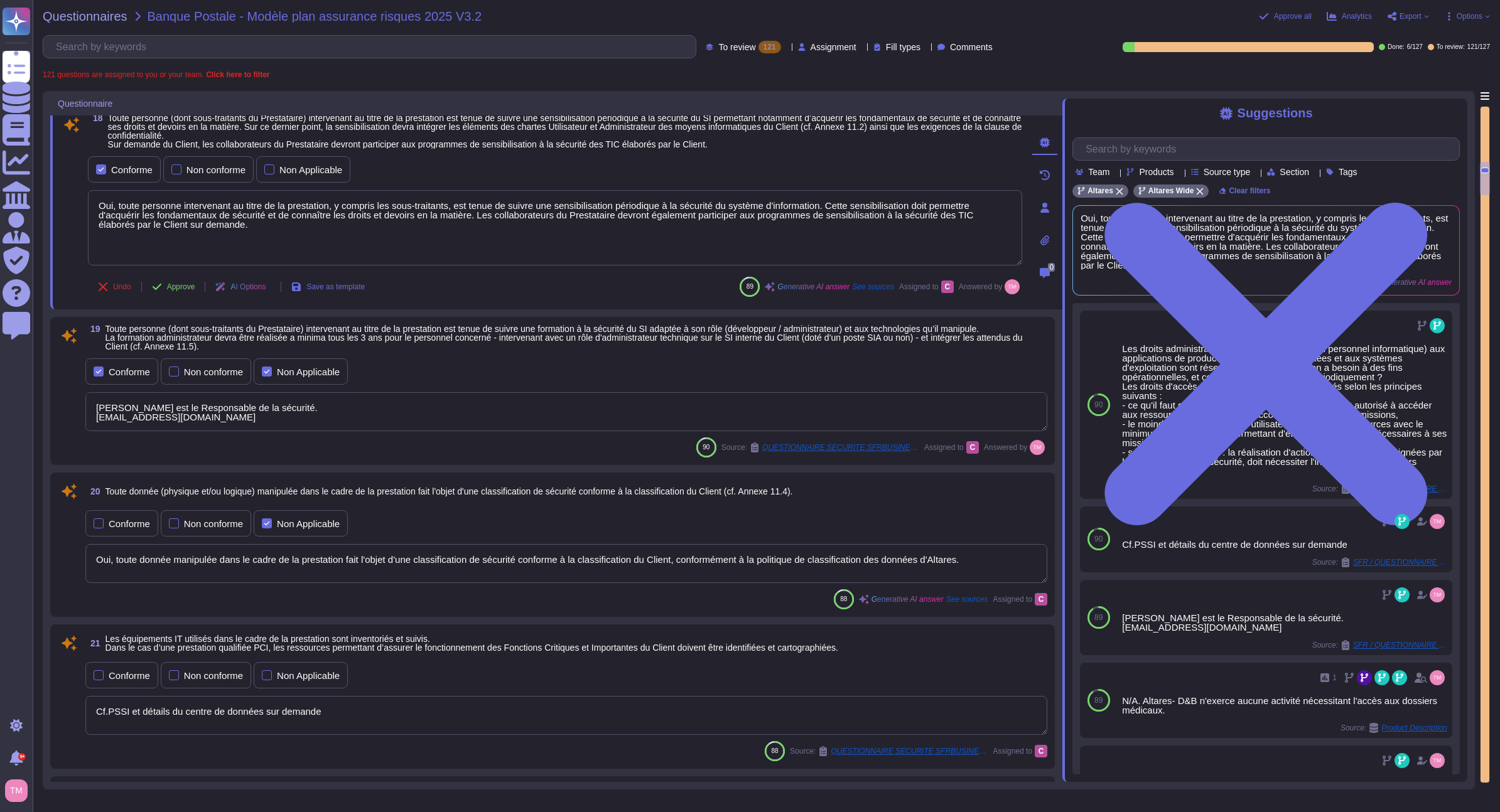
drag, startPoint x: 301, startPoint y: 430, endPoint x: 73, endPoint y: 392, distance: 231.1
click at [75, 392] on div "19 Toute personne (dont sous-traitants du Prestataire) intervenant au titre de …" at bounding box center [552, 391] width 990 height 133
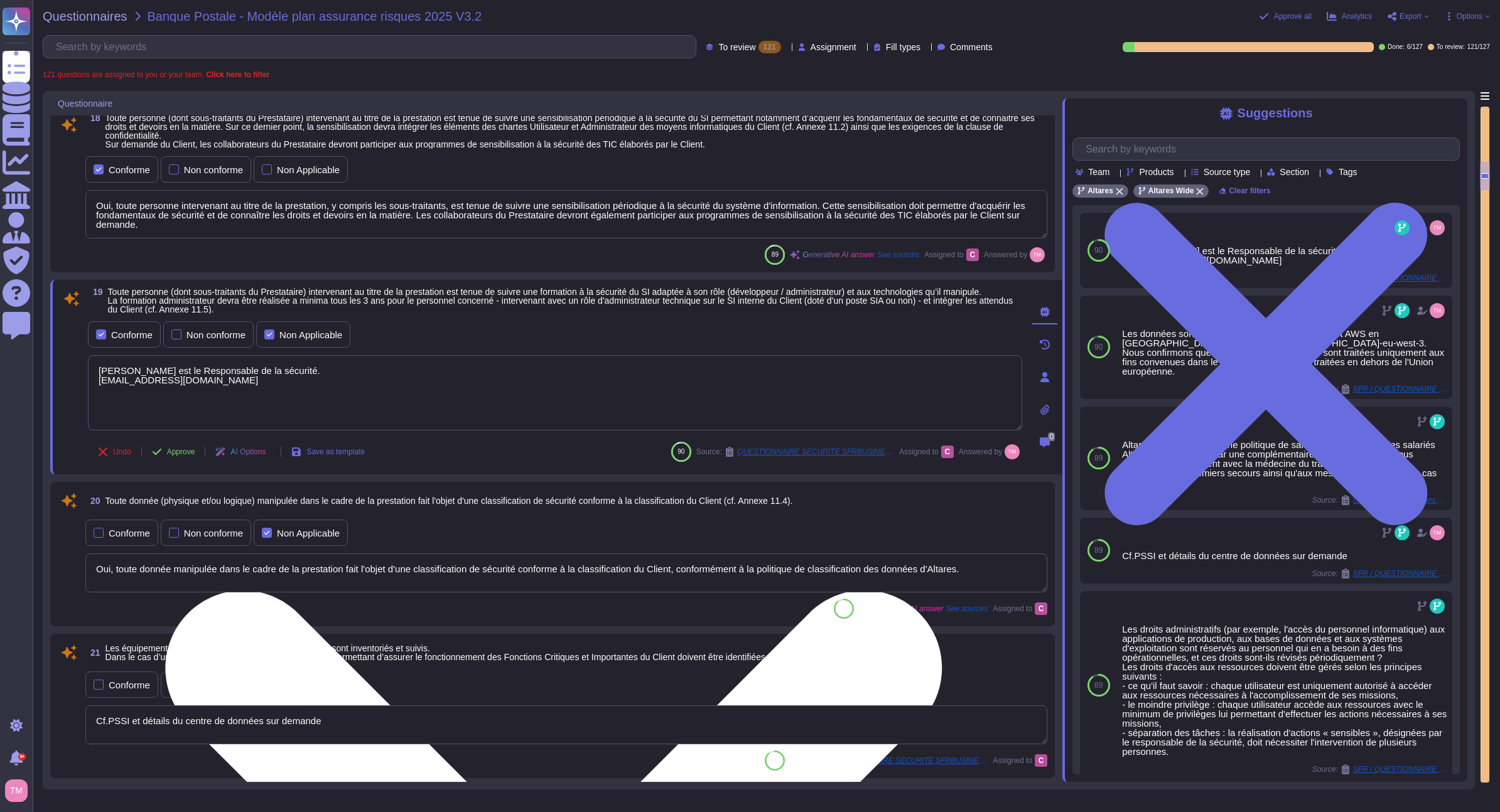
paste textarea "Oui, toute personne intervenant au titre de la prestation, y compris les sous-t…"
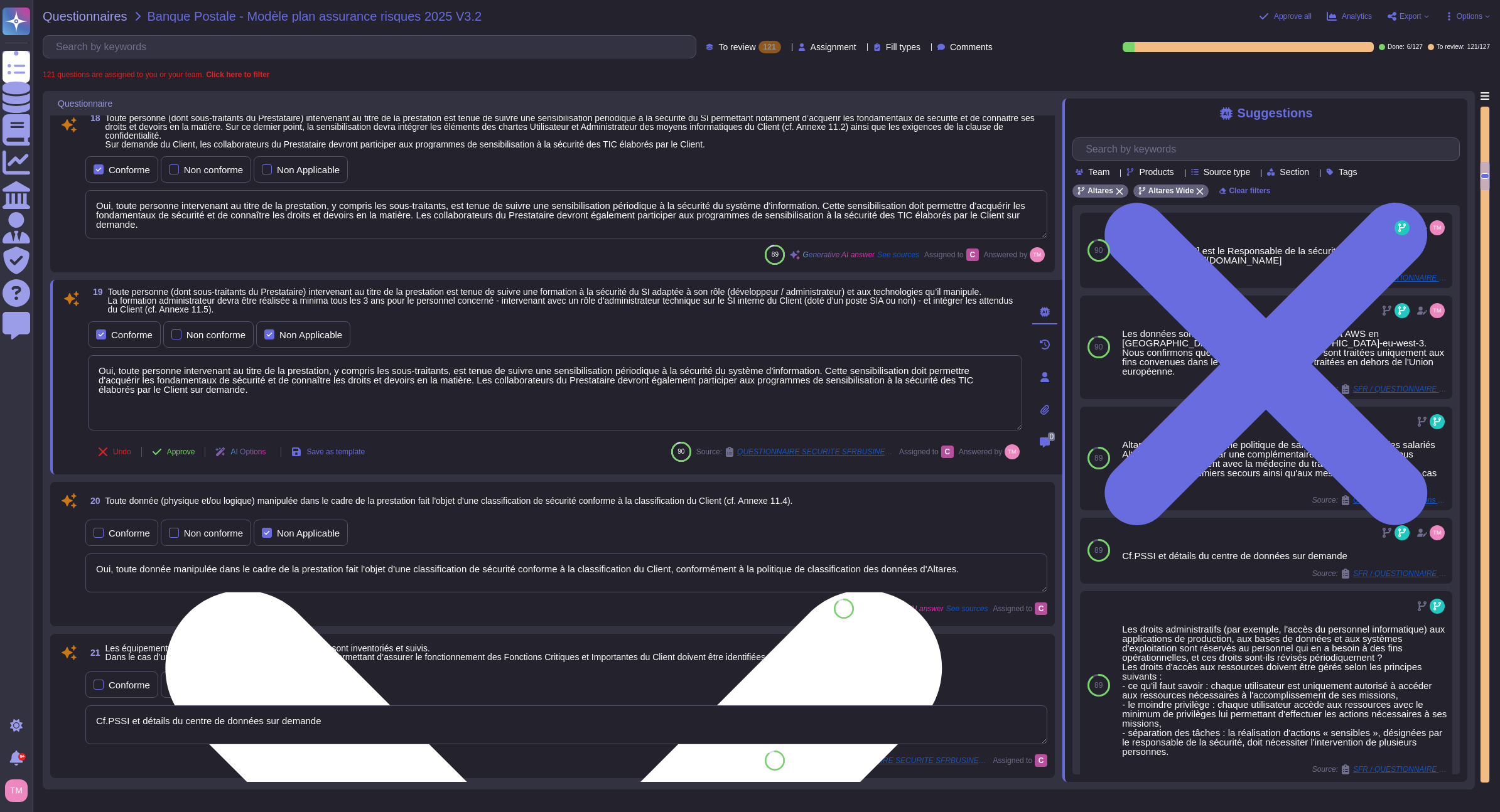
click at [333, 409] on textarea "Oui, toute personne intervenant au titre de la prestation, y compris les sous-t…" at bounding box center [555, 392] width 935 height 75
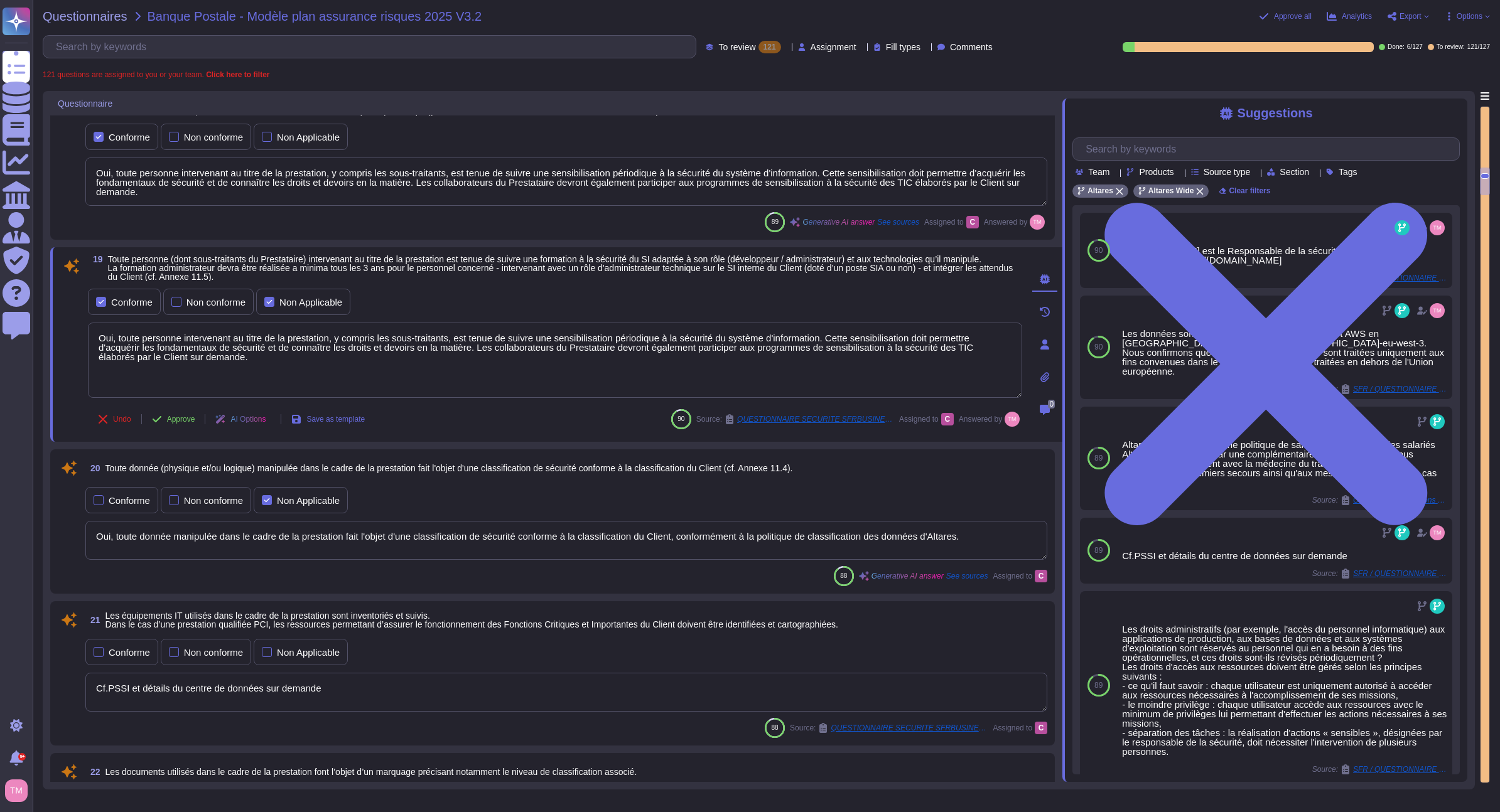
scroll to position [2161, 0]
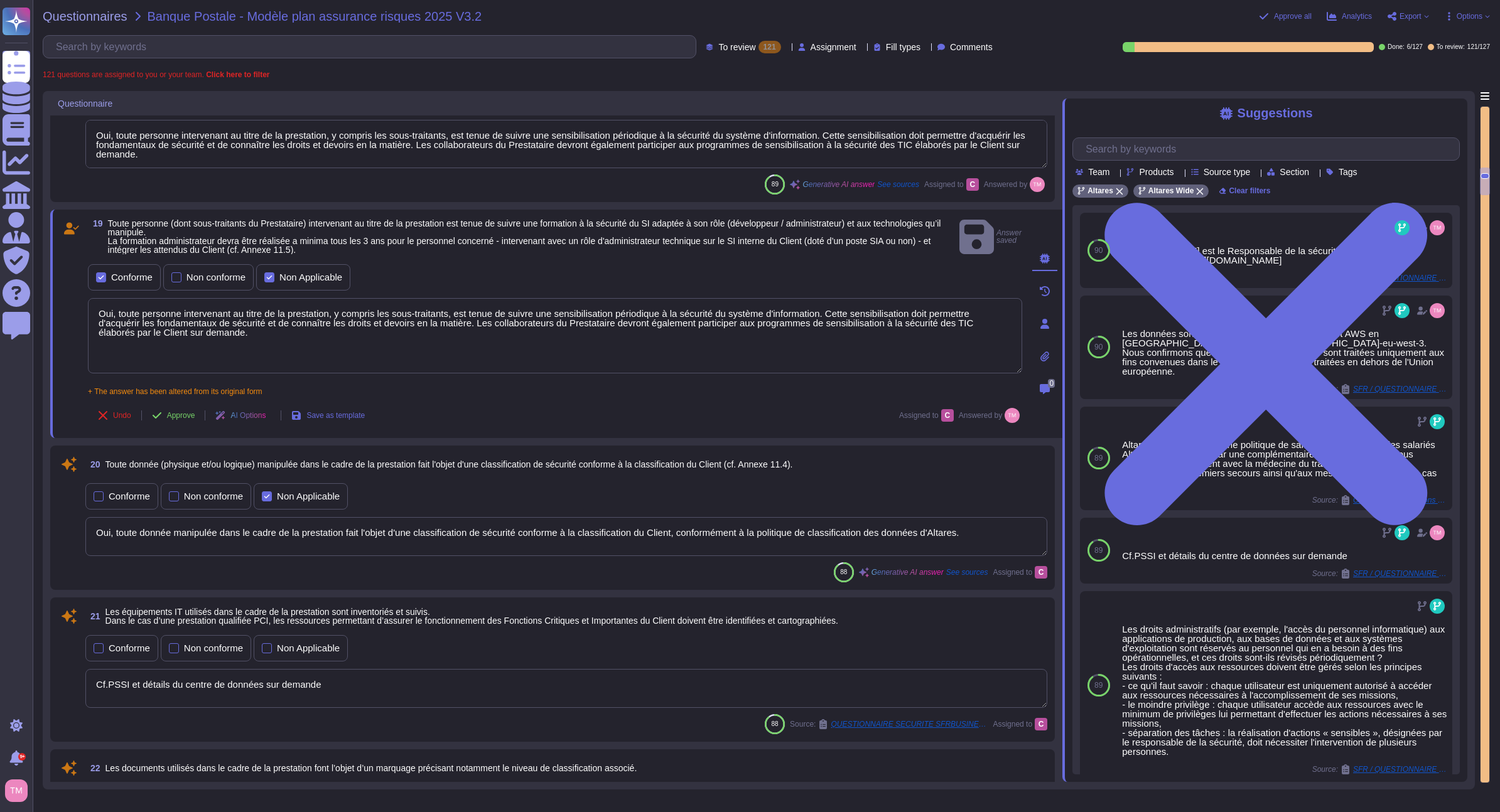
drag, startPoint x: 971, startPoint y: 504, endPoint x: 518, endPoint y: 517, distance: 453.2
click at [518, 517] on textarea "Oui, toute donnée manipulée dans le cadre de la prestation fait l'objet d'une c…" at bounding box center [566, 536] width 962 height 39
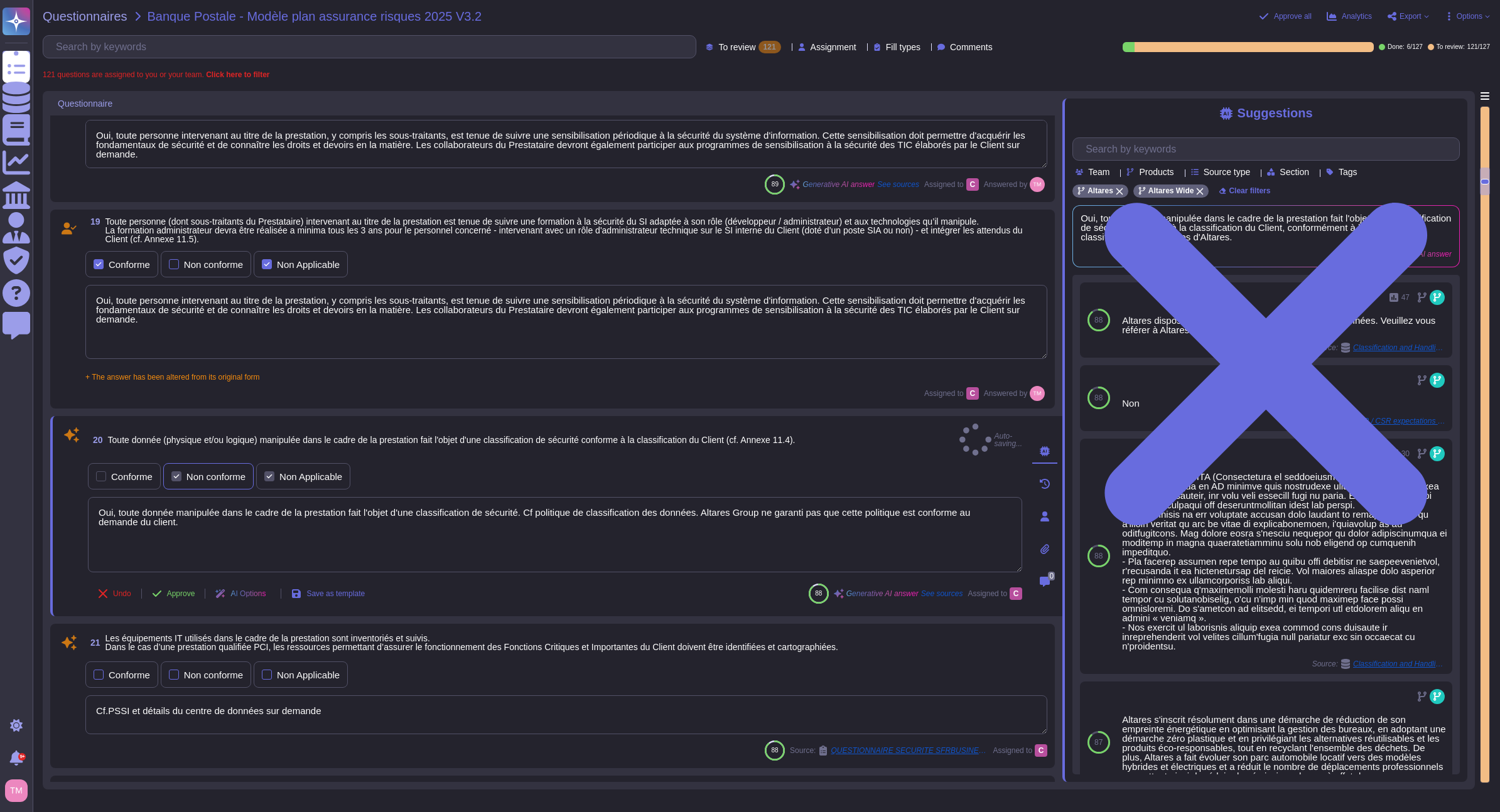
click at [204, 472] on div "Non conforme" at bounding box center [216, 477] width 59 height 10
click at [294, 473] on div "Non Applicable" at bounding box center [311, 477] width 63 height 10
click at [0, 0] on input "Non Applicable" at bounding box center [0, 0] width 0 height 0
click at [298, 472] on div "Non Applicable" at bounding box center [311, 477] width 63 height 10
click at [276, 472] on label "Non Applicable" at bounding box center [303, 477] width 78 height 10
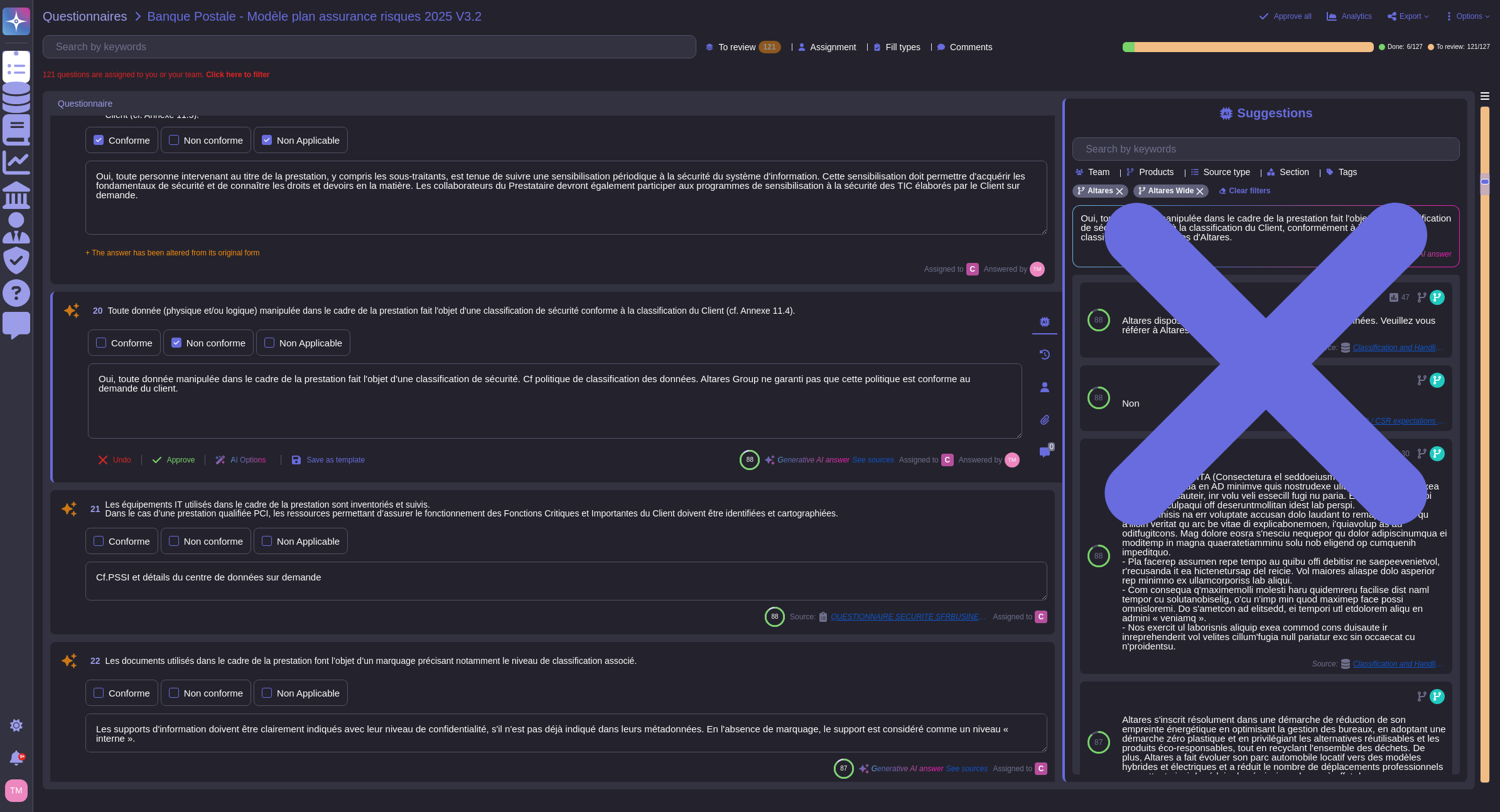
scroll to position [2287, 0]
click at [283, 324] on div "20 Toute donnée (physique et/ou logique) manipulée dans le cadre de la prestati…" at bounding box center [541, 386] width 962 height 176
click at [283, 341] on div "Non Applicable" at bounding box center [311, 341] width 63 height 10
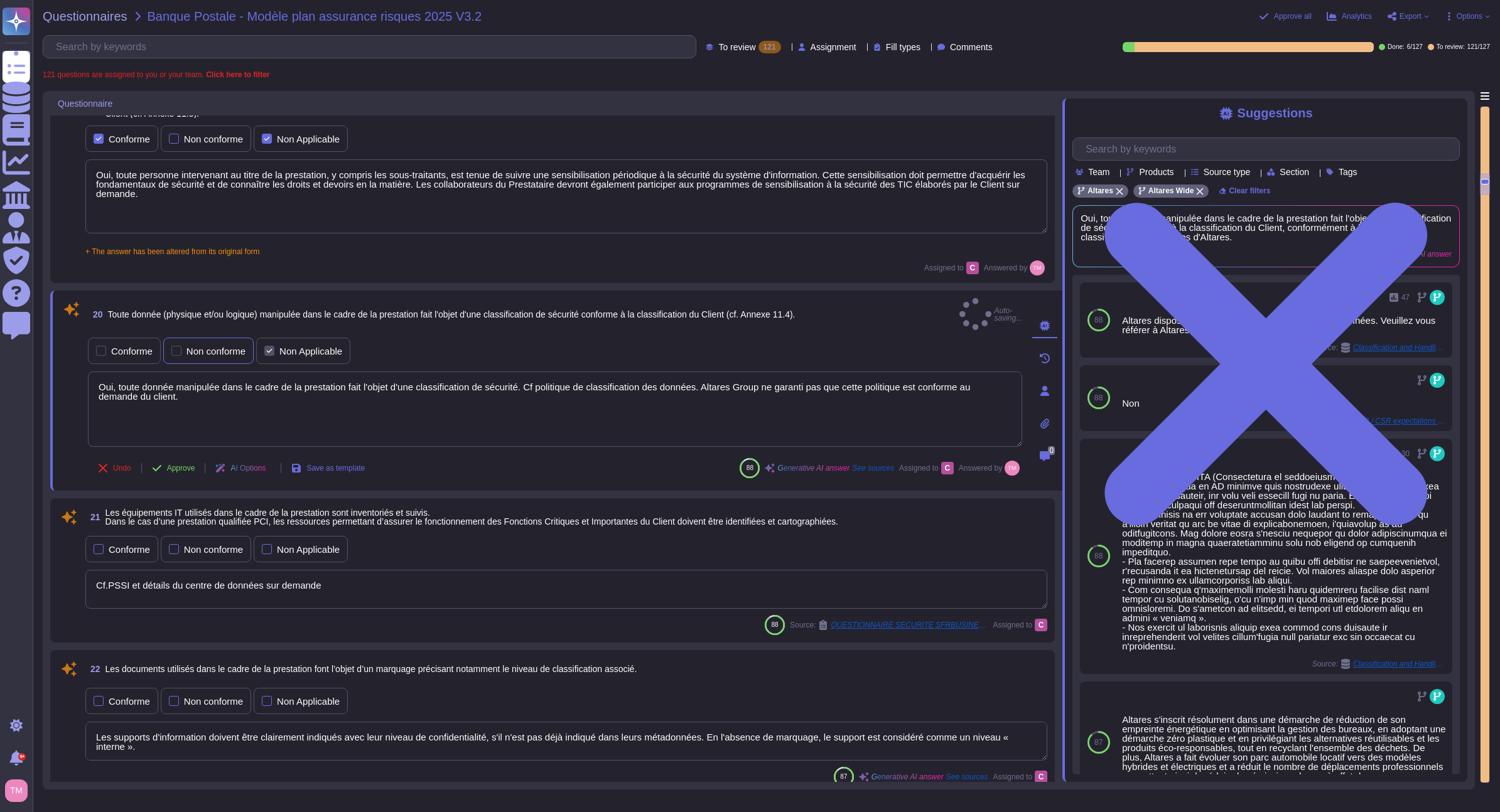
click at [196, 346] on div "Non conforme" at bounding box center [216, 351] width 59 height 10
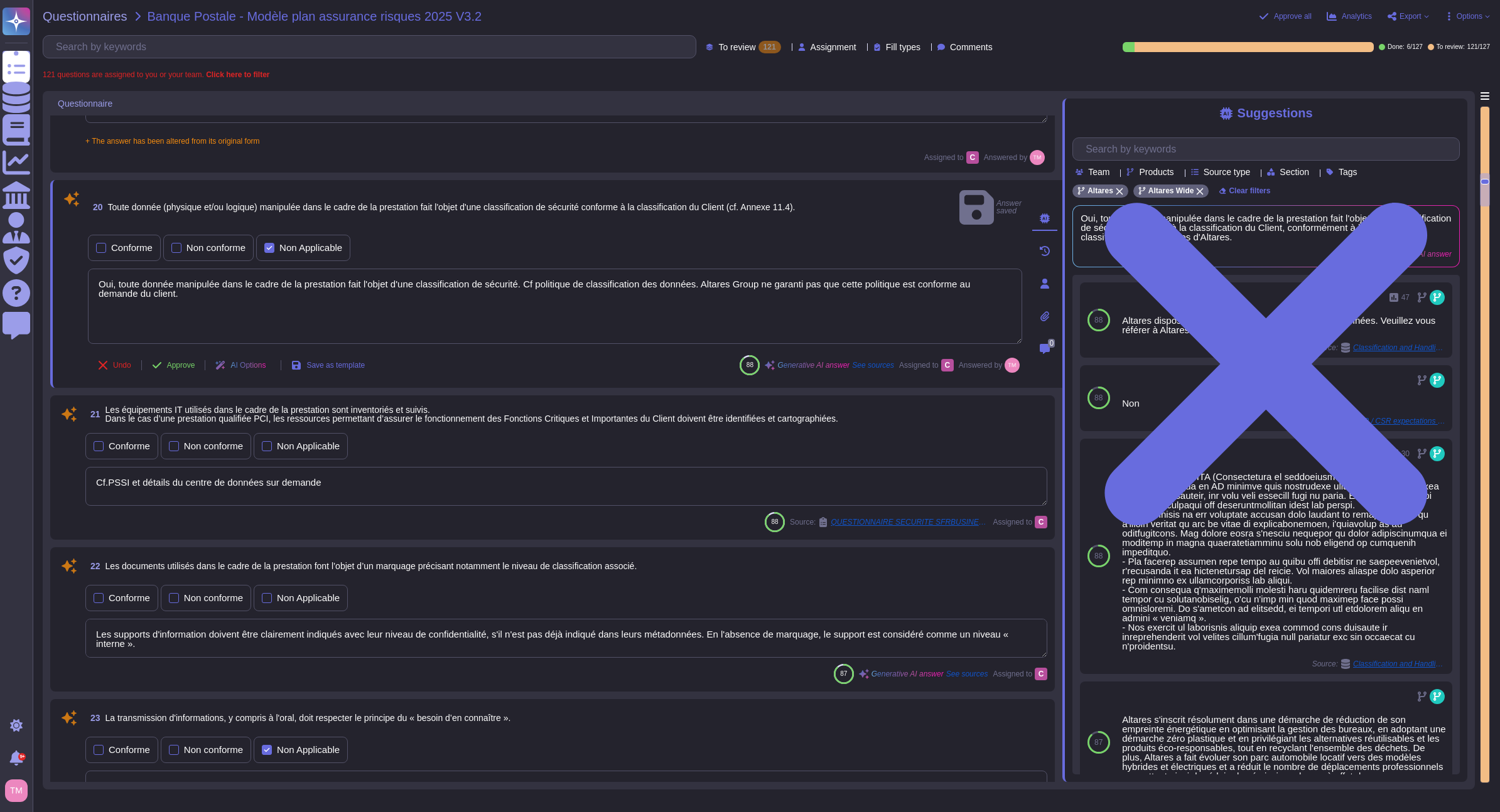
scroll to position [2476, 0]
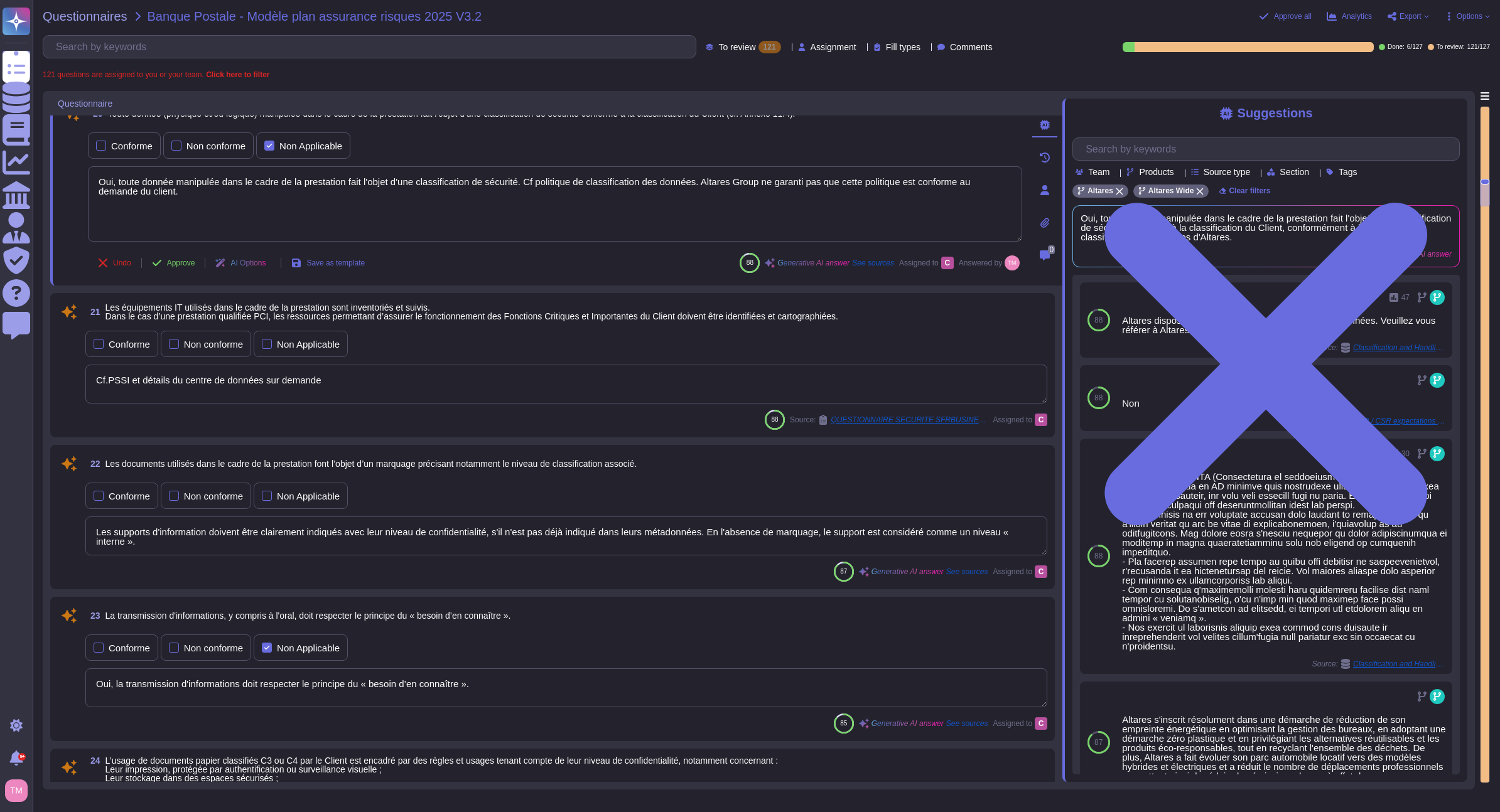
click at [590, 382] on textarea "Cf.PSSI et détails du centre de données sur demande" at bounding box center [566, 384] width 962 height 39
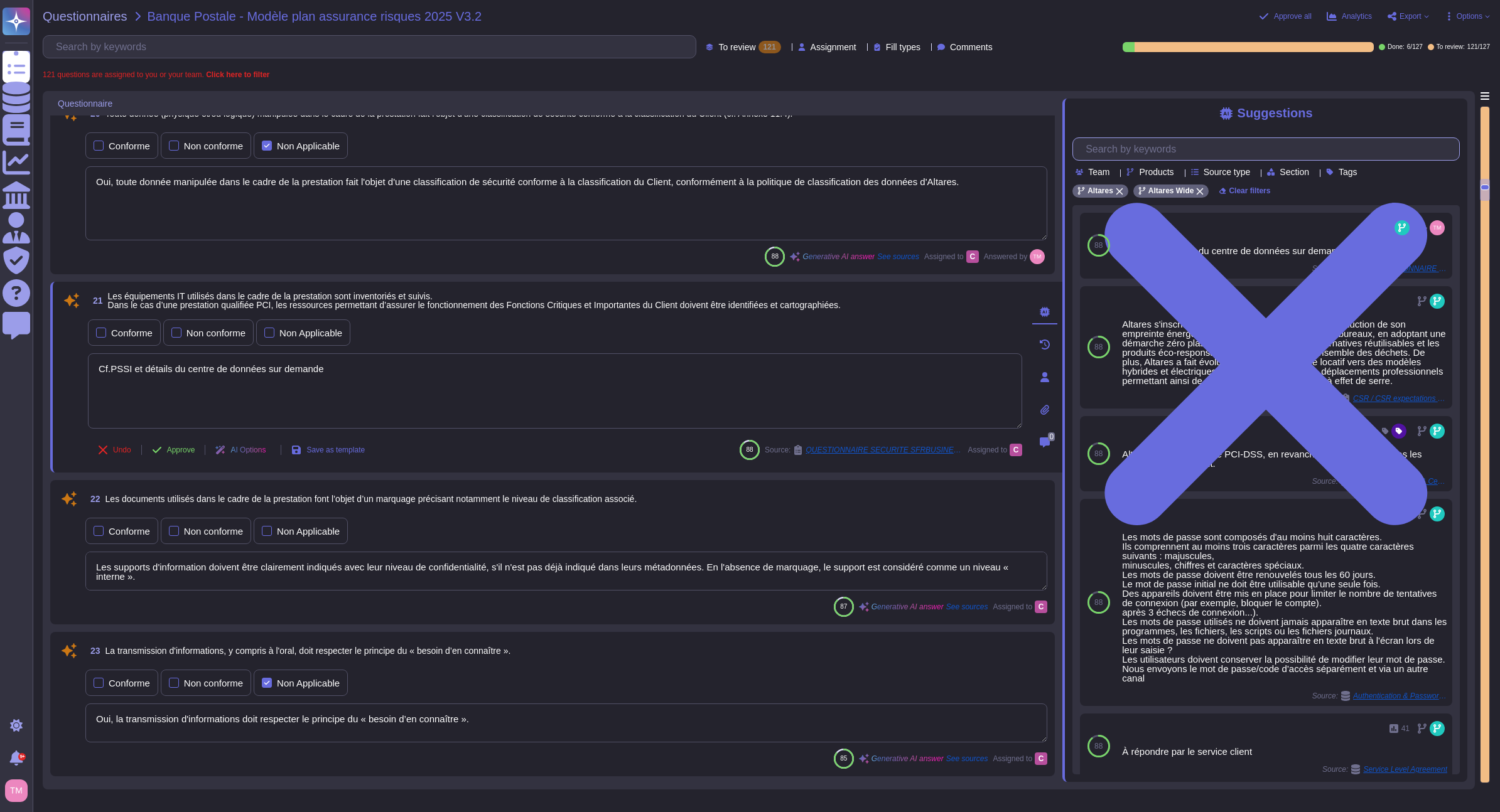
click at [1162, 149] on input "text" at bounding box center [1269, 149] width 380 height 22
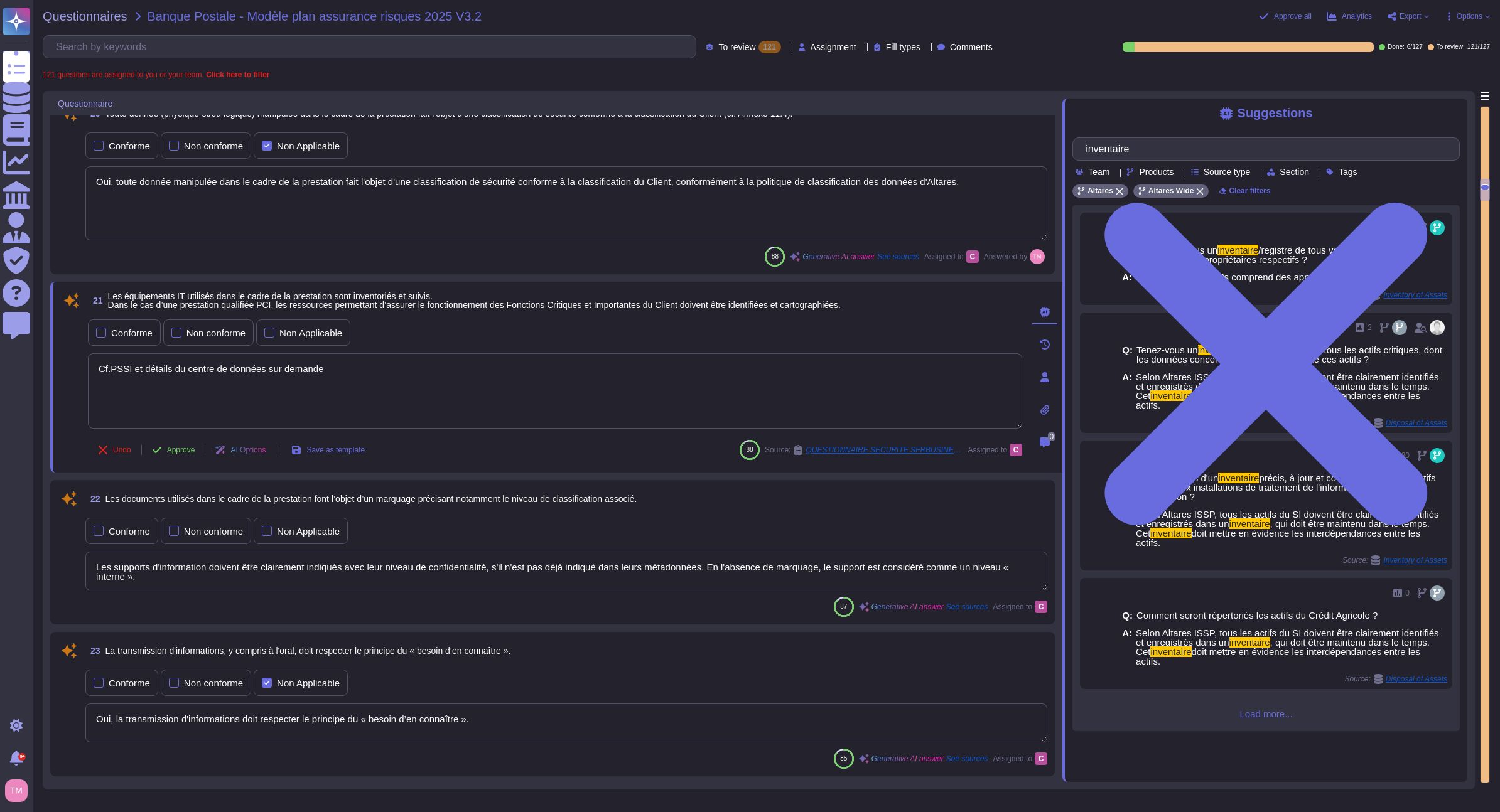
drag, startPoint x: 371, startPoint y: 374, endPoint x: 62, endPoint y: 377, distance: 309.0
click at [62, 377] on div "21 Les équipements IT utilisés dans le cadre de la prestation sont inventoriés …" at bounding box center [541, 377] width 962 height 176
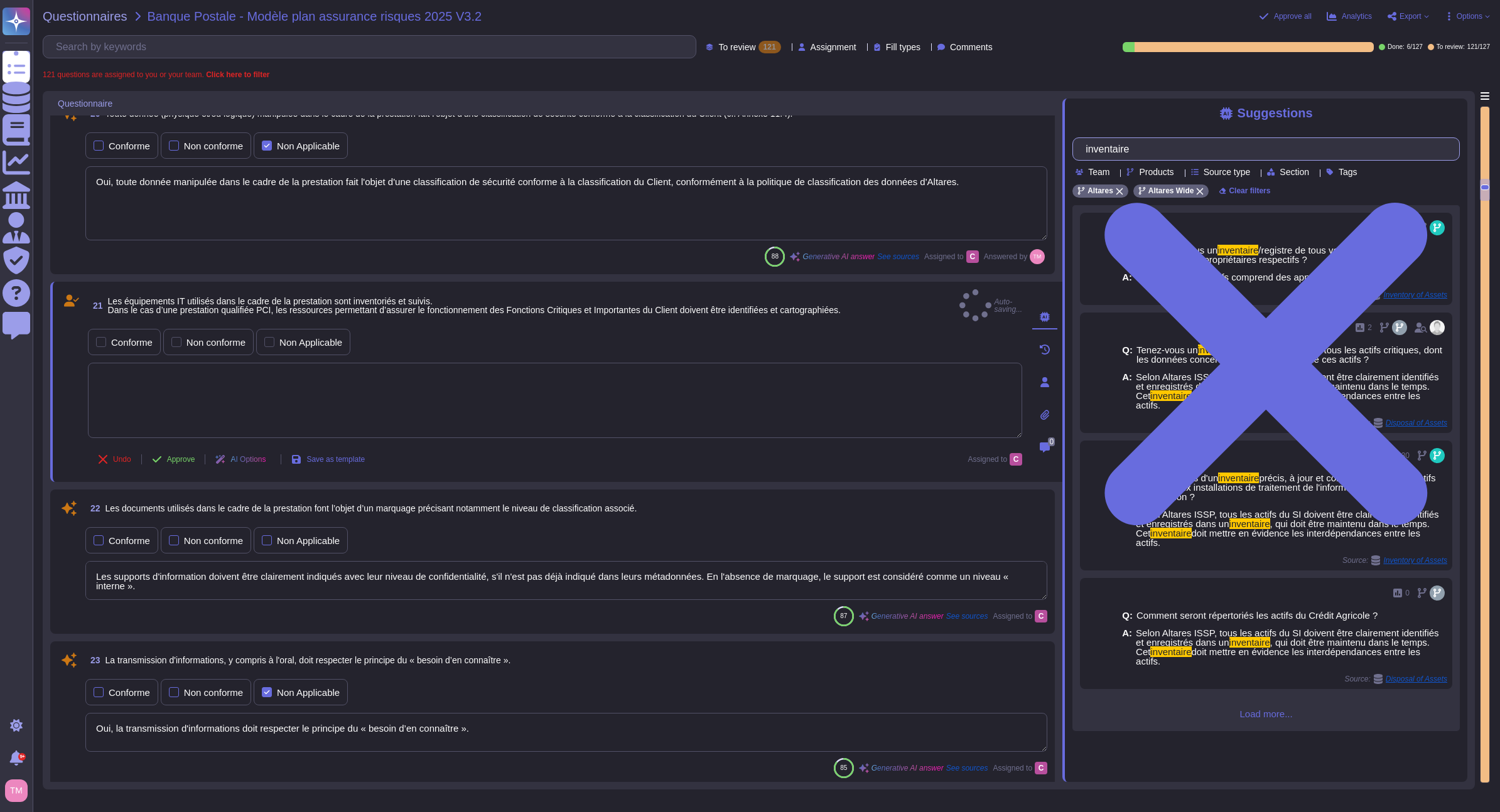
click at [1192, 154] on input "inventaire" at bounding box center [1263, 149] width 368 height 22
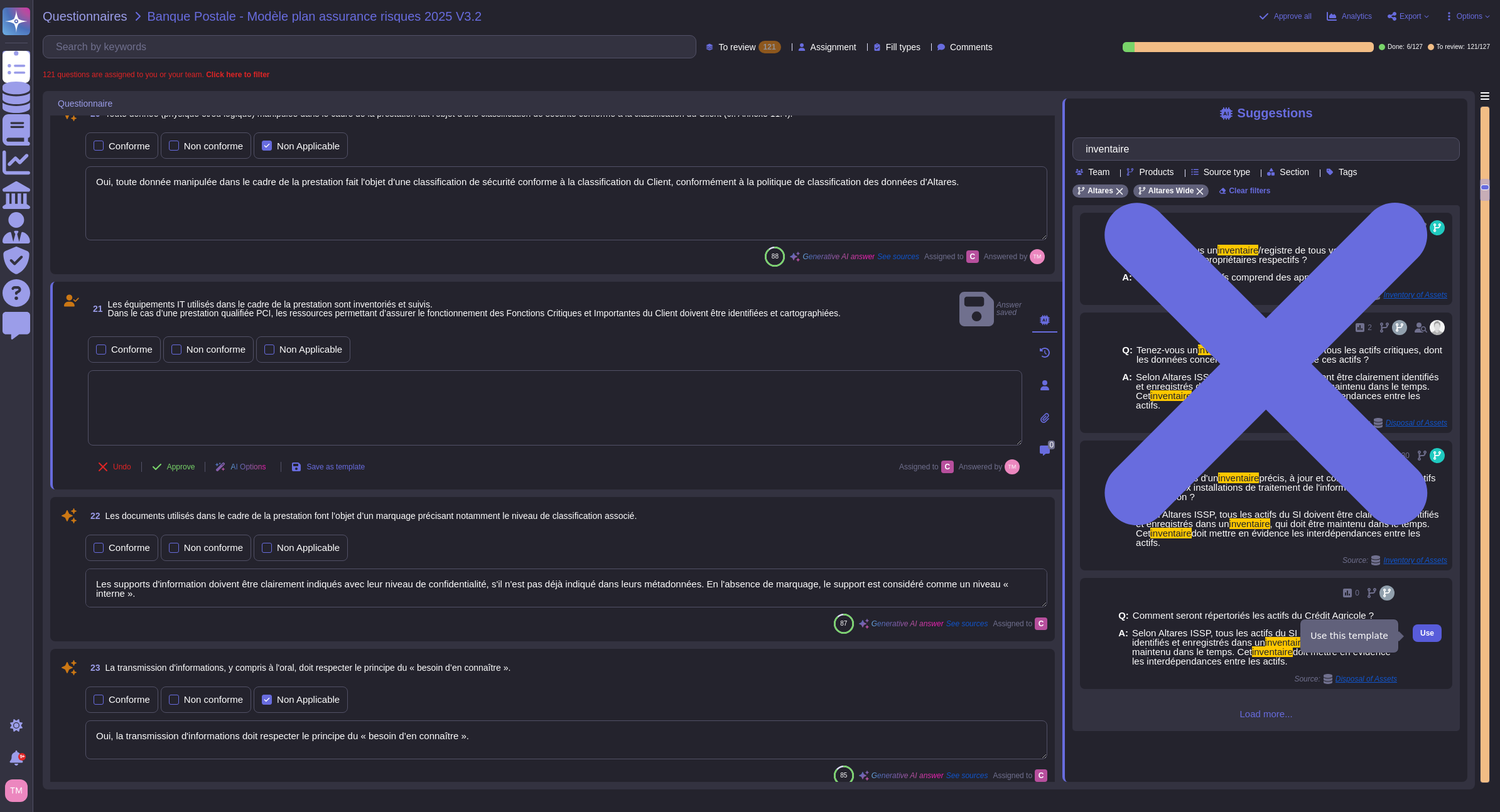
click at [1420, 635] on span "Use" at bounding box center [1427, 633] width 14 height 7
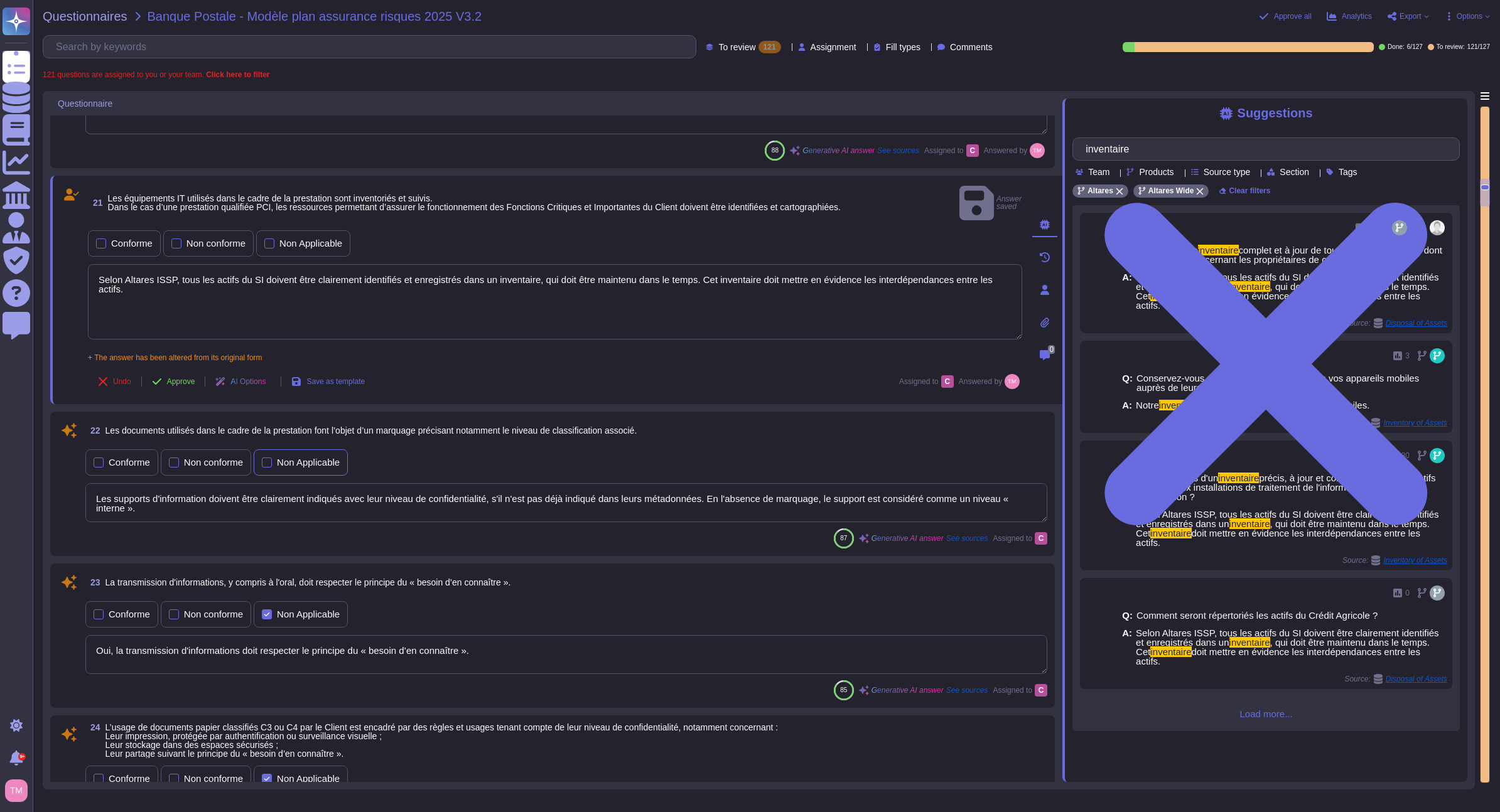
scroll to position [2601, 0]
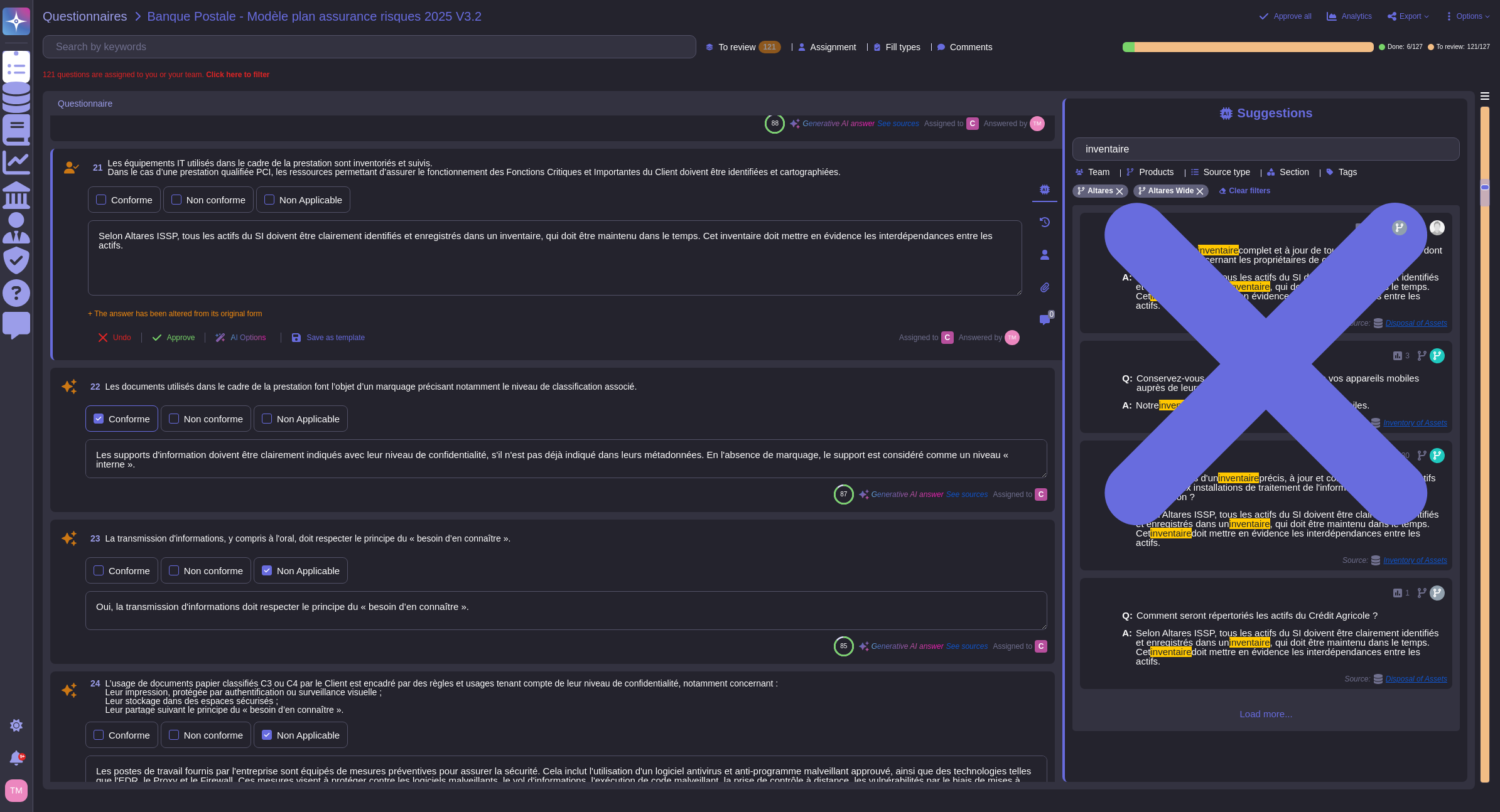
click at [127, 422] on div "Conforme" at bounding box center [129, 419] width 42 height 10
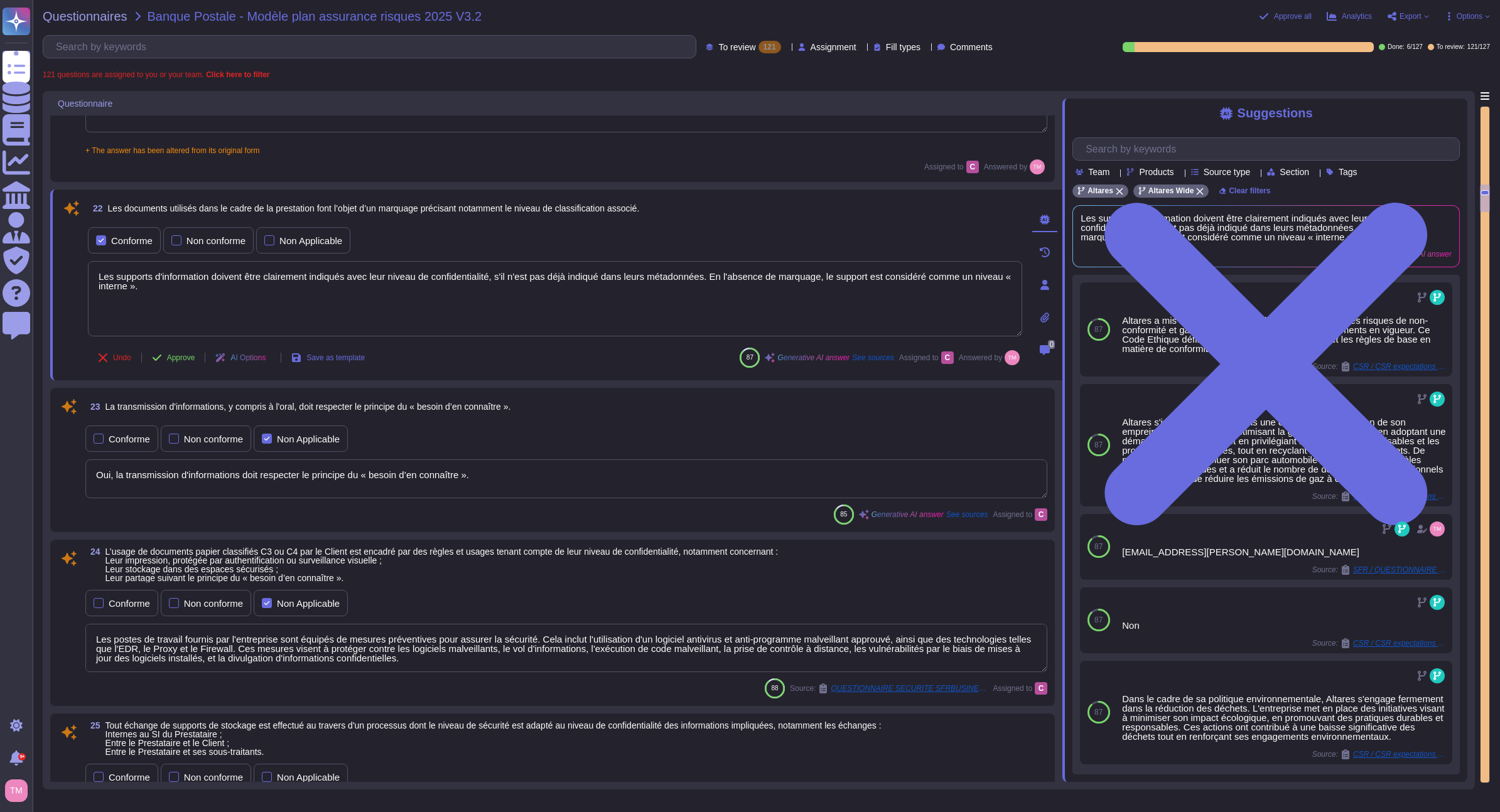
scroll to position [2790, 0]
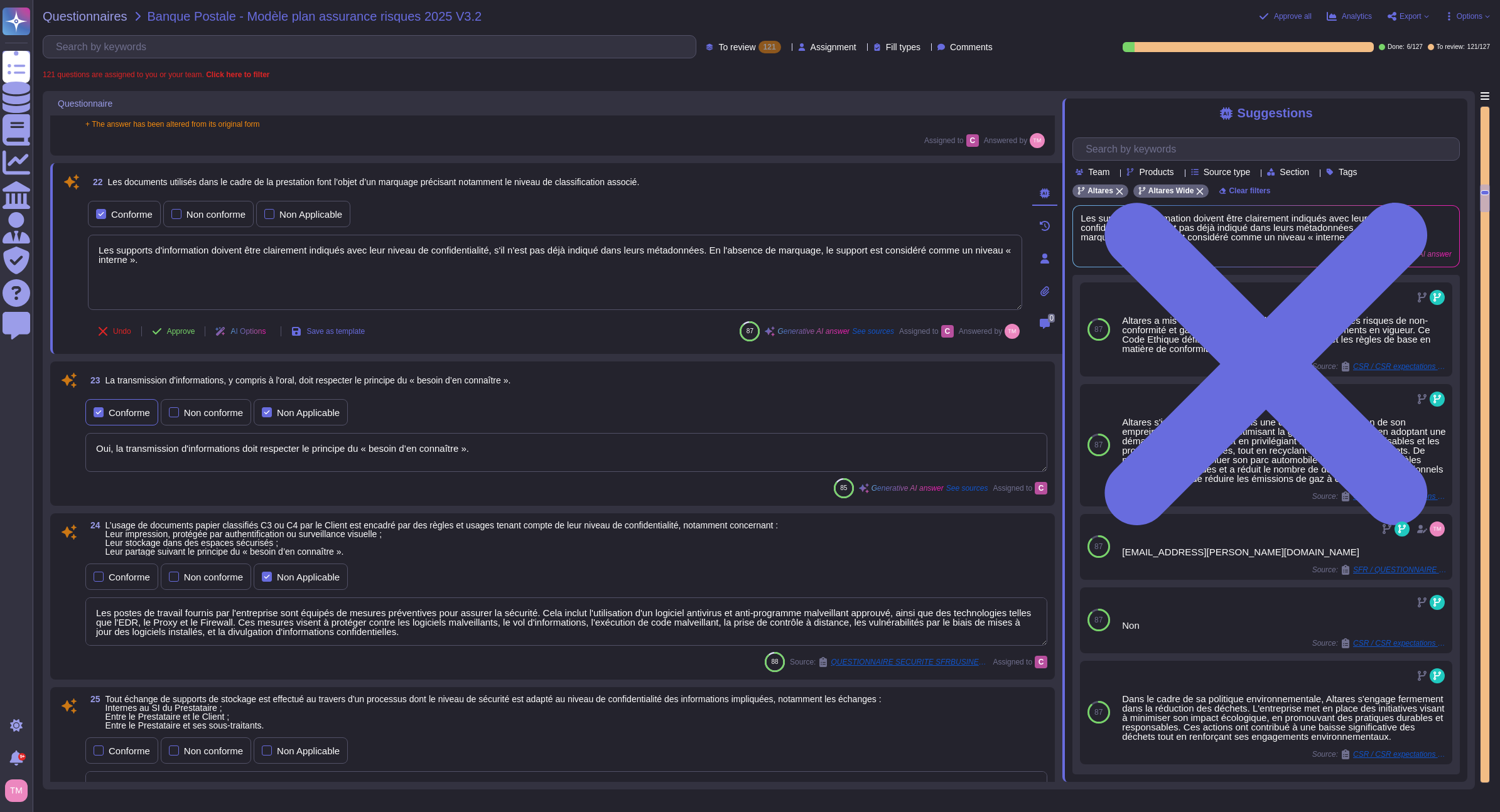
click at [112, 408] on div "Conforme" at bounding box center [129, 412] width 42 height 10
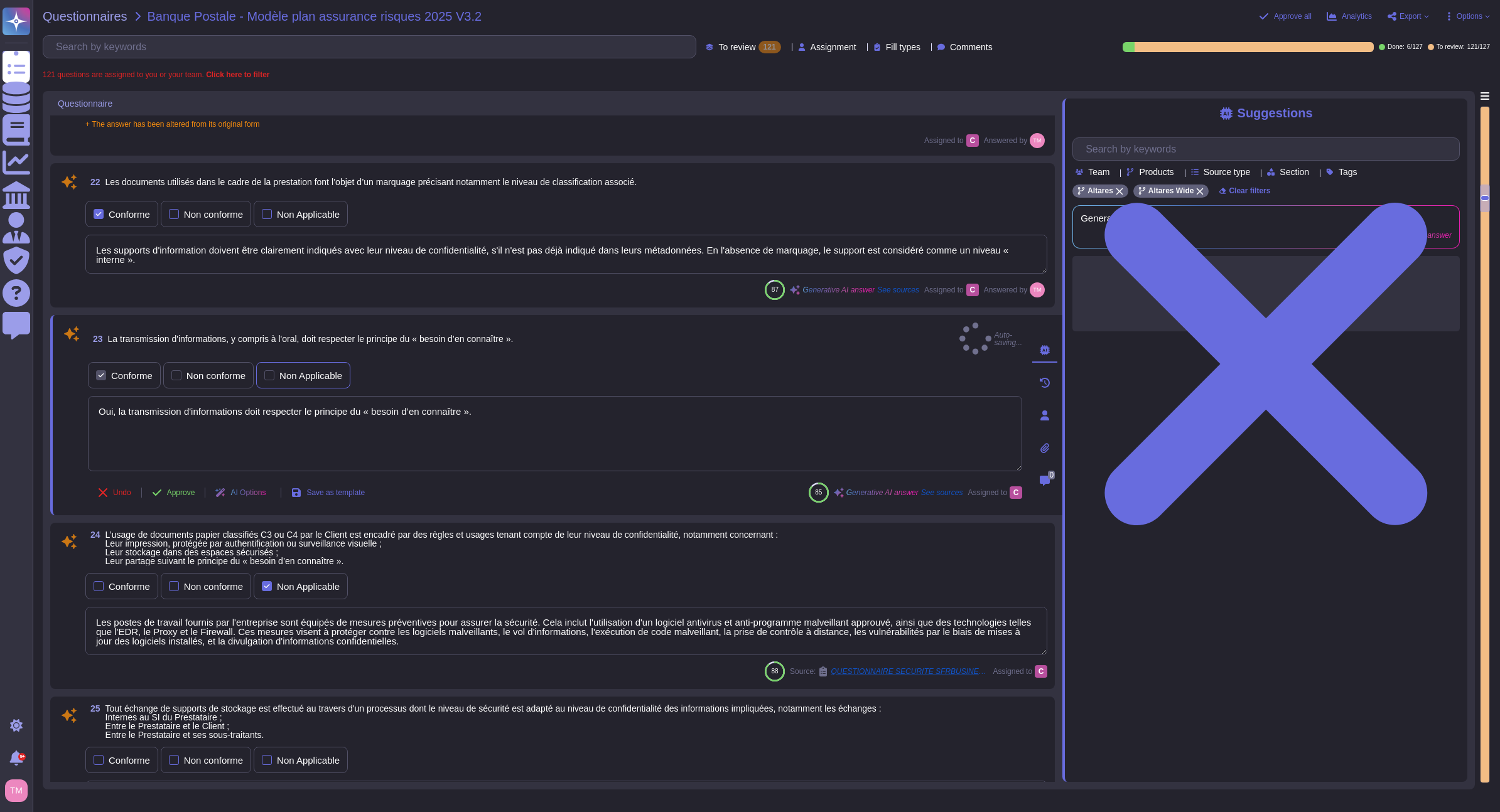
click at [312, 371] on div "Non Applicable" at bounding box center [311, 376] width 63 height 10
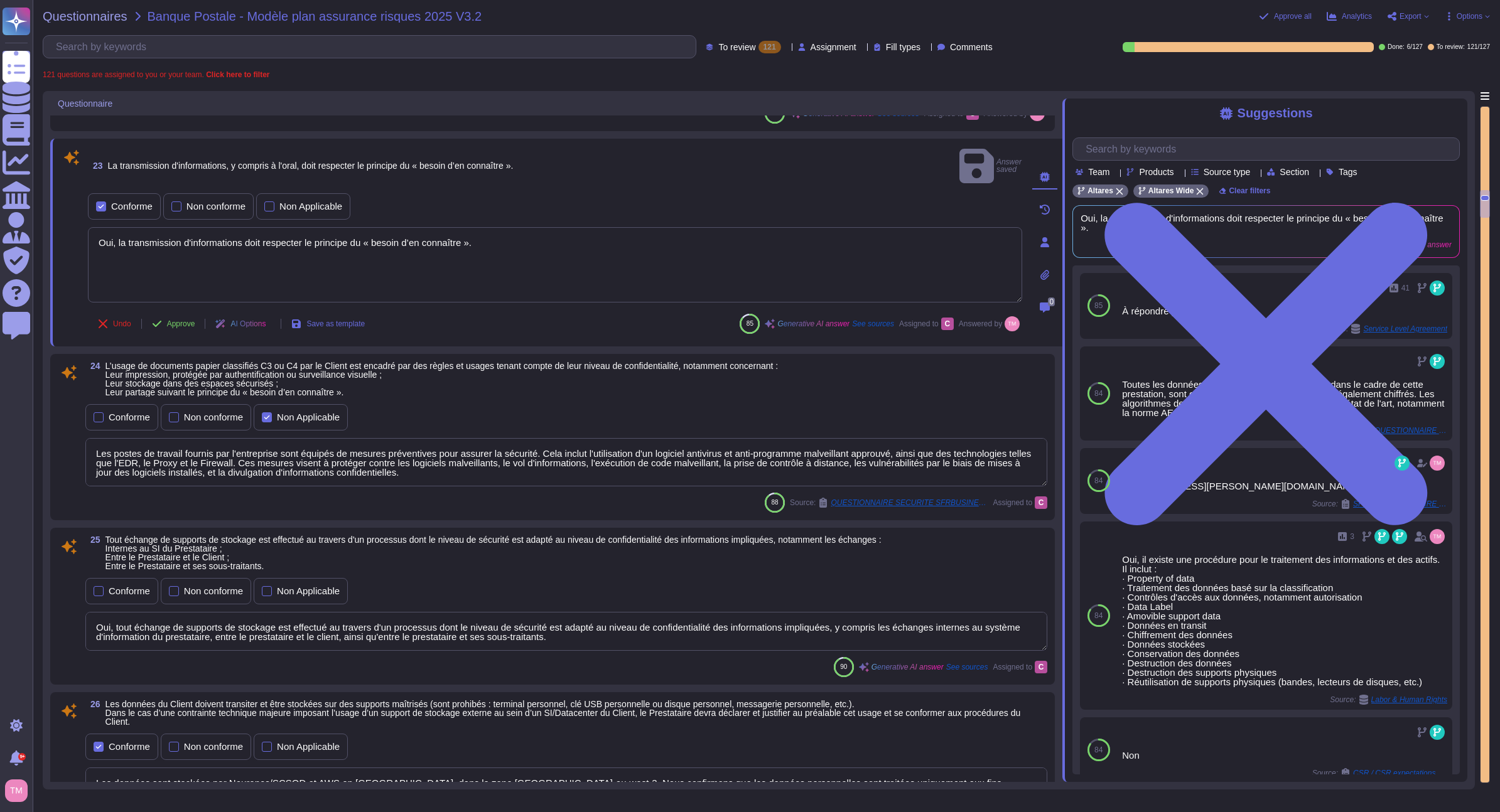
scroll to position [2978, 0]
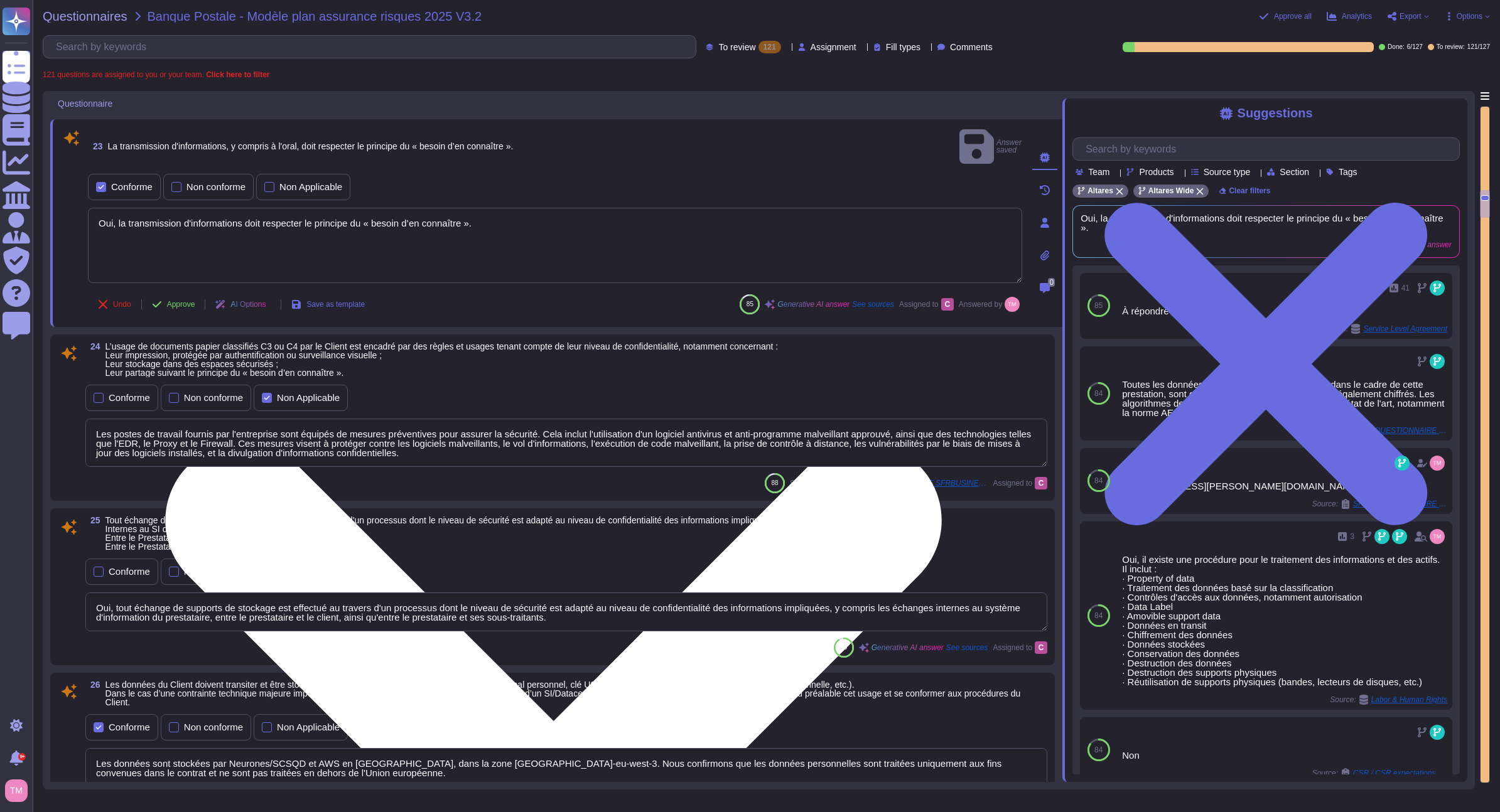
drag, startPoint x: 512, startPoint y: 217, endPoint x: 504, endPoint y: 217, distance: 8.0
click at [510, 217] on textarea "Oui, la transmission d'informations doit respecter le principe du « besoin d’en…" at bounding box center [555, 245] width 935 height 75
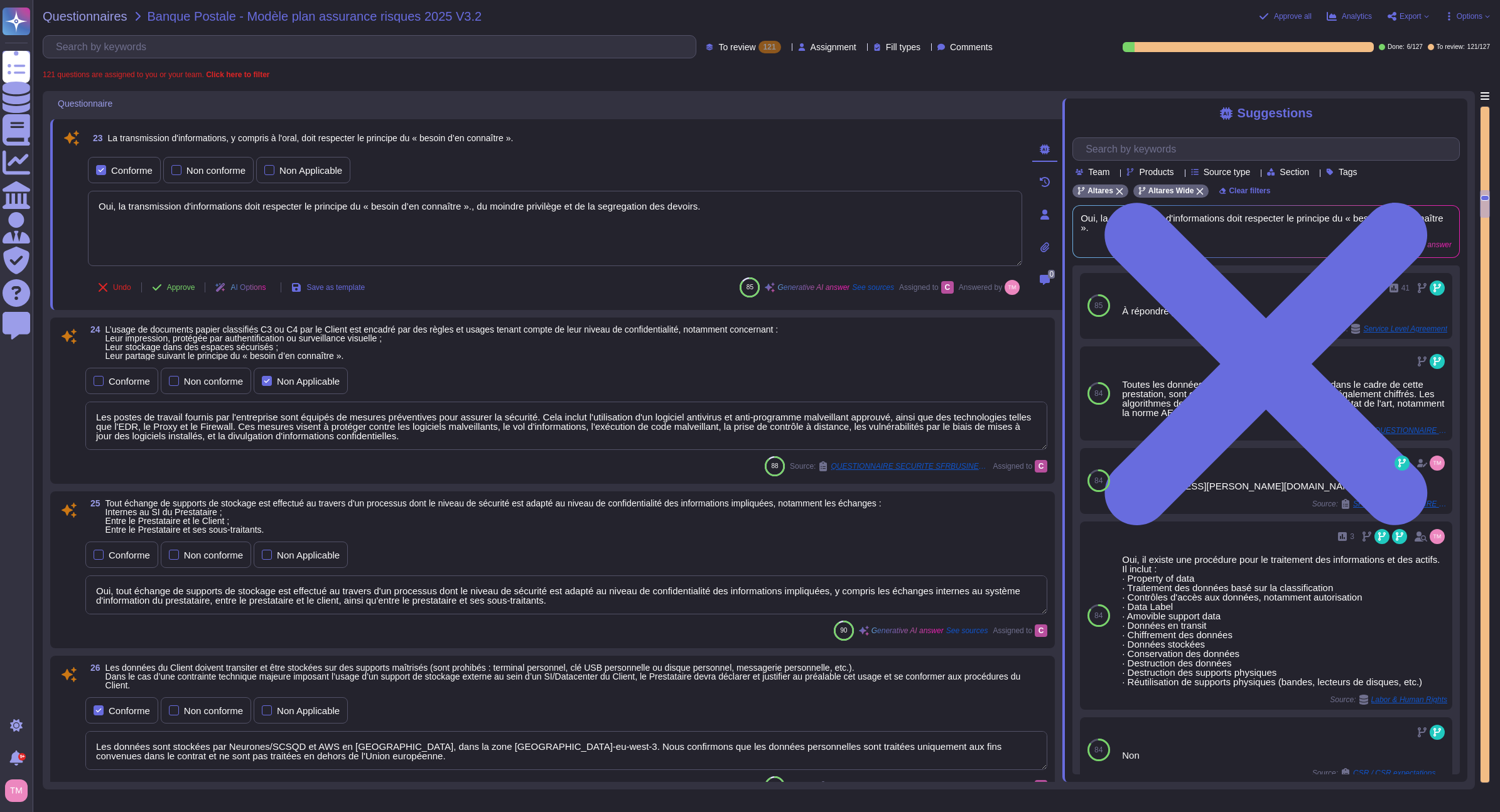
click at [568, 517] on span "Tout échange de supports de stockage est effectué au travers d'un processus don…" at bounding box center [494, 517] width 776 height 35
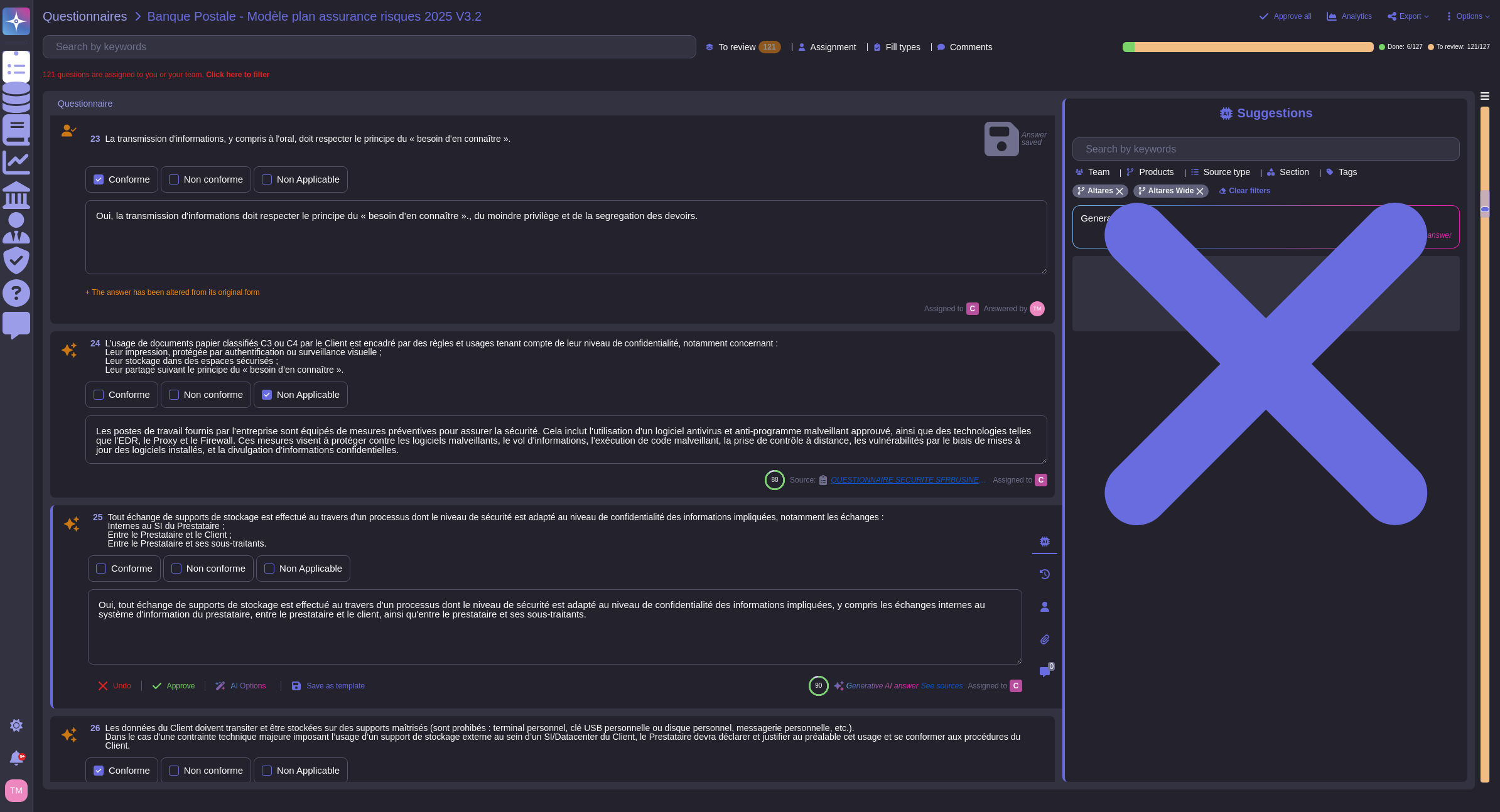
click at [495, 442] on textarea "Les postes de travail fournis par l'entreprise sont équipés de mesures préventi…" at bounding box center [566, 440] width 962 height 48
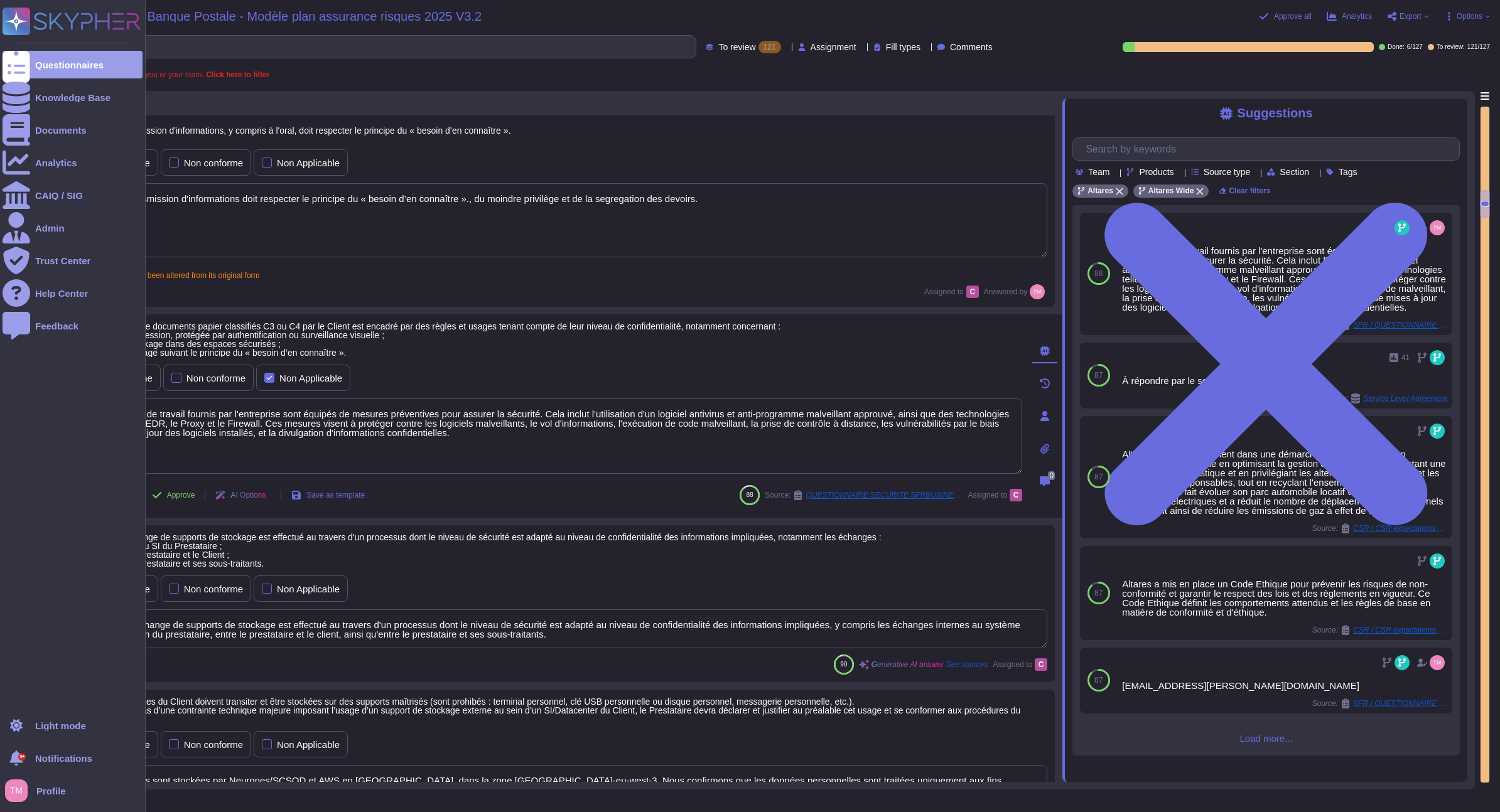
drag, startPoint x: 453, startPoint y: 434, endPoint x: 32, endPoint y: 403, distance: 422.1
click at [32, 403] on div "Questionnaires Knowledge Base Documents Analytics CAIQ / SIG Admin Trust Center…" at bounding box center [750, 406] width 1500 height 812
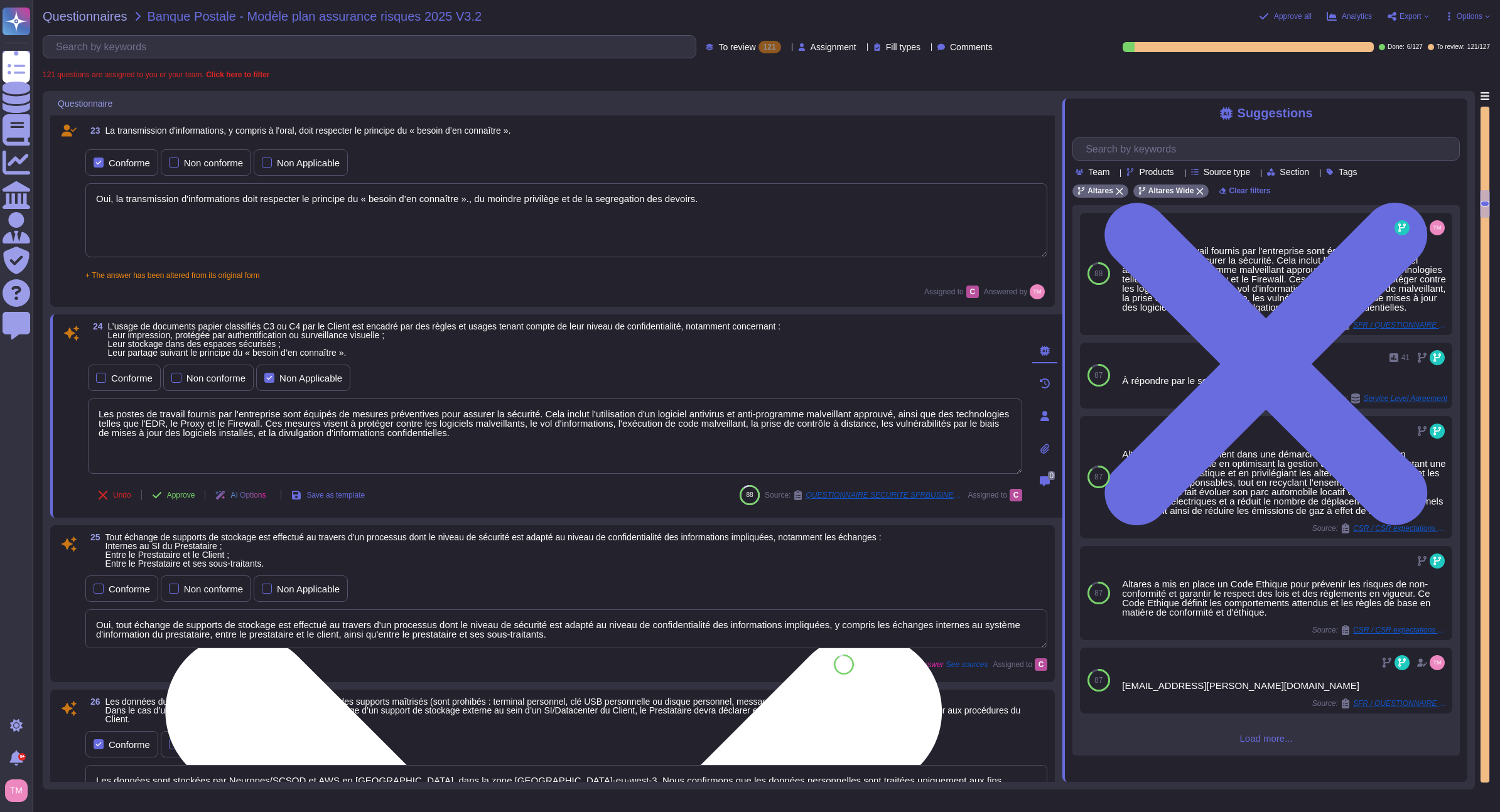
click at [434, 442] on textarea "Les postes de travail fournis par l'entreprise sont équipés de mesures préventi…" at bounding box center [555, 436] width 935 height 75
drag, startPoint x: 418, startPoint y: 435, endPoint x: 200, endPoint y: 406, distance: 219.9
click at [200, 406] on textarea "Les postes de travail fournis par l'entreprise sont équipés de mesures préventi…" at bounding box center [555, 436] width 935 height 75
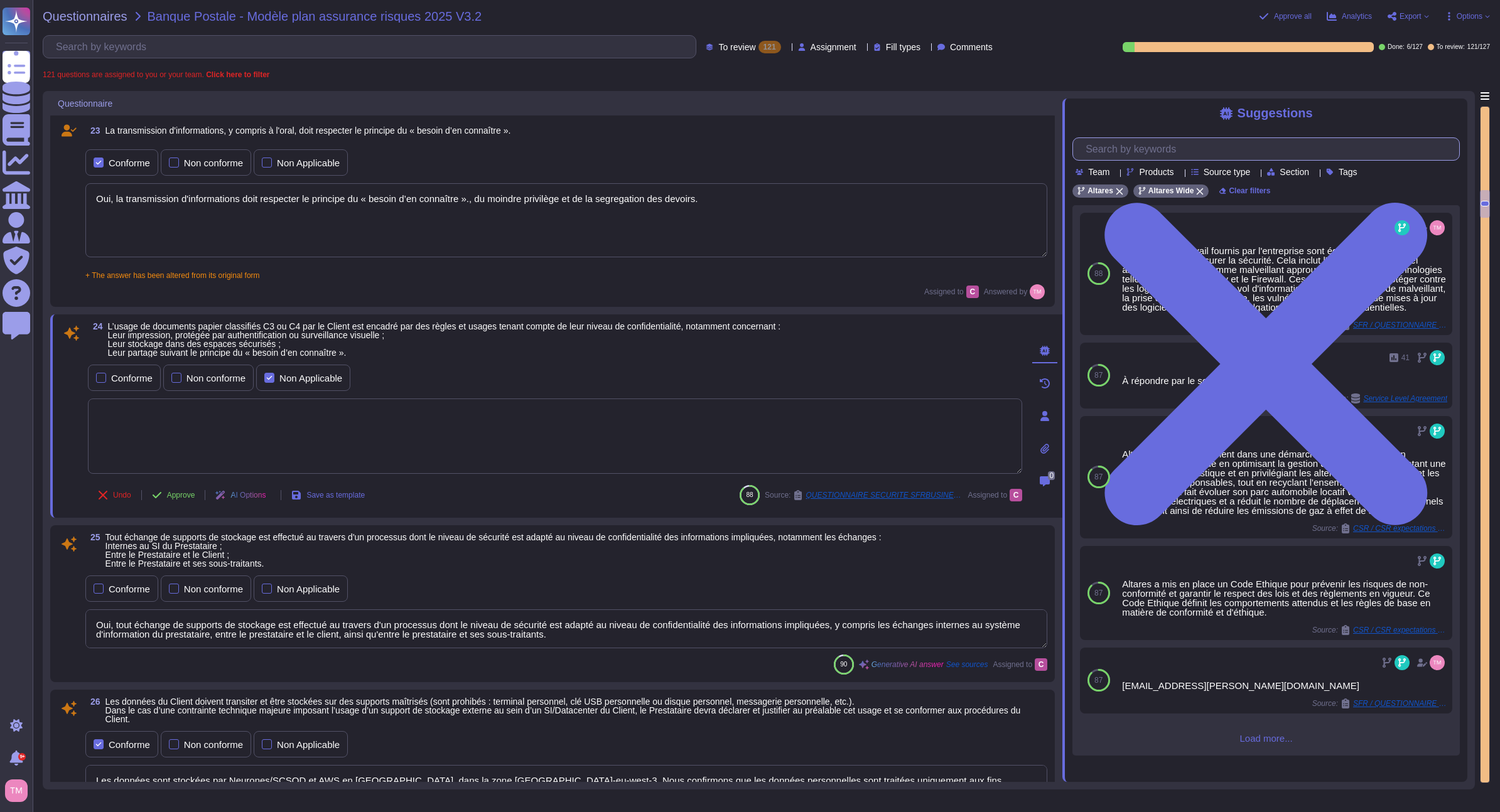
click at [1113, 159] on input "text" at bounding box center [1269, 149] width 380 height 22
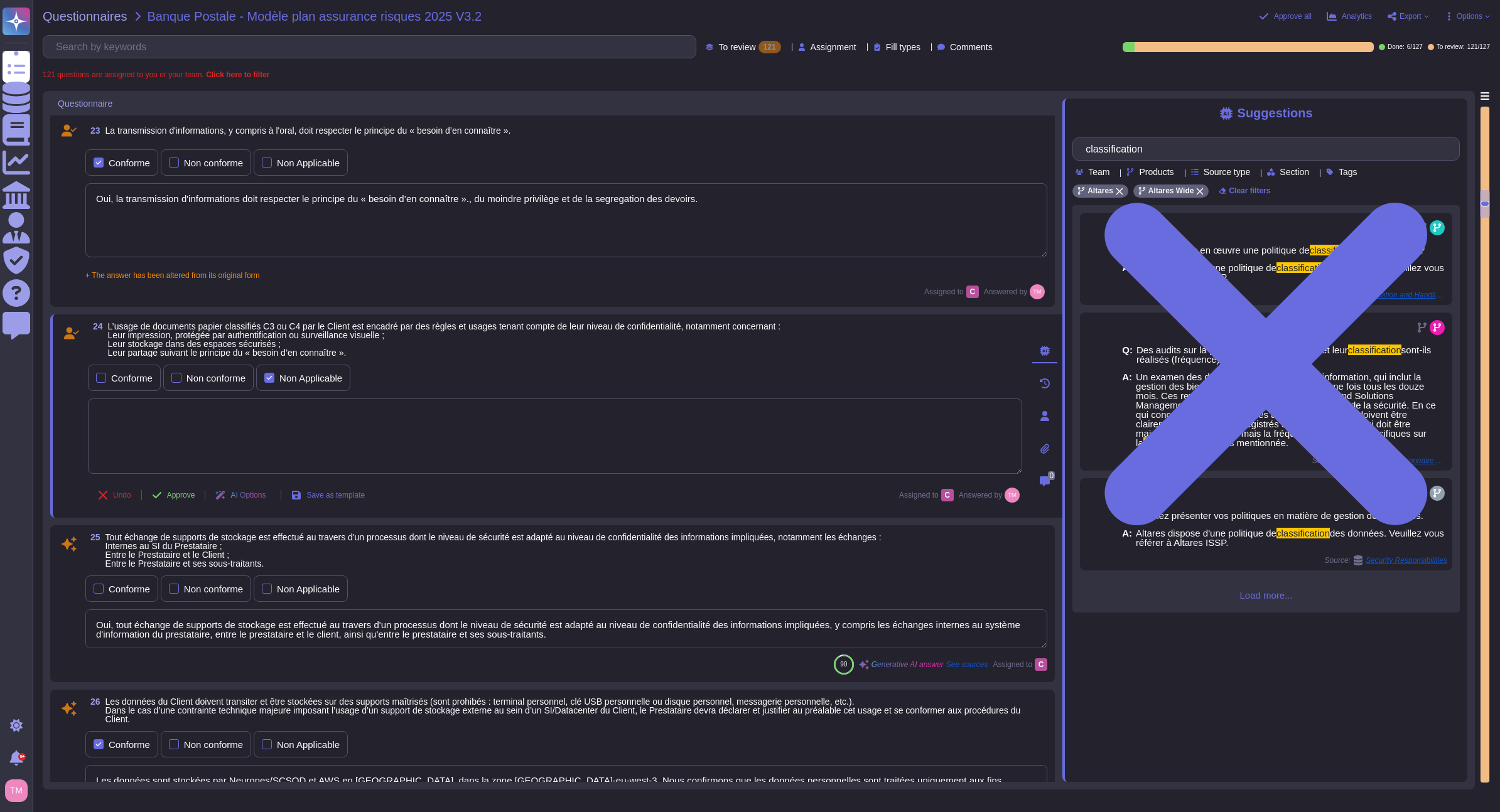
click at [807, 436] on textarea at bounding box center [555, 436] width 935 height 75
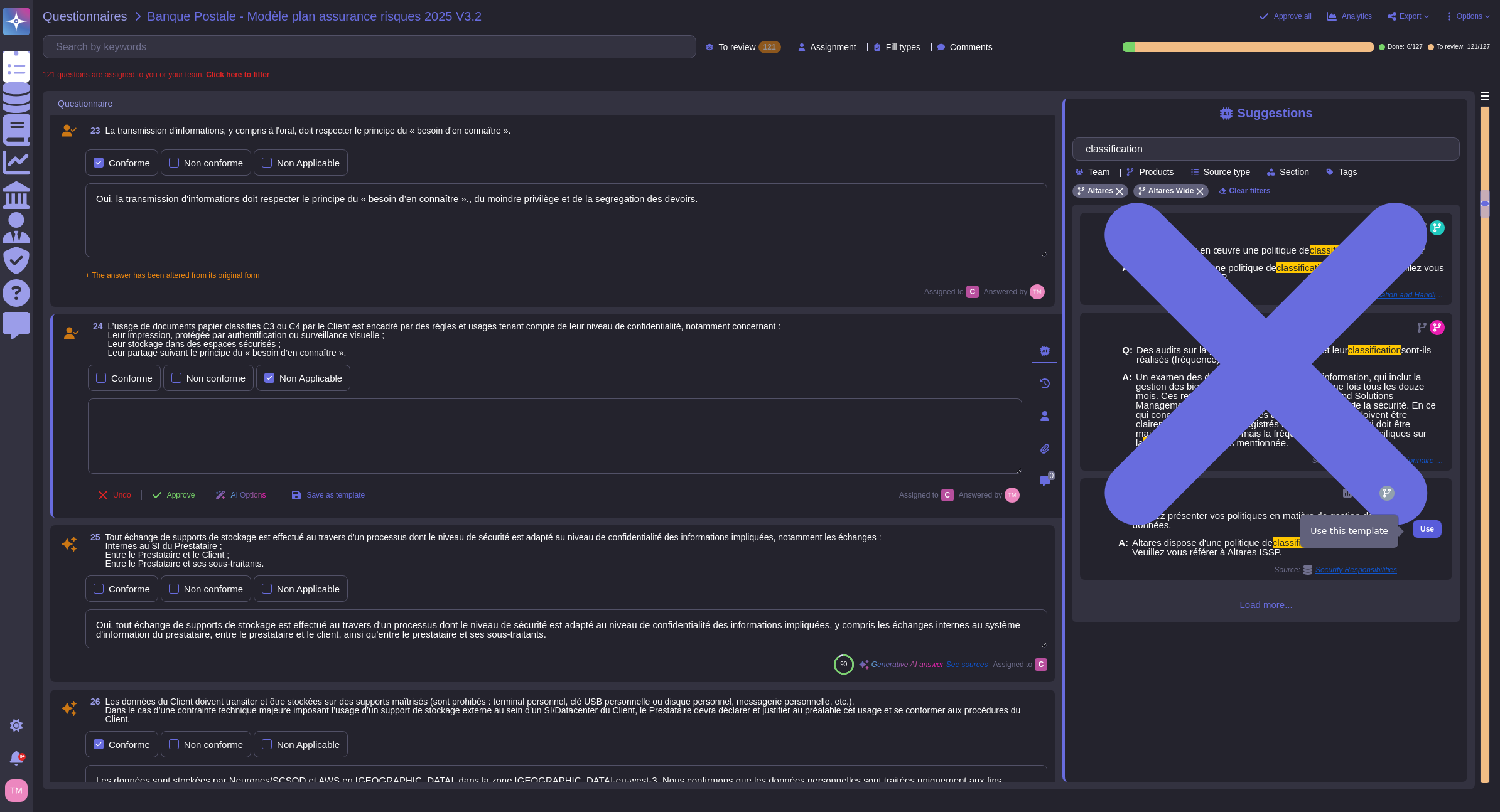
click at [1420, 537] on button "Use" at bounding box center [1427, 529] width 29 height 18
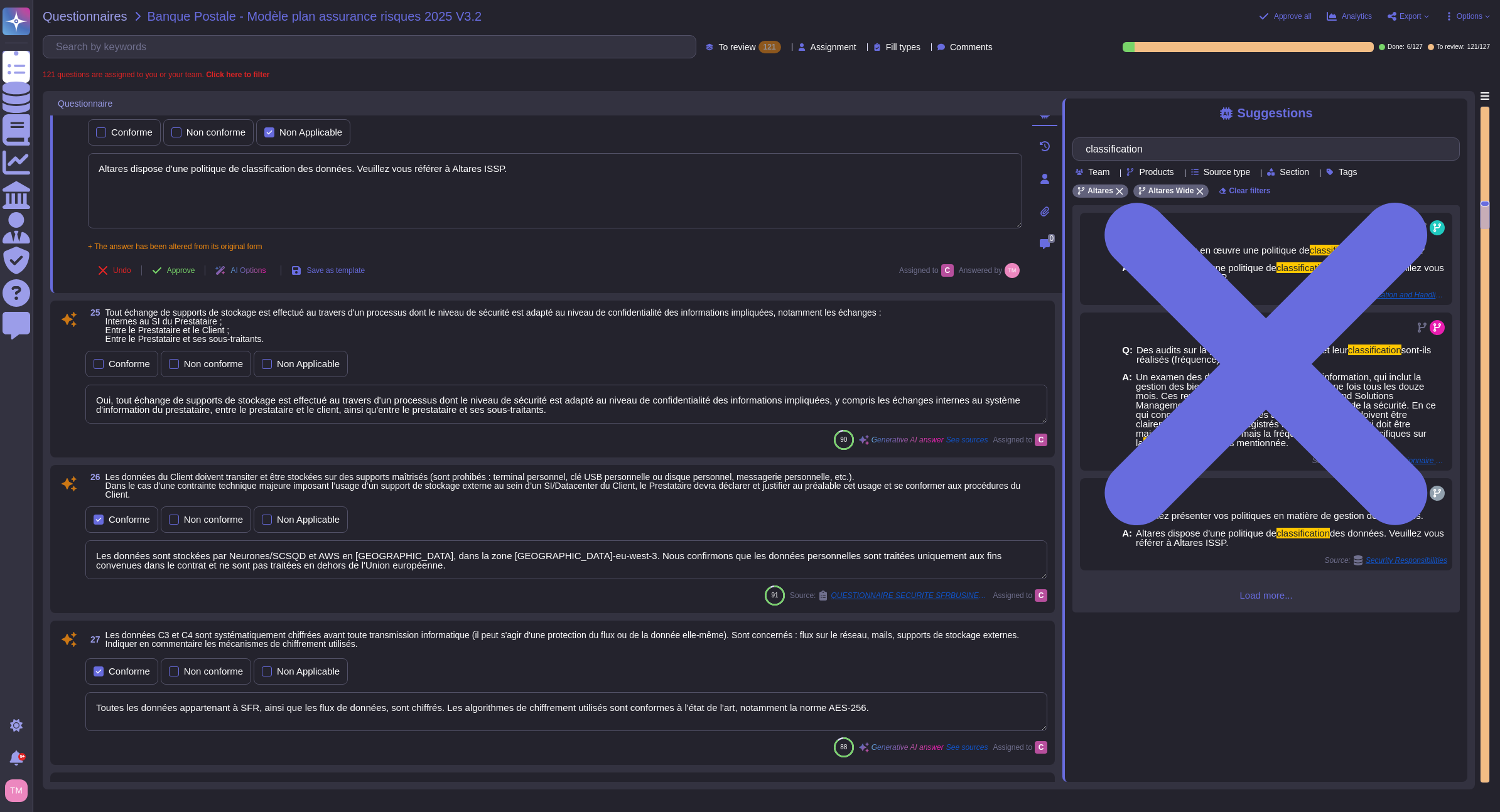
scroll to position [3229, 0]
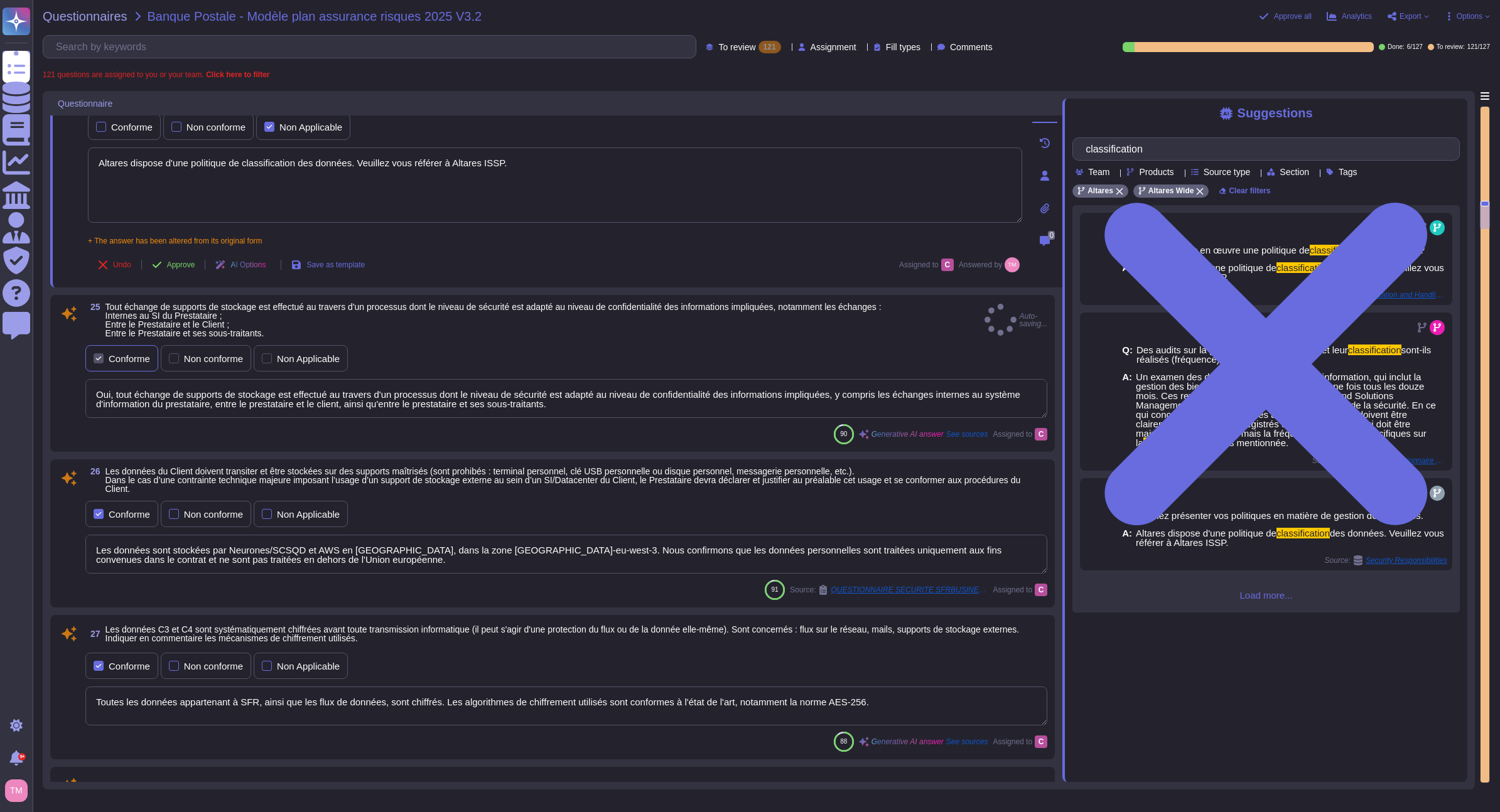
click at [105, 360] on label "Conforme" at bounding box center [122, 359] width 56 height 10
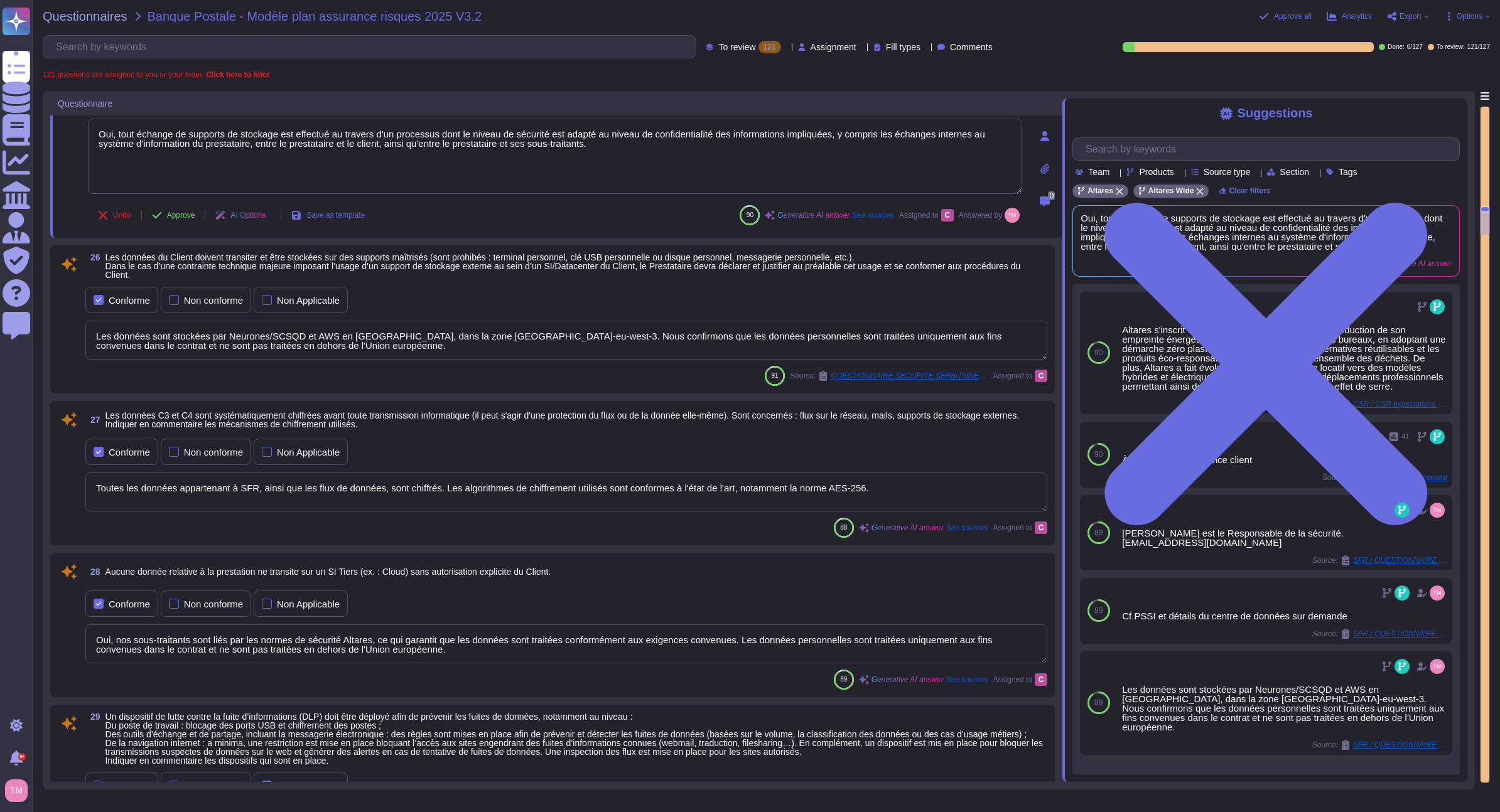
scroll to position [3480, 0]
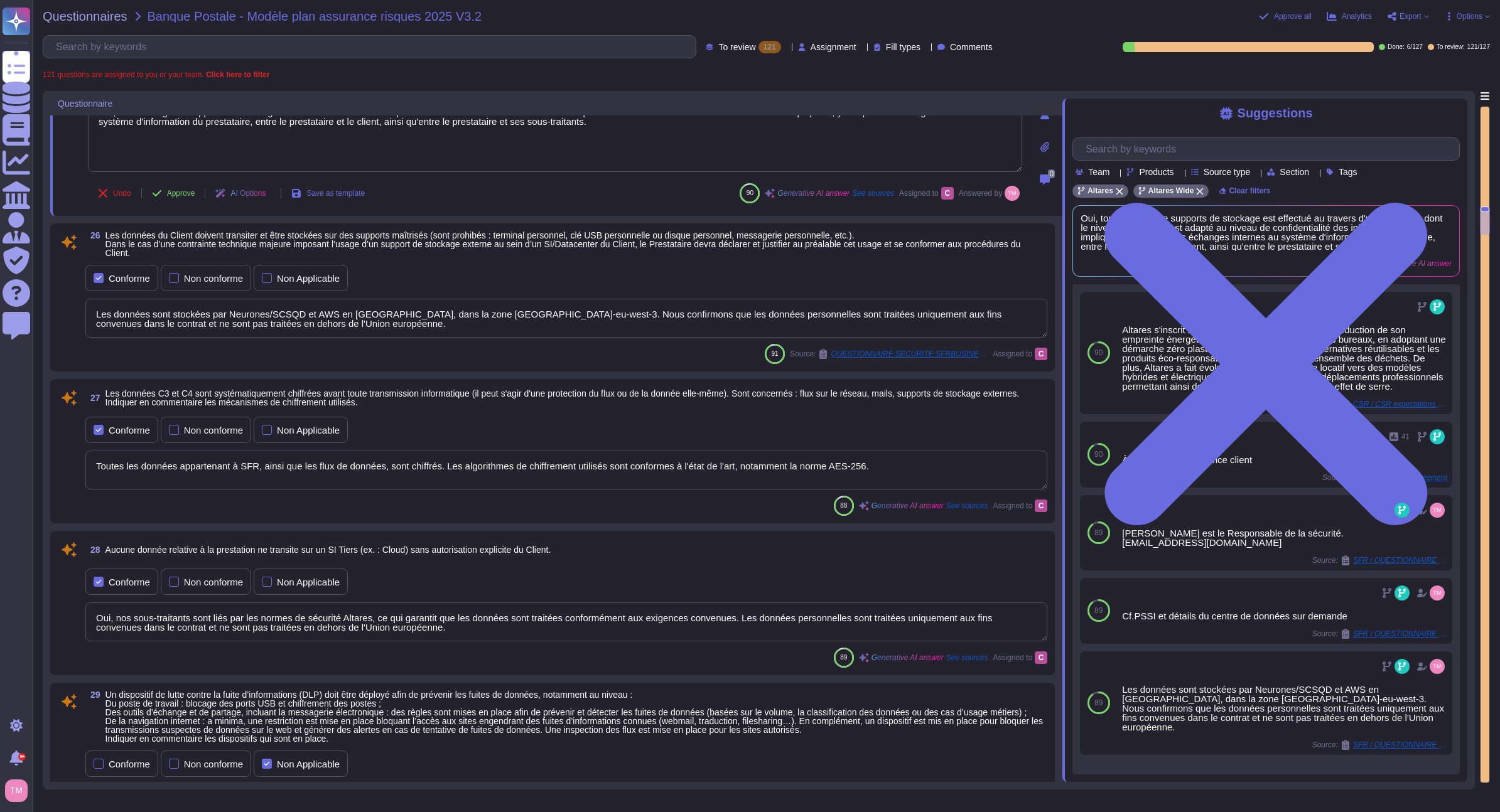
drag, startPoint x: 260, startPoint y: 464, endPoint x: 230, endPoint y: 468, distance: 30.3
click at [230, 468] on textarea "Toutes les données appartenant à SFR, ainsi que les flux de données, sont chiff…" at bounding box center [566, 470] width 962 height 39
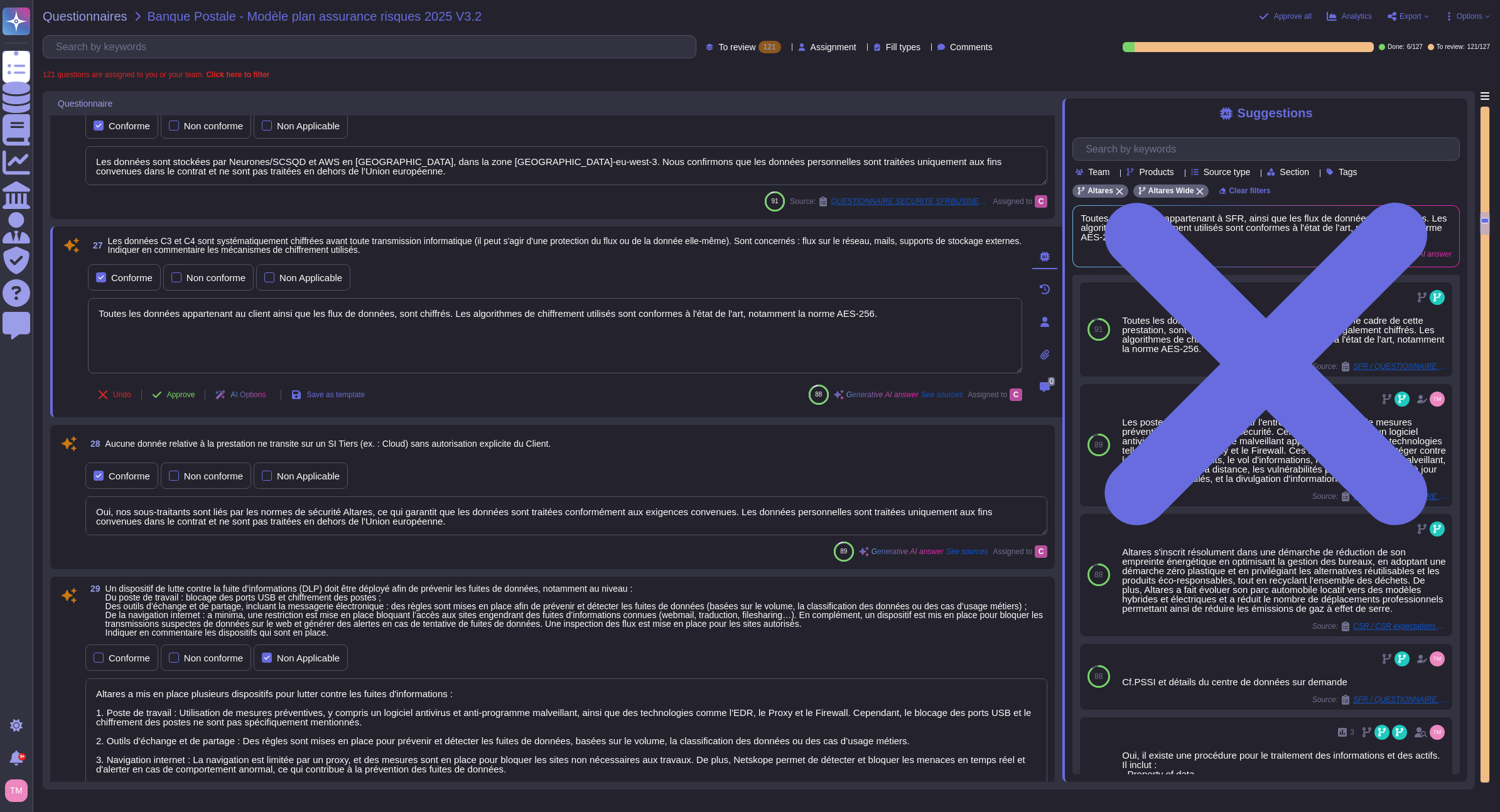
scroll to position [3605, 0]
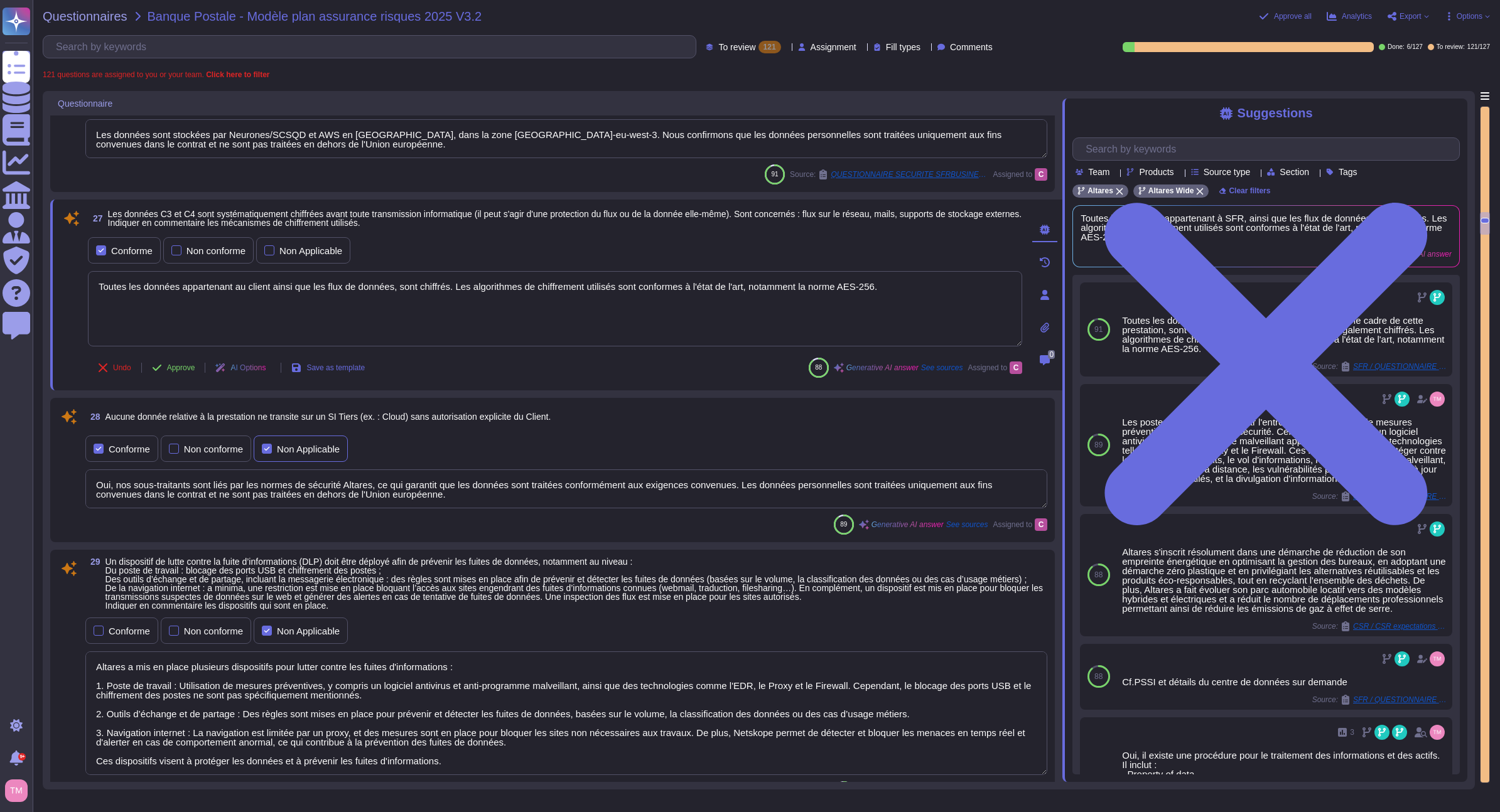
click at [281, 447] on div "Non Applicable" at bounding box center [308, 449] width 63 height 10
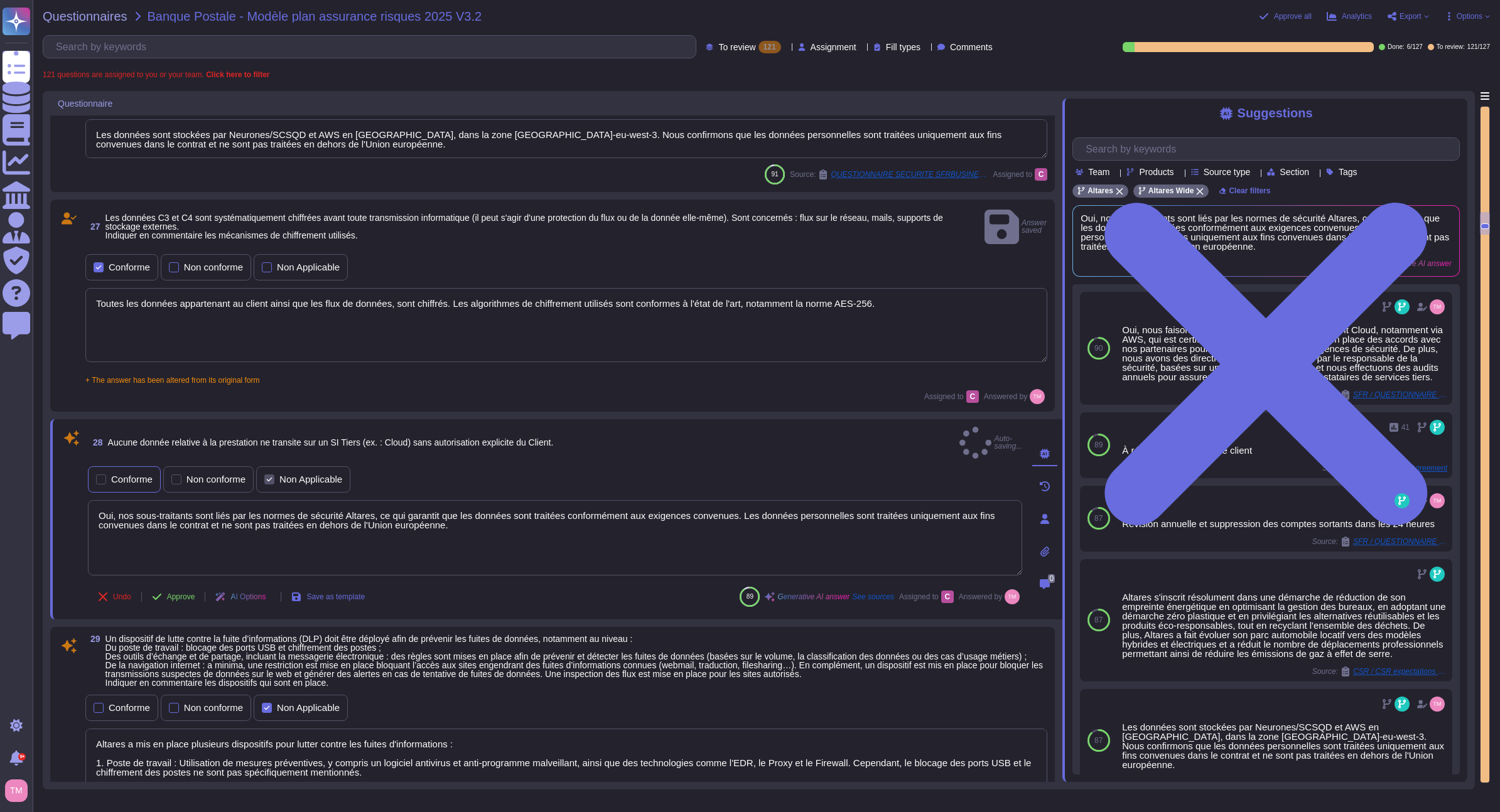
click at [121, 474] on div "Conforme" at bounding box center [132, 479] width 42 height 10
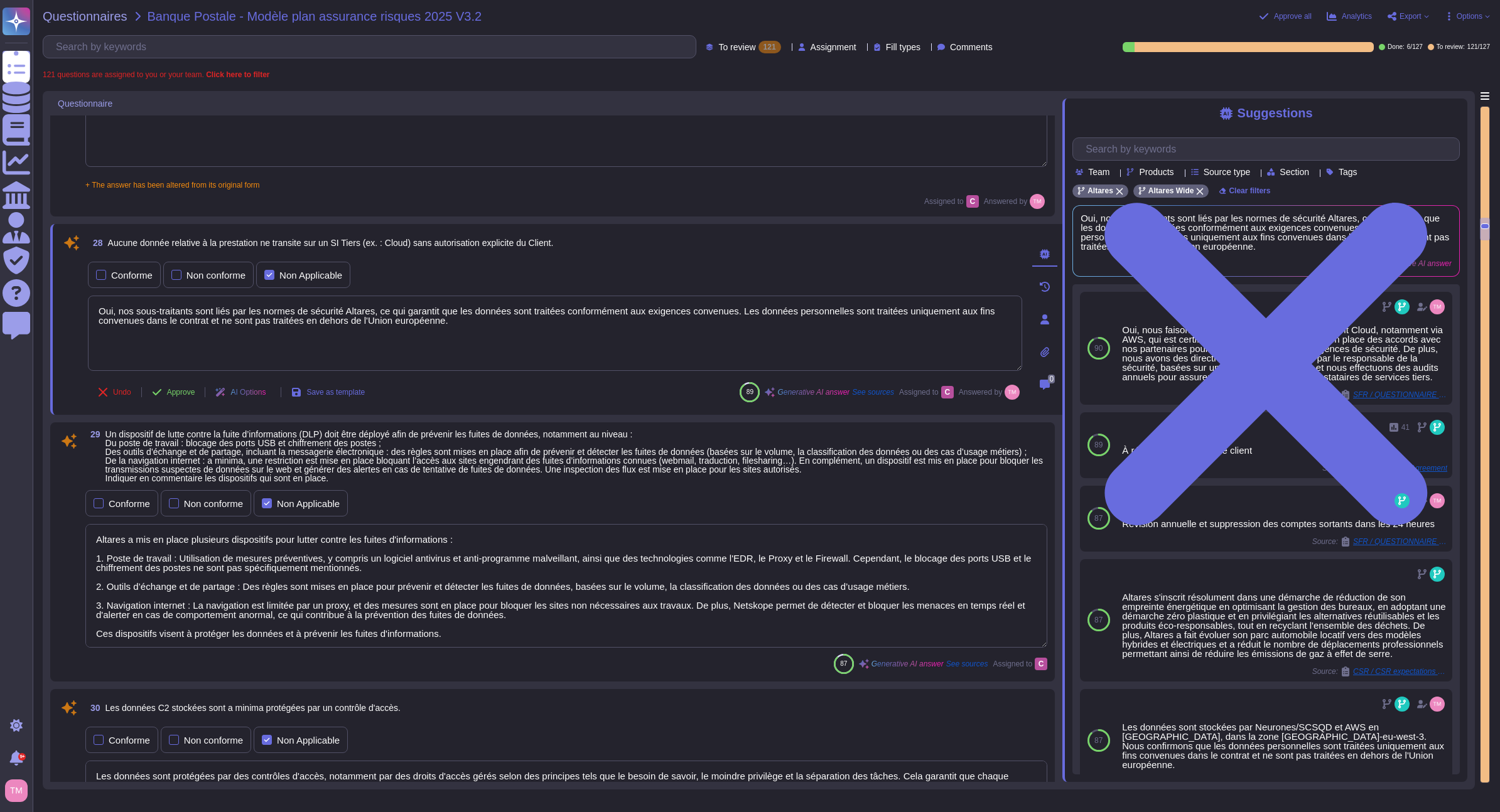
scroll to position [3793, 0]
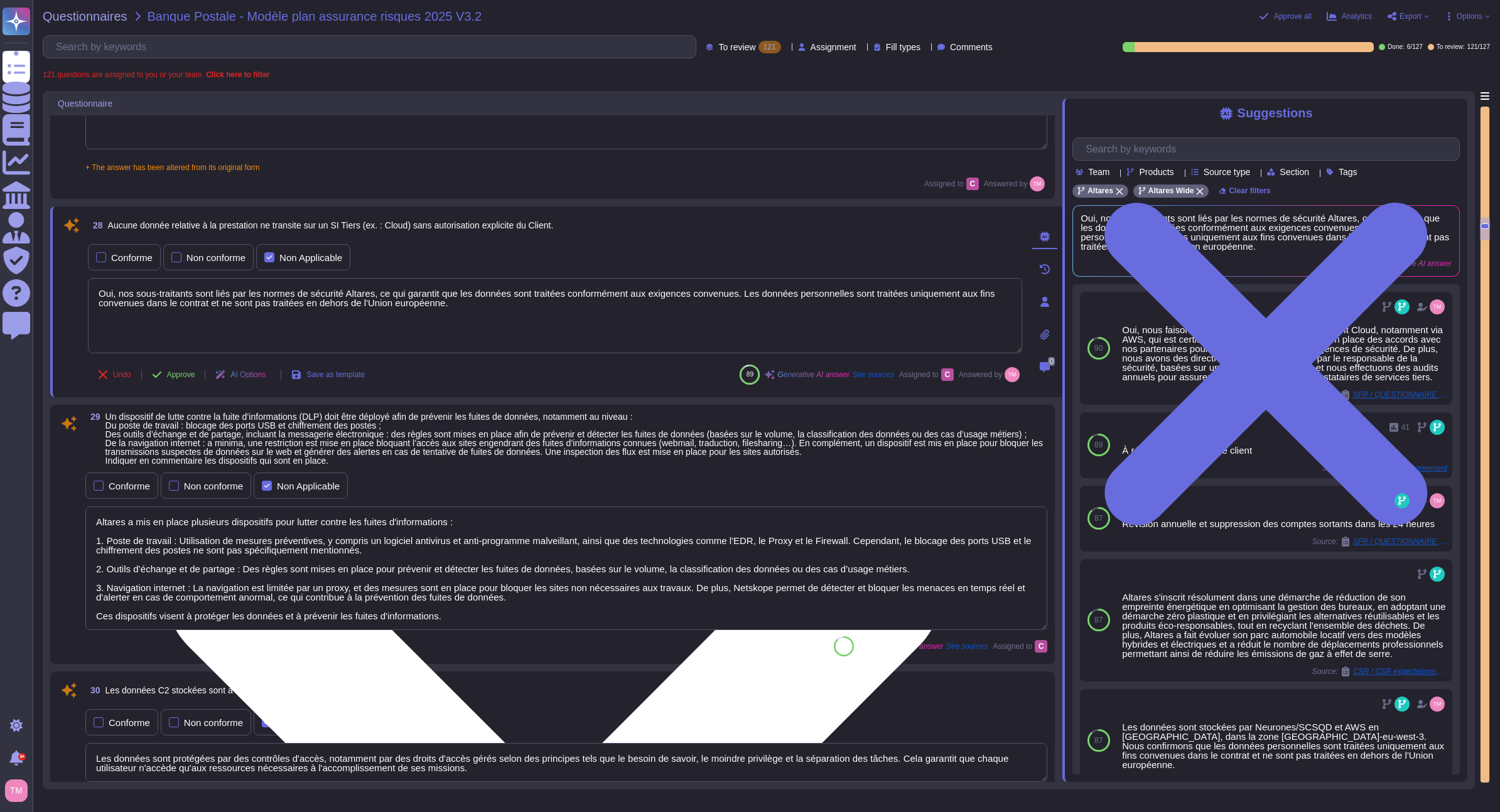
click at [479, 302] on textarea "Oui, nos sous-traitants sont liés par les normes de sécurité Altares, ce qui ga…" at bounding box center [555, 316] width 935 height 75
click at [221, 316] on textarea "Oui, nos sous-traitants sont liés par les normes de sécurité Altares, ce qui ga…" at bounding box center [555, 316] width 935 height 75
click at [219, 312] on textarea "Oui, nos sous-traitants sont liés par les normes de sécurité Altares, ce qui ga…" at bounding box center [555, 316] width 935 height 75
click at [322, 319] on textarea "Oui, nos sous-traitants sont liés par les normes de sécurité Altares, ce qui ga…" at bounding box center [555, 316] width 935 height 75
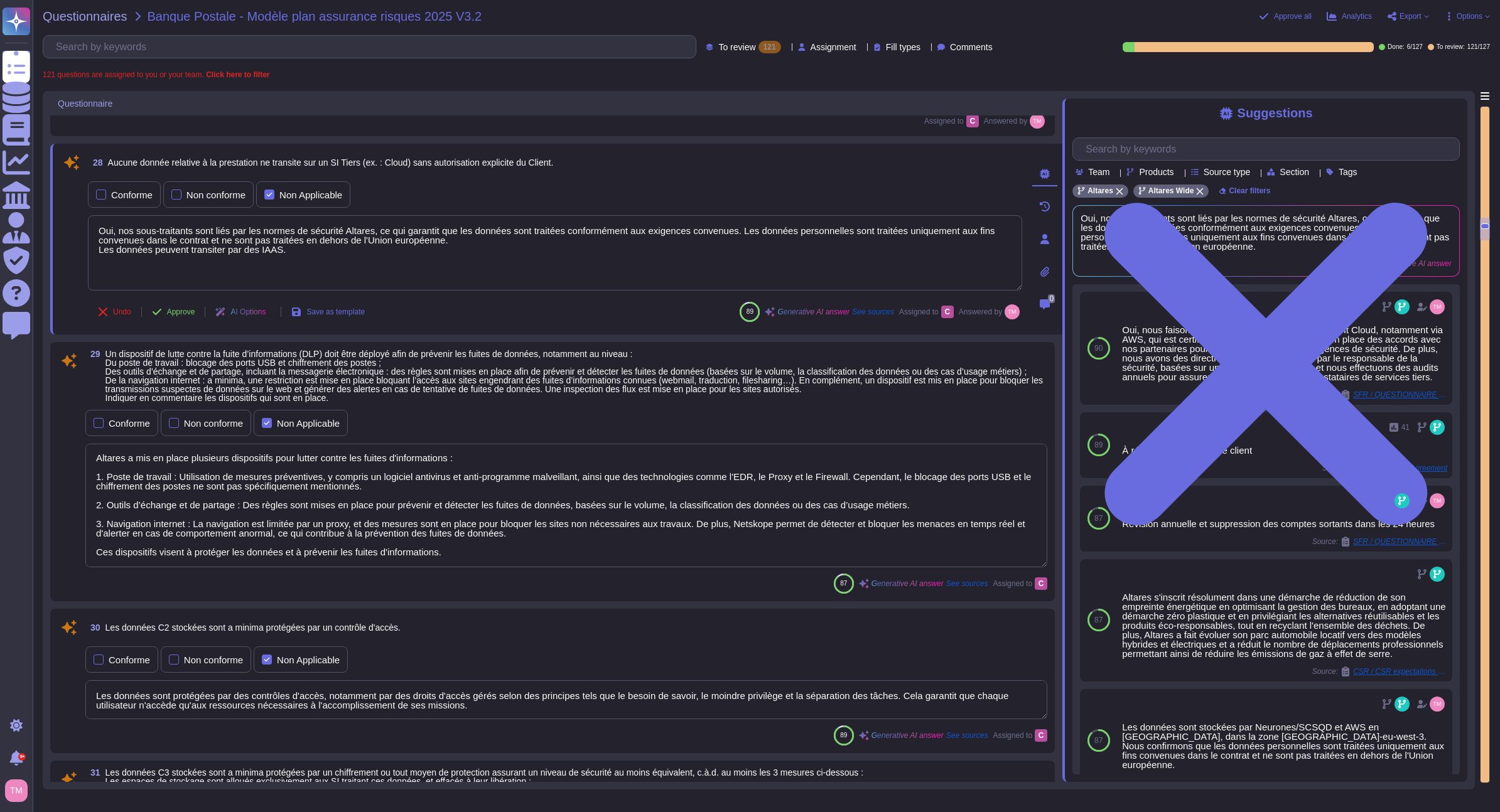
scroll to position [3919, 0]
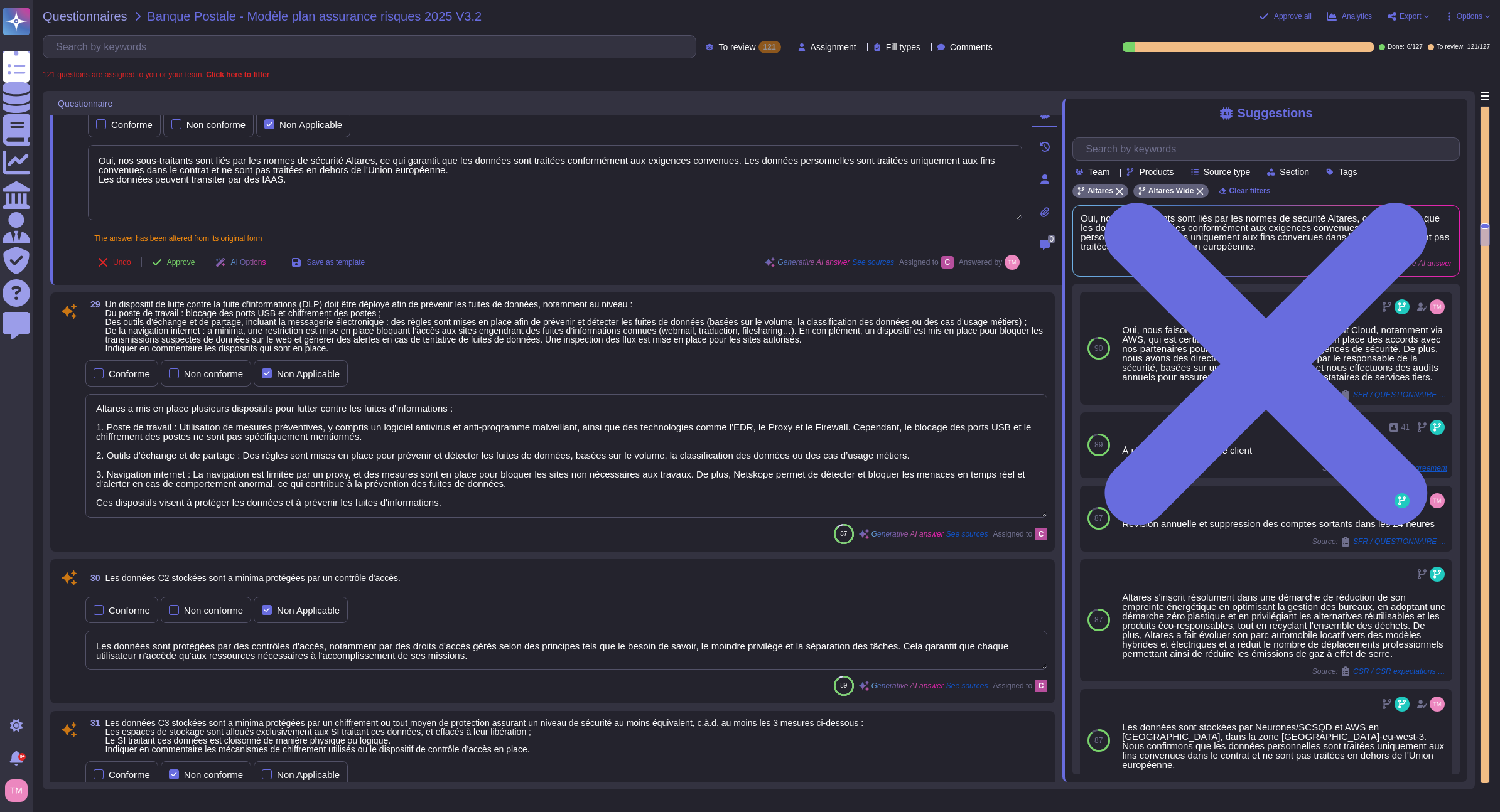
click at [494, 508] on textarea "Altares a mis en place plusieurs dispositifs pour lutter contre les fuites d'in…" at bounding box center [566, 455] width 962 height 124
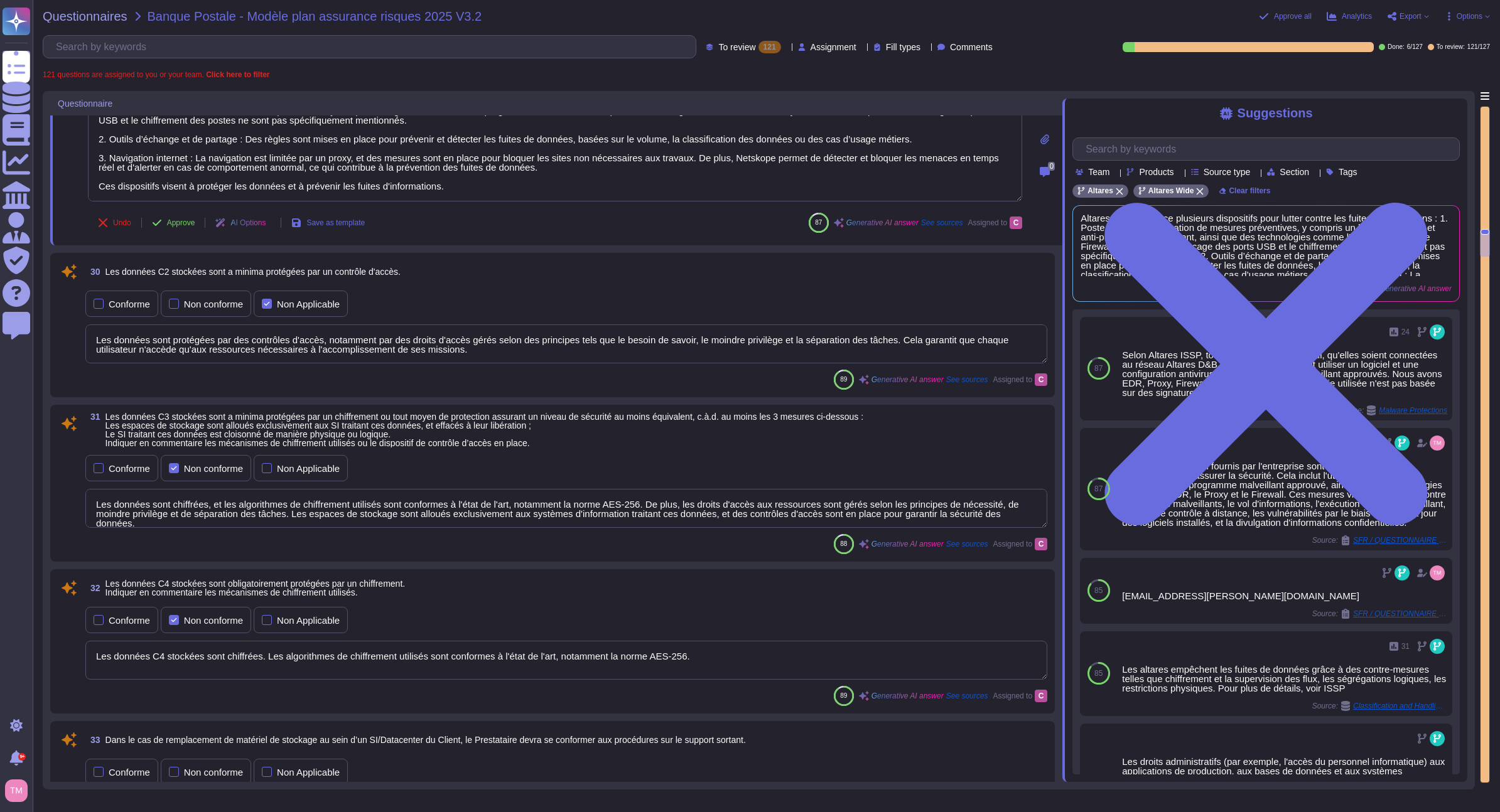
scroll to position [4234, 0]
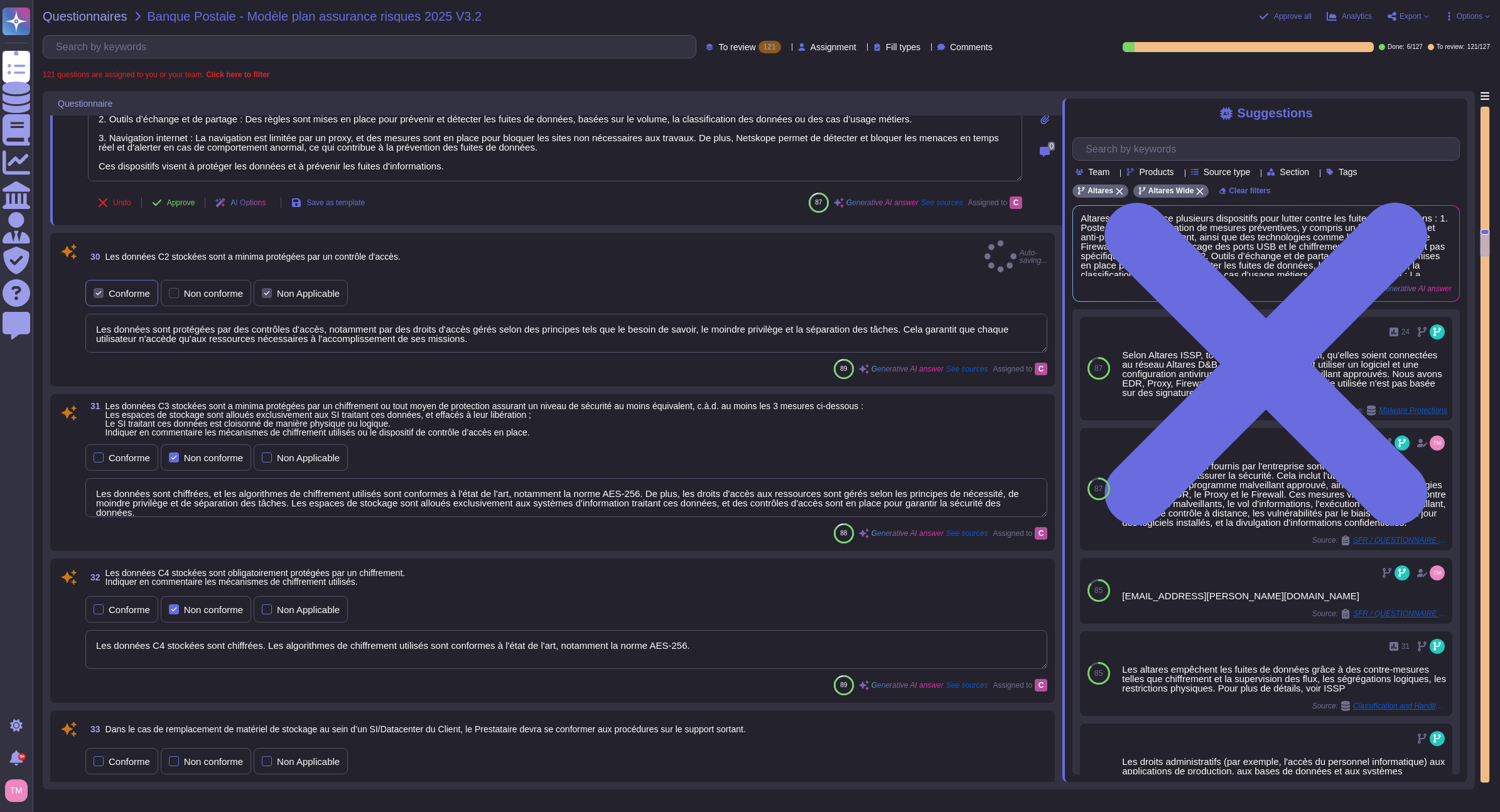
click at [102, 288] on div at bounding box center [99, 293] width 10 height 10
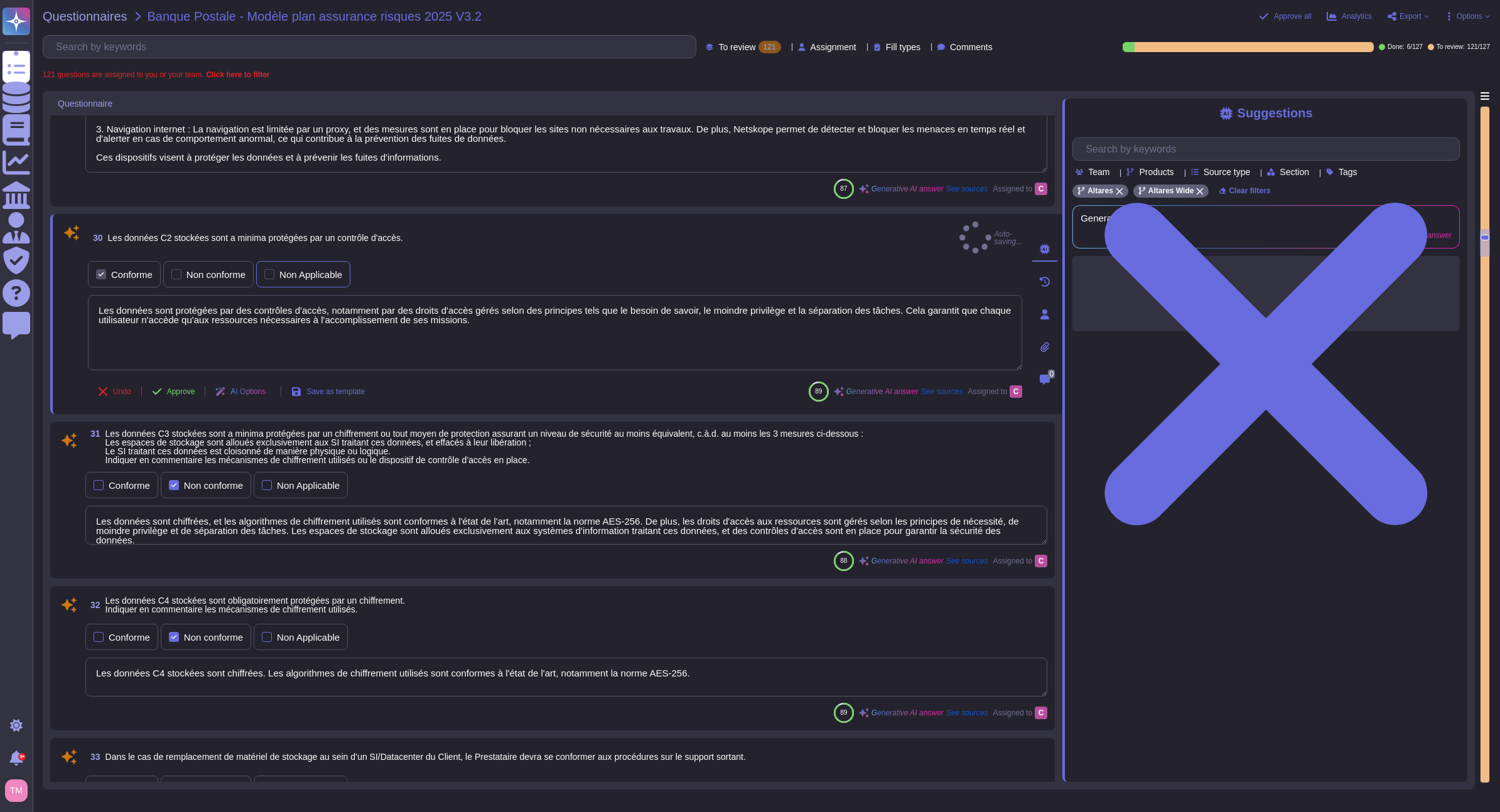
click at [310, 275] on div "Non Applicable" at bounding box center [303, 275] width 94 height 26
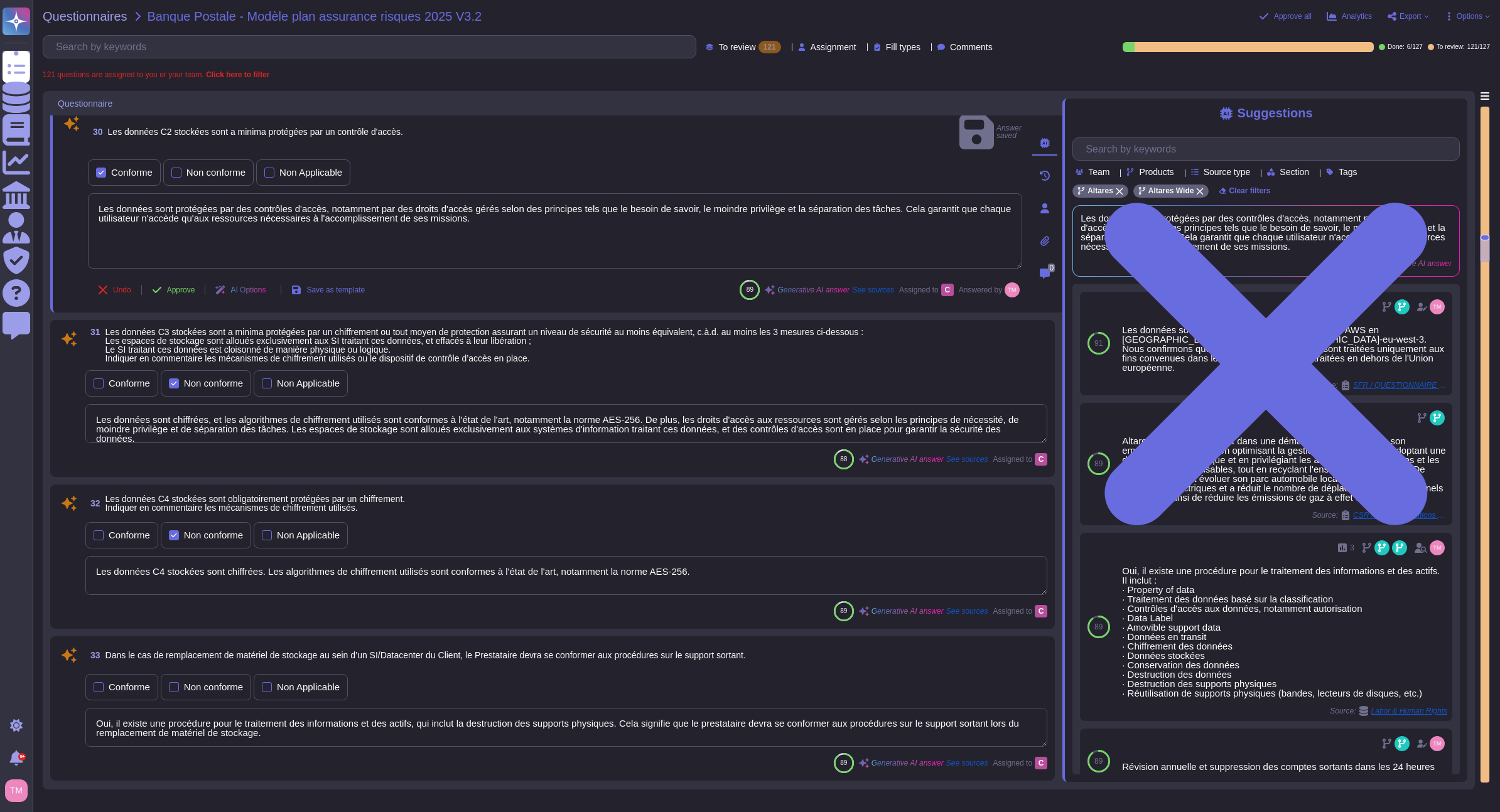
scroll to position [4359, 0]
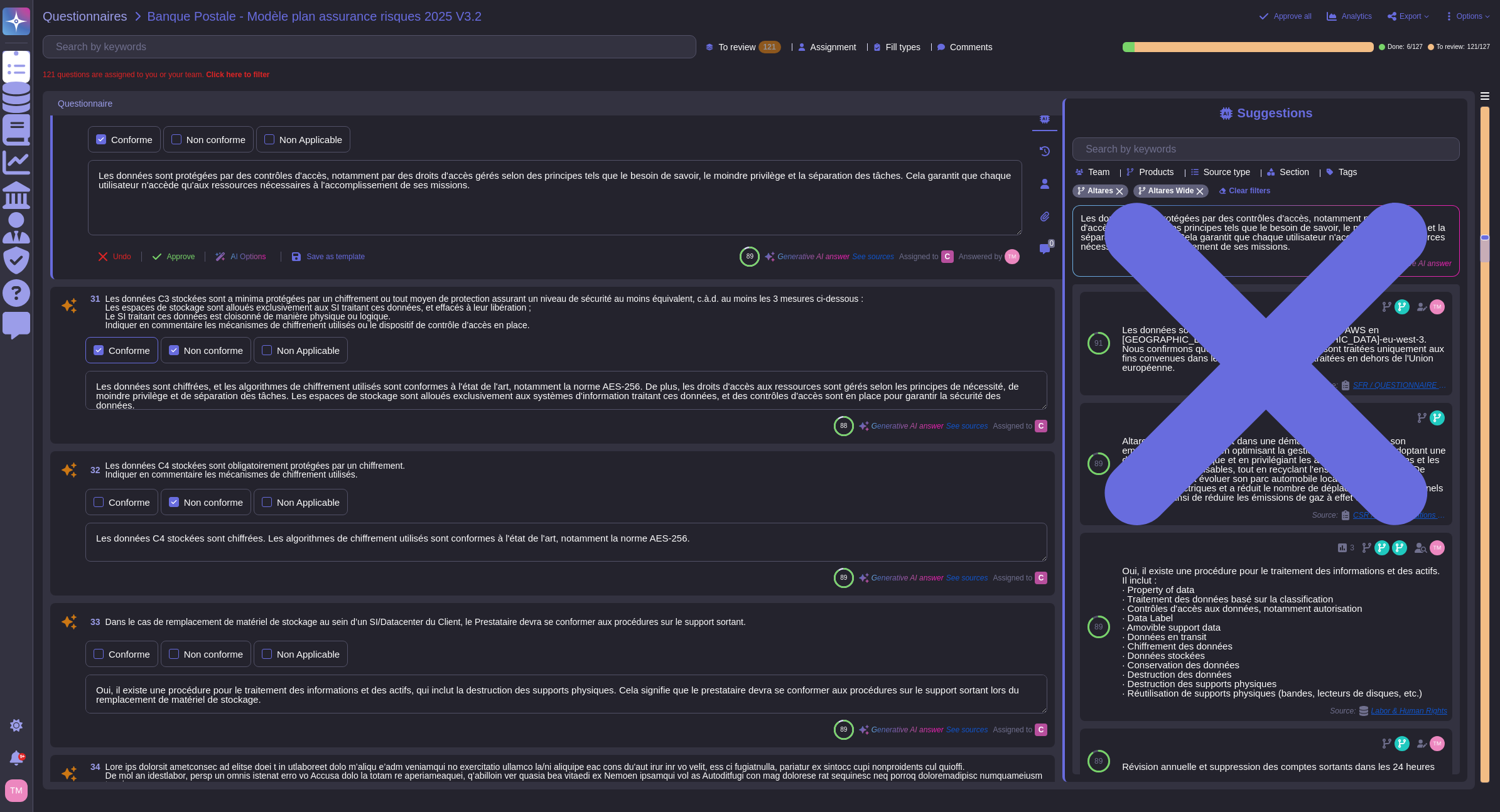
click at [110, 359] on div "Conforme" at bounding box center [122, 350] width 73 height 26
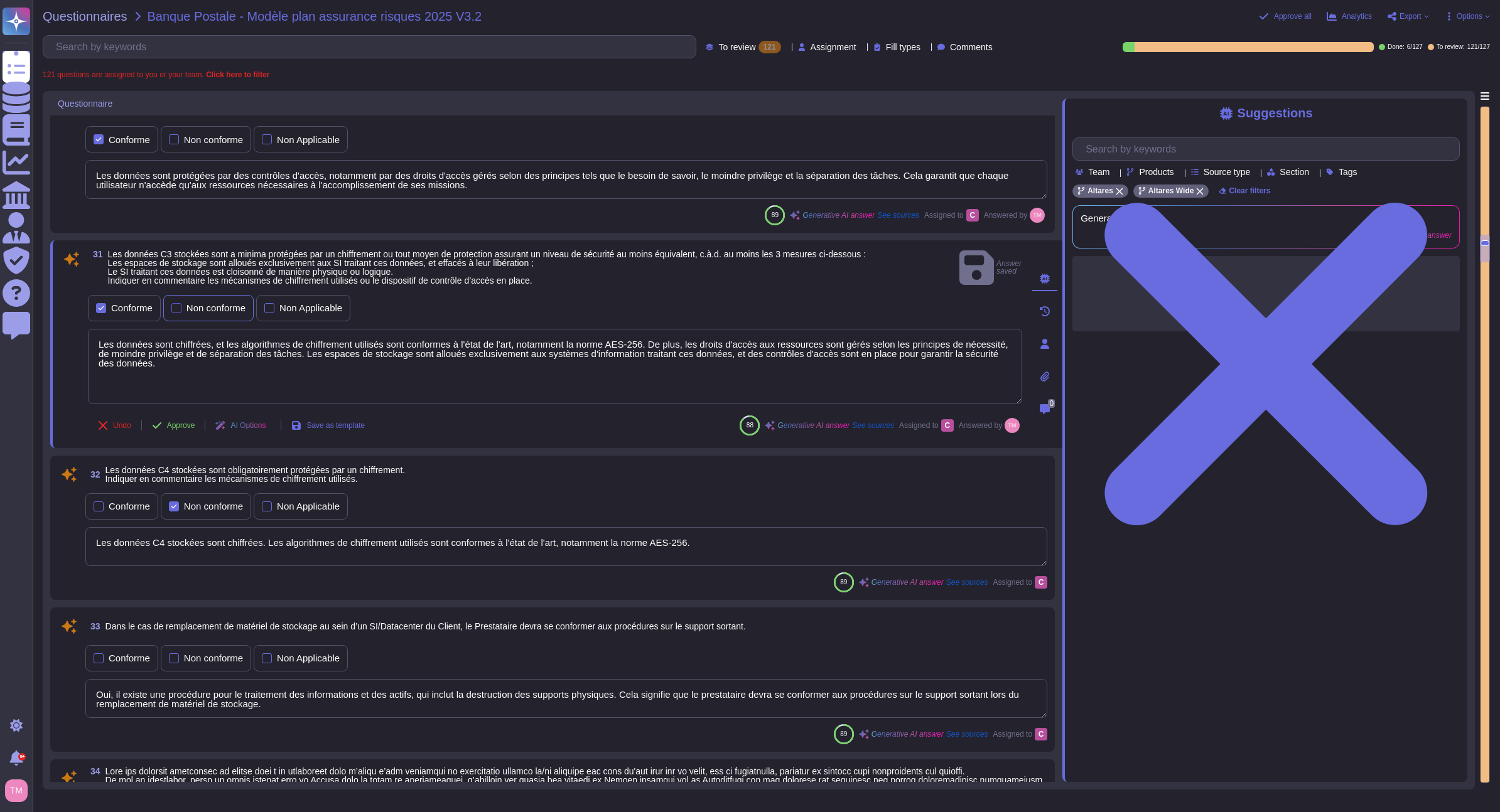
click at [199, 303] on div "Non conforme" at bounding box center [216, 308] width 59 height 10
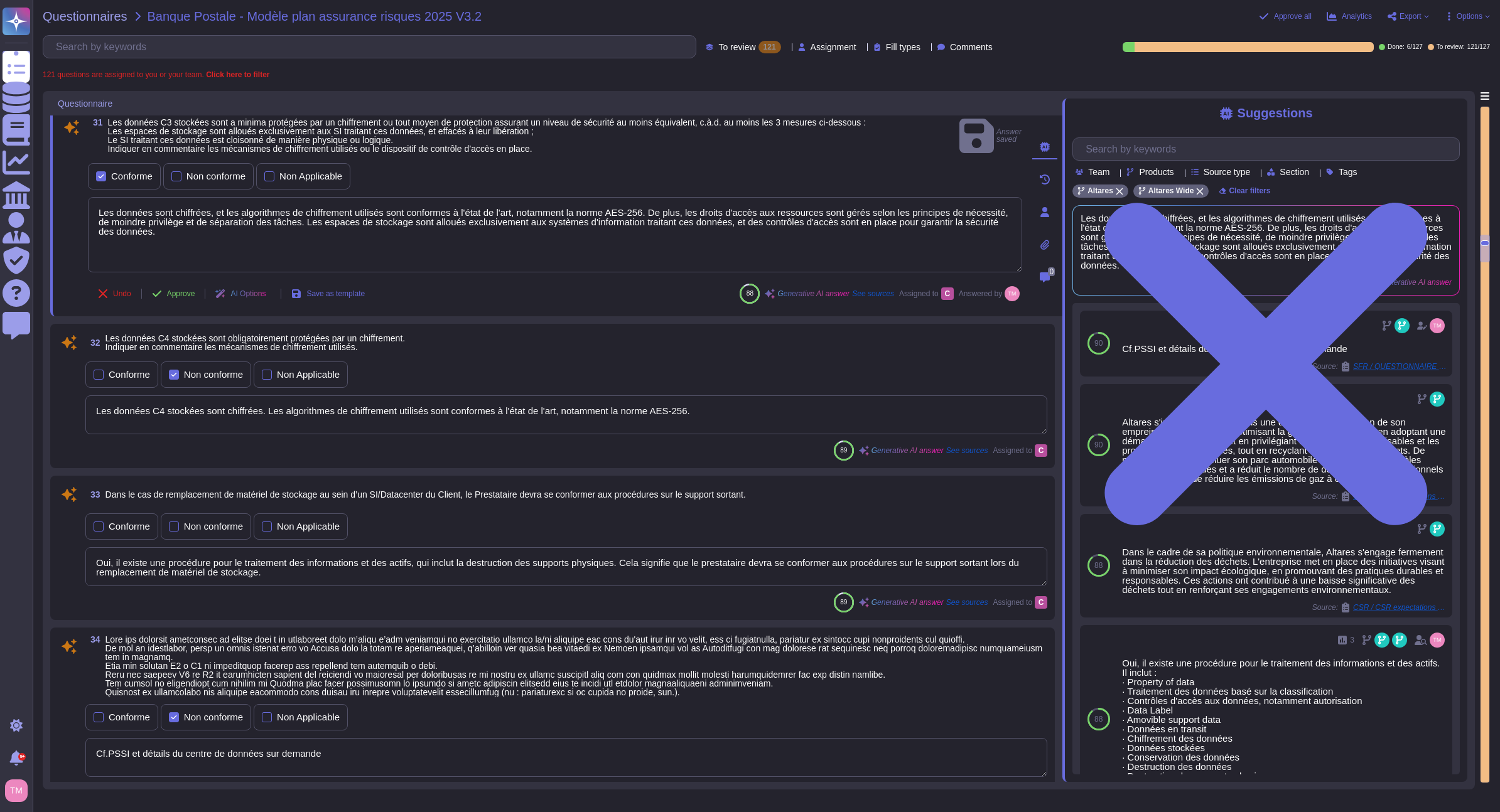
scroll to position [4484, 0]
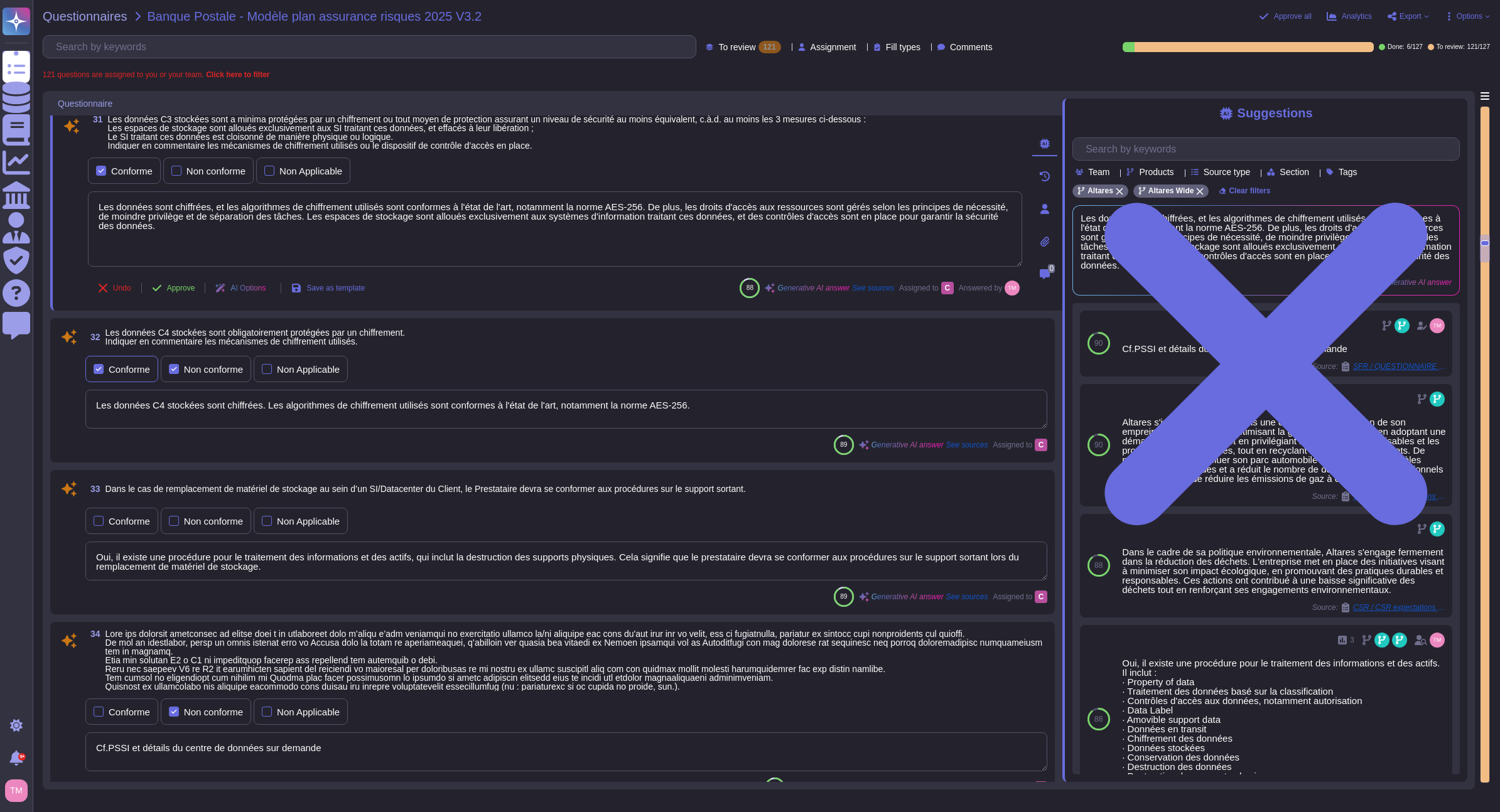
click at [121, 371] on div "Conforme" at bounding box center [129, 369] width 42 height 10
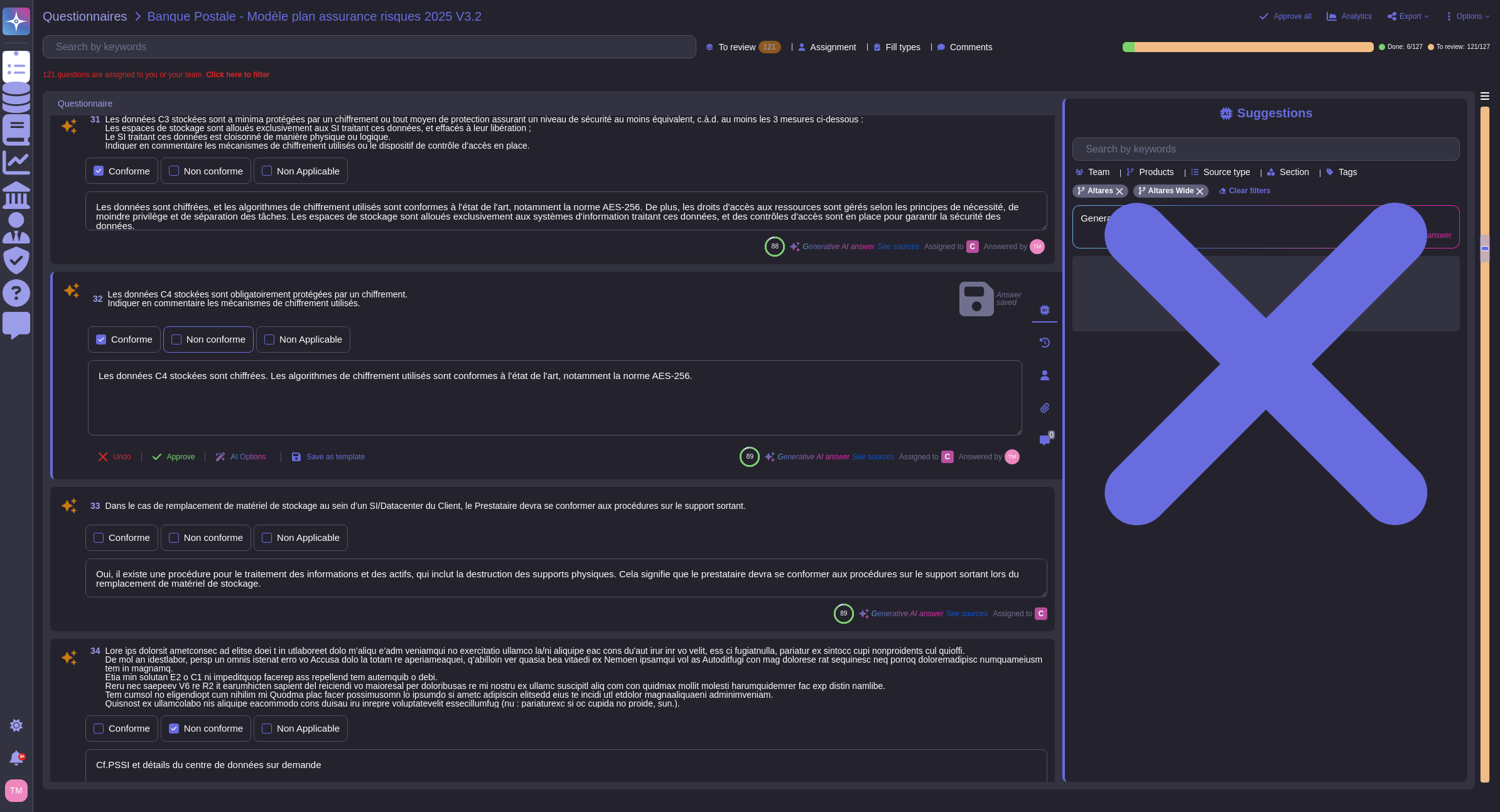
click at [218, 327] on div "Non conforme" at bounding box center [208, 340] width 90 height 26
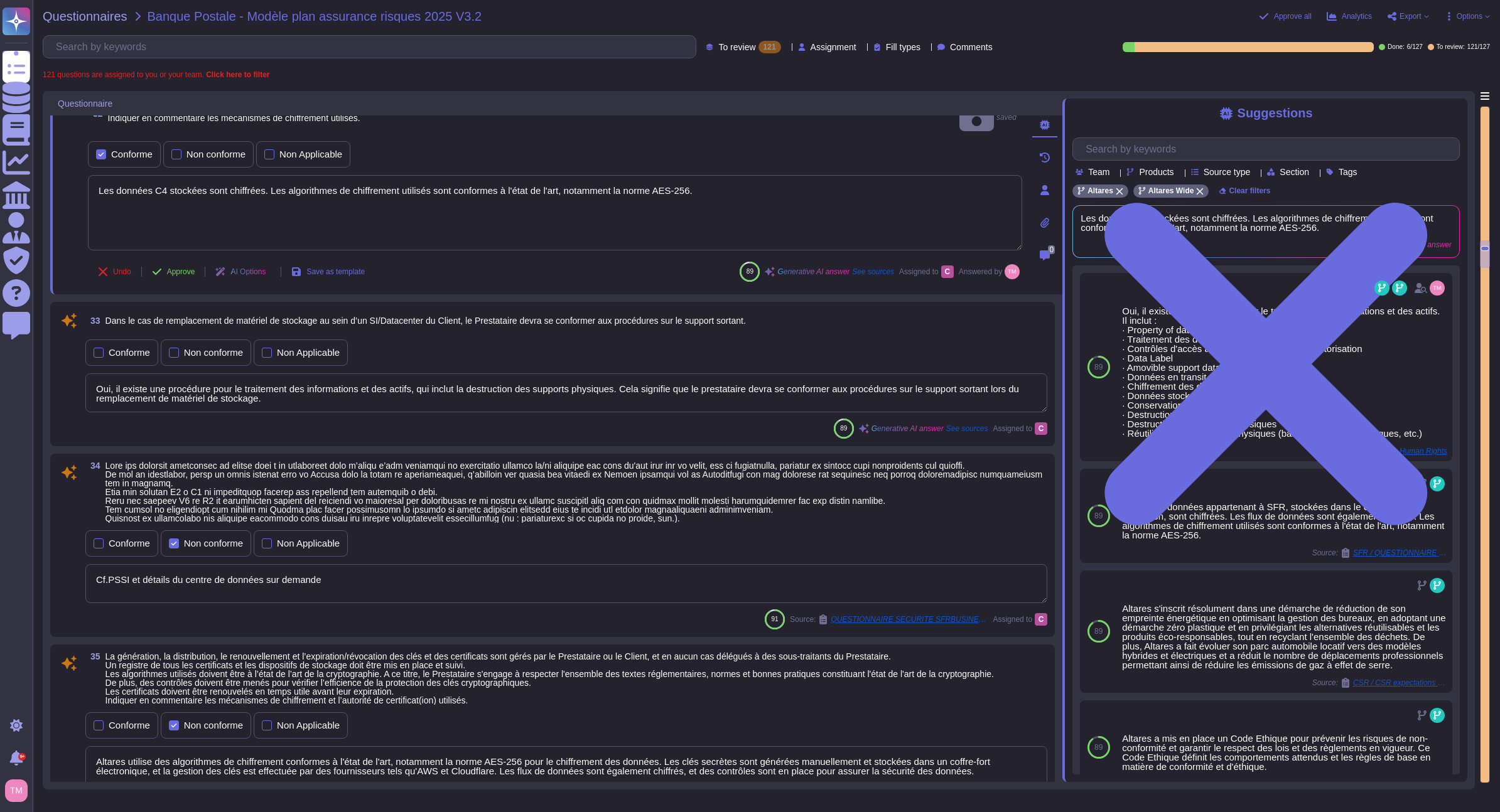
scroll to position [4673, 0]
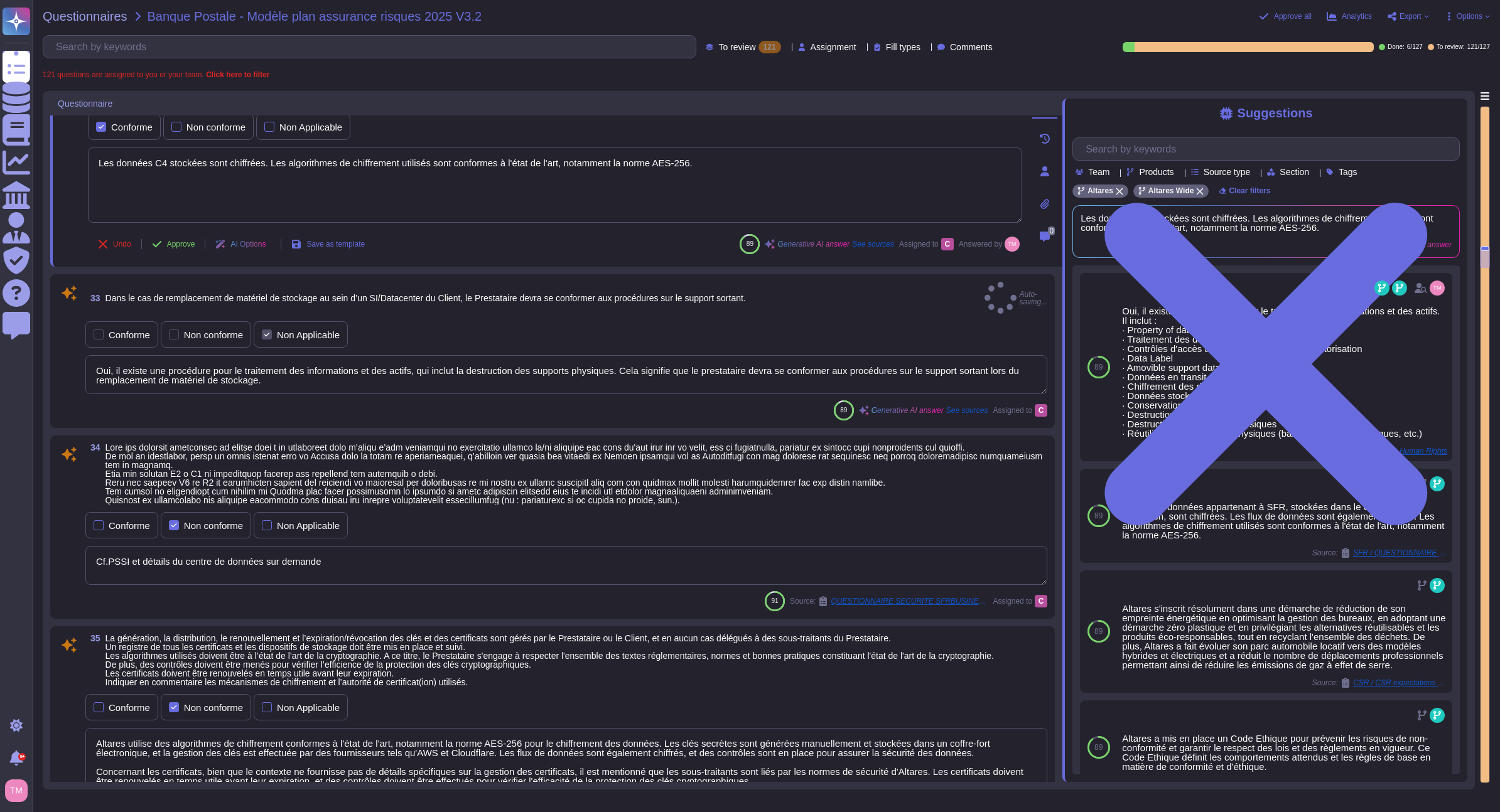
click at [313, 330] on div "Non Applicable" at bounding box center [308, 335] width 63 height 10
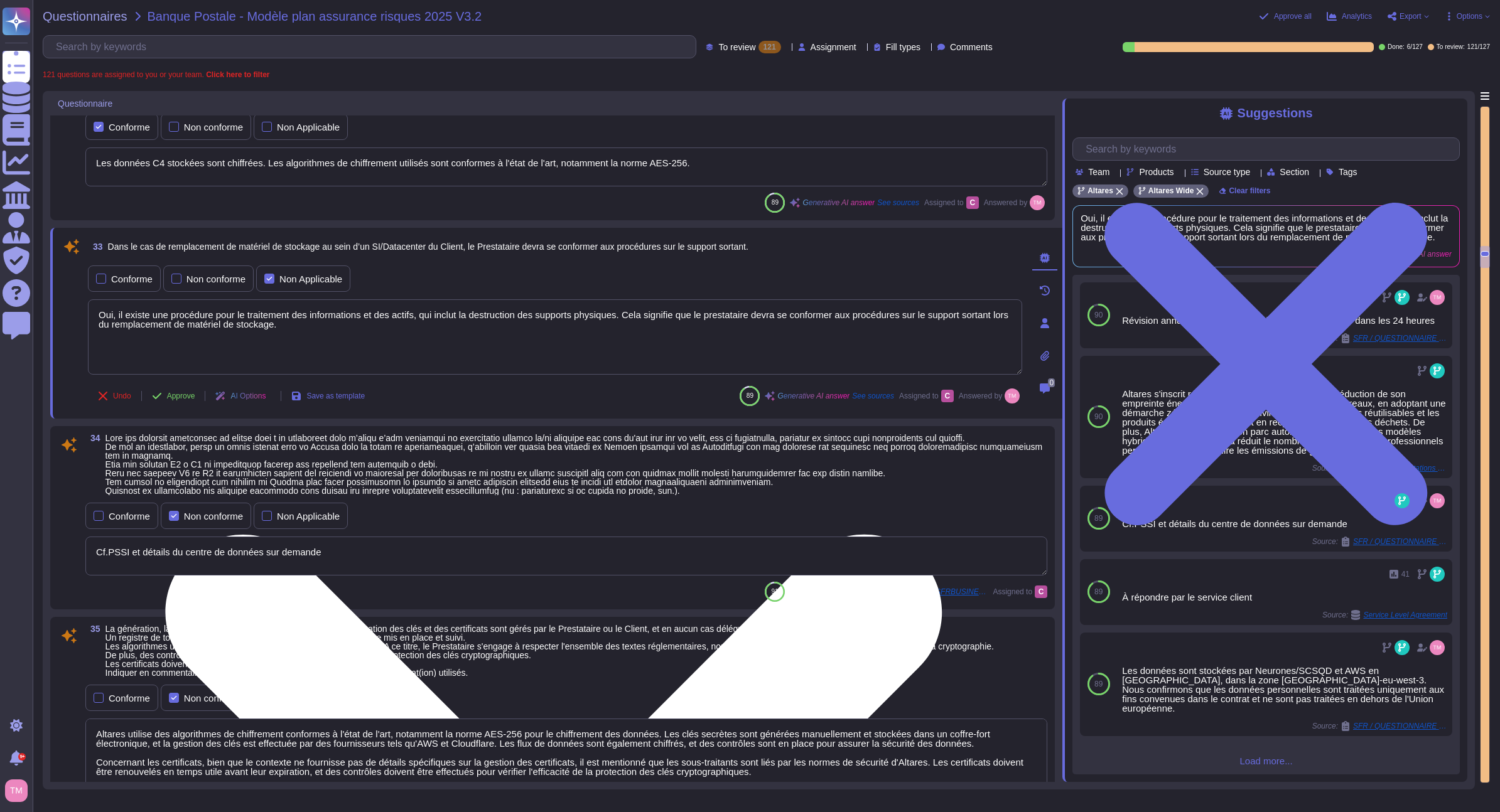
drag, startPoint x: 617, startPoint y: 346, endPoint x: 656, endPoint y: 303, distance: 58.1
click at [614, 310] on textarea "Oui, il existe une procédure pour le traitement des informations et des actifs,…" at bounding box center [555, 337] width 935 height 75
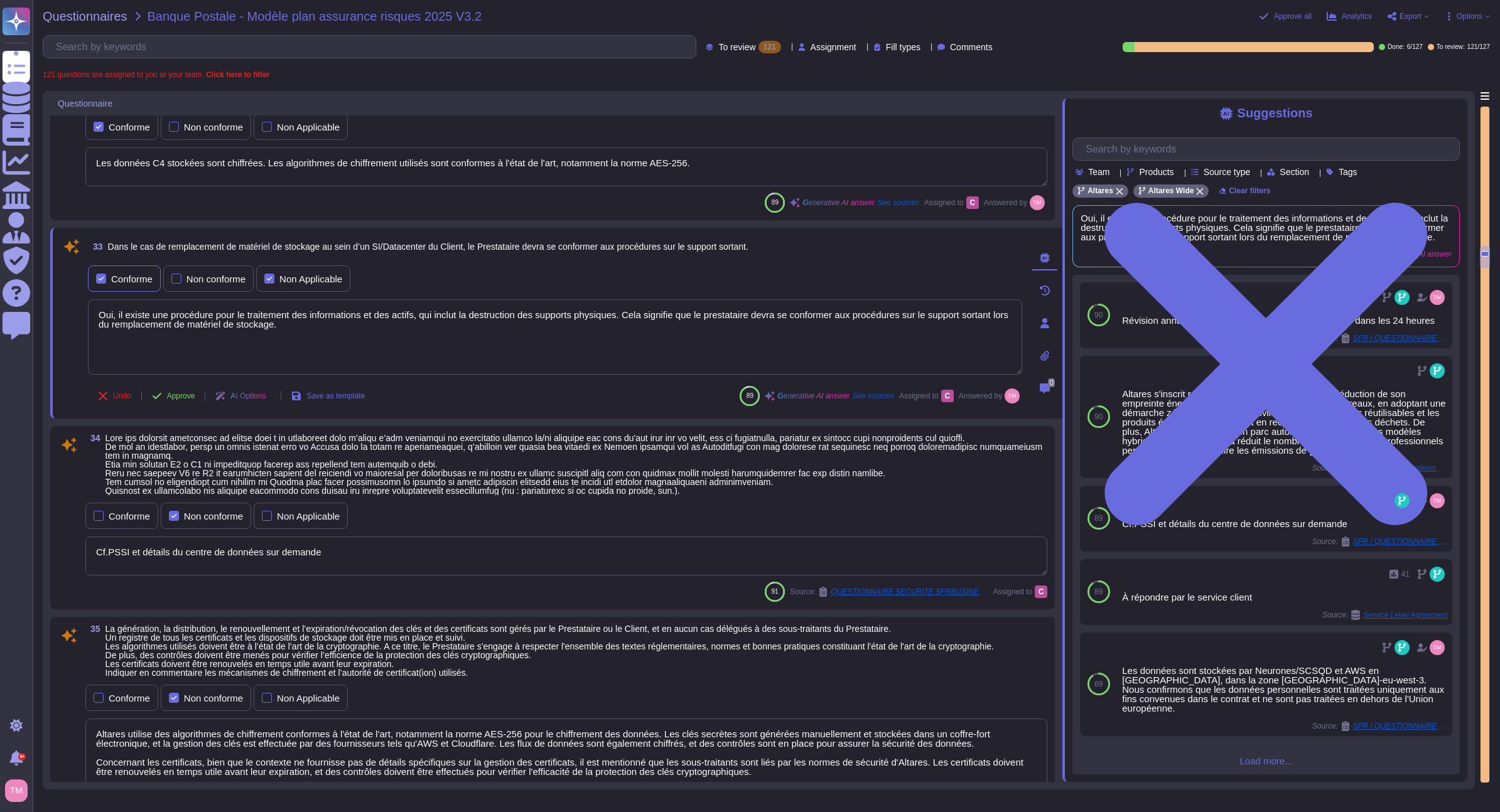
click at [123, 281] on div "Conforme" at bounding box center [132, 279] width 42 height 10
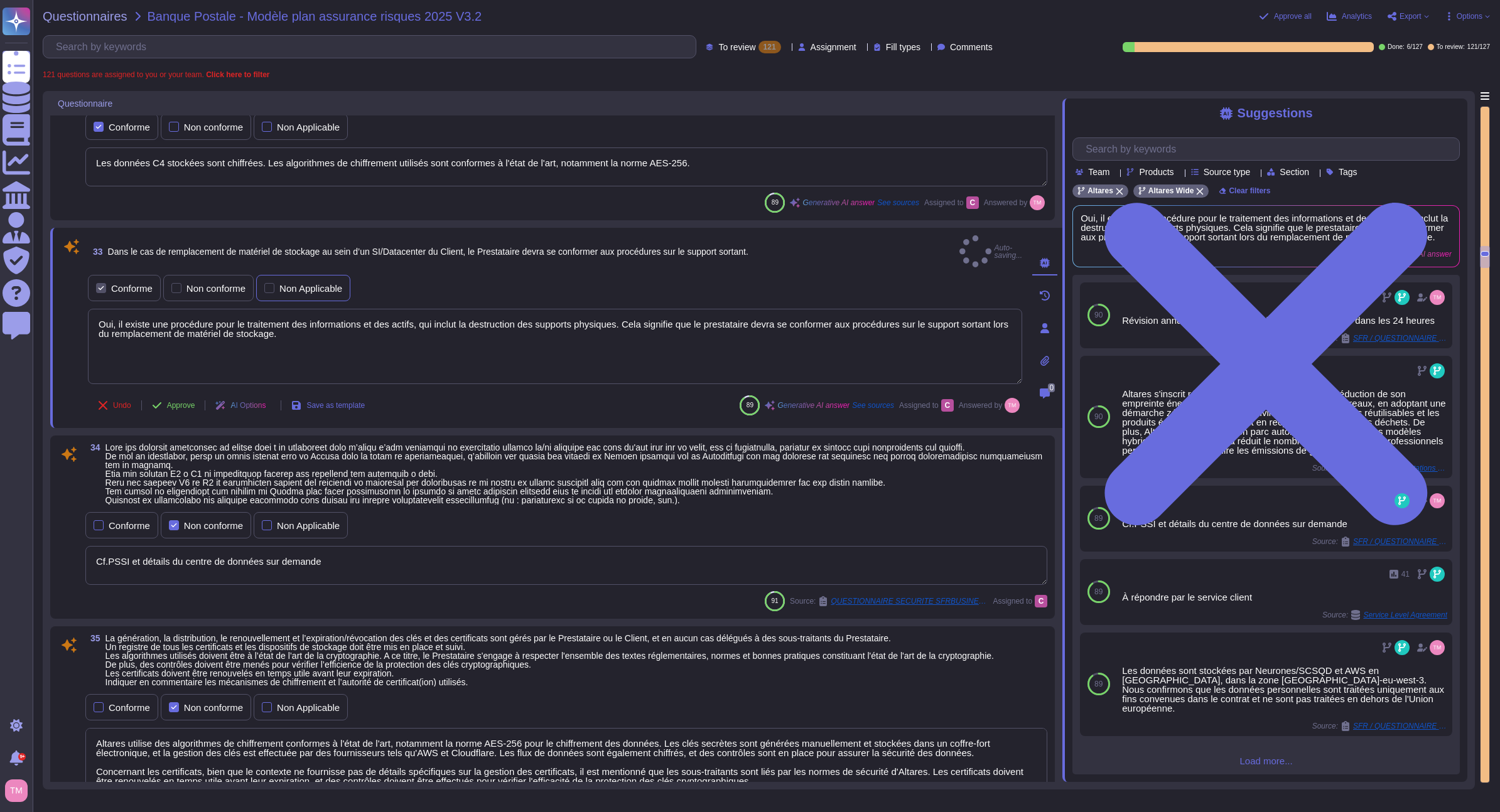
click at [286, 286] on div "Non Applicable" at bounding box center [303, 288] width 94 height 26
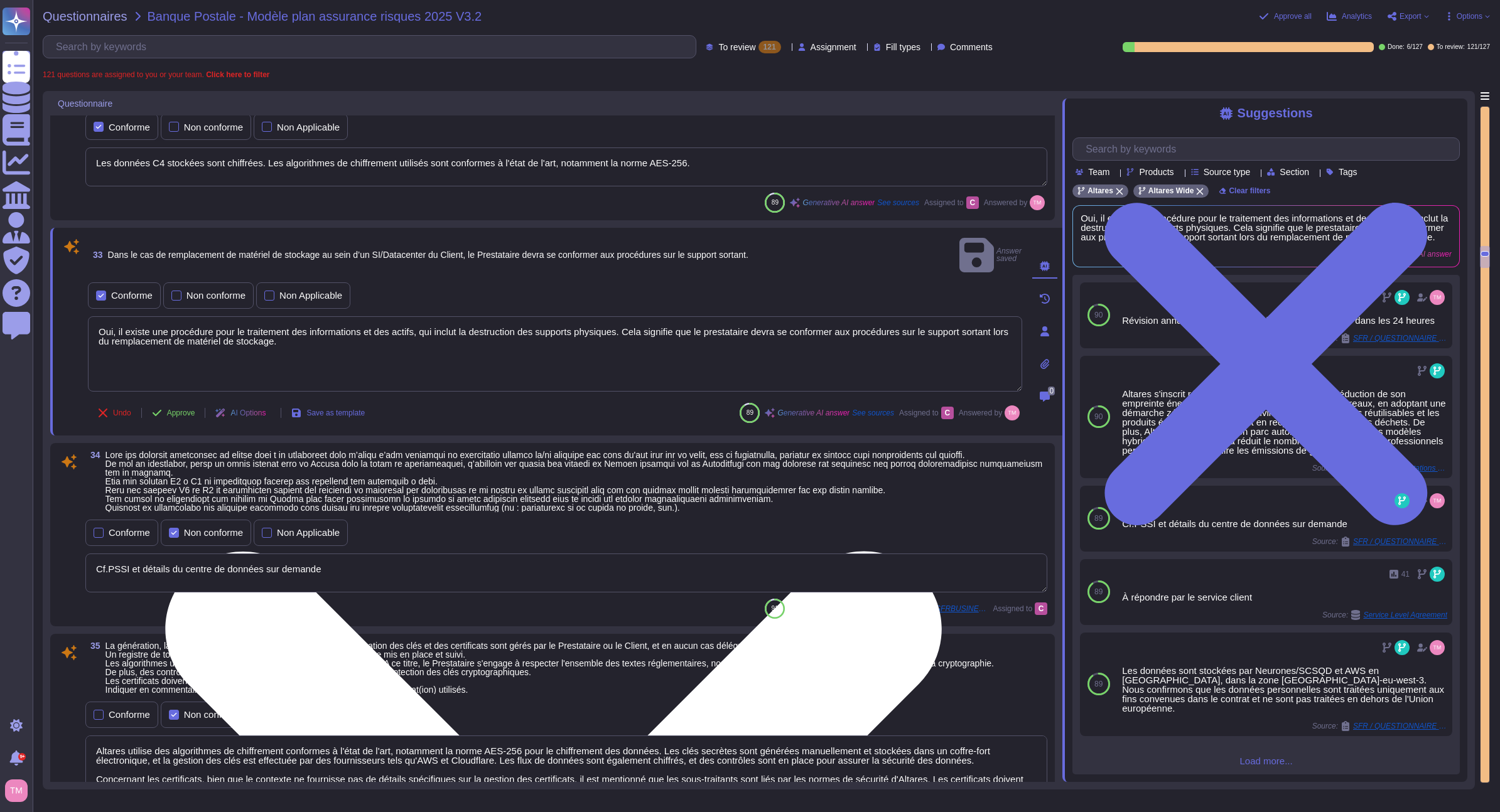
click at [653, 317] on textarea "Oui, il existe une procédure pour le traitement des informations et des actifs,…" at bounding box center [555, 354] width 935 height 75
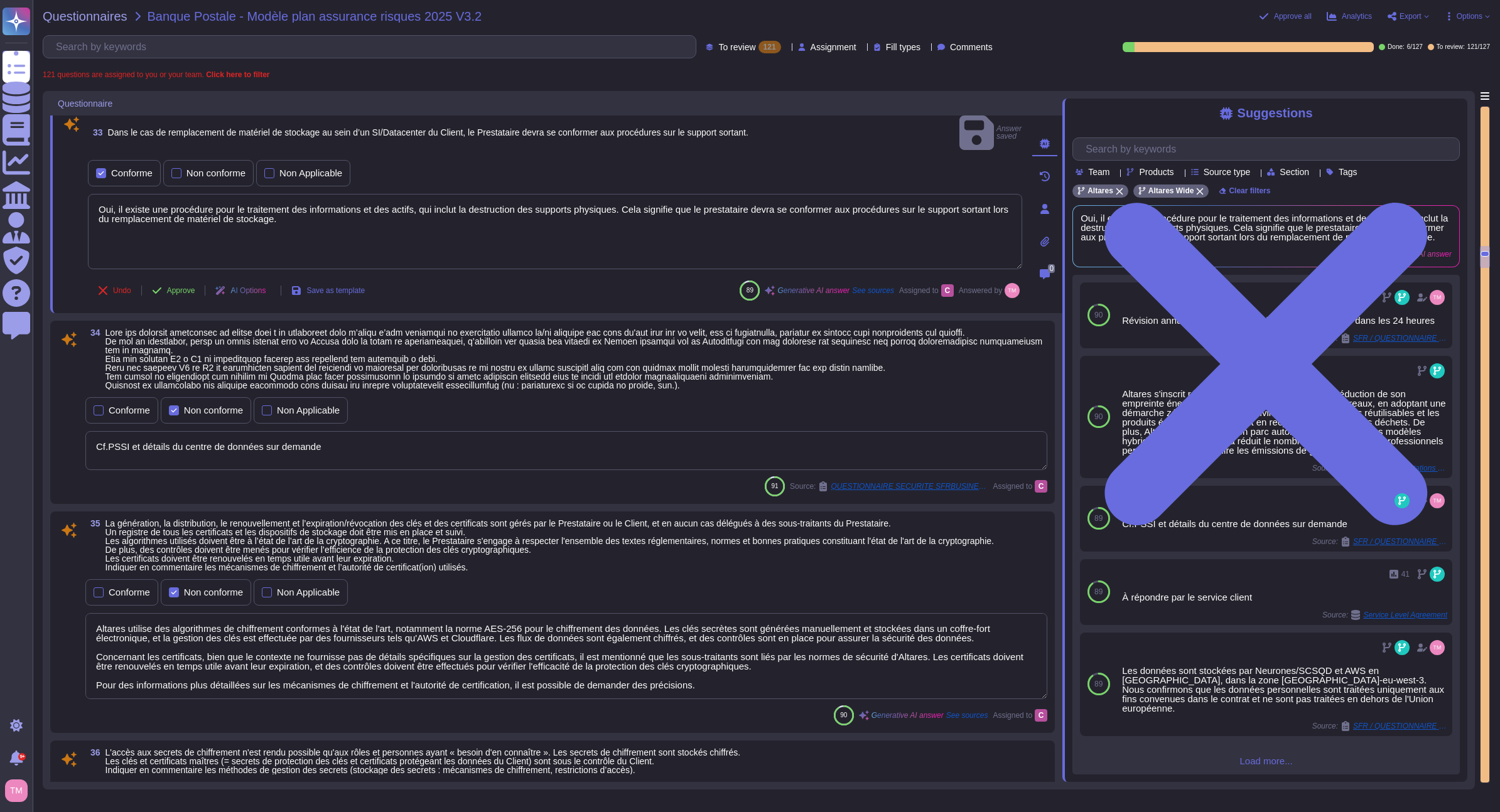
scroll to position [4798, 0]
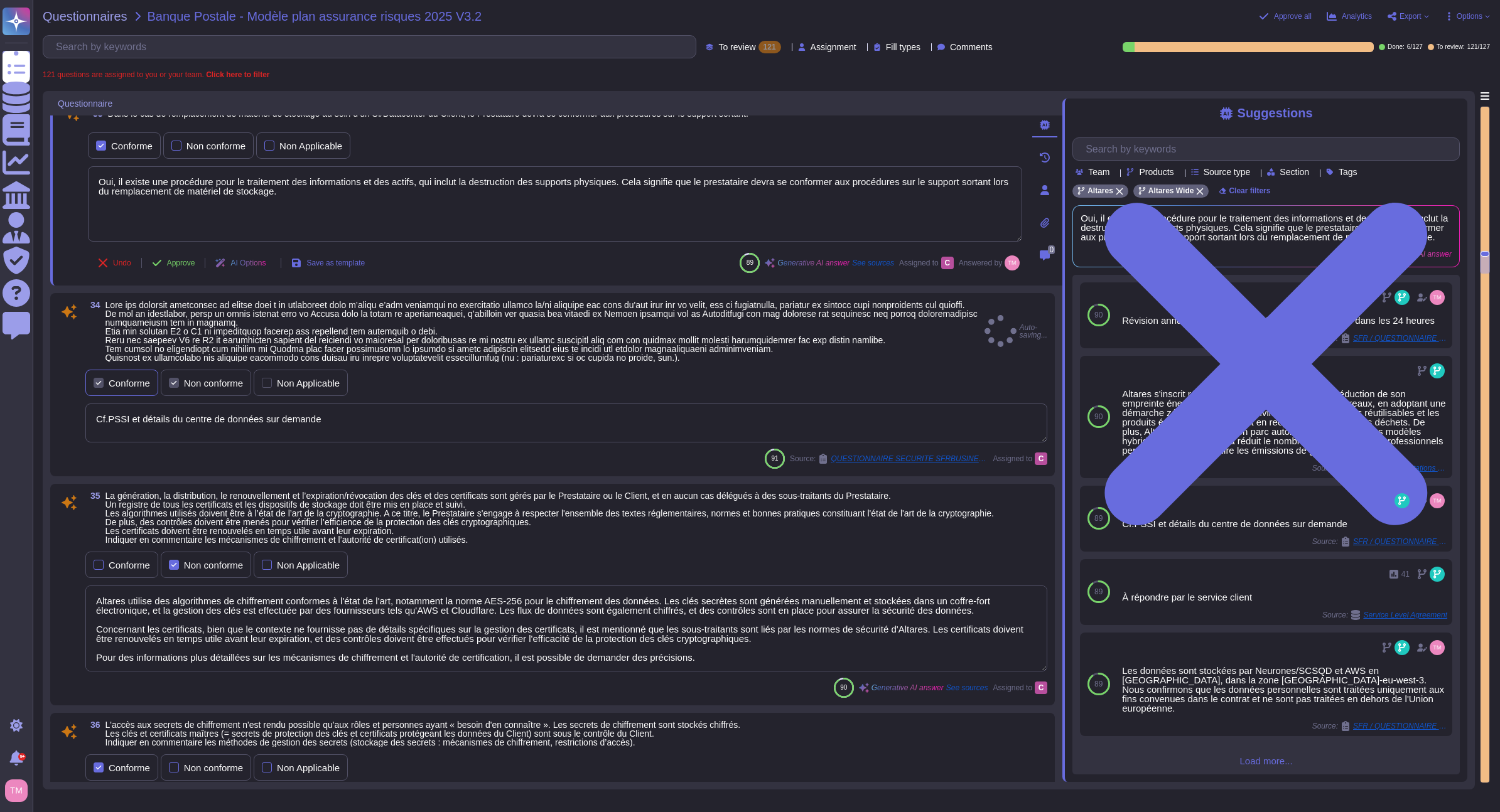
click at [105, 390] on div "Conforme" at bounding box center [122, 383] width 73 height 26
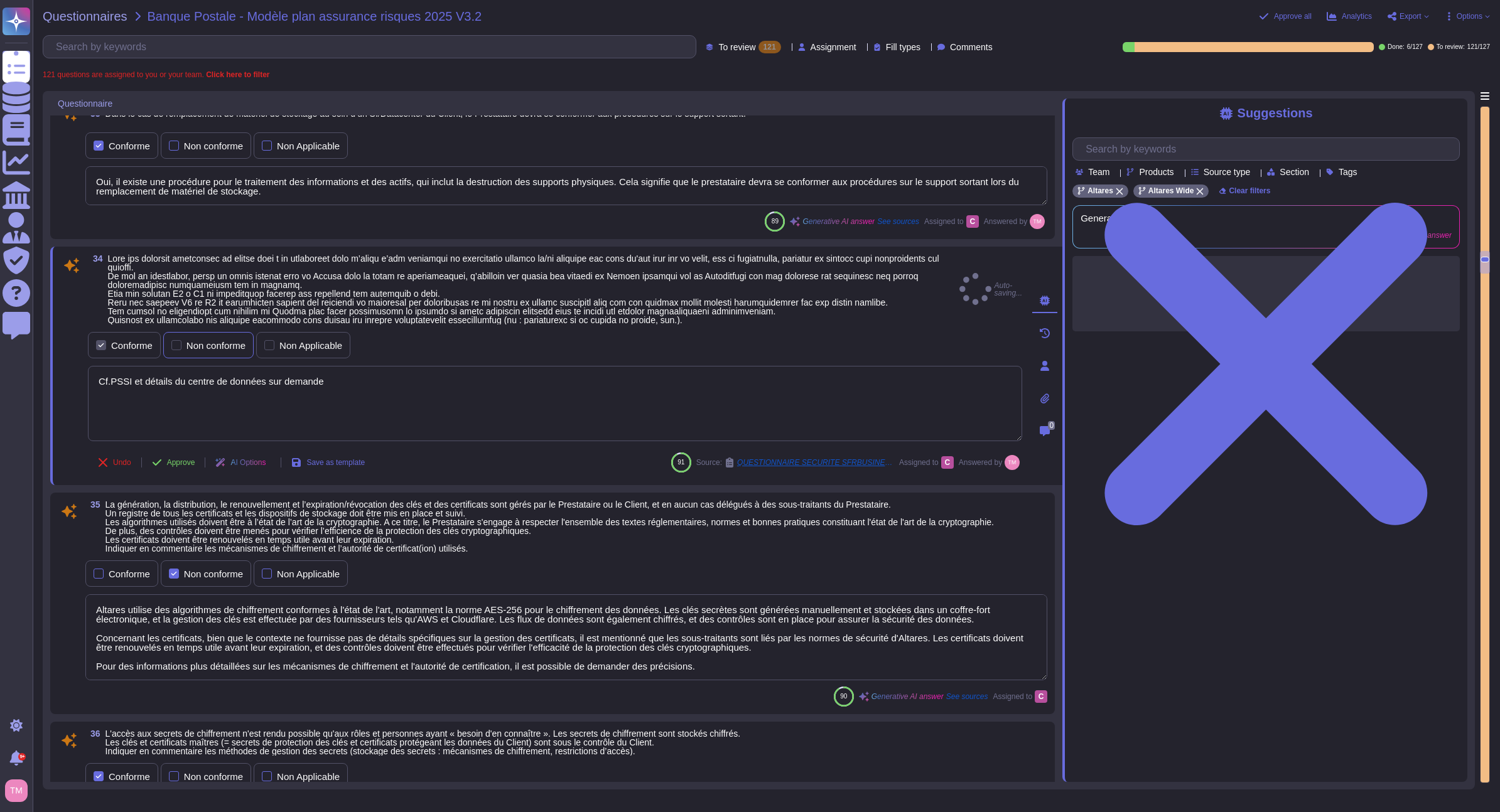
click at [189, 336] on div "Non conforme" at bounding box center [208, 346] width 90 height 26
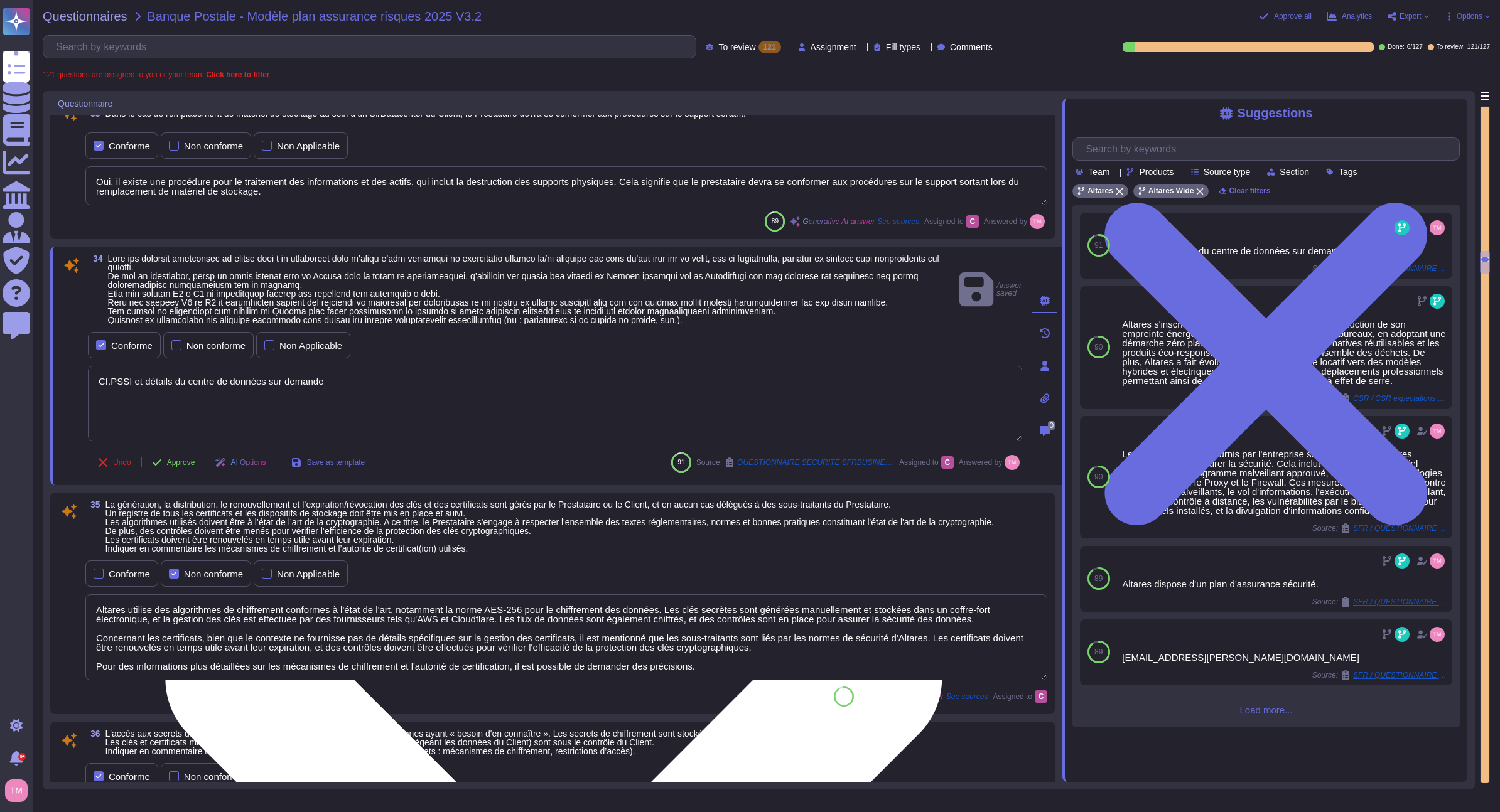
click at [394, 387] on textarea "Cf.PSSI et détails du centre de données sur demande" at bounding box center [555, 403] width 935 height 75
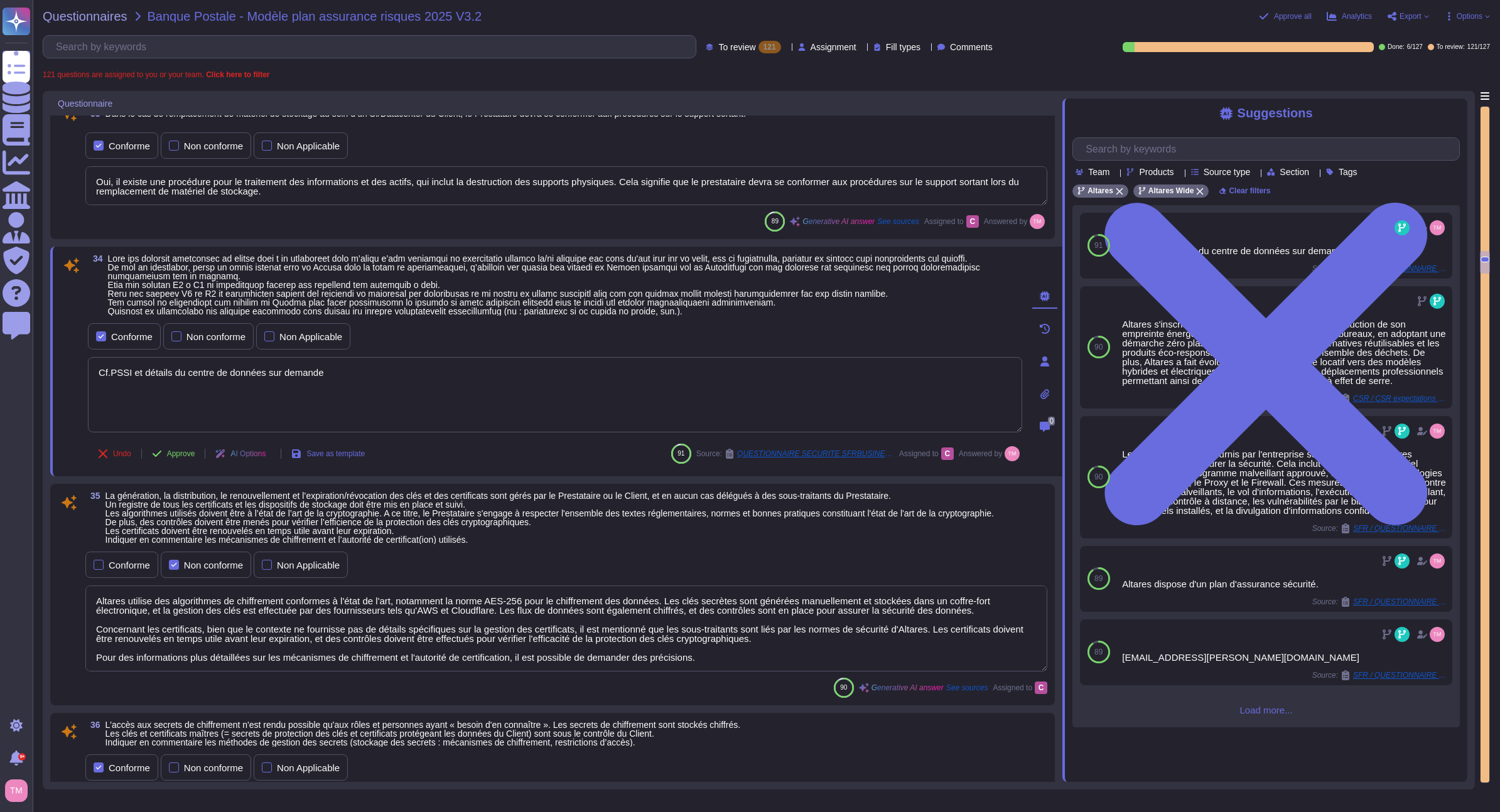
drag, startPoint x: 447, startPoint y: 368, endPoint x: -64, endPoint y: 384, distance: 511.3
click at [0, 384] on html "Questionnaires Knowledge Base Documents Analytics CAIQ / SIG Admin Trust Center…" at bounding box center [750, 406] width 1500 height 812
click at [530, 313] on span at bounding box center [543, 285] width 872 height 63
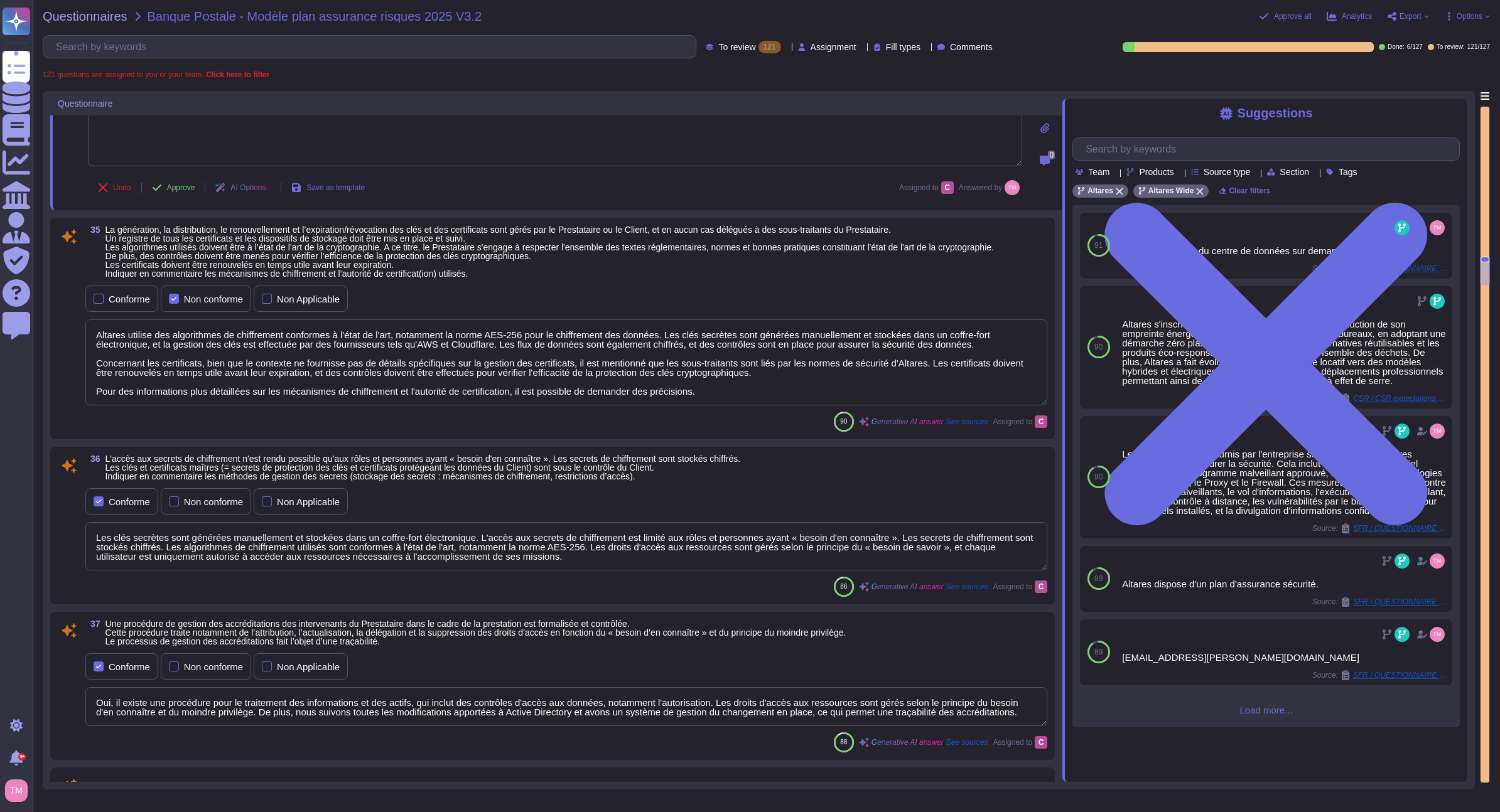
scroll to position [1, 0]
click at [689, 390] on textarea "Altares utilise des algorithmes de chiffrement conformes à l'état de l'art, not…" at bounding box center [566, 362] width 962 height 86
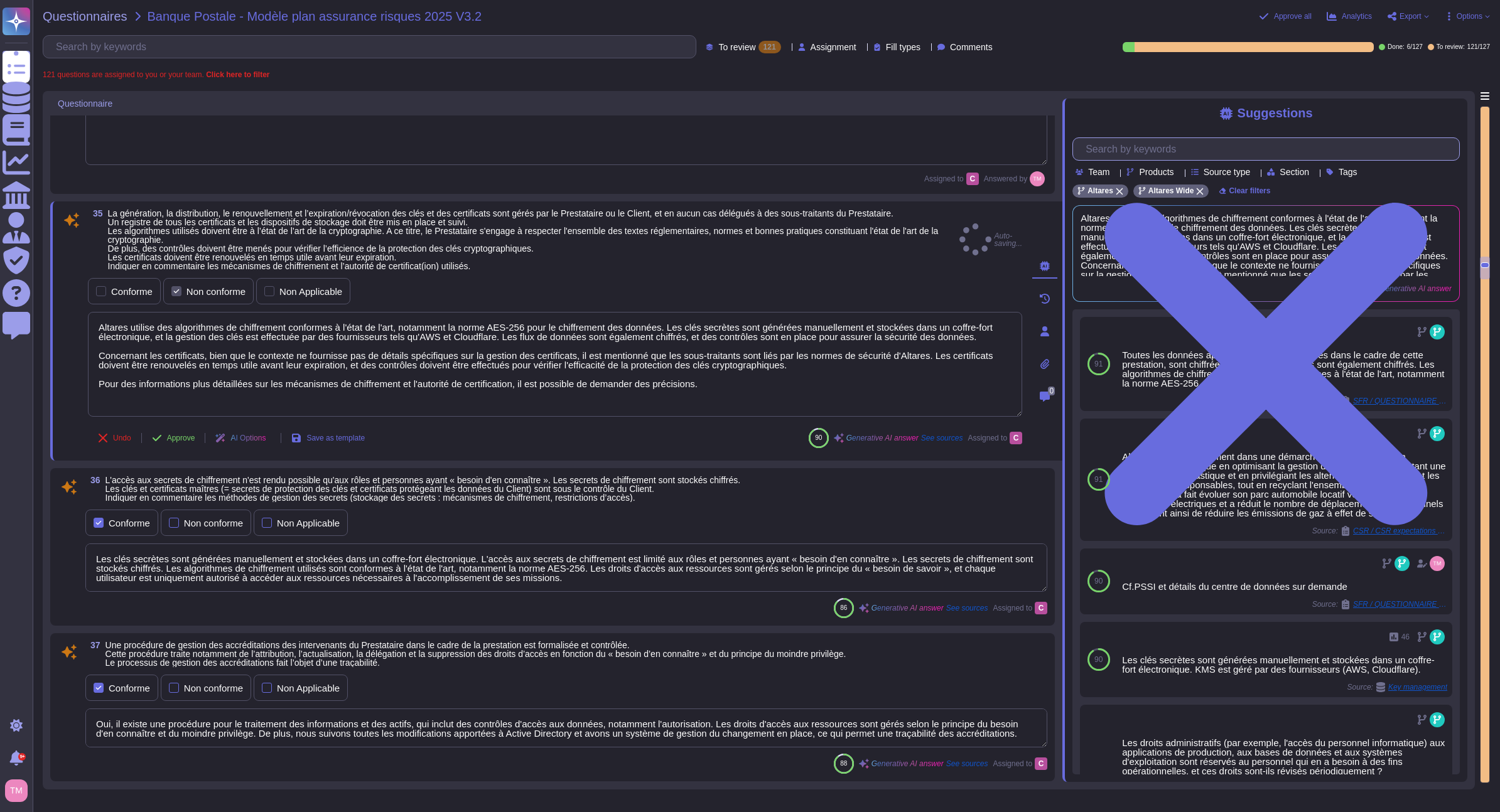
click at [1165, 147] on input "text" at bounding box center [1269, 149] width 380 height 22
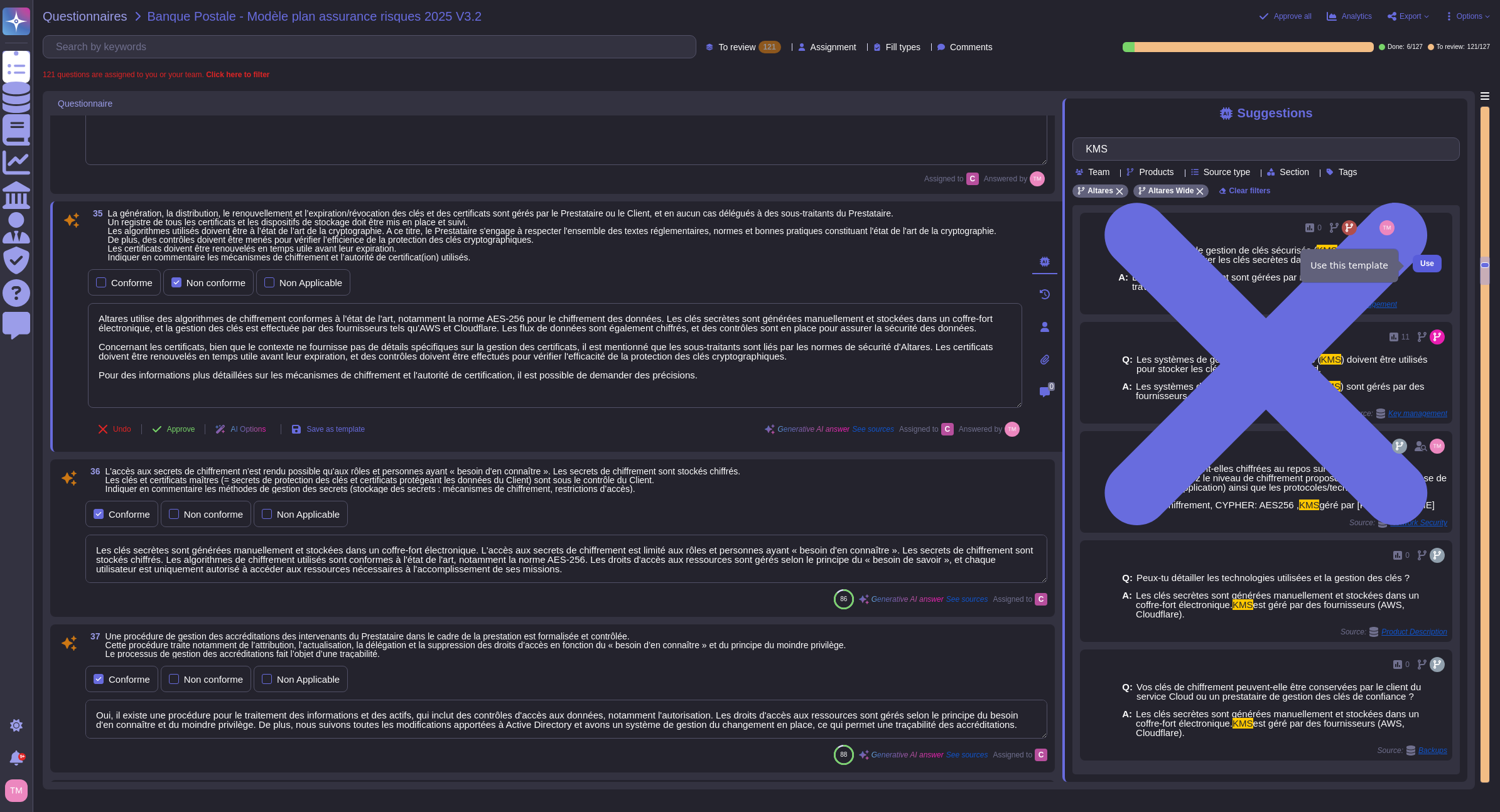
click at [1420, 266] on span "Use" at bounding box center [1427, 264] width 14 height 7
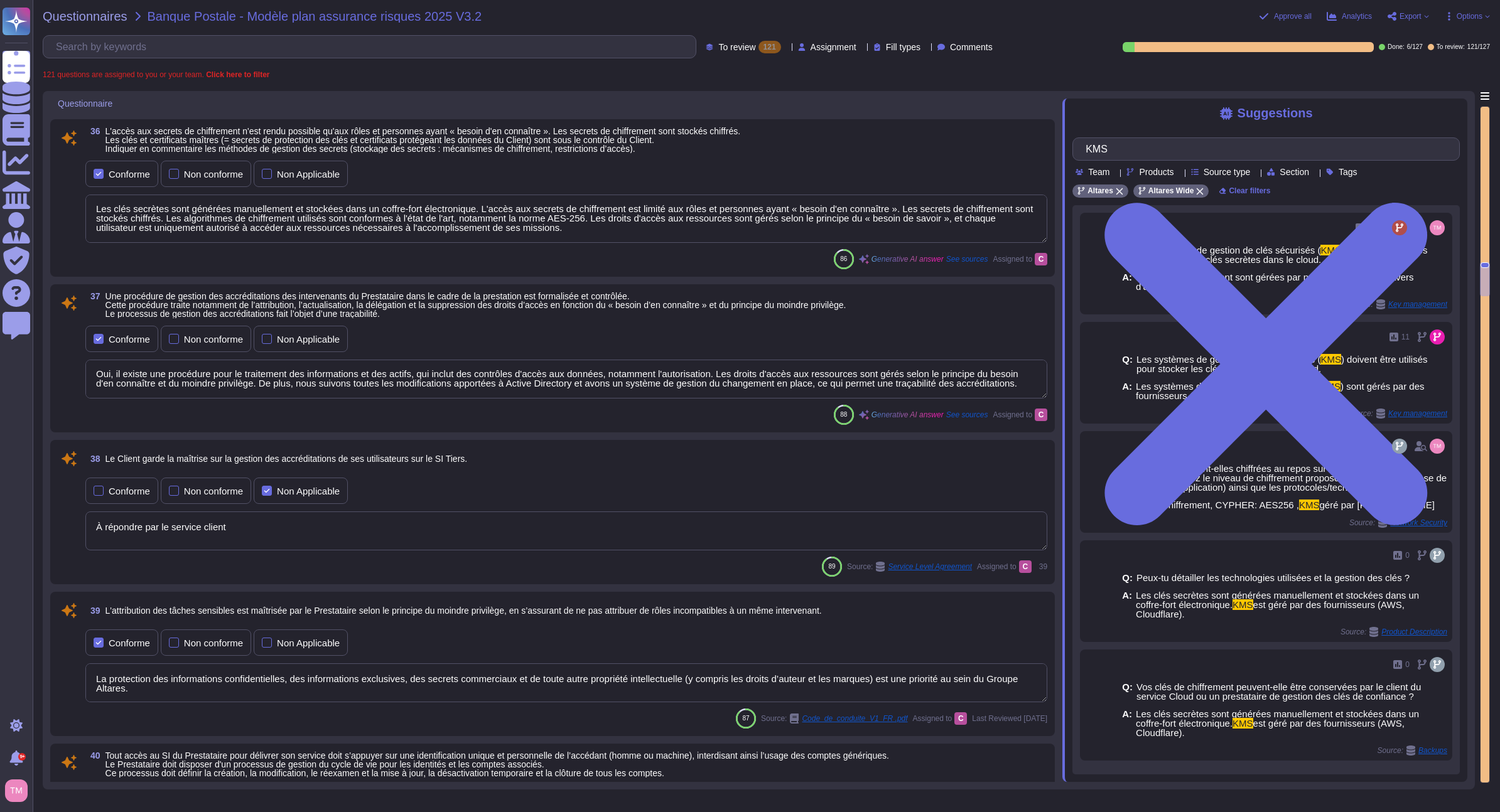
scroll to position [5426, 0]
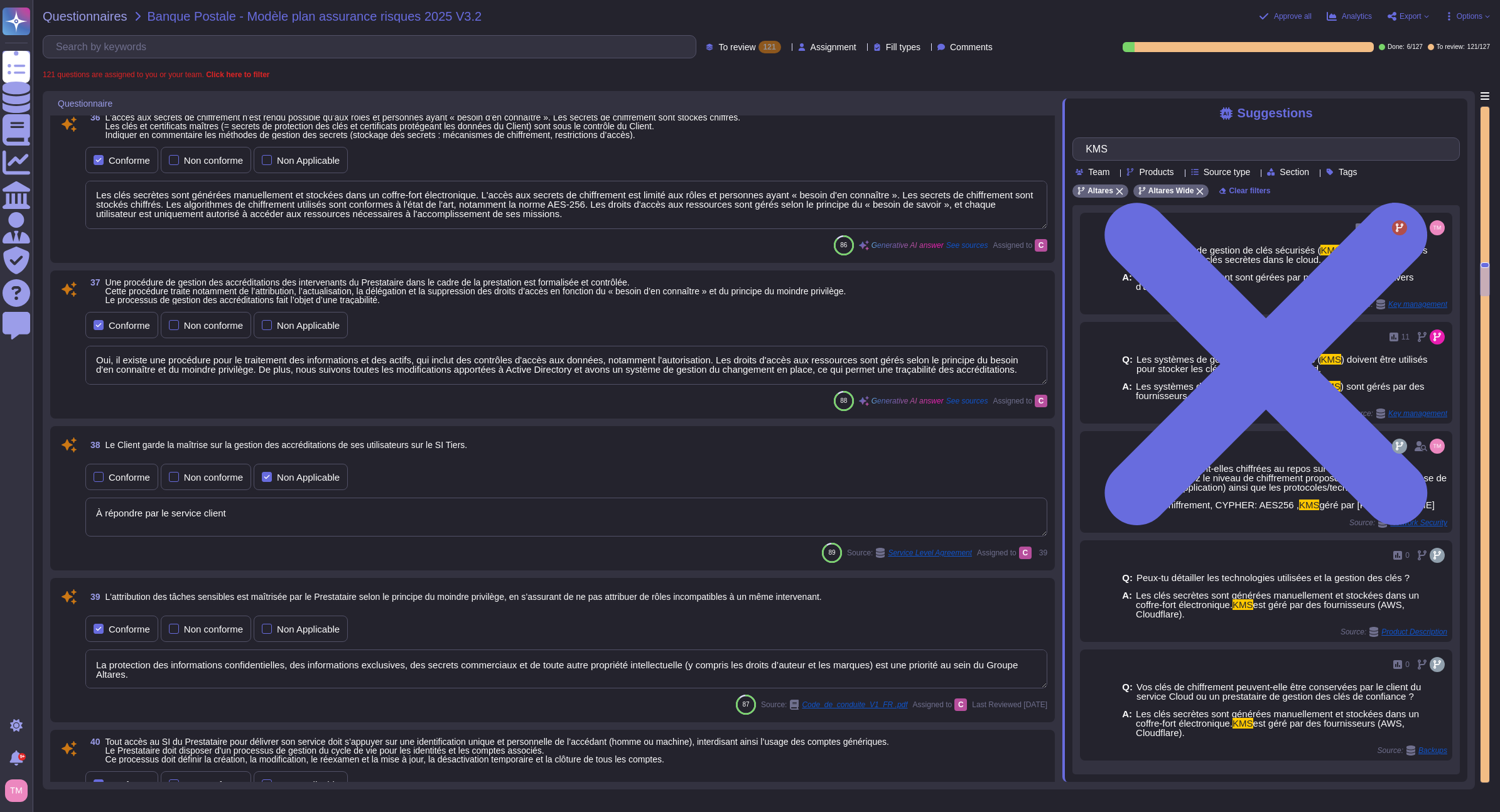
drag, startPoint x: 174, startPoint y: 518, endPoint x: -45, endPoint y: 521, distance: 219.0
click at [0, 521] on html "Questionnaires Knowledge Base Documents Analytics CAIQ / SIG Admin Trust Center…" at bounding box center [750, 406] width 1500 height 812
click at [179, 527] on textarea "À répondre par le service client" at bounding box center [566, 517] width 962 height 39
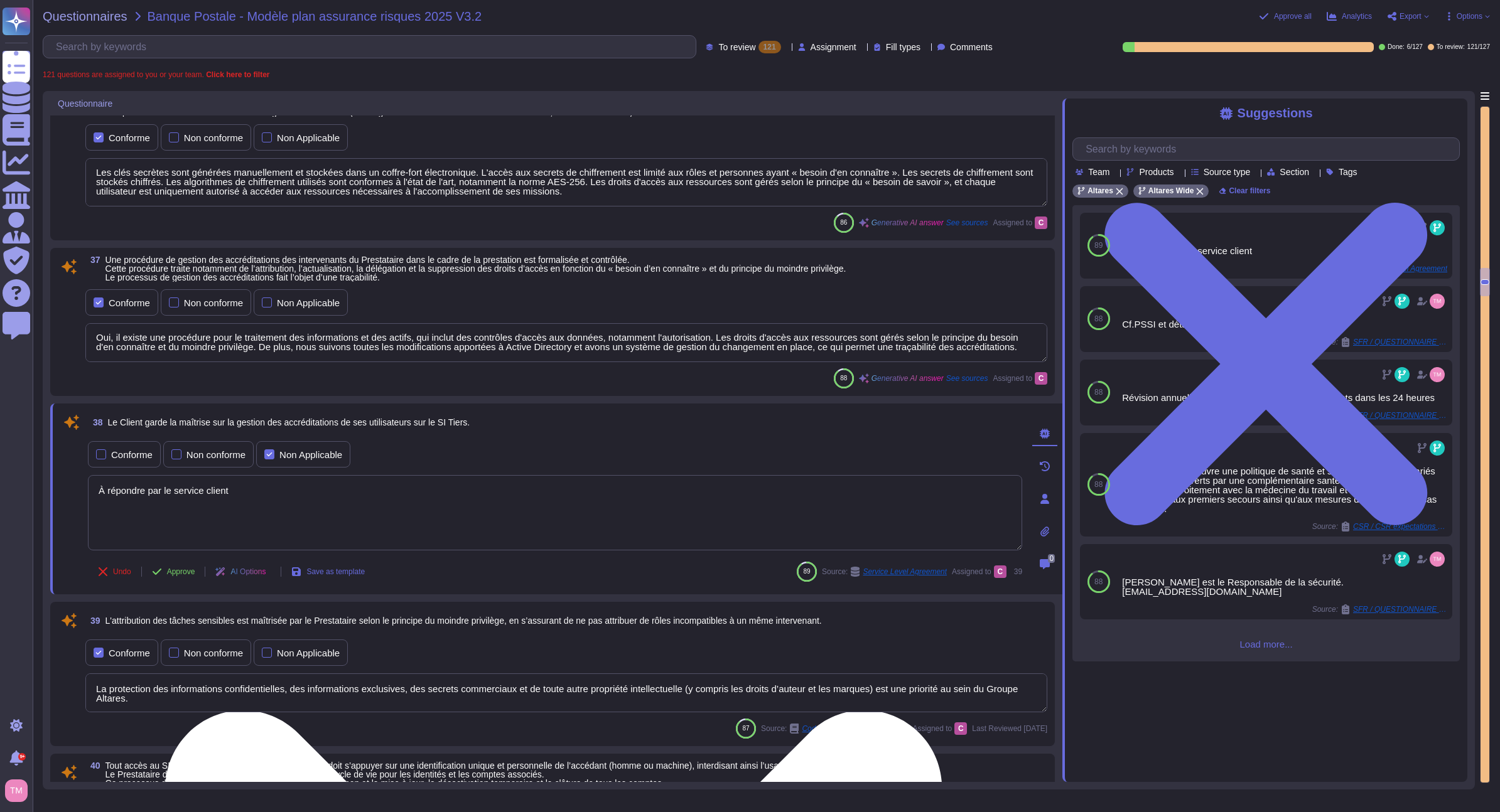
drag, startPoint x: 275, startPoint y: 504, endPoint x: 95, endPoint y: 491, distance: 180.5
click at [95, 491] on textarea "À répondre par le service client" at bounding box center [555, 513] width 935 height 75
click at [96, 493] on textarea "cela dépend du produit." at bounding box center [555, 513] width 935 height 75
click at [103, 491] on textarea "cela dépend du produit." at bounding box center [555, 513] width 935 height 75
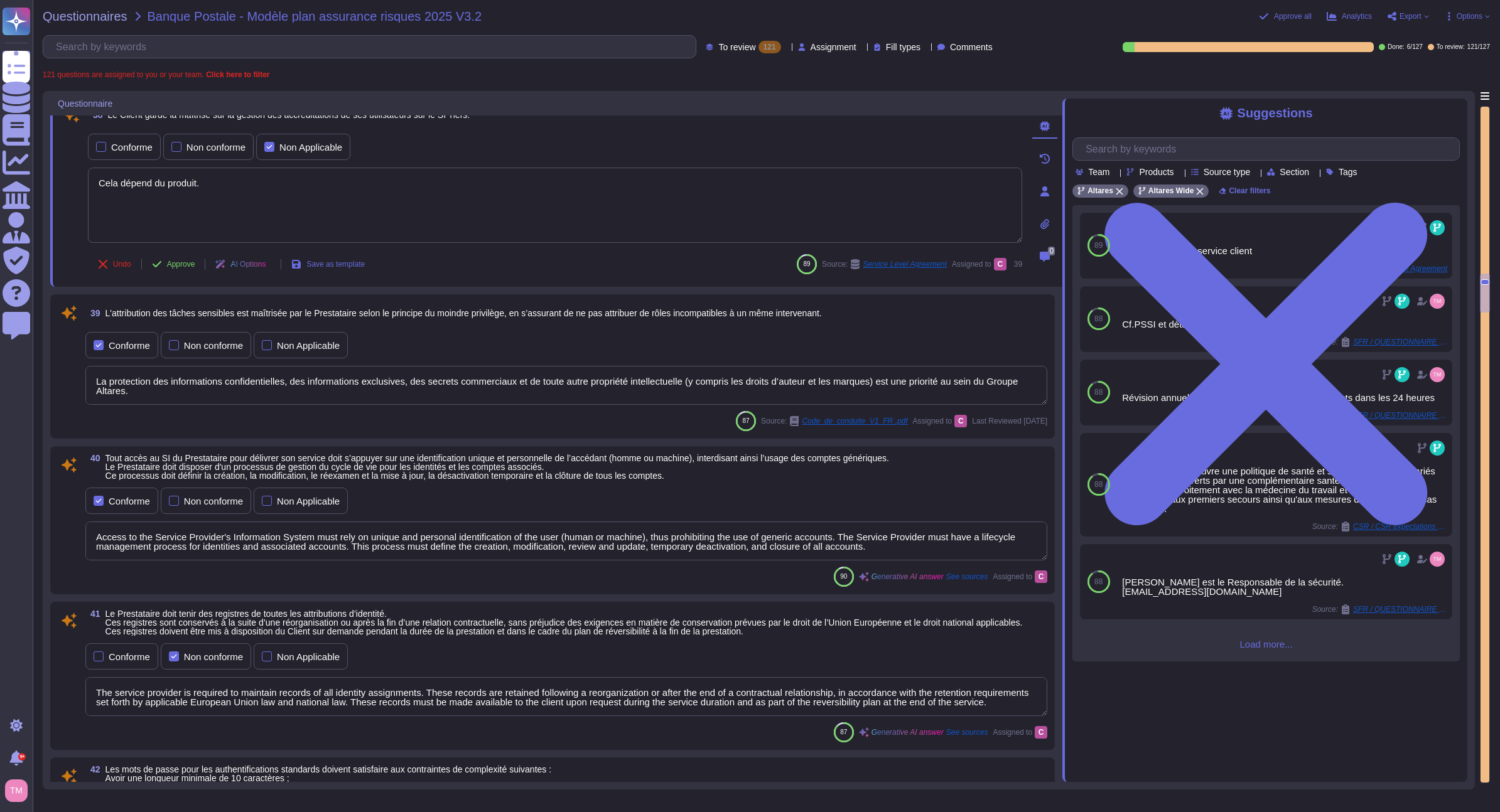
scroll to position [5740, 0]
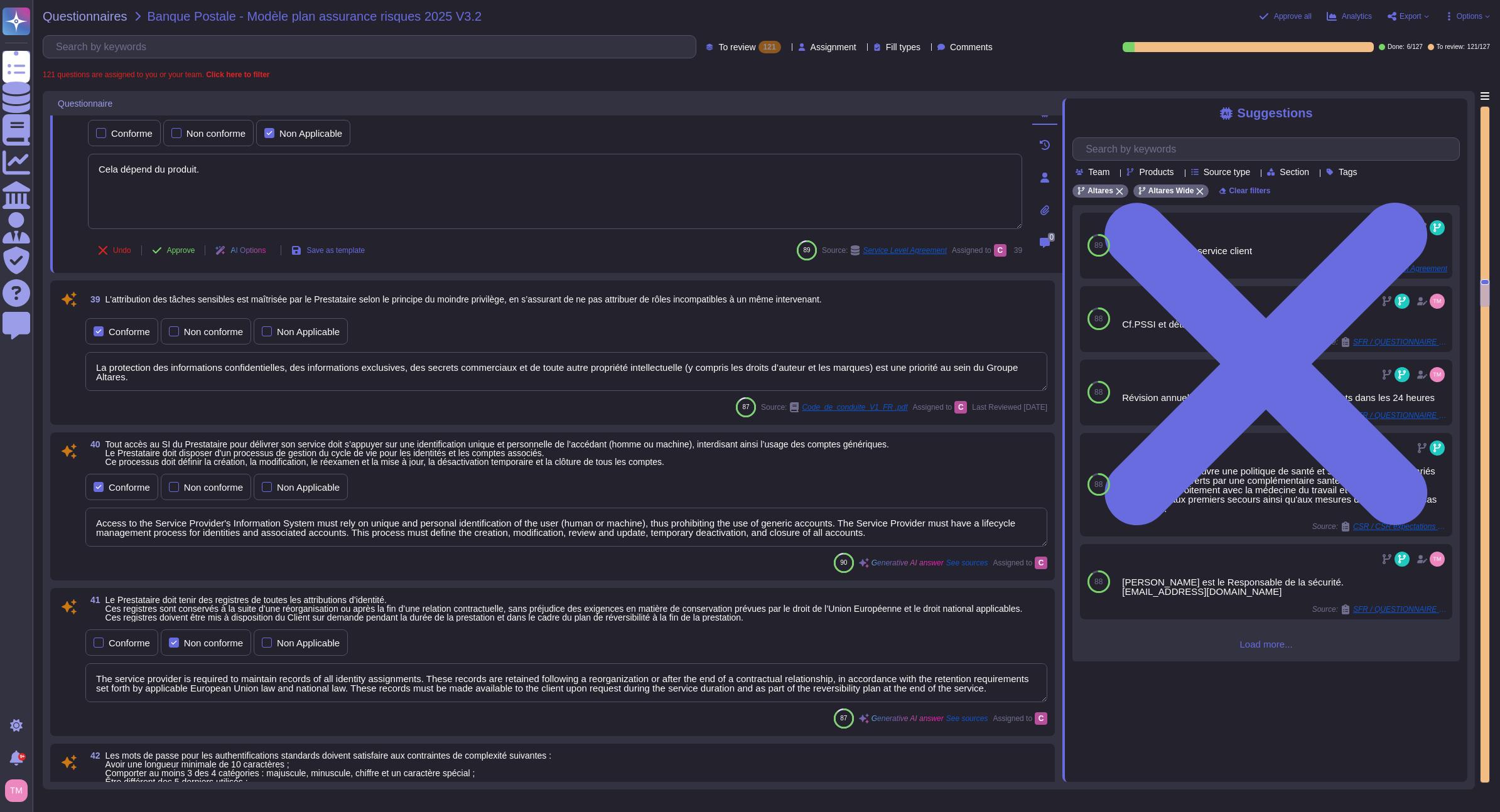
click at [346, 538] on textarea "Access to the Service Provider's Information System must rely on unique and per…" at bounding box center [566, 527] width 962 height 39
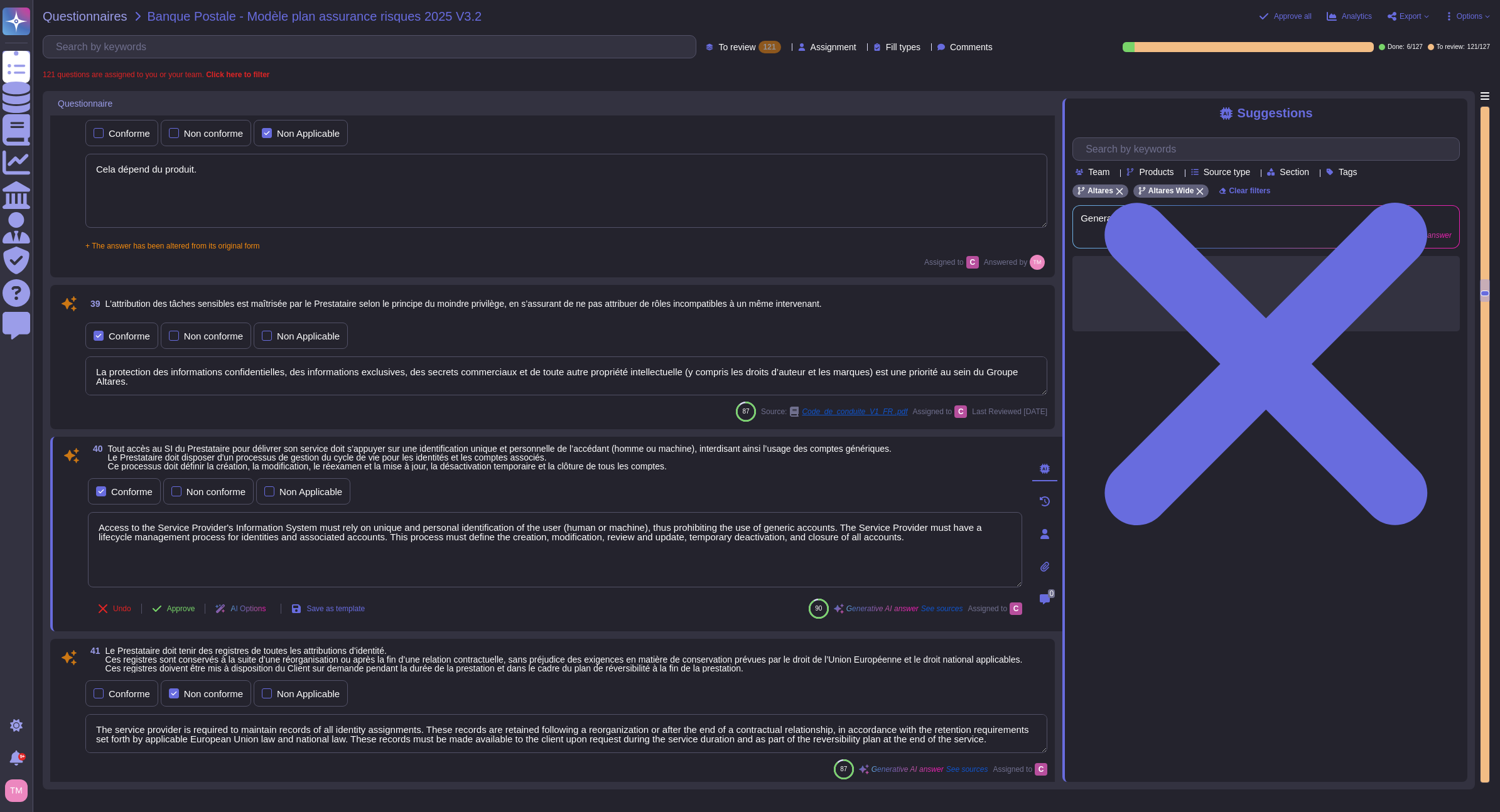
drag, startPoint x: 884, startPoint y: 543, endPoint x: 37, endPoint y: 495, distance: 848.4
click at [42, 495] on div "Questionnaires Banque Postale - Modèle plan assurance risques 2025 V3.2 Approv…" at bounding box center [766, 406] width 1467 height 812
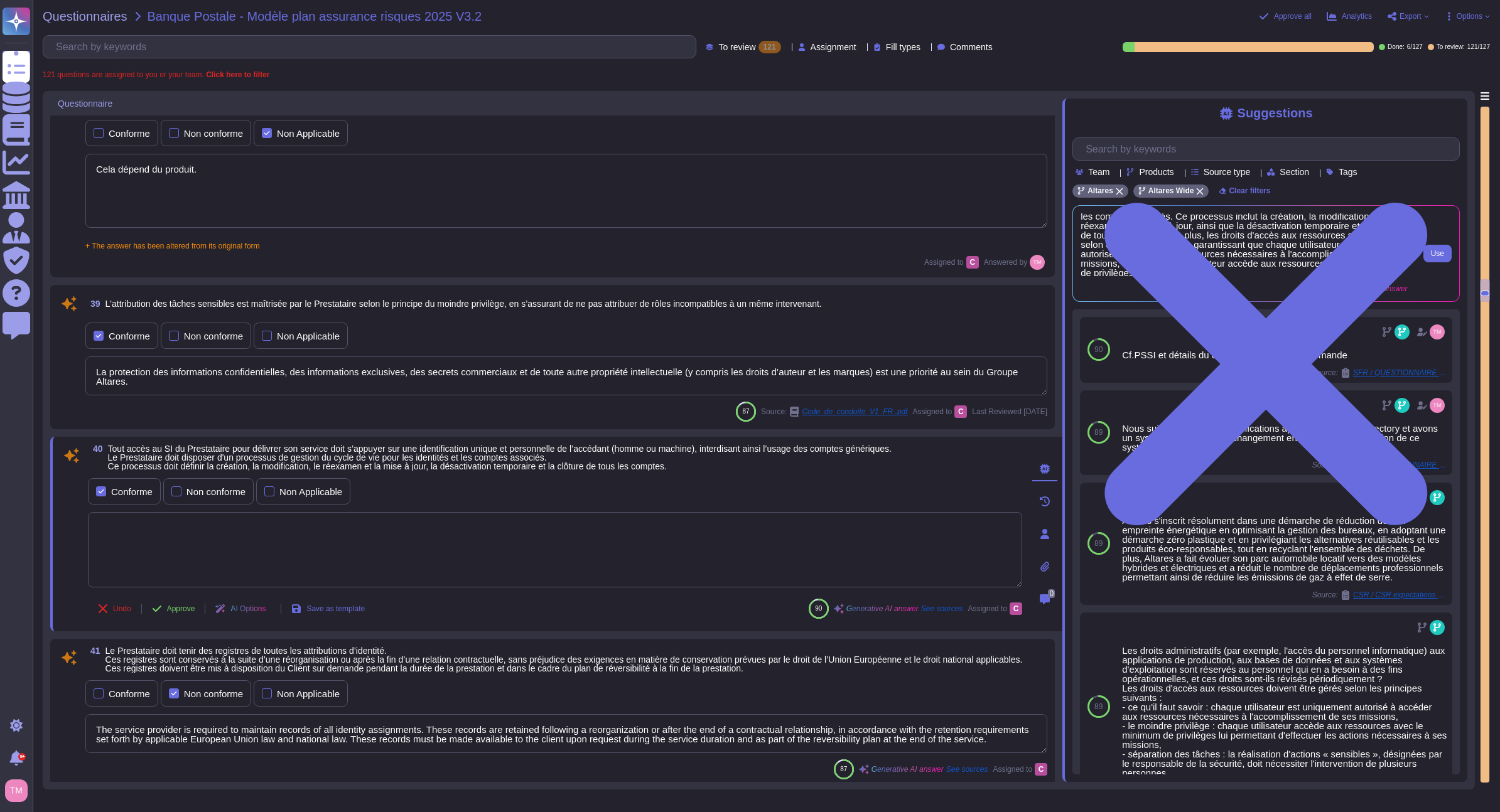
scroll to position [14, 0]
click at [1428, 253] on button "Use" at bounding box center [1437, 253] width 29 height 18
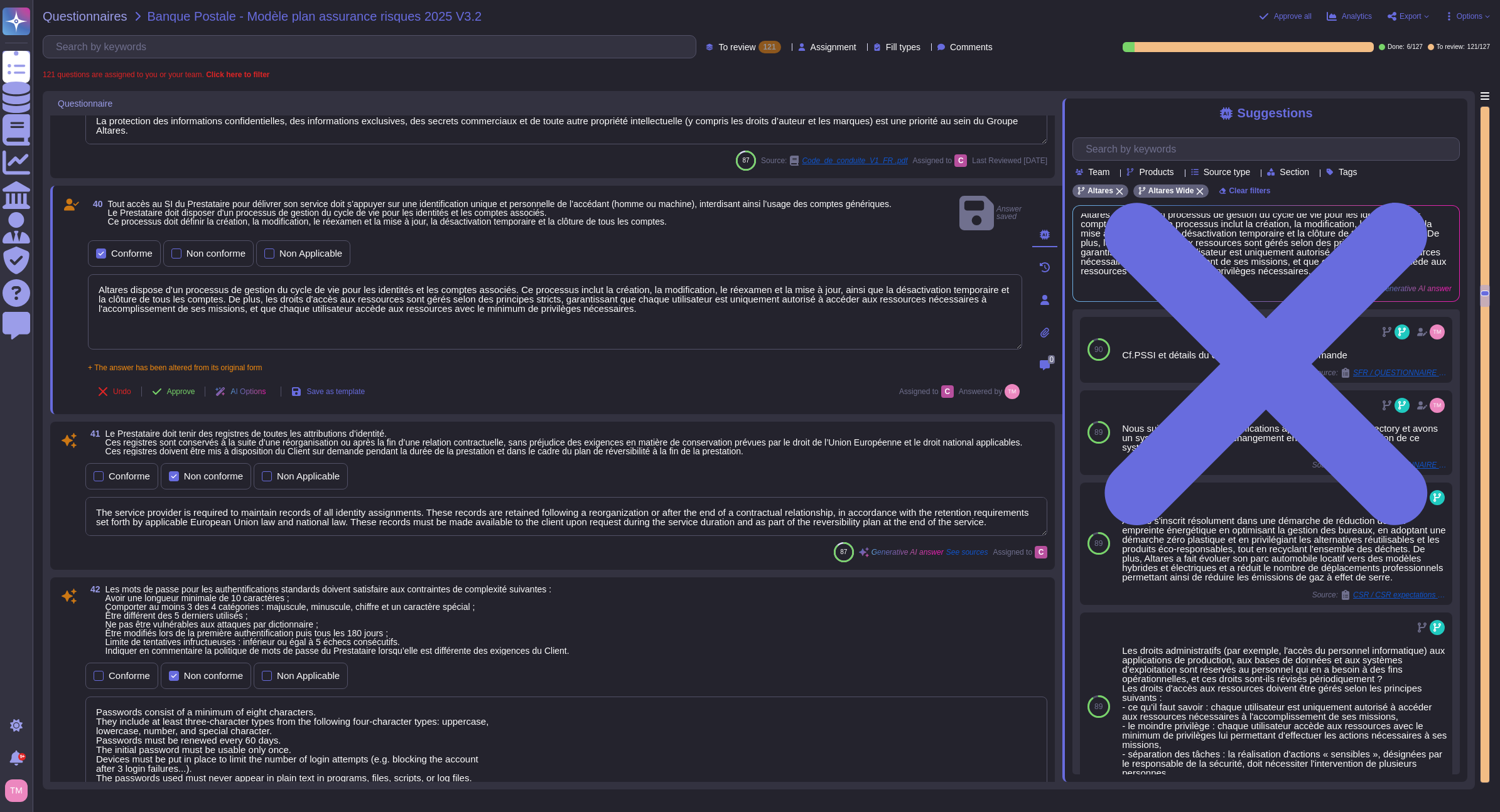
scroll to position [5991, 0]
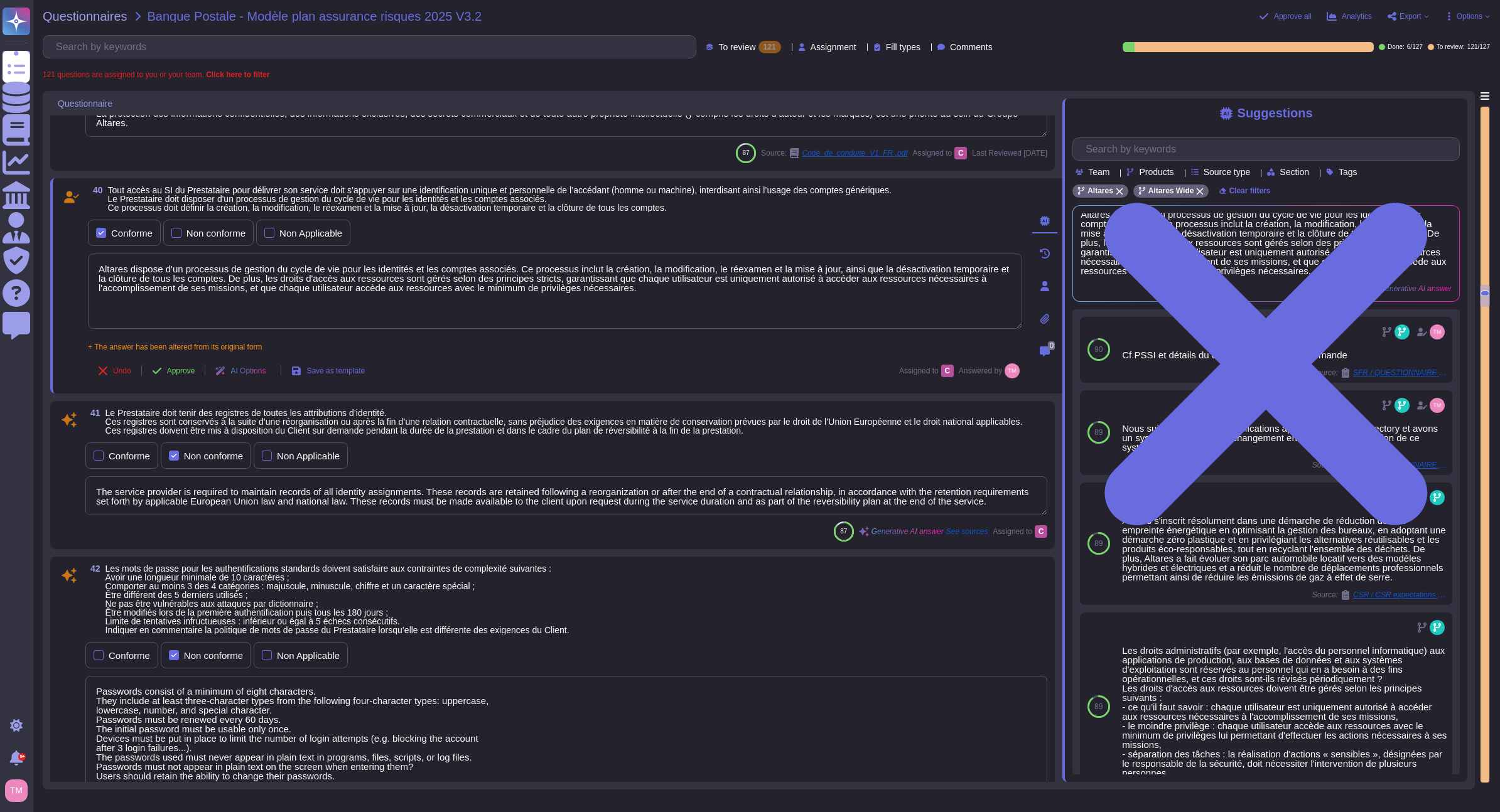
click at [190, 495] on textarea "The service provider is required to maintain records of all identity assignment…" at bounding box center [566, 496] width 962 height 39
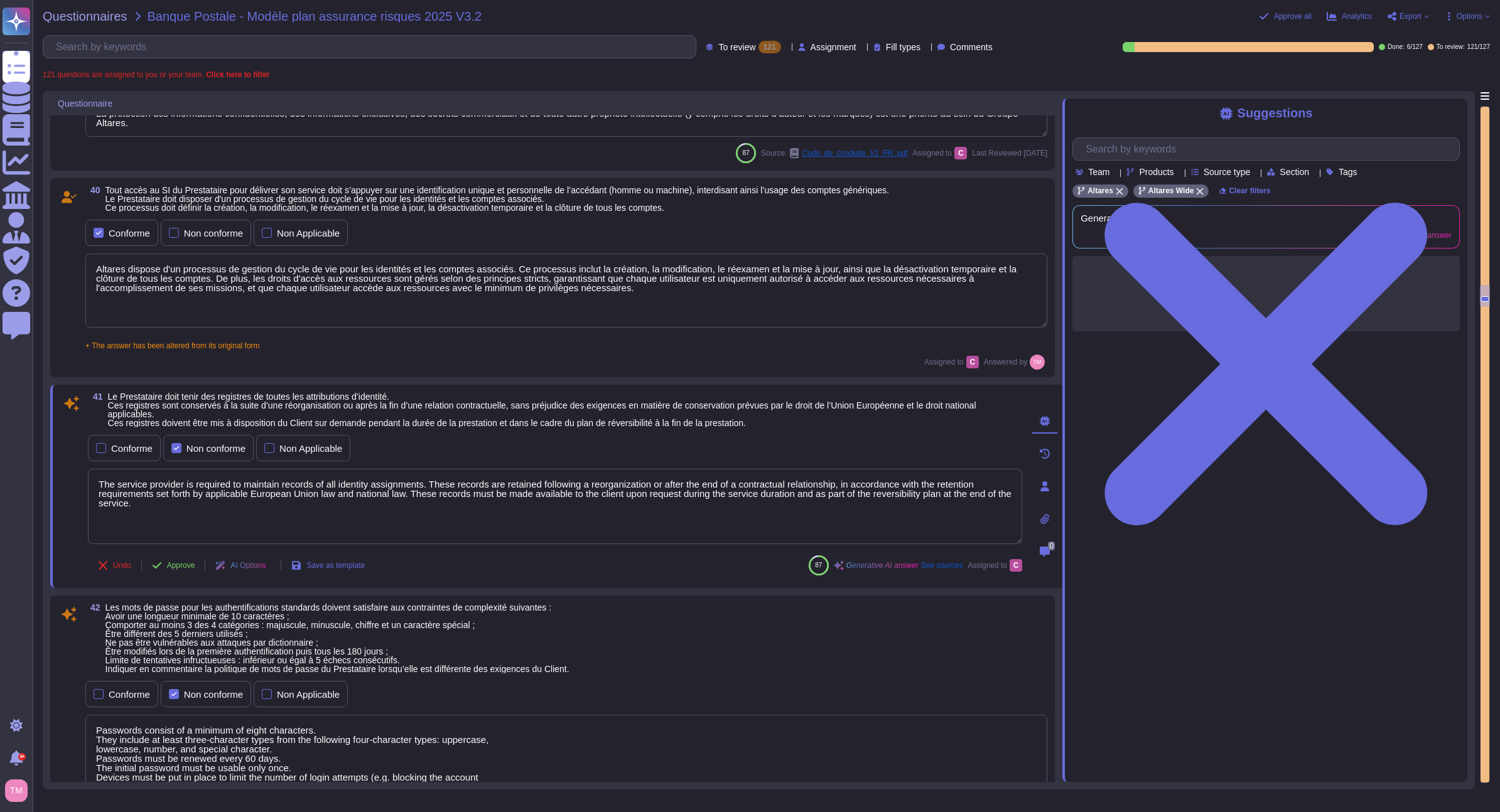
drag, startPoint x: 187, startPoint y: 513, endPoint x: 42, endPoint y: 459, distance: 154.7
click at [42, 459] on div "Questionnaires Banque Postale - Modèle plan assurance risques 2025 V3.2 Approv…" at bounding box center [766, 406] width 1467 height 812
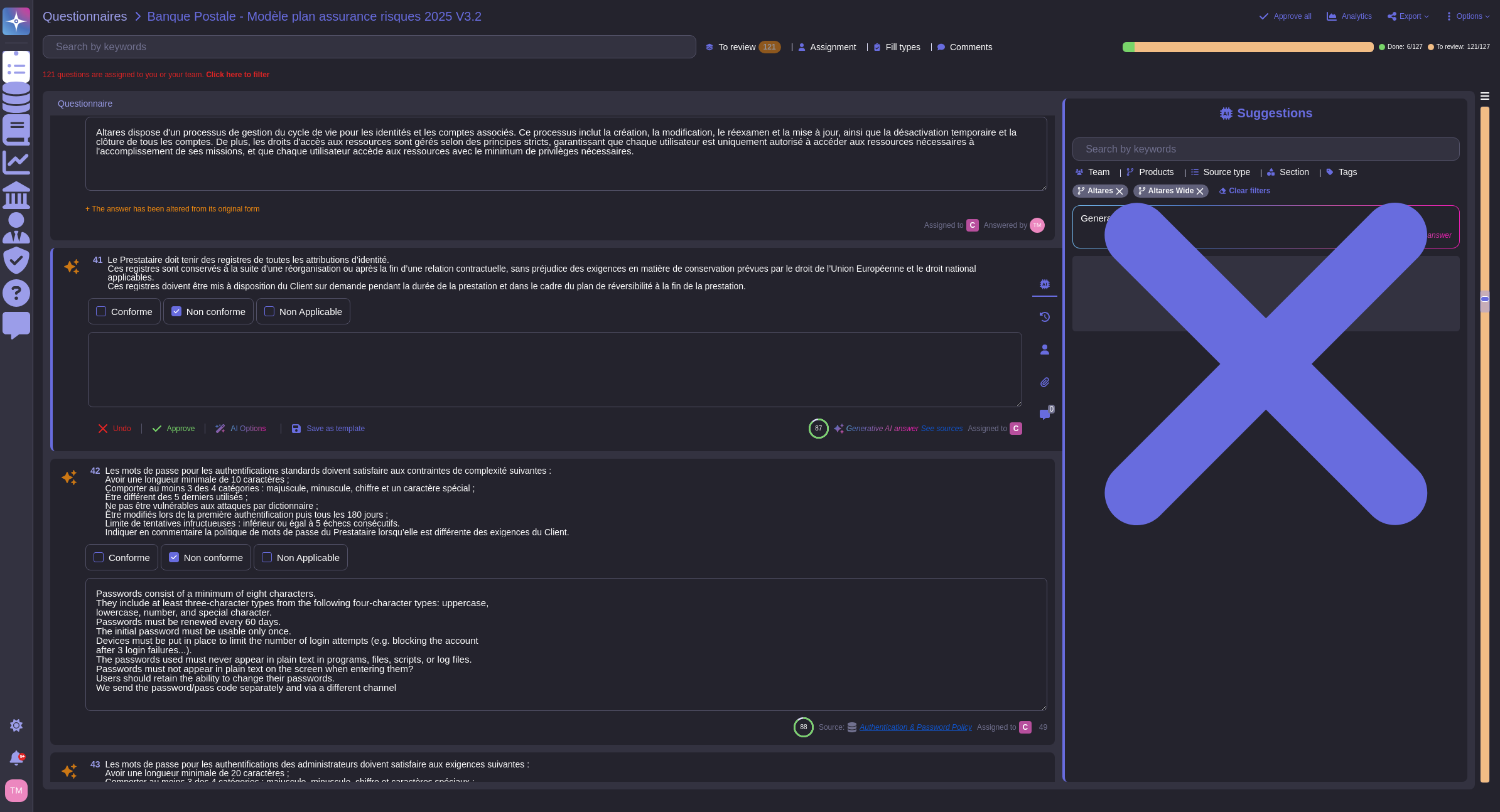
scroll to position [6081, 0]
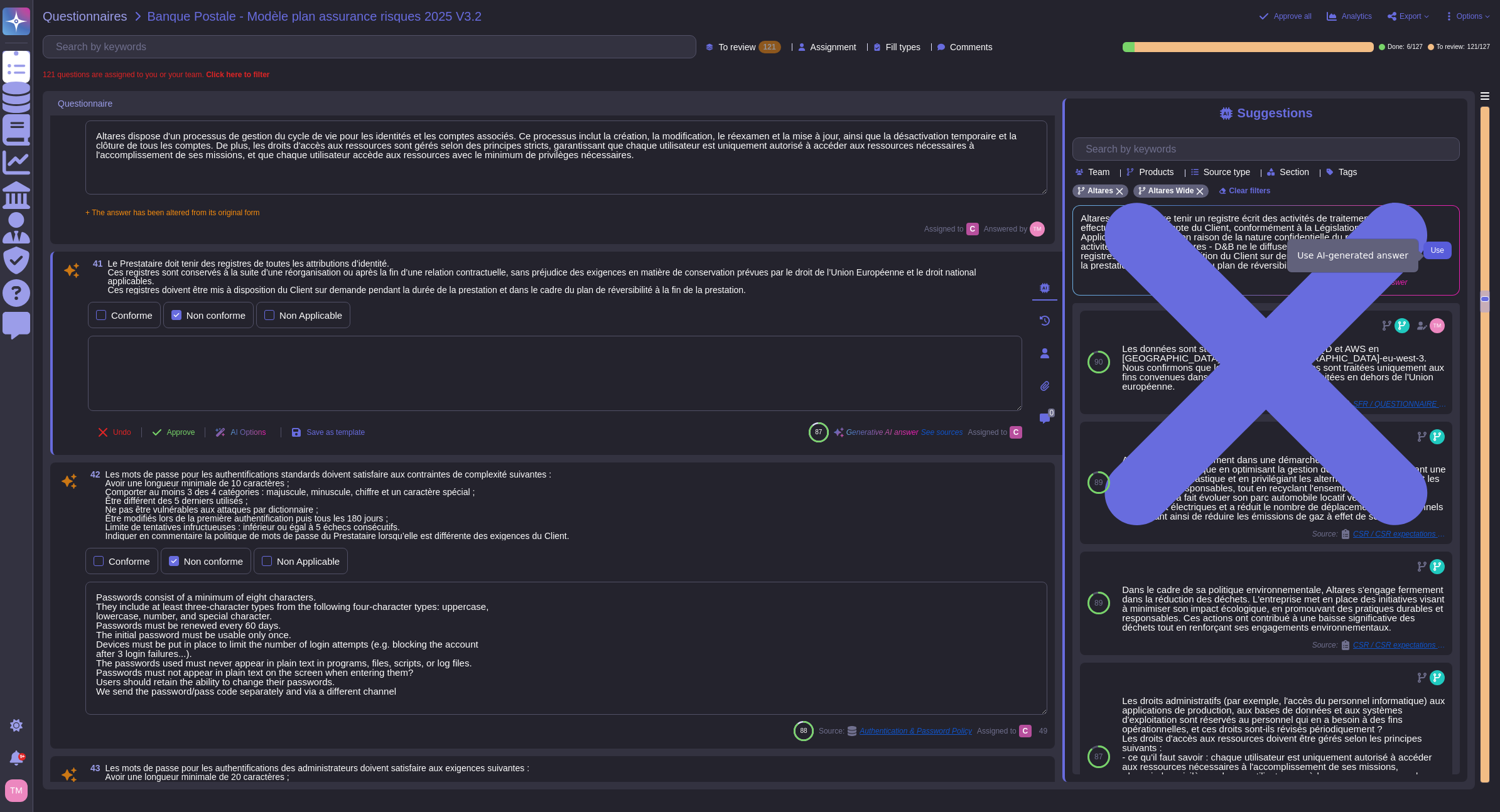
click at [1430, 258] on button "Use" at bounding box center [1437, 250] width 29 height 18
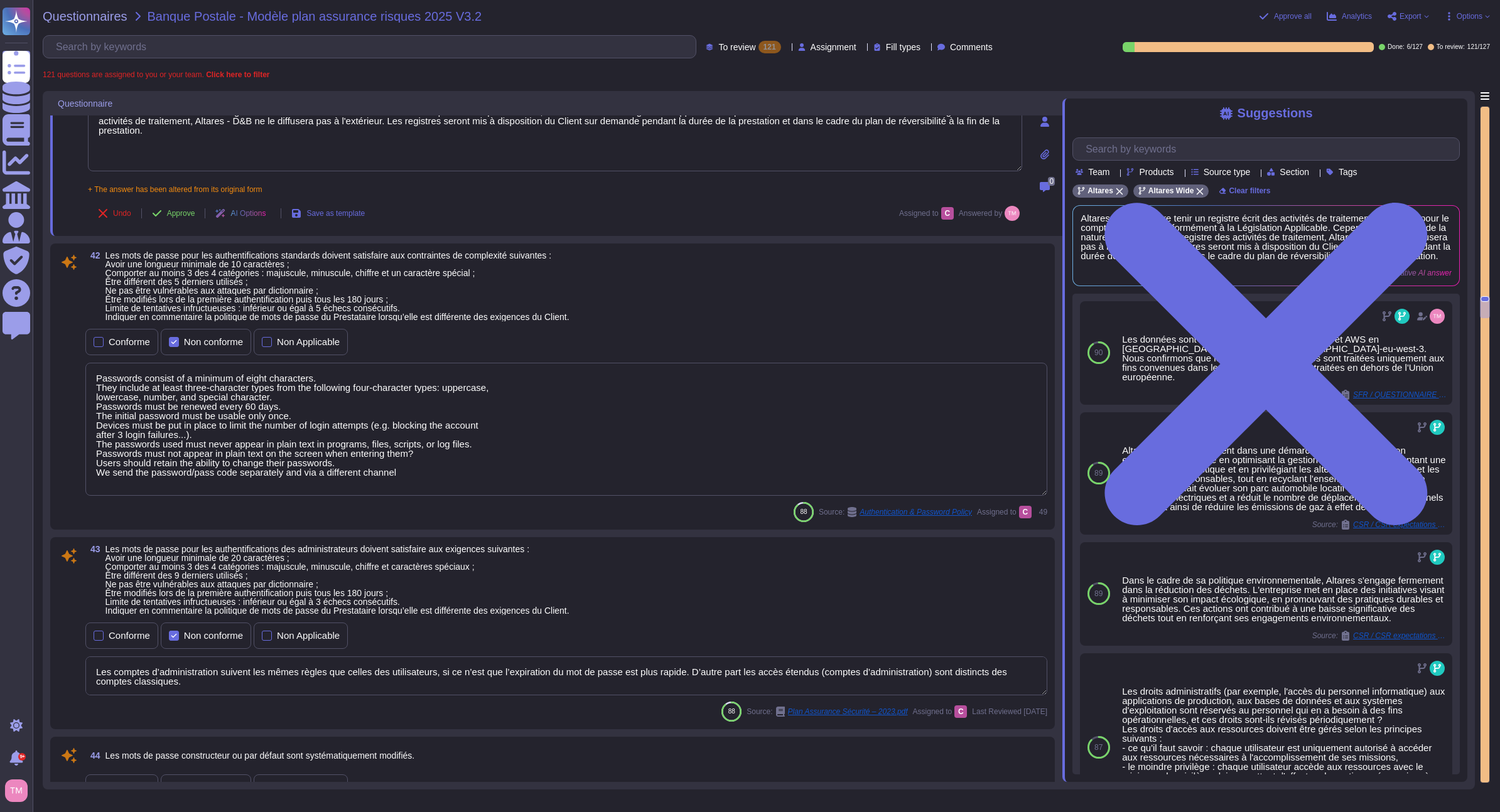
scroll to position [6332, 0]
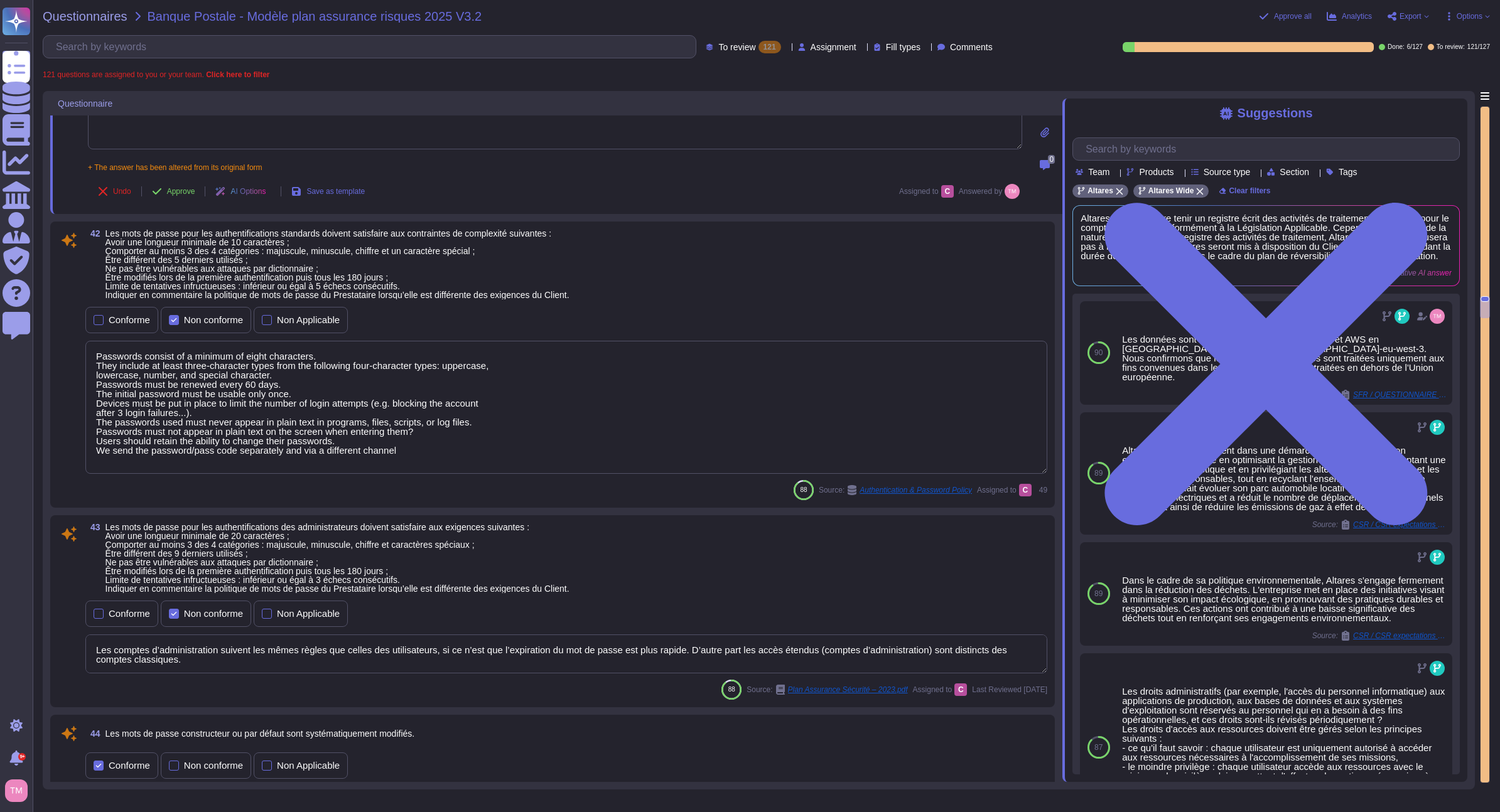
click at [620, 379] on textarea "Passwords consist of a minimum of eight characters. They include at least three…" at bounding box center [566, 408] width 962 height 133
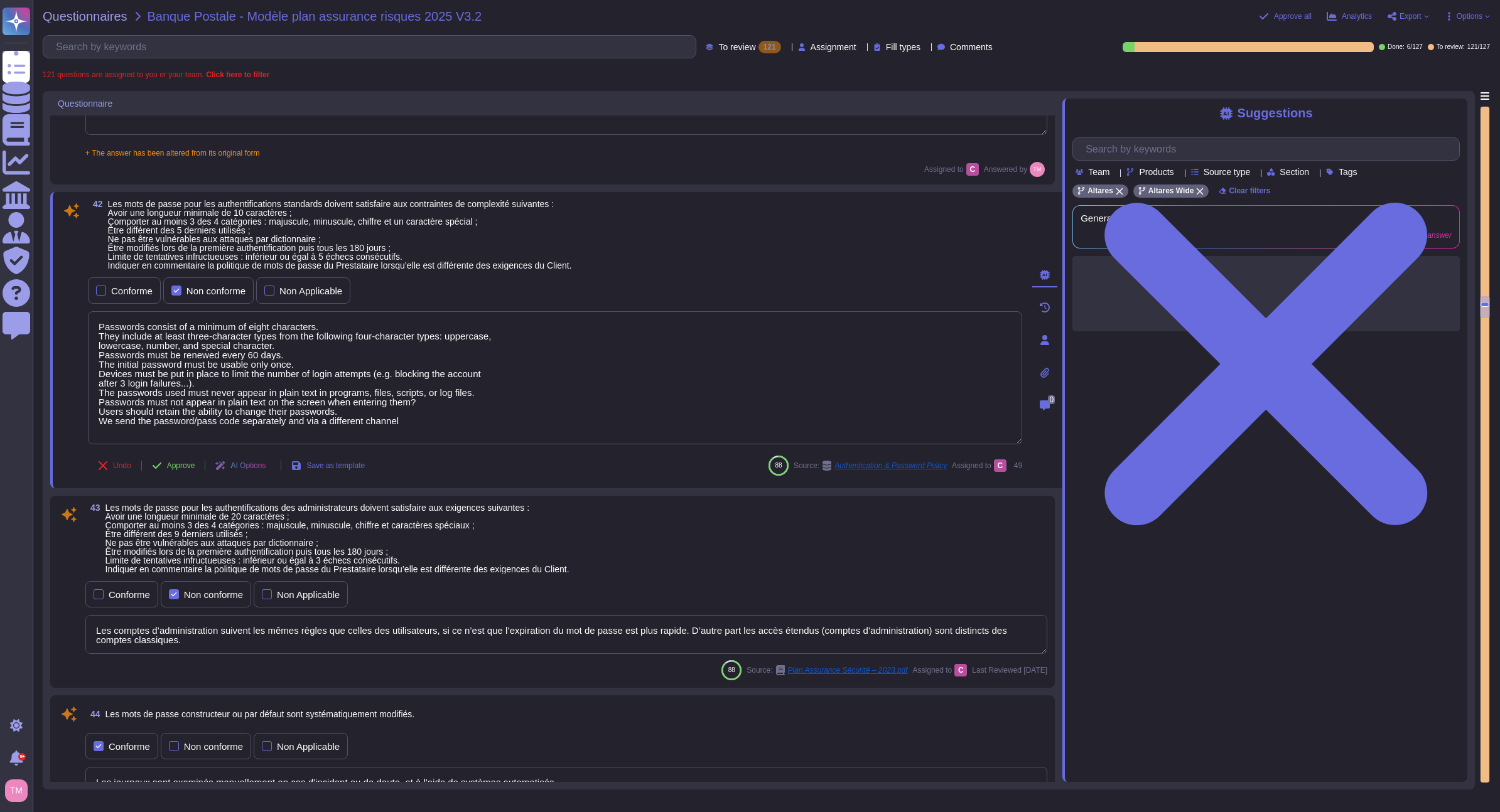
drag, startPoint x: 486, startPoint y: 429, endPoint x: 18, endPoint y: 321, distance: 480.3
click at [35, 324] on div "Questionnaires Banque Postale - Modèle plan assurance risques 2025 V3.2 Approv…" at bounding box center [766, 406] width 1467 height 812
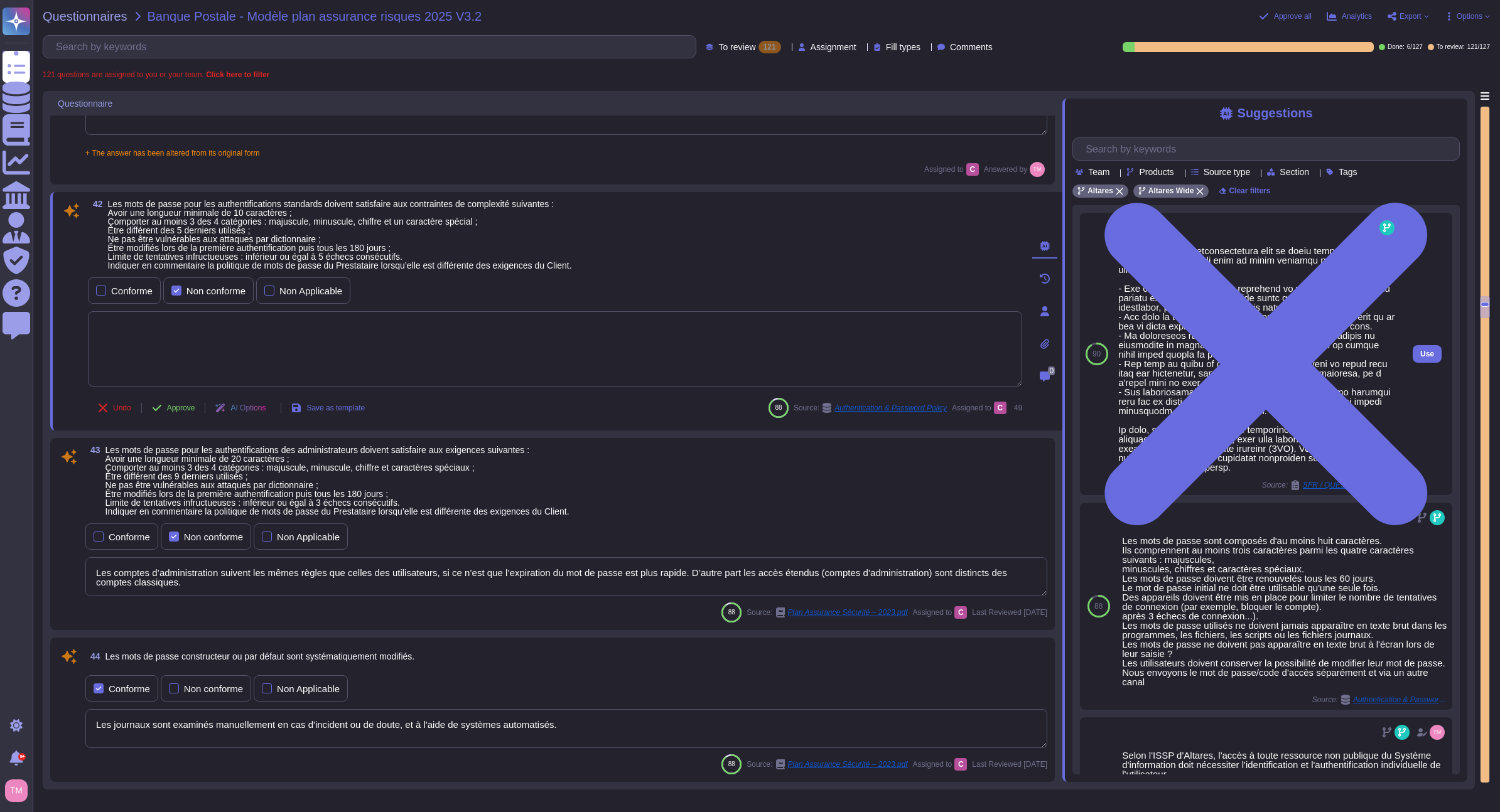
click at [1417, 345] on div "Use" at bounding box center [1427, 354] width 51 height 283
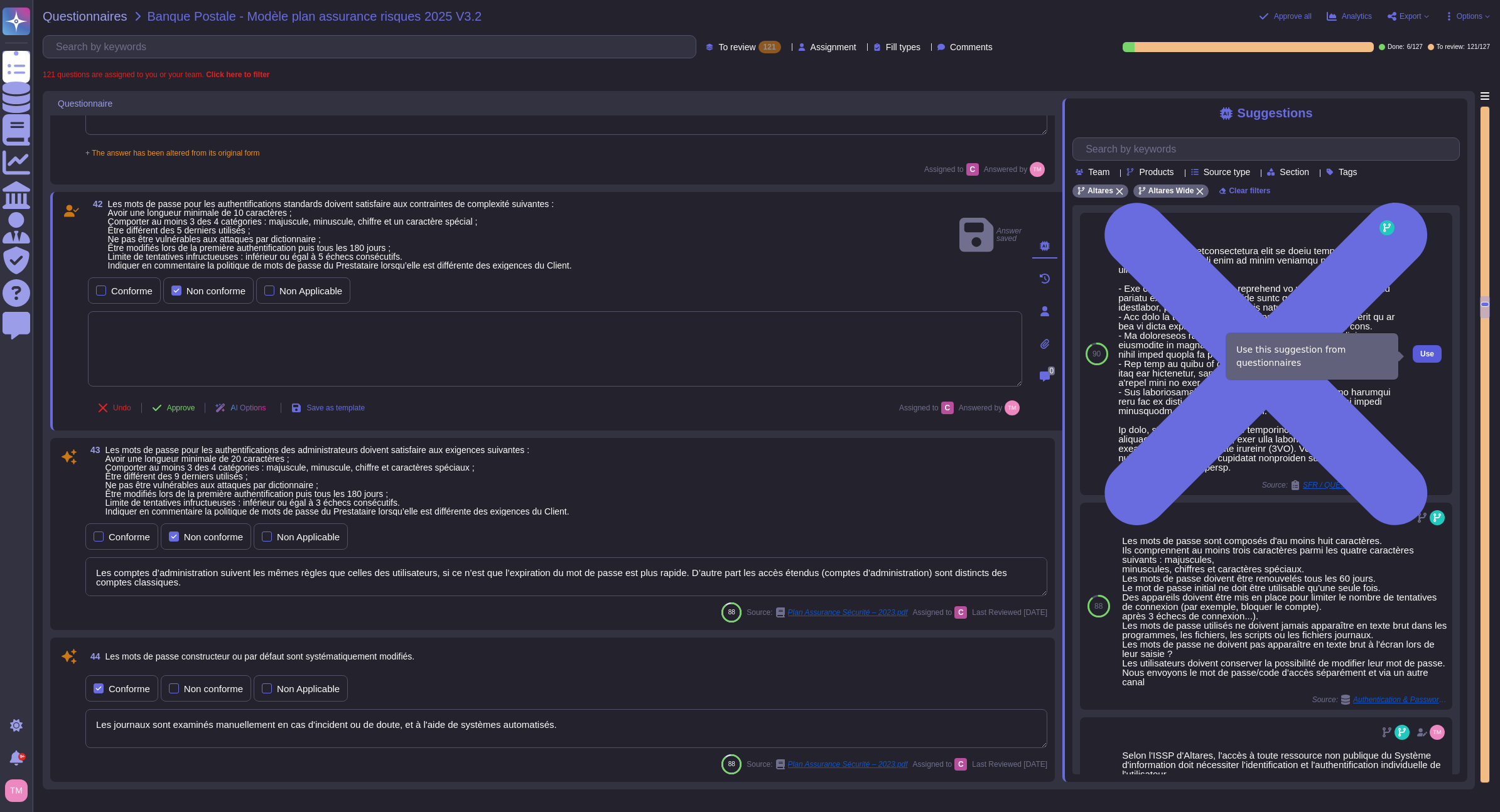
click at [1420, 358] on span "Use" at bounding box center [1427, 354] width 14 height 7
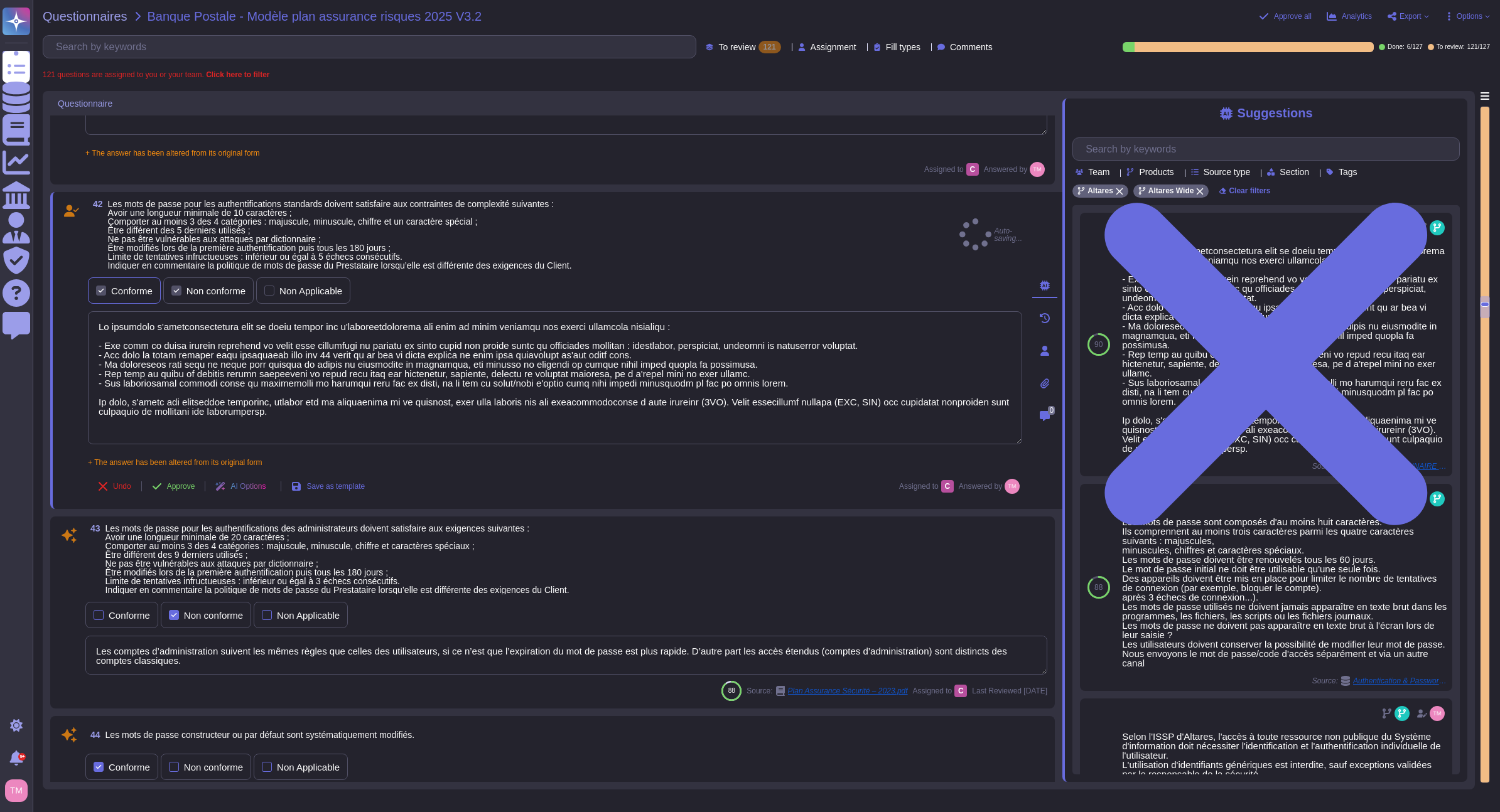
click at [132, 296] on div "Conforme" at bounding box center [132, 291] width 42 height 10
click at [190, 292] on div "Non conforme" at bounding box center [216, 291] width 59 height 10
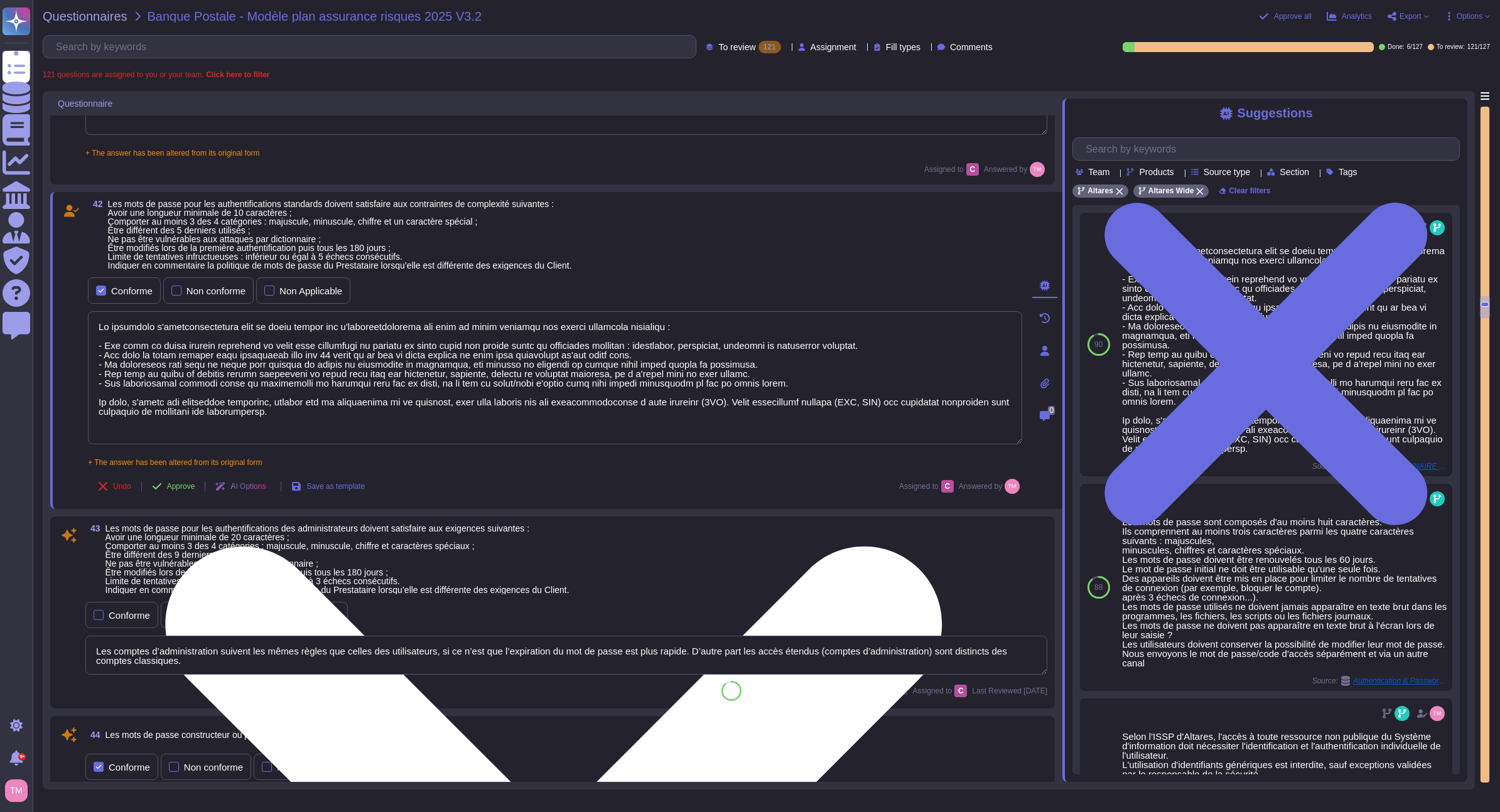
drag, startPoint x: 321, startPoint y: 360, endPoint x: 304, endPoint y: 362, distance: 17.1
click at [304, 362] on textarea at bounding box center [555, 378] width 935 height 133
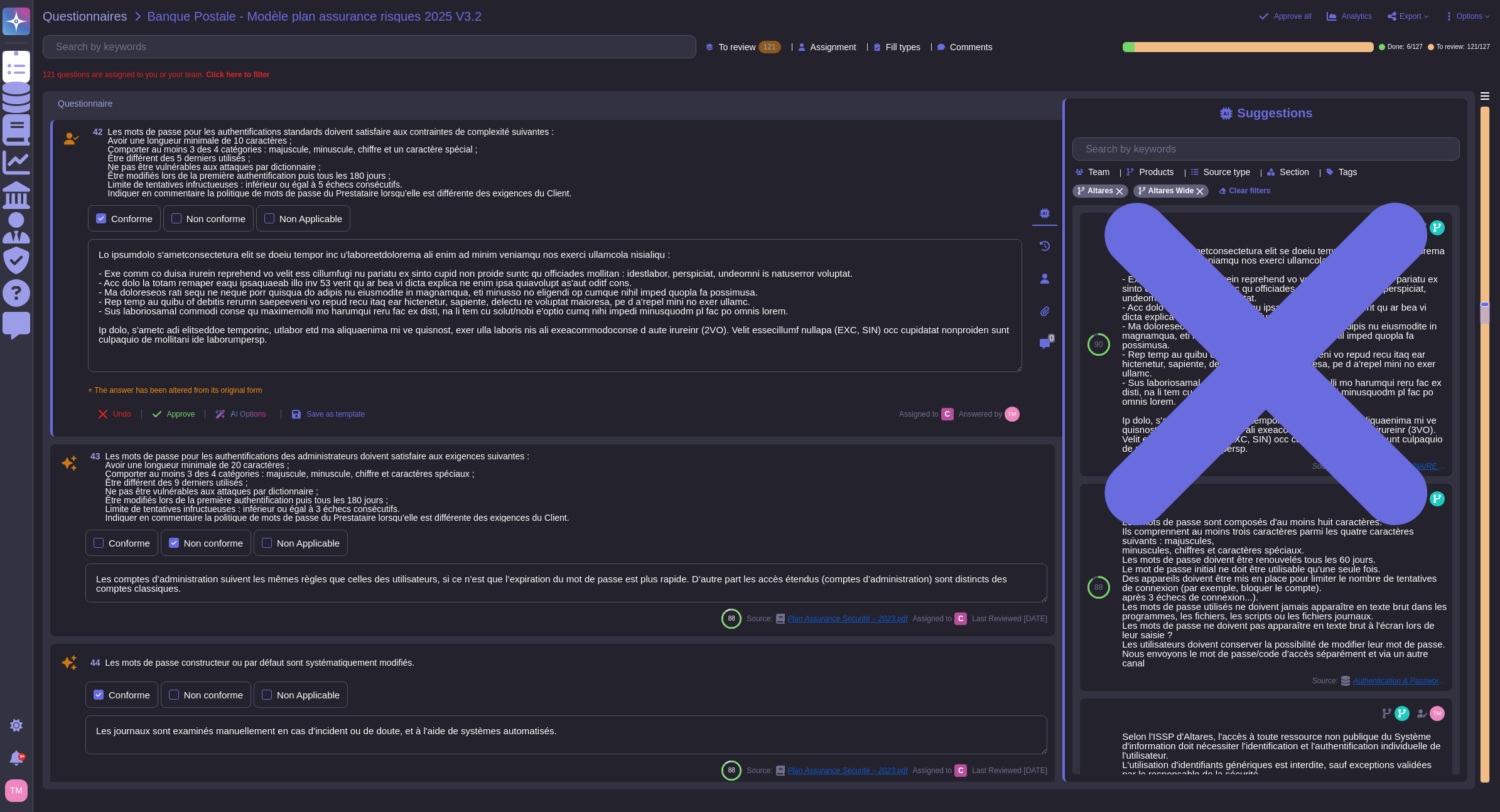
scroll to position [6520, 0]
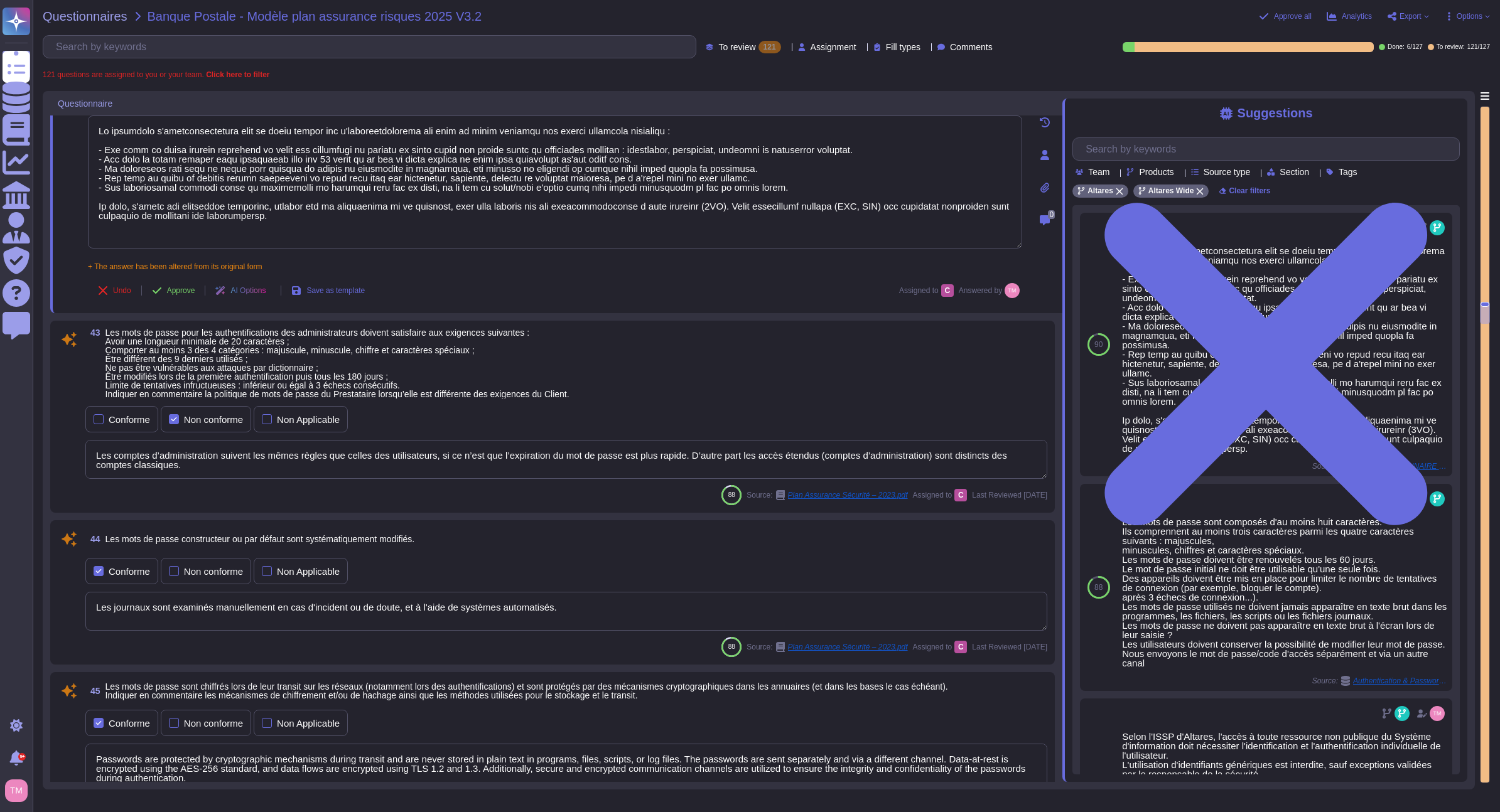
click at [249, 469] on textarea "Les comptes d’administration suivent les mêmes règles que celles des utilisateu…" at bounding box center [566, 459] width 962 height 39
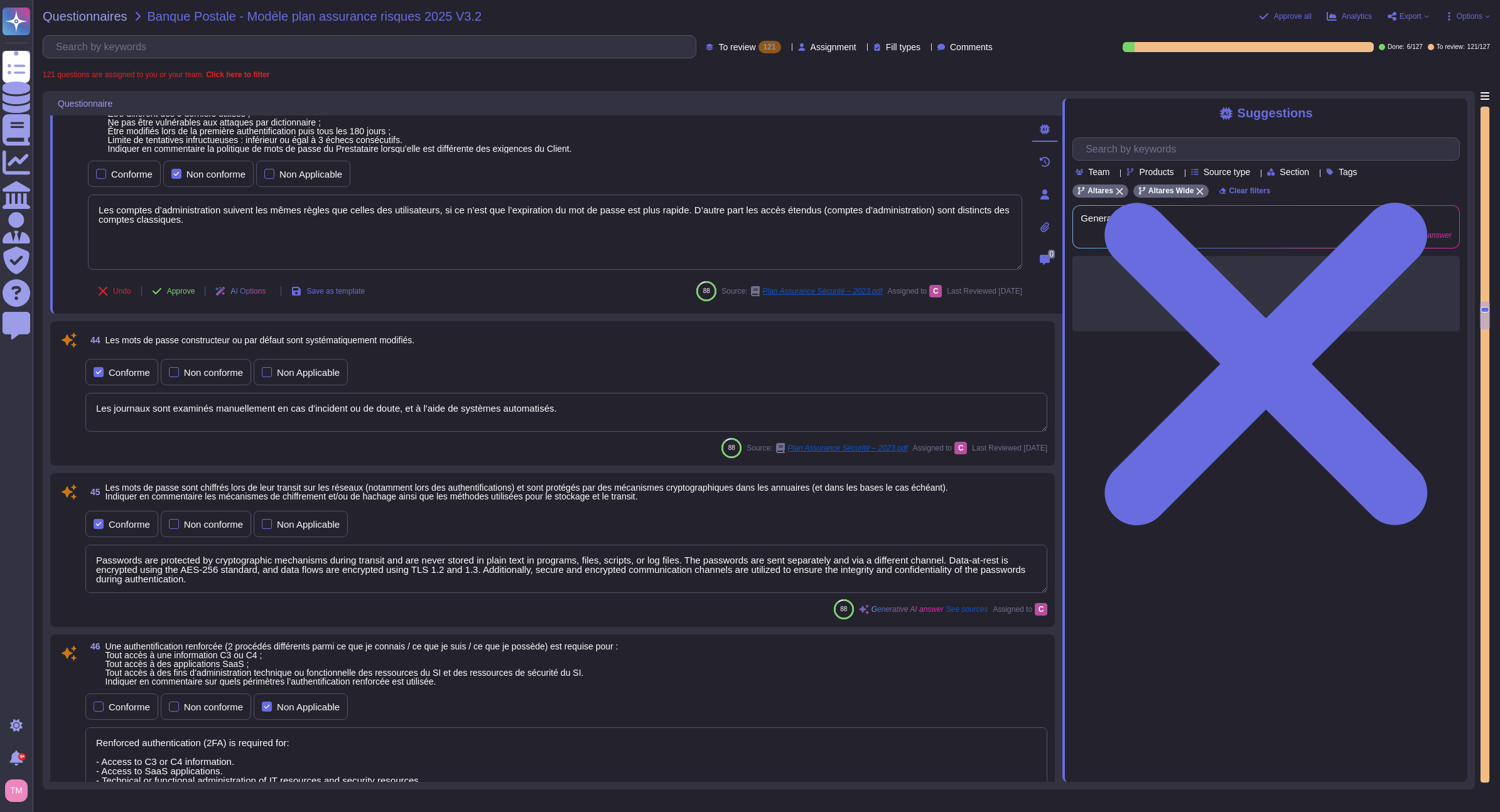
scroll to position [6771, 0]
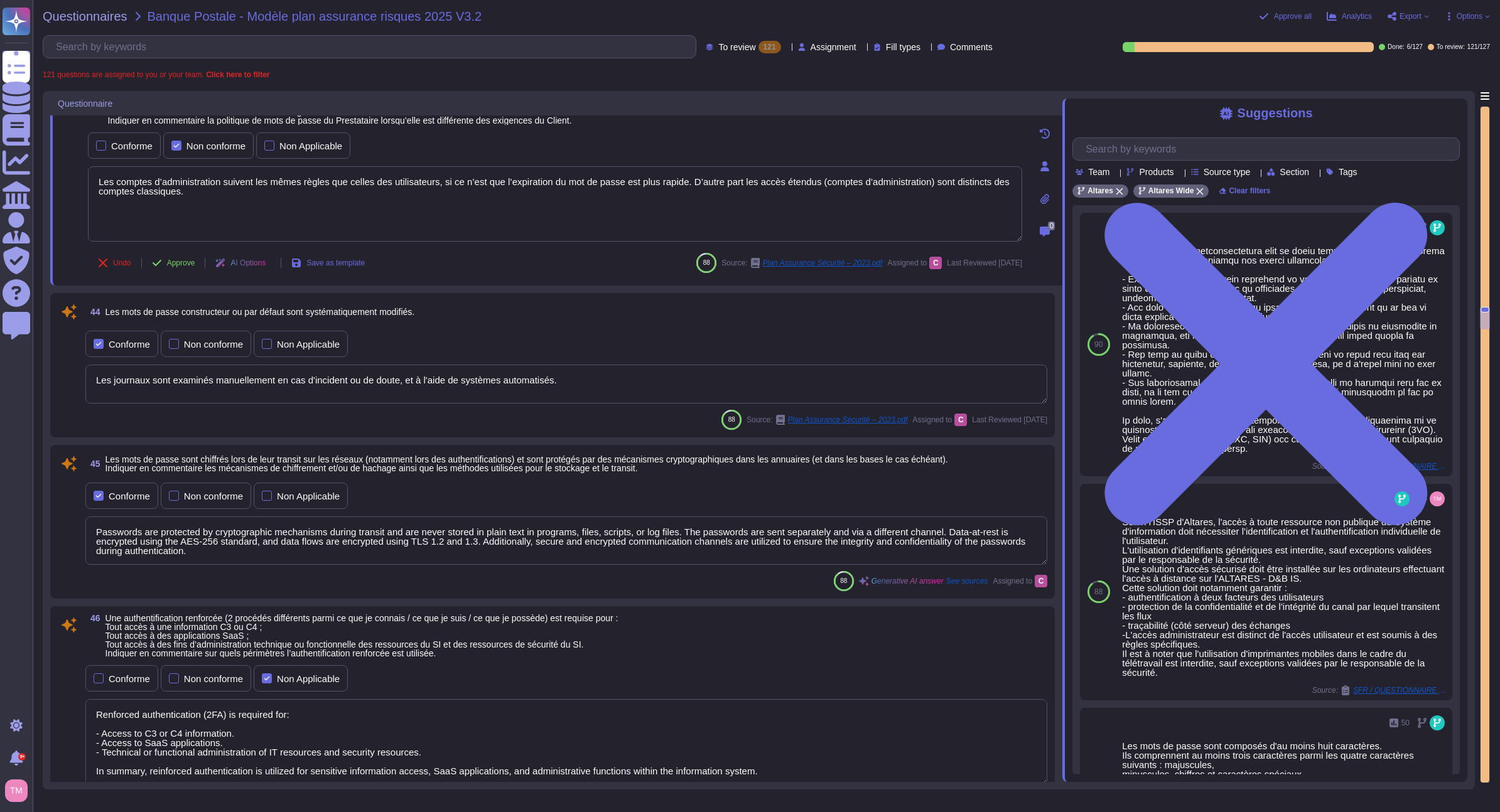
click at [680, 376] on textarea "Les journaux sont examinés manuellement en cas d'incident ou de doute, et à l'a…" at bounding box center [566, 384] width 962 height 39
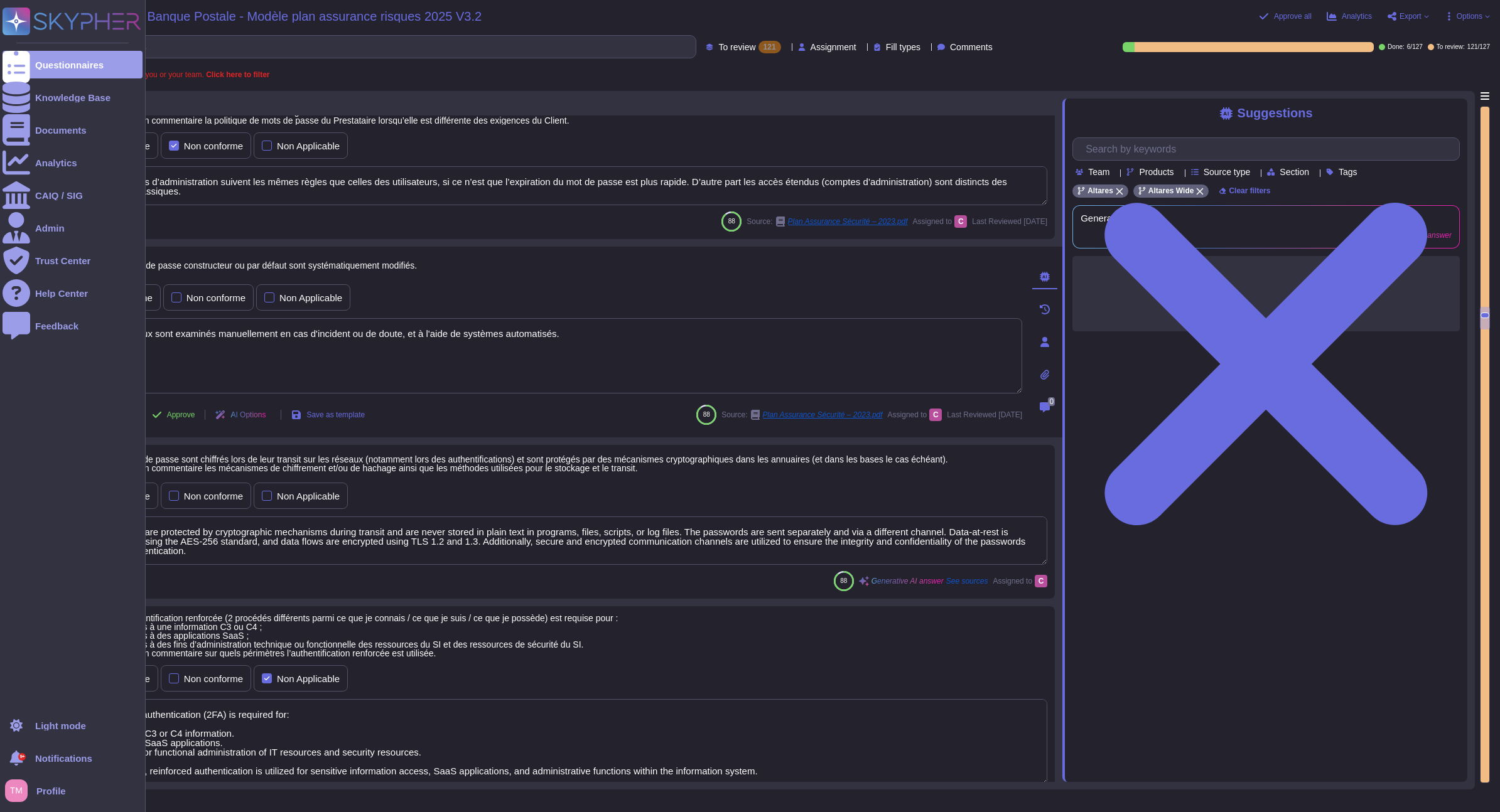
drag, startPoint x: 642, startPoint y: 349, endPoint x: 7, endPoint y: 357, distance: 635.1
click at [47, 358] on div "Questionnaire 42 Les mots de passe pour les authentifications standards doivent…" at bounding box center [758, 440] width 1432 height 699
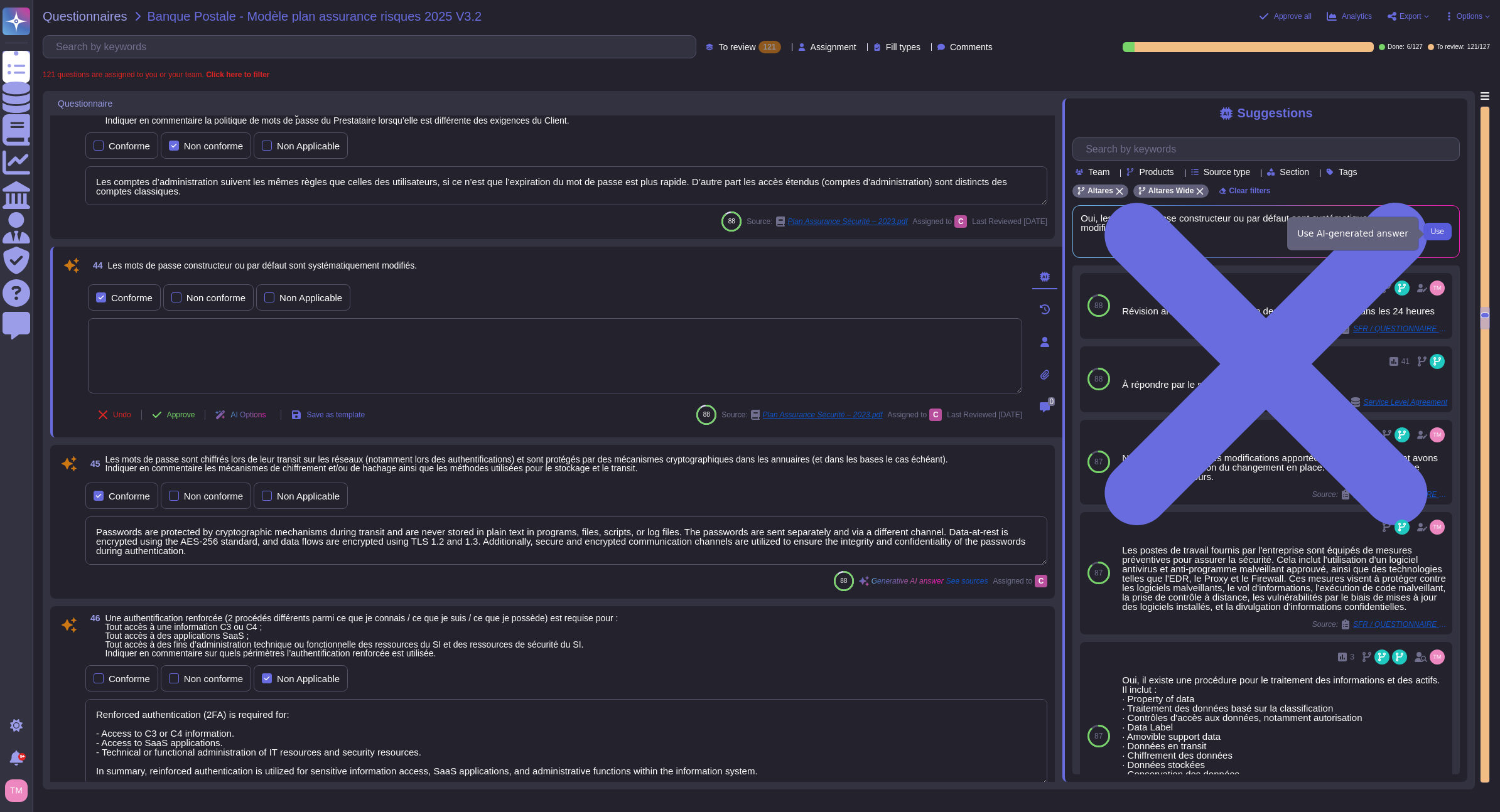
click at [1436, 234] on span "Use" at bounding box center [1438, 231] width 13 height 7
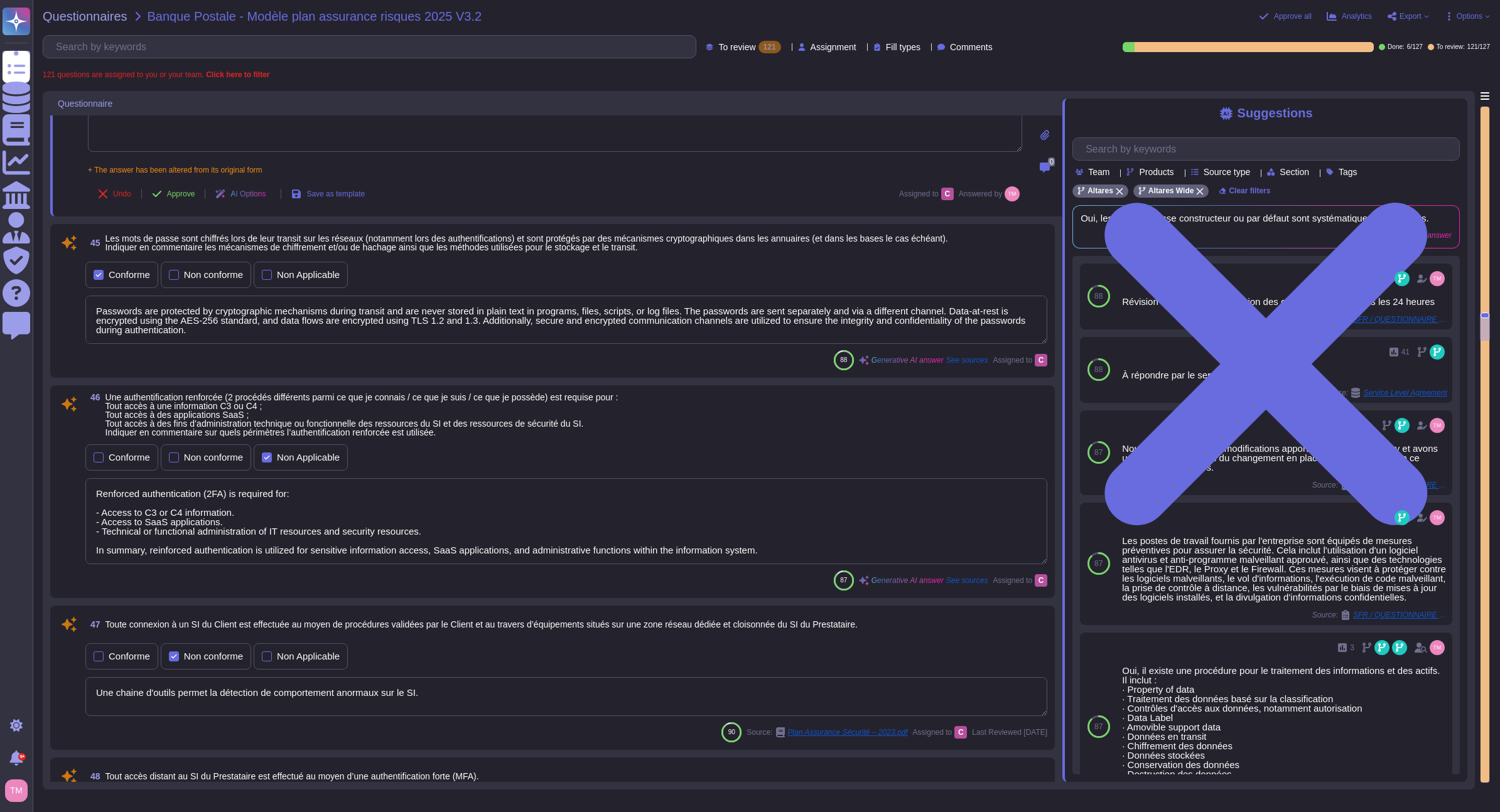
scroll to position [6960, 0]
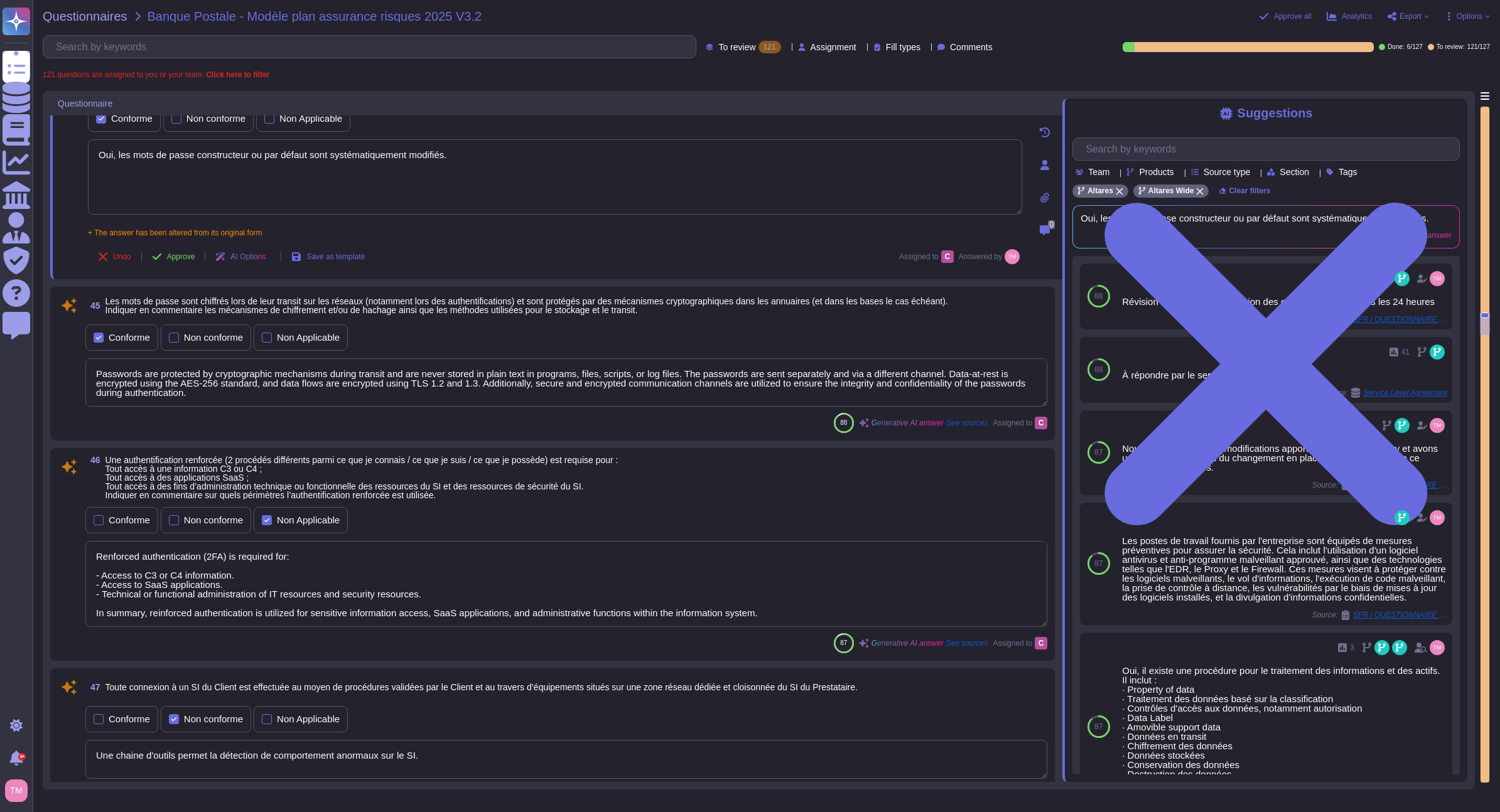
click at [424, 372] on textarea "Passwords are protected by cryptographic mechanisms during transit and are neve…" at bounding box center [566, 383] width 962 height 48
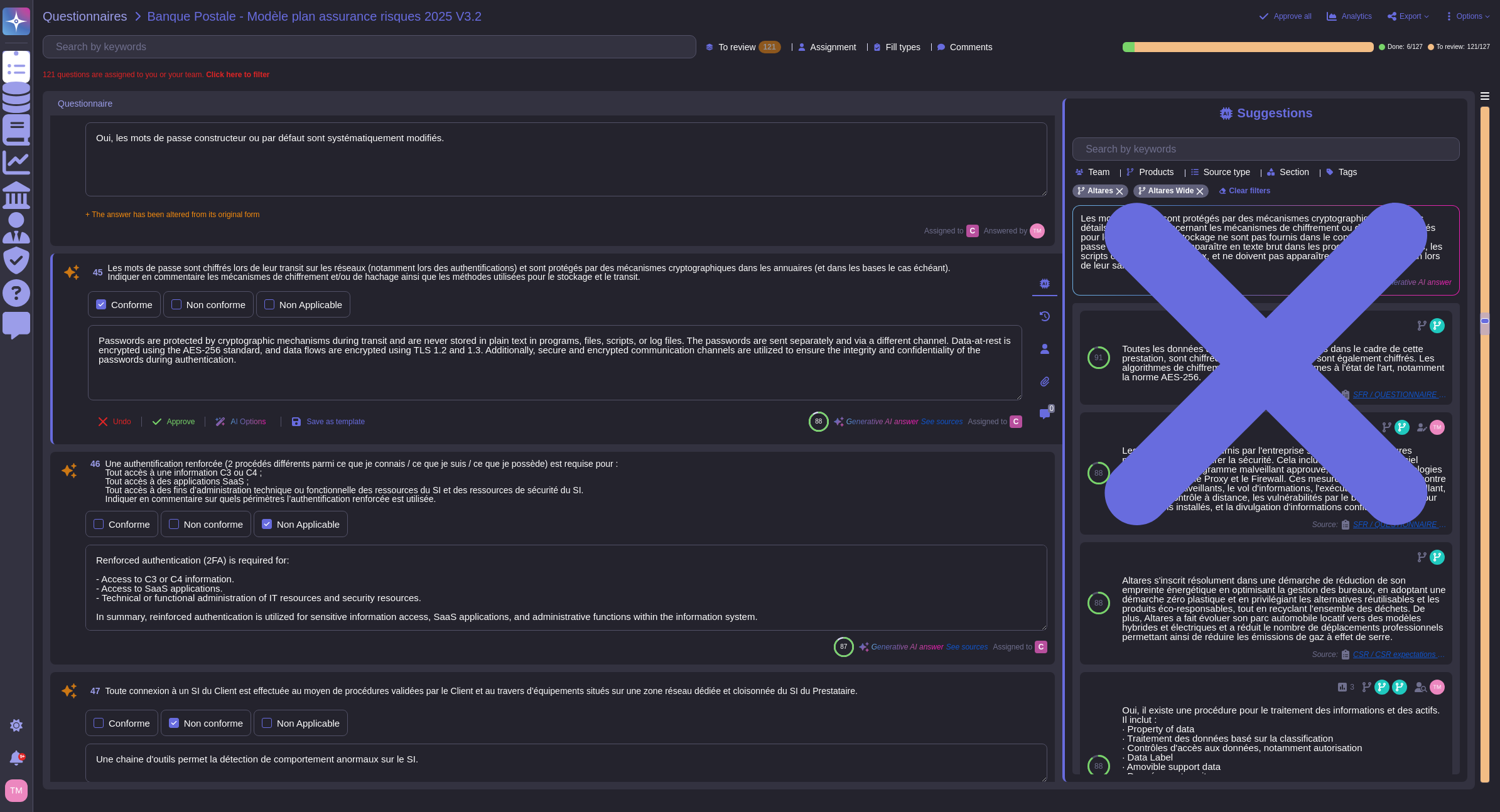
drag, startPoint x: 260, startPoint y: 368, endPoint x: 70, endPoint y: 330, distance: 193.8
click at [71, 327] on div "45 Les mots de passe sont chiffrés lors de leur transit sur les réseaux (notamm…" at bounding box center [541, 349] width 962 height 176
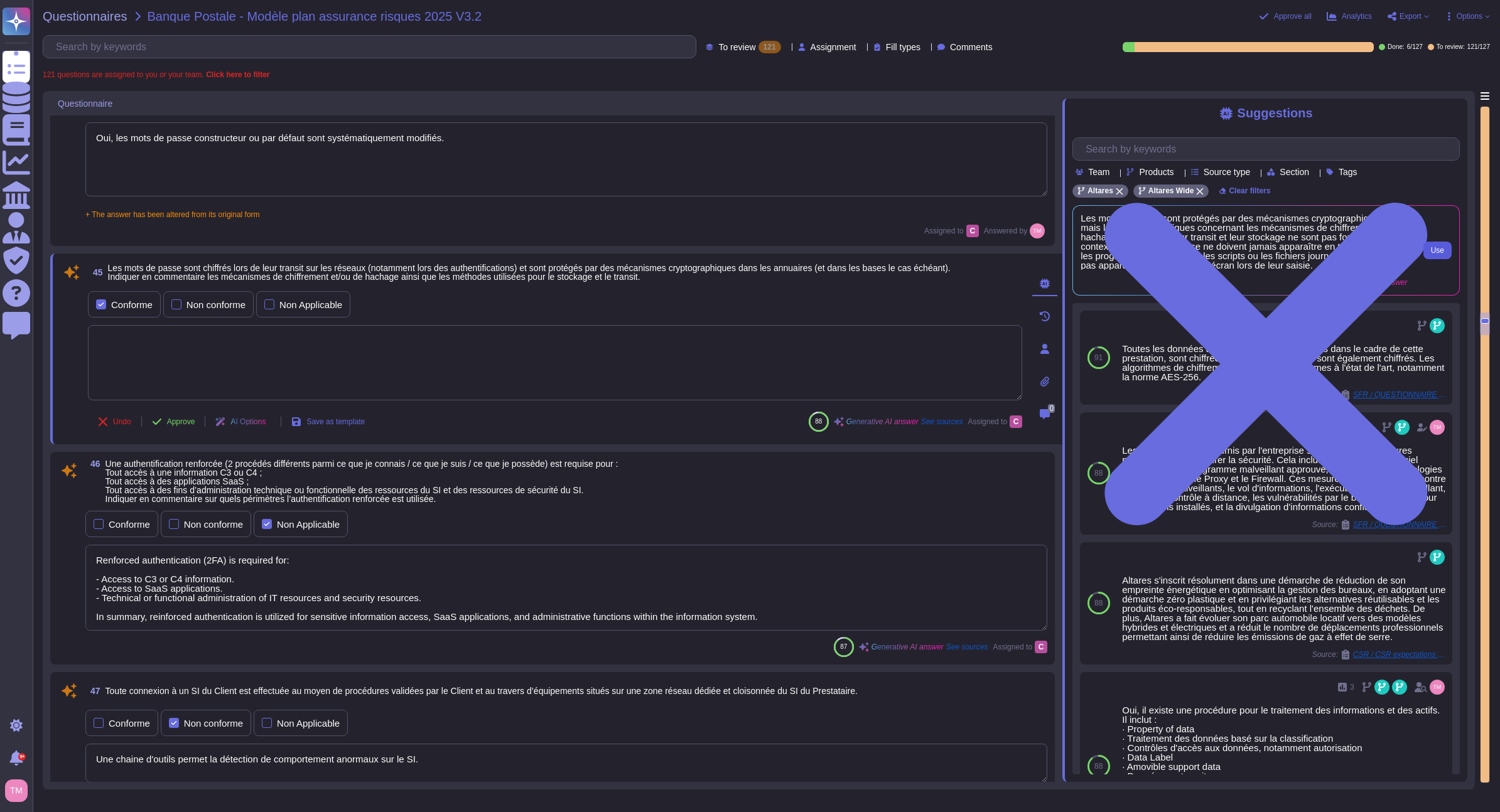
click at [1425, 247] on button "Use" at bounding box center [1437, 250] width 29 height 18
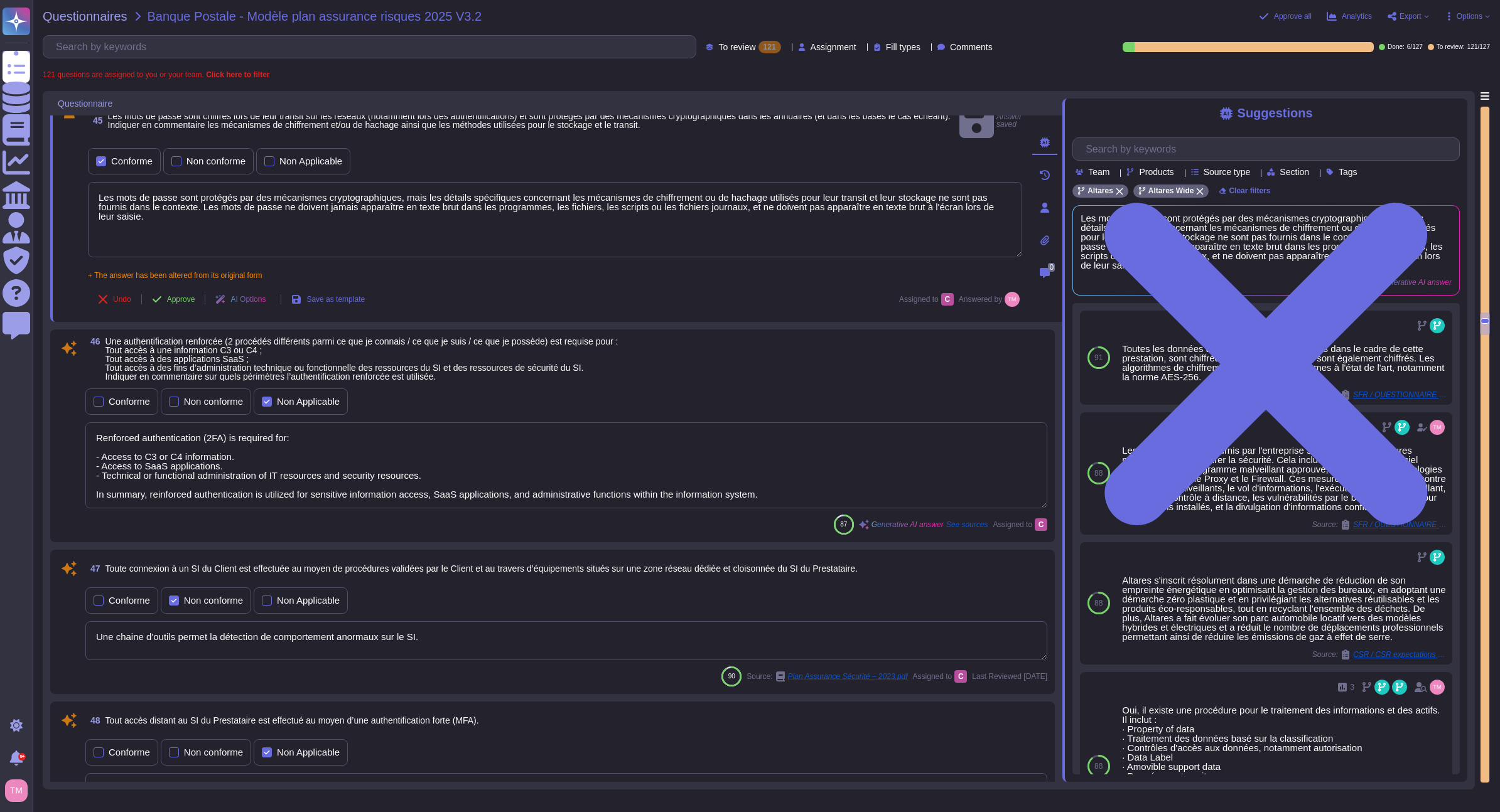
scroll to position [7148, 0]
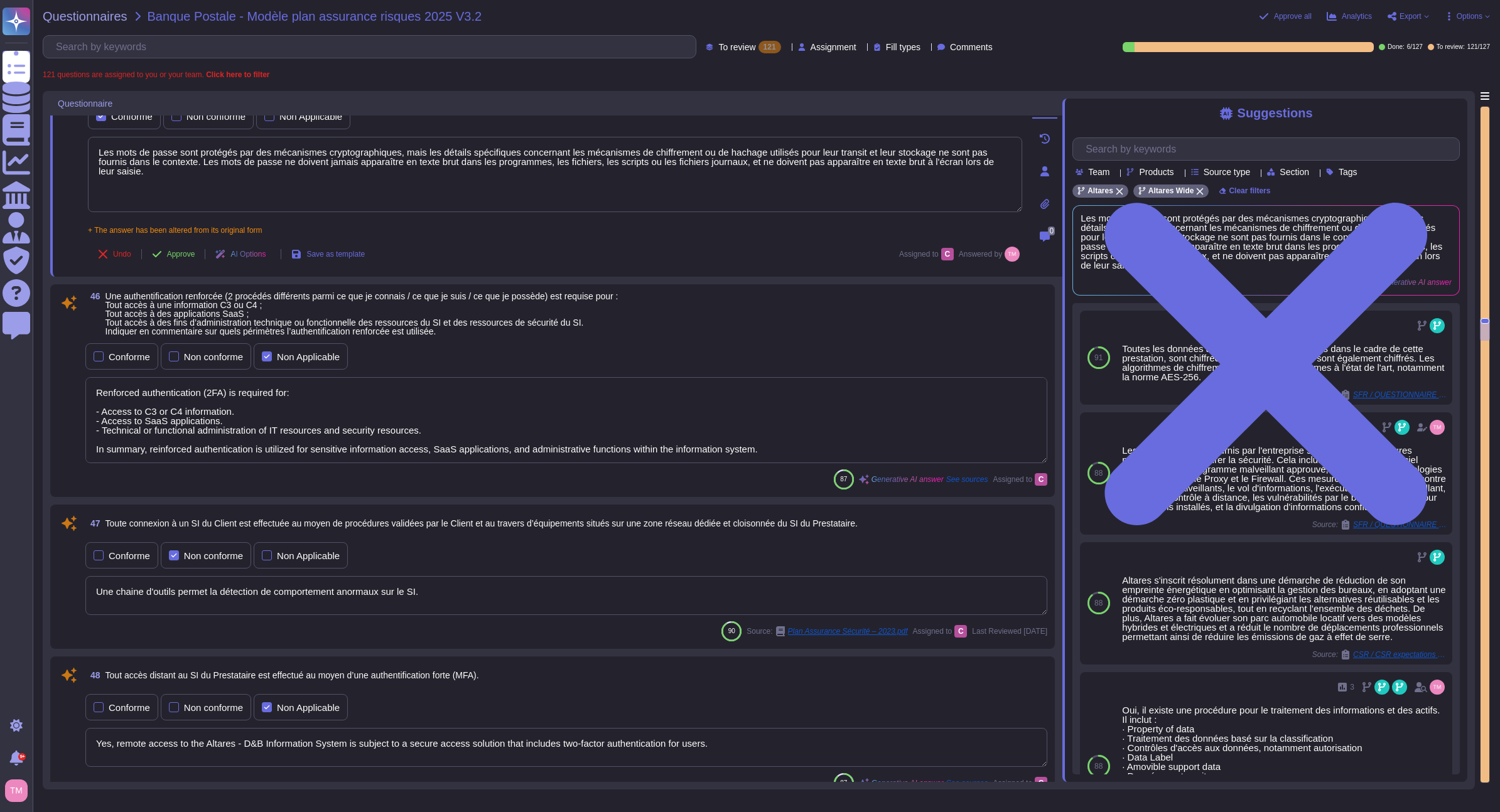
drag, startPoint x: 763, startPoint y: 442, endPoint x: -24, endPoint y: 368, distance: 790.5
click at [0, 368] on html "Questionnaires Knowledge Base Documents Analytics CAIQ / SIG Admin Trust Center…" at bounding box center [750, 406] width 1500 height 812
click at [688, 402] on textarea "Renforced authentication (2FA) is required for: - Access to C3 or C4 informatio…" at bounding box center [566, 420] width 962 height 86
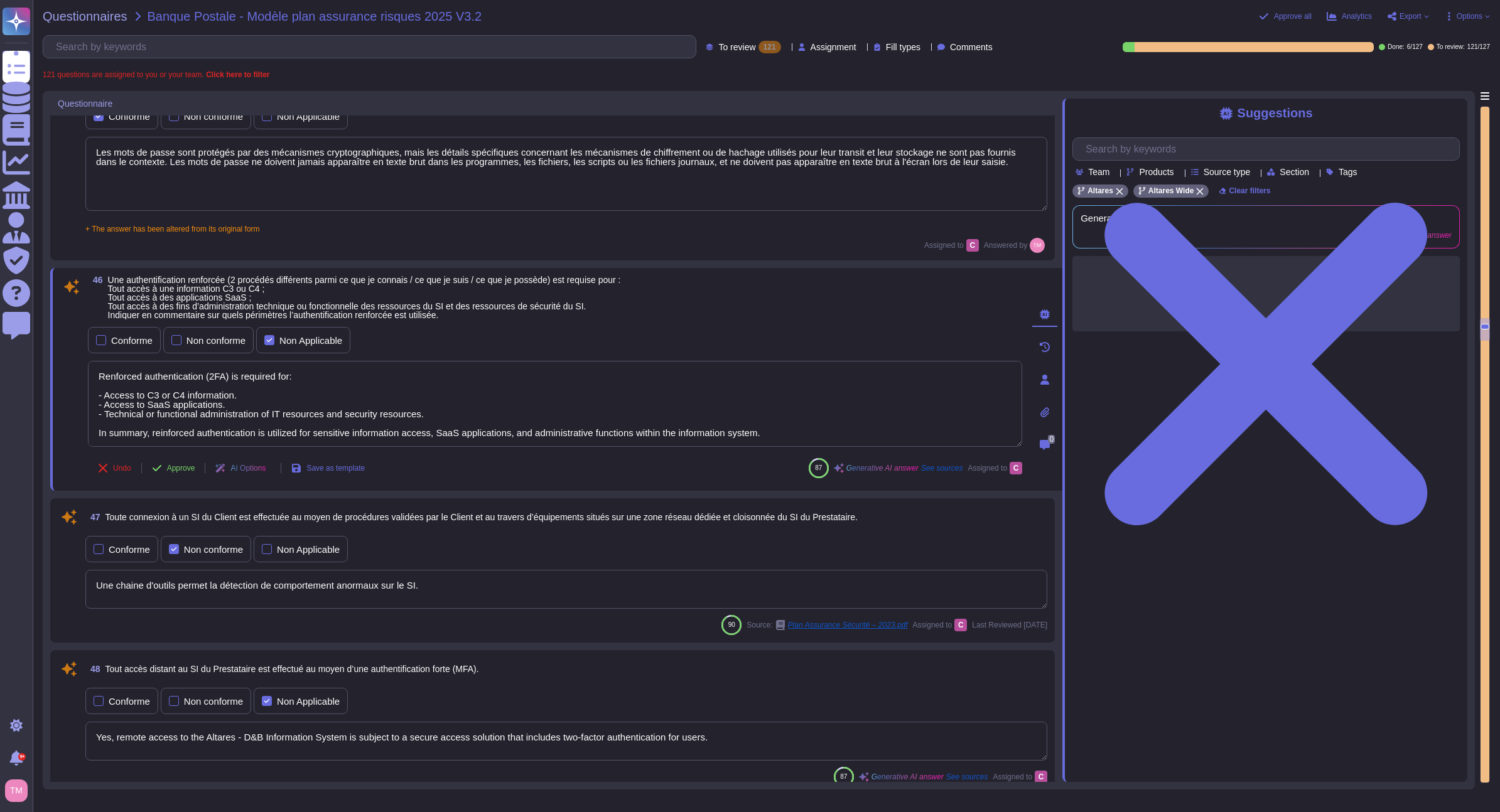
drag, startPoint x: 765, startPoint y: 429, endPoint x: 73, endPoint y: 341, distance: 697.6
click at [73, 338] on div "46 Une authentification renforcée (2 procédés différents parmi ce que je connai…" at bounding box center [541, 379] width 962 height 208
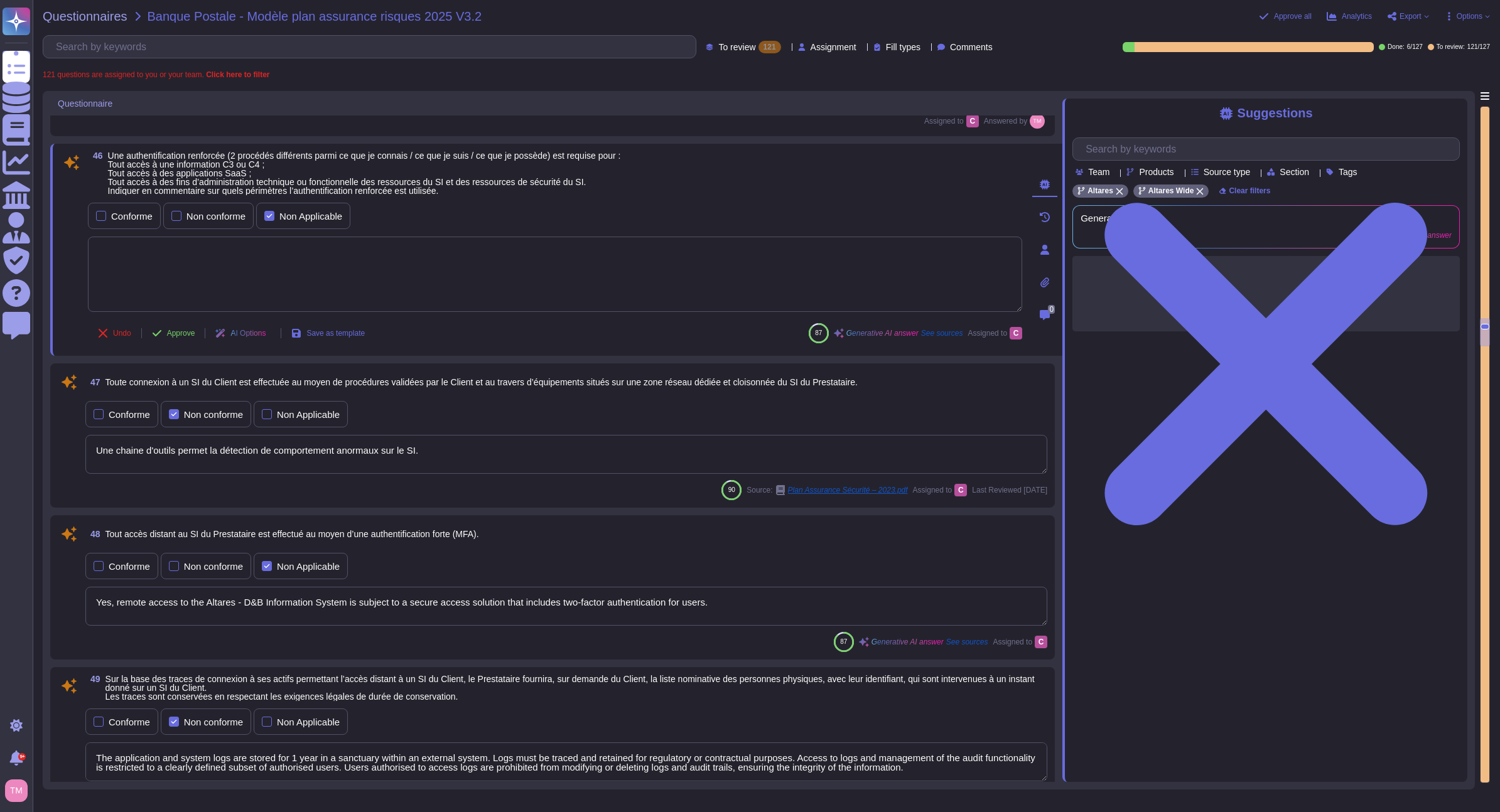
scroll to position [7274, 0]
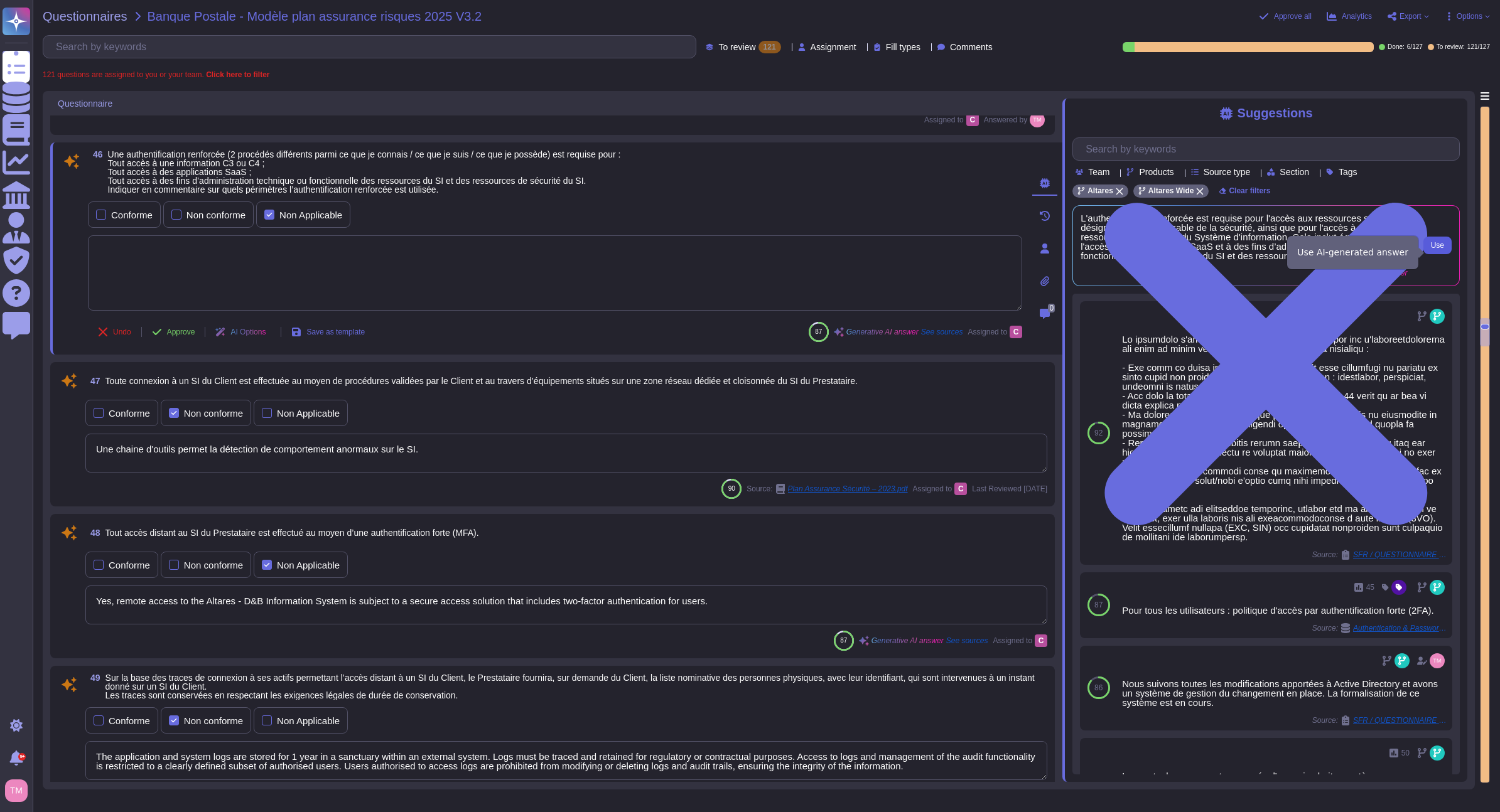
click at [1432, 249] on span "Use" at bounding box center [1438, 245] width 13 height 7
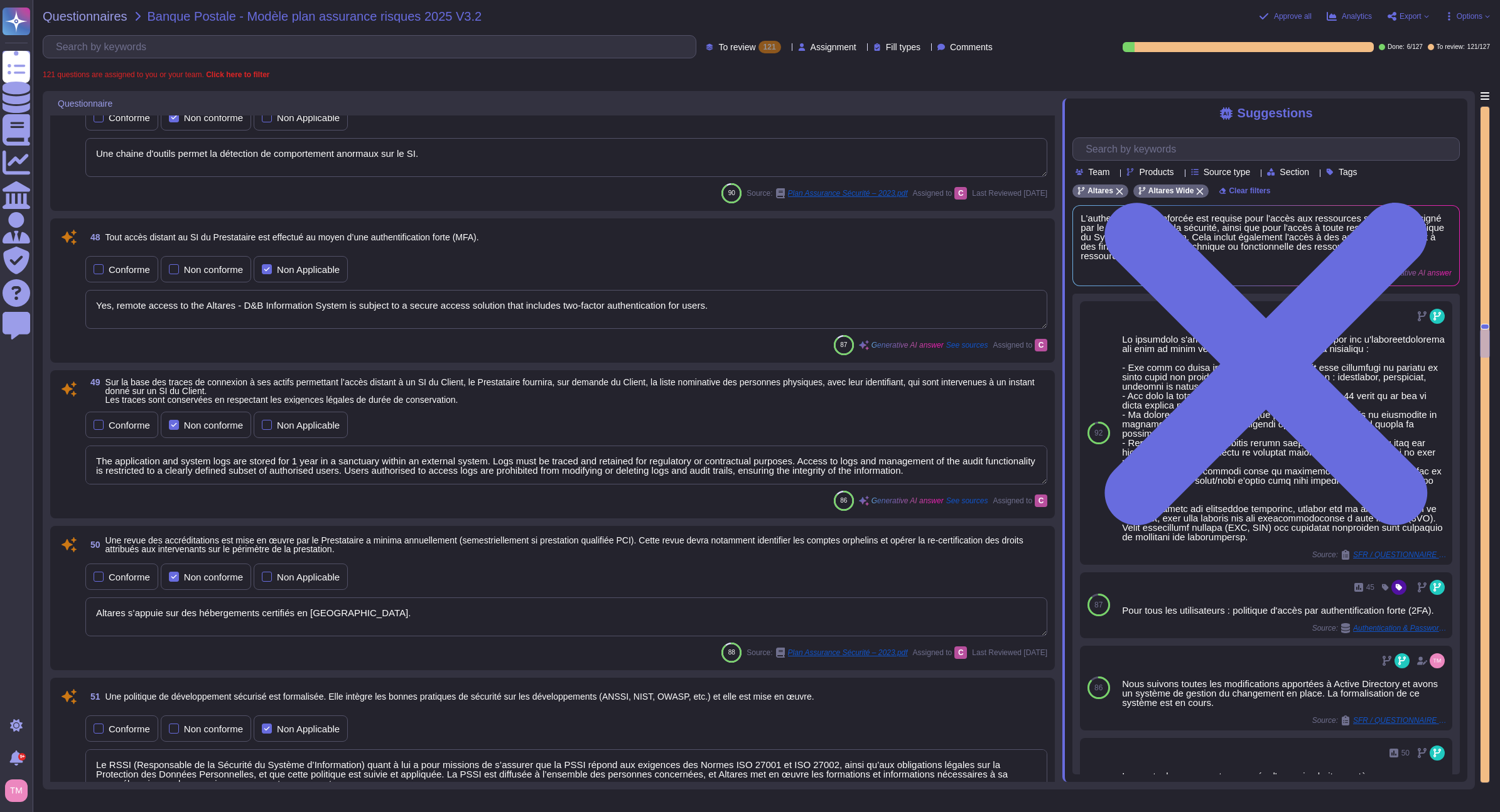
scroll to position [6937, 0]
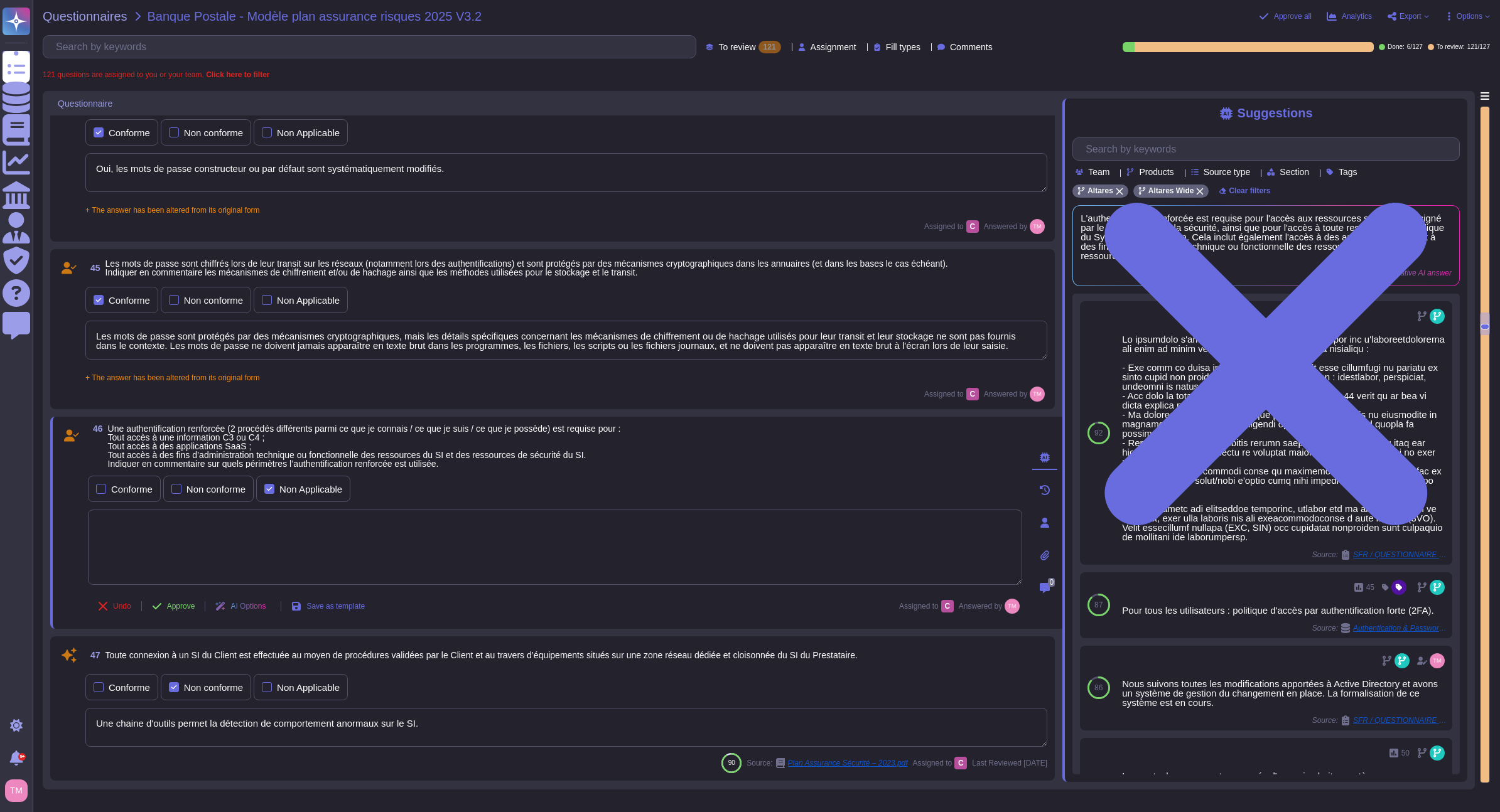
click at [426, 556] on textarea at bounding box center [555, 547] width 935 height 75
click at [1432, 249] on span "Use" at bounding box center [1438, 245] width 13 height 7
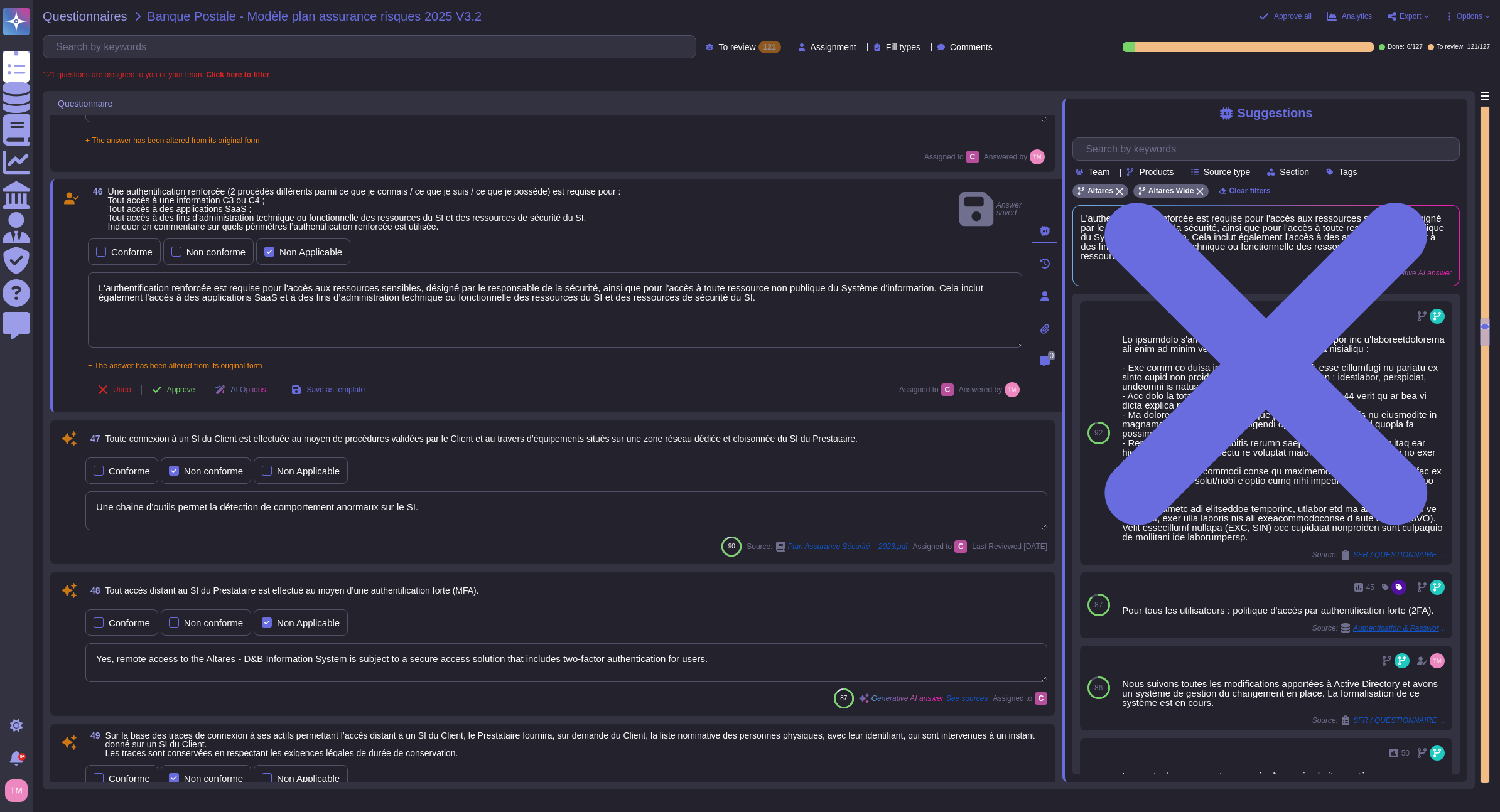
scroll to position [7188, 0]
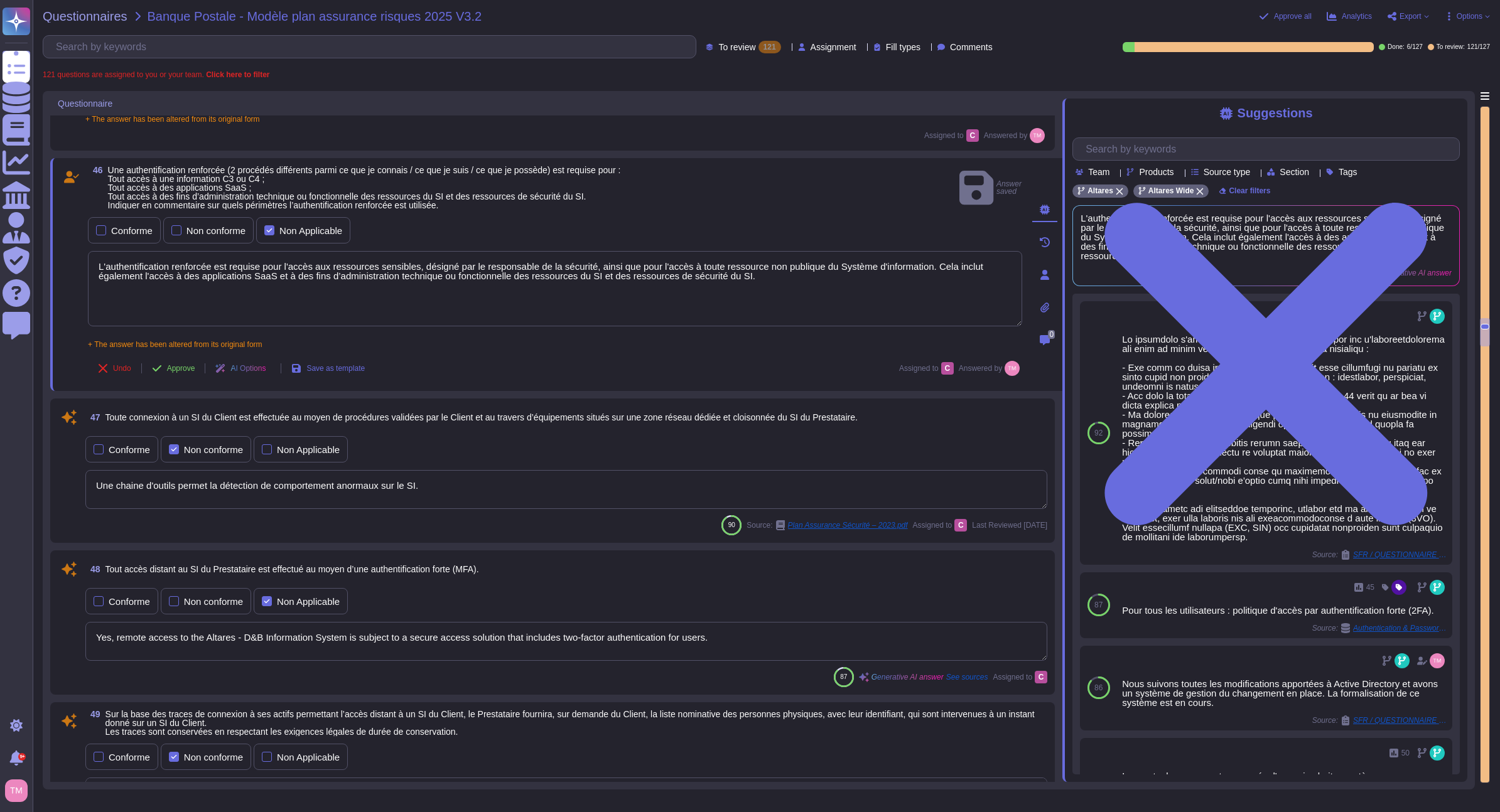
click at [598, 495] on textarea "Une chaine d'outils permet la détection de comportement anormaux sur le SI." at bounding box center [566, 489] width 962 height 39
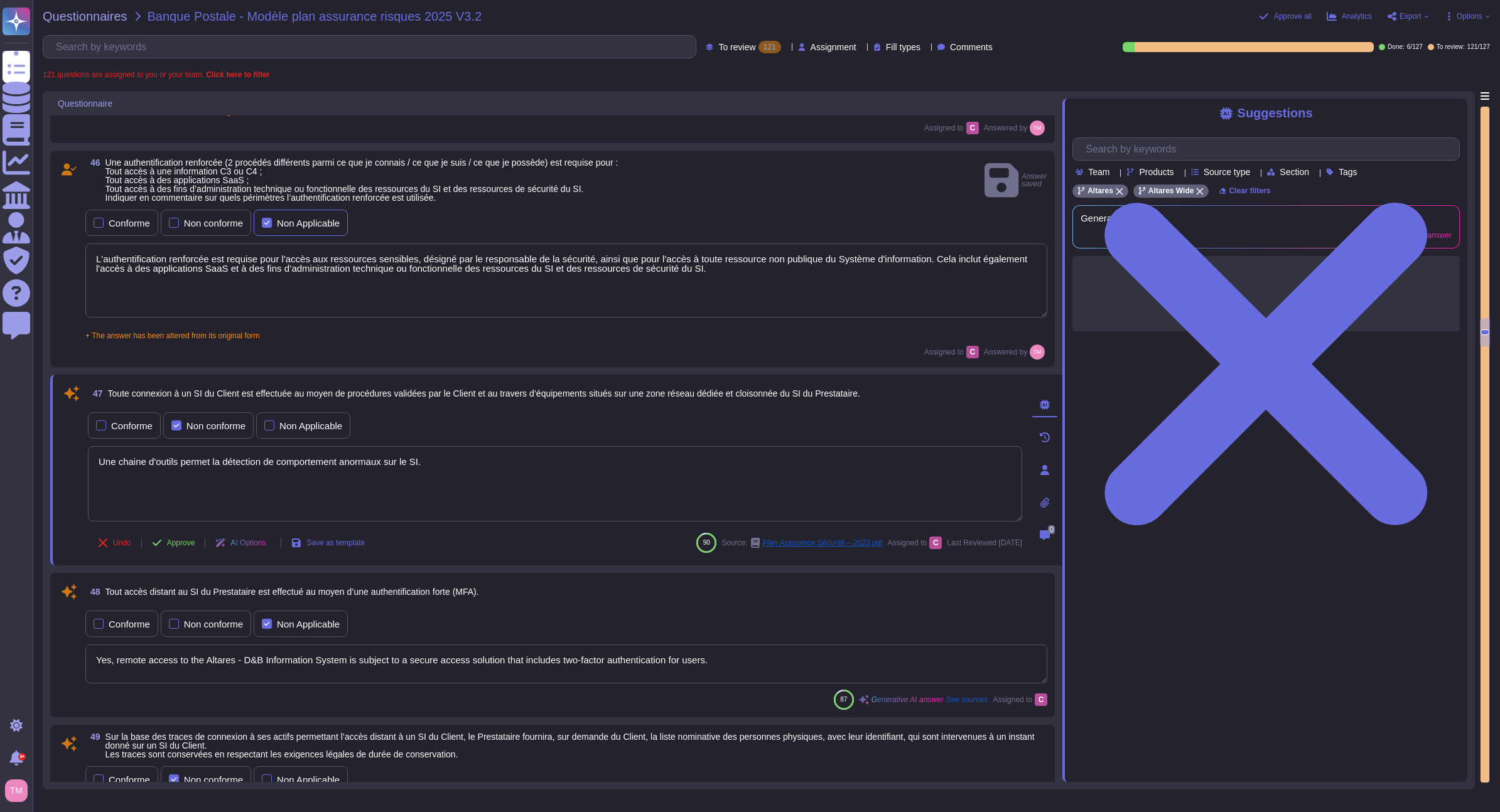
scroll to position [7125, 0]
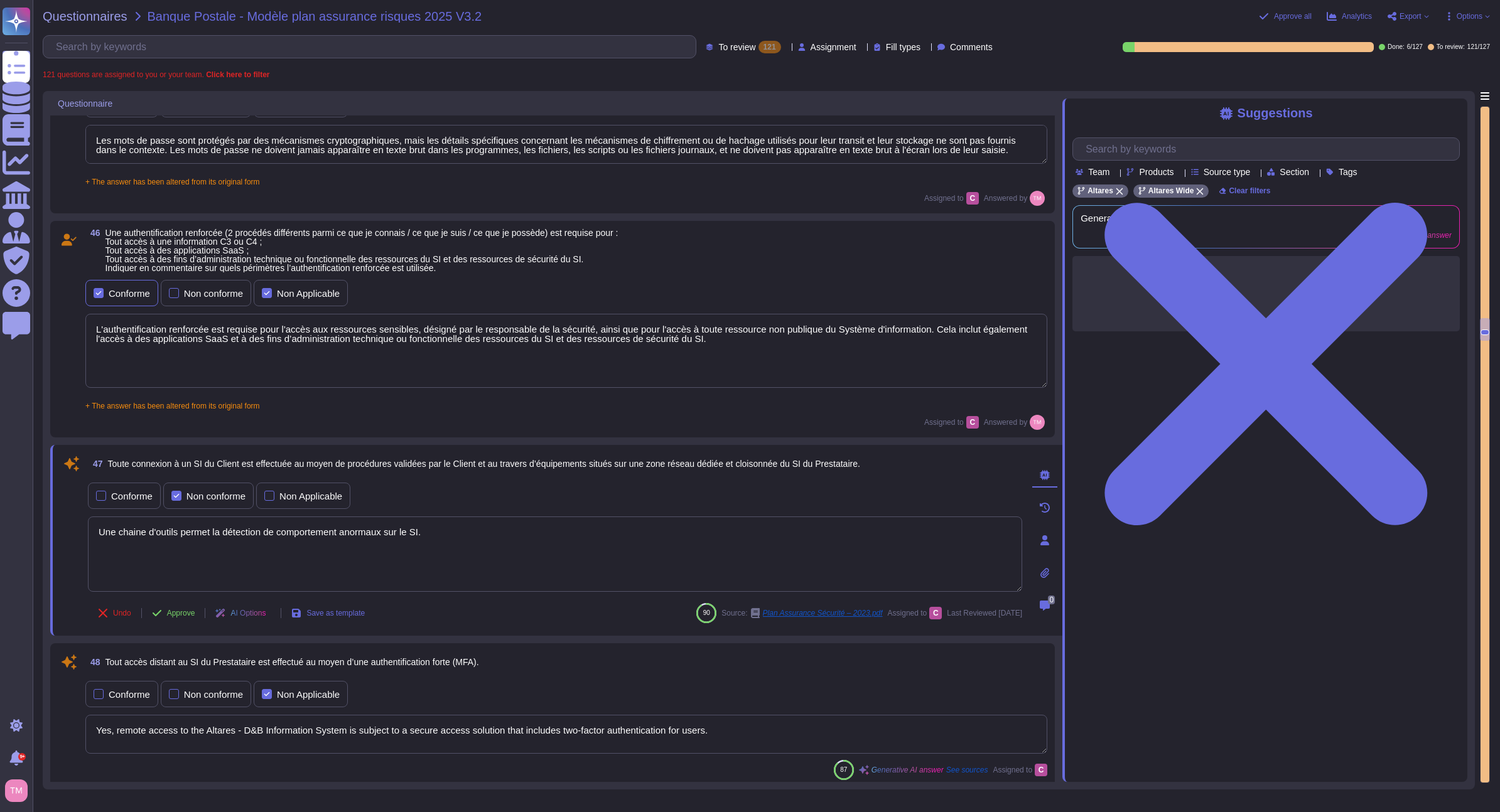
click at [126, 288] on div "Conforme" at bounding box center [129, 293] width 42 height 10
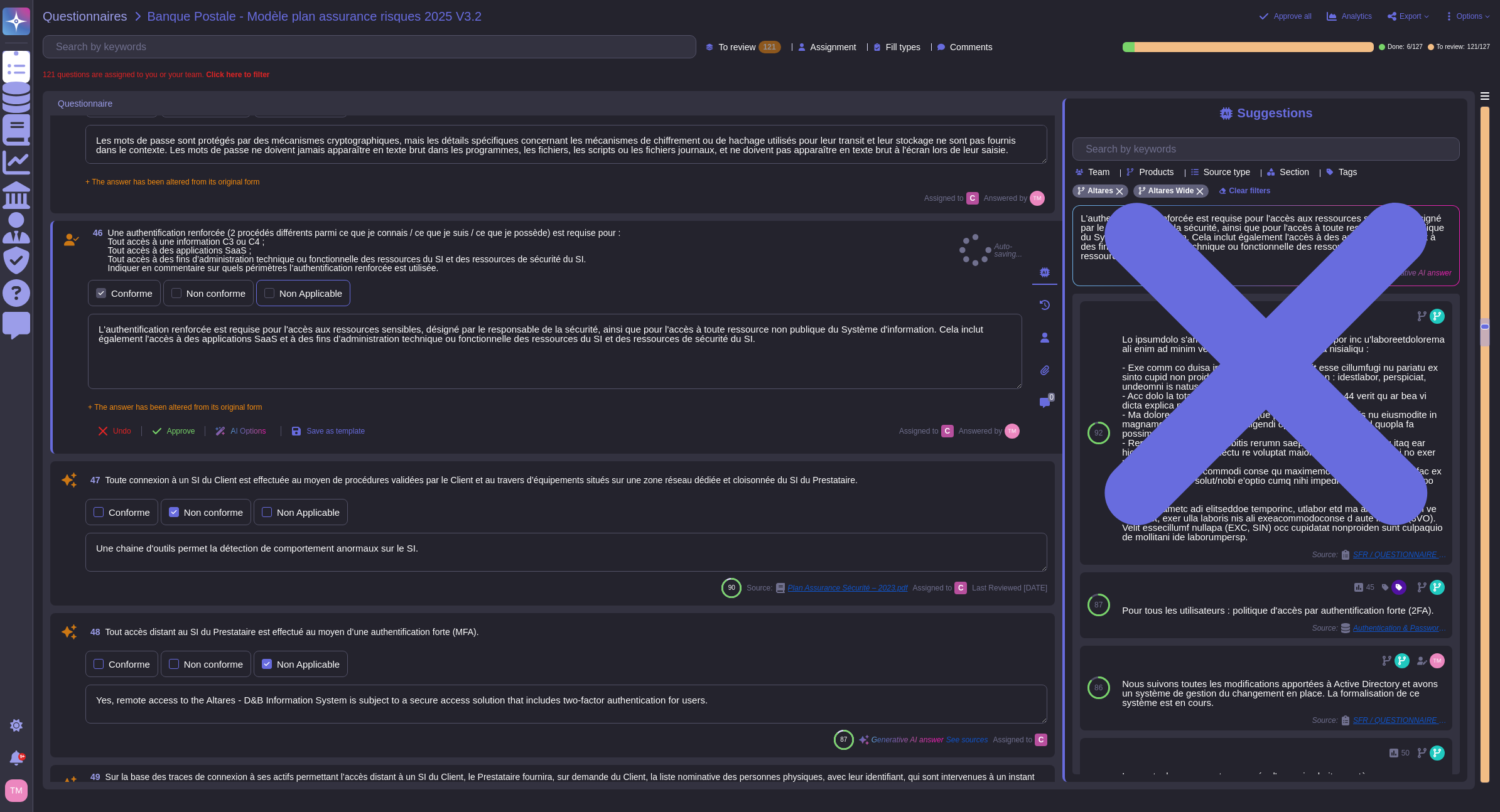
click at [303, 283] on div "Non Applicable" at bounding box center [303, 293] width 94 height 26
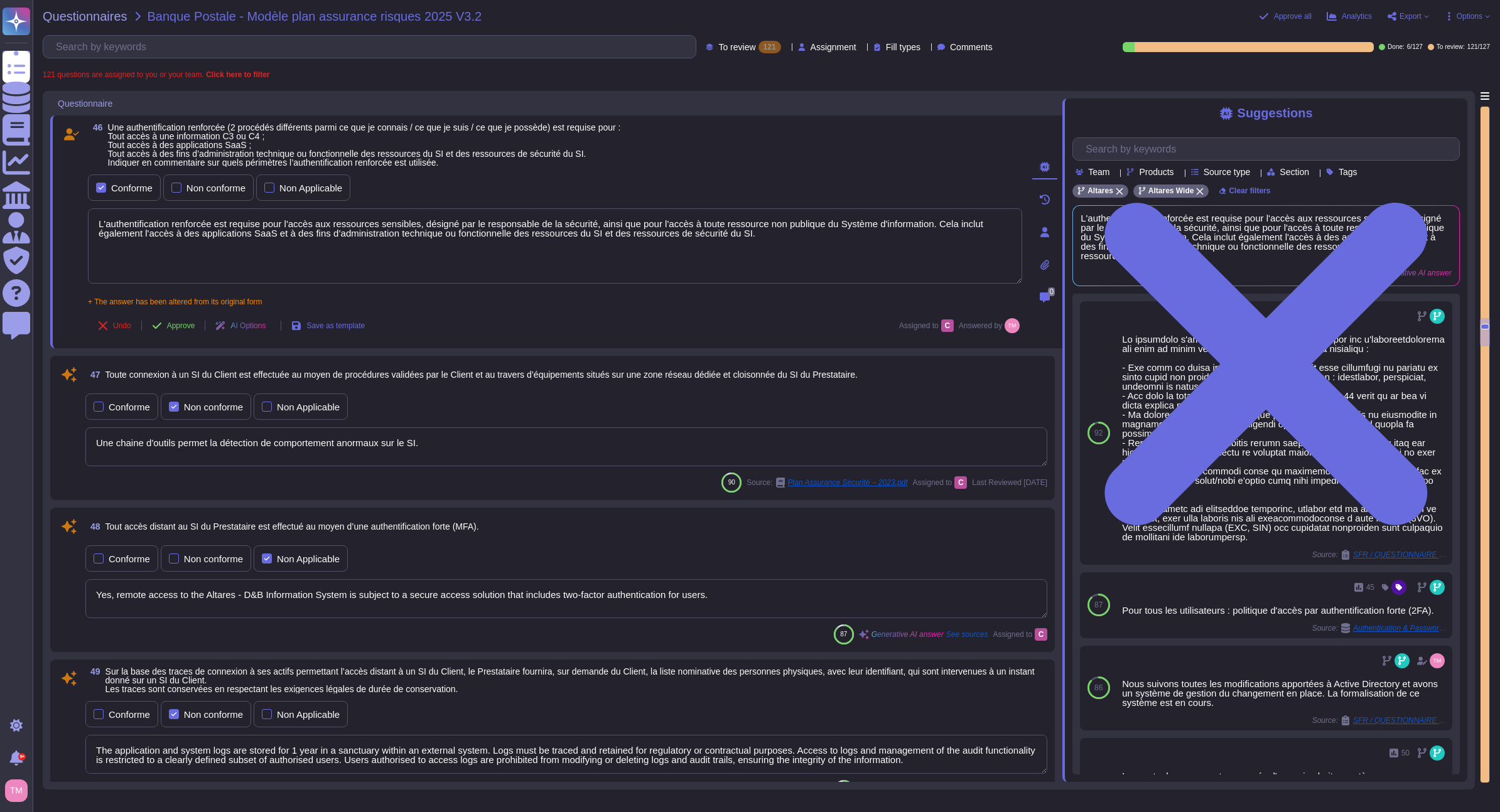
scroll to position [7251, 0]
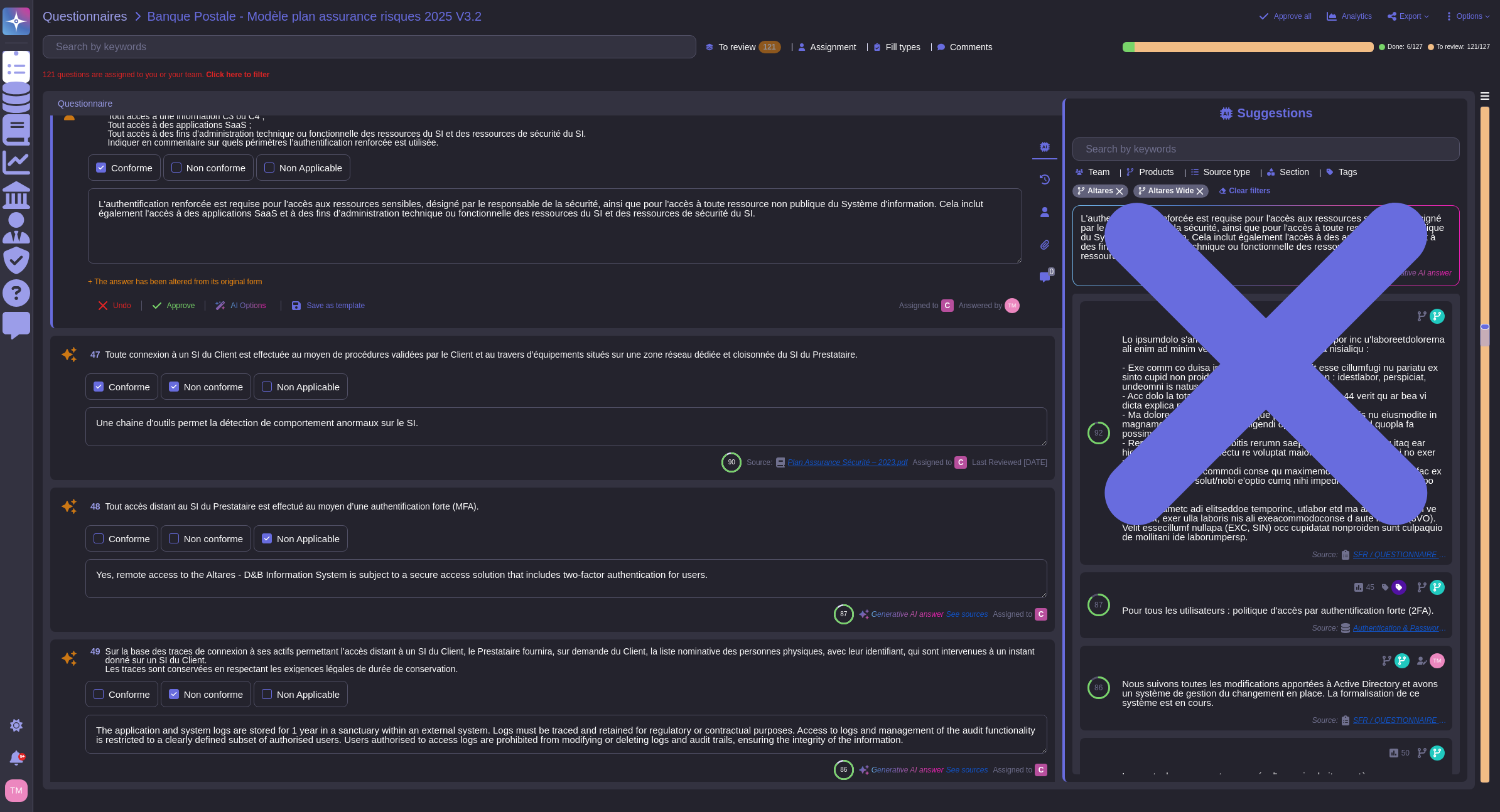
click at [125, 387] on div "Conforme" at bounding box center [129, 387] width 42 height 10
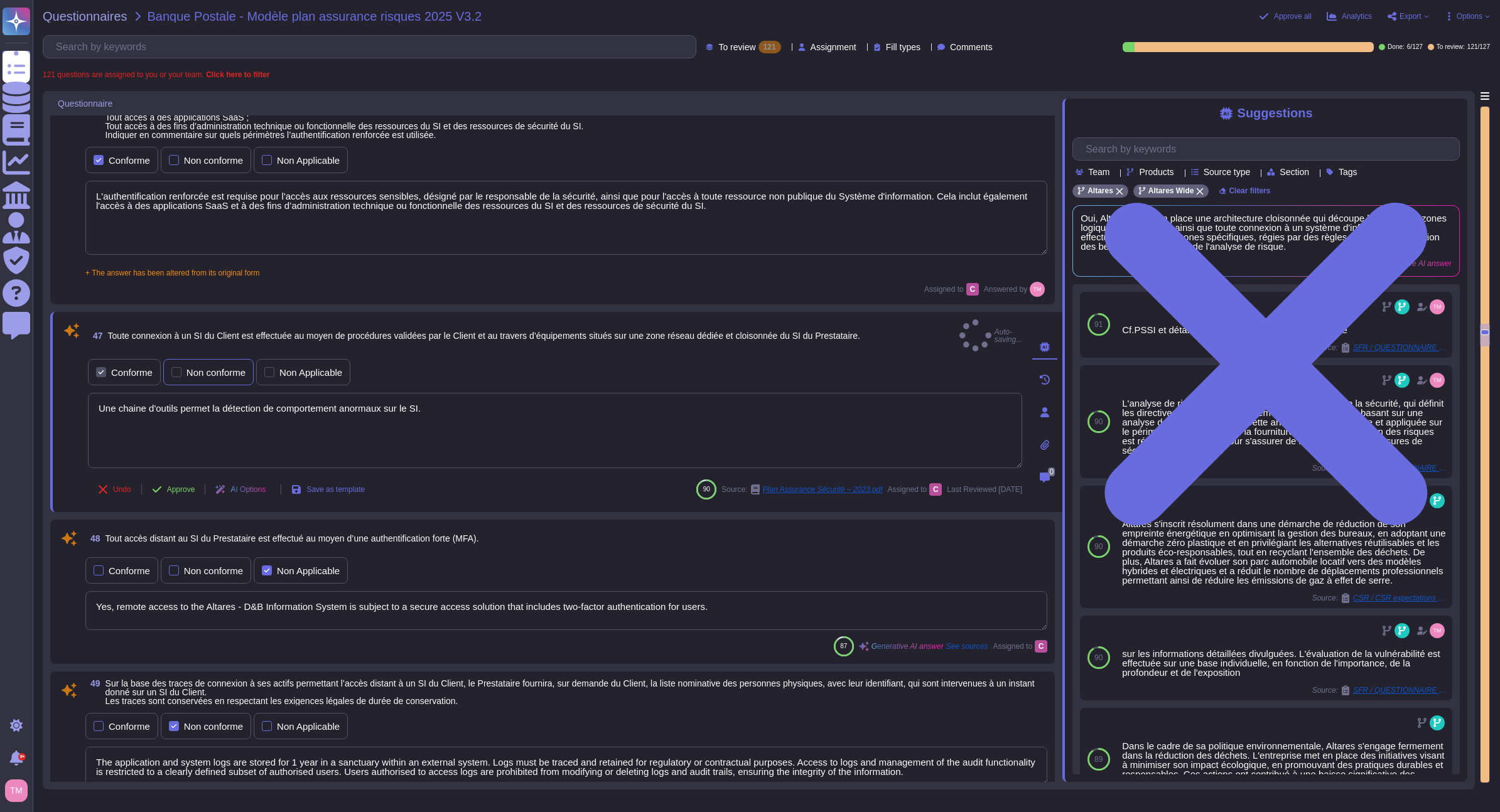
click at [204, 368] on div "Non conforme" at bounding box center [216, 372] width 59 height 10
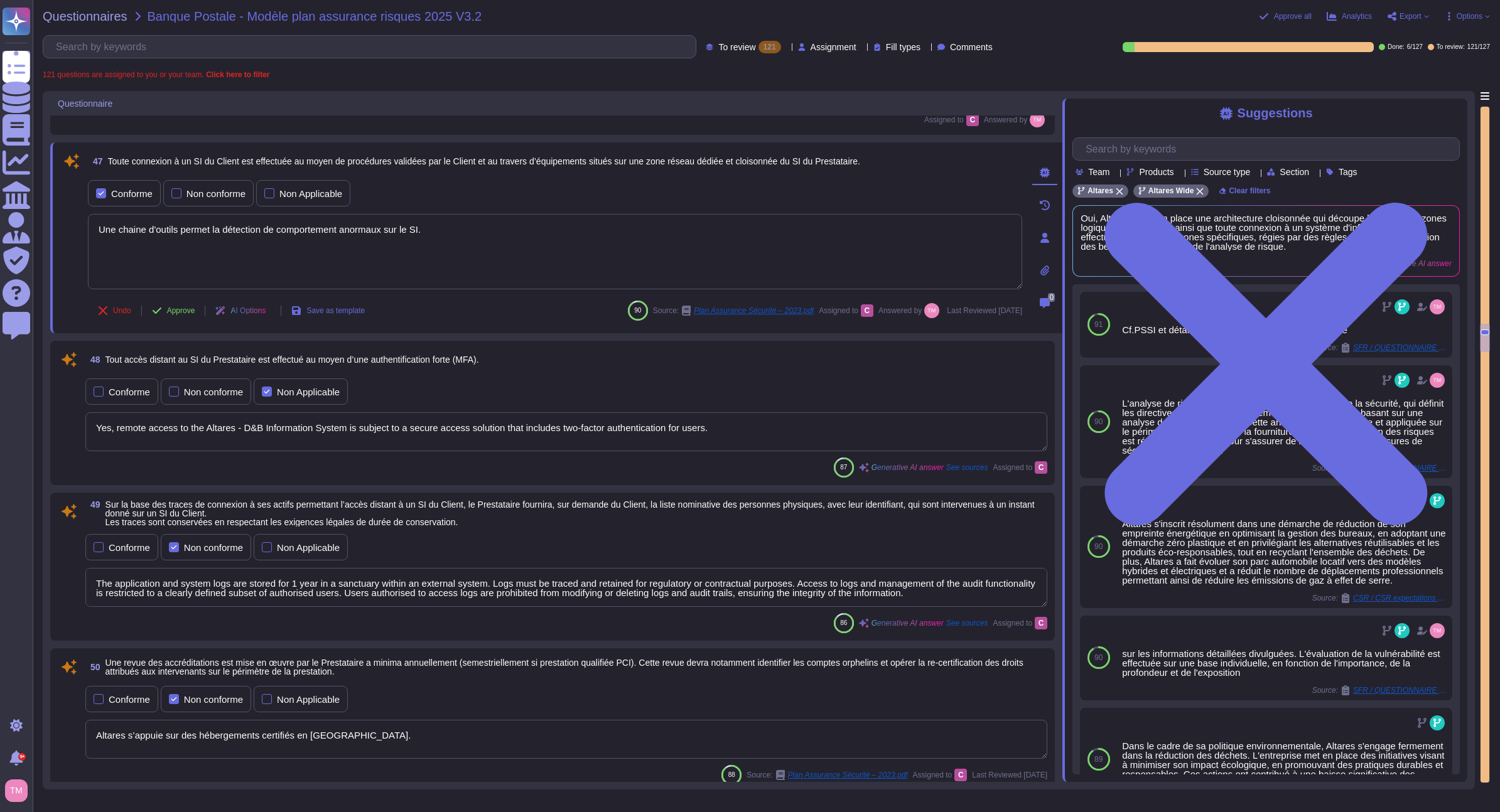
scroll to position [7439, 0]
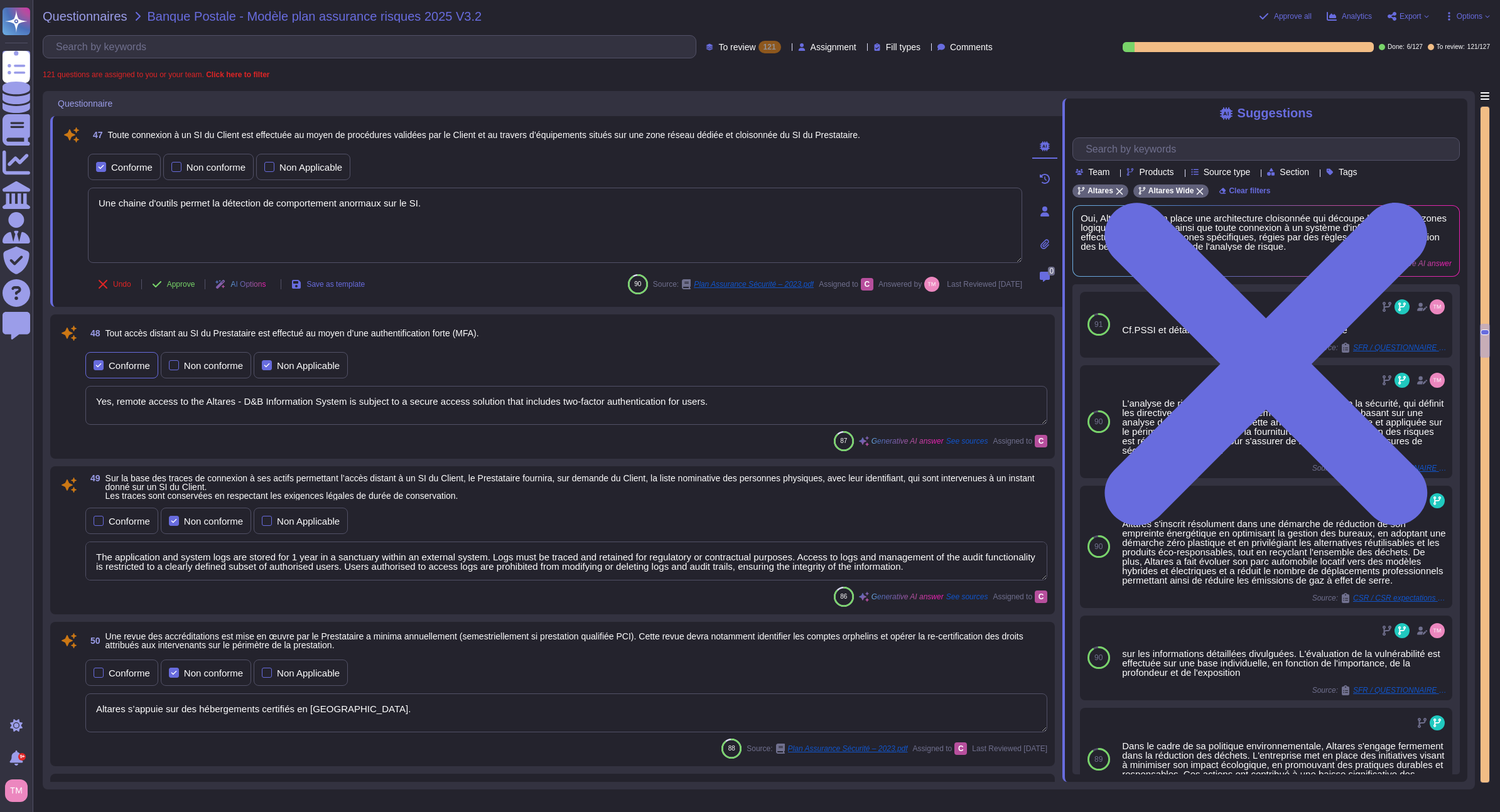
click at [143, 368] on div "Conforme" at bounding box center [129, 365] width 42 height 10
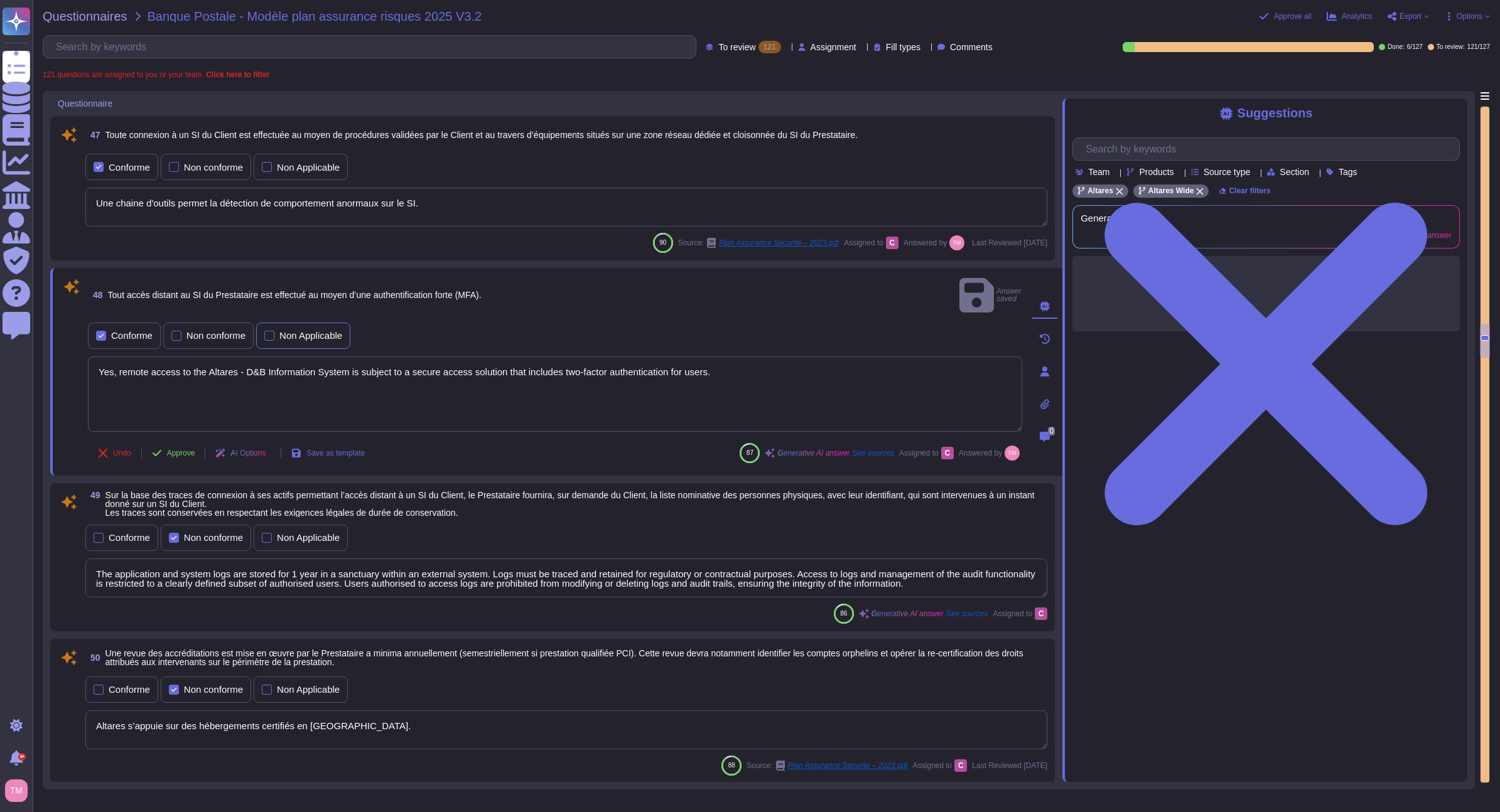
click at [283, 323] on div "Non Applicable" at bounding box center [303, 336] width 94 height 26
drag, startPoint x: 775, startPoint y: 381, endPoint x: 86, endPoint y: 366, distance: 689.2
click at [29, 359] on div "Questionnaires Knowledge Base Documents Analytics CAIQ / SIG Admin Trust Center…" at bounding box center [750, 406] width 1500 height 812
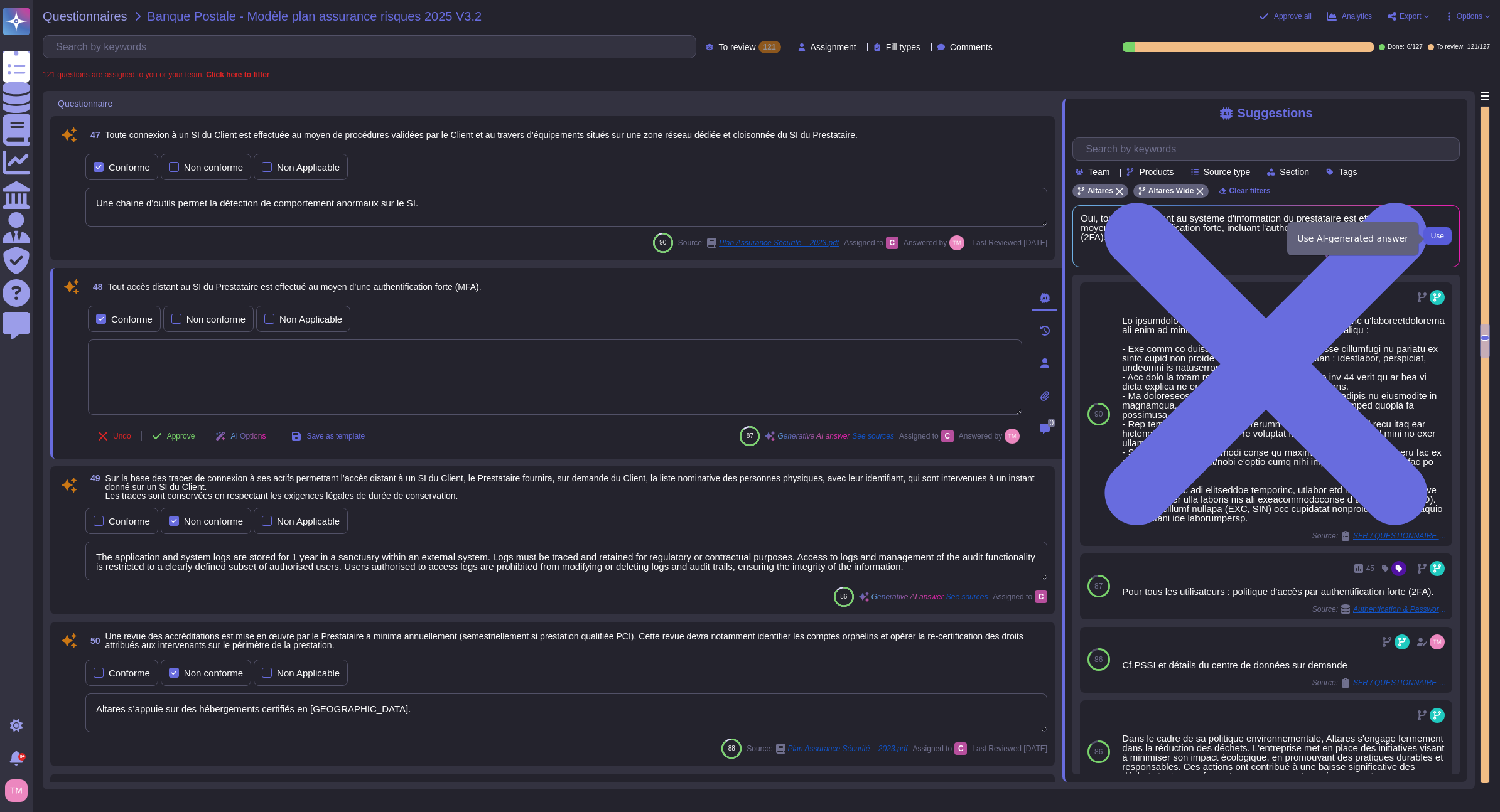
click at [1433, 235] on span "Use" at bounding box center [1438, 236] width 13 height 7
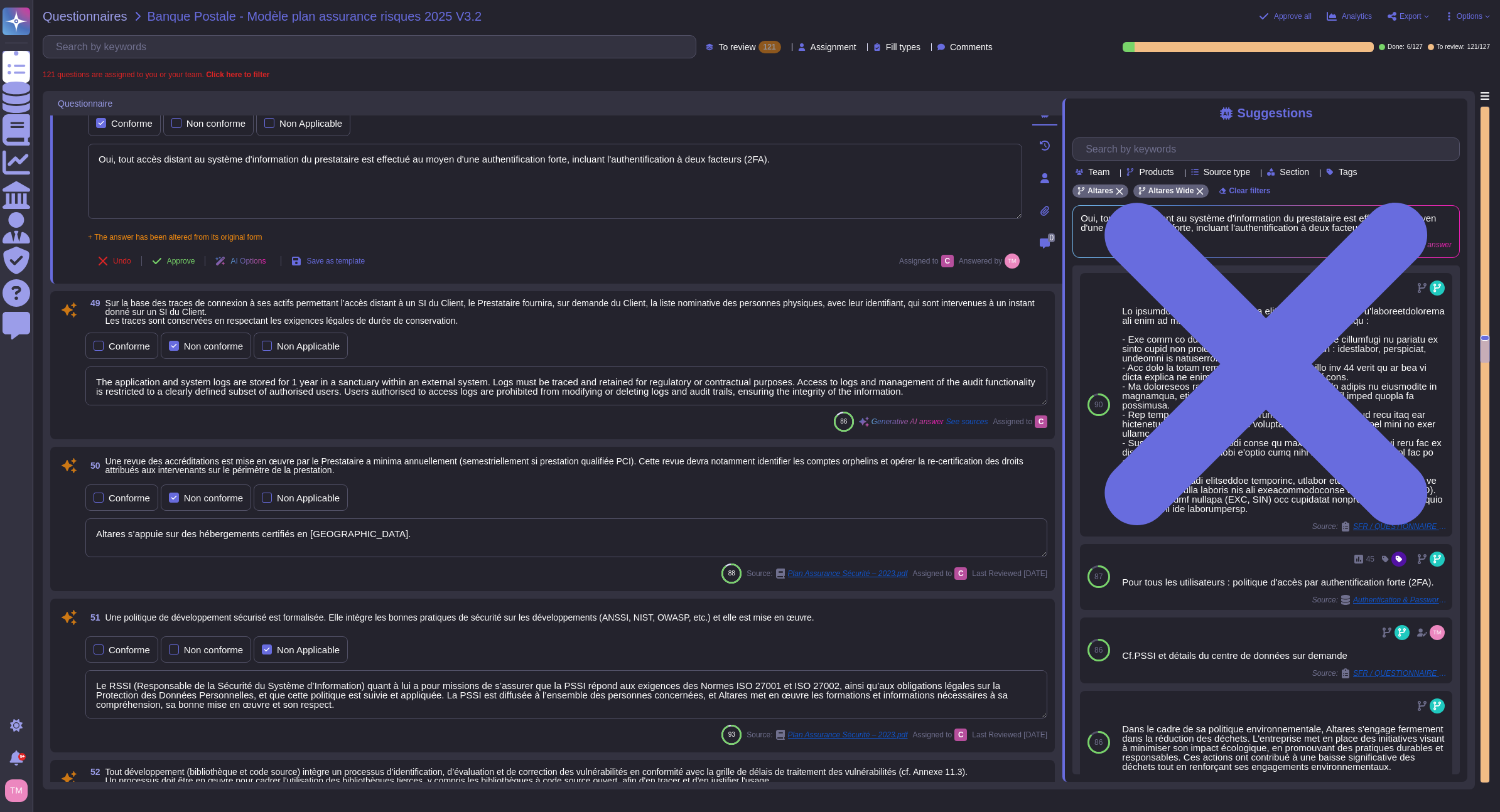
scroll to position [1, 0]
drag, startPoint x: 968, startPoint y: 397, endPoint x: 76, endPoint y: 383, distance: 892.1
click at [76, 383] on div "49 Sur la base des traces de connexion à ses actifs permettant l’accès distant …" at bounding box center [552, 365] width 990 height 133
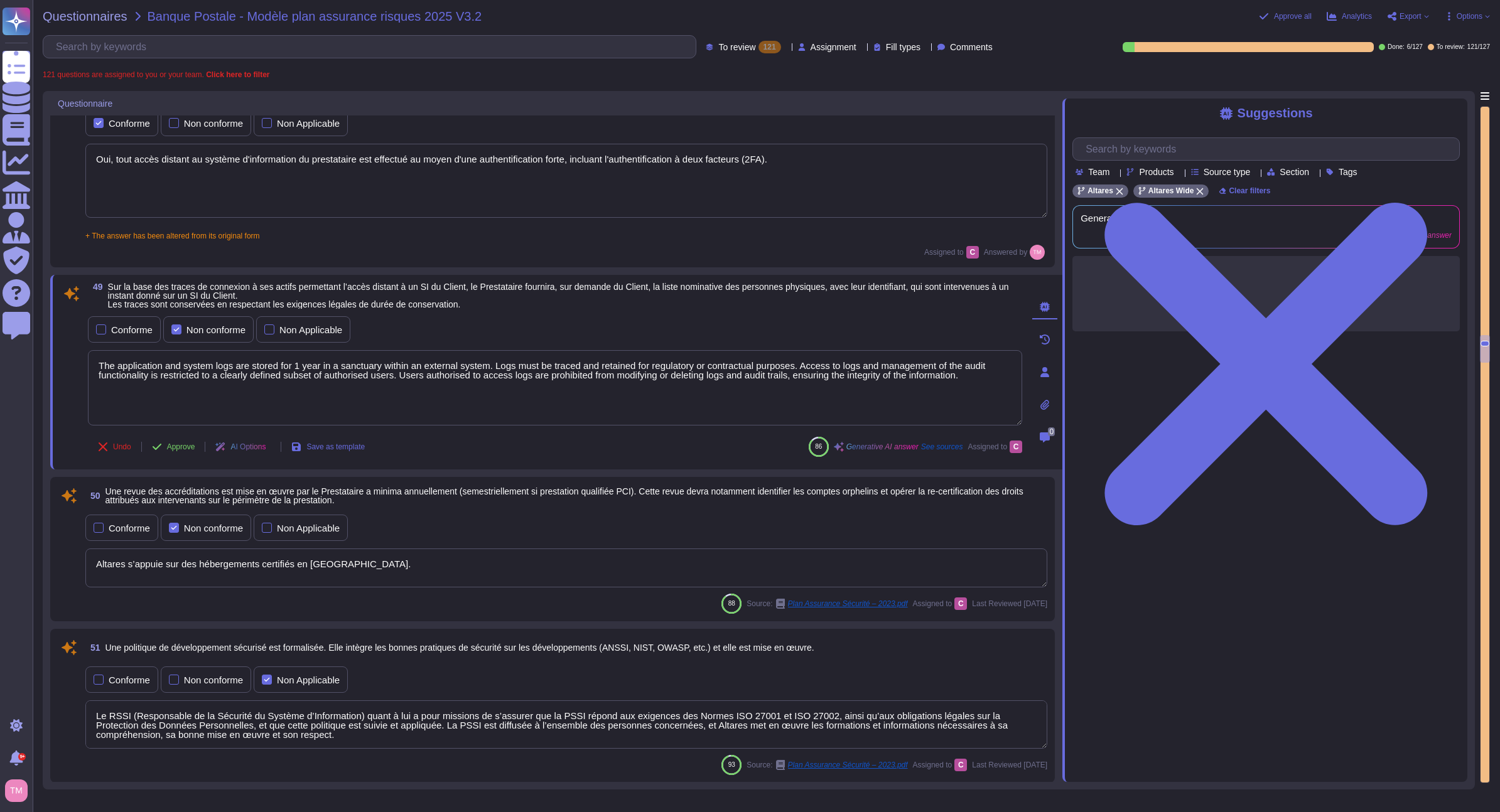
scroll to position [0, 0]
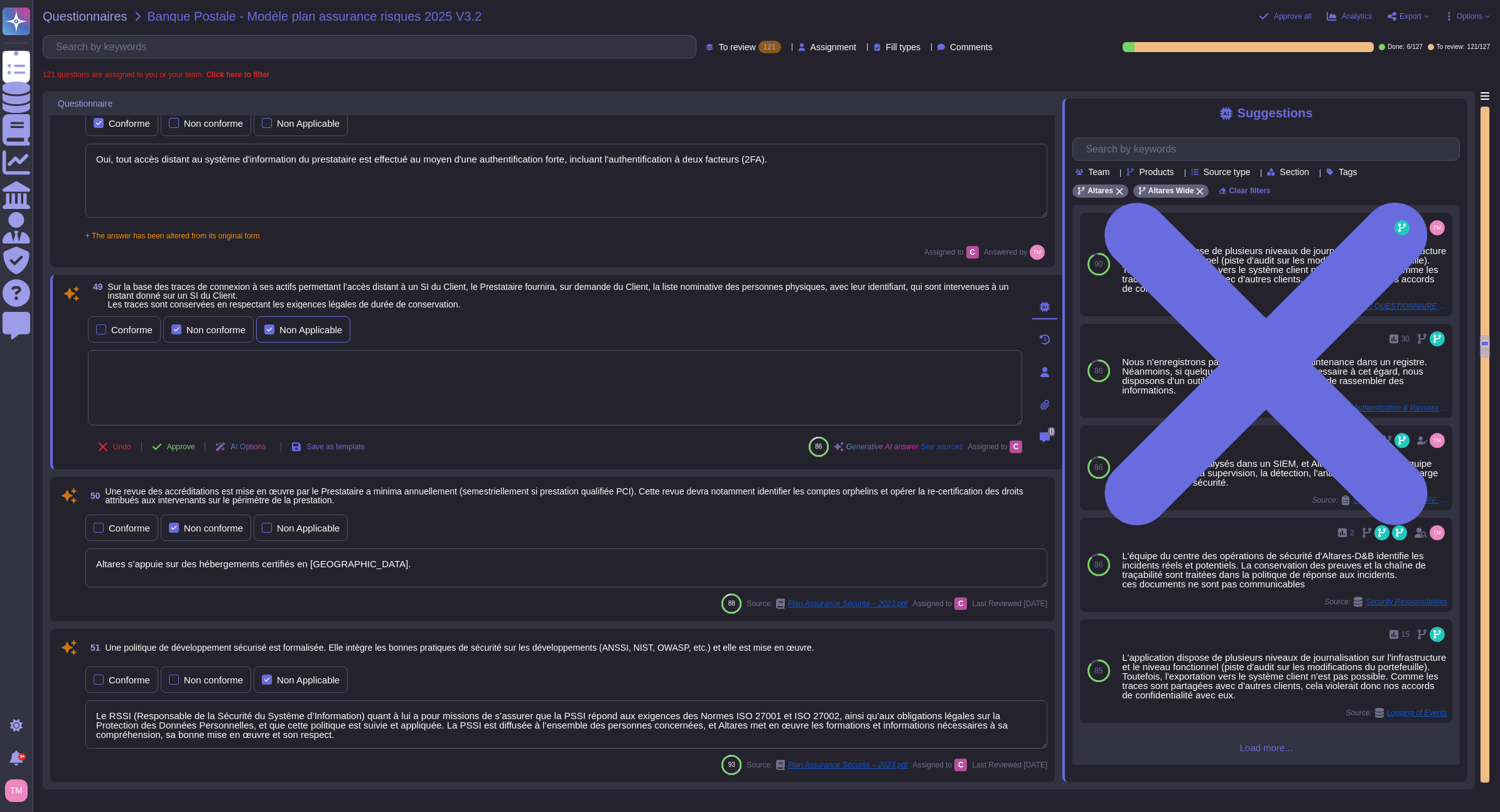
click at [292, 327] on div "Non Applicable" at bounding box center [311, 329] width 63 height 10
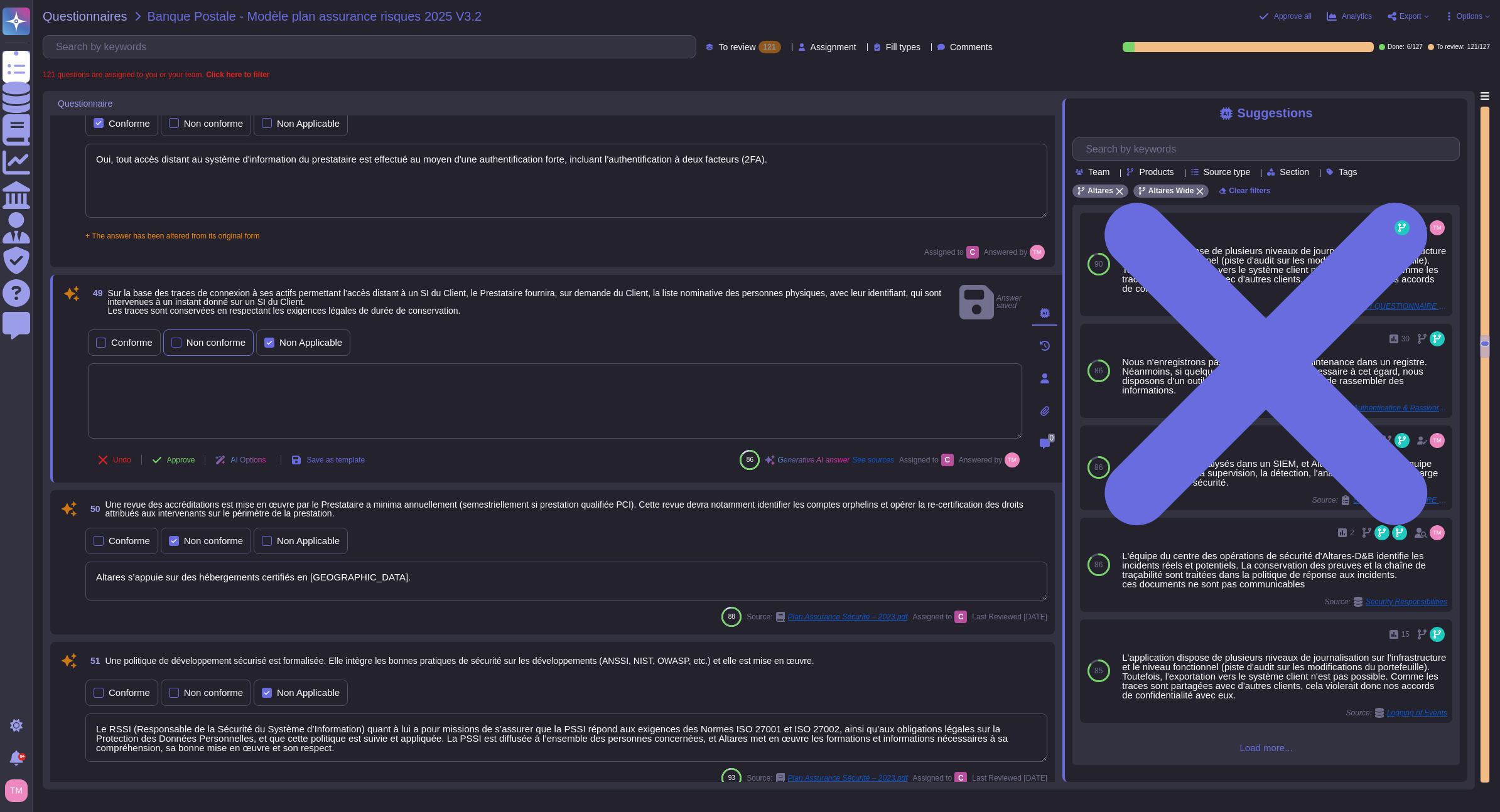
click at [196, 338] on div "Non conforme" at bounding box center [216, 342] width 59 height 10
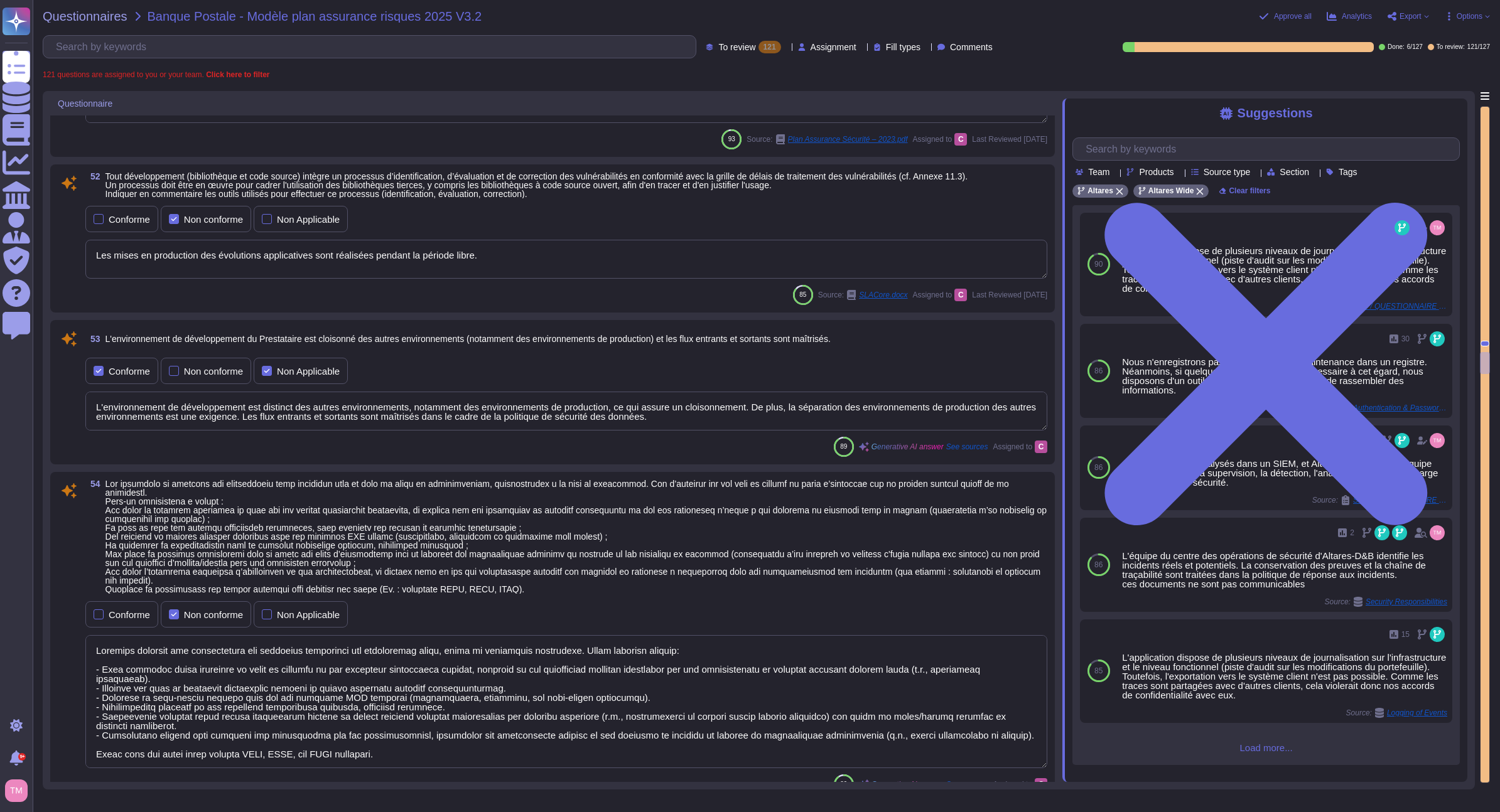
scroll to position [8231, 0]
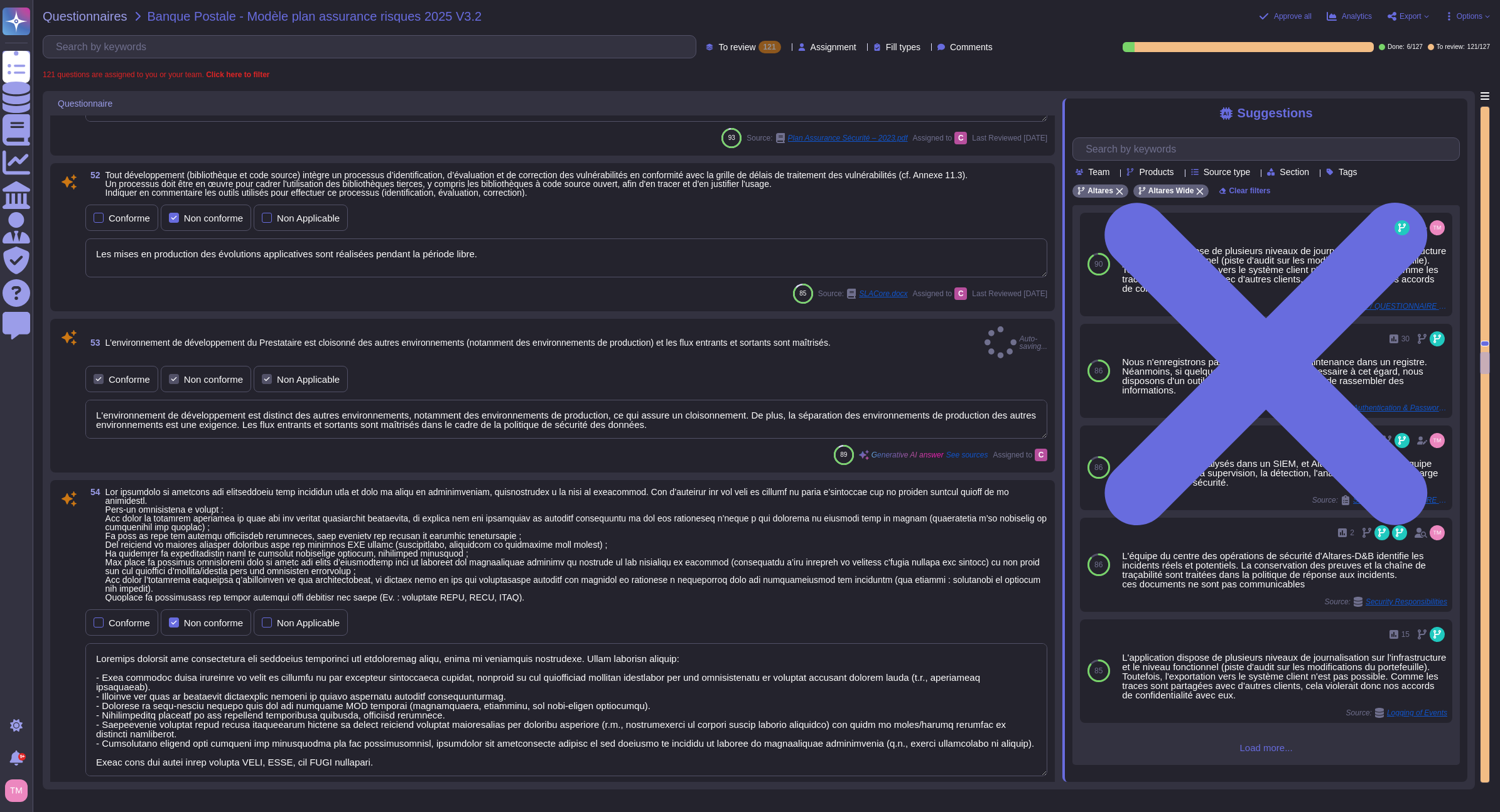
click at [235, 375] on div "Non conforme" at bounding box center [213, 379] width 59 height 10
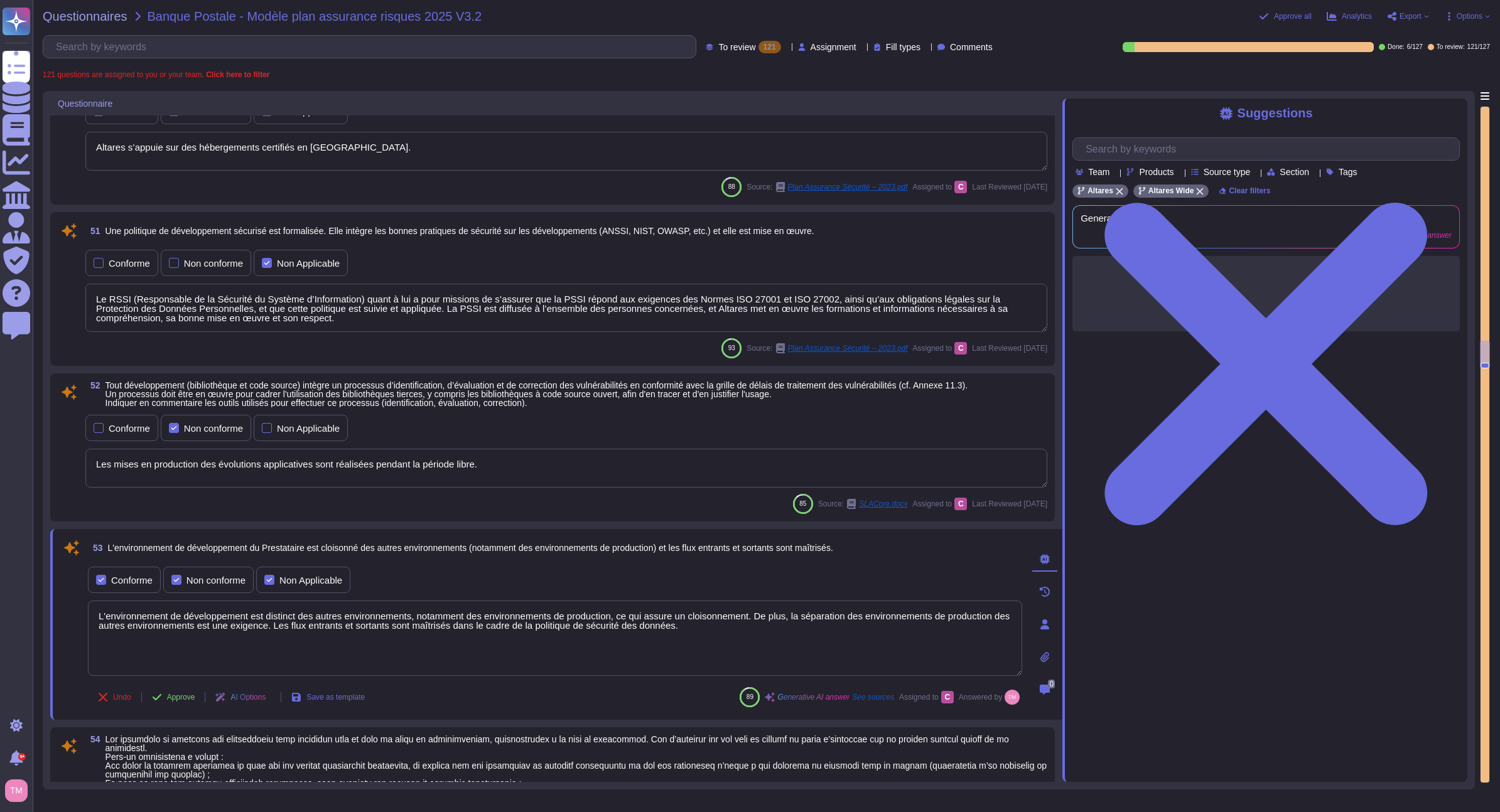
scroll to position [7883, 0]
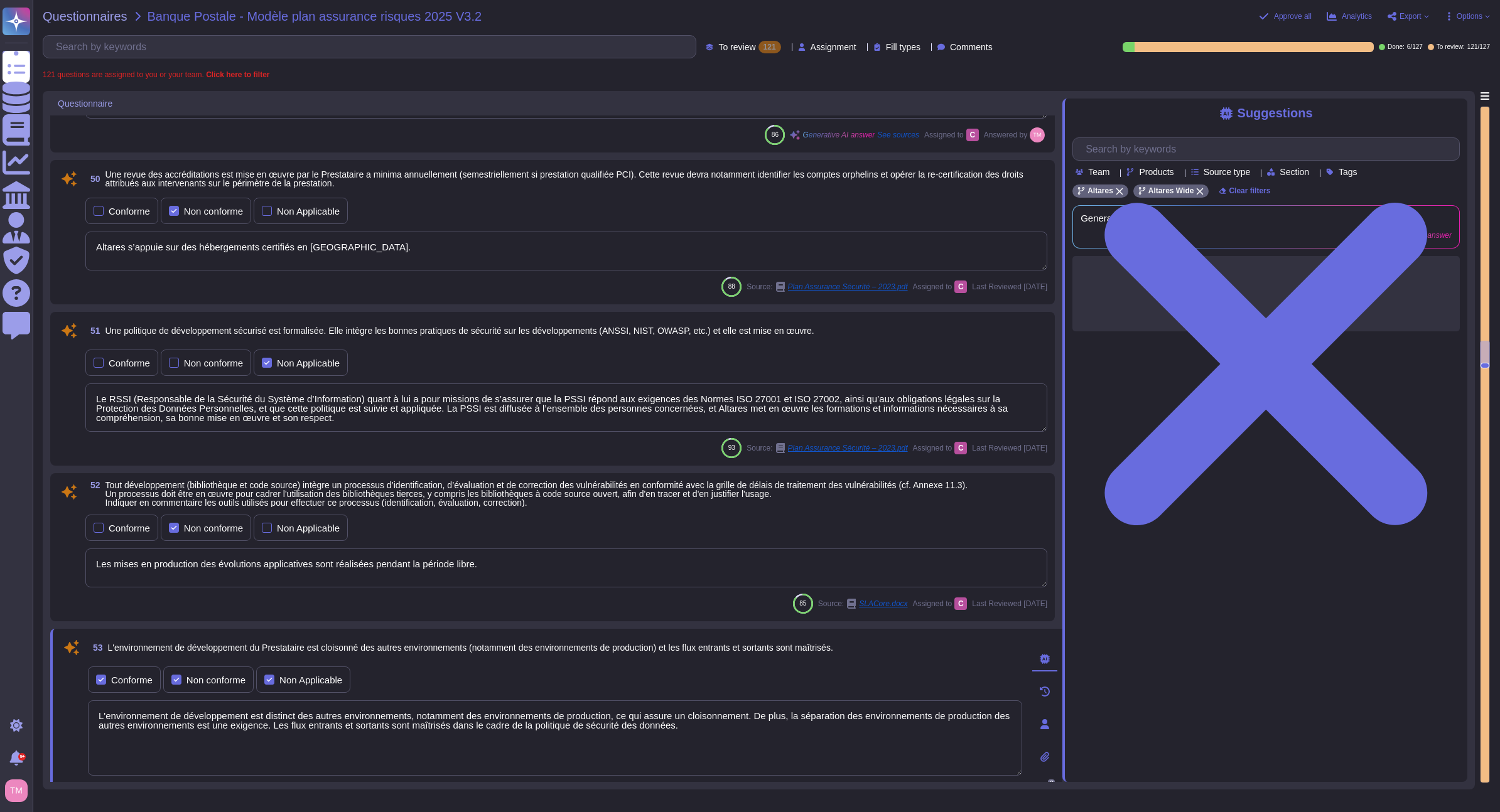
click at [496, 564] on textarea "Les mises en production des évolutions applicatives sont réalisées pendant la p…" at bounding box center [566, 567] width 962 height 39
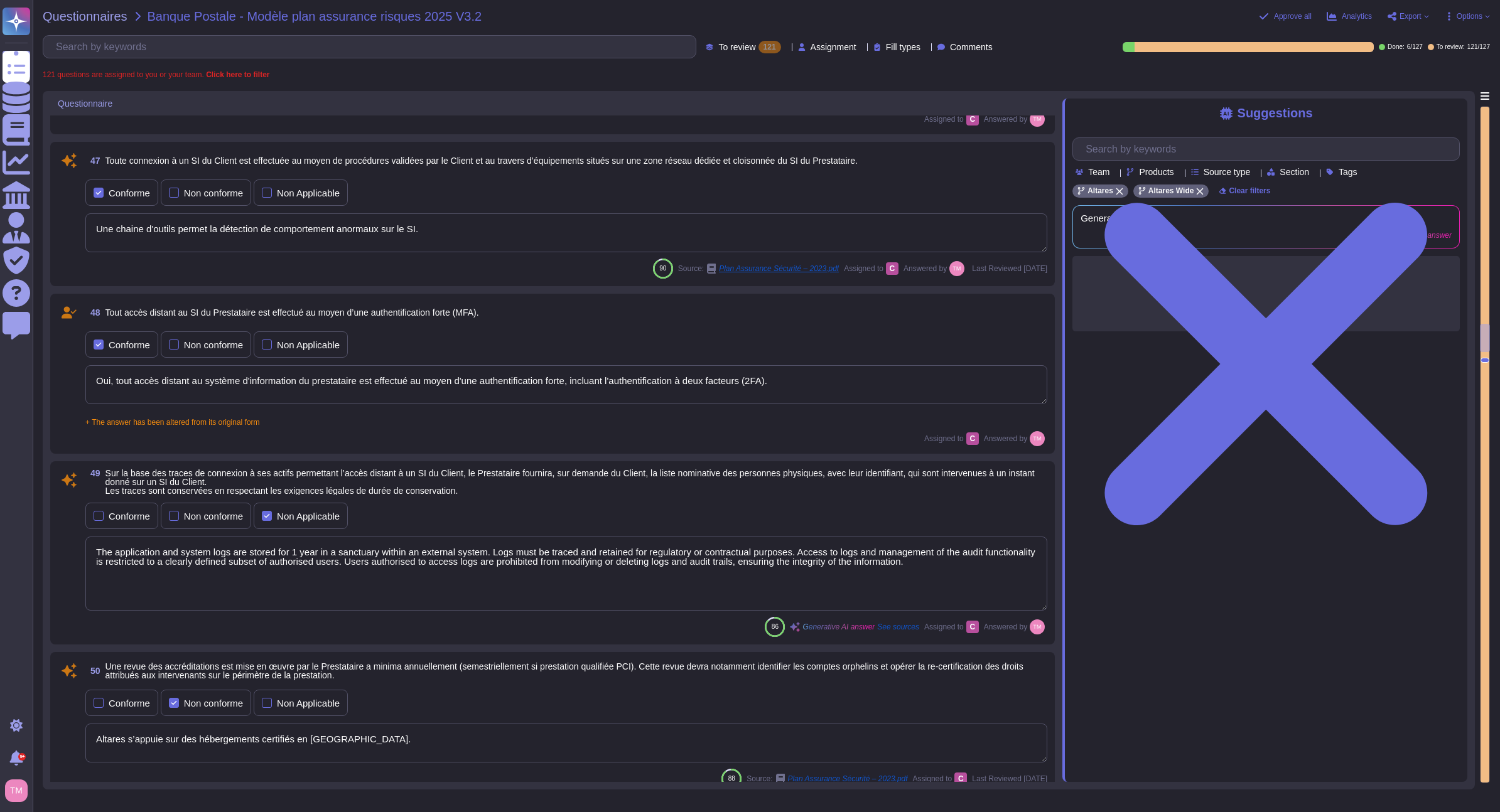
scroll to position [7282, 0]
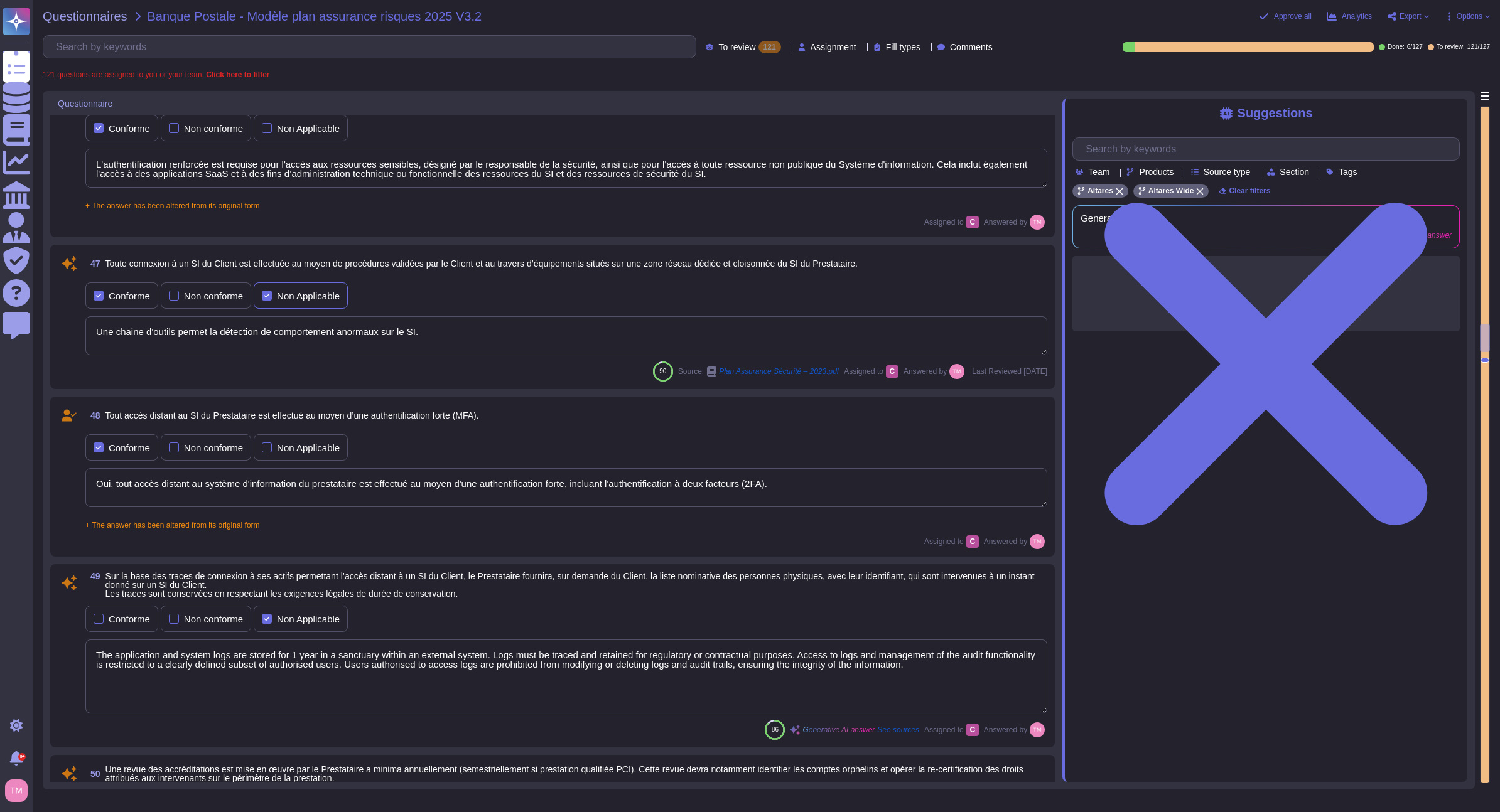
click at [272, 290] on div "Non Applicable" at bounding box center [300, 296] width 94 height 26
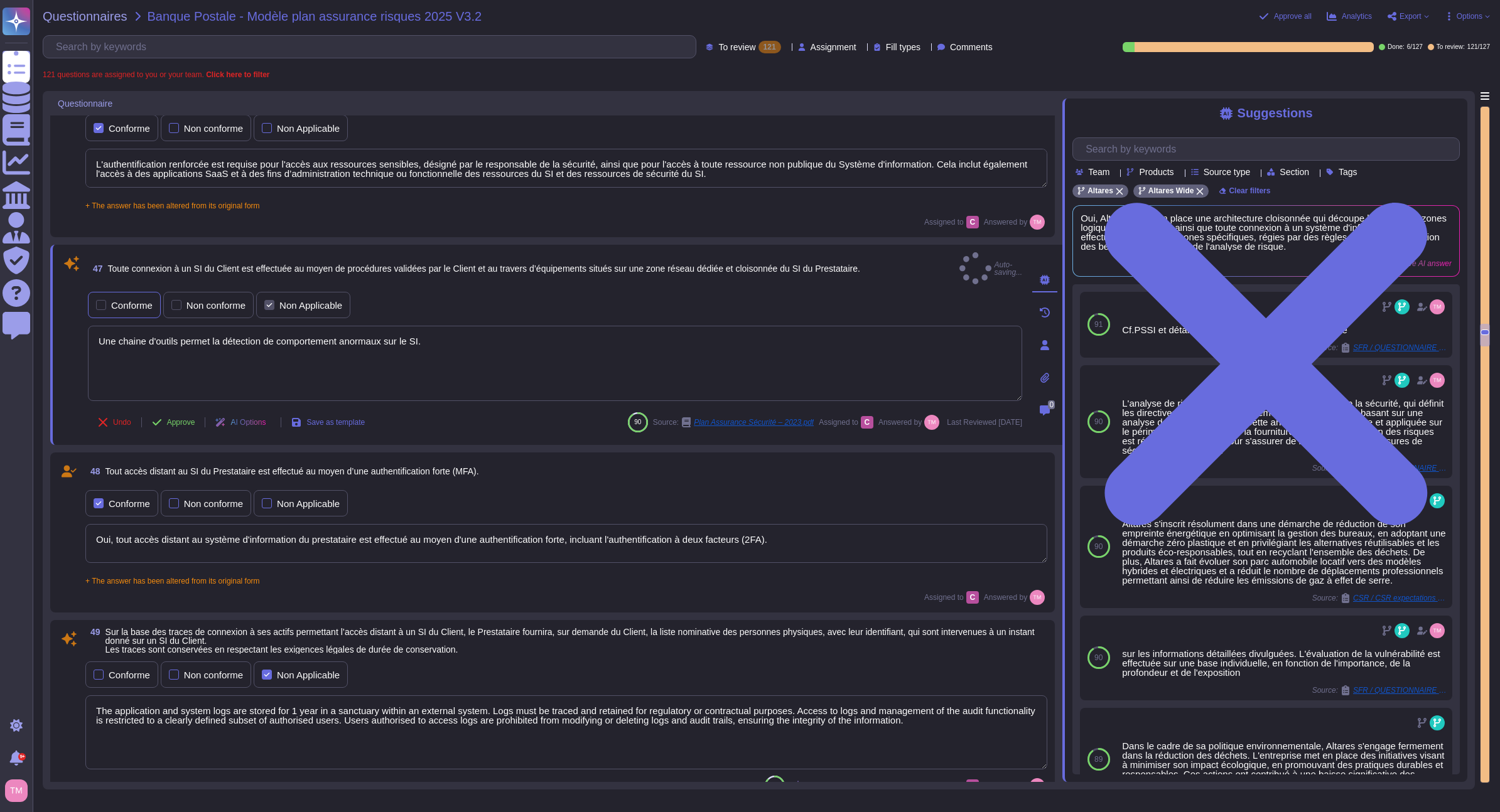
click at [122, 292] on div "Conforme" at bounding box center [124, 305] width 73 height 26
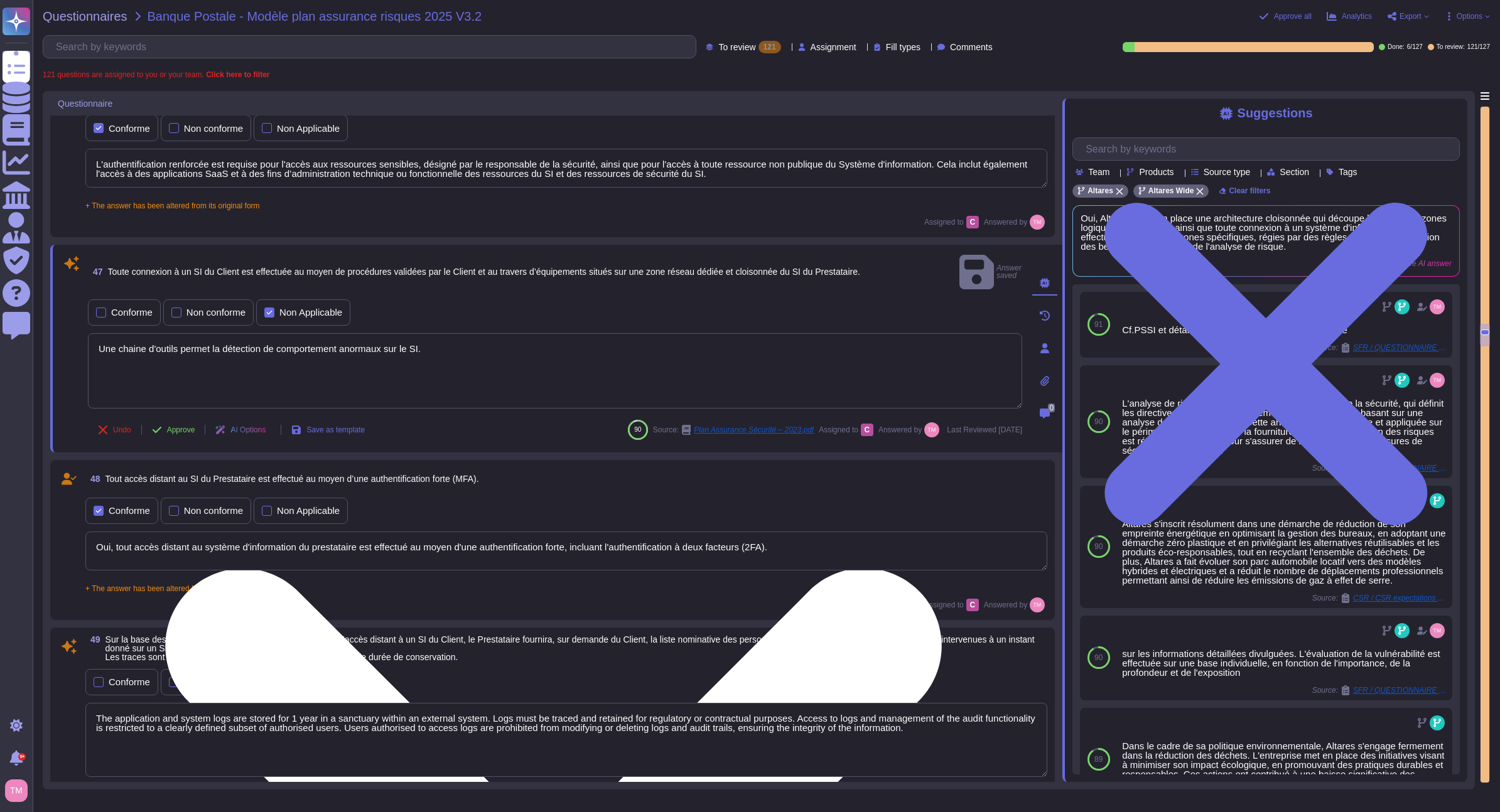
drag, startPoint x: 503, startPoint y: 347, endPoint x: 445, endPoint y: 358, distance: 59.0
click at [448, 357] on textarea "Une chaine d'outils permet la détection de comportement anormaux sur le SI." at bounding box center [555, 370] width 935 height 75
drag, startPoint x: 417, startPoint y: 330, endPoint x: 526, endPoint y: 322, distance: 109.3
click at [420, 333] on textarea "Une chaine d'outils permet la détection de comportement anormaux sur le SI." at bounding box center [555, 370] width 935 height 75
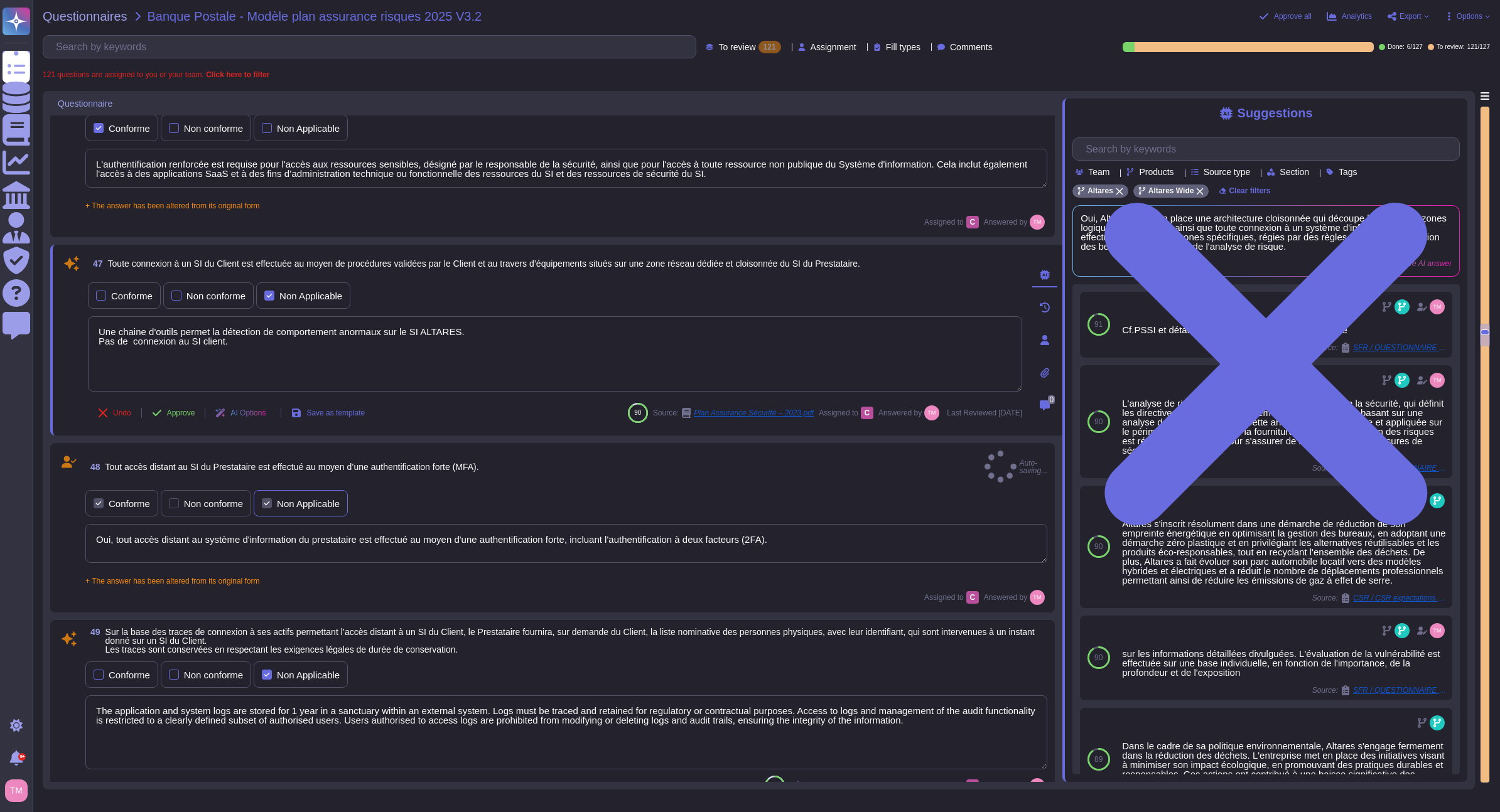
click at [276, 499] on label "Non Applicable" at bounding box center [300, 504] width 78 height 10
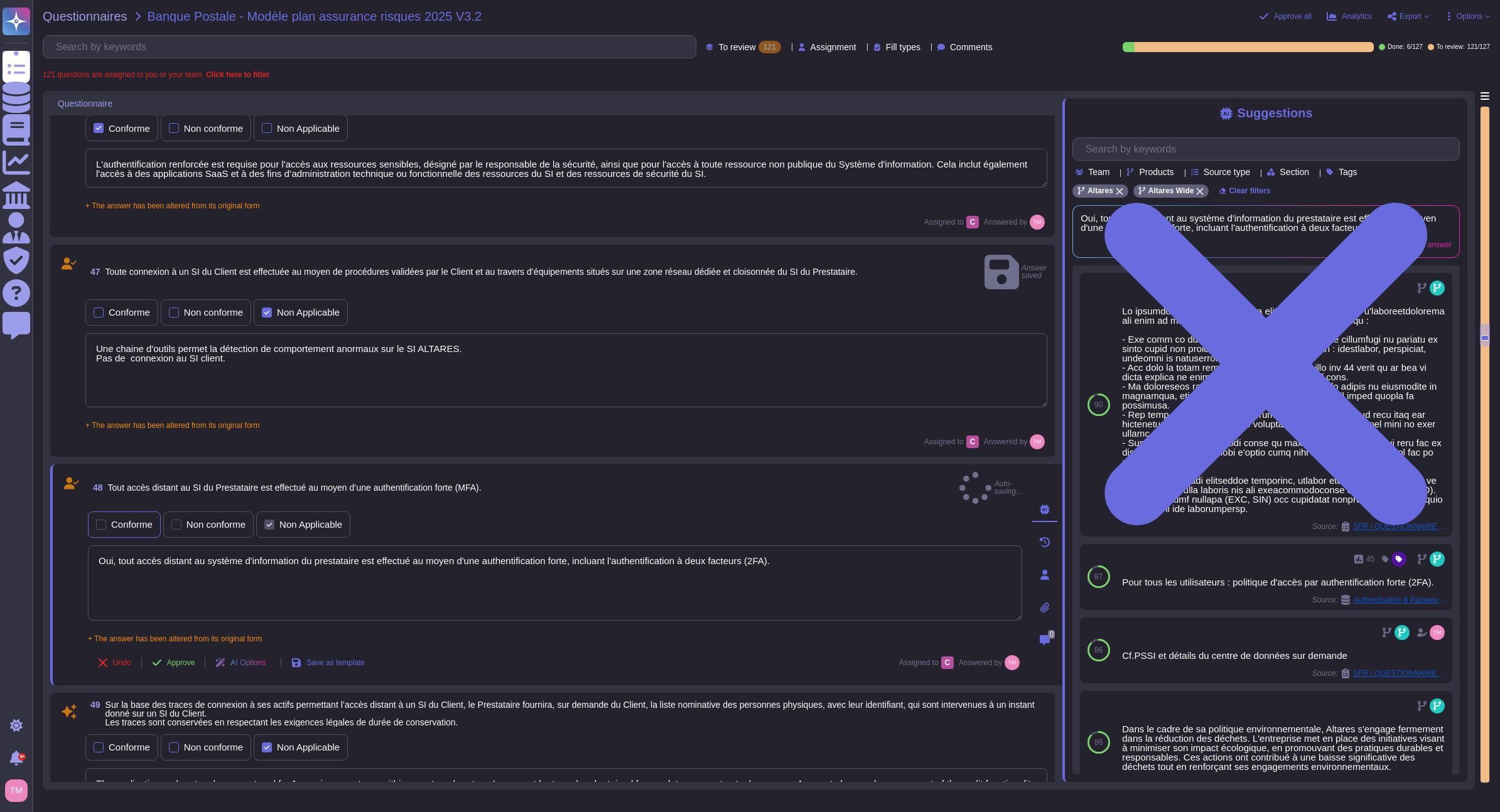
click at [119, 520] on div "Conforme" at bounding box center [132, 524] width 42 height 10
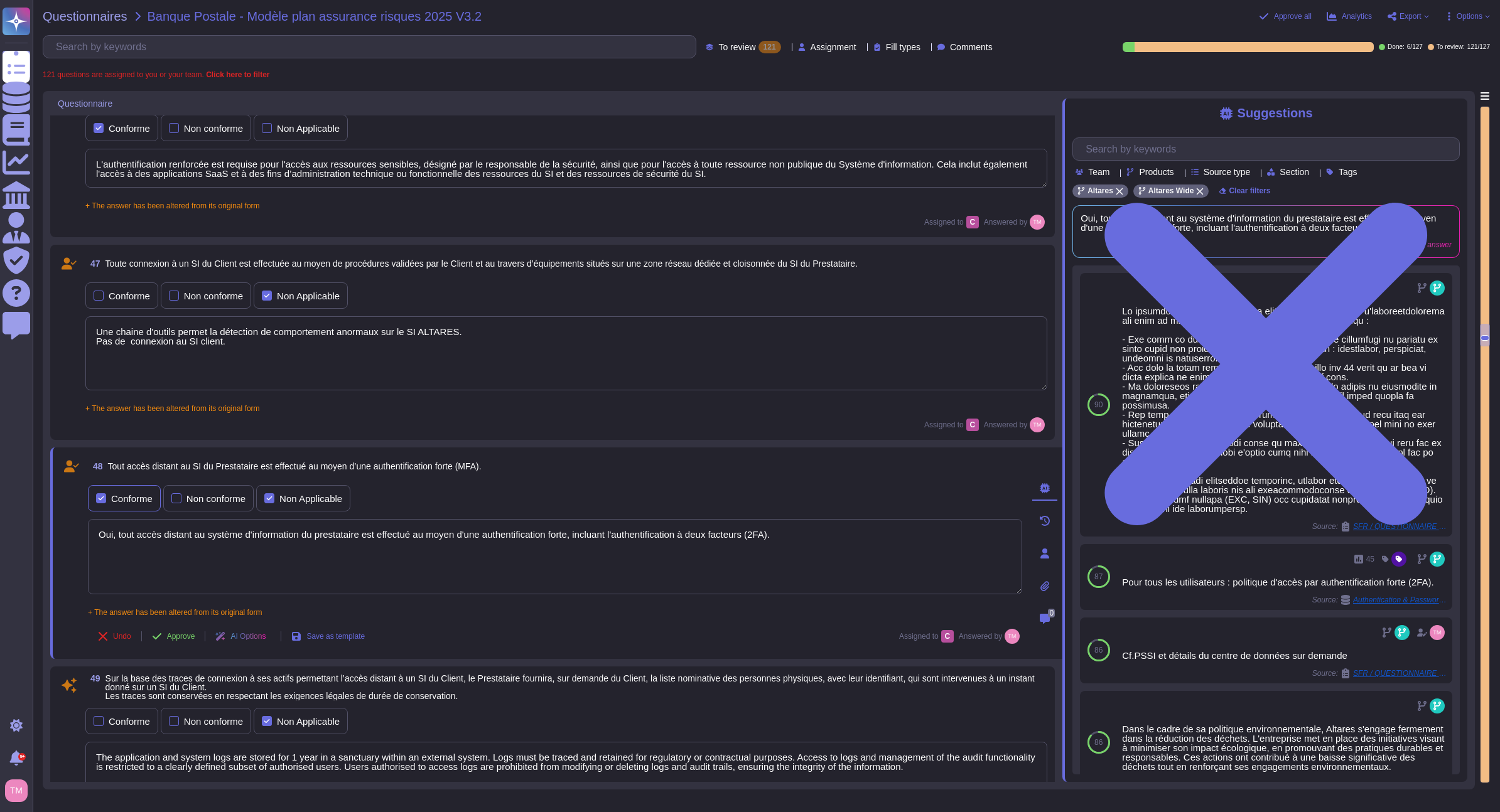
click at [139, 500] on div "Conforme" at bounding box center [132, 499] width 42 height 10
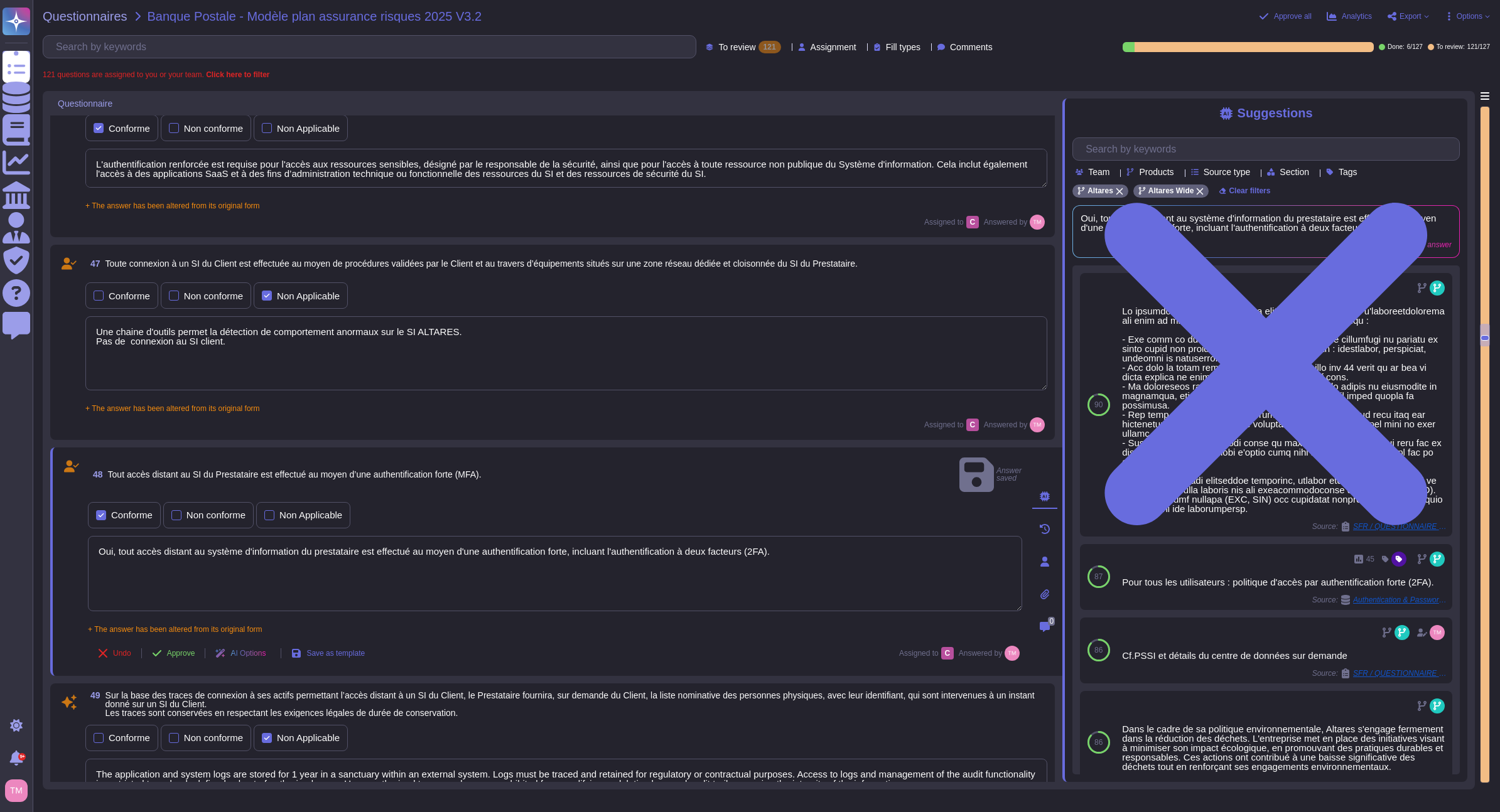
drag, startPoint x: 288, startPoint y: 493, endPoint x: 287, endPoint y: 484, distance: 9.1
click at [288, 502] on div "Non Applicable" at bounding box center [303, 515] width 94 height 26
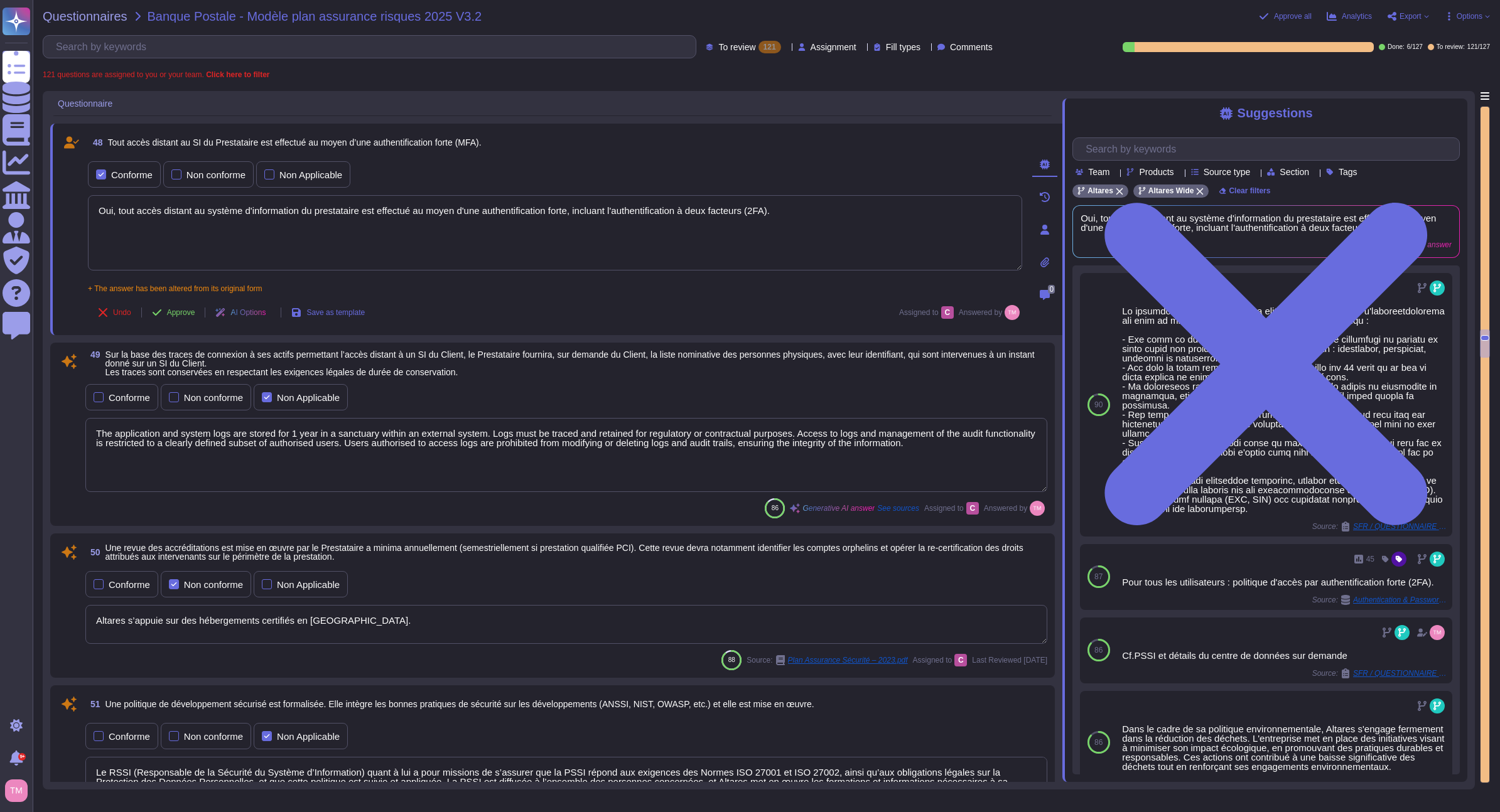
scroll to position [7596, 0]
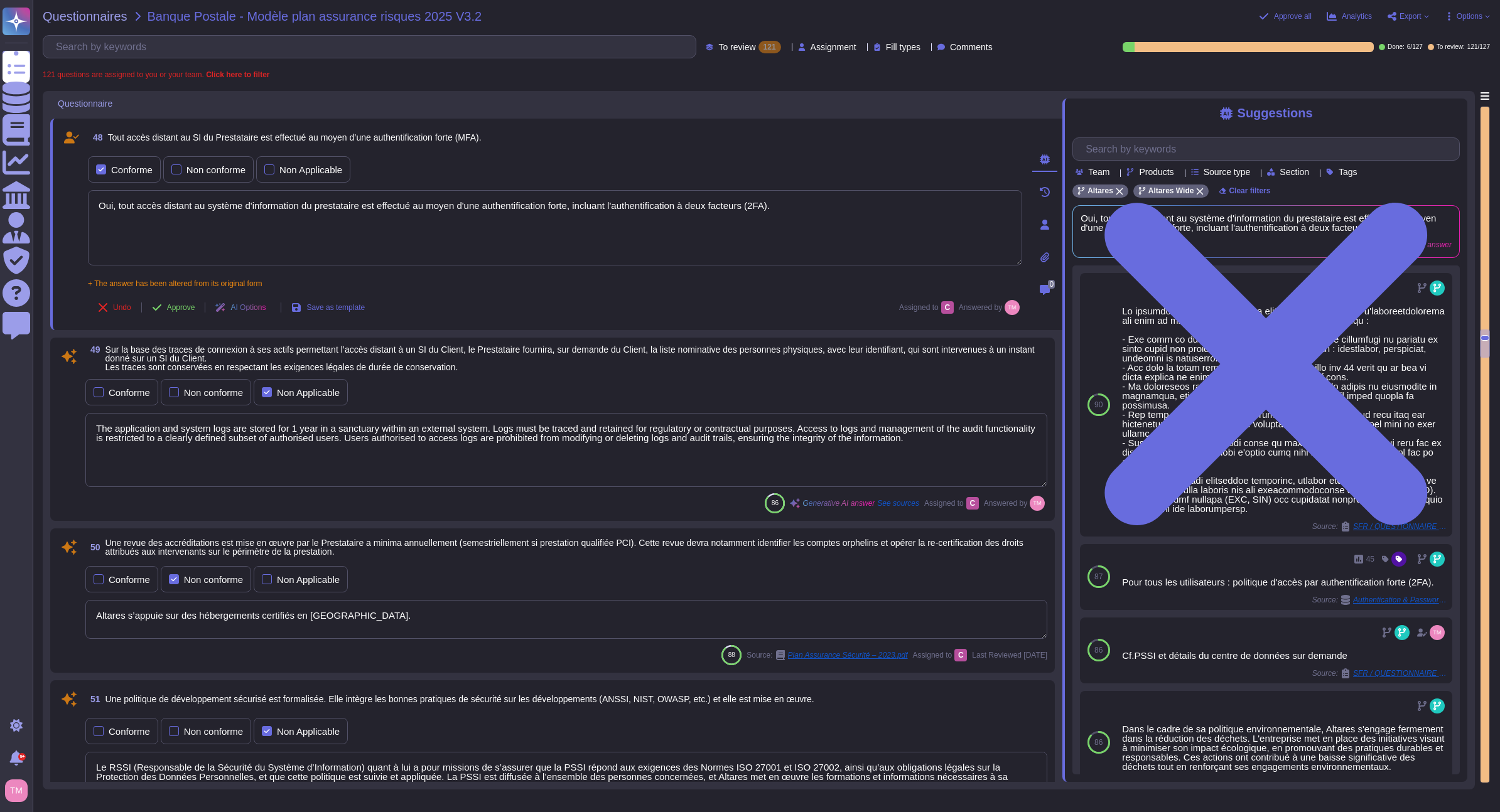
drag, startPoint x: 948, startPoint y: 439, endPoint x: 68, endPoint y: 428, distance: 880.1
click at [68, 428] on div "49 Sur la base des traces de connexion à ses actifs permettant l’accès distant …" at bounding box center [552, 430] width 990 height 168
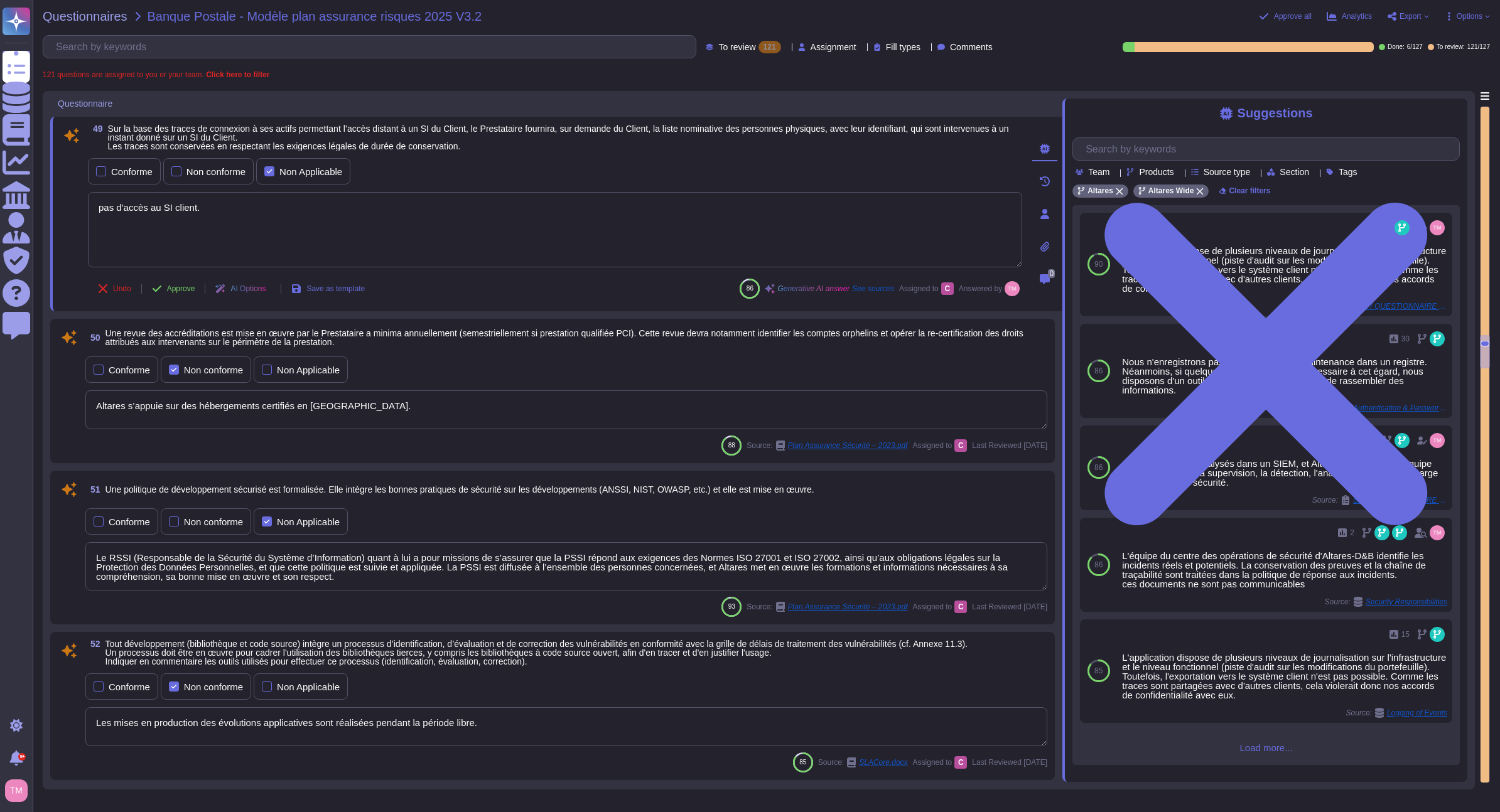
scroll to position [7785, 0]
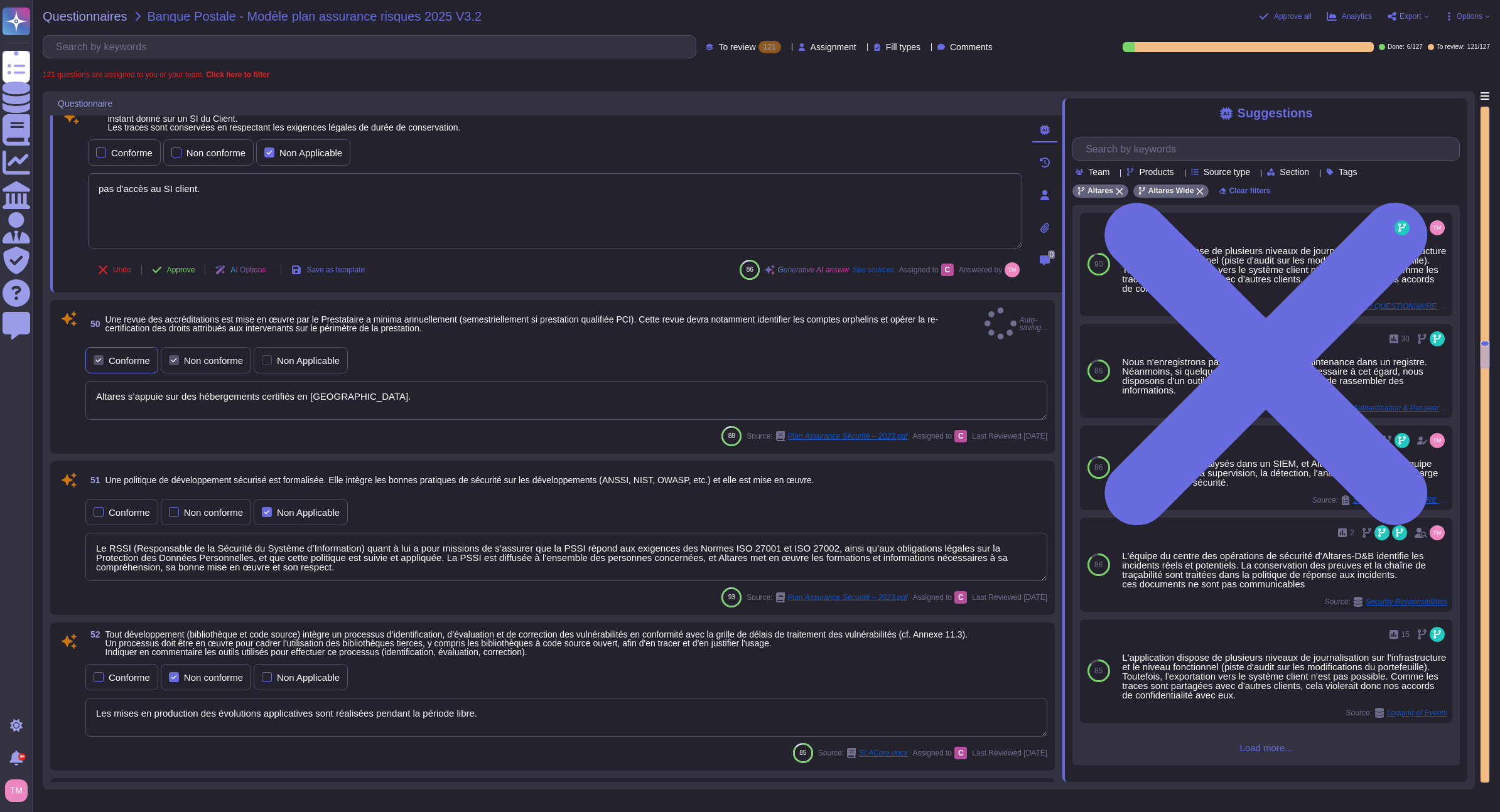
click at [126, 359] on div "Conforme" at bounding box center [122, 360] width 73 height 26
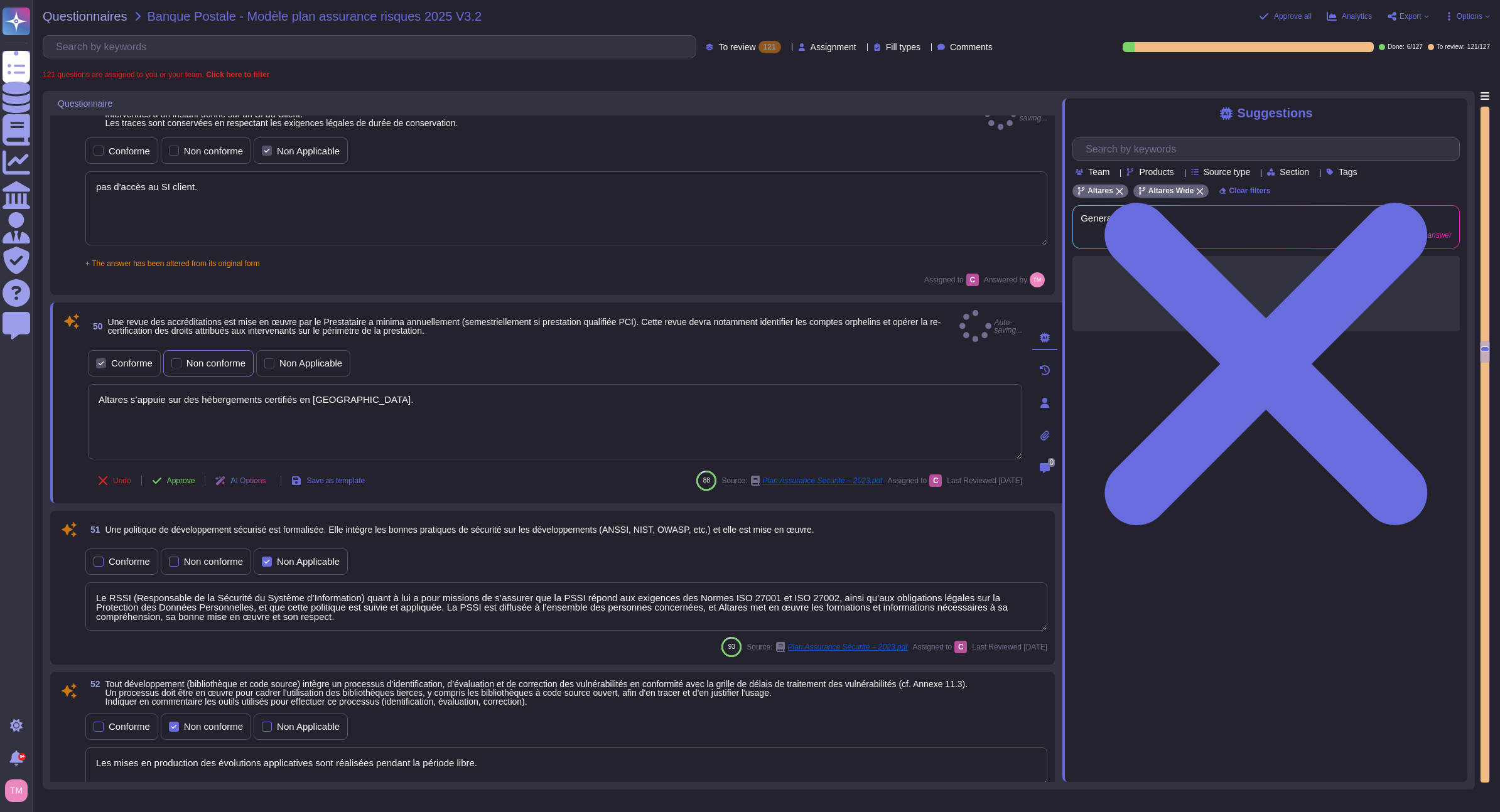
click at [197, 359] on div "Non conforme" at bounding box center [216, 363] width 59 height 10
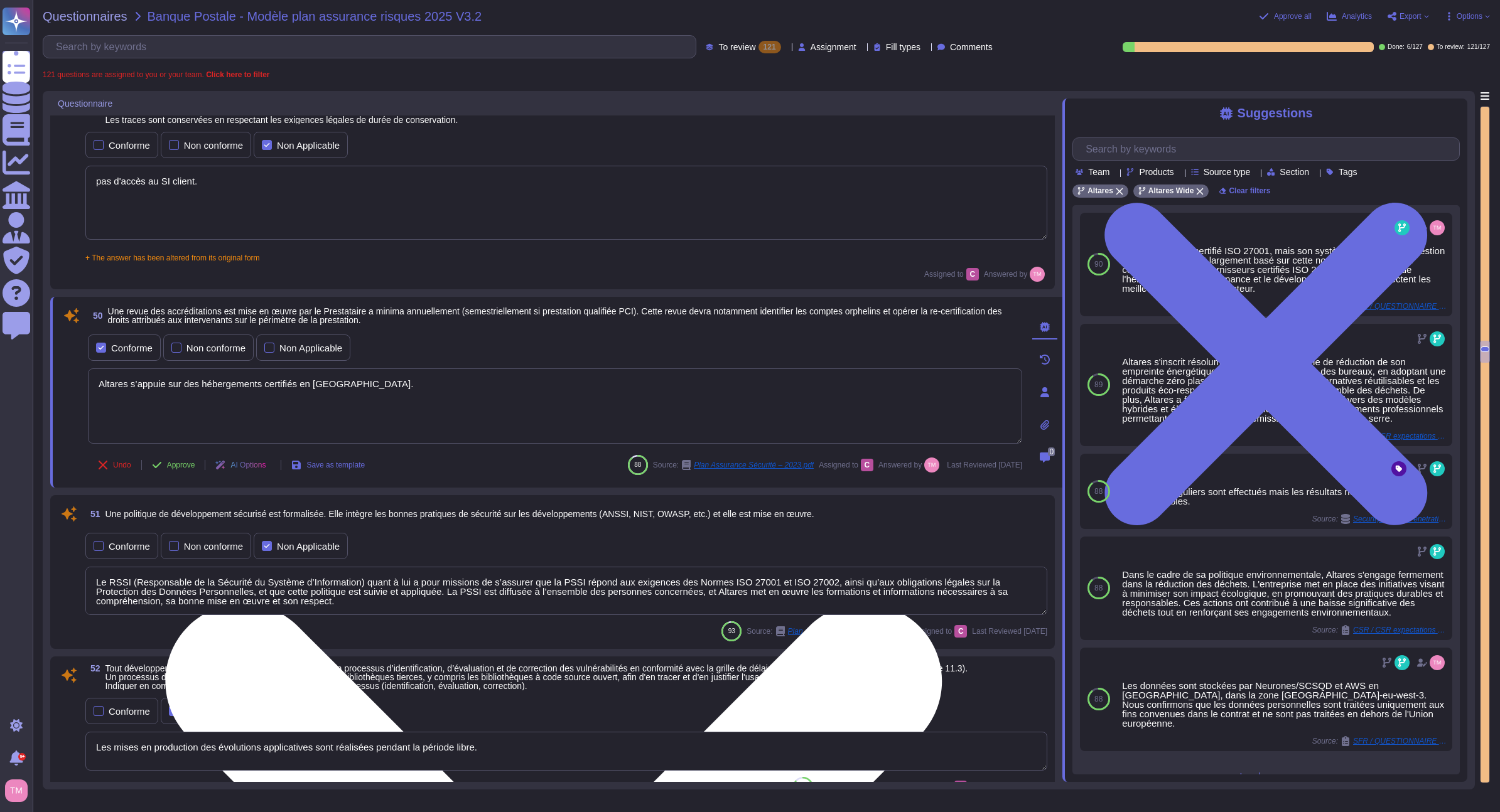
drag, startPoint x: 355, startPoint y: 394, endPoint x: 90, endPoint y: 384, distance: 265.2
click at [90, 384] on textarea "Altares s’appuie sur des hébergements certifiés en Europe." at bounding box center [555, 406] width 935 height 75
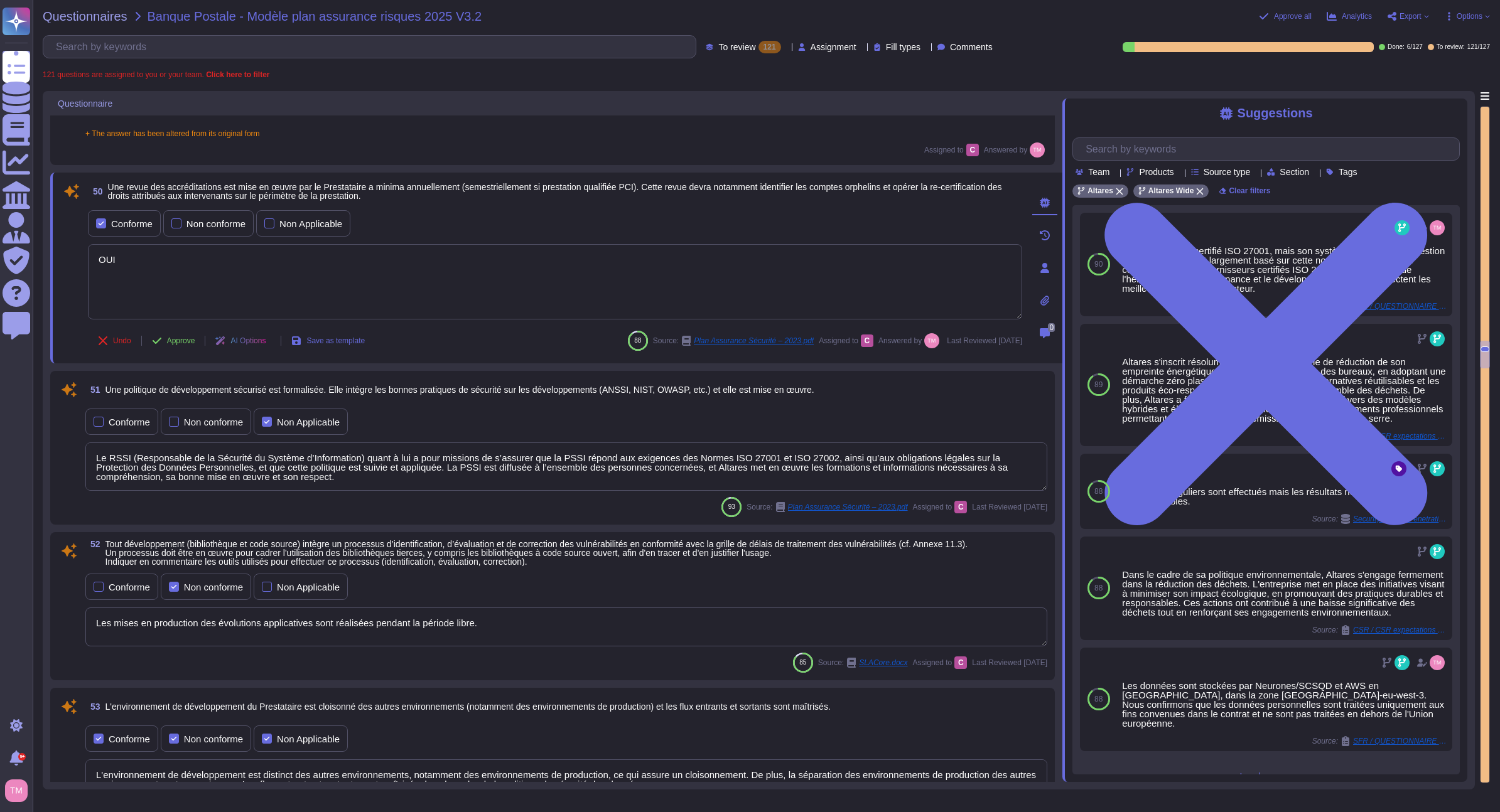
scroll to position [7911, 0]
click at [109, 411] on div "Conforme" at bounding box center [122, 420] width 73 height 26
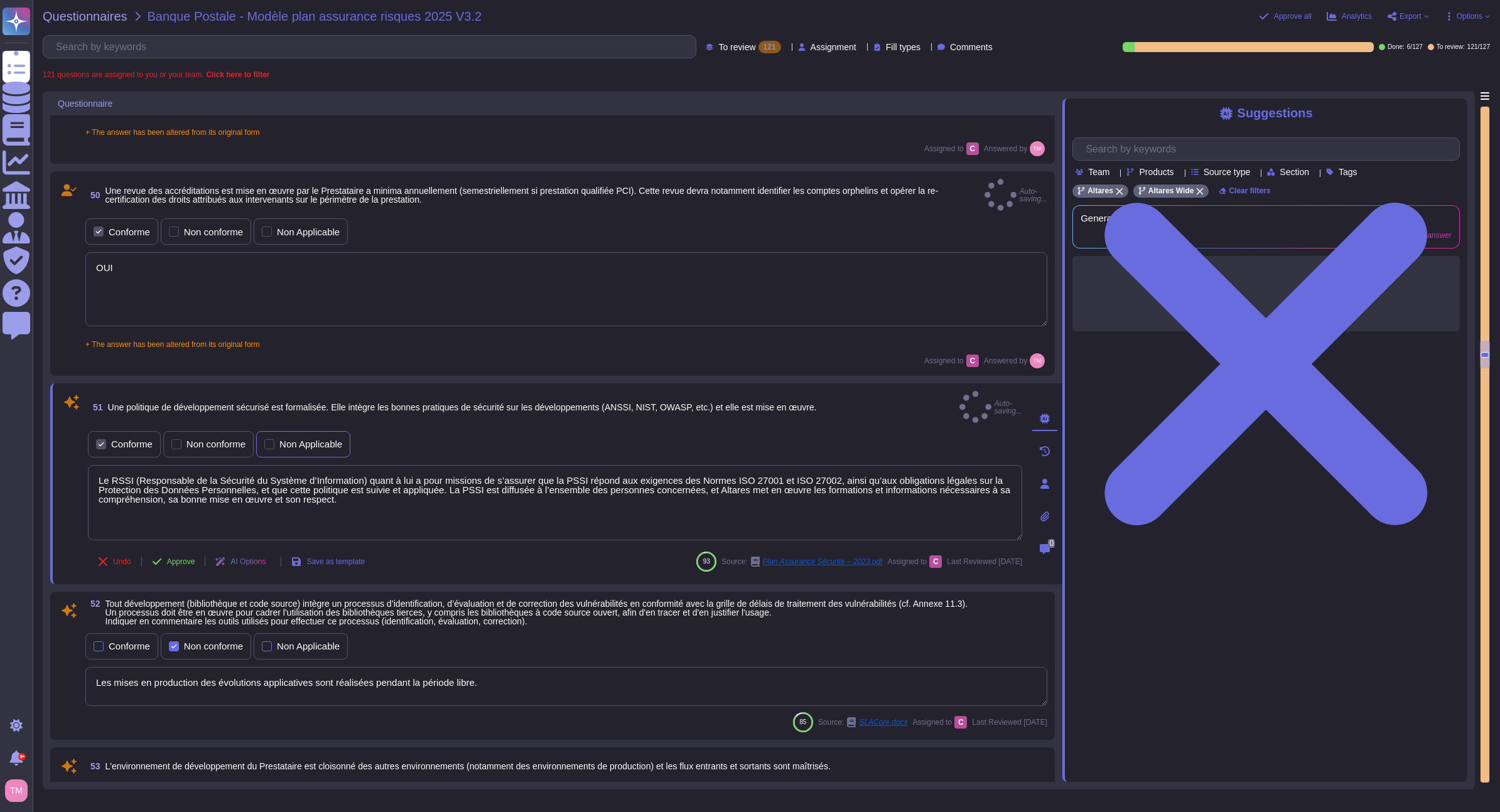
click at [298, 431] on div "Non Applicable" at bounding box center [303, 444] width 94 height 26
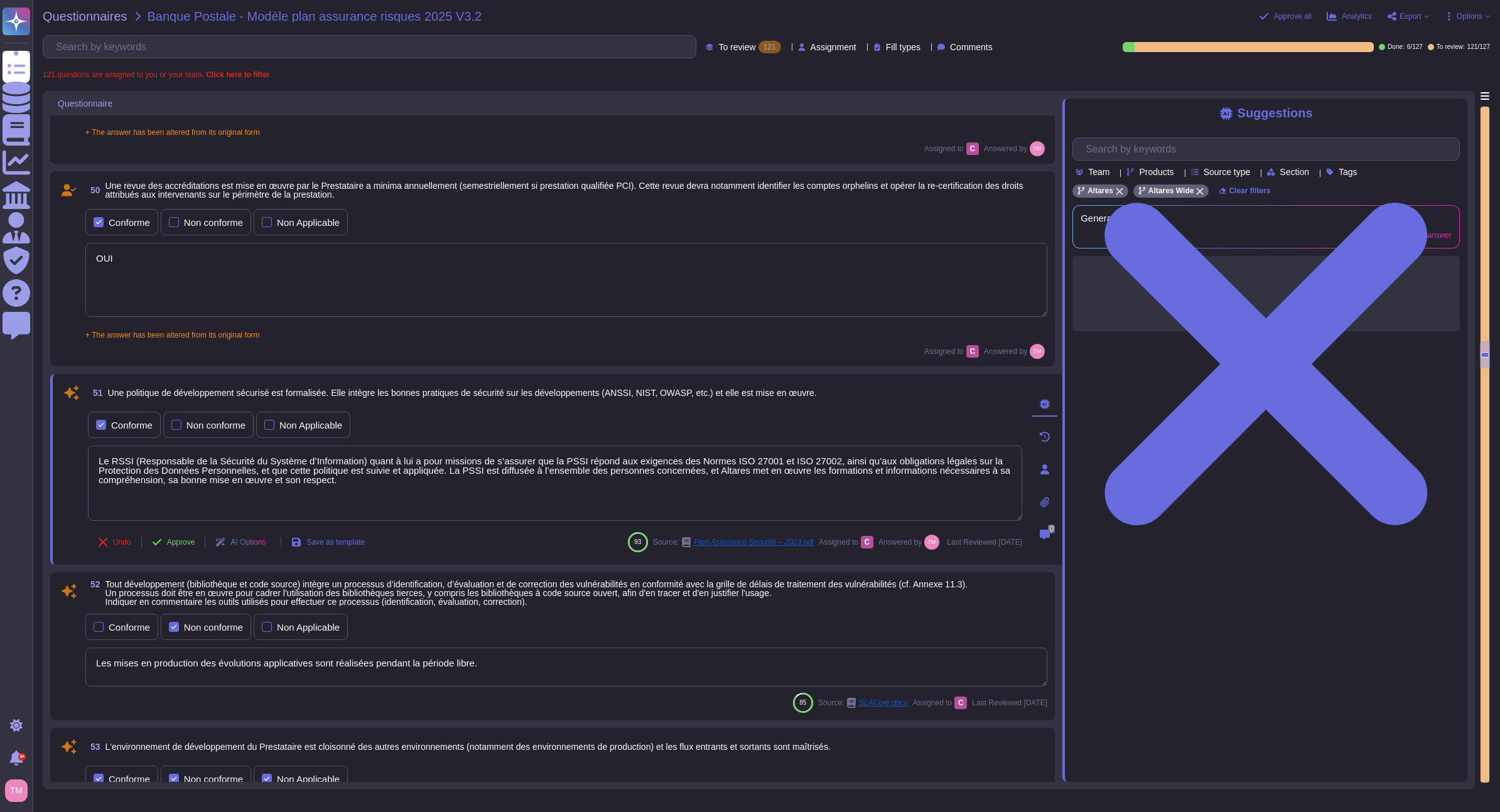
drag, startPoint x: 488, startPoint y: 499, endPoint x: 86, endPoint y: 453, distance: 404.6
click at [86, 453] on div "51 Une politique de développement sécurisé est formalisée. Elle intègre les bon…" at bounding box center [541, 469] width 962 height 176
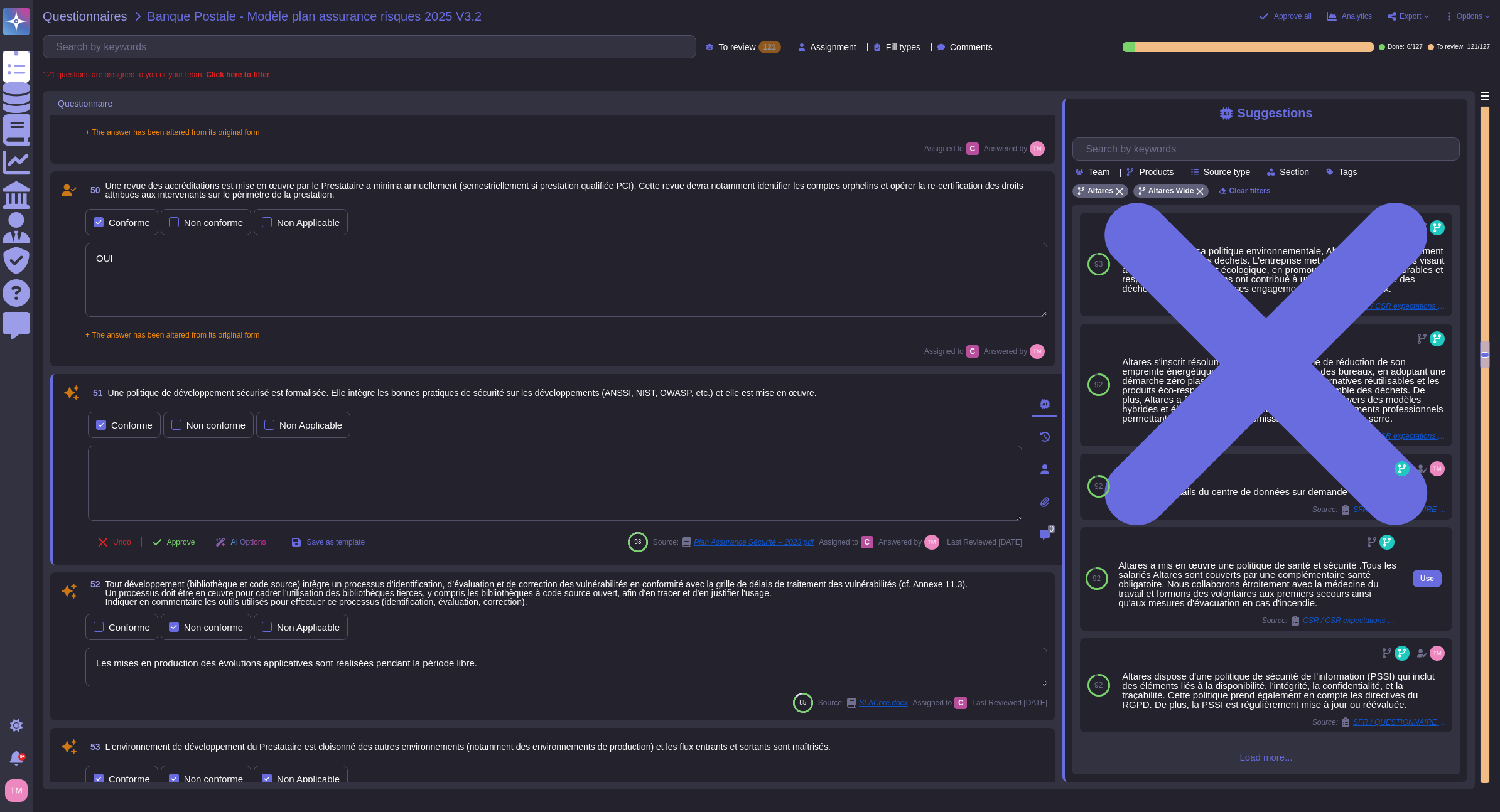
scroll to position [21, 0]
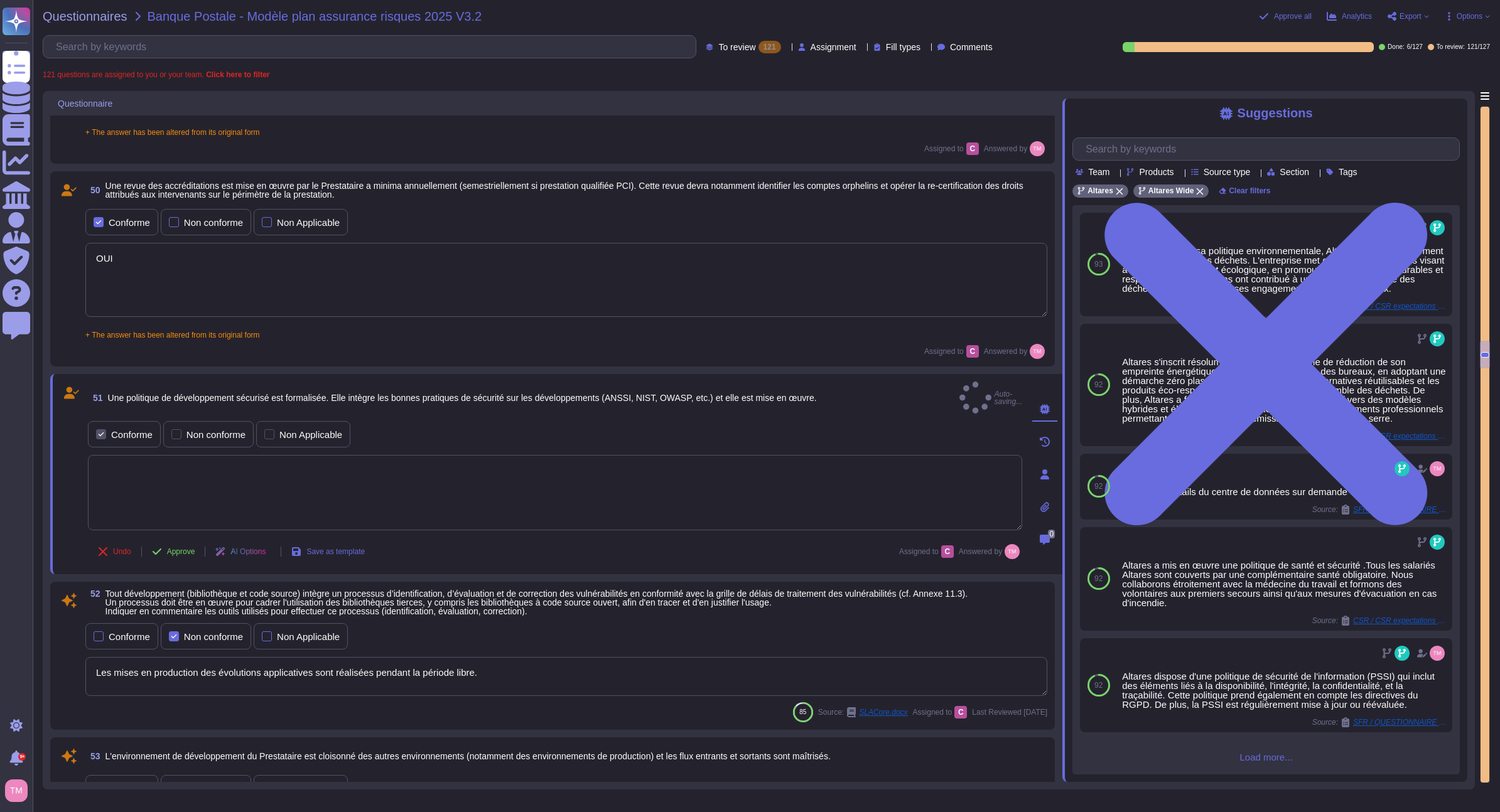
click at [1262, 770] on div "93 Dans le cadre de sa politique environnementale, Altares s'engage fermement d…" at bounding box center [1266, 490] width 387 height 570
click at [1266, 761] on span "Load more..." at bounding box center [1266, 757] width 387 height 10
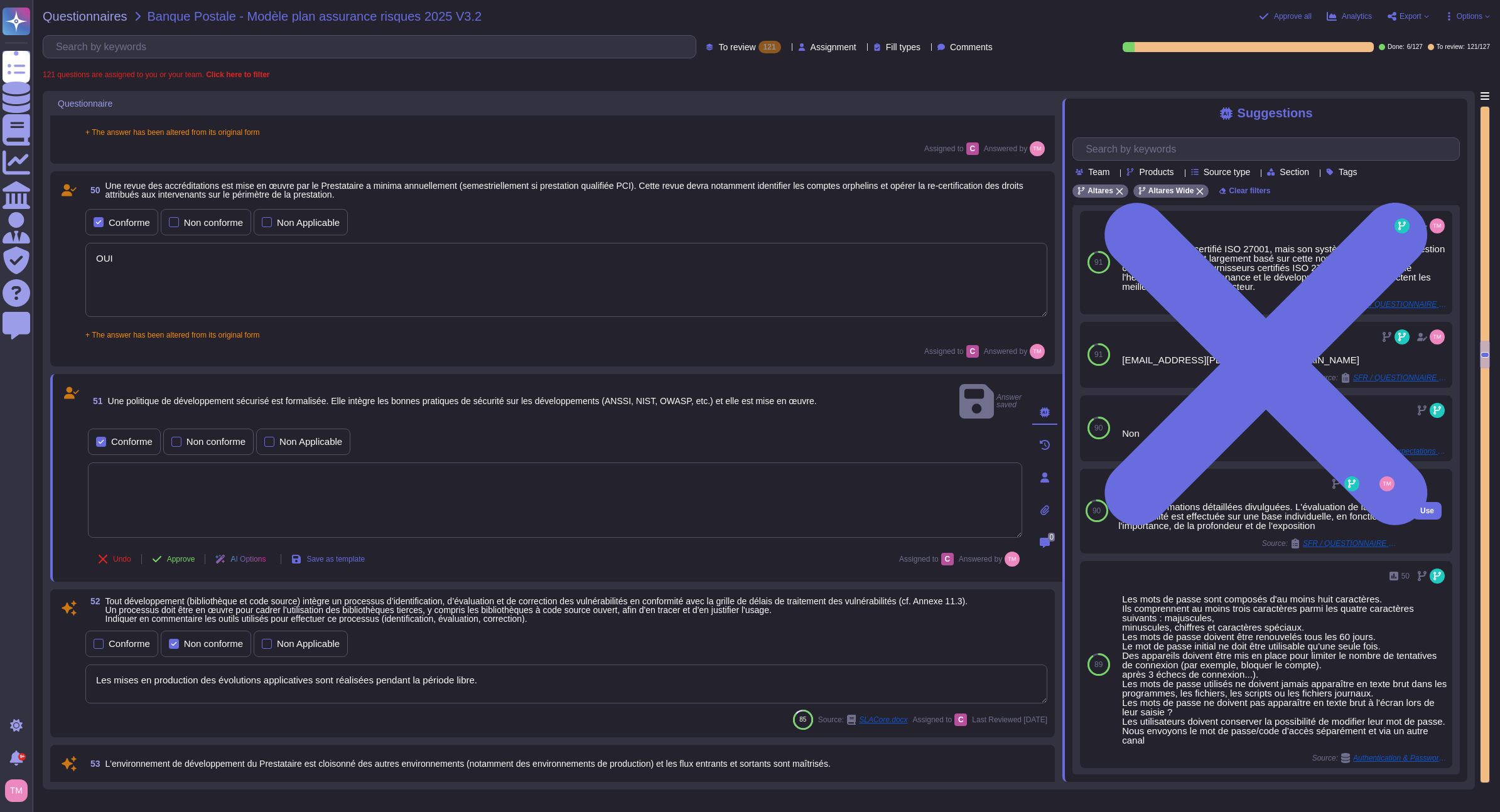
scroll to position [649, 0]
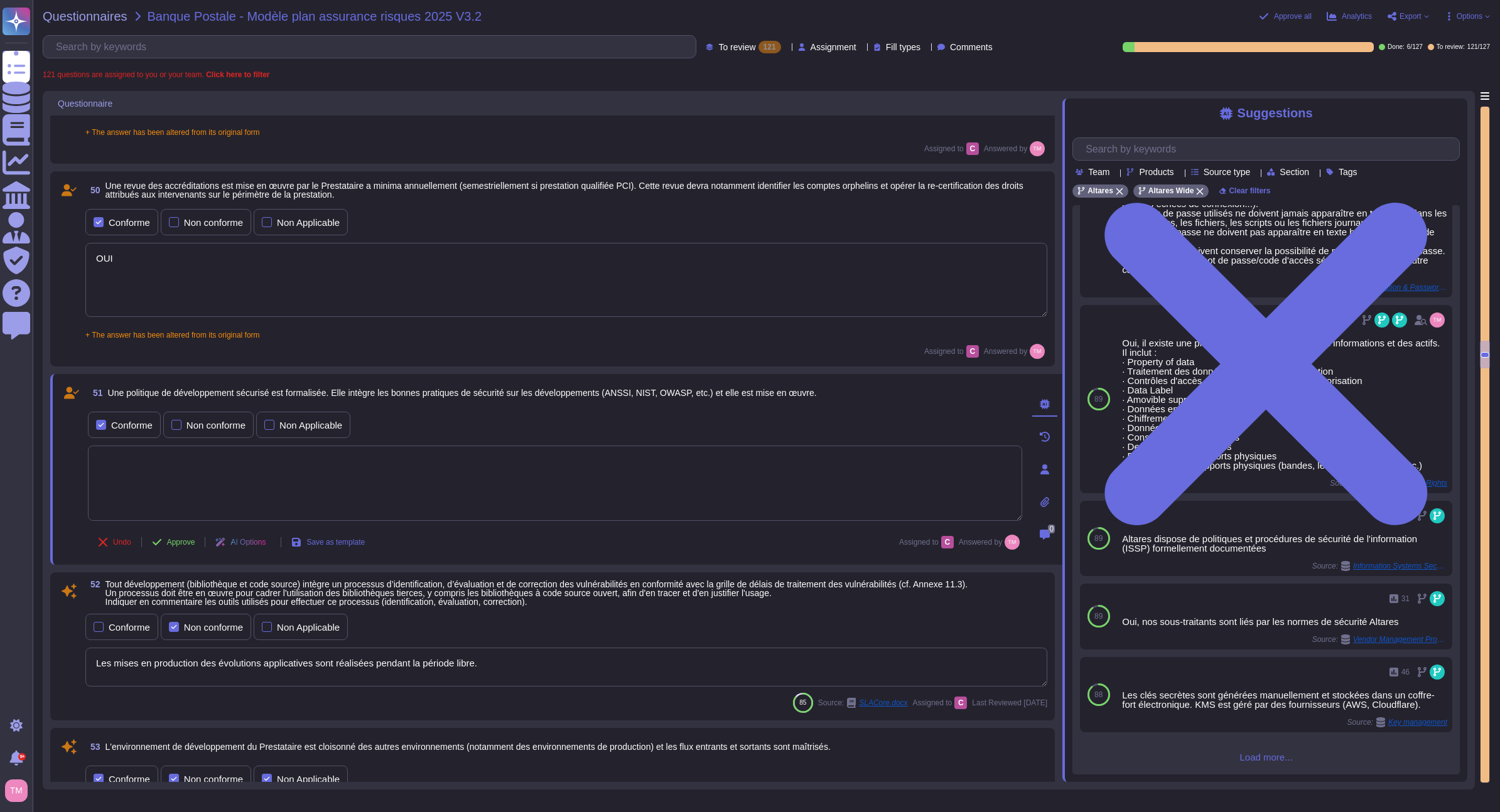
click at [1261, 762] on span "Load more..." at bounding box center [1266, 757] width 387 height 10
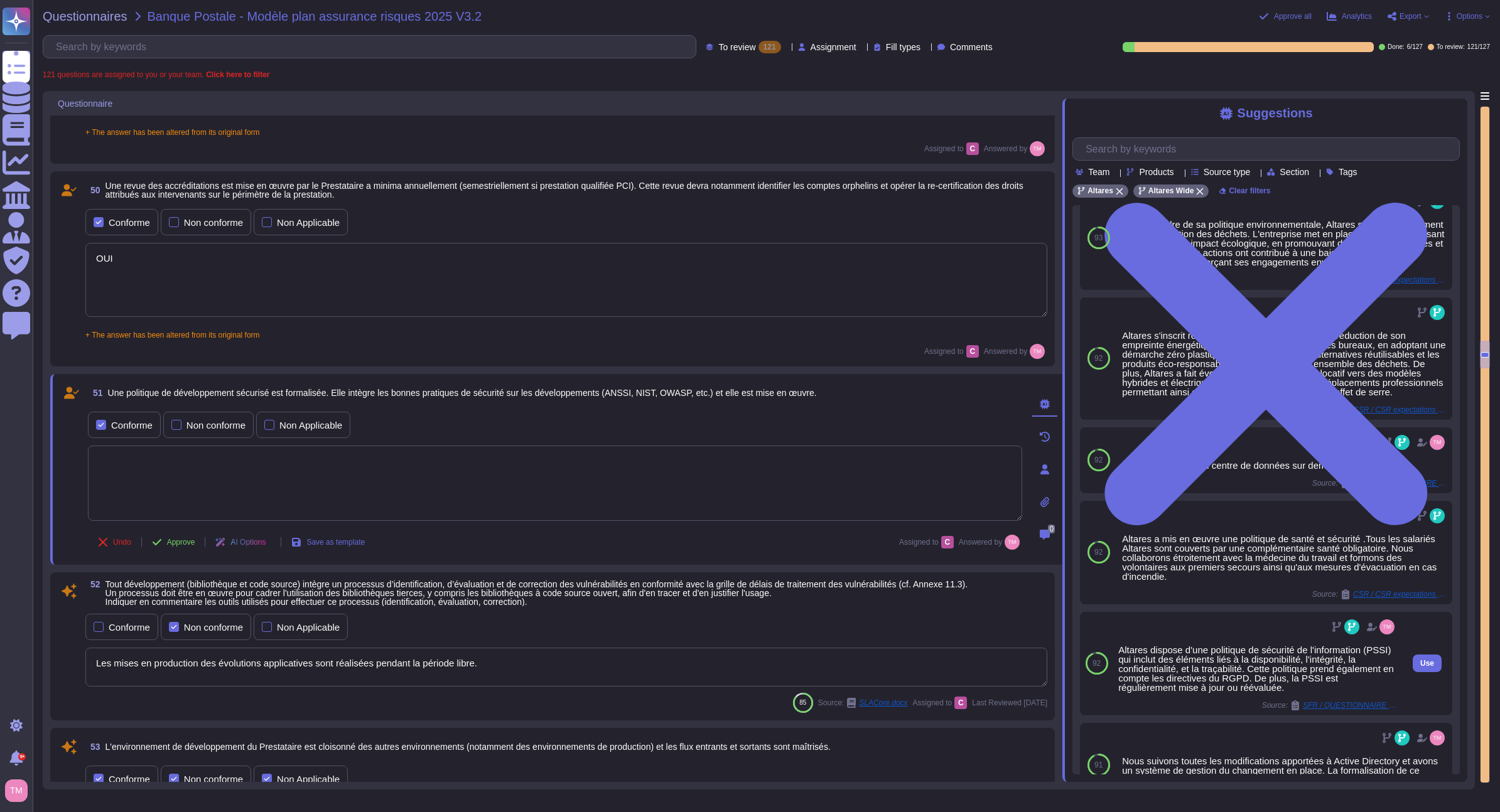
scroll to position [0, 0]
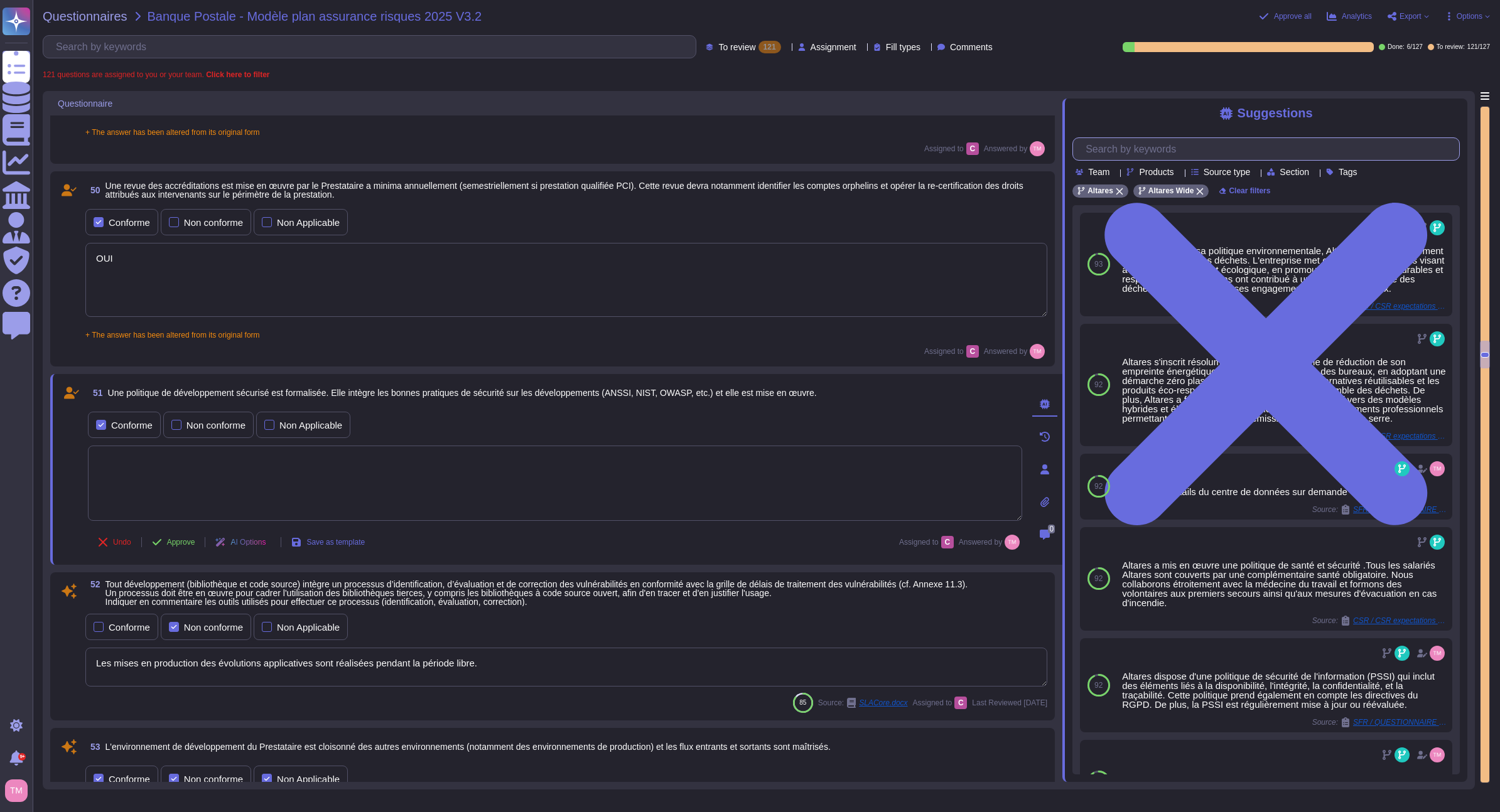
click at [1234, 154] on input "text" at bounding box center [1269, 149] width 380 height 22
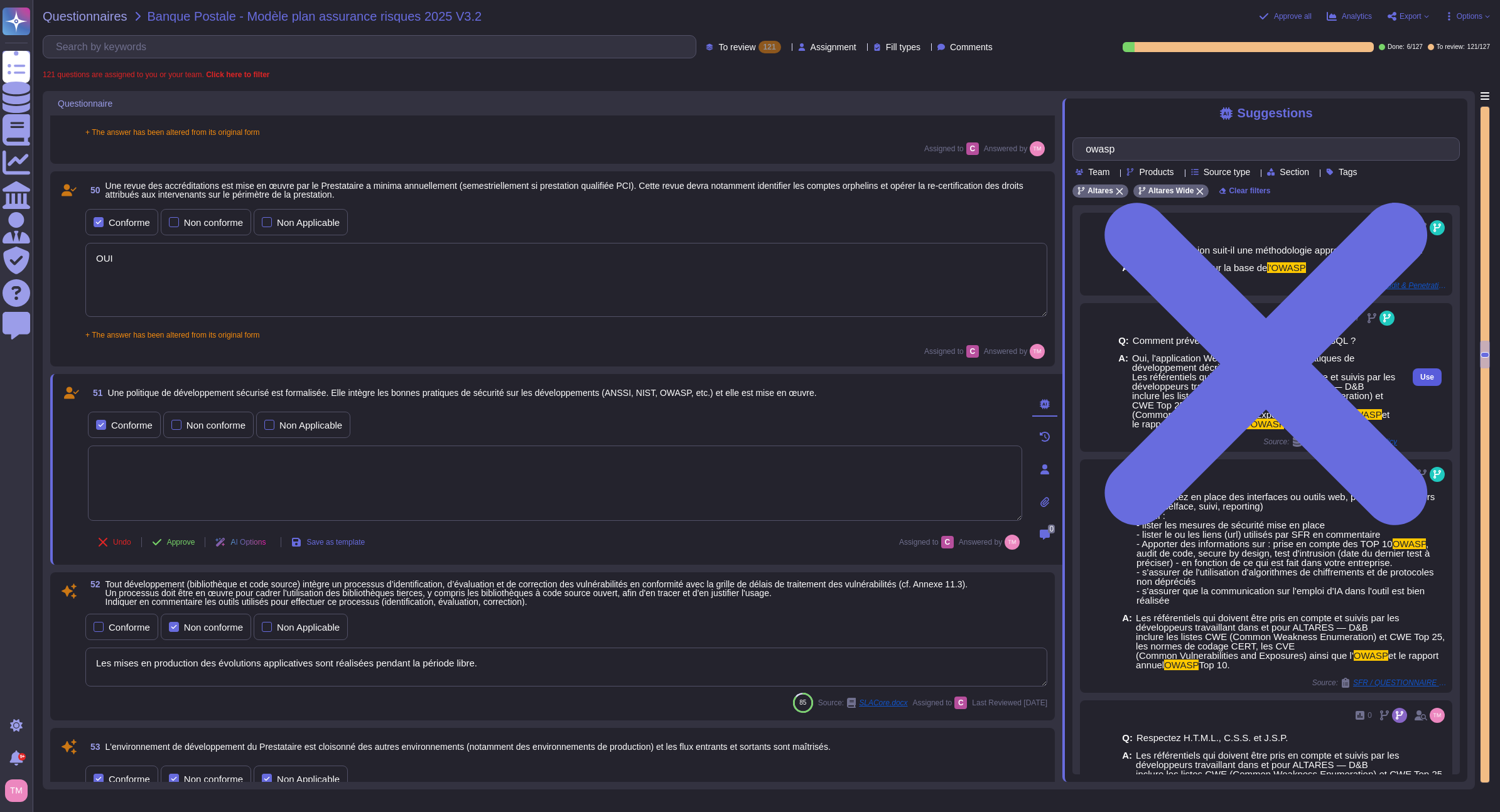
click at [1420, 377] on span "Use" at bounding box center [1427, 377] width 14 height 7
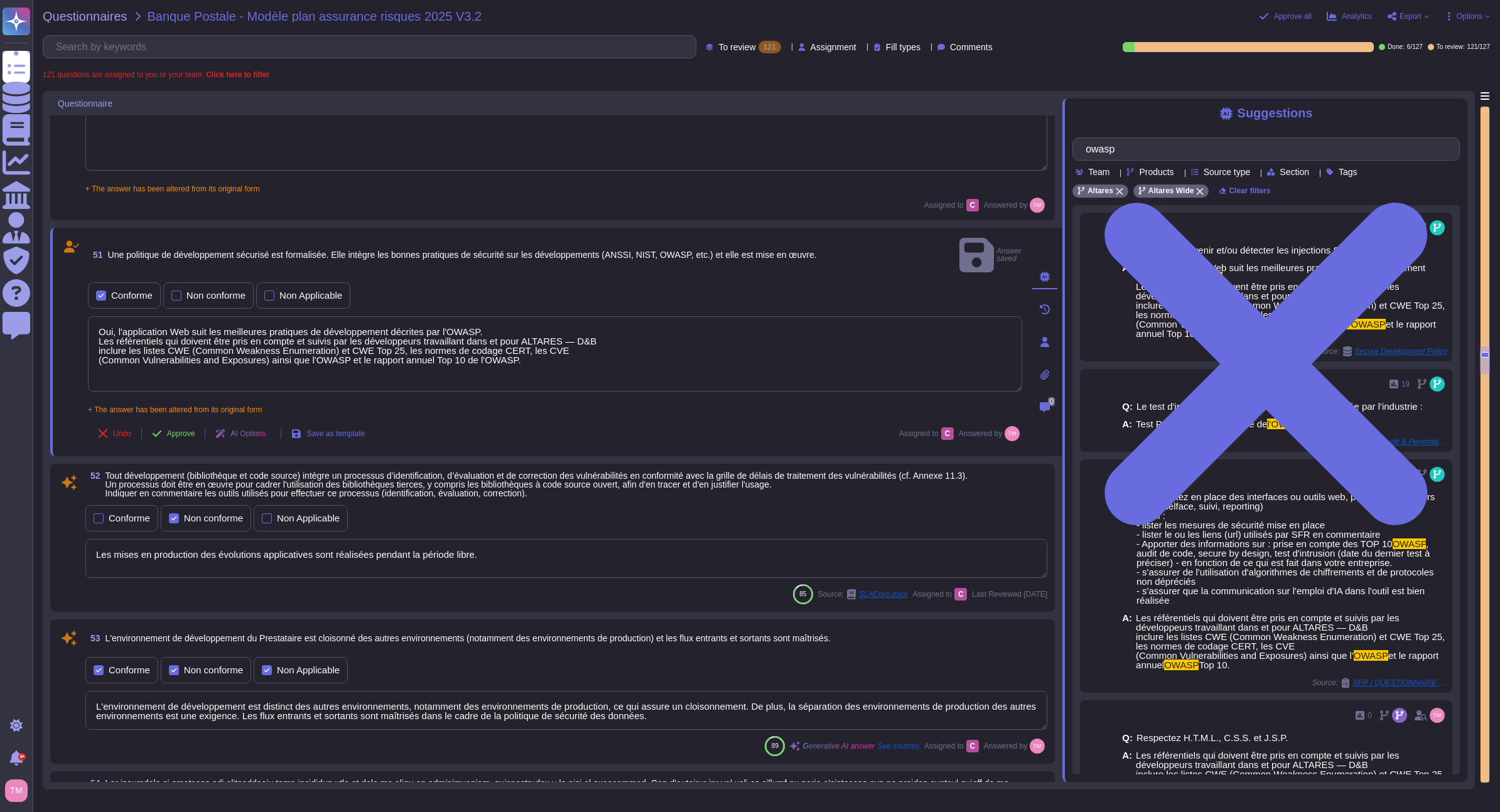
scroll to position [8099, 0]
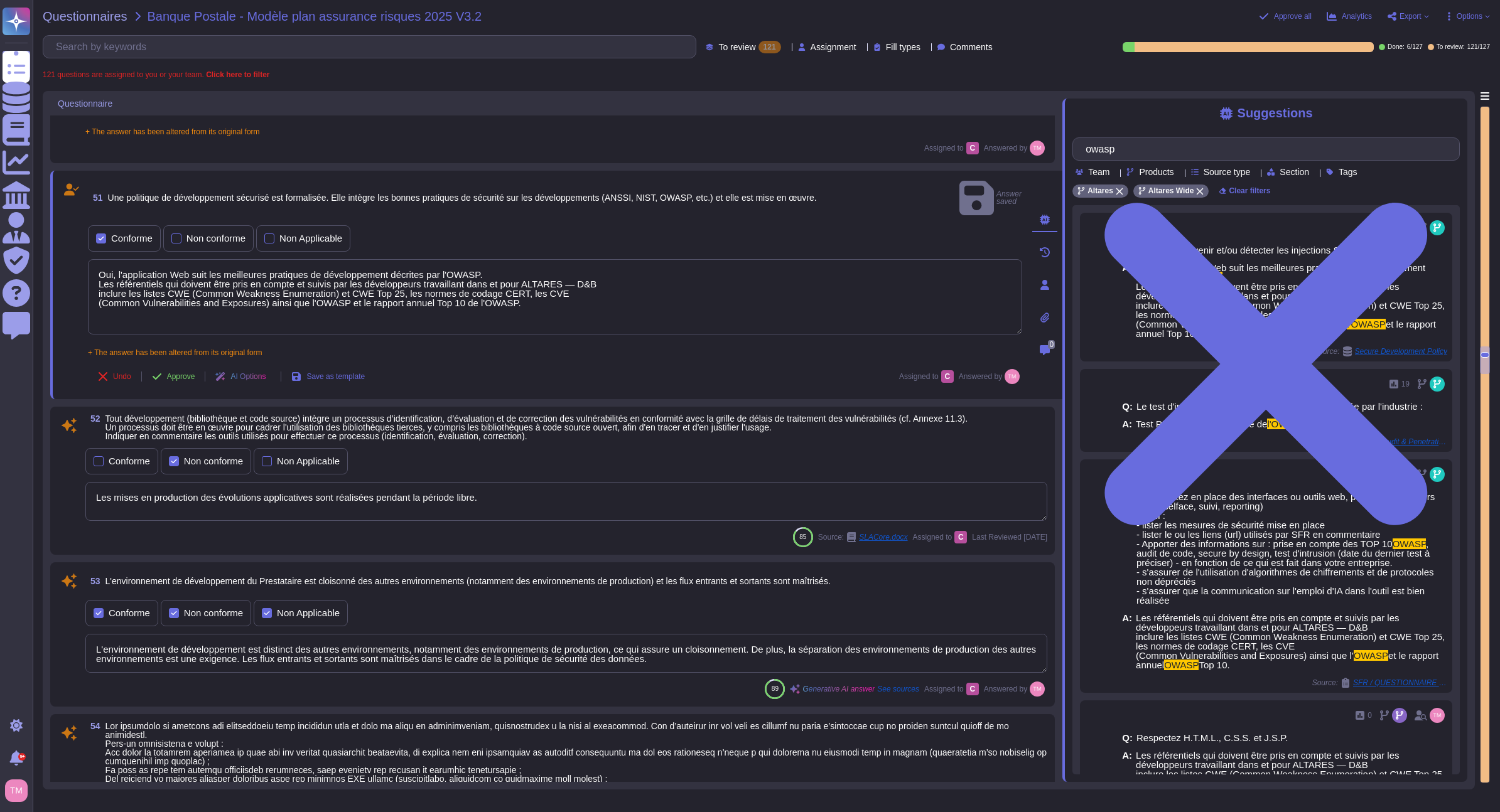
click at [596, 482] on textarea "Les mises en production des évolutions applicatives sont réalisées pendant la p…" at bounding box center [566, 501] width 962 height 39
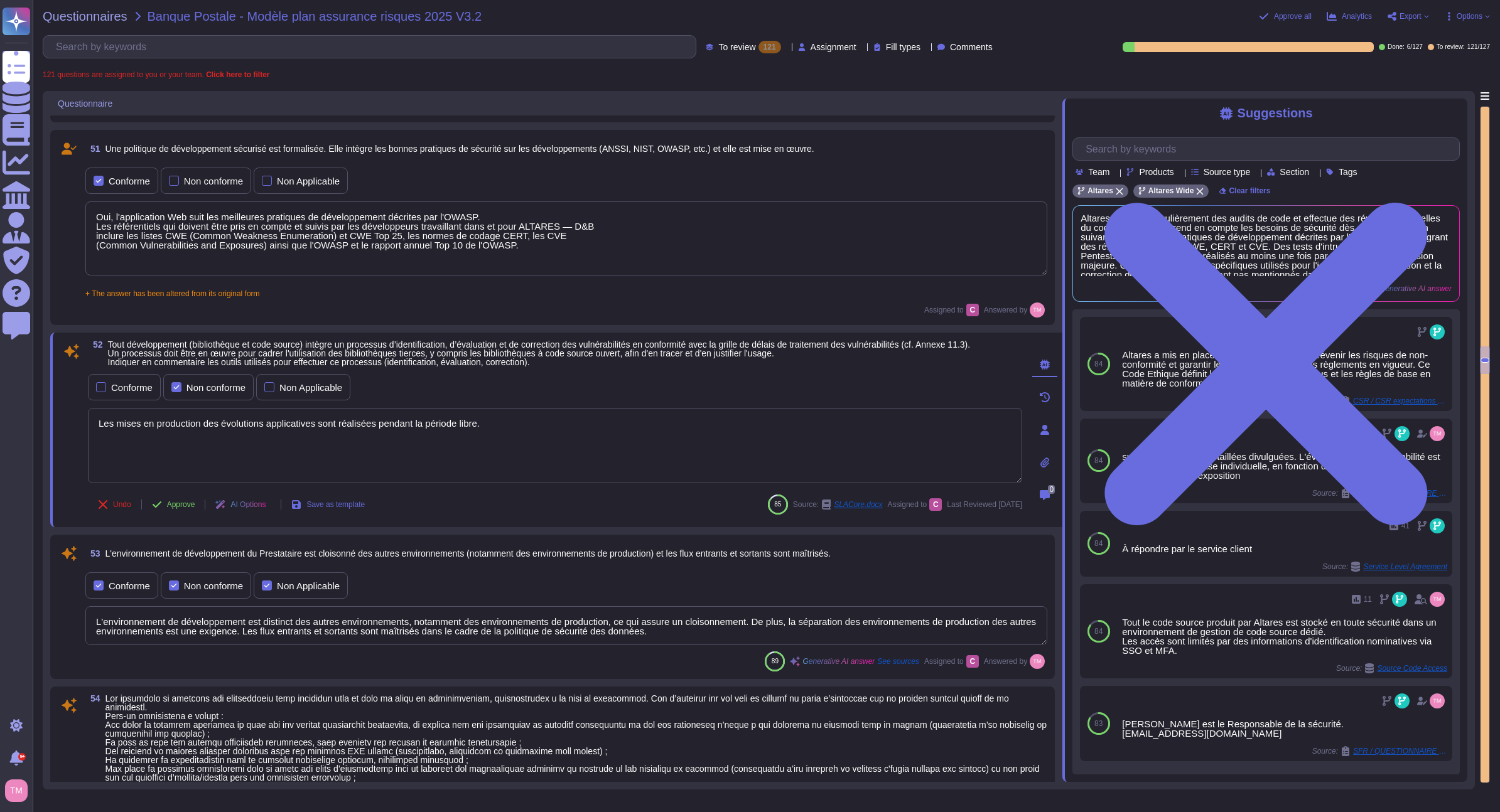
scroll to position [8161, 0]
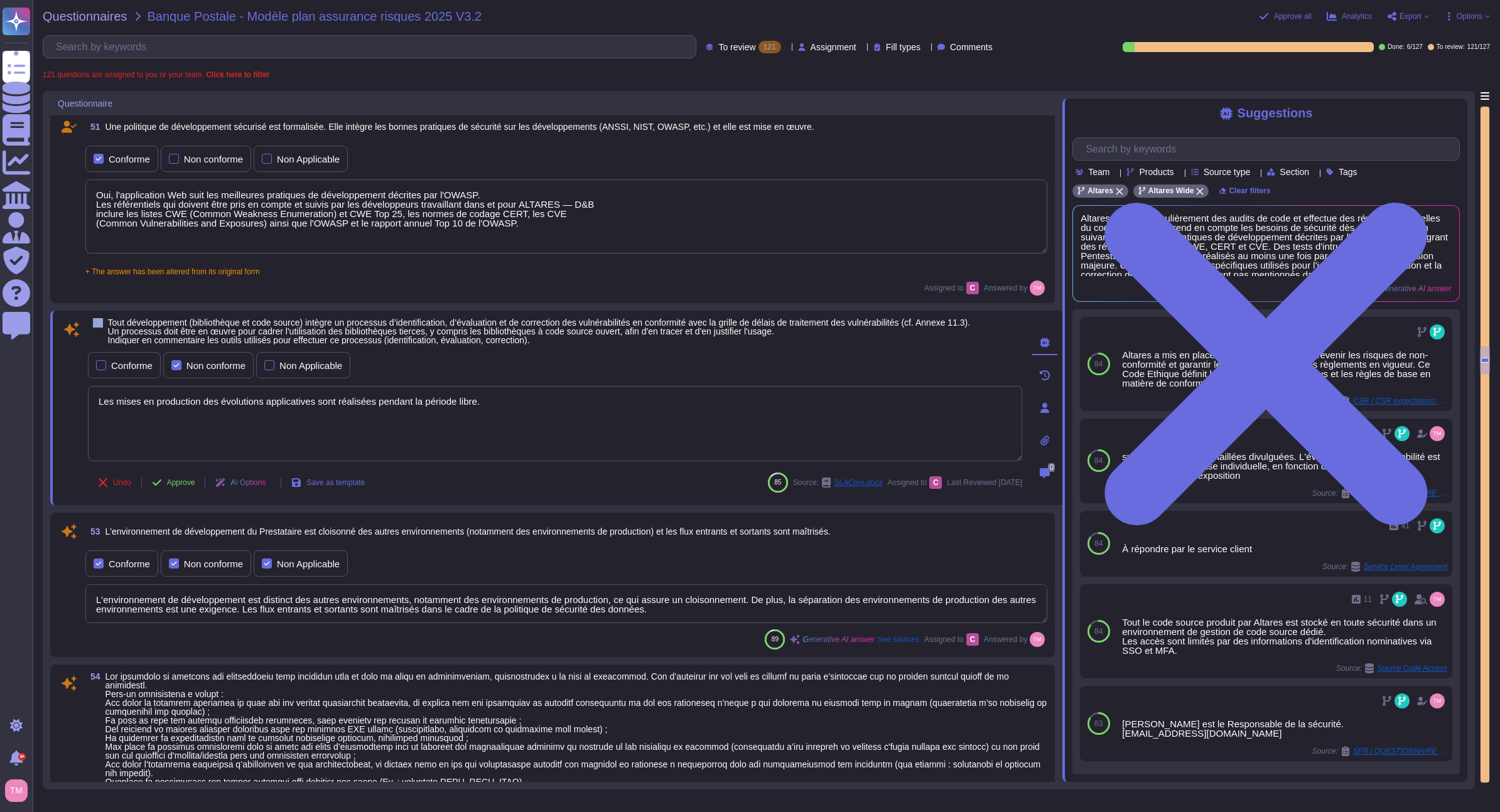
drag, startPoint x: 105, startPoint y: 326, endPoint x: 90, endPoint y: 324, distance: 15.1
click at [90, 324] on span "52 Tout développement (bibliothèque et code source) intègre un processus d’iden…" at bounding box center [529, 332] width 882 height 26
copy span "52"
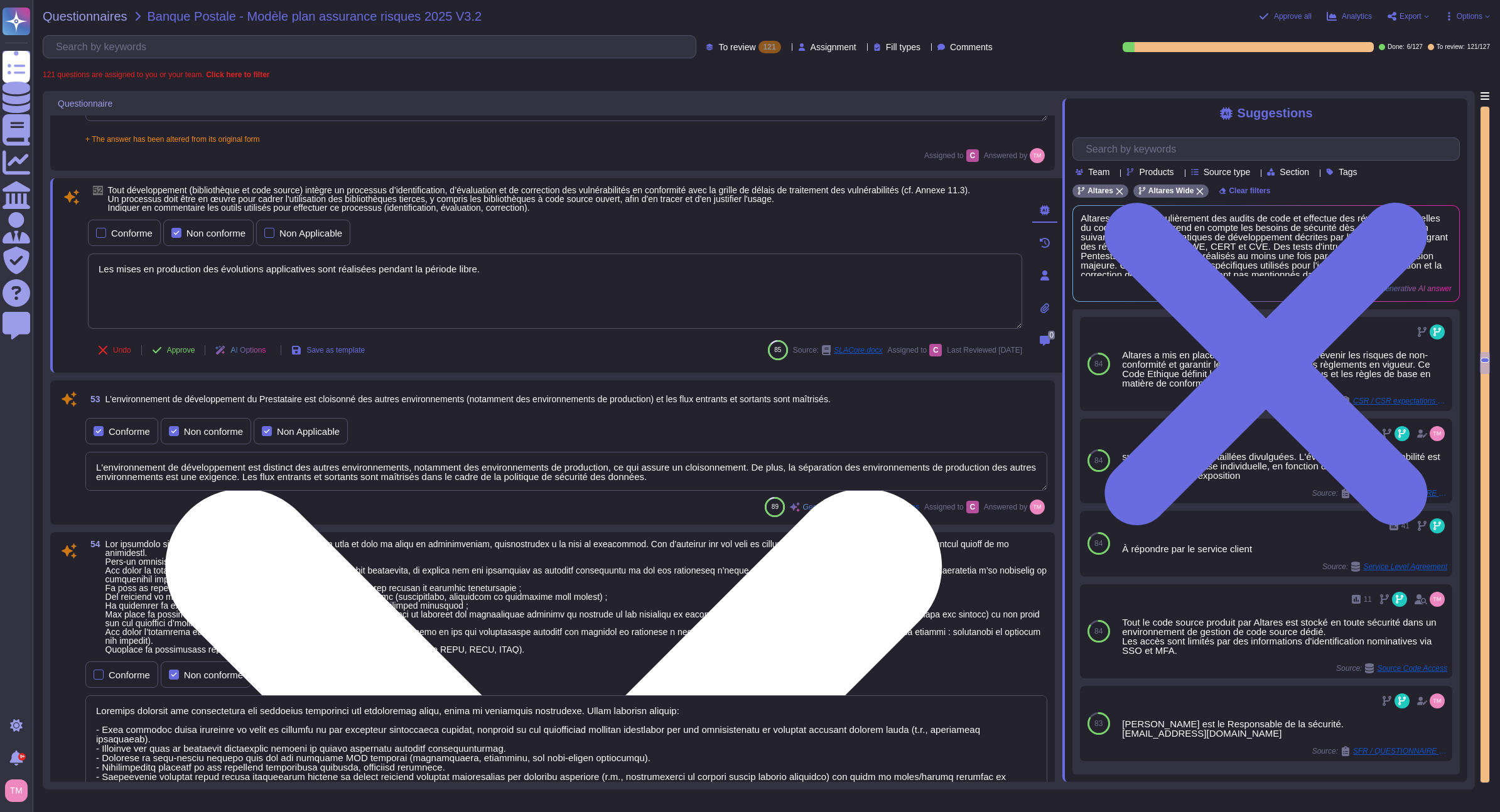
scroll to position [8287, 0]
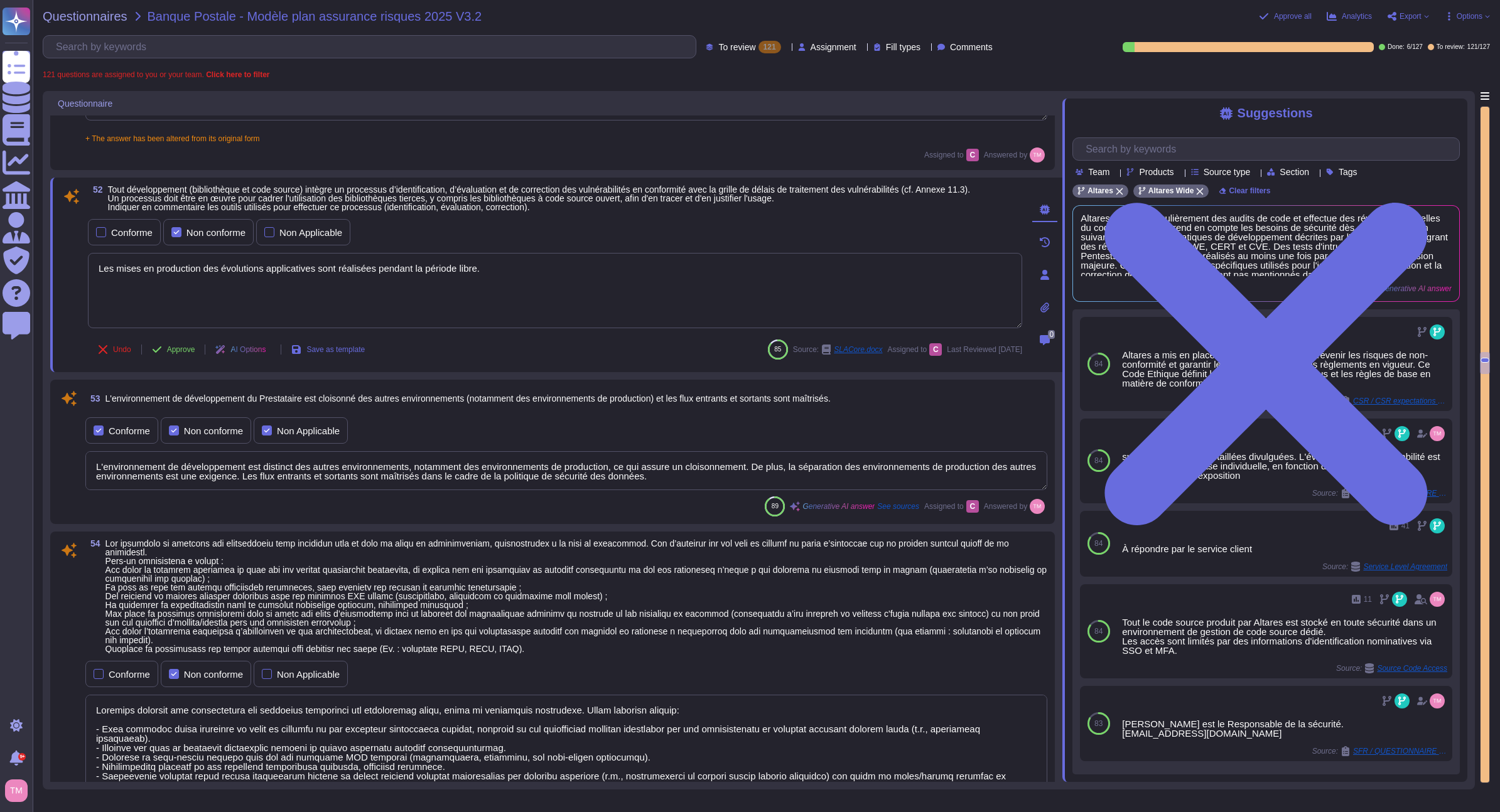
click at [1107, 61] on div "Questionnaires Banque Postale - Modèle plan assurance risques 2025 V3.2 Approv…" at bounding box center [766, 406] width 1467 height 812
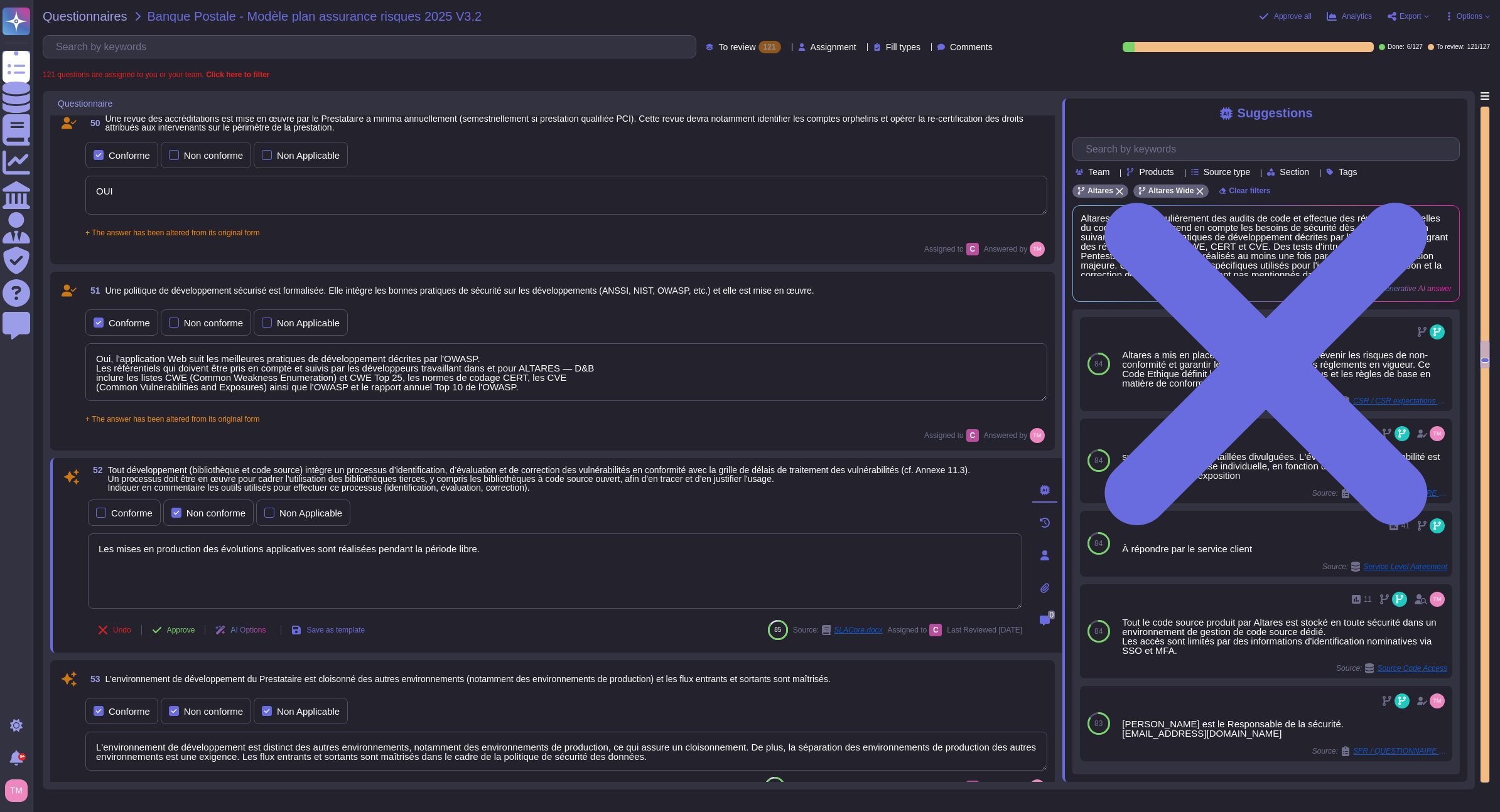
scroll to position [7968, 0]
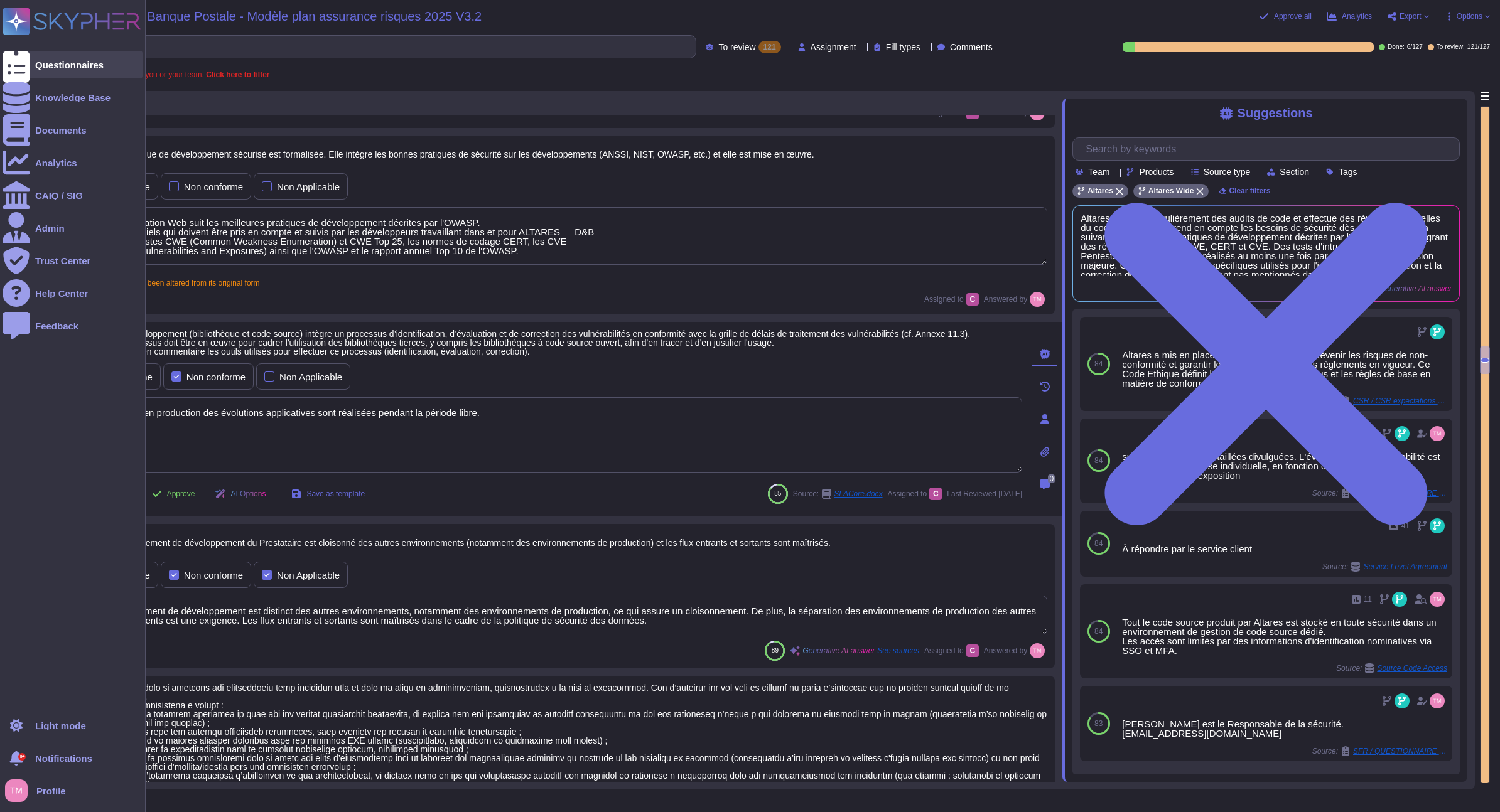
click at [33, 70] on div "Questionnaires" at bounding box center [72, 64] width 140 height 28
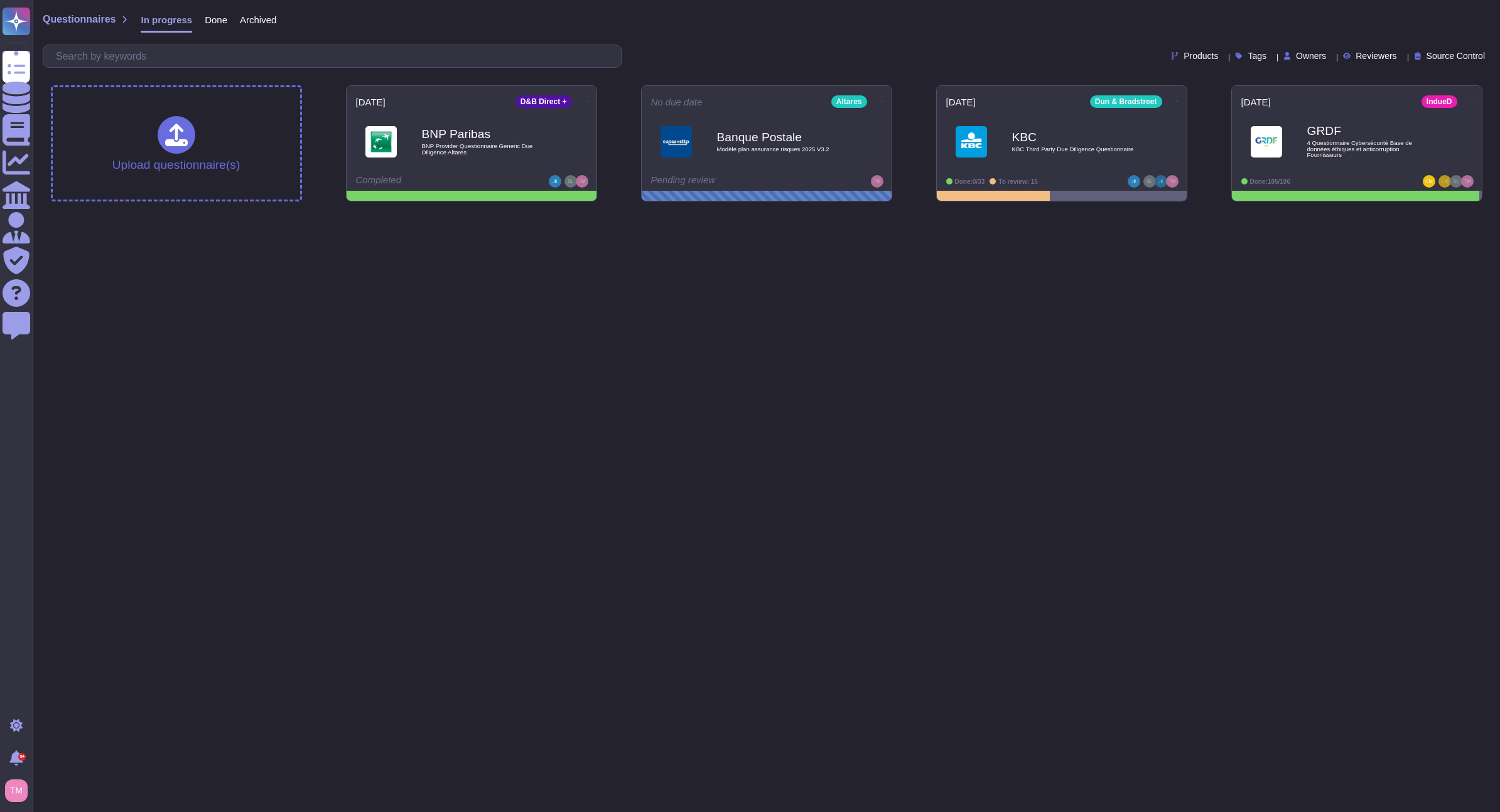
click at [737, 212] on html "Questionnaires Knowledge Base Documents Analytics CAIQ / SIG Admin Trust Center…" at bounding box center [750, 105] width 1500 height 212
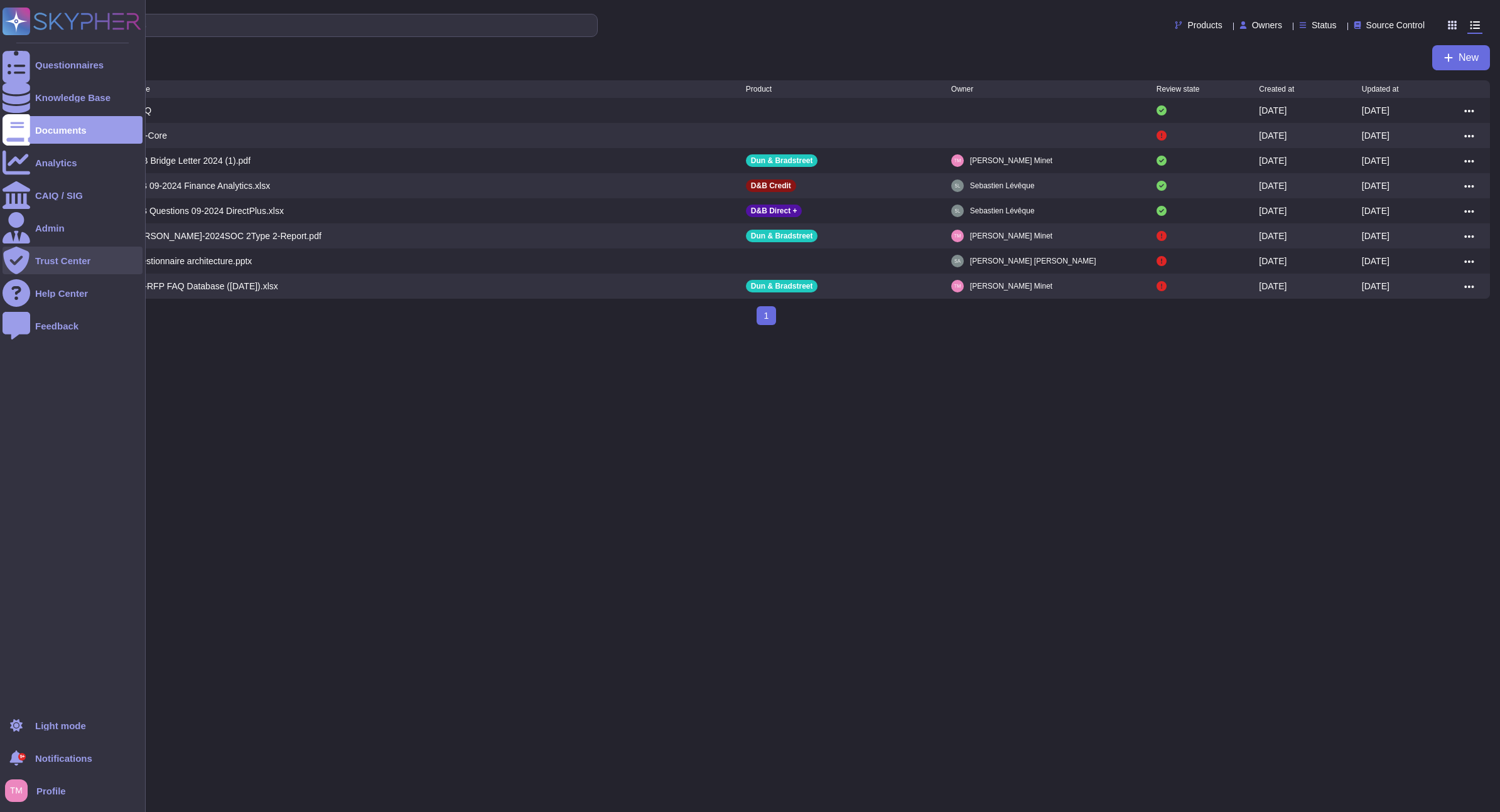
click at [42, 265] on div "Trust Center" at bounding box center [62, 261] width 55 height 10
